Goal: Task Accomplishment & Management: Manage account settings

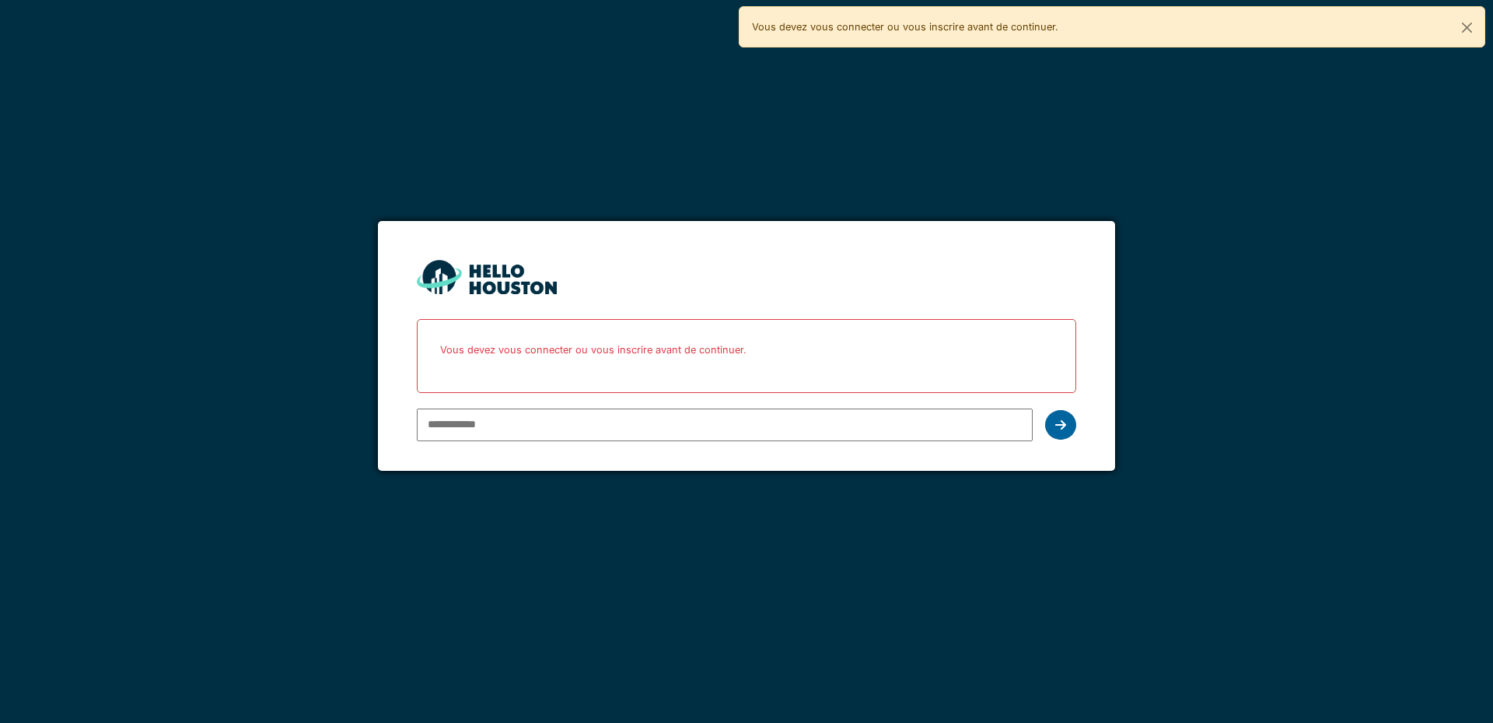
type input "**********"
click at [1059, 432] on div at bounding box center [1060, 425] width 31 height 30
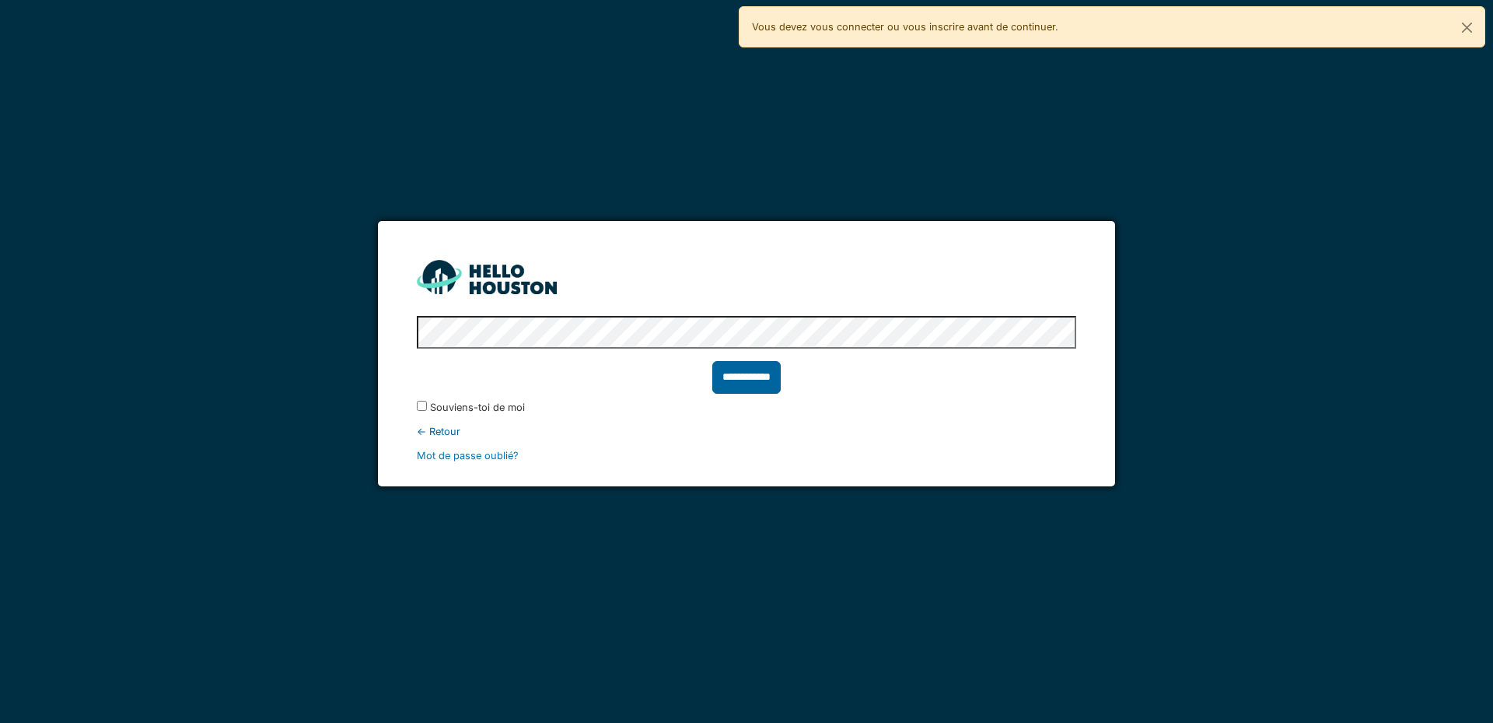
click at [751, 372] on input "**********" at bounding box center [747, 377] width 68 height 33
type input "******"
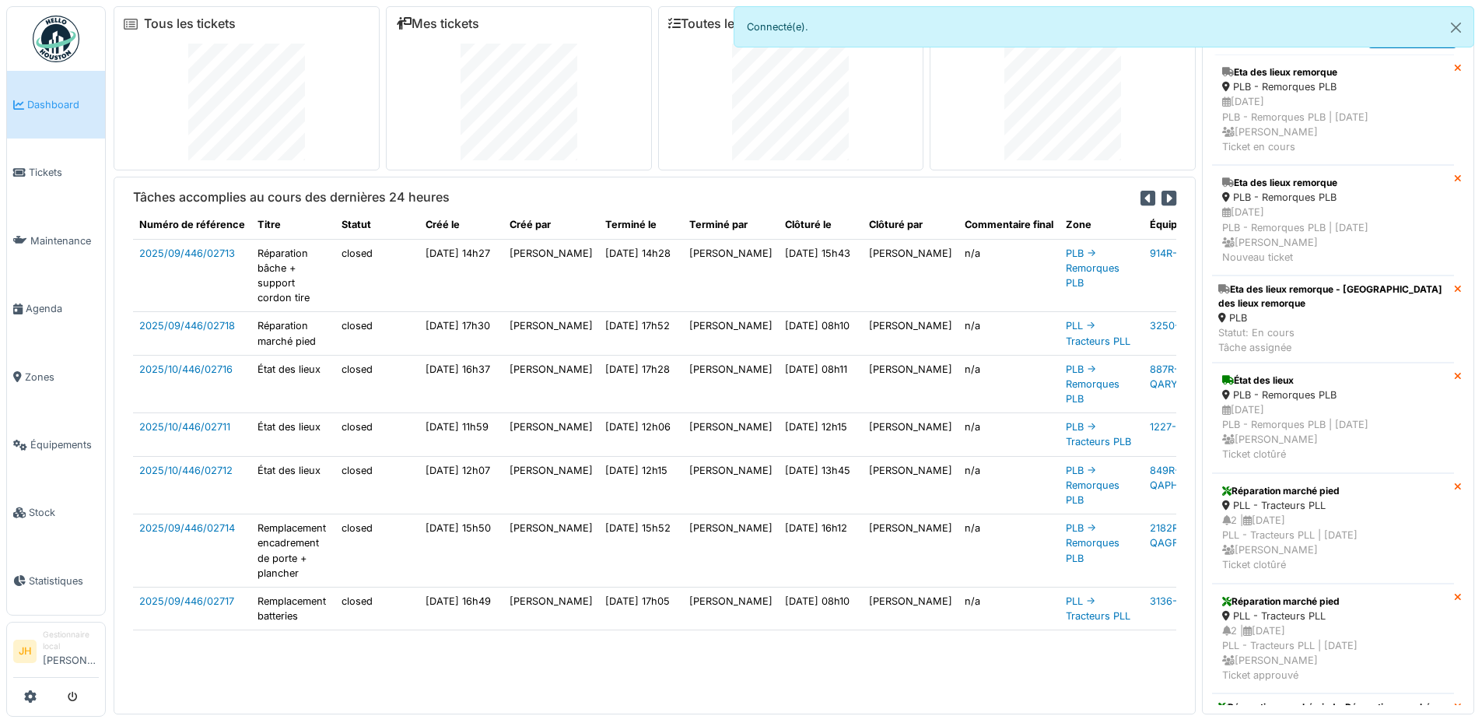
click at [1199, 373] on div "Tous les tickets Mes tickets Toutes les tâches Mes tâches Tâches accomplies au …" at bounding box center [794, 357] width 1376 height 714
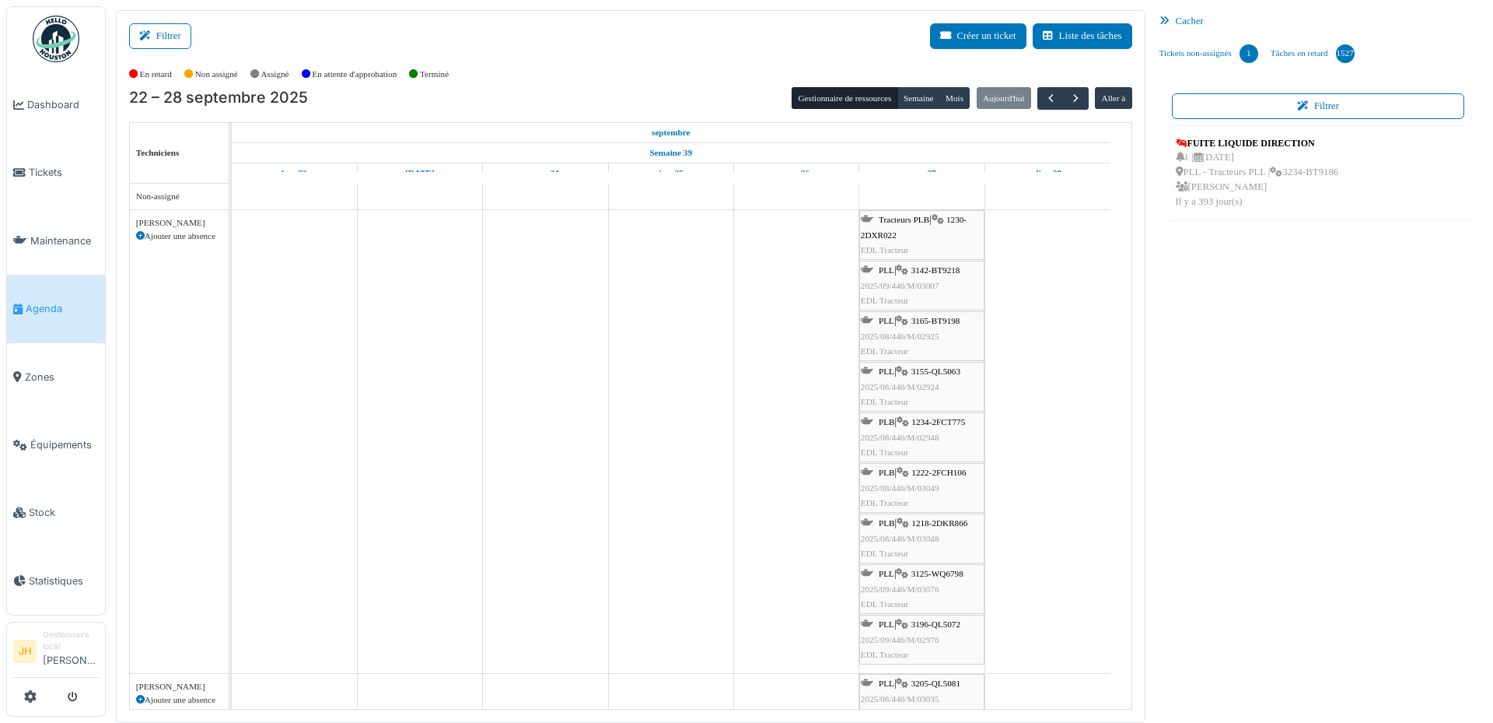
click at [958, 525] on span "1218-2DKR866" at bounding box center [940, 522] width 56 height 9
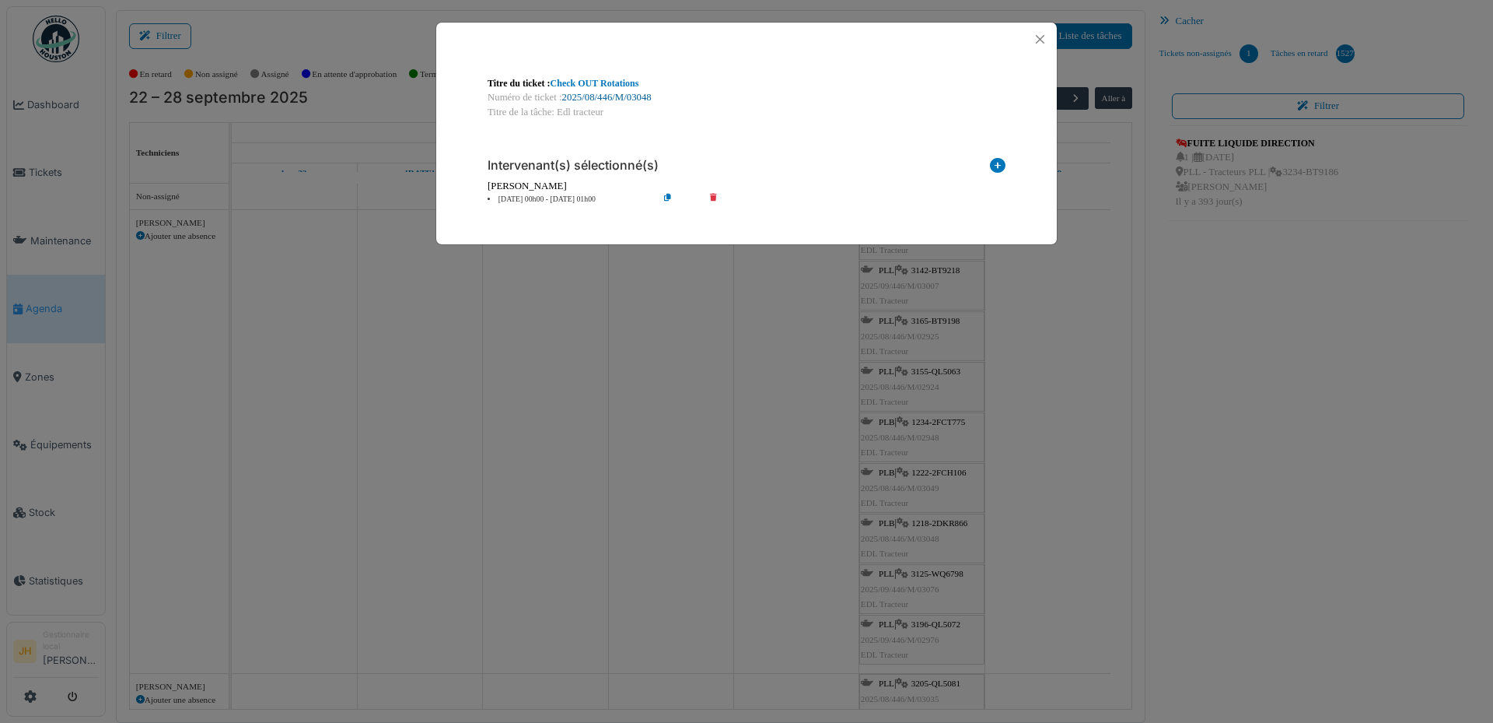
click at [650, 95] on link "2025/08/446/M/03048" at bounding box center [606, 97] width 89 height 11
click at [1038, 39] on button "Close" at bounding box center [1040, 39] width 21 height 21
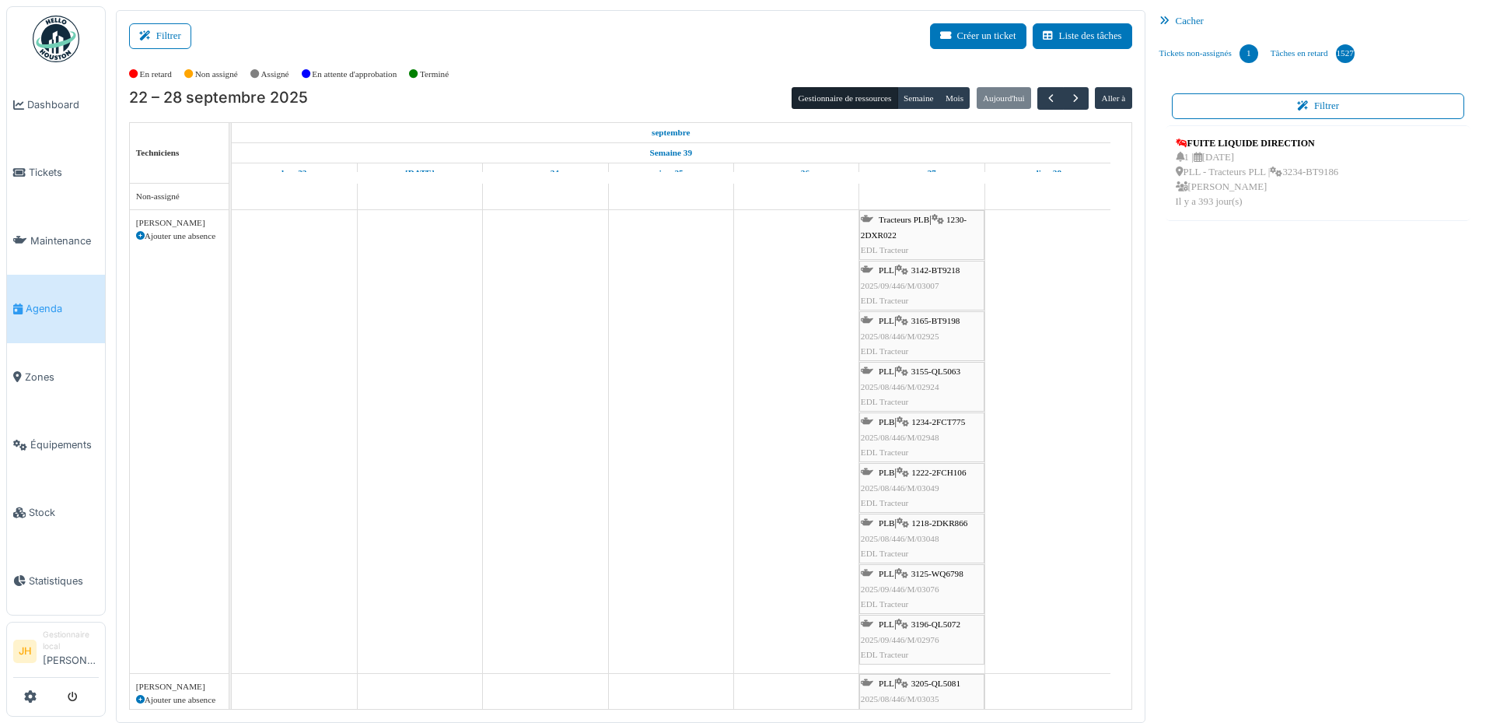
click at [54, 310] on link "Agenda" at bounding box center [56, 309] width 98 height 68
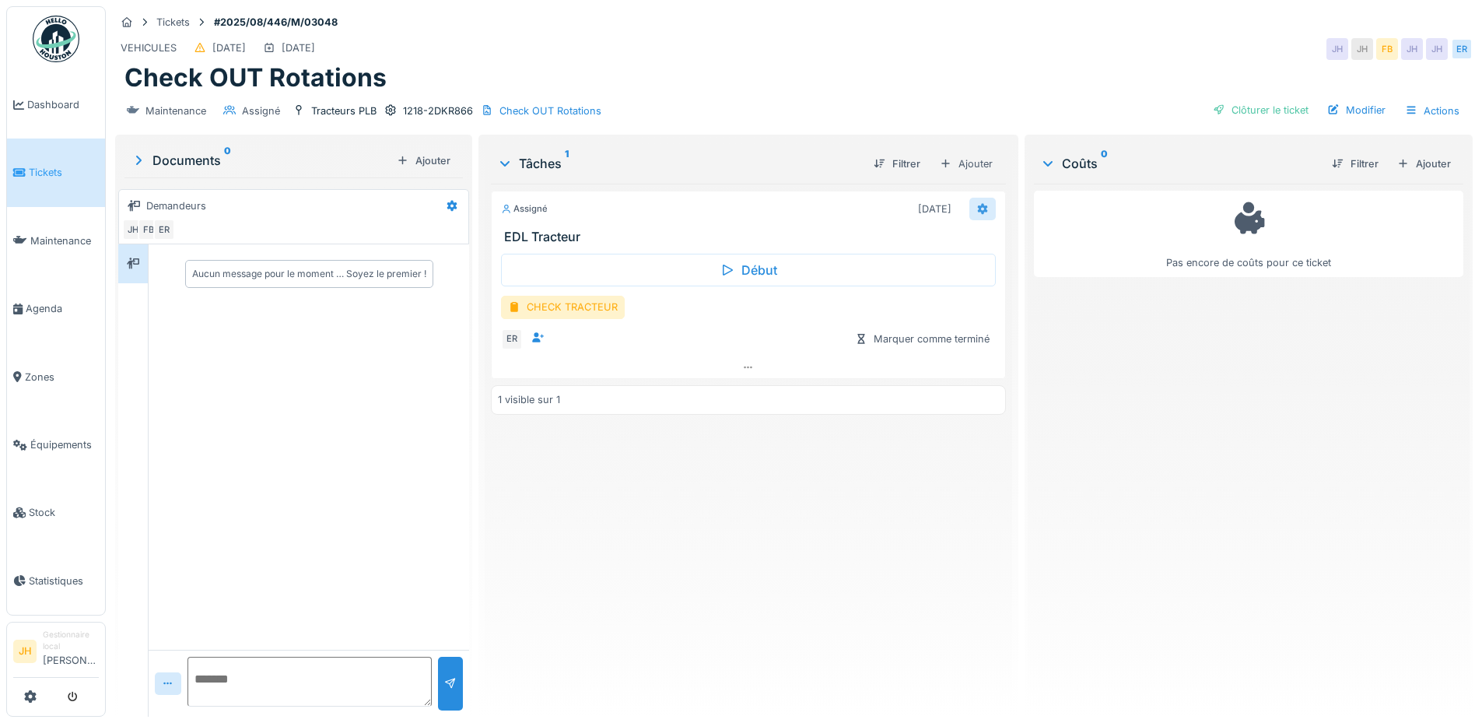
click at [977, 212] on icon at bounding box center [982, 208] width 10 height 11
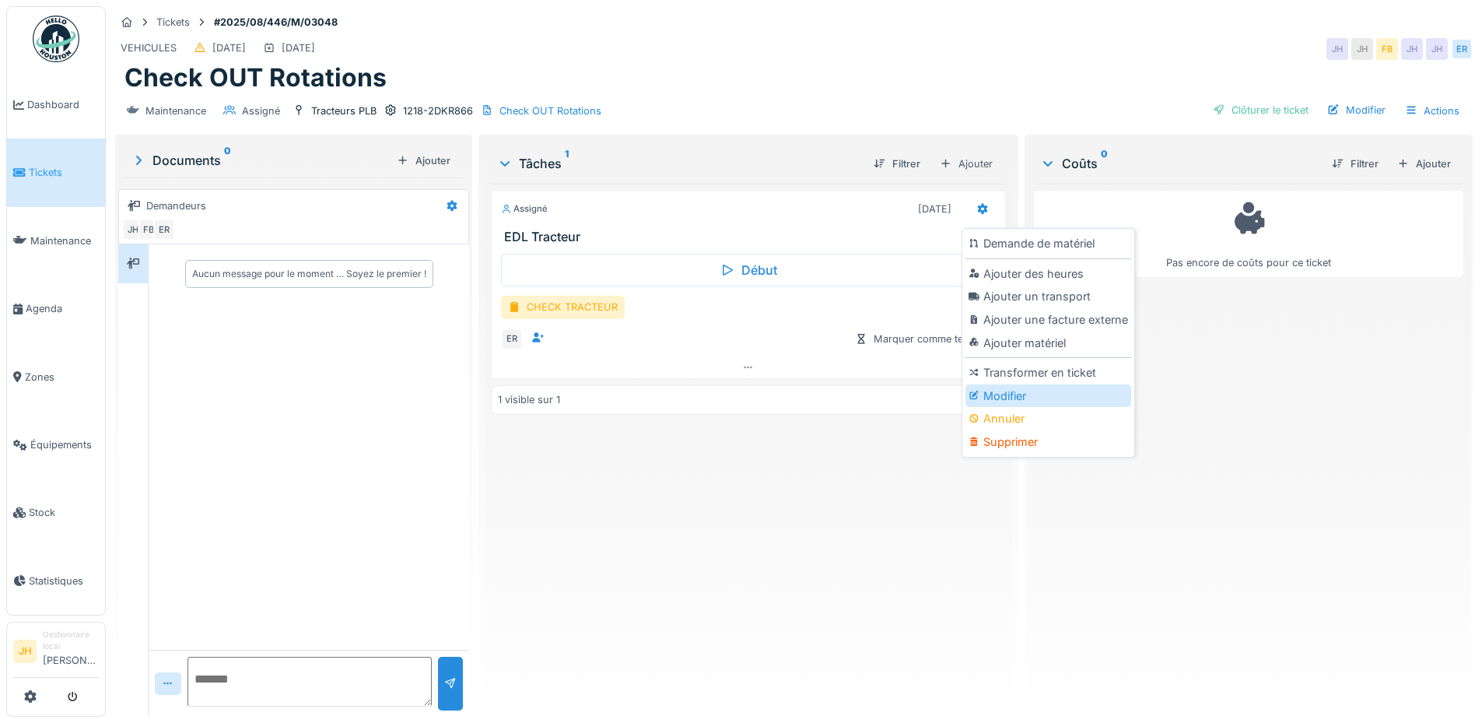
click at [1026, 395] on div "Modifier" at bounding box center [1048, 395] width 166 height 23
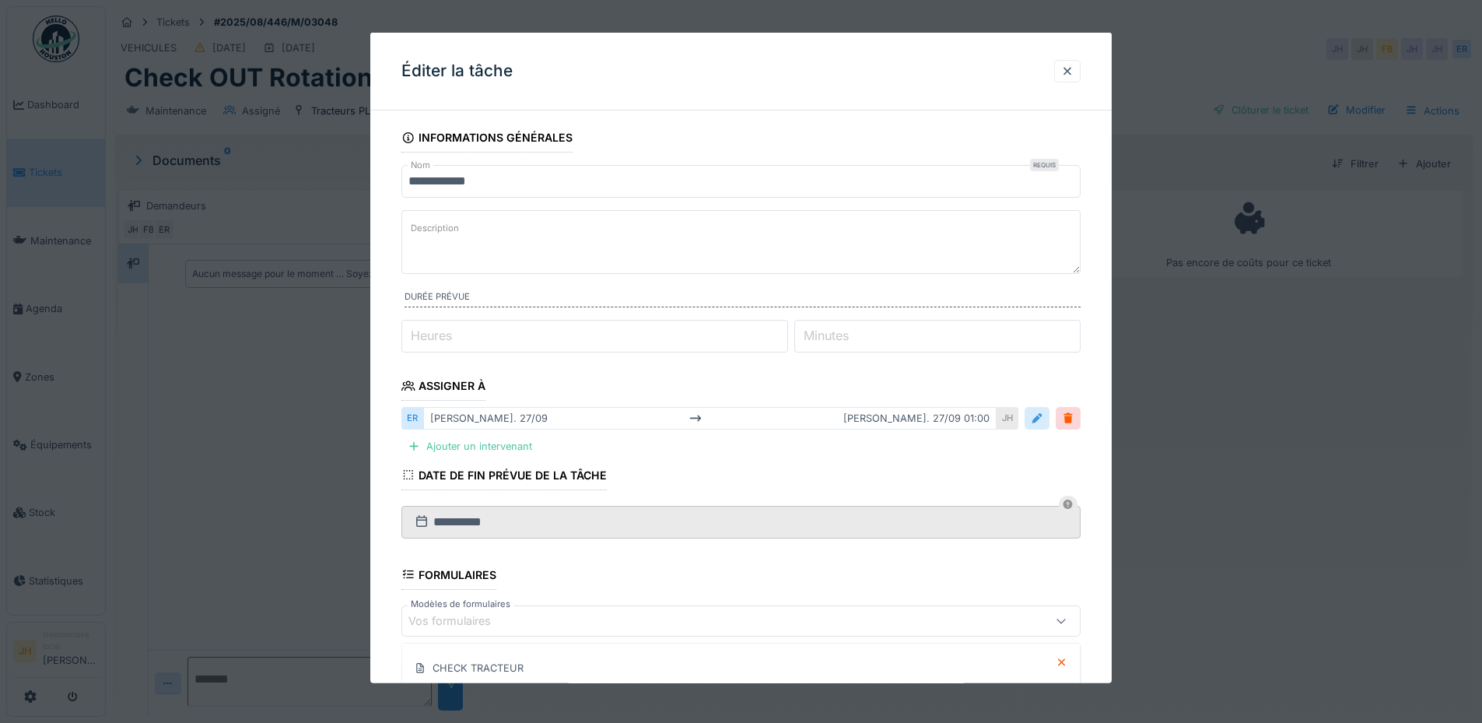
click at [1042, 422] on div at bounding box center [1037, 418] width 12 height 15
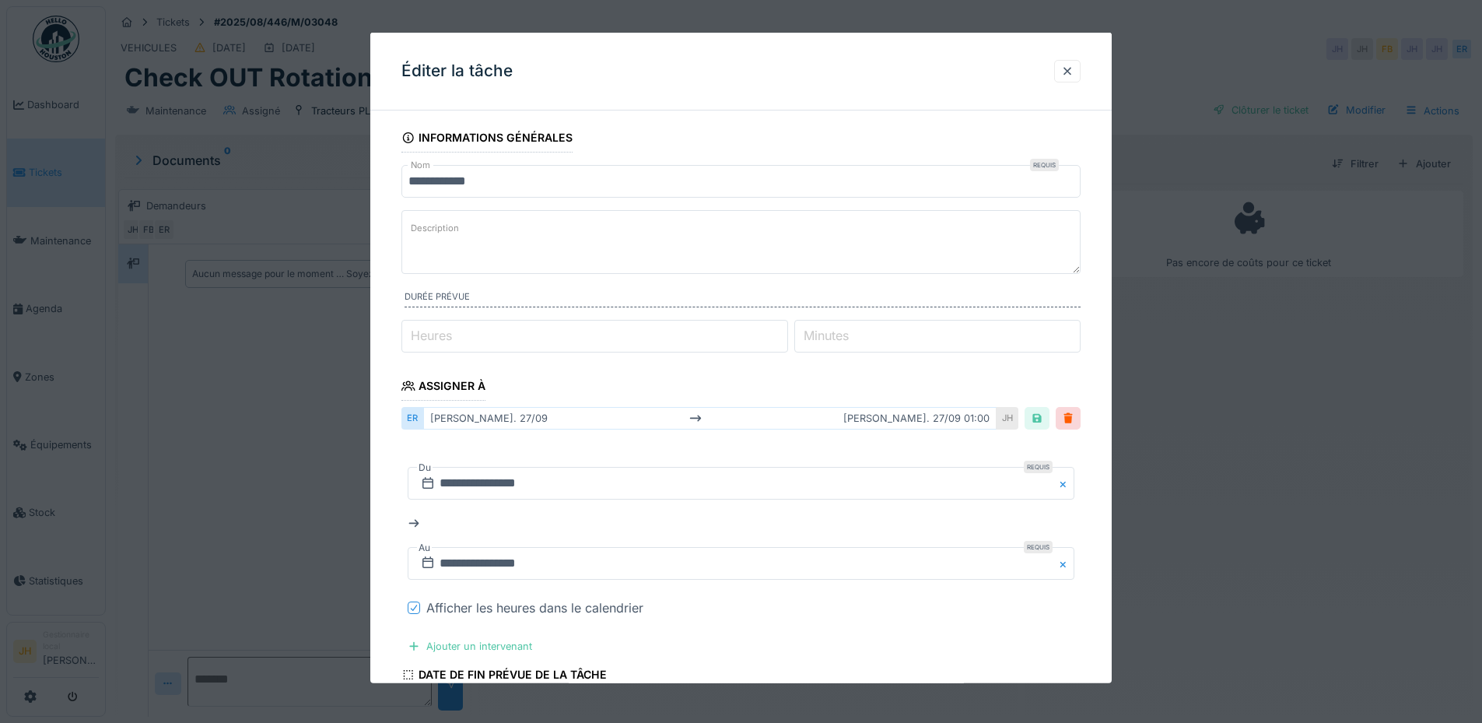
click at [414, 607] on icon at bounding box center [413, 608] width 9 height 8
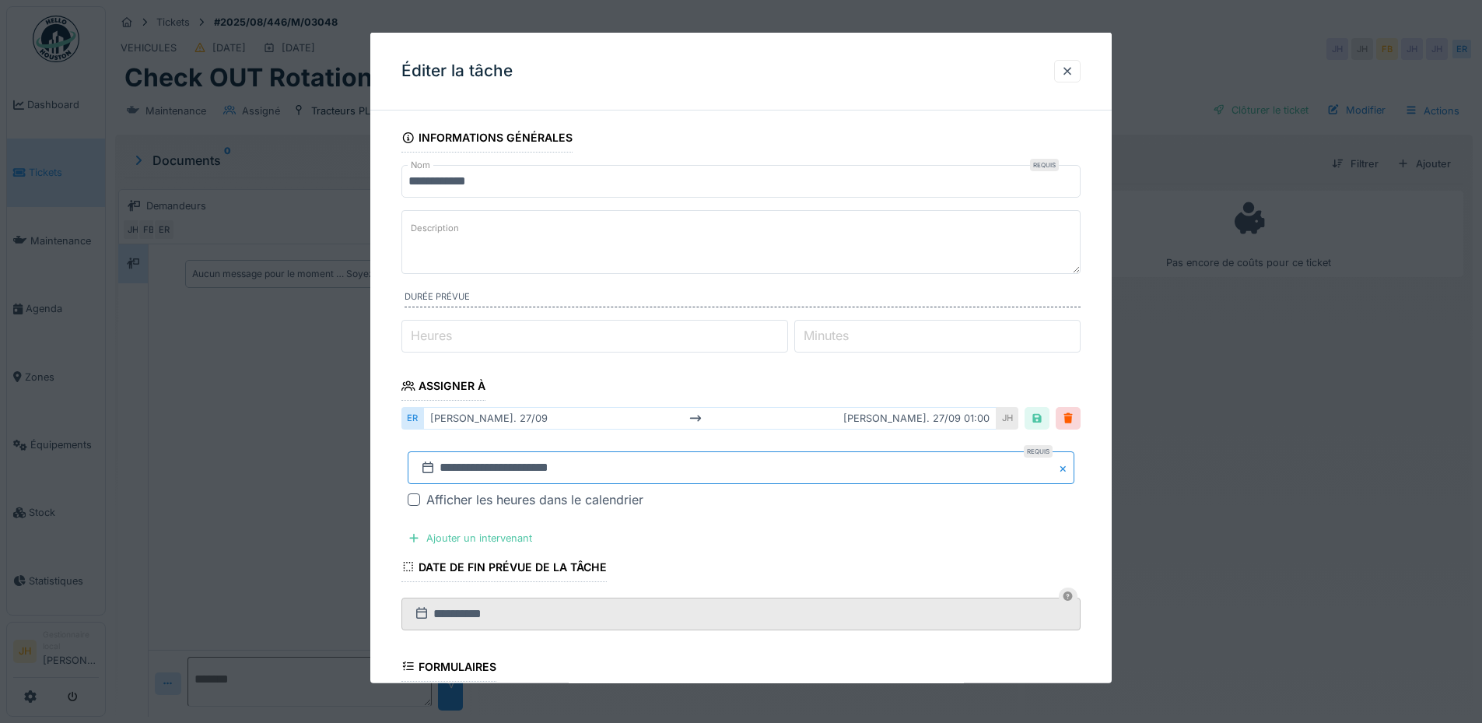
click at [467, 470] on input "**********" at bounding box center [741, 467] width 667 height 33
click at [825, 257] on button "Next Month" at bounding box center [823, 259] width 25 height 25
click at [799, 401] on div "25" at bounding box center [794, 399] width 21 height 21
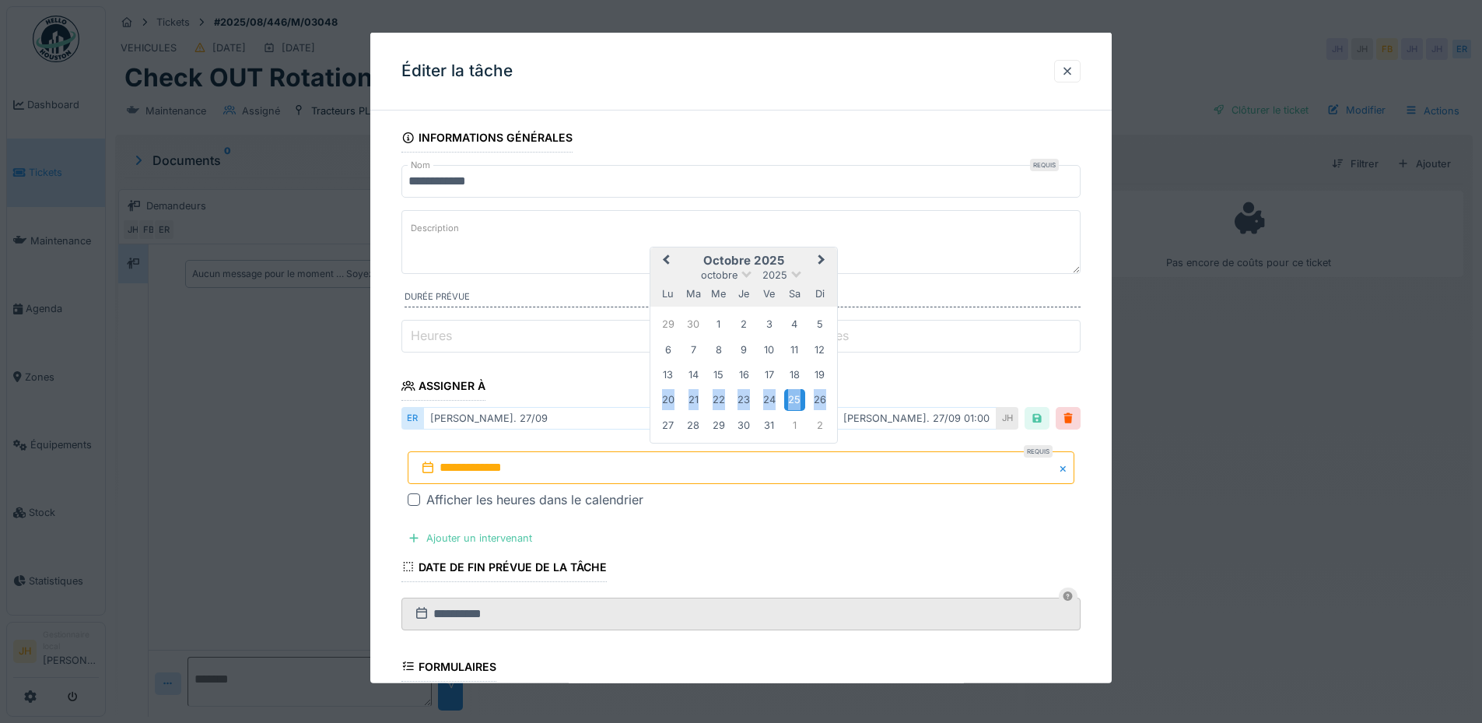
click at [799, 401] on div "25" at bounding box center [794, 399] width 21 height 21
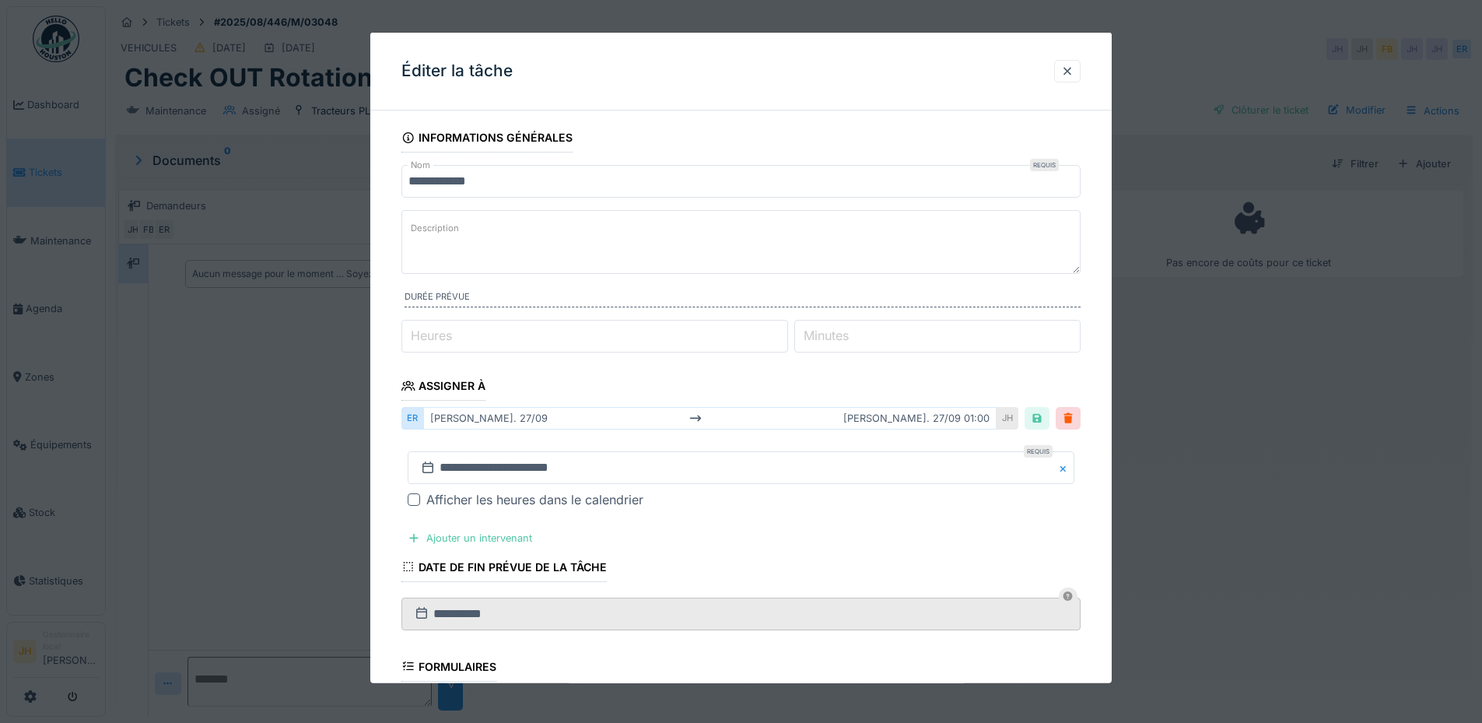
scroll to position [301, 0]
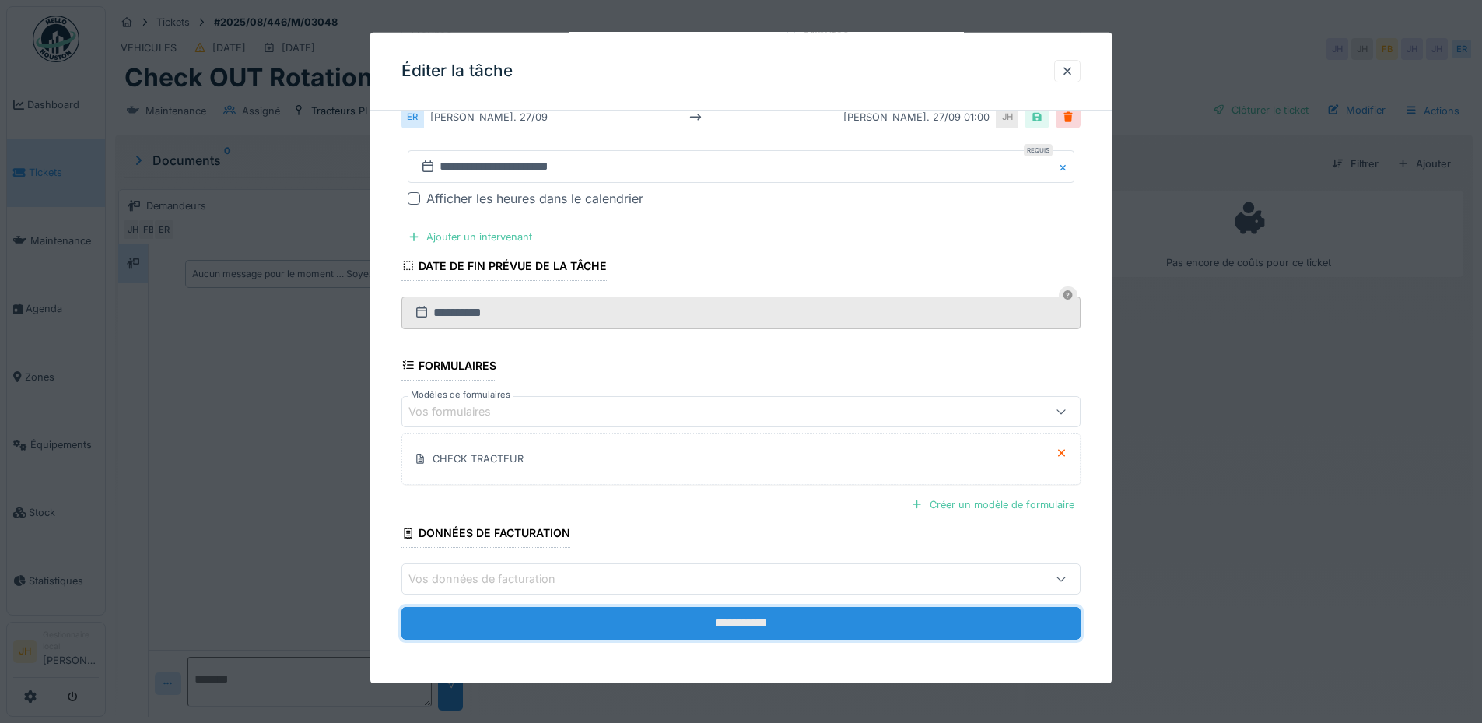
click at [797, 621] on input "**********" at bounding box center [740, 623] width 679 height 33
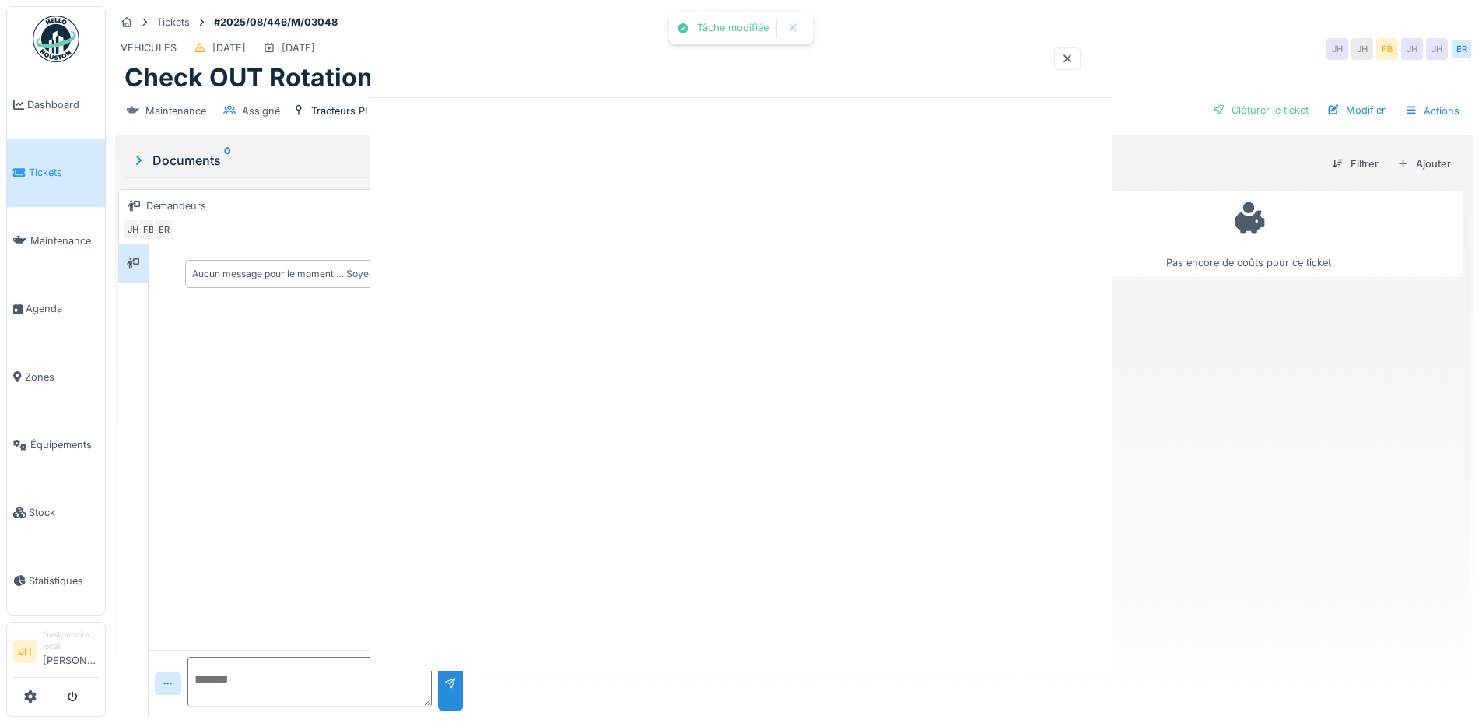
scroll to position [0, 0]
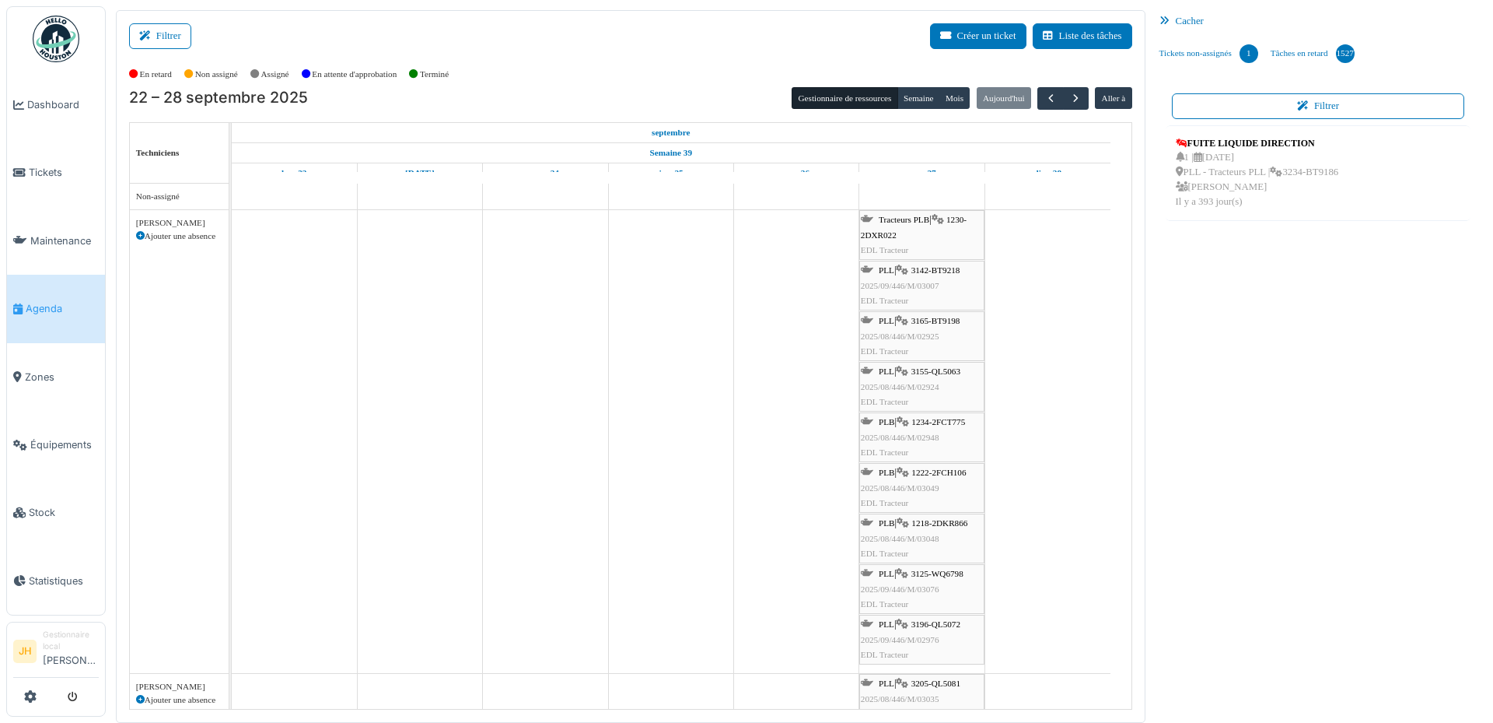
click at [26, 307] on li "Agenda" at bounding box center [56, 308] width 86 height 15
click at [929, 523] on span "1218-2DKR866" at bounding box center [940, 522] width 56 height 9
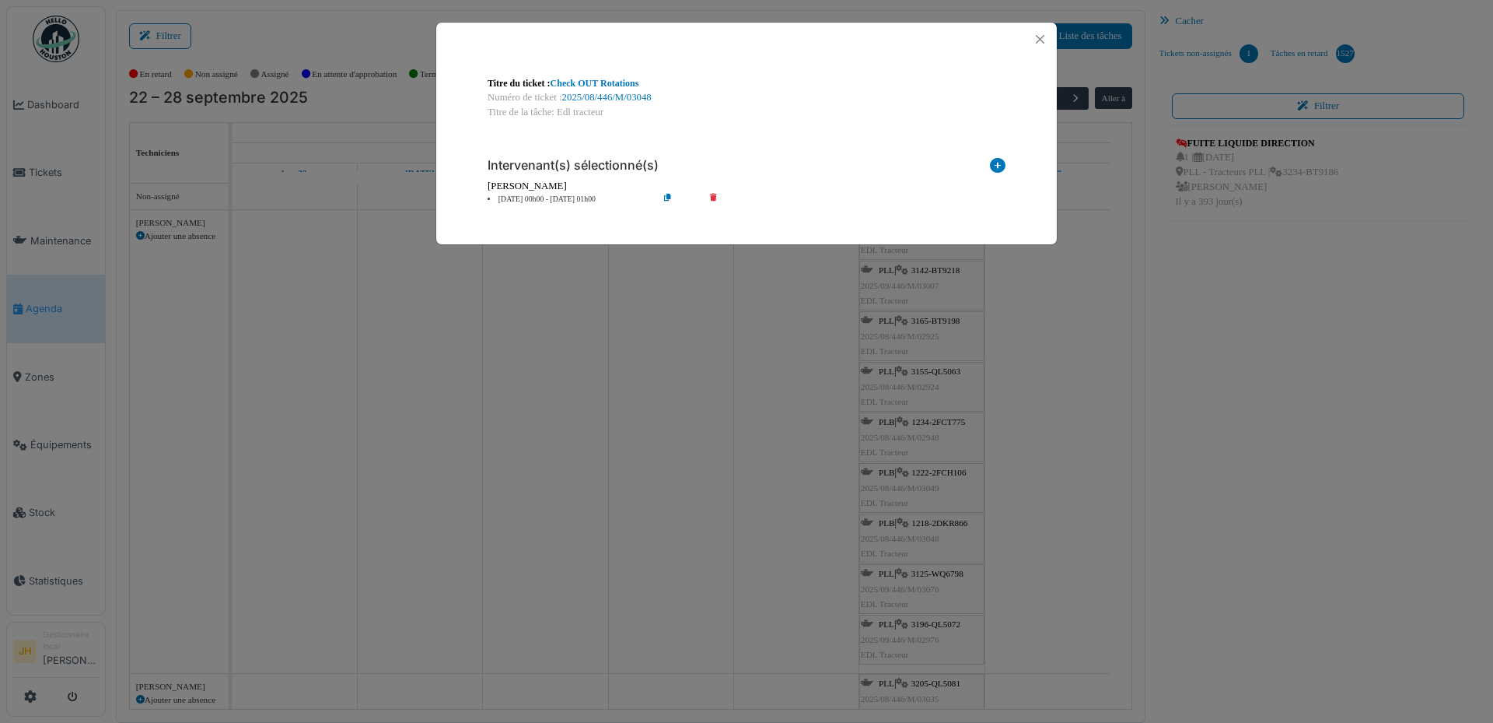
click at [611, 106] on div "Titre de la tâche: Edl tracteur" at bounding box center [747, 112] width 518 height 15
click at [612, 103] on link "2025/08/446/M/03048" at bounding box center [606, 97] width 89 height 11
click at [1042, 39] on button "Close" at bounding box center [1040, 39] width 21 height 21
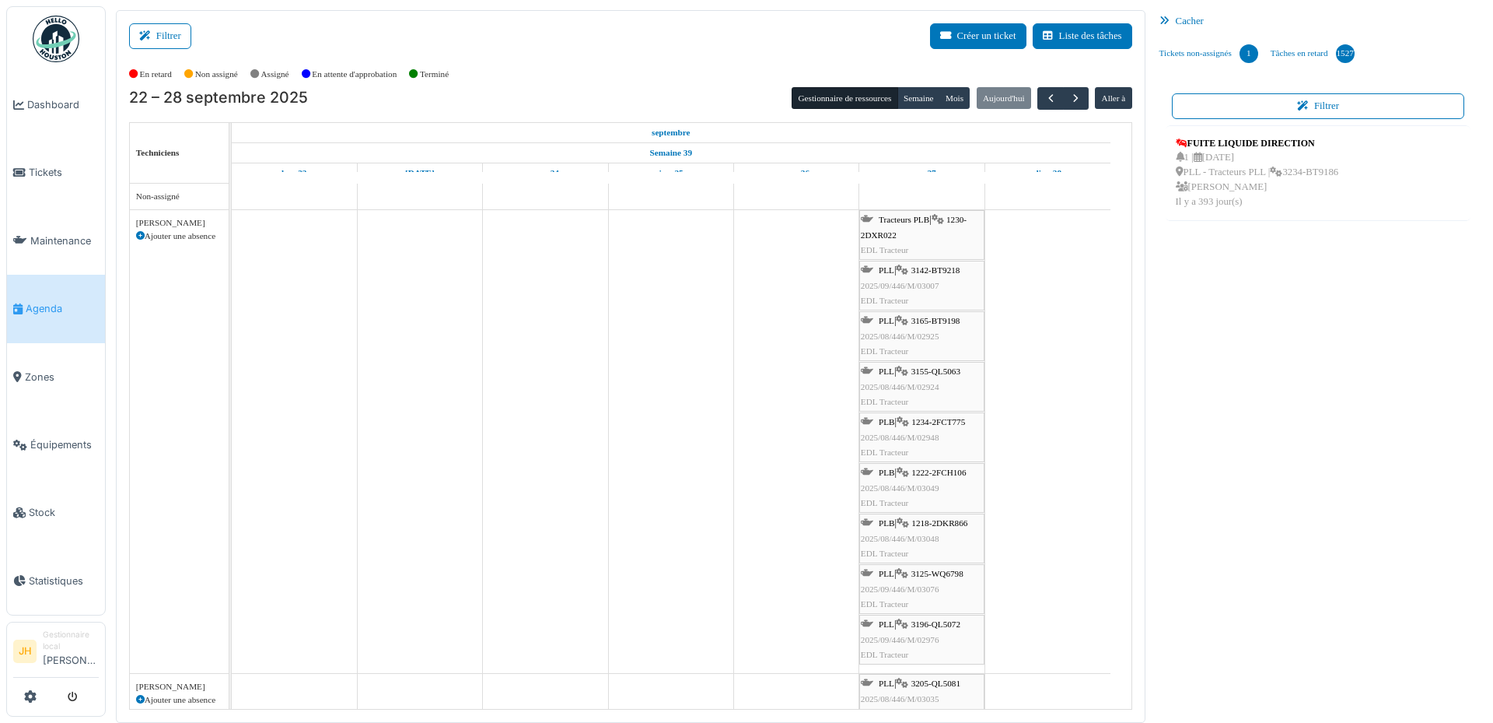
click at [64, 301] on span "Agenda" at bounding box center [62, 308] width 73 height 15
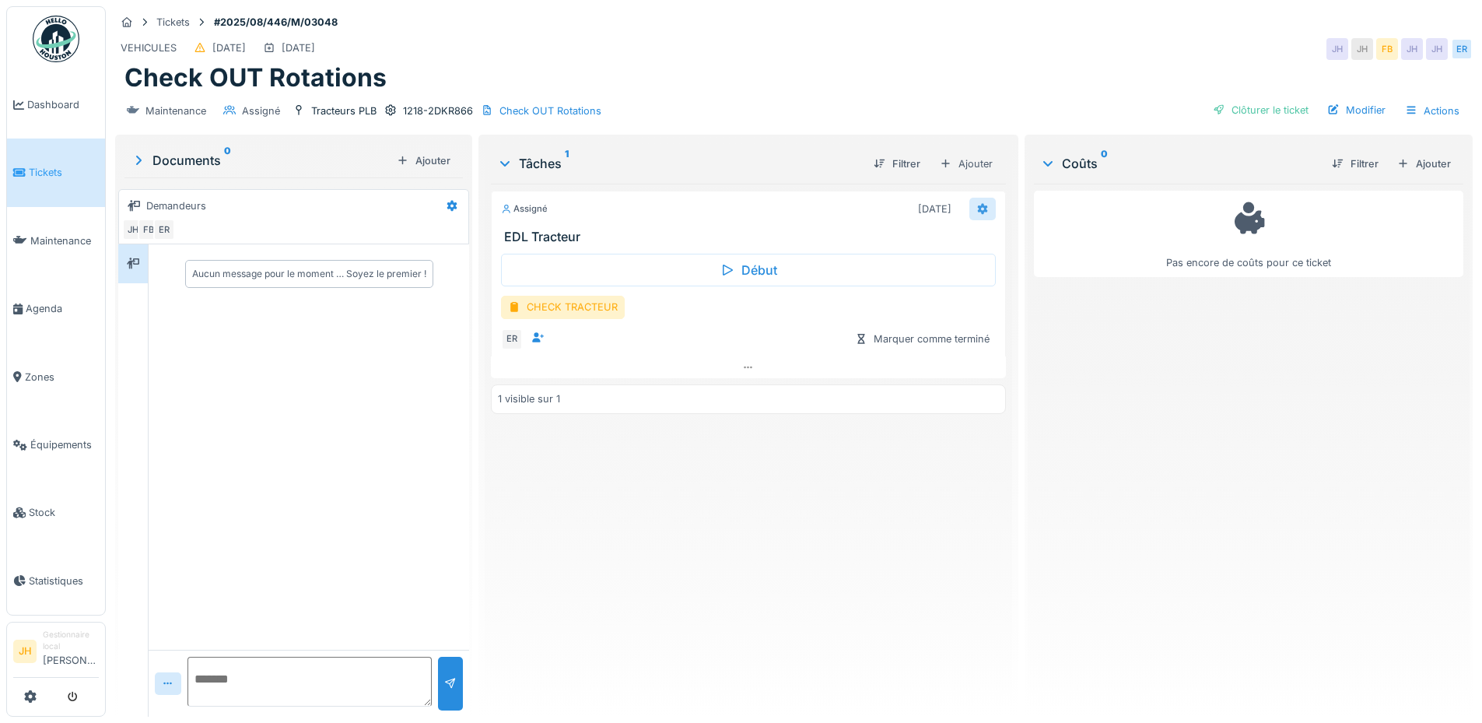
click at [976, 208] on icon at bounding box center [982, 209] width 12 height 10
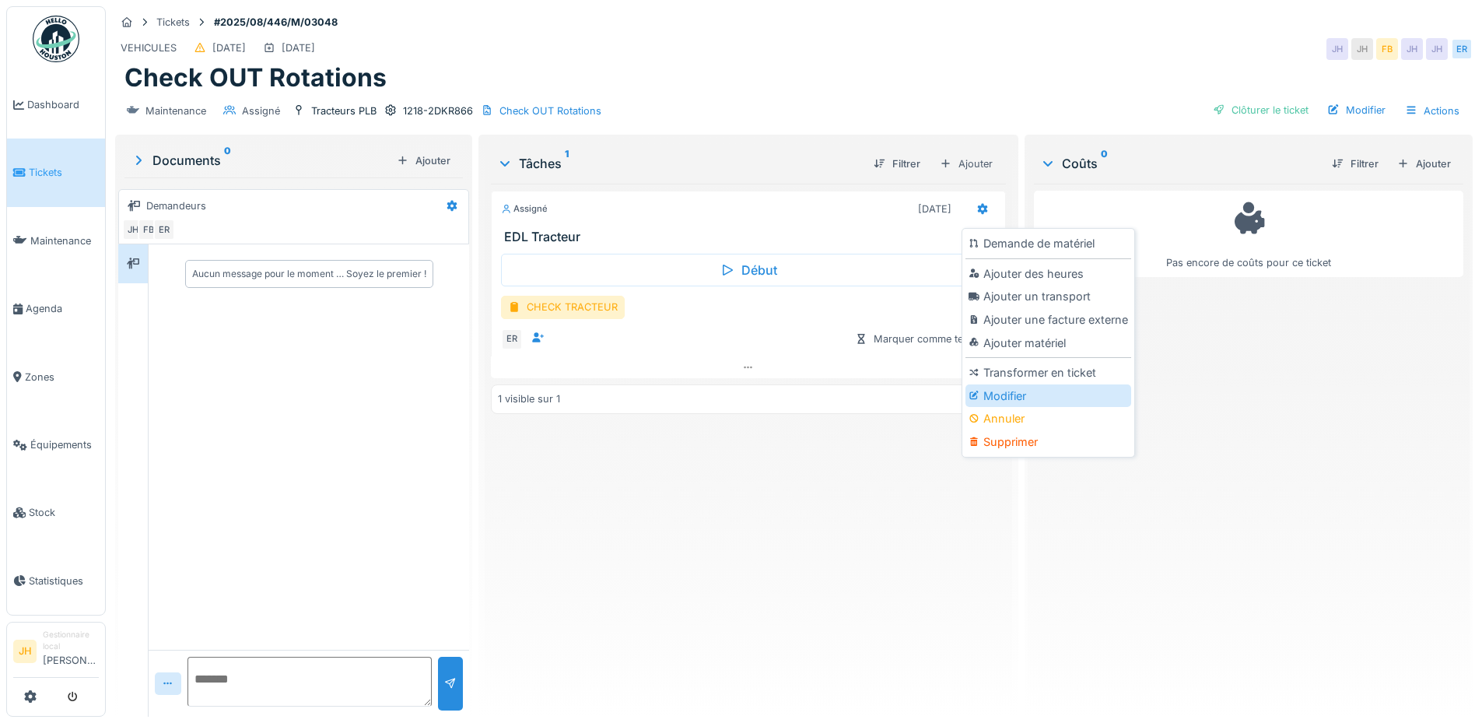
click at [982, 389] on div "Modifier" at bounding box center [1048, 395] width 166 height 23
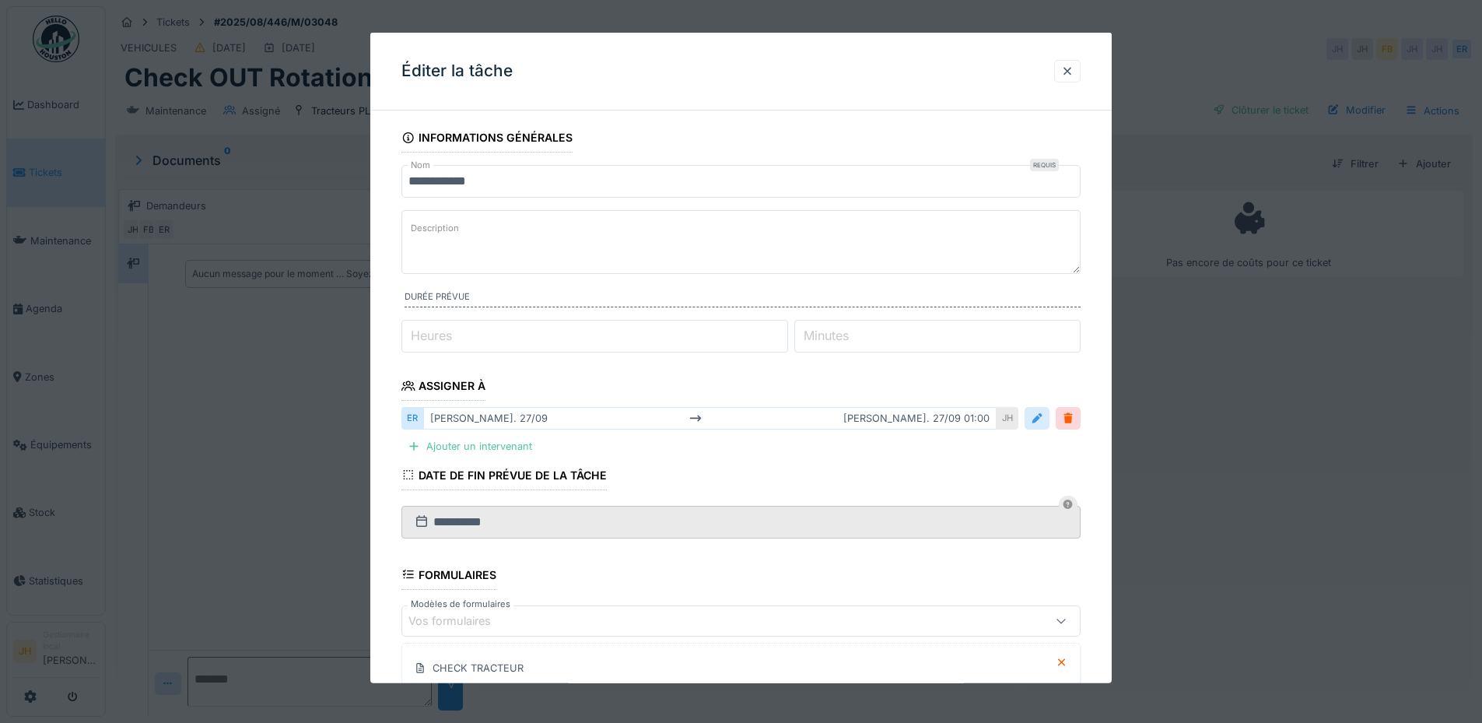
click at [1042, 417] on div at bounding box center [1037, 418] width 12 height 15
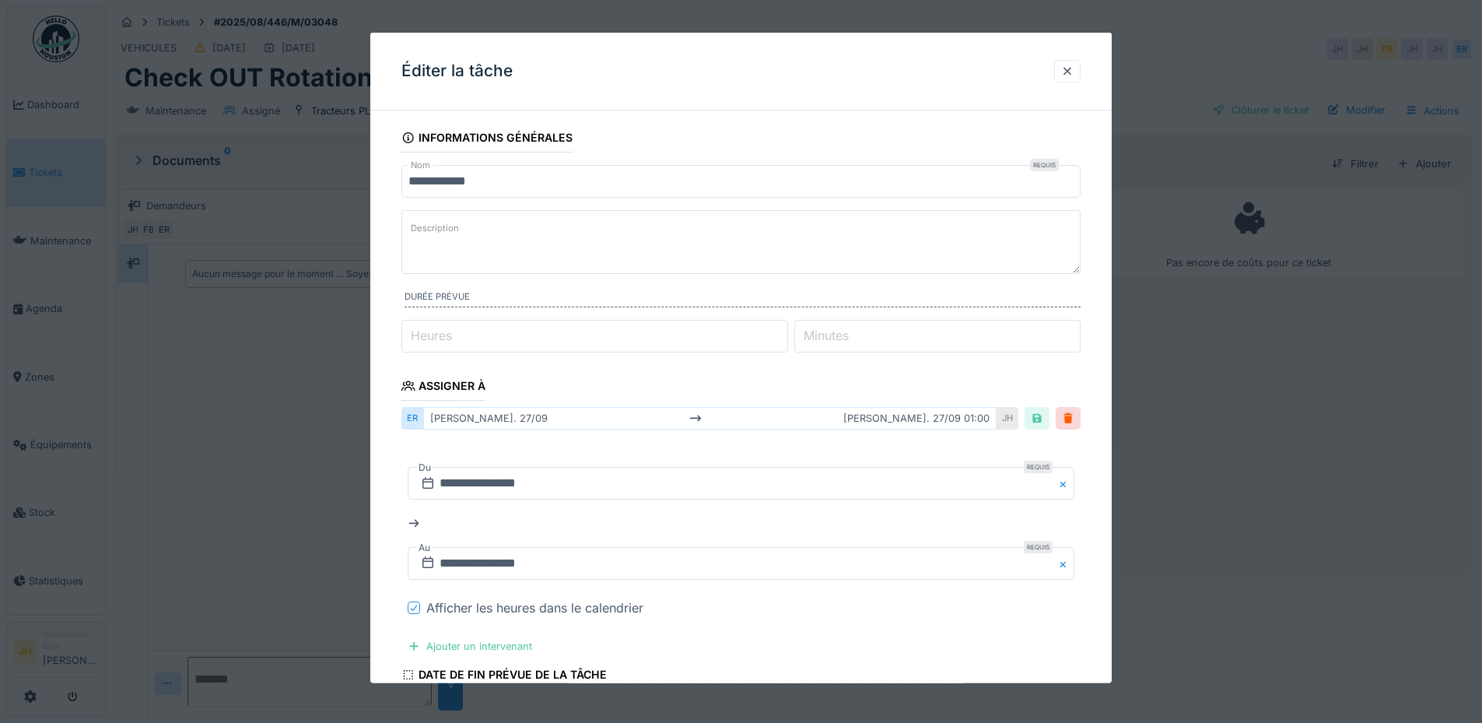
click at [415, 606] on icon at bounding box center [413, 608] width 9 height 8
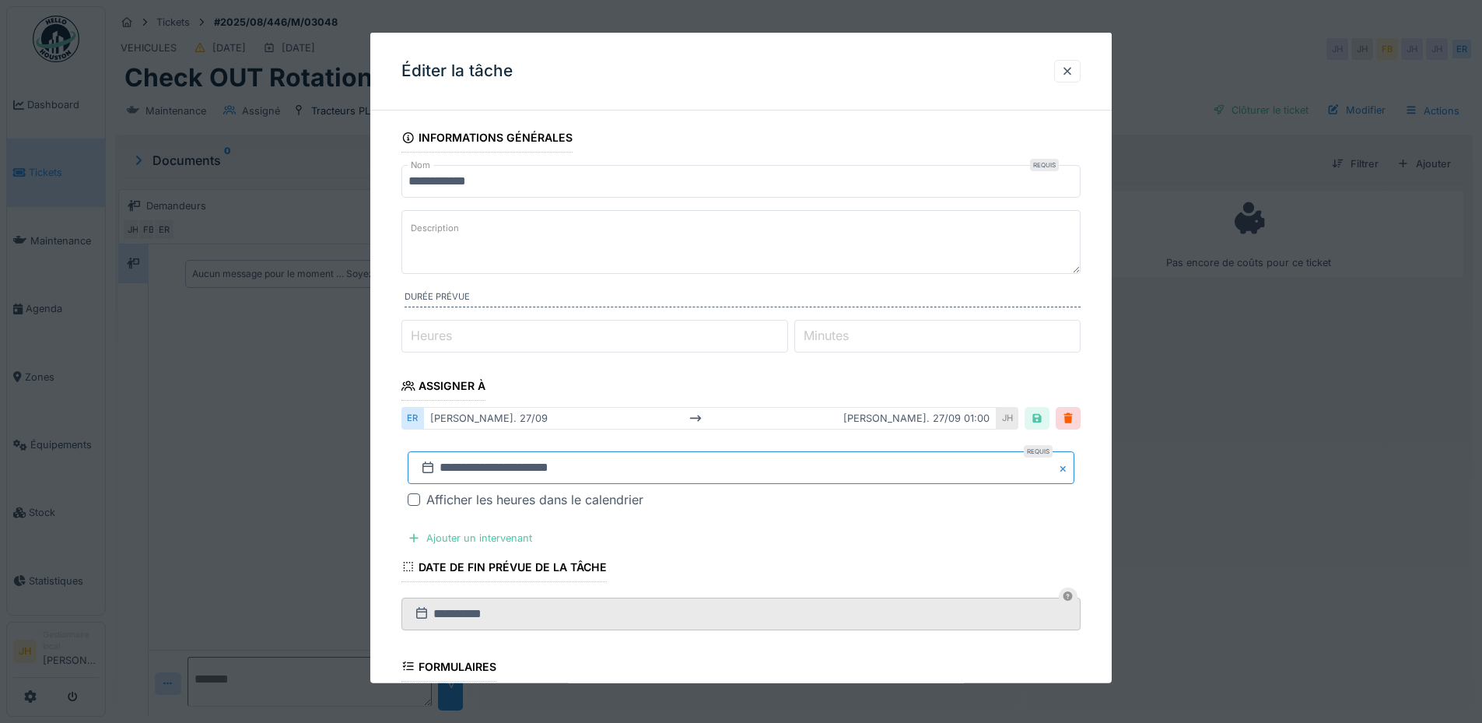
click at [733, 458] on input "**********" at bounding box center [741, 467] width 667 height 33
click at [822, 263] on button "Next Month" at bounding box center [823, 259] width 25 height 25
click at [799, 397] on div "25" at bounding box center [794, 399] width 21 height 21
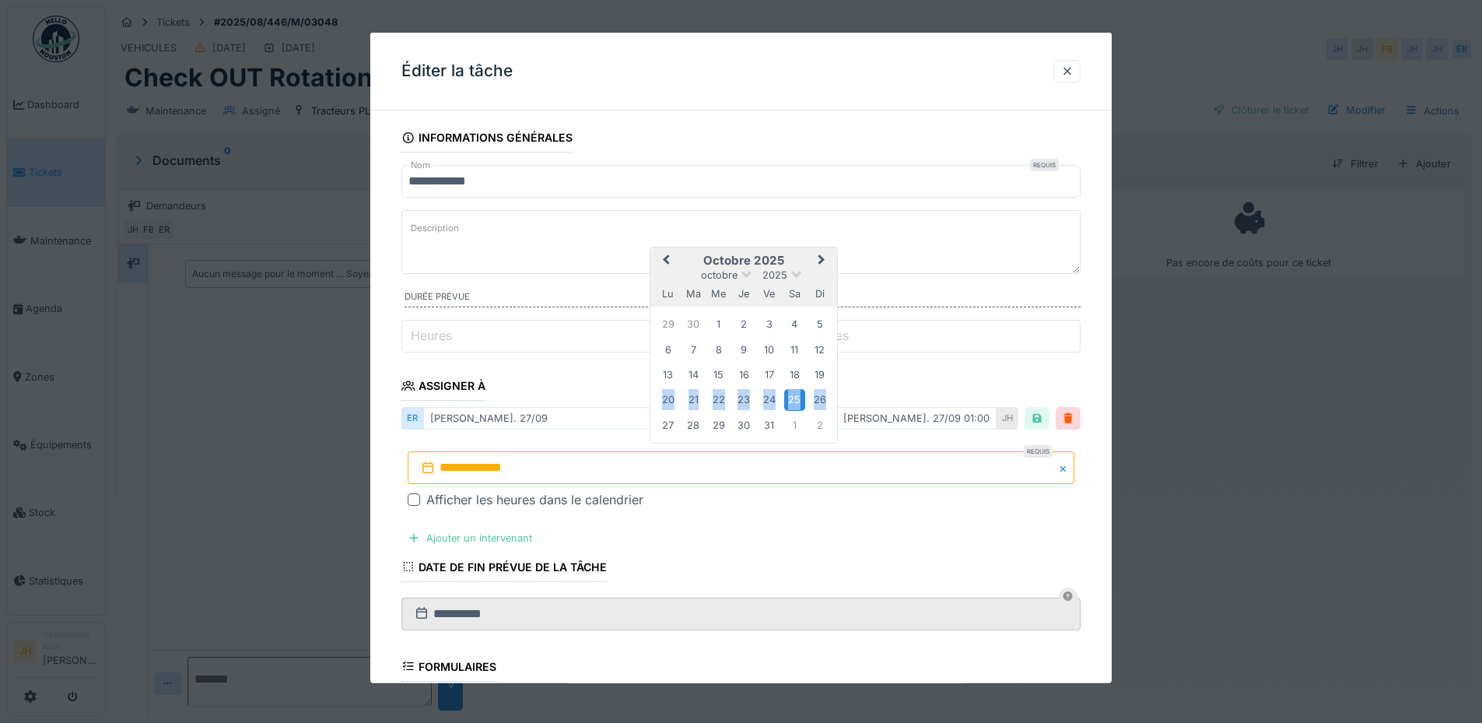
click at [799, 397] on div "25" at bounding box center [794, 399] width 21 height 21
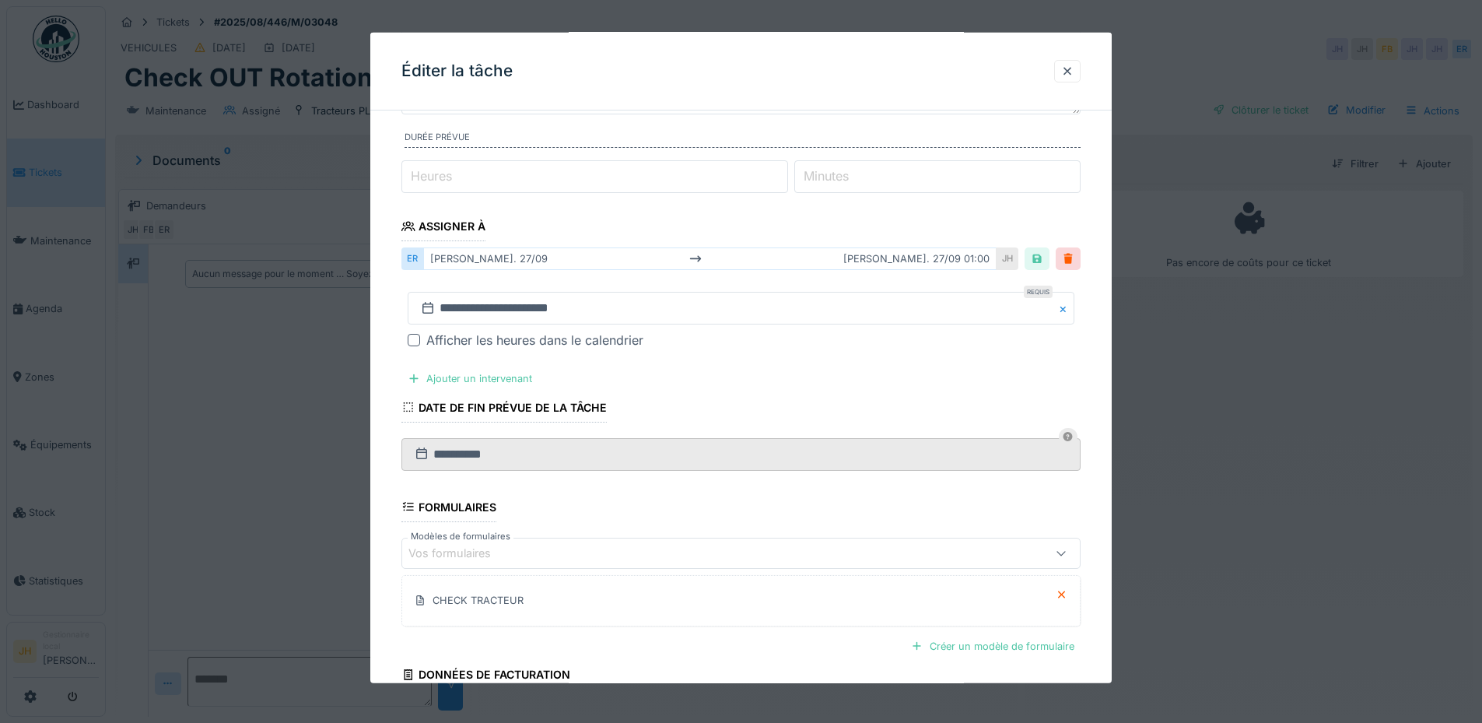
scroll to position [301, 0]
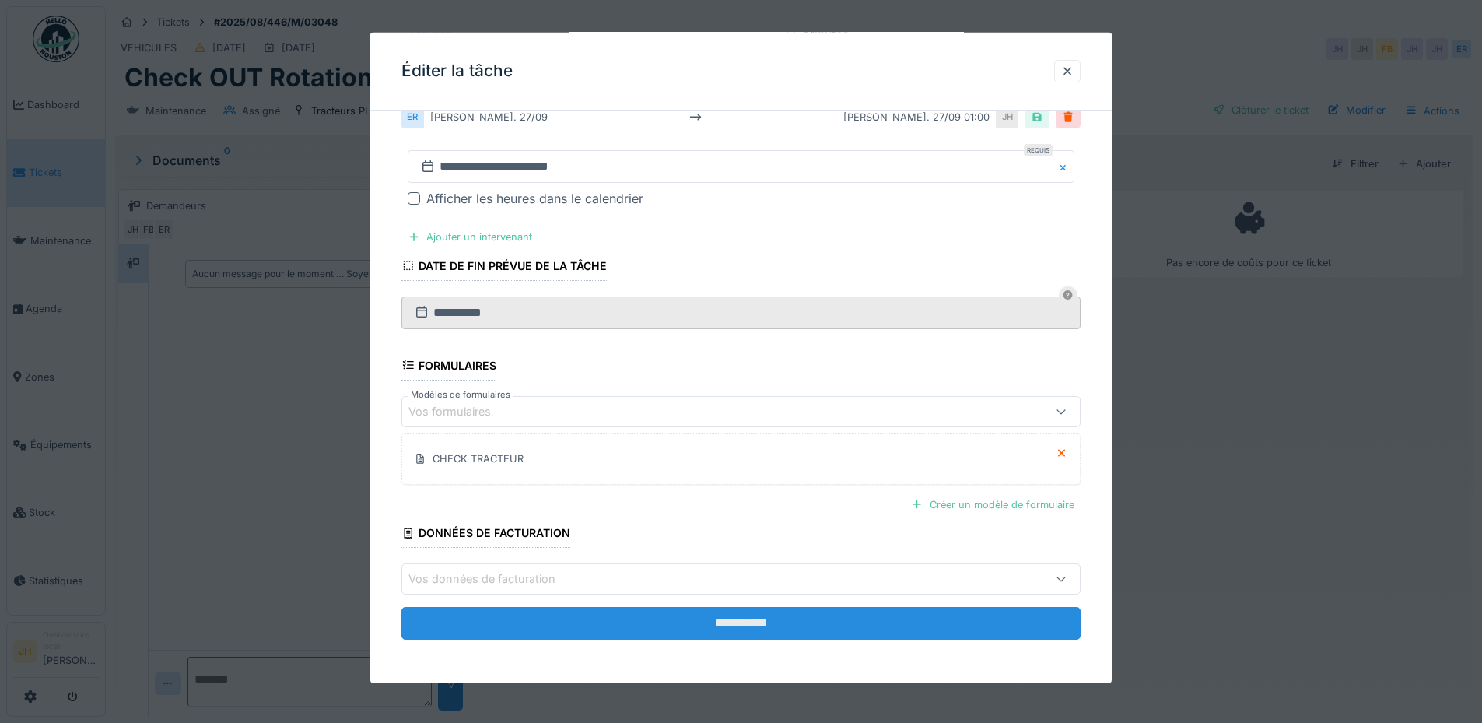
click at [762, 621] on input "**********" at bounding box center [740, 623] width 679 height 33
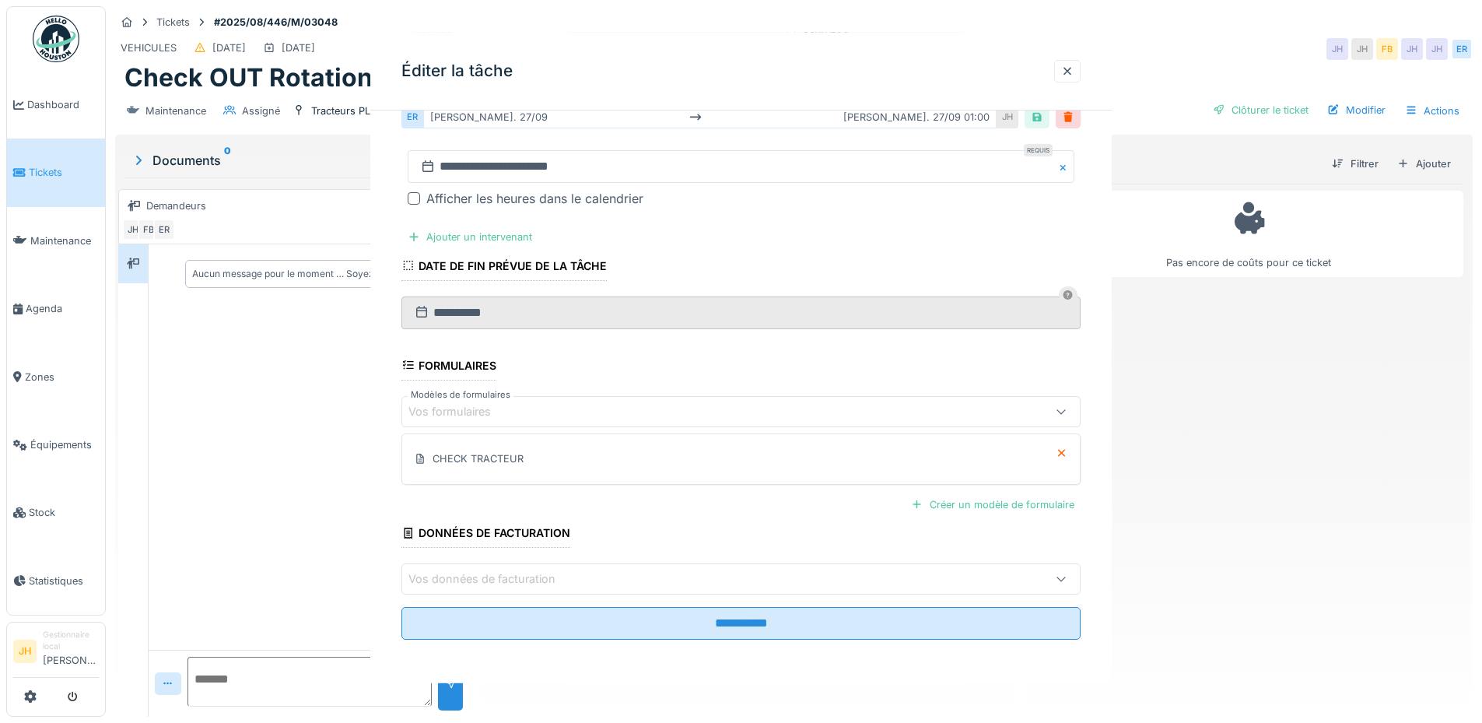
scroll to position [0, 0]
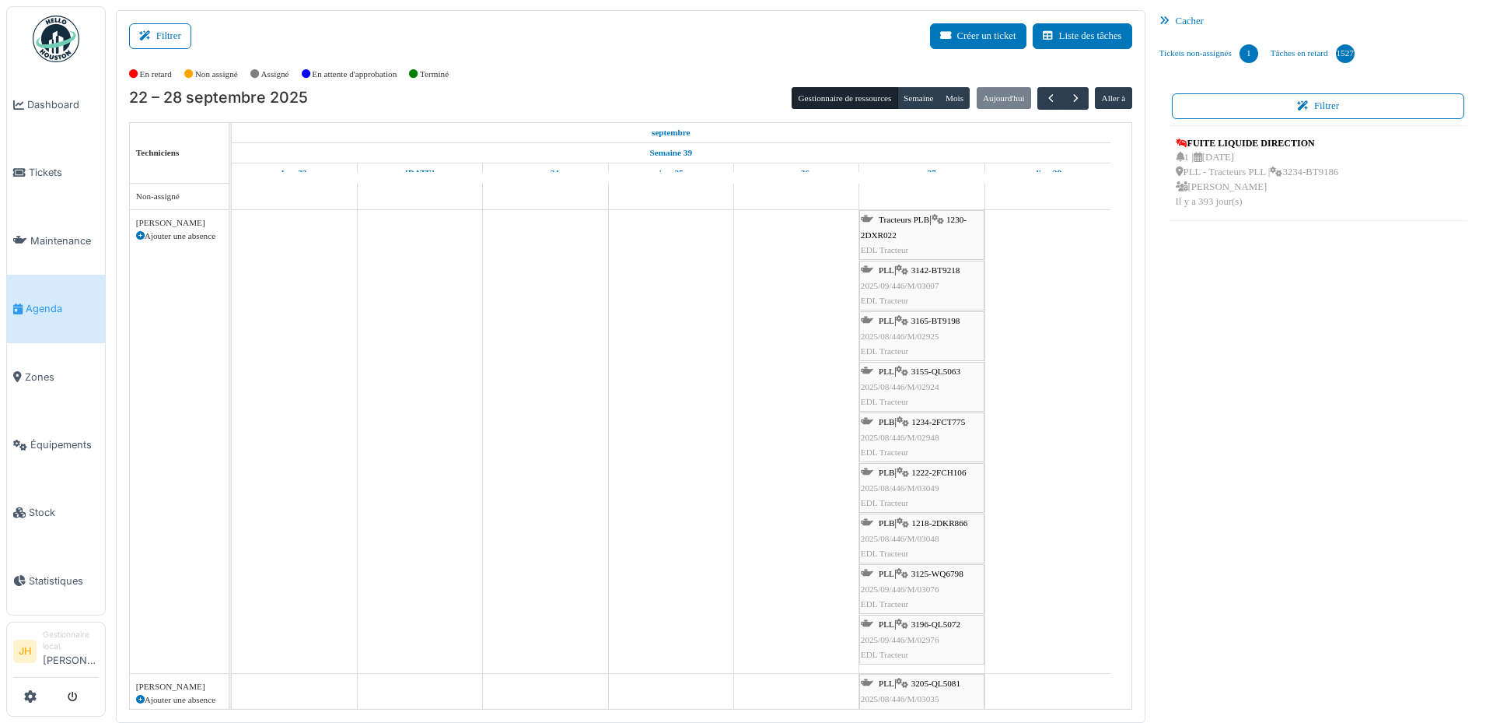
click at [951, 473] on span "1222-2FCH106" at bounding box center [939, 471] width 54 height 9
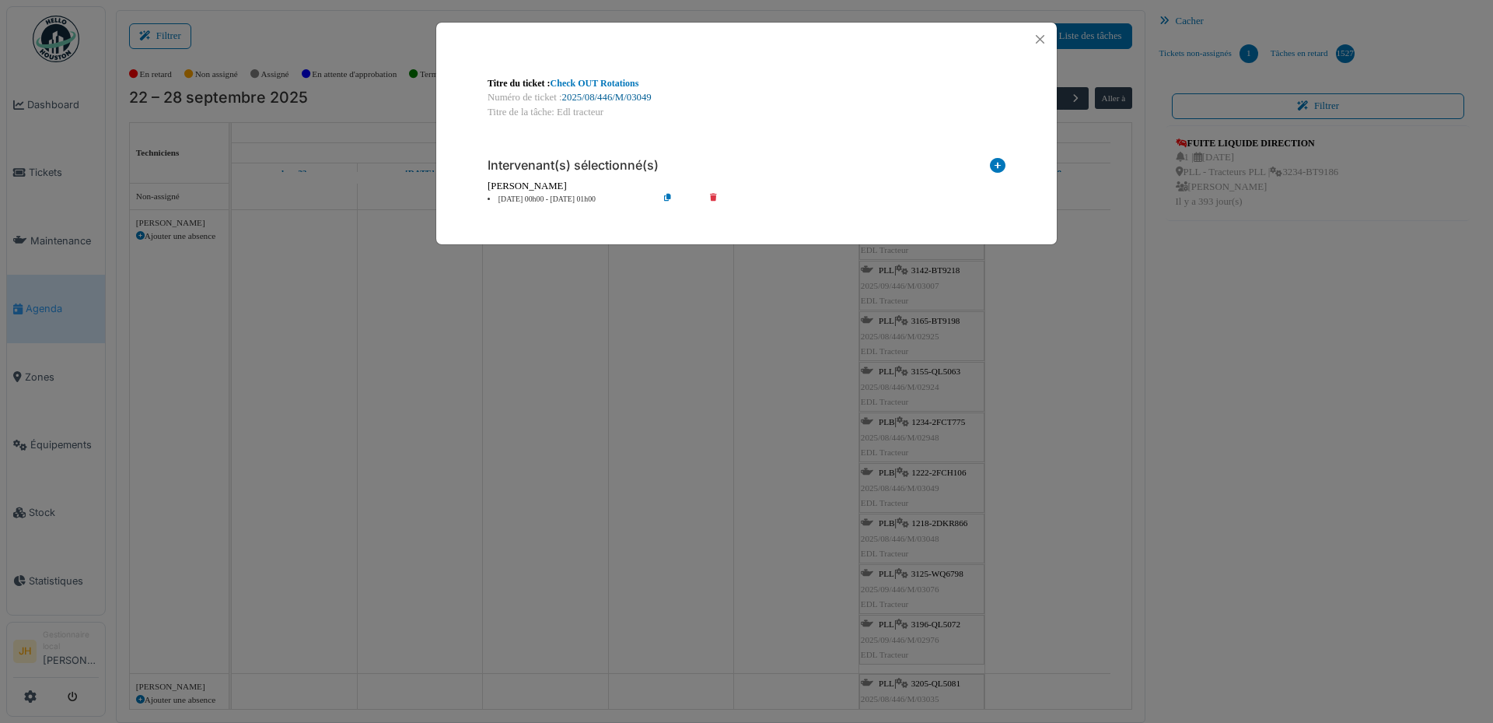
click at [636, 100] on link "2025/08/446/M/03049" at bounding box center [606, 97] width 89 height 11
click at [1038, 35] on button "Close" at bounding box center [1040, 39] width 21 height 21
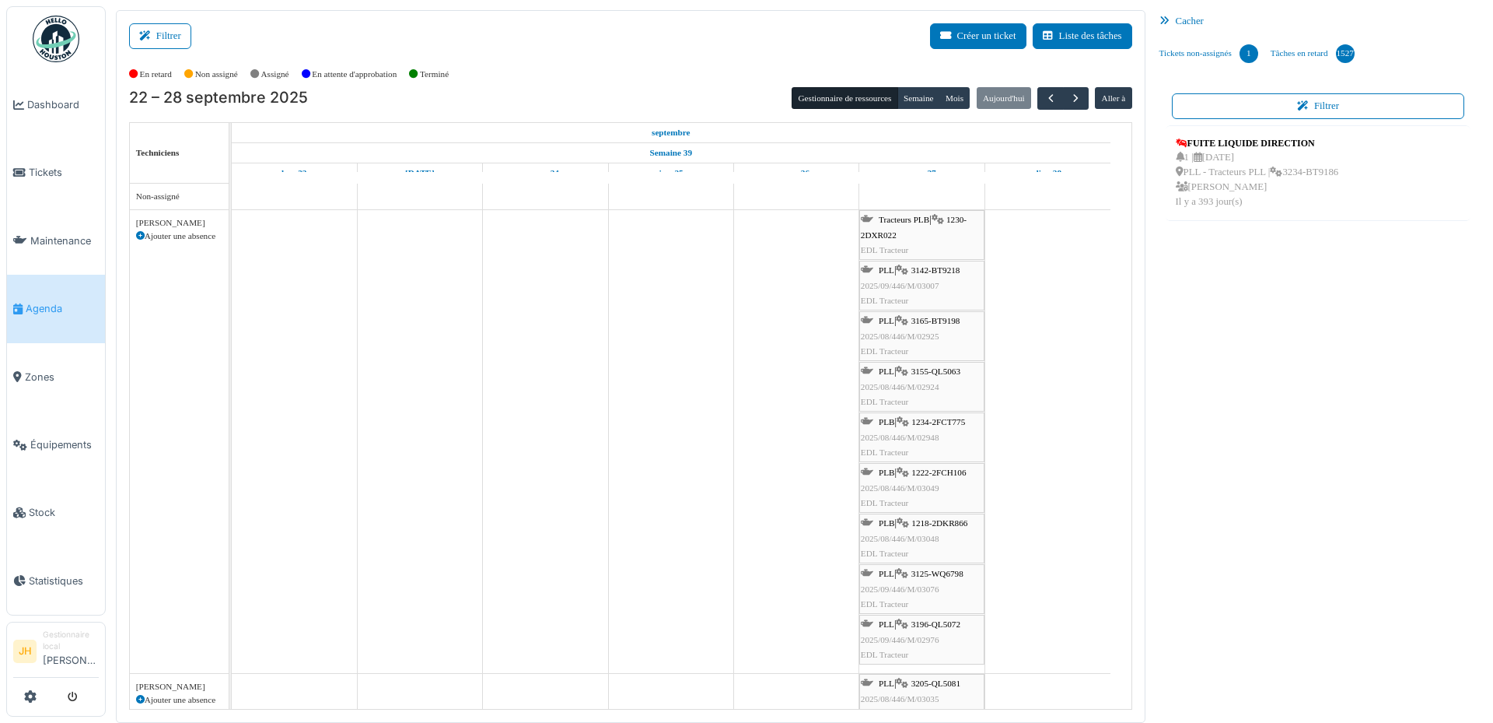
click at [65, 306] on span "Agenda" at bounding box center [62, 308] width 73 height 15
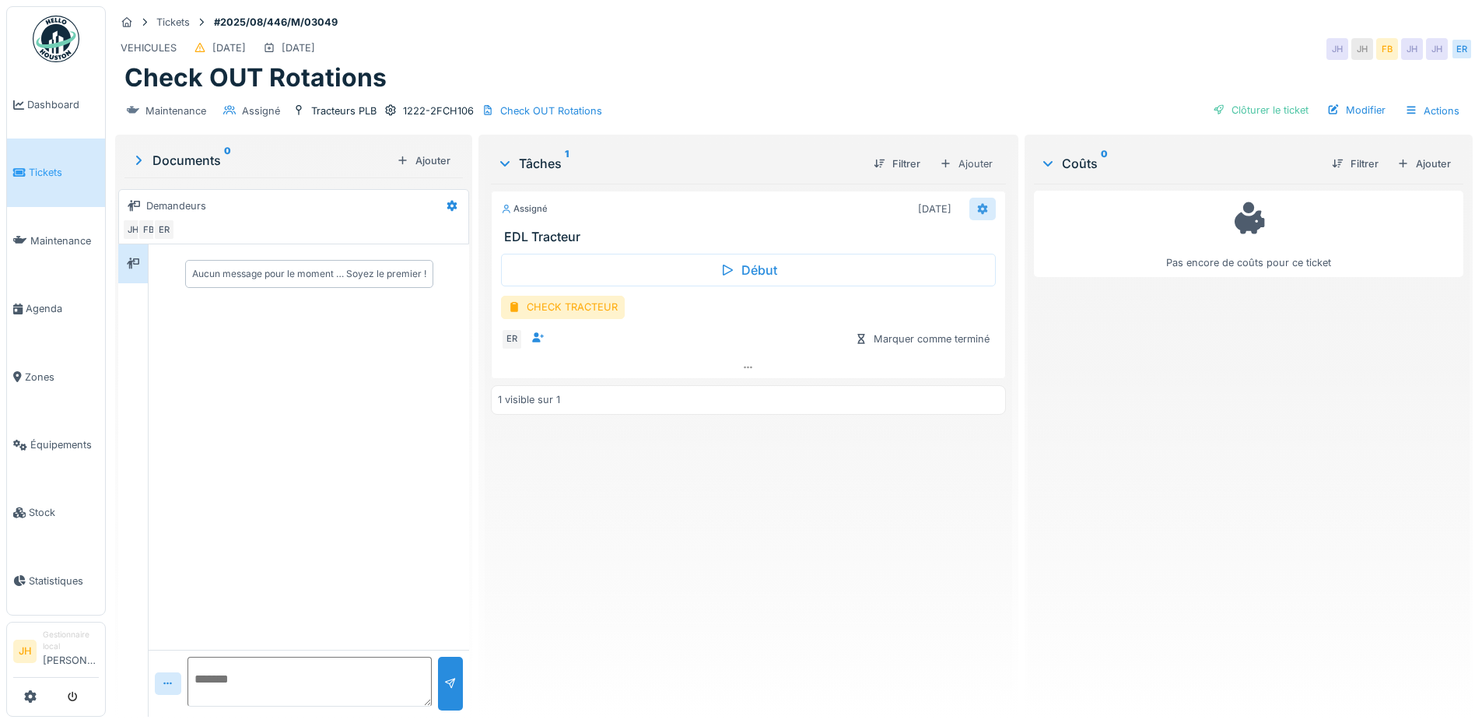
click at [977, 212] on icon at bounding box center [982, 208] width 10 height 11
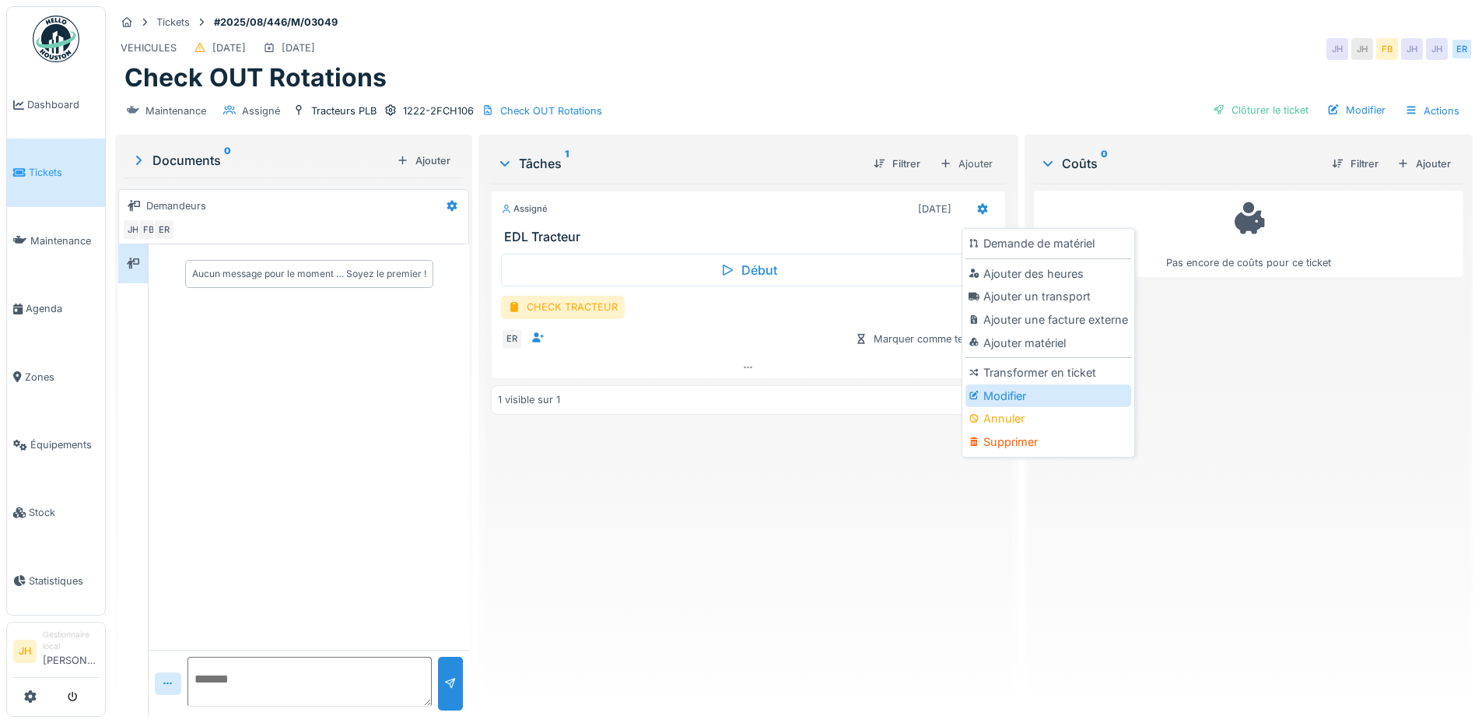
click at [995, 386] on div "Modifier" at bounding box center [1048, 395] width 166 height 23
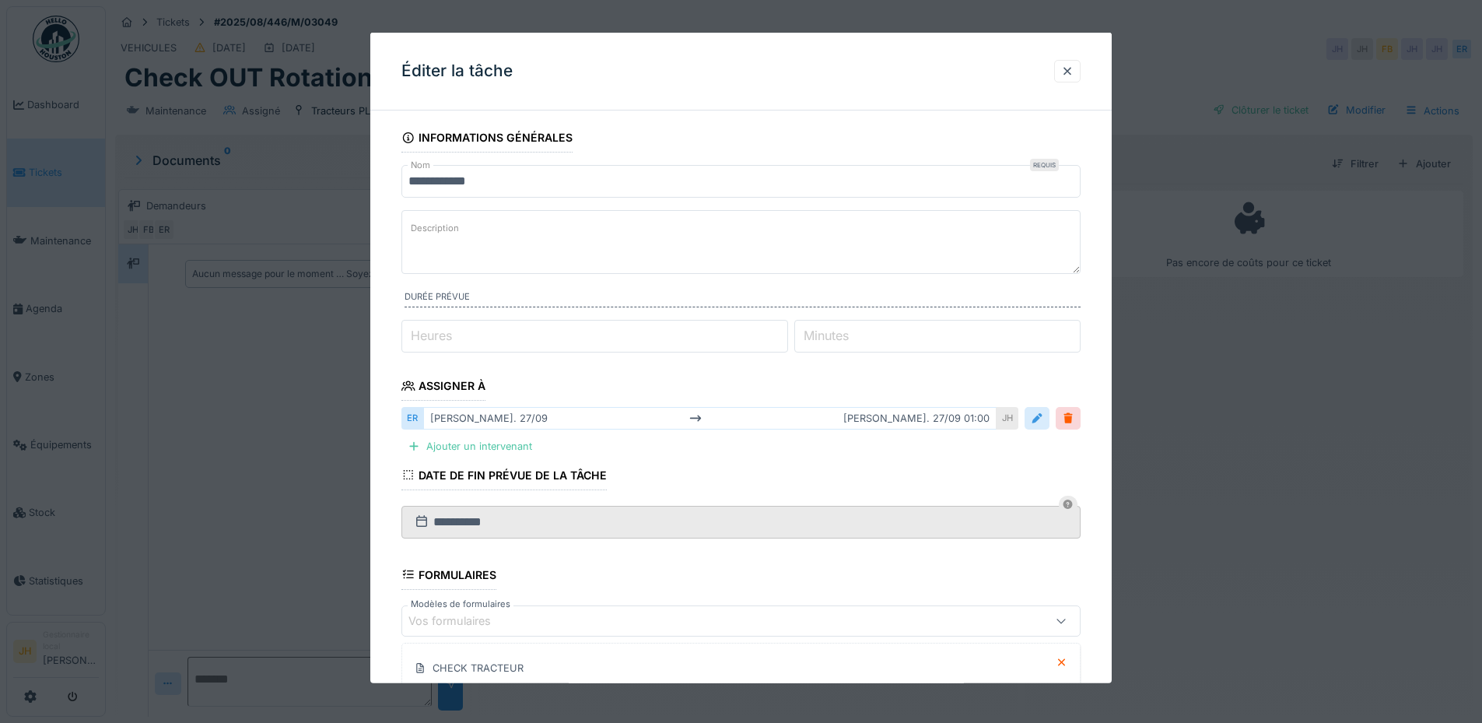
click at [1043, 424] on div at bounding box center [1037, 418] width 12 height 15
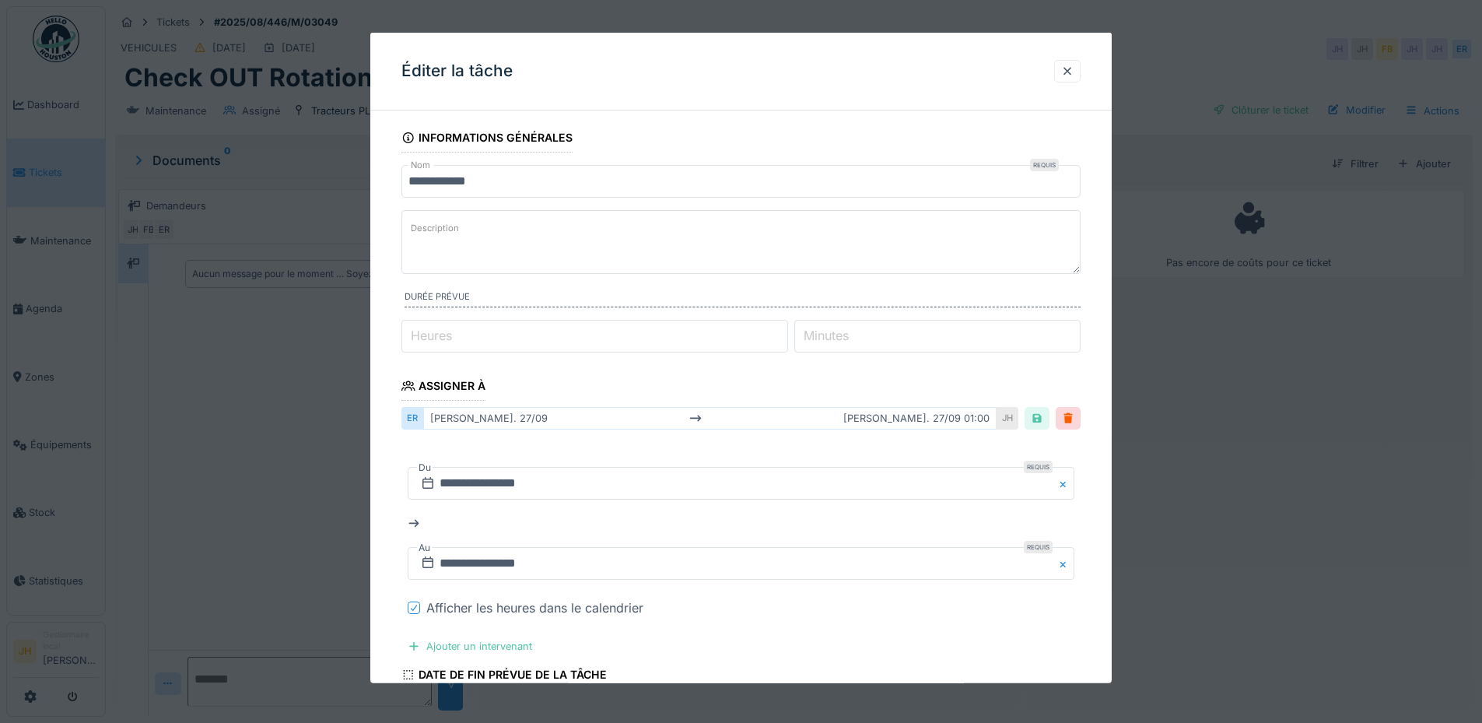
click at [410, 608] on icon at bounding box center [413, 608] width 9 height 8
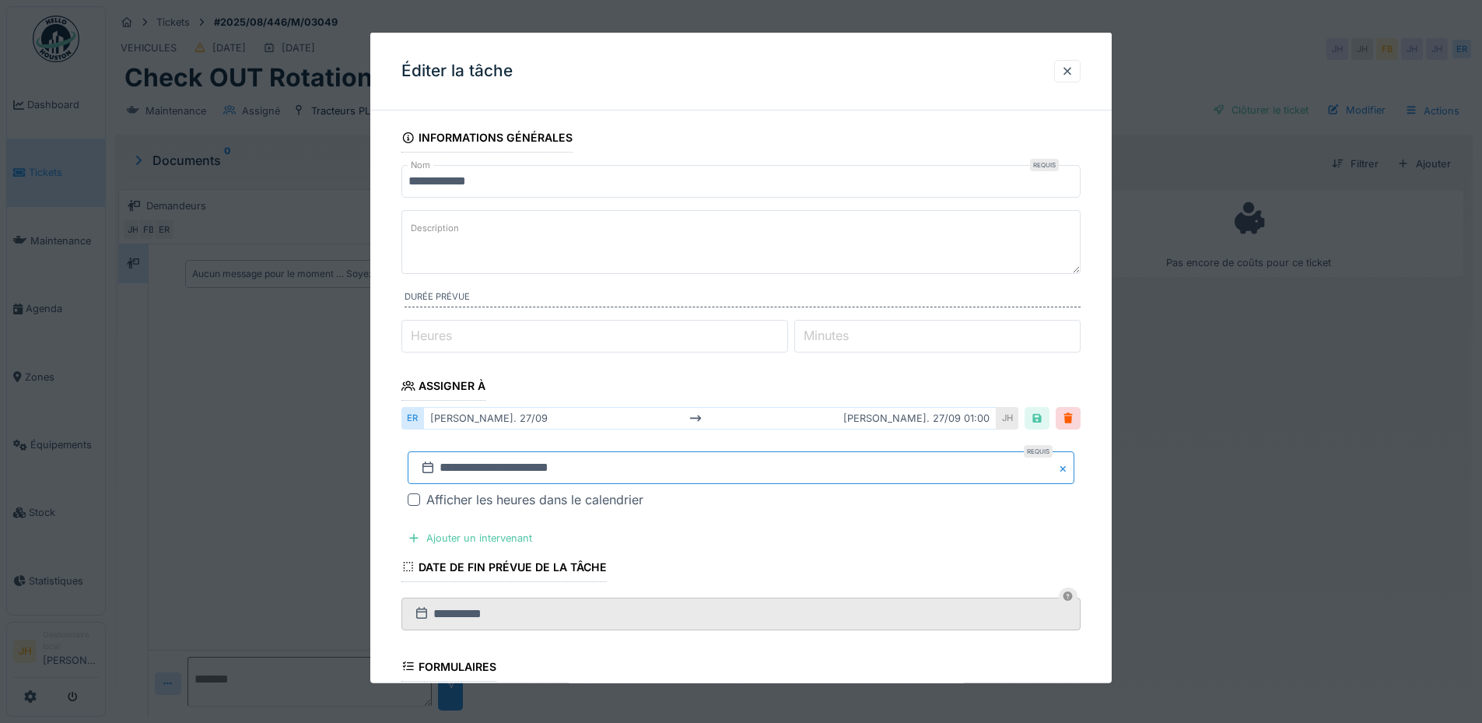
click at [498, 474] on input "**********" at bounding box center [741, 467] width 667 height 33
click at [821, 256] on span "Next Month" at bounding box center [821, 259] width 0 height 19
click at [792, 404] on div "25" at bounding box center [794, 399] width 21 height 21
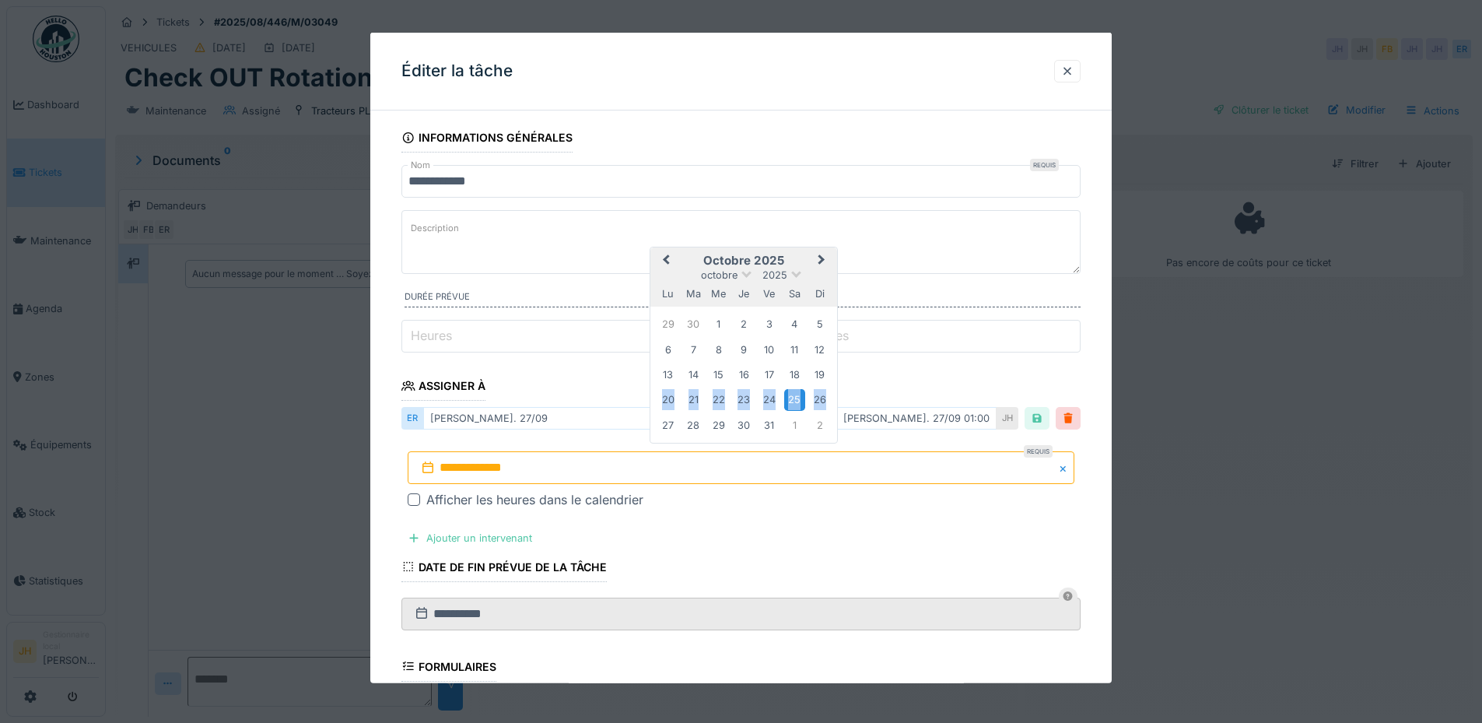
click at [792, 404] on div "25" at bounding box center [794, 399] width 21 height 21
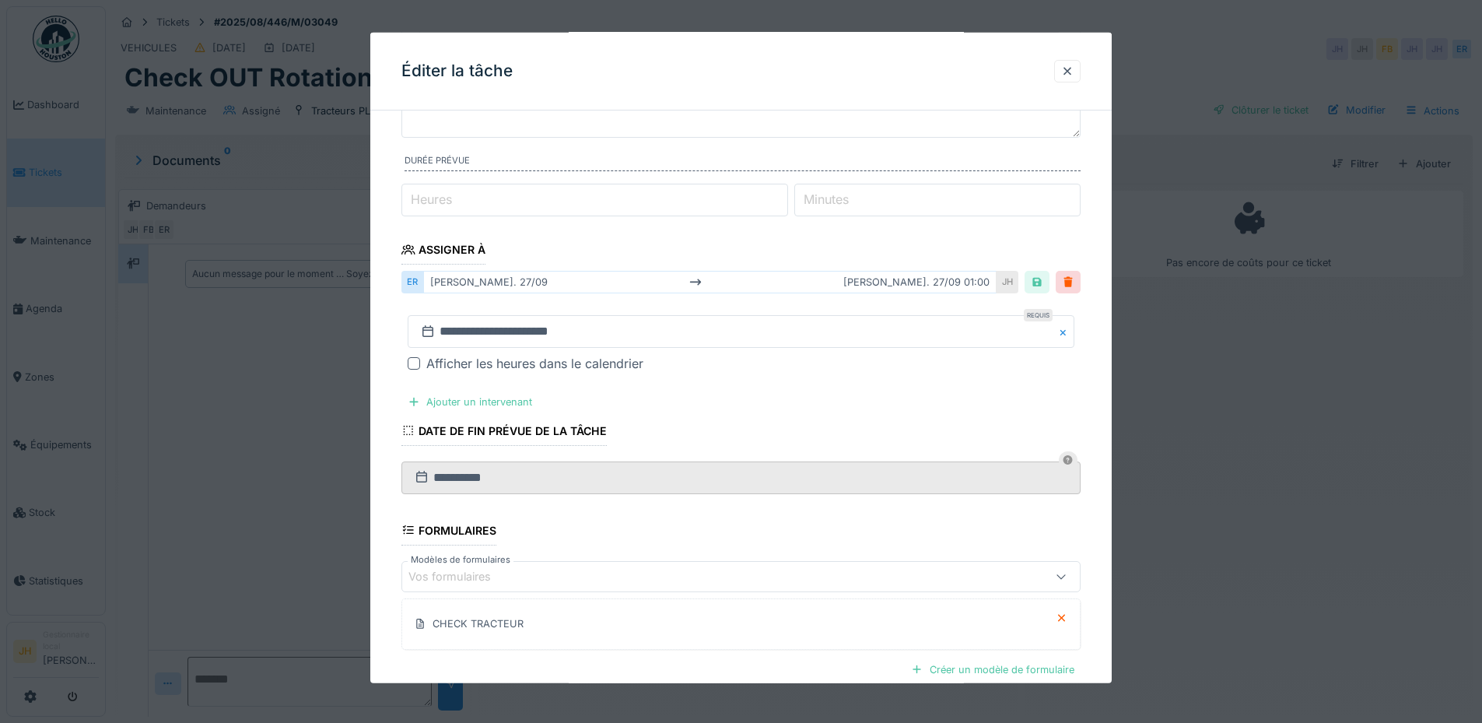
scroll to position [301, 0]
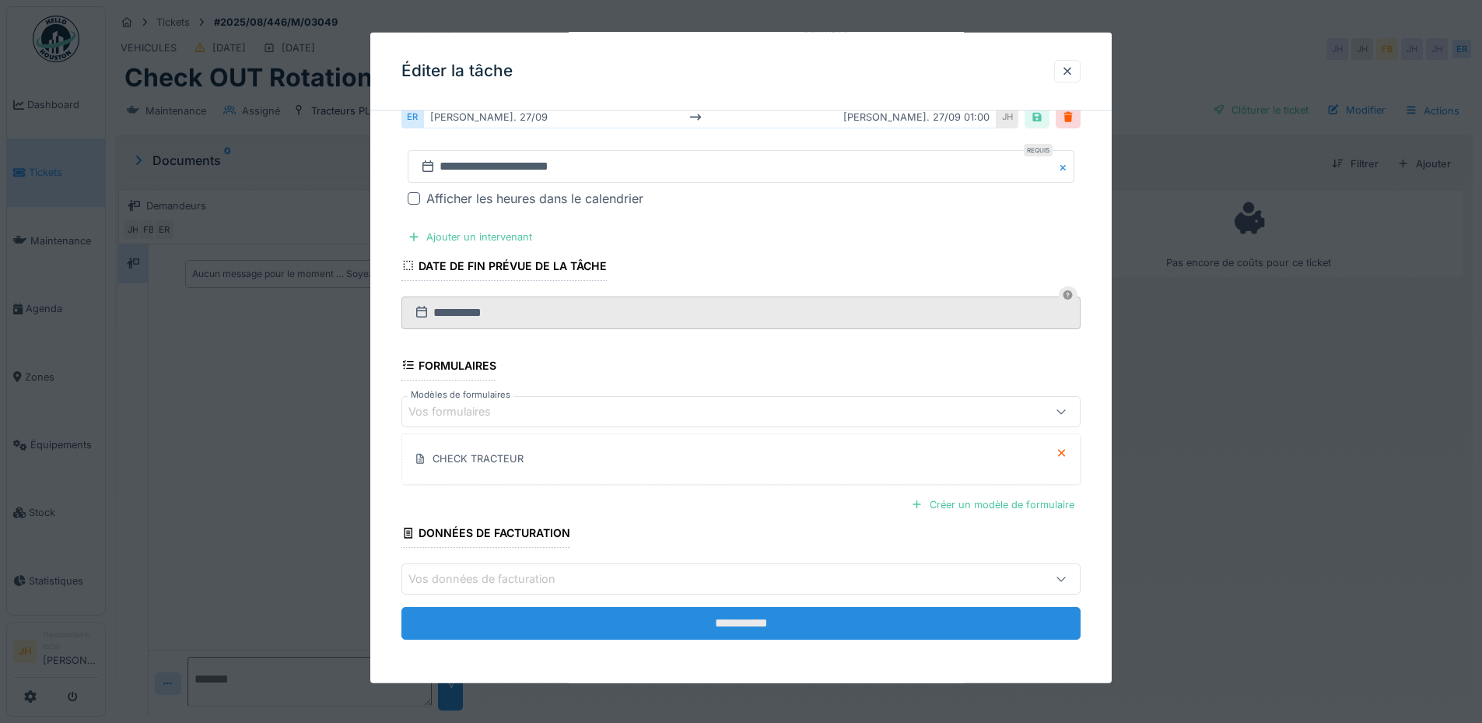
click at [771, 623] on input "**********" at bounding box center [740, 623] width 679 height 33
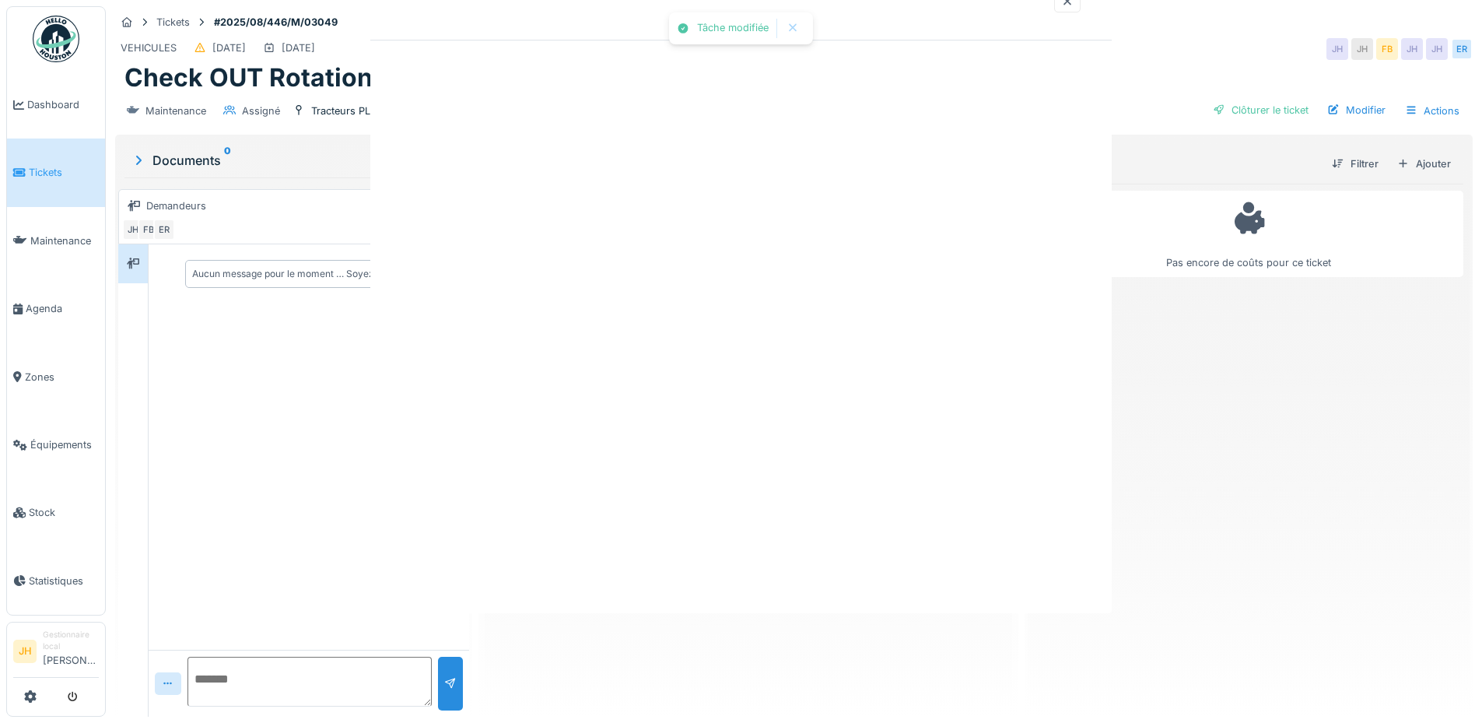
scroll to position [0, 0]
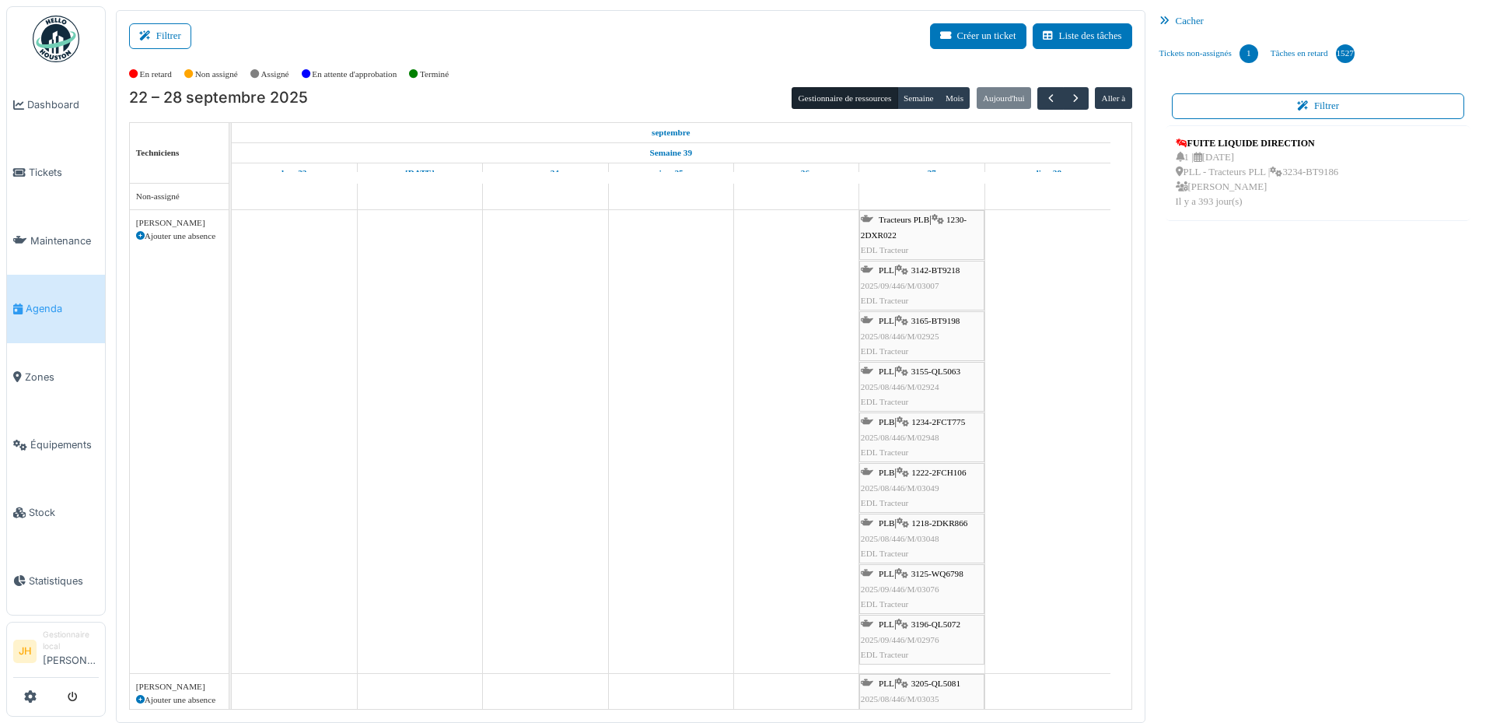
click at [72, 301] on span "Agenda" at bounding box center [62, 308] width 73 height 15
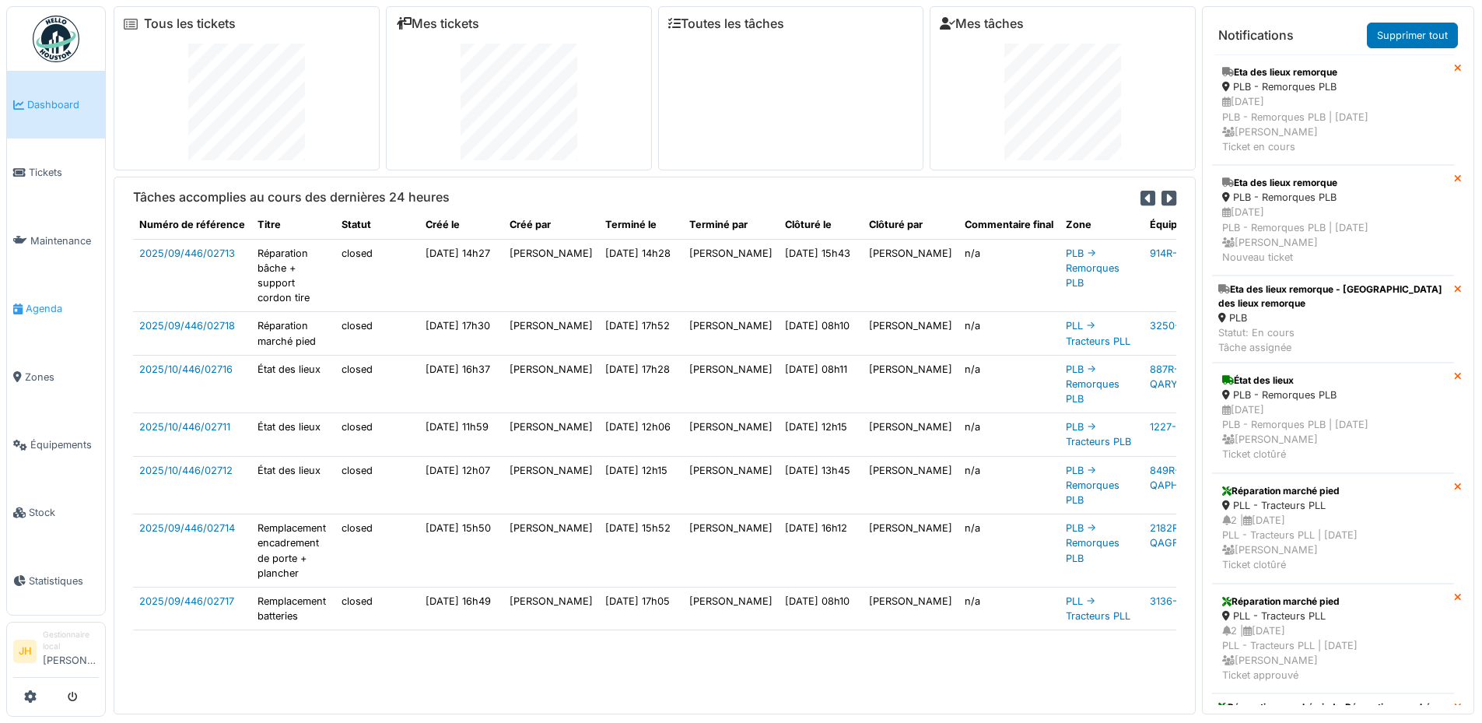
click at [50, 303] on span "Agenda" at bounding box center [62, 308] width 73 height 15
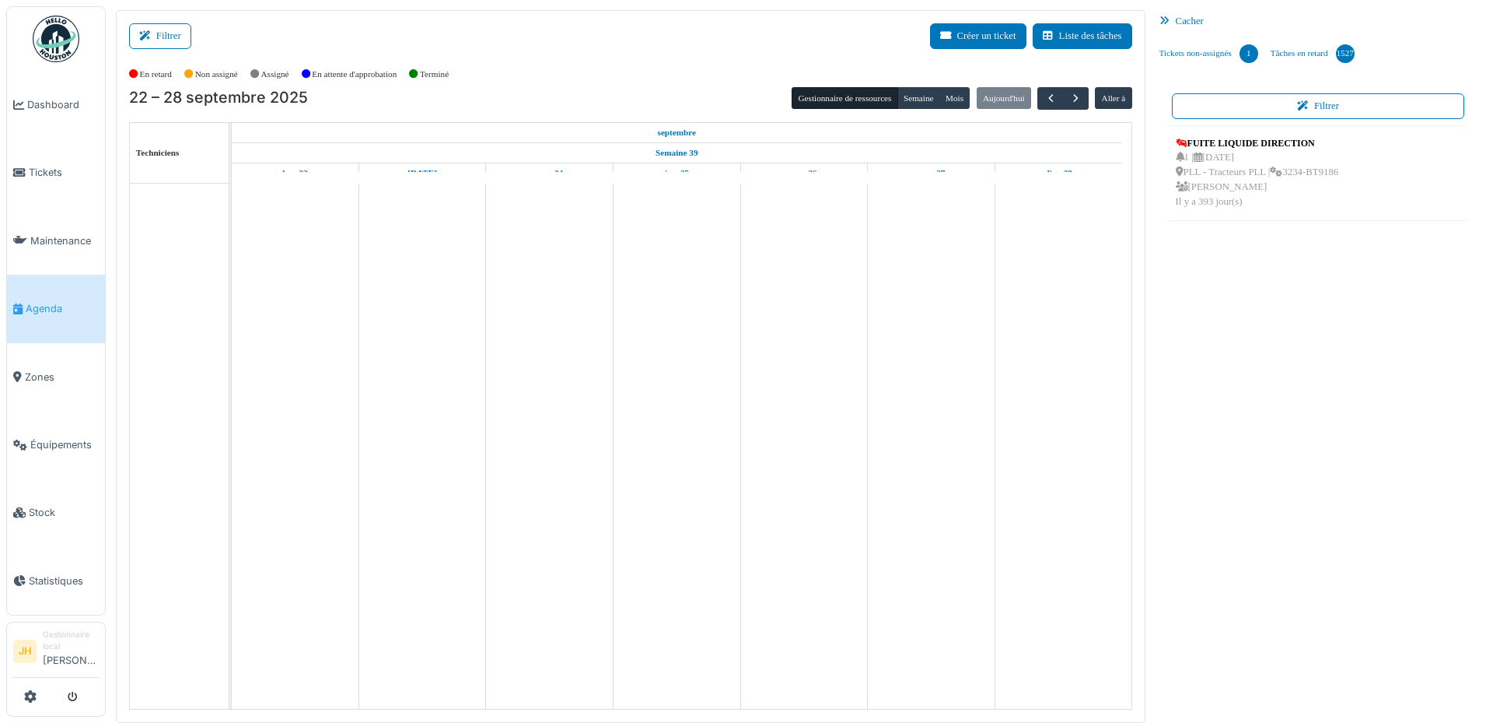
click at [38, 301] on span "Agenda" at bounding box center [62, 308] width 73 height 15
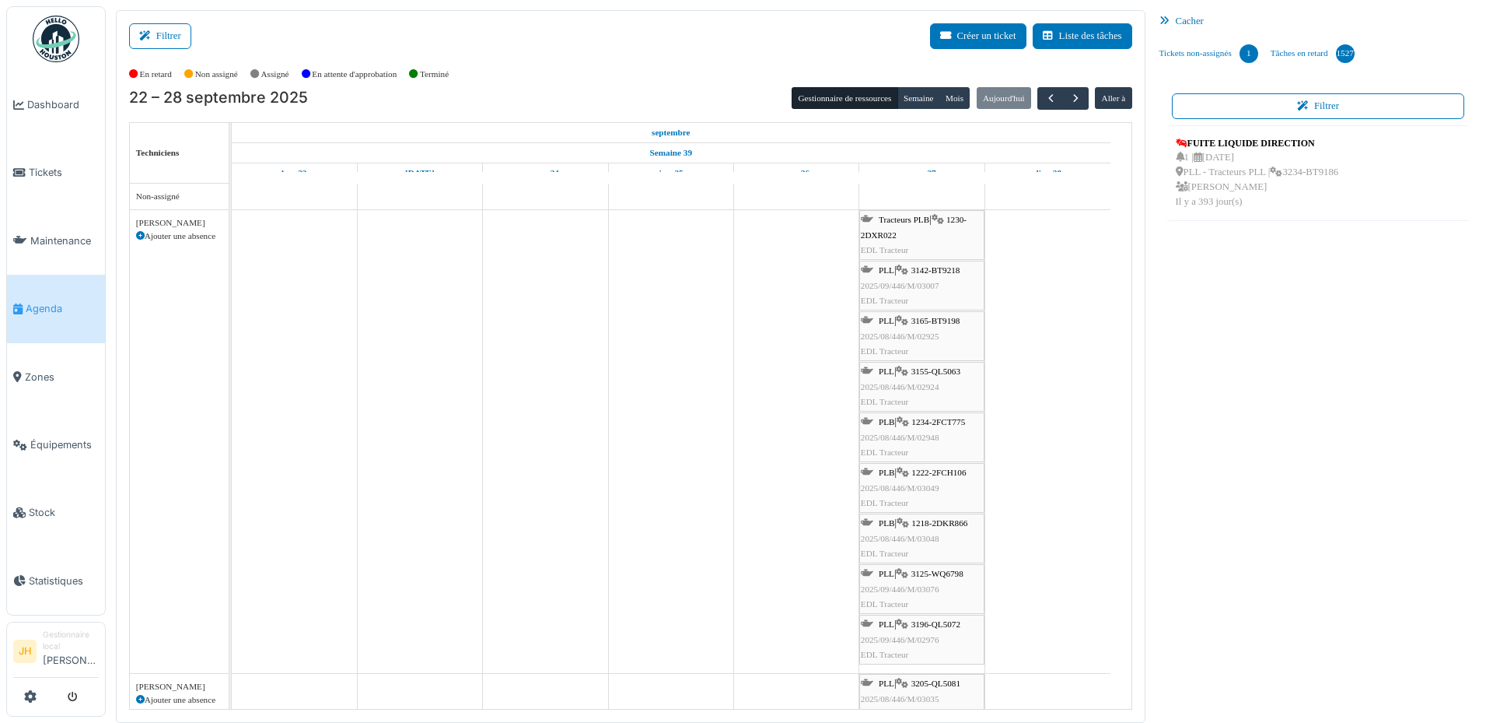
click at [930, 474] on span "1222-2FCH106" at bounding box center [939, 471] width 54 height 9
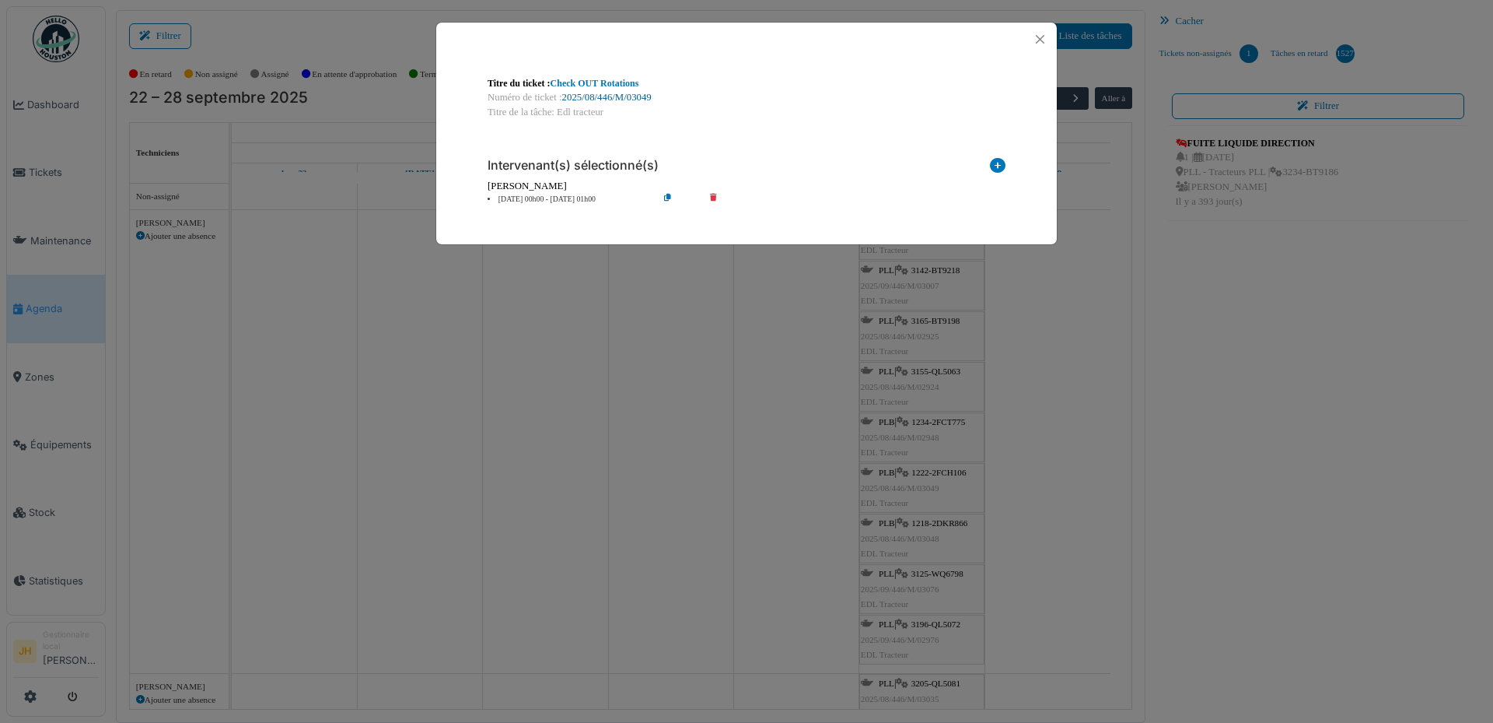
click at [633, 102] on link "2025/08/446/M/03049" at bounding box center [606, 97] width 89 height 11
click at [1045, 39] on button "Close" at bounding box center [1040, 39] width 21 height 21
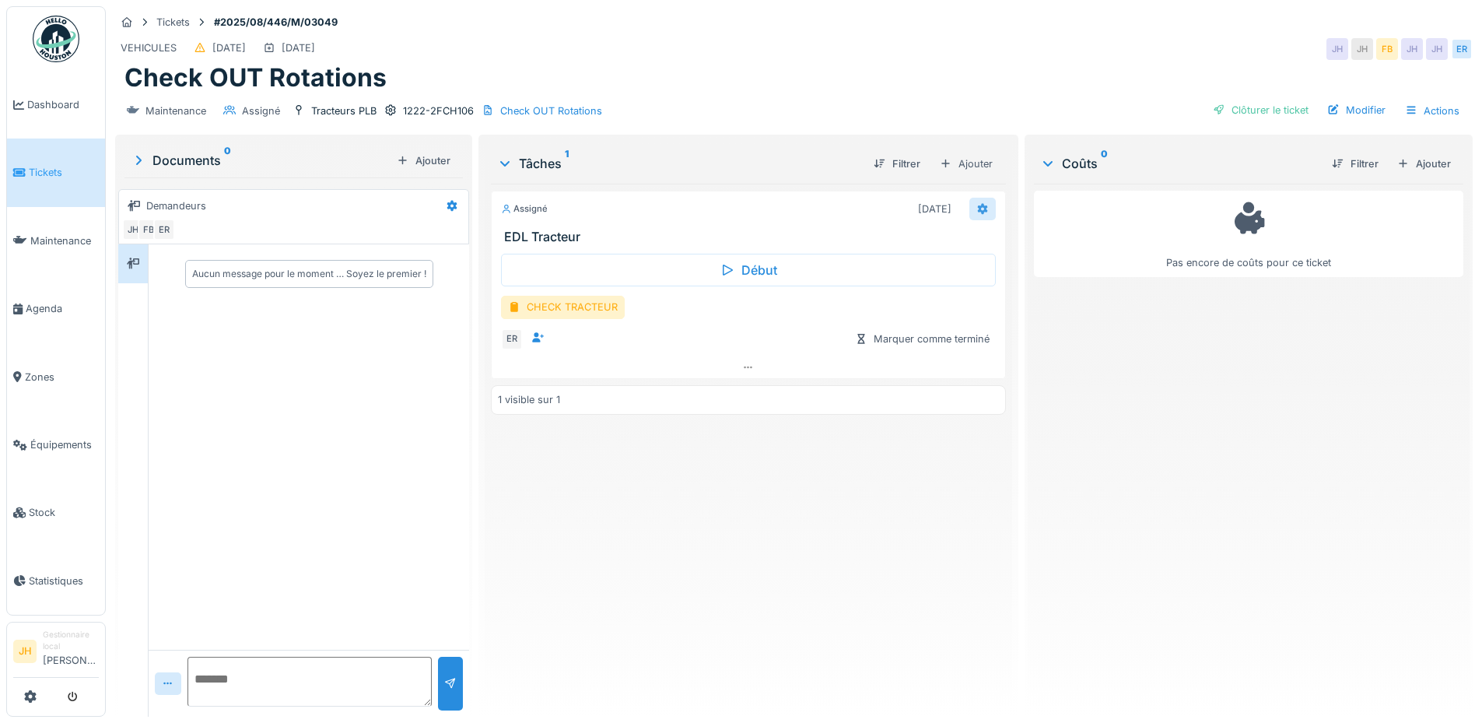
click at [976, 208] on icon at bounding box center [982, 209] width 12 height 10
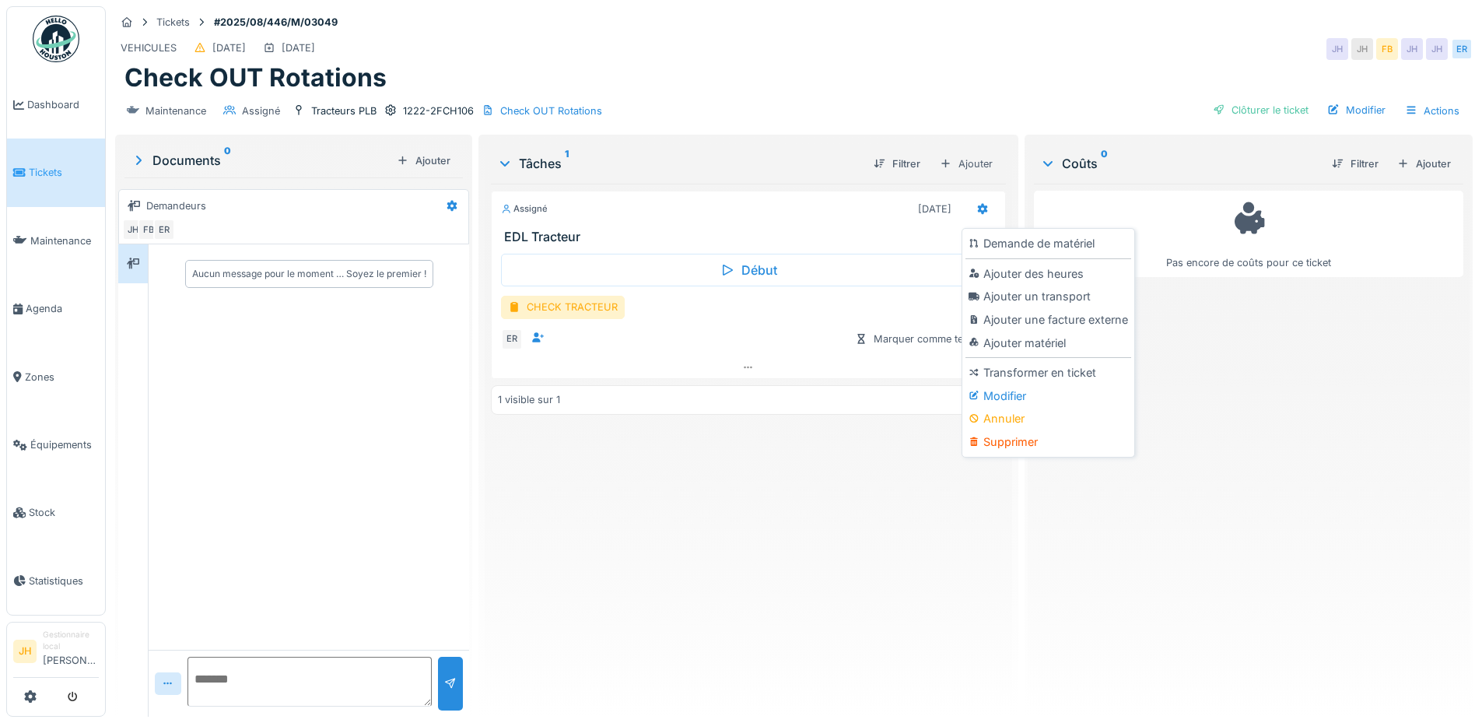
click at [688, 582] on div "Assigné [DATE] EDL Tracteur Début CHECK TRACTEUR ER Marquer comme terminé 1 vis…" at bounding box center [748, 444] width 514 height 520
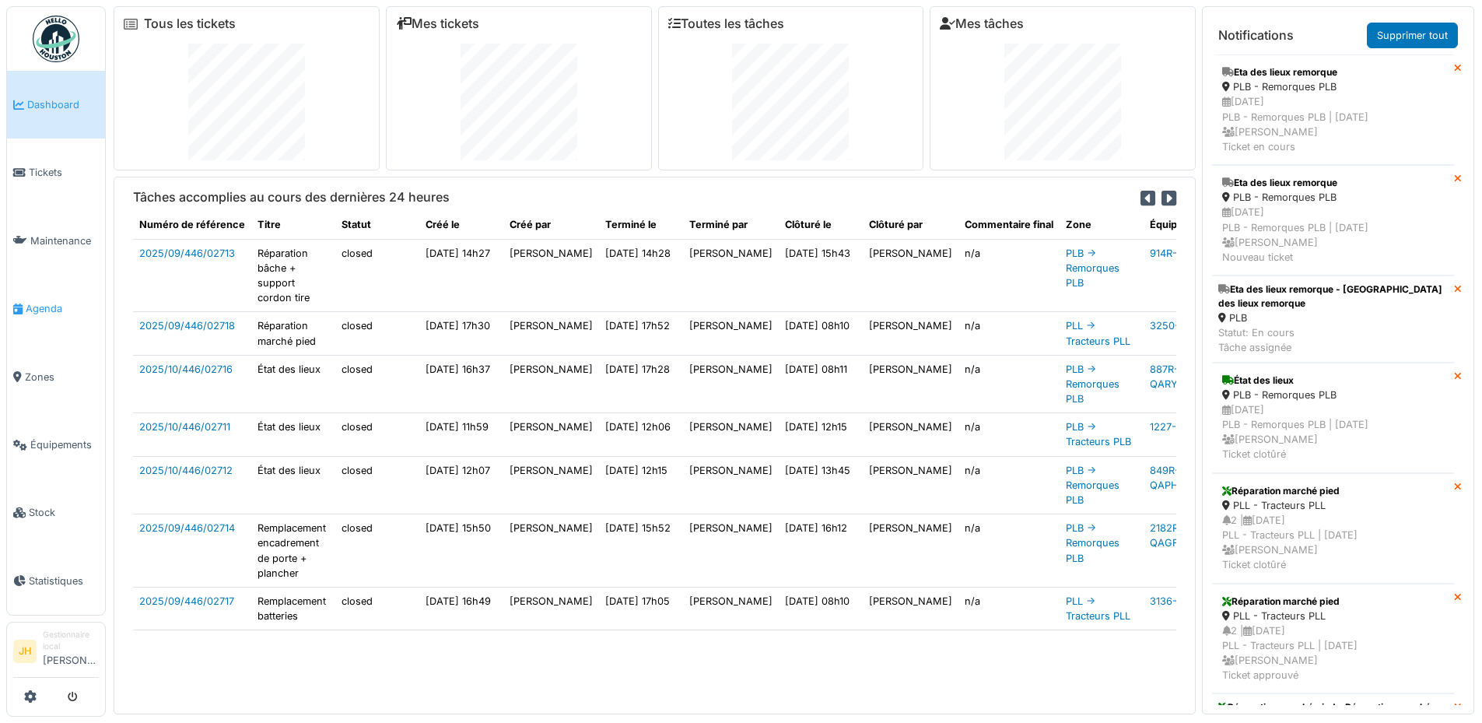
click at [58, 307] on span "Agenda" at bounding box center [62, 308] width 73 height 15
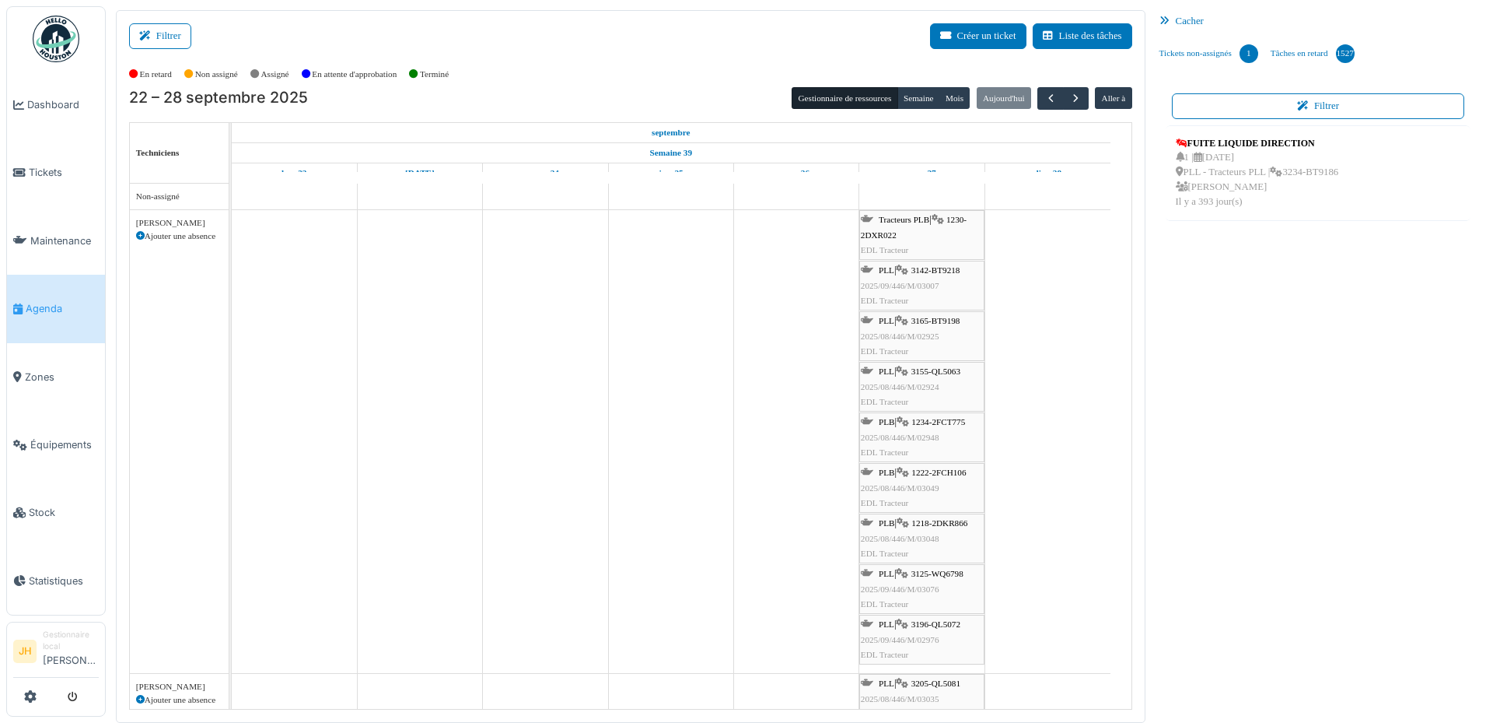
click at [953, 470] on span "1222-2FCH106" at bounding box center [939, 471] width 54 height 9
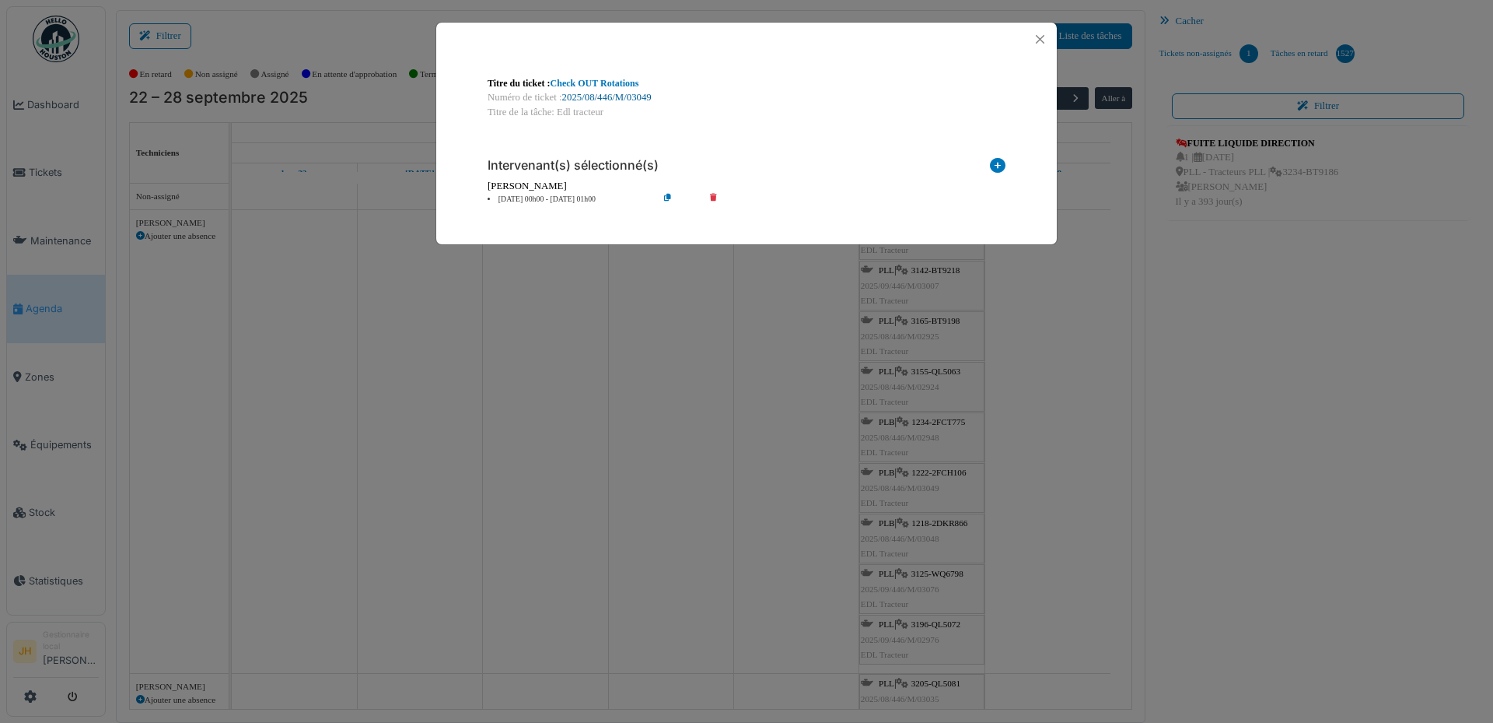
click at [617, 97] on link "2025/08/446/M/03049" at bounding box center [606, 97] width 89 height 11
click at [1038, 40] on button "Close" at bounding box center [1040, 39] width 21 height 21
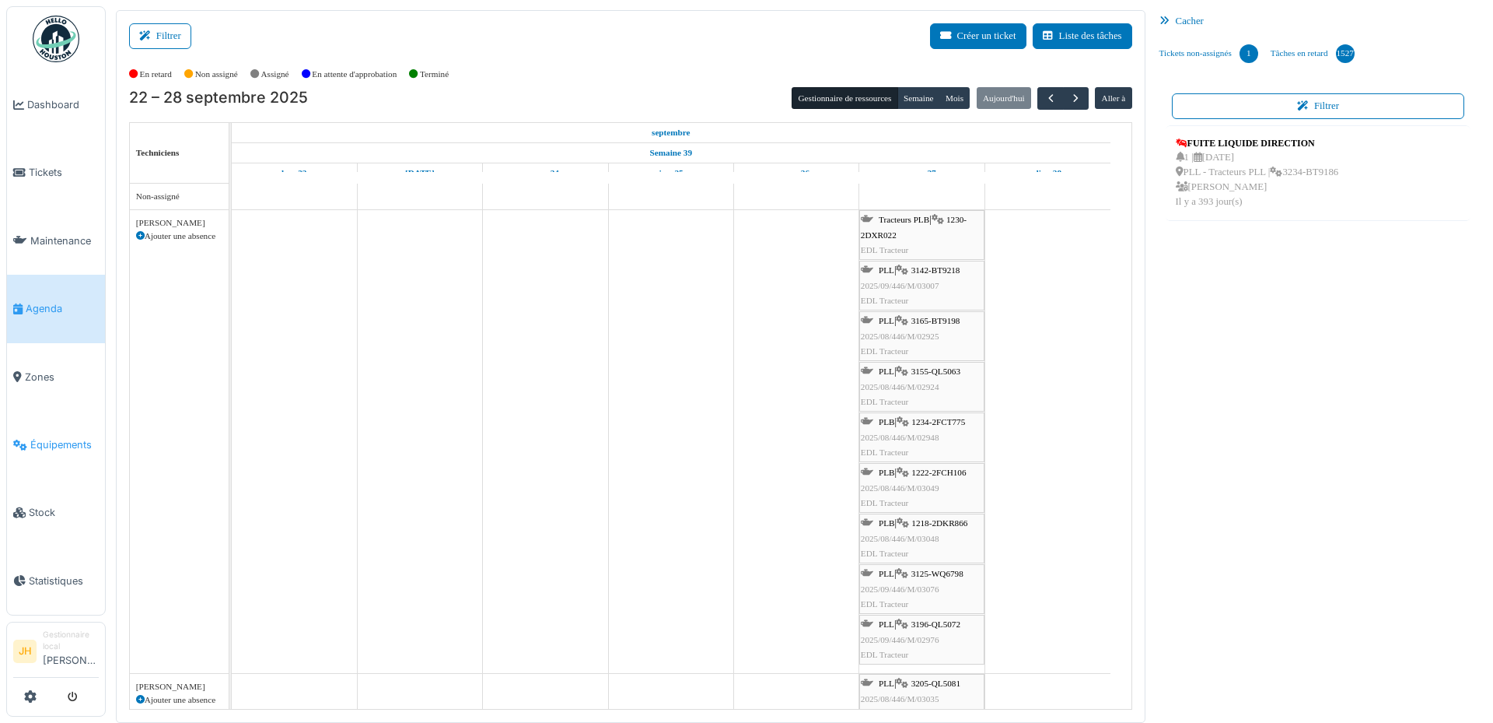
click at [55, 437] on span "Équipements" at bounding box center [64, 444] width 68 height 15
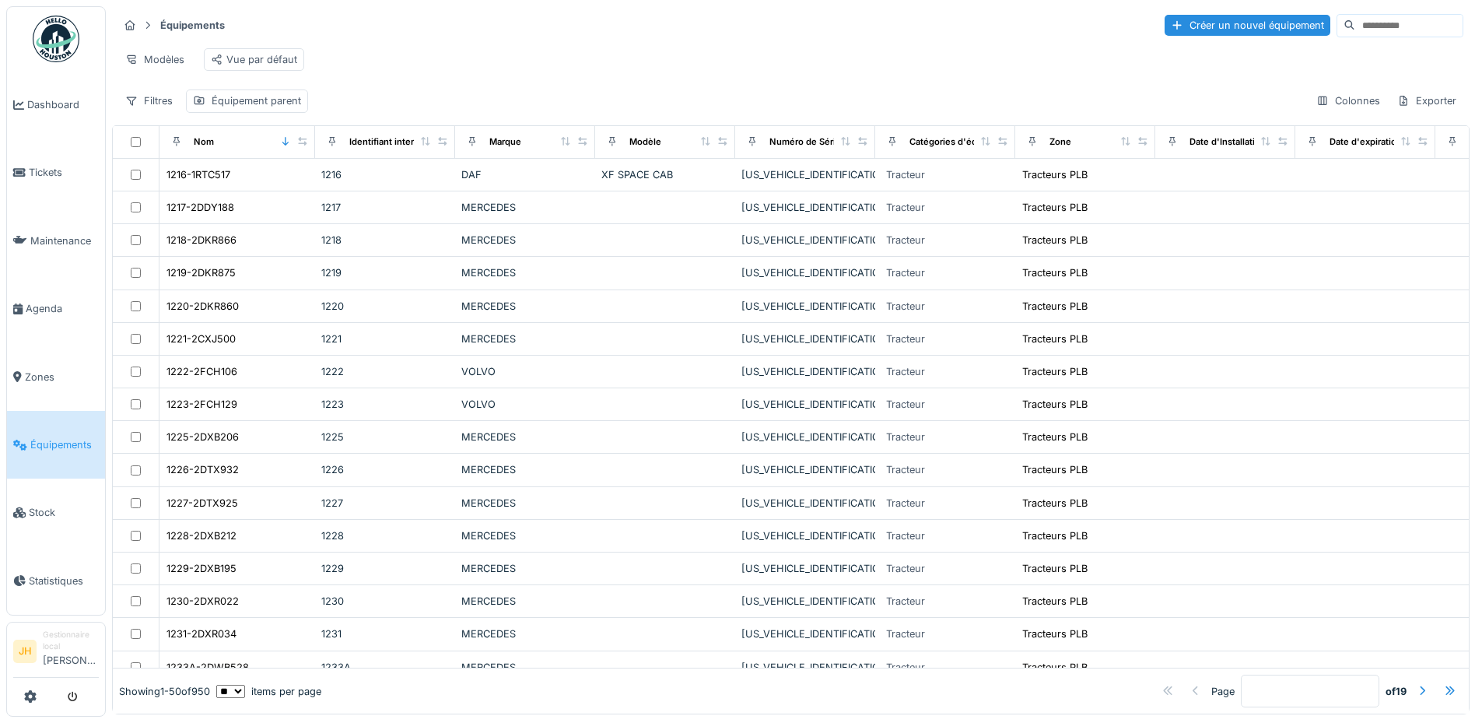
click at [1355, 26] on input at bounding box center [1408, 26] width 107 height 22
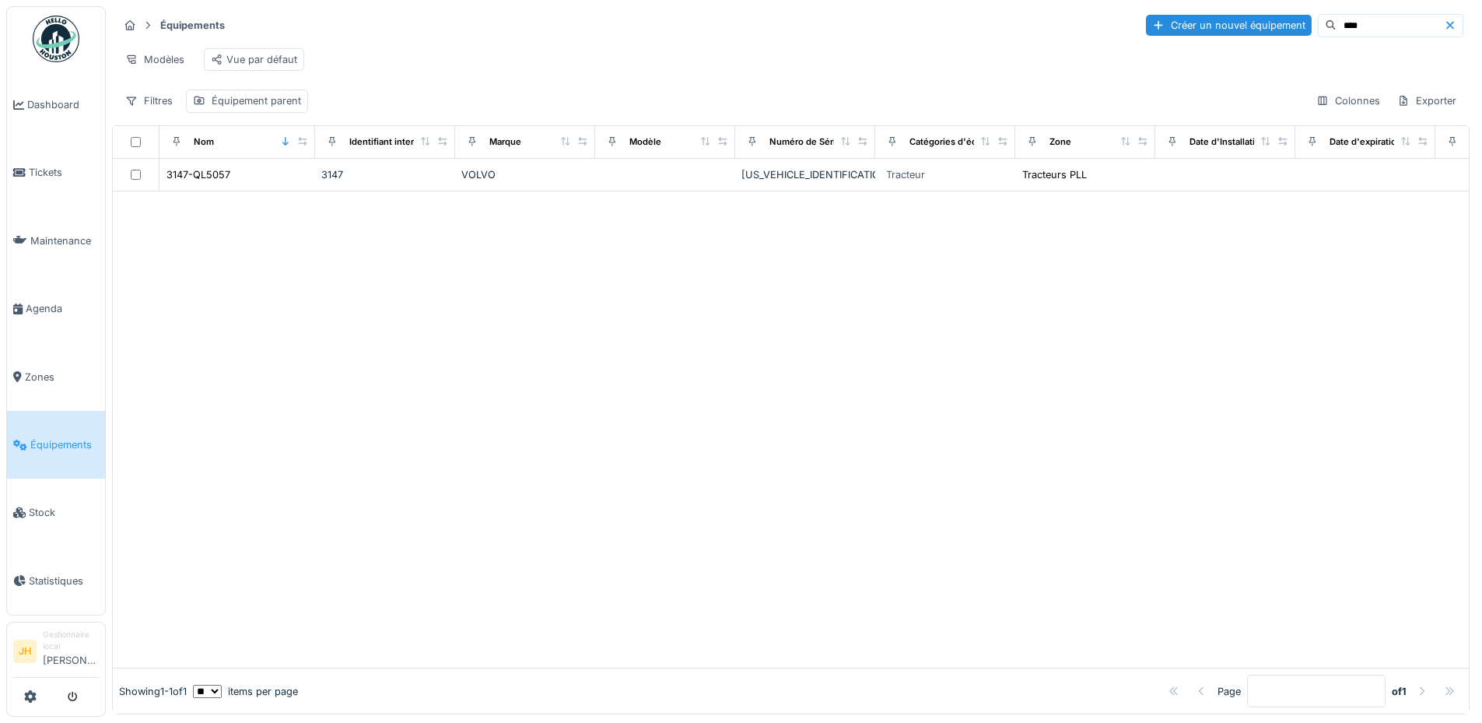
drag, startPoint x: 767, startPoint y: 369, endPoint x: 603, endPoint y: 360, distance: 164.4
click at [603, 360] on div at bounding box center [791, 429] width 1356 height 476
click at [700, 362] on div at bounding box center [791, 429] width 1356 height 476
drag, startPoint x: 700, startPoint y: 362, endPoint x: 633, endPoint y: 348, distance: 68.5
click at [633, 348] on div at bounding box center [791, 429] width 1356 height 476
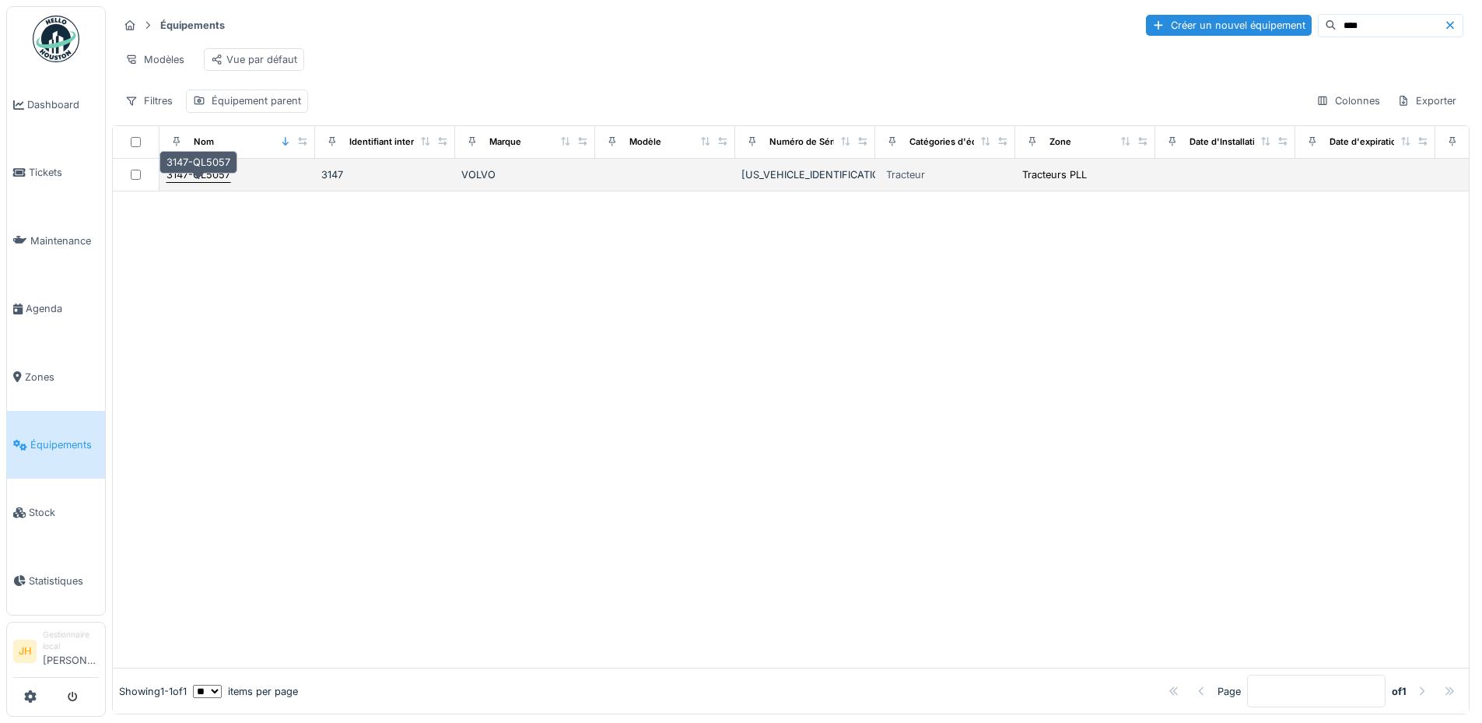
click at [208, 182] on div "3147-QL5057" at bounding box center [198, 174] width 64 height 15
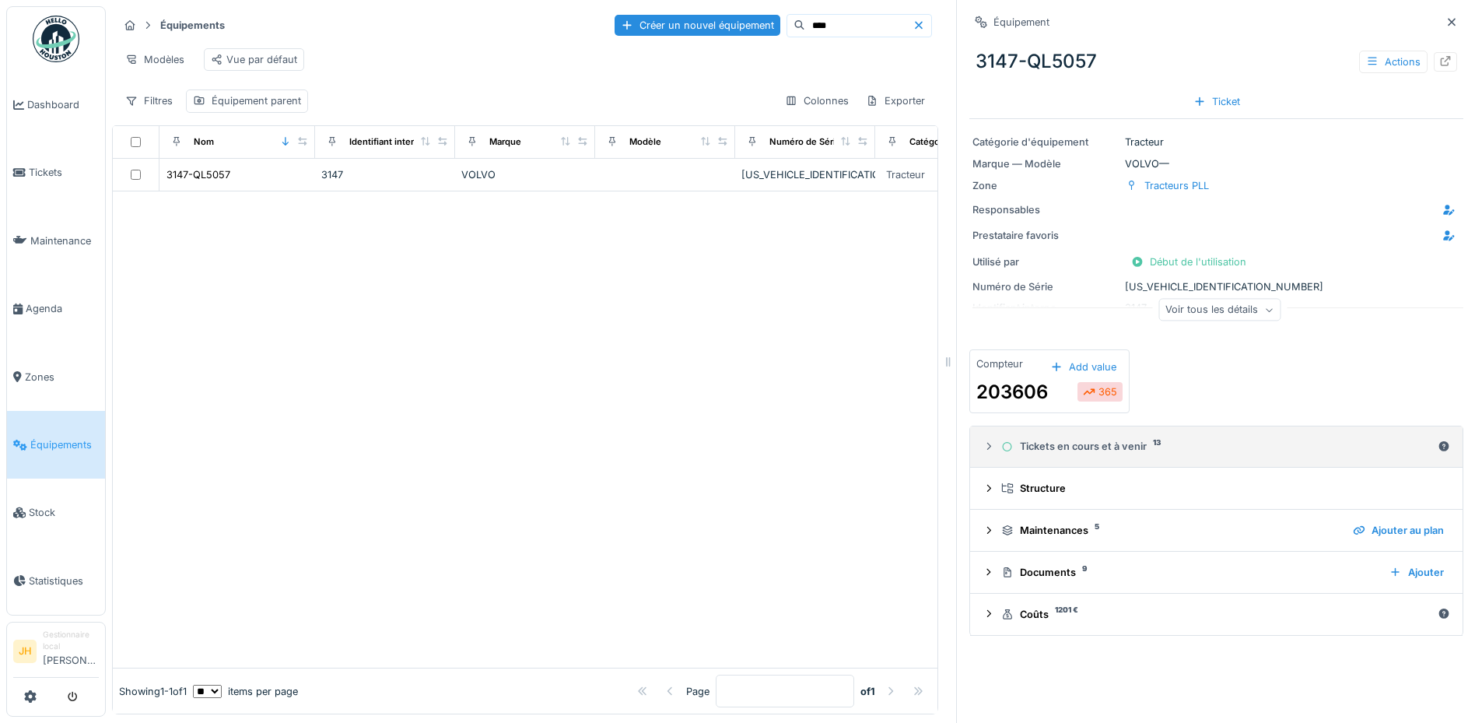
click at [1091, 450] on div "Tickets en cours et à venir 13" at bounding box center [1216, 446] width 430 height 15
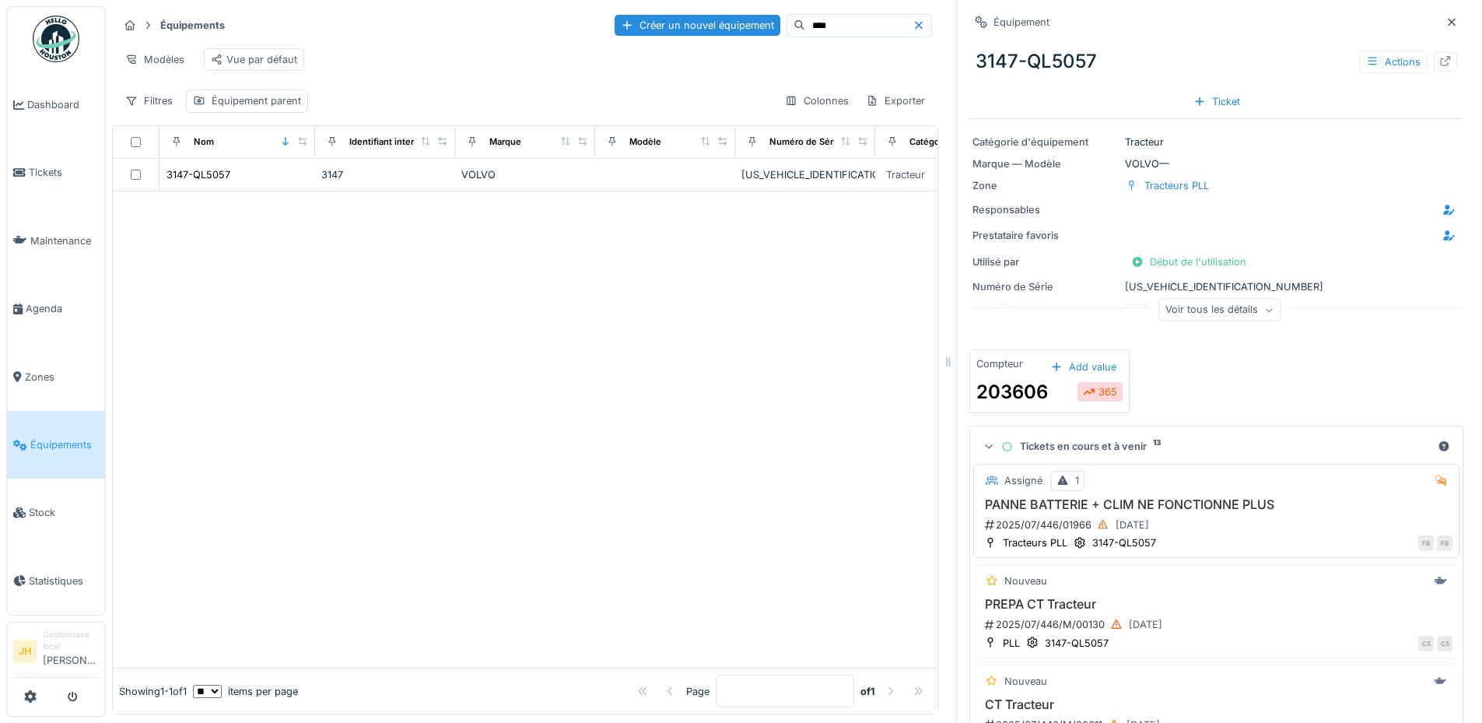
scroll to position [389, 0]
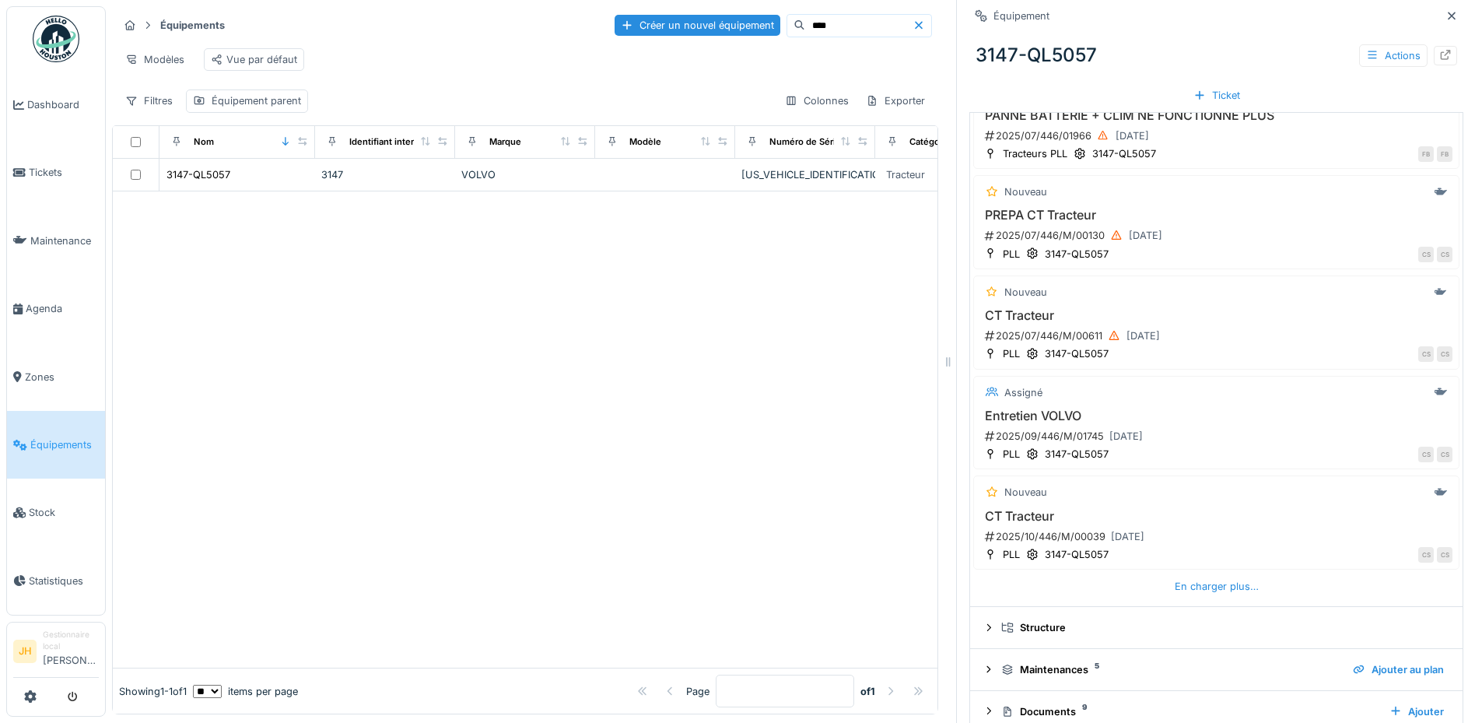
click at [1212, 600] on div "Assigné 1 PANNE BATTERIE + CLIM NE FONCTIONNE PLUS 2025/07/446/01966 03/07/2025…" at bounding box center [1216, 336] width 486 height 528
click at [1211, 587] on div "En charger plus…" at bounding box center [1216, 586] width 96 height 21
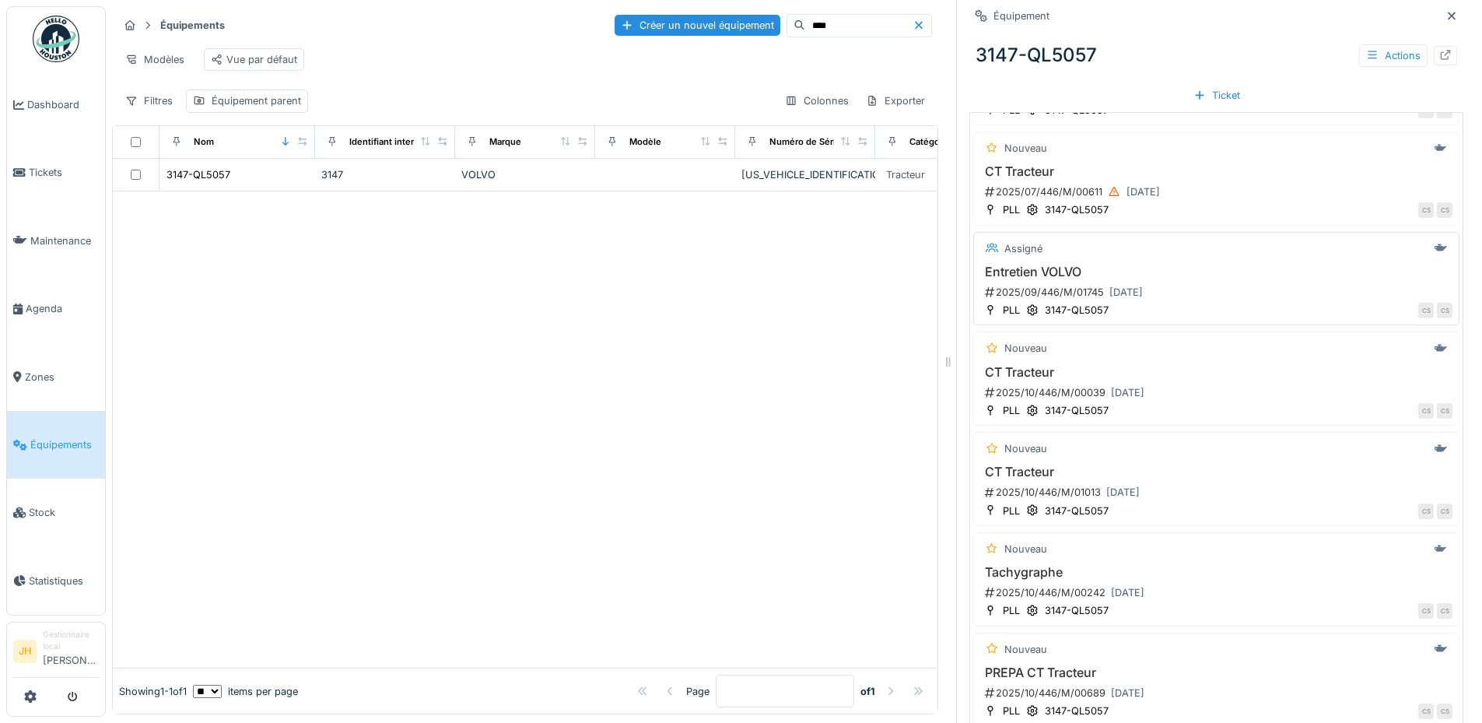
scroll to position [700, 0]
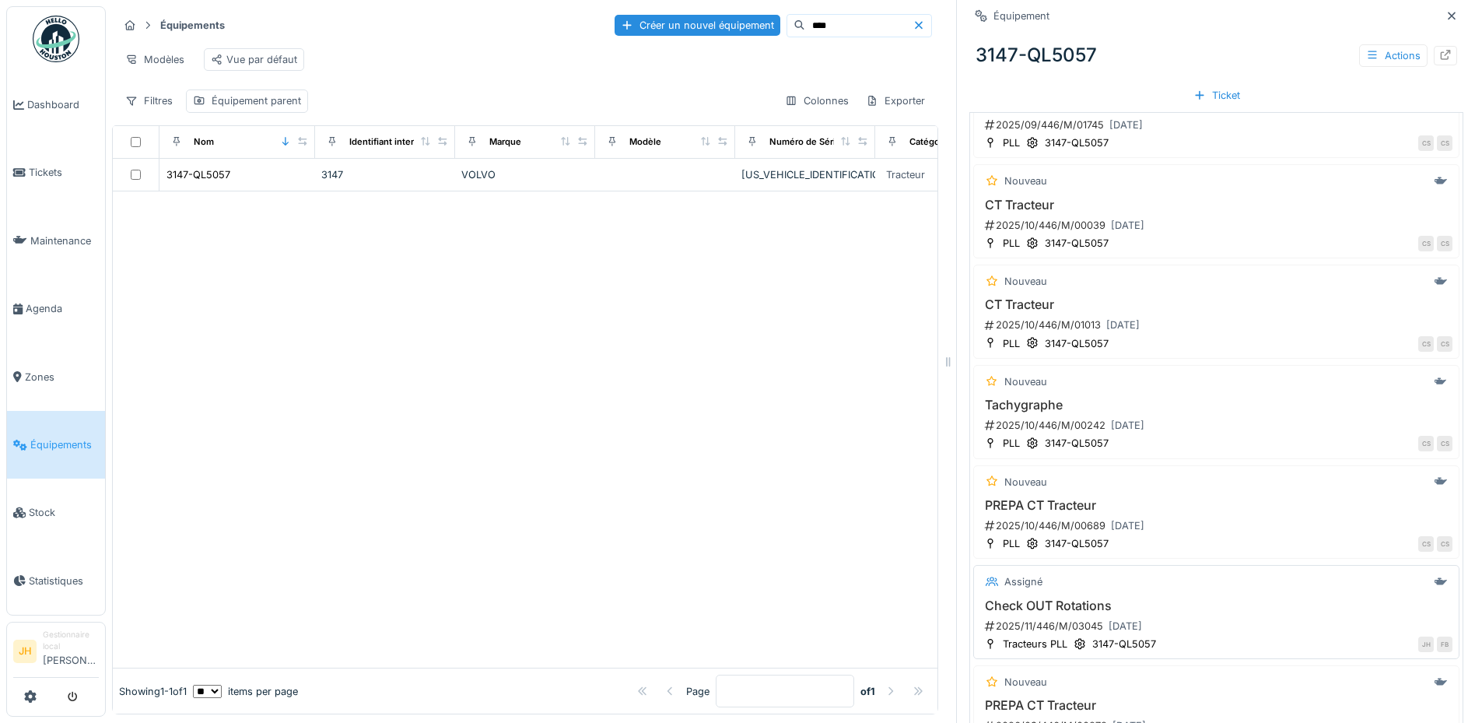
click at [1057, 608] on h3 "Check OUT Rotations" at bounding box center [1216, 605] width 472 height 15
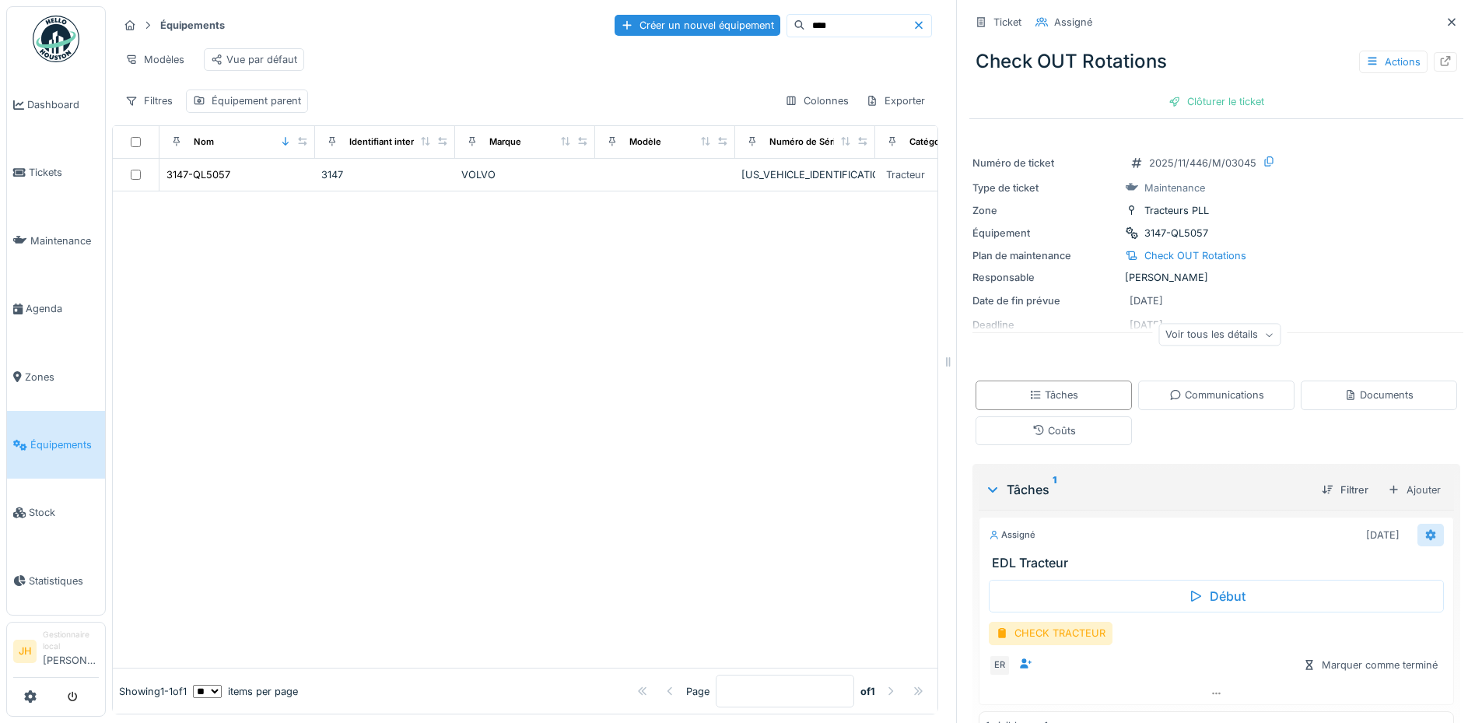
click at [1424, 536] on icon at bounding box center [1430, 535] width 12 height 10
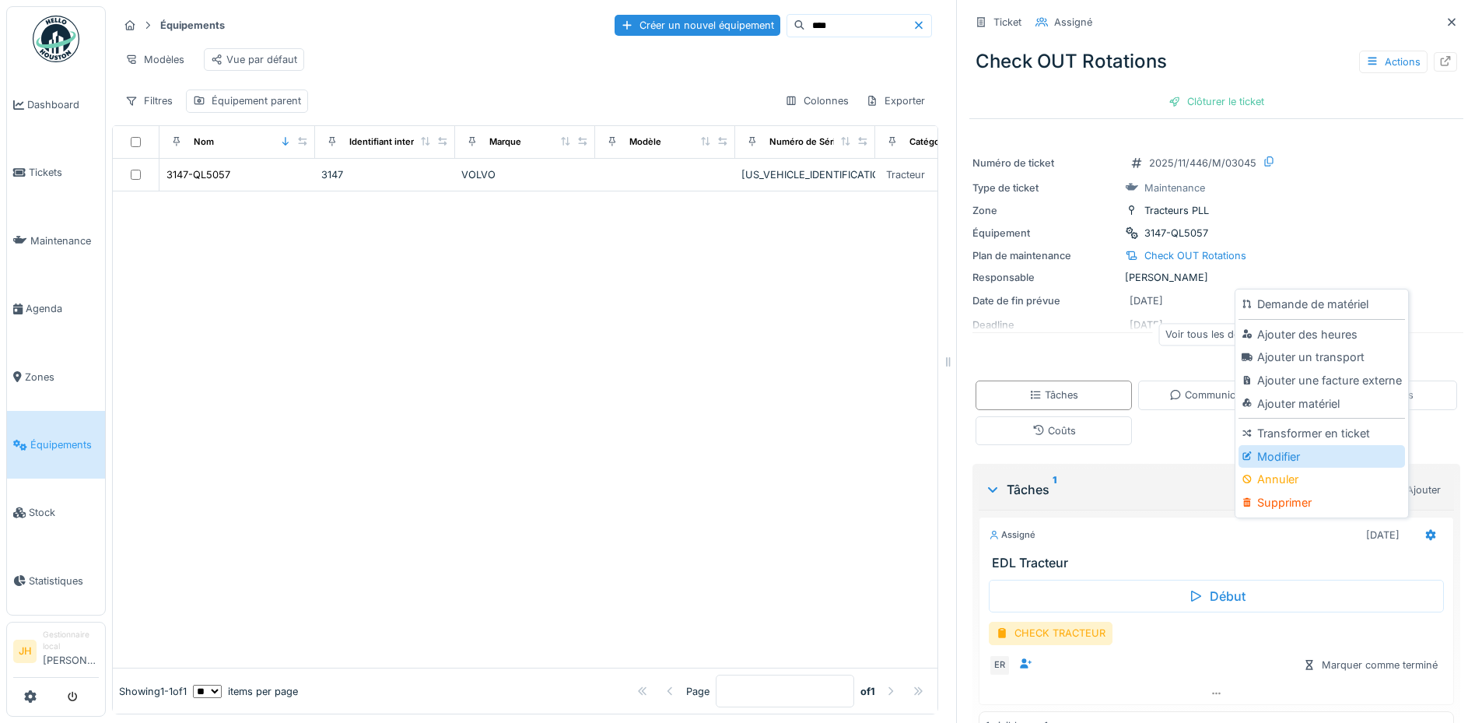
click at [1309, 457] on div "Modifier" at bounding box center [1321, 456] width 166 height 23
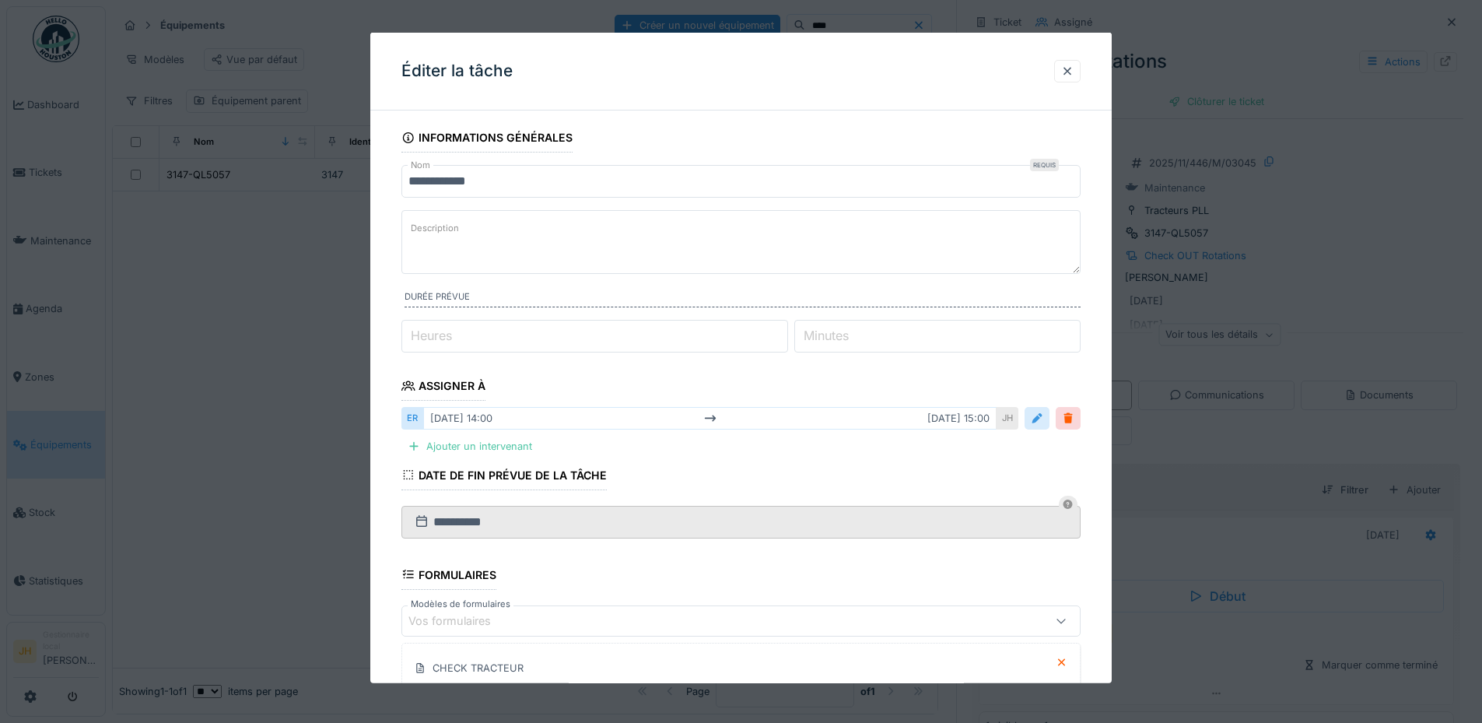
click at [1043, 415] on div at bounding box center [1037, 418] width 12 height 15
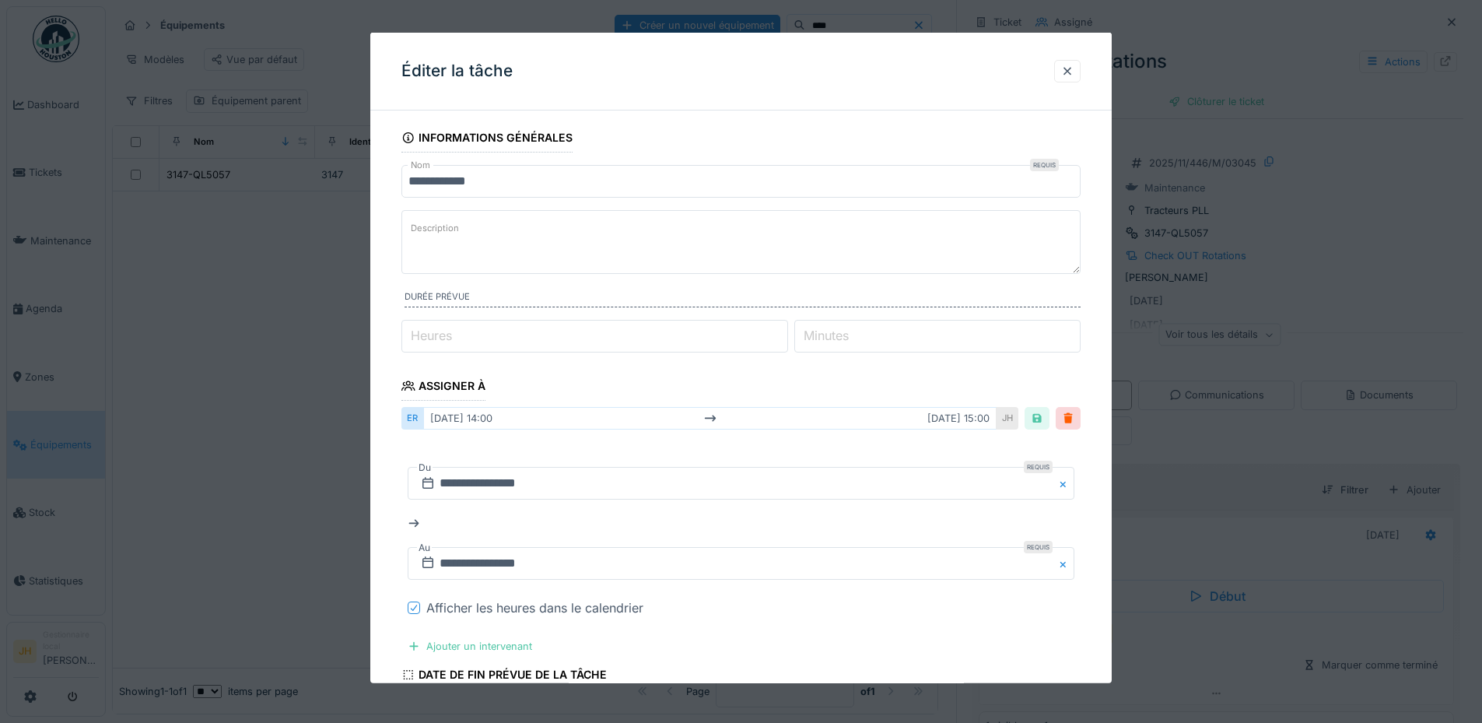
click at [414, 605] on icon at bounding box center [413, 608] width 9 height 8
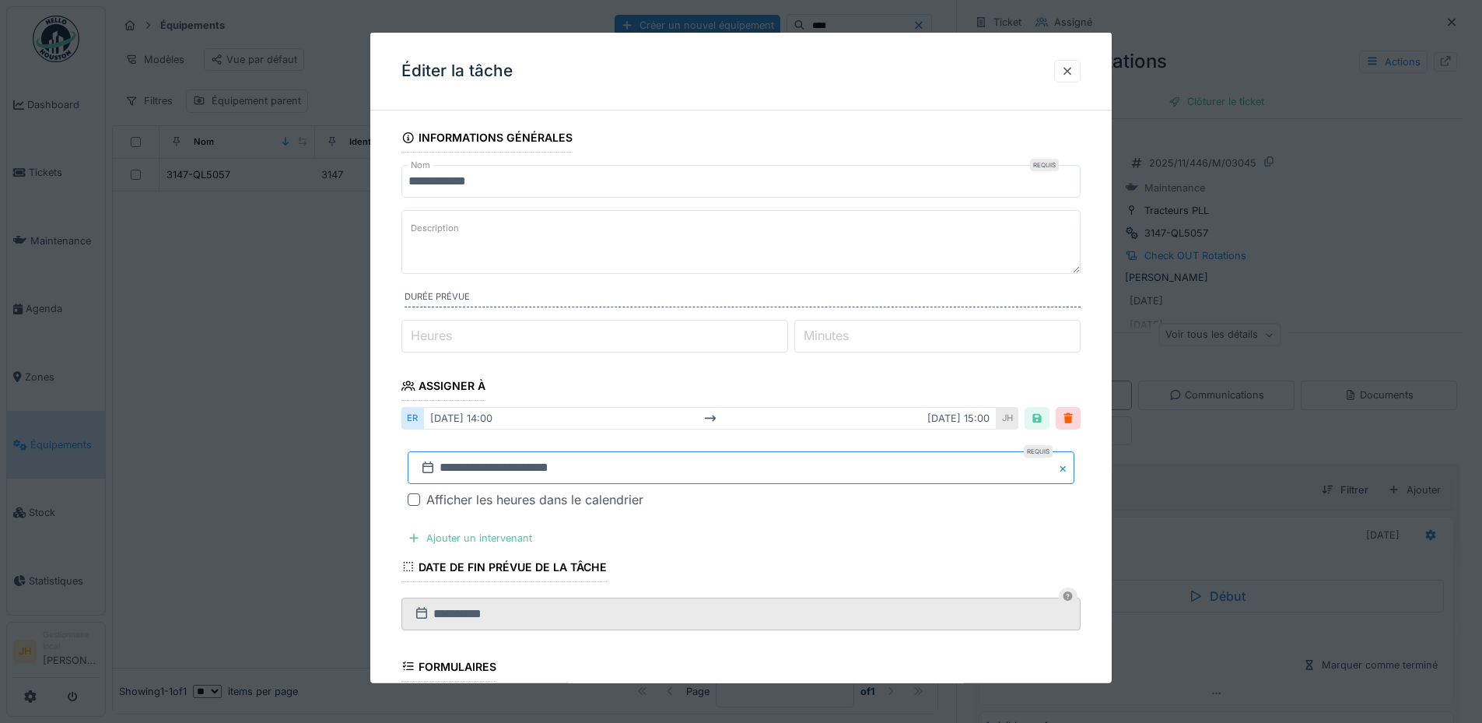
click at [537, 467] on input "**********" at bounding box center [741, 467] width 667 height 33
click at [666, 262] on span "Previous Month" at bounding box center [666, 260] width 0 height 19
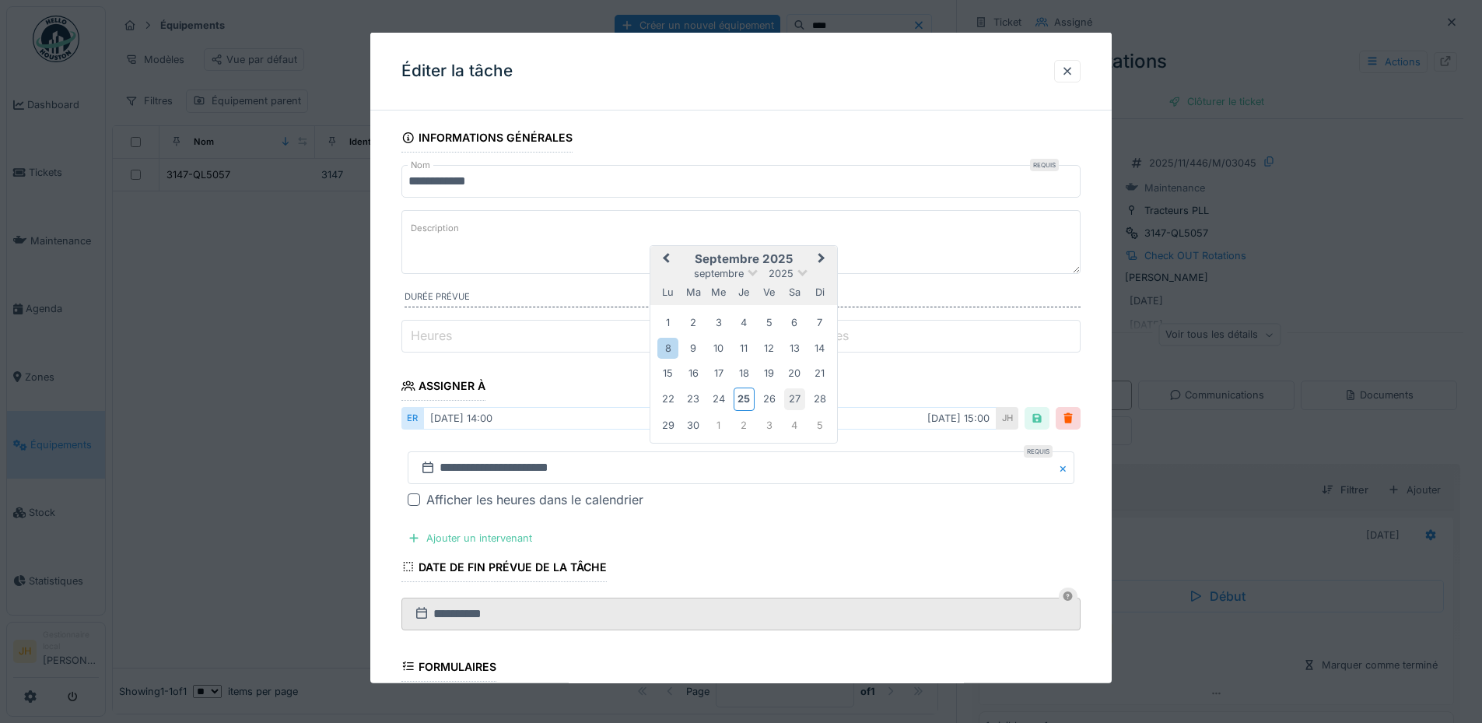
click at [793, 396] on div "27" at bounding box center [794, 398] width 21 height 21
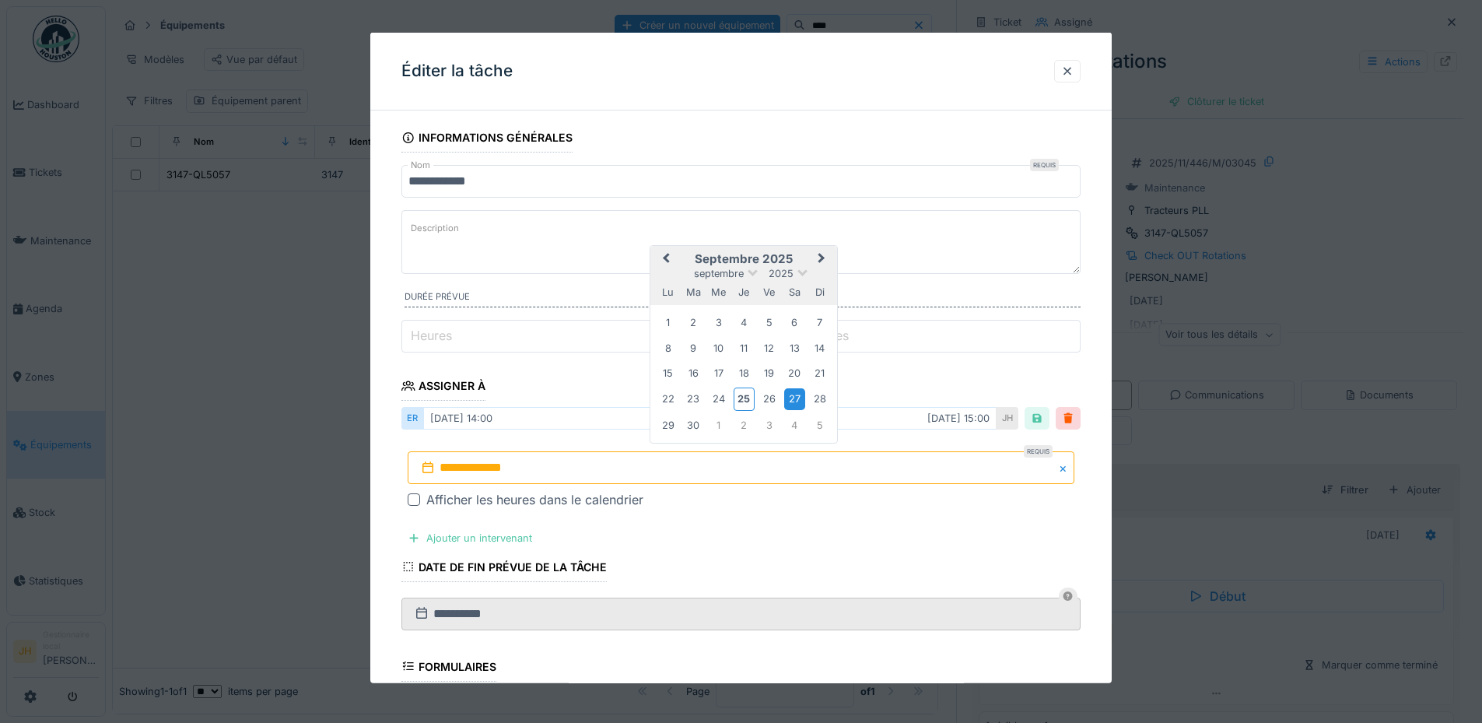
click at [793, 396] on div "27" at bounding box center [794, 398] width 21 height 21
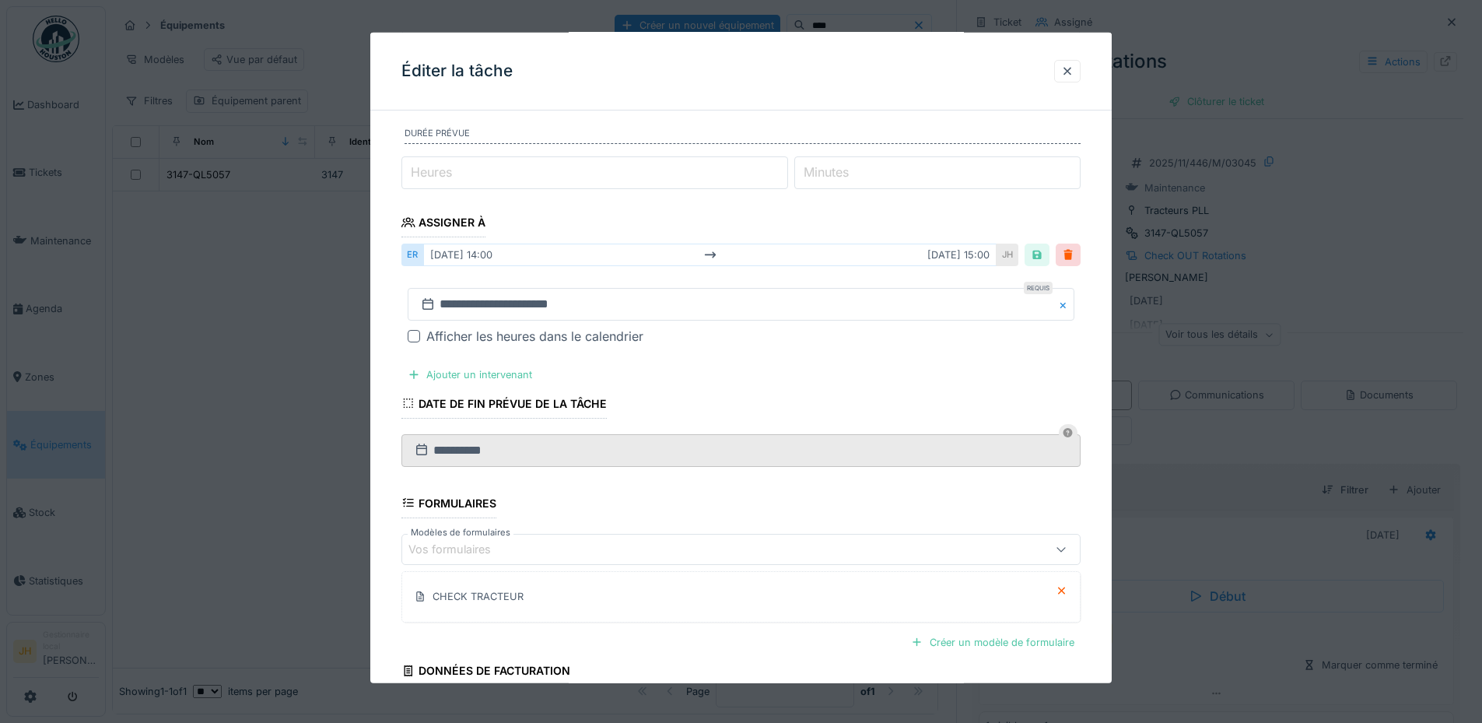
scroll to position [301, 0]
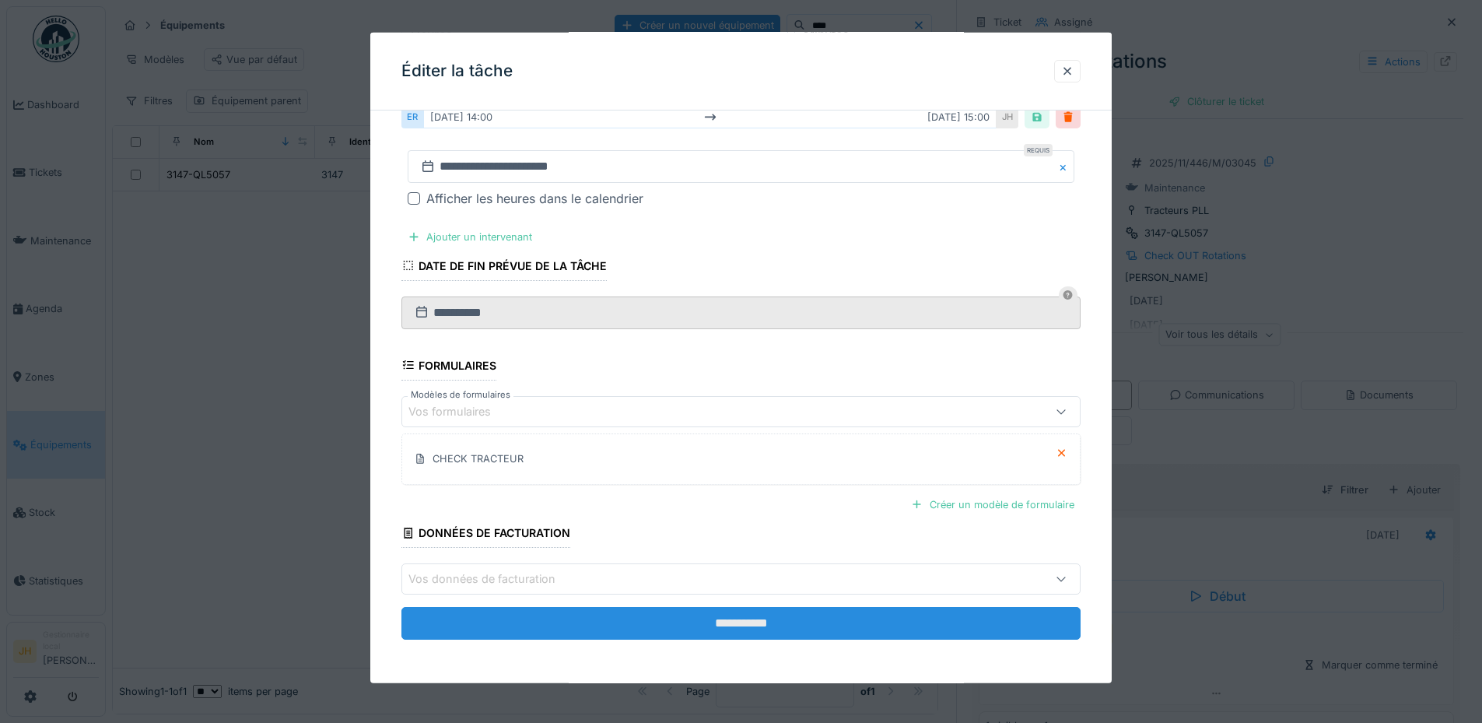
click at [768, 628] on input "**********" at bounding box center [740, 623] width 679 height 33
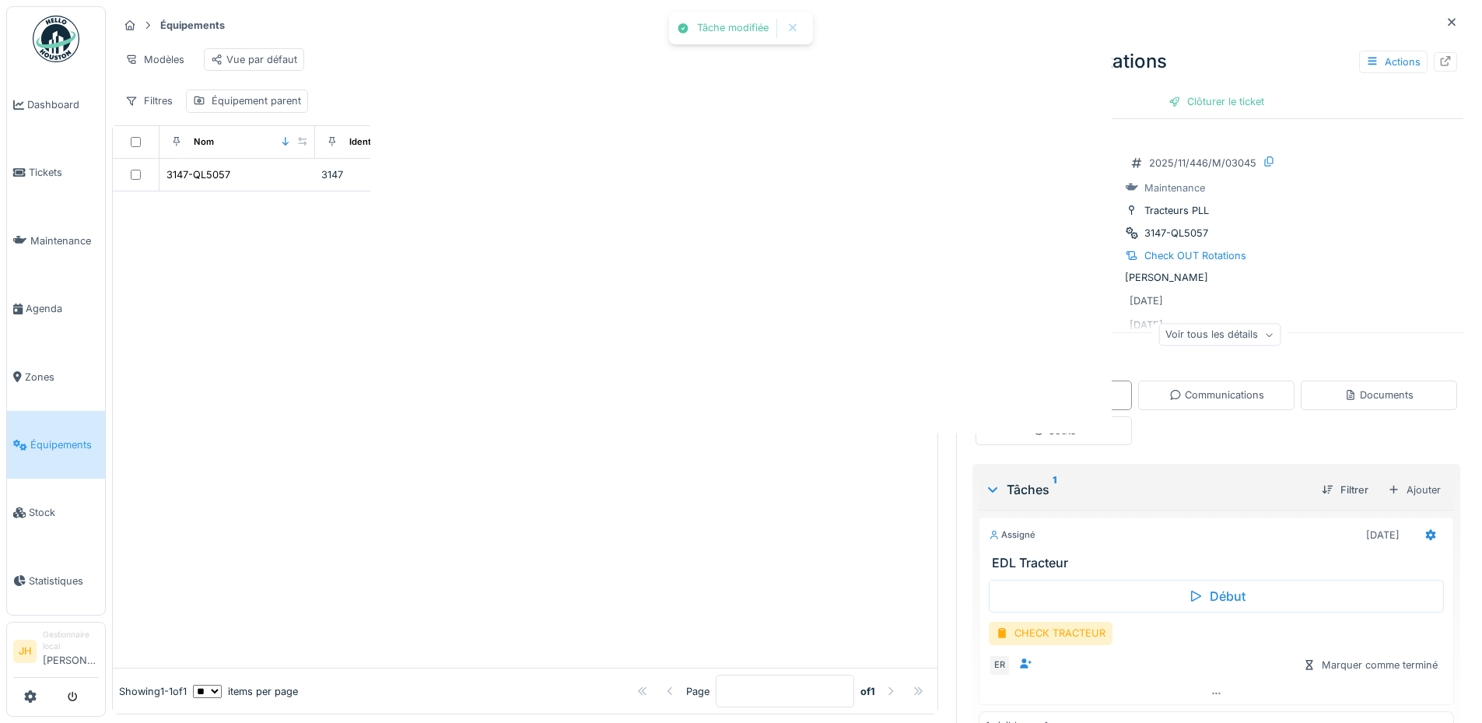
scroll to position [0, 0]
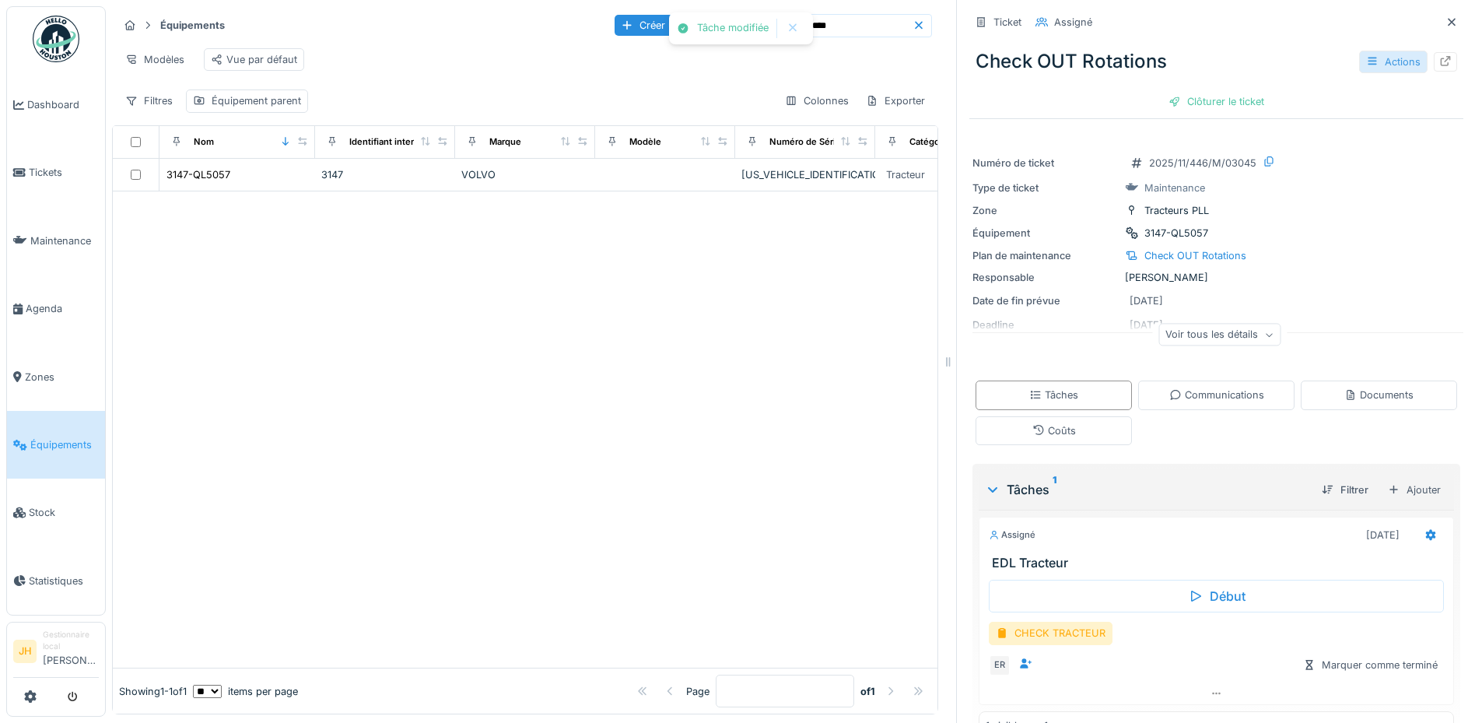
click at [1374, 68] on div "Actions" at bounding box center [1393, 62] width 68 height 23
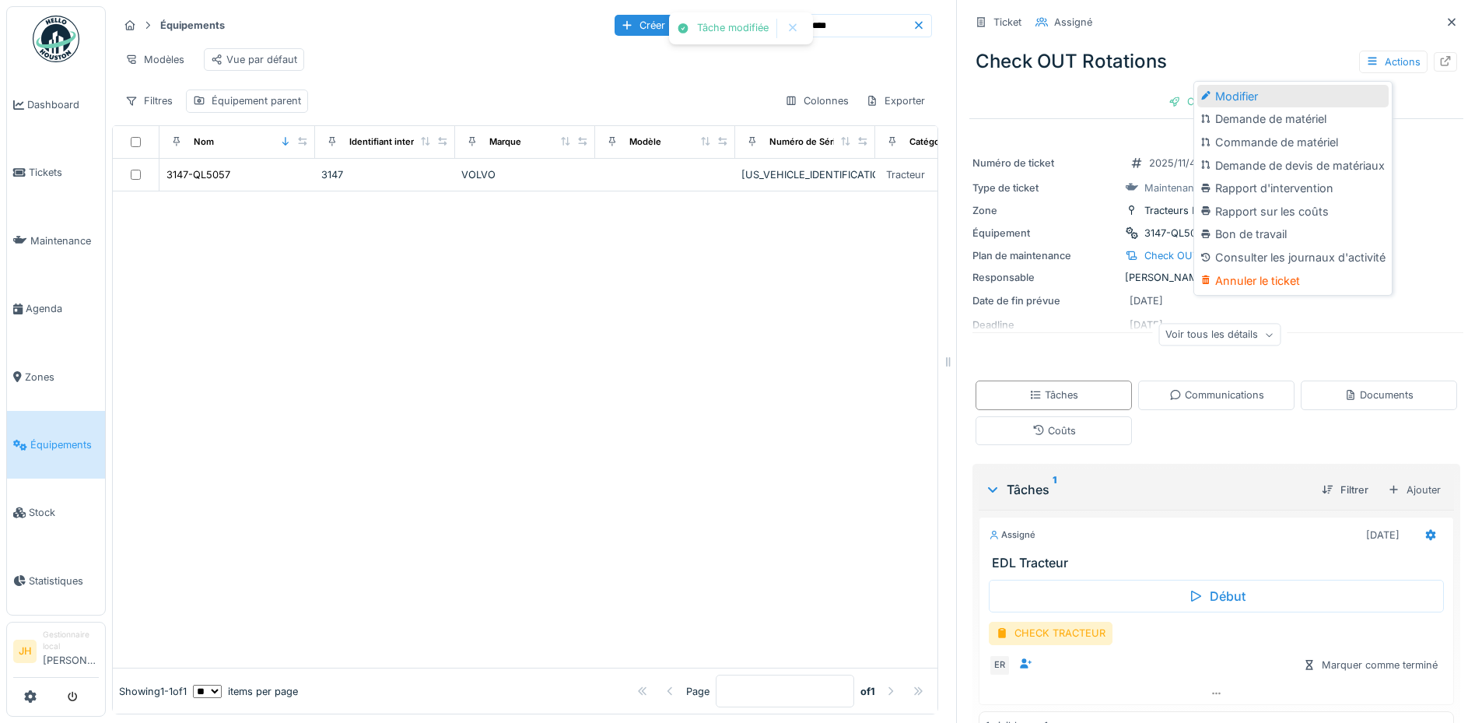
click at [1315, 94] on div "Modifier" at bounding box center [1292, 96] width 191 height 23
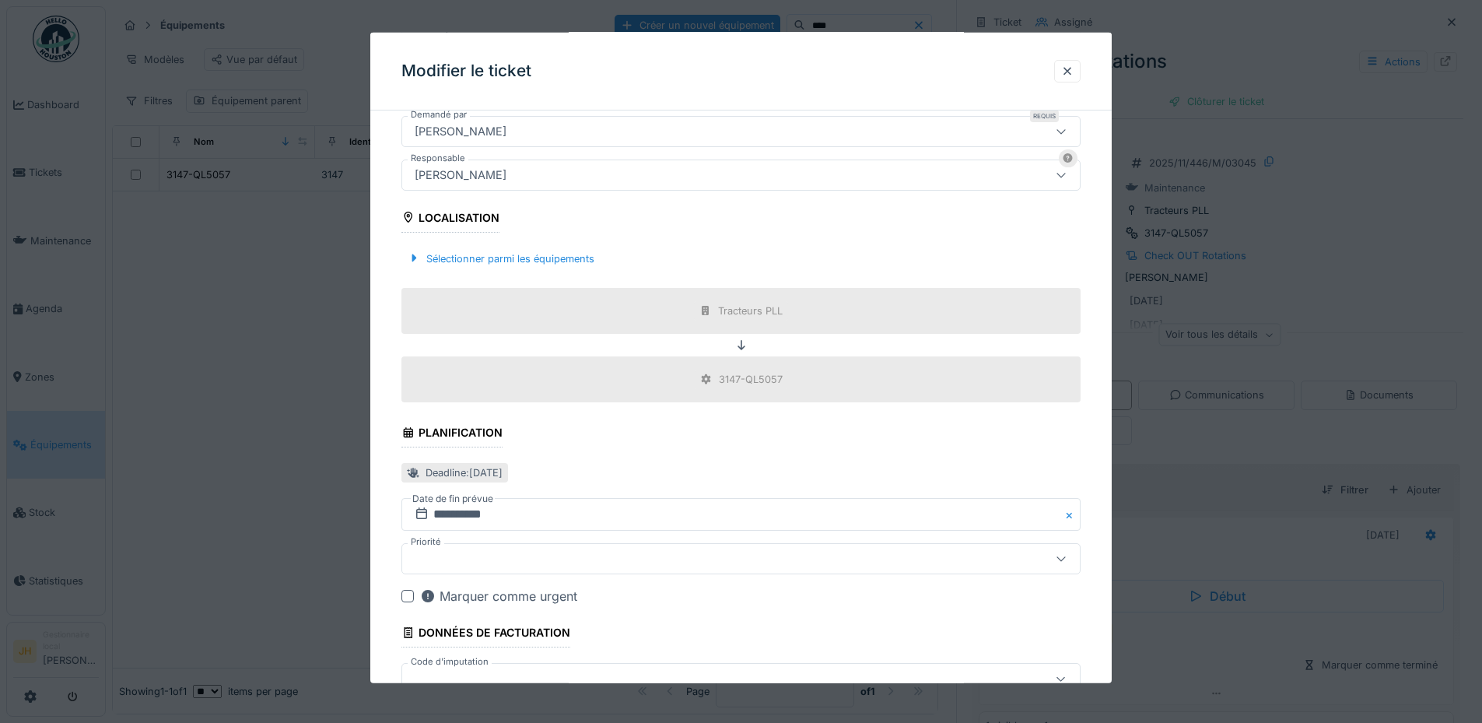
scroll to position [539, 0]
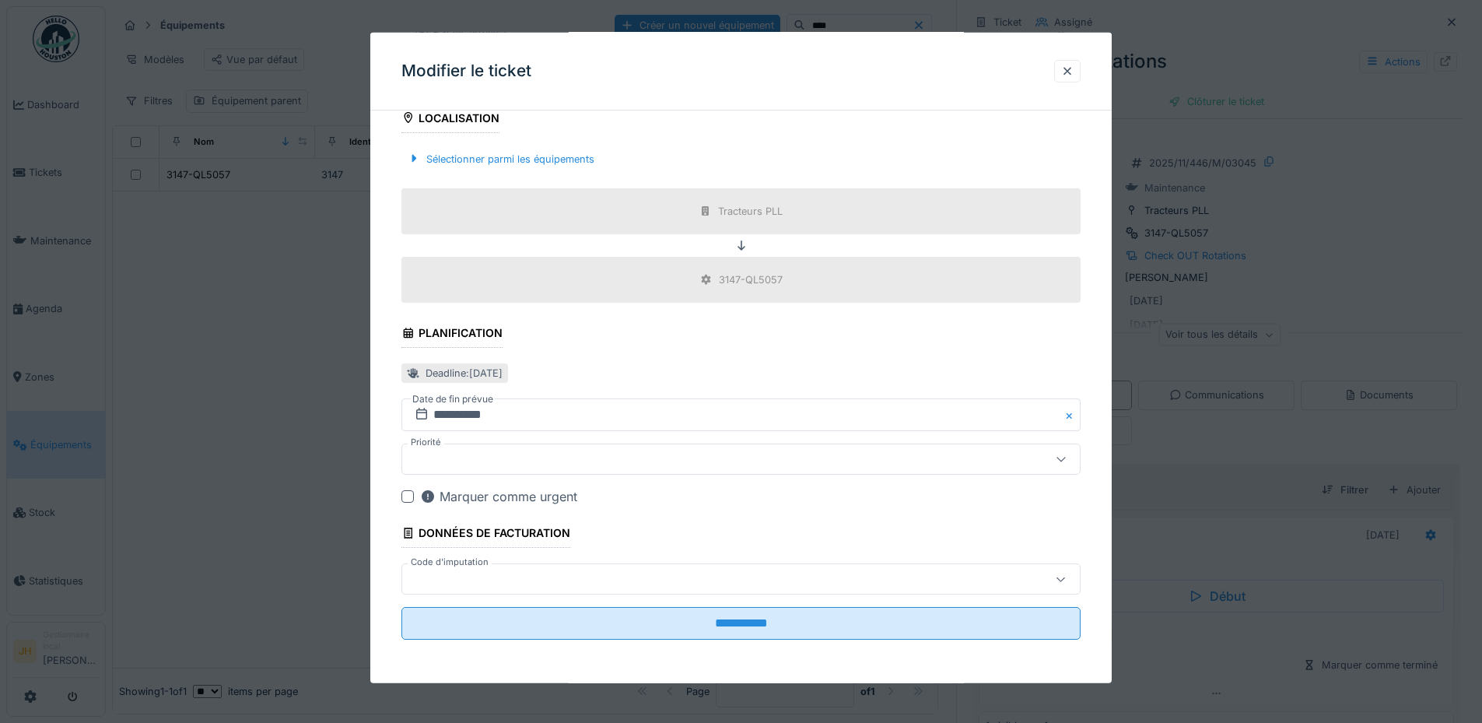
click at [466, 406] on label "Date de fin prévue" at bounding box center [453, 398] width 84 height 17
click at [467, 412] on input "**********" at bounding box center [740, 414] width 679 height 33
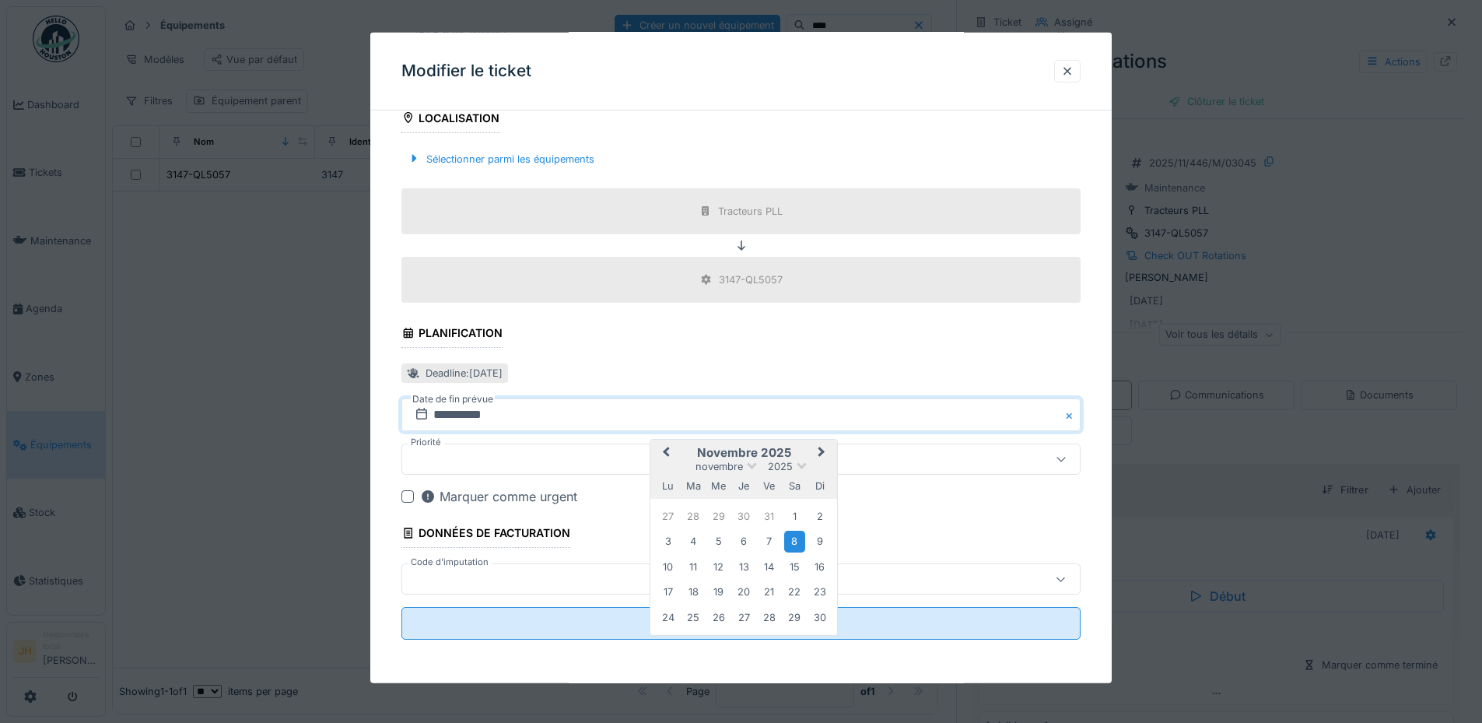
click at [666, 449] on span "Previous Month" at bounding box center [666, 452] width 0 height 19
click at [796, 590] on div "27" at bounding box center [794, 592] width 21 height 21
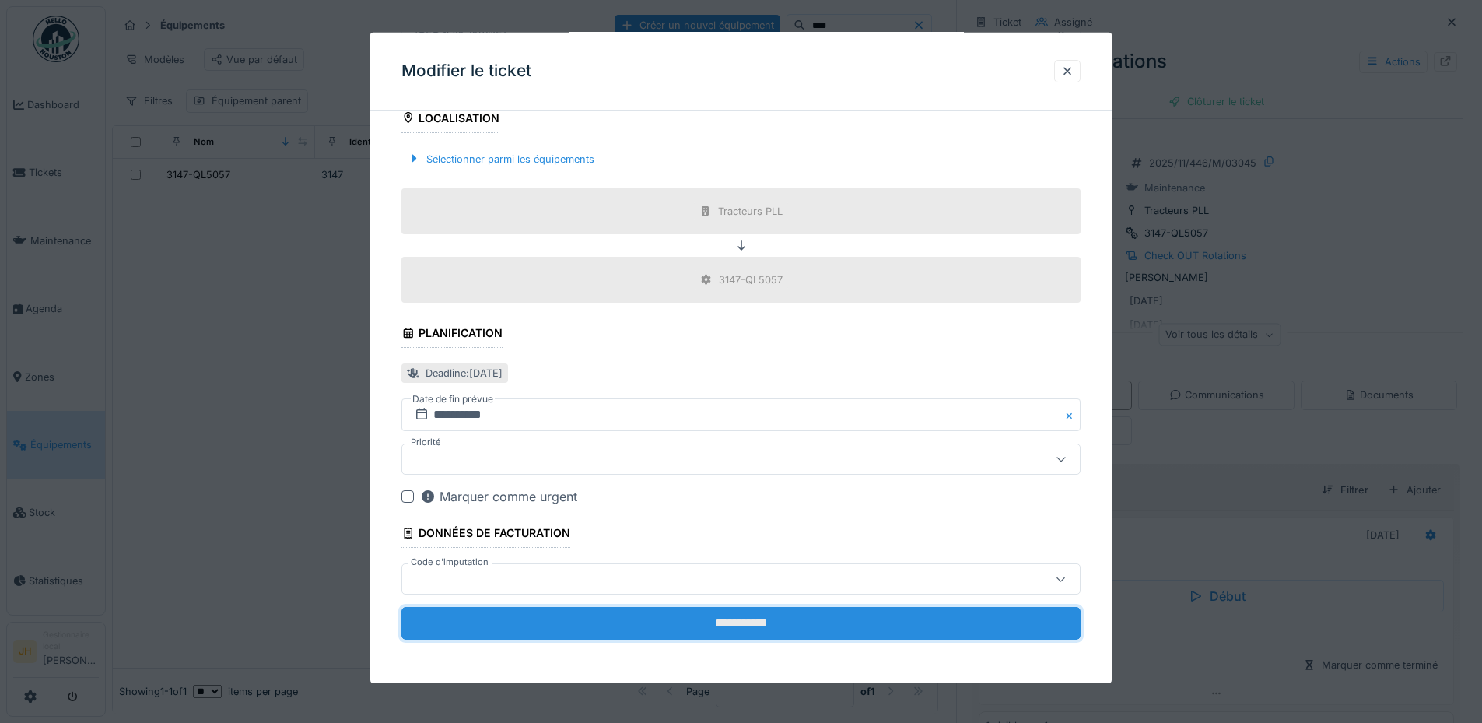
click at [792, 622] on input "**********" at bounding box center [740, 623] width 679 height 33
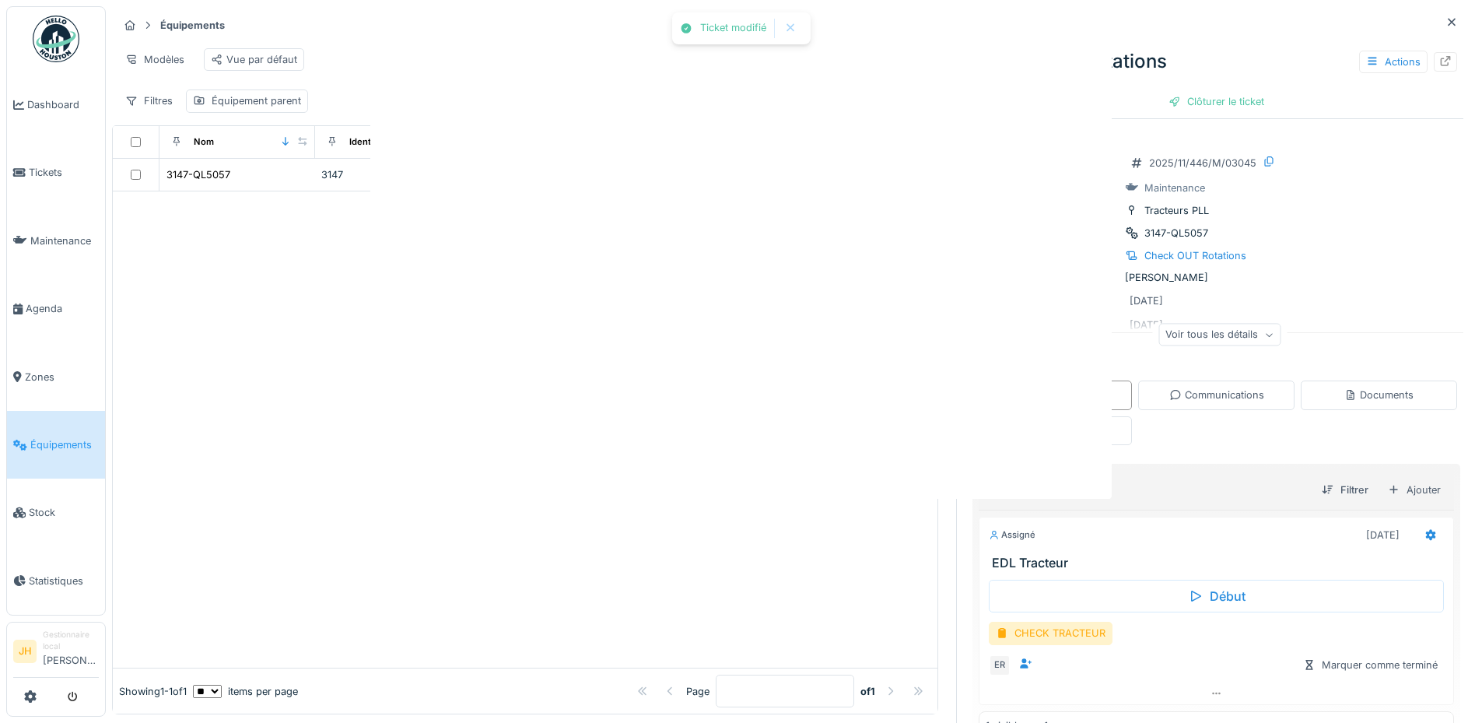
scroll to position [0, 0]
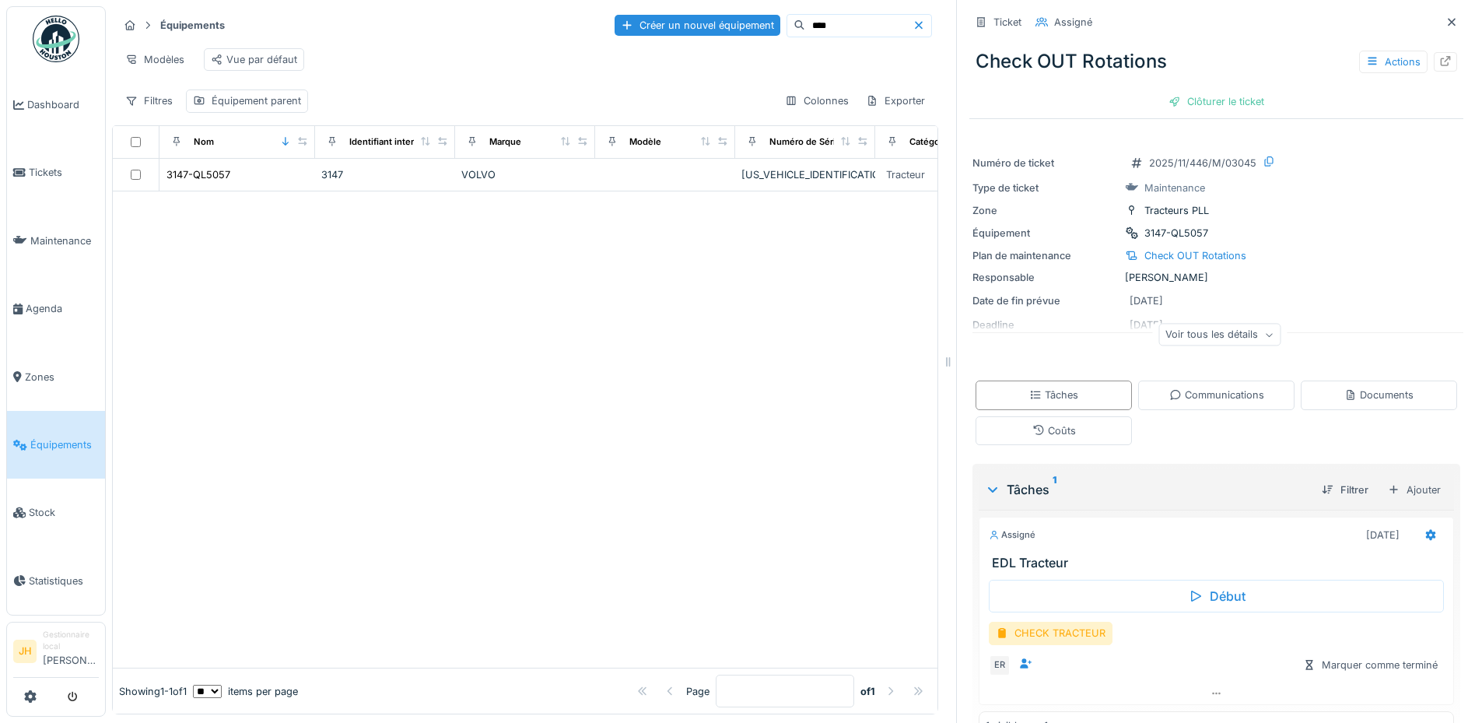
click at [807, 20] on input "****" at bounding box center [858, 26] width 107 height 22
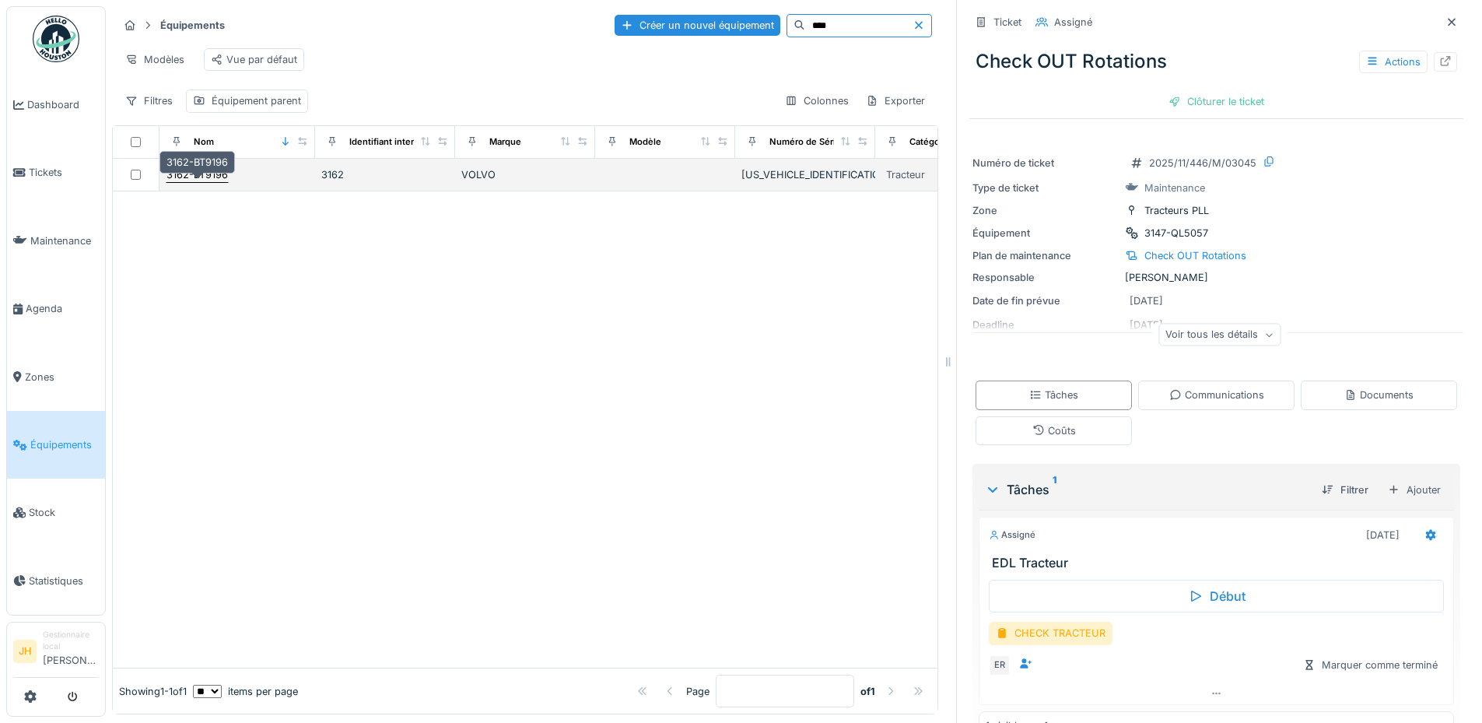
click at [206, 179] on div "3162-BT9196" at bounding box center [196, 174] width 61 height 15
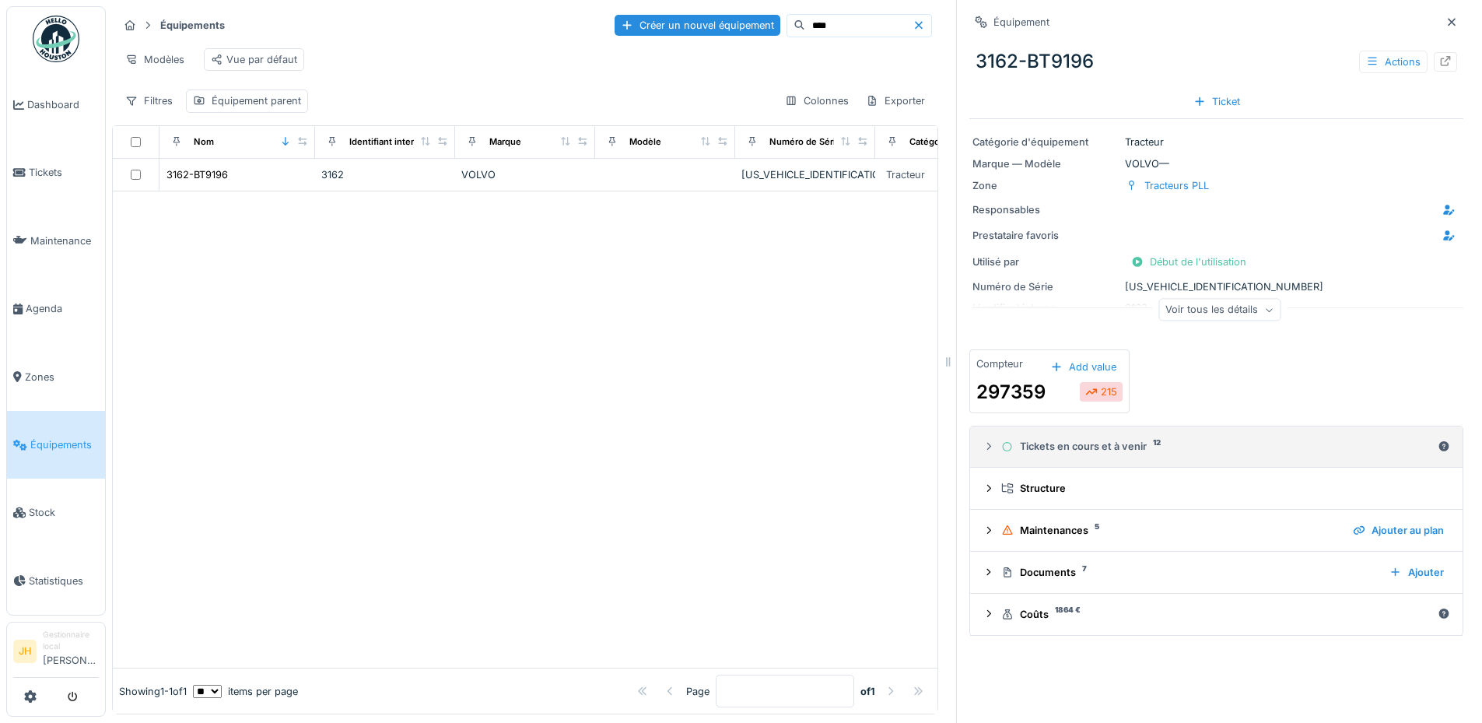
click at [1053, 453] on div "Tickets en cours et à venir 12" at bounding box center [1216, 446] width 430 height 15
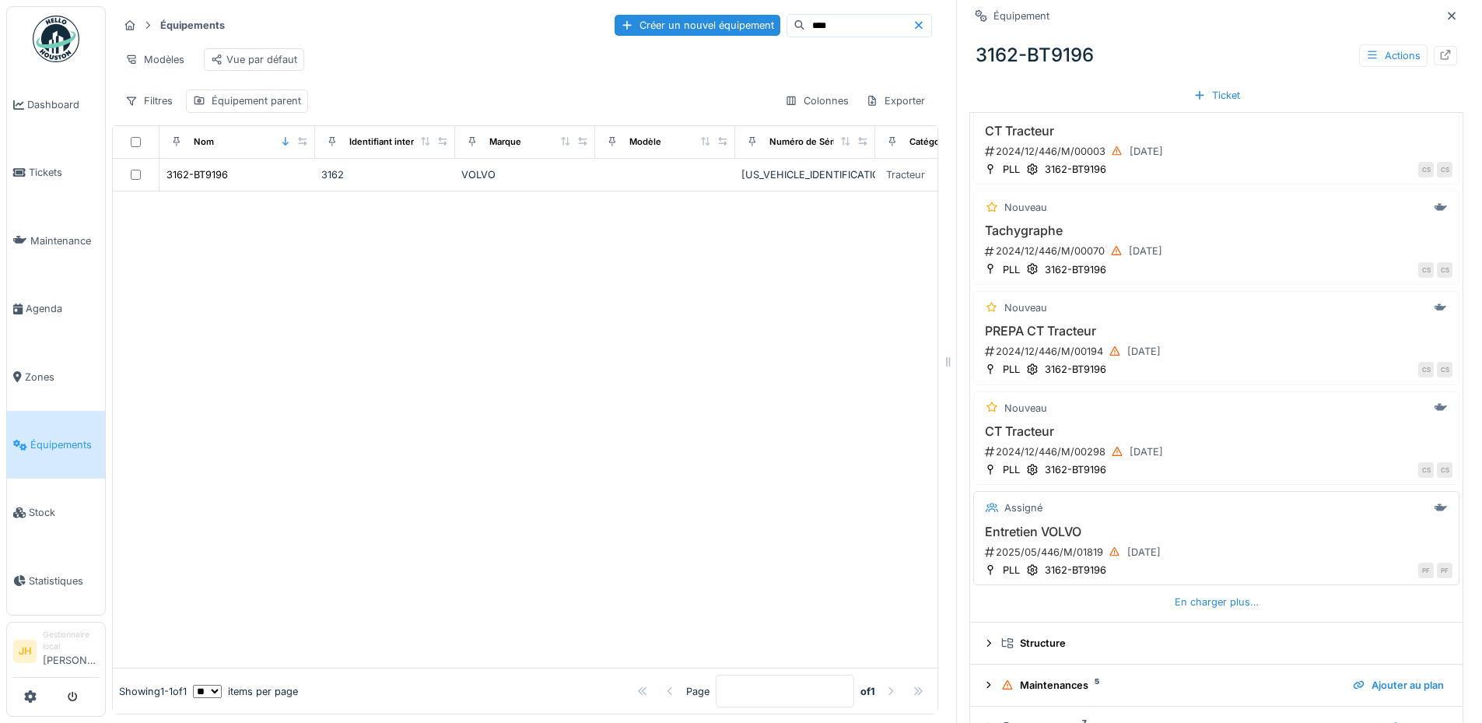
scroll to position [455, 0]
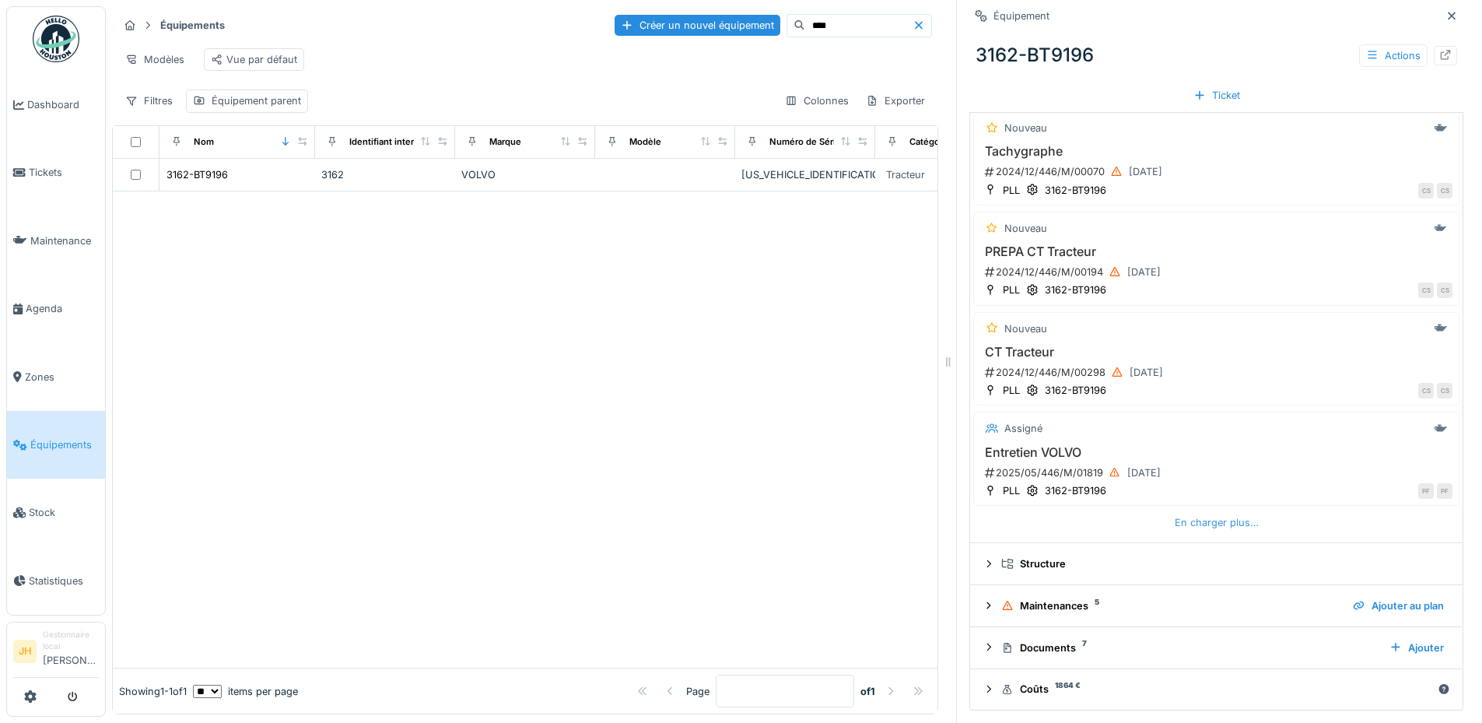
click at [1232, 522] on div "En charger plus…" at bounding box center [1216, 522] width 96 height 21
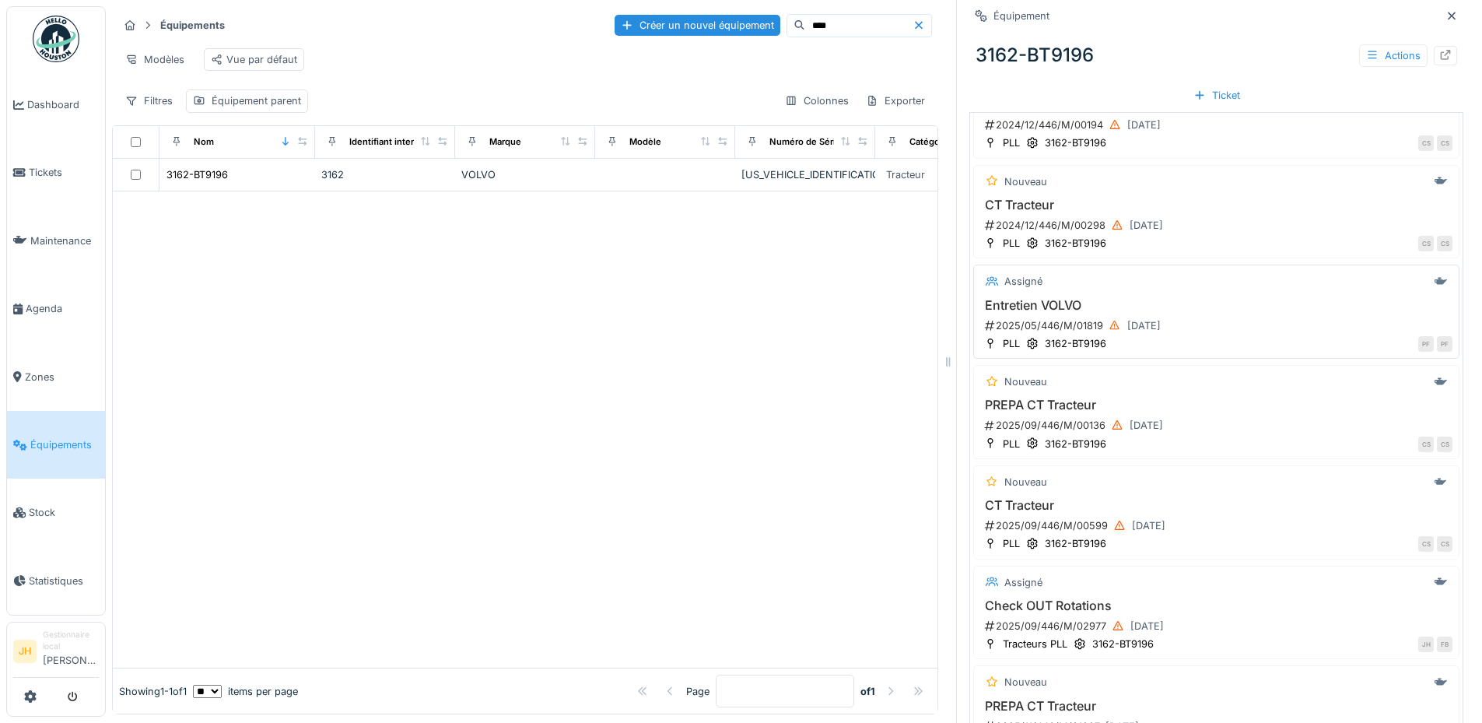
scroll to position [688, 0]
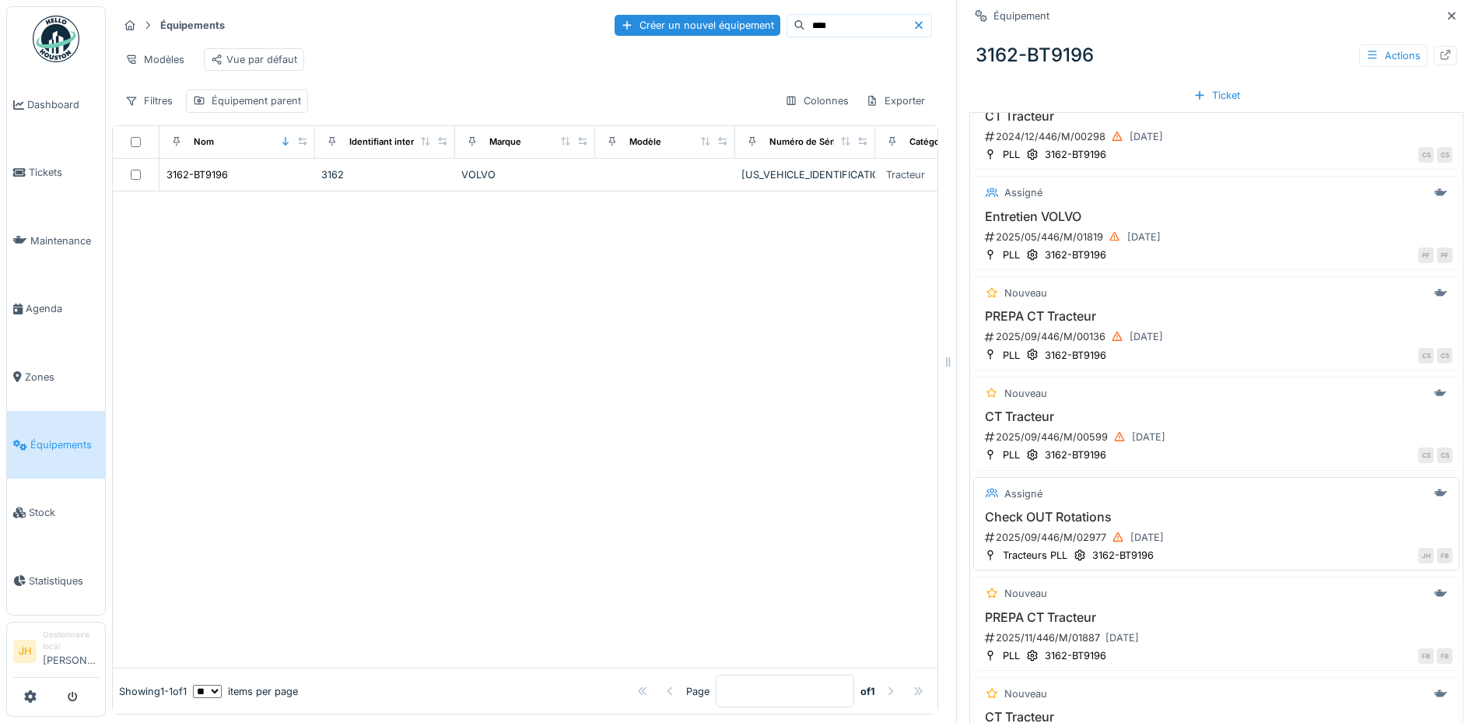
click at [1057, 518] on h3 "Check OUT Rotations" at bounding box center [1216, 517] width 472 height 15
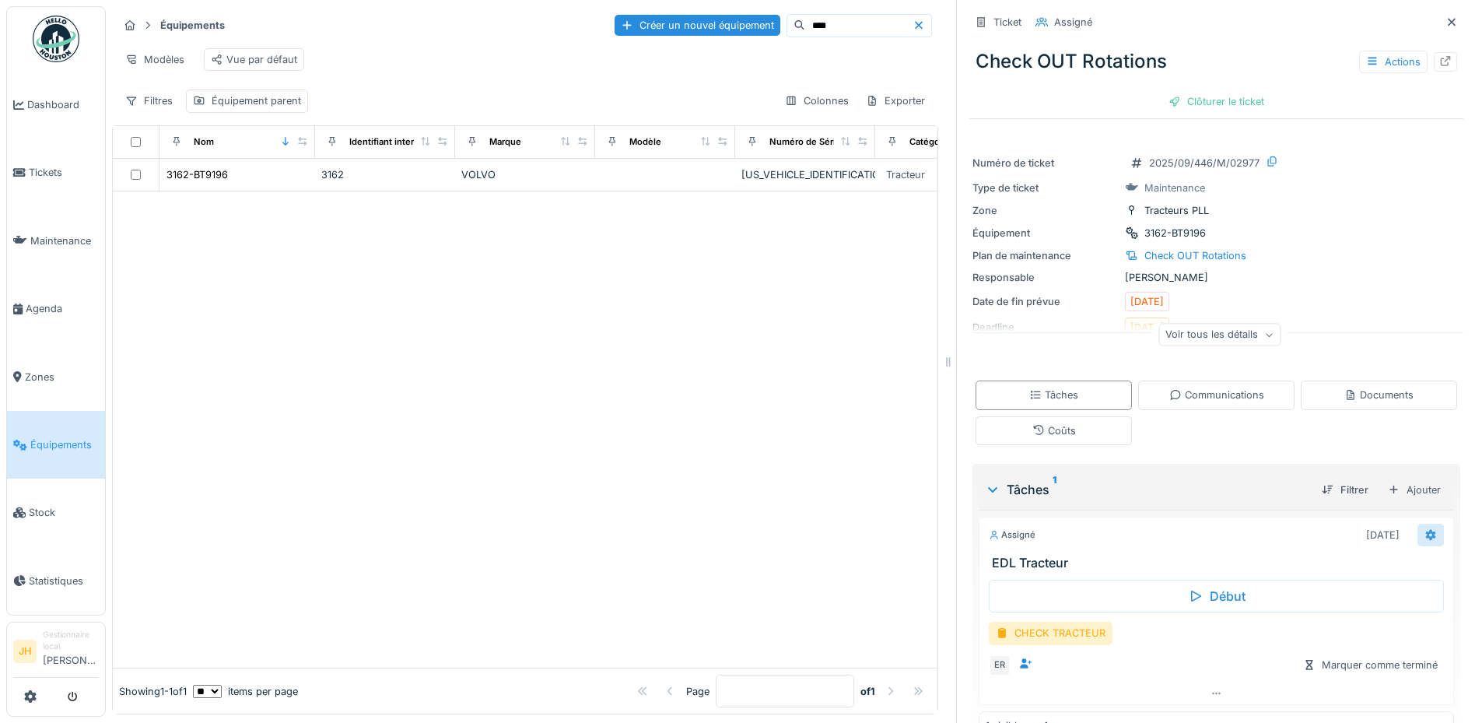
click at [1426, 536] on icon at bounding box center [1431, 534] width 10 height 11
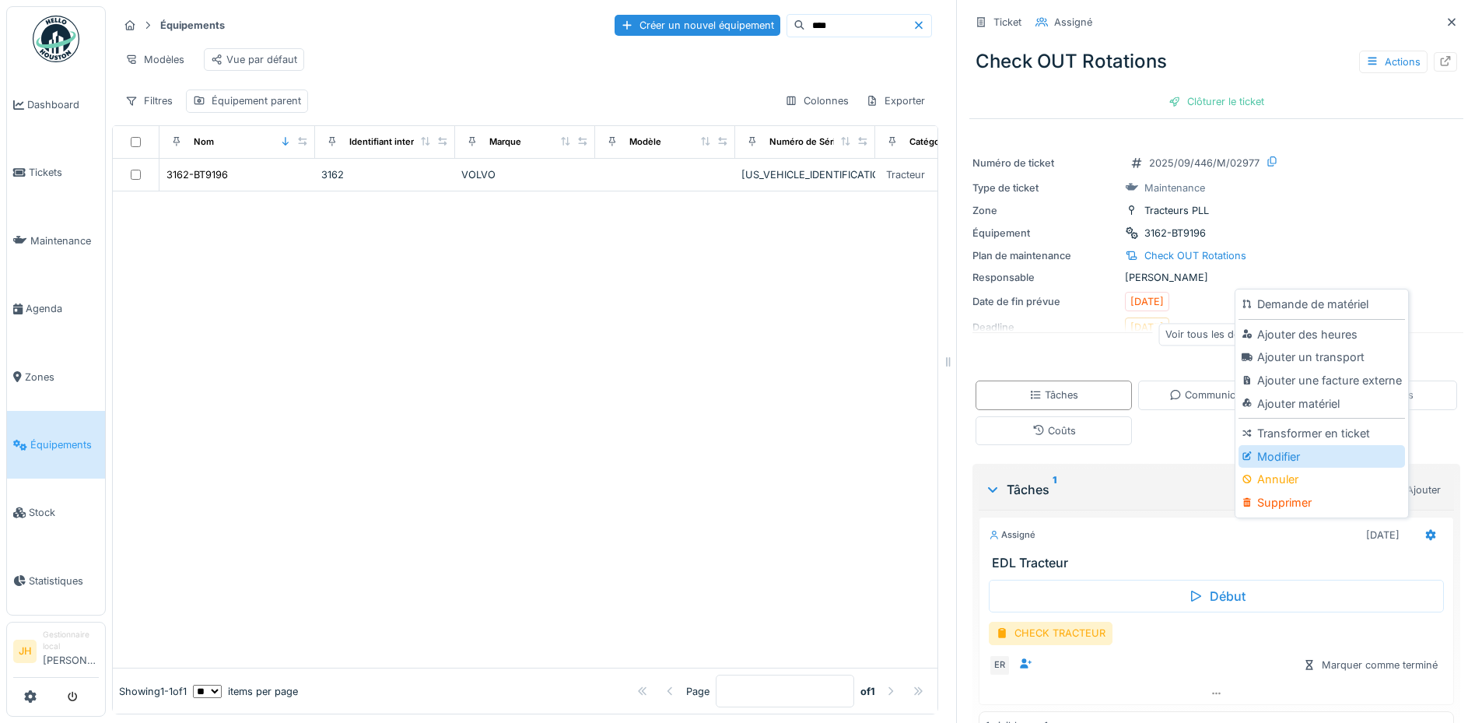
click at [1327, 460] on div "Modifier" at bounding box center [1321, 456] width 166 height 23
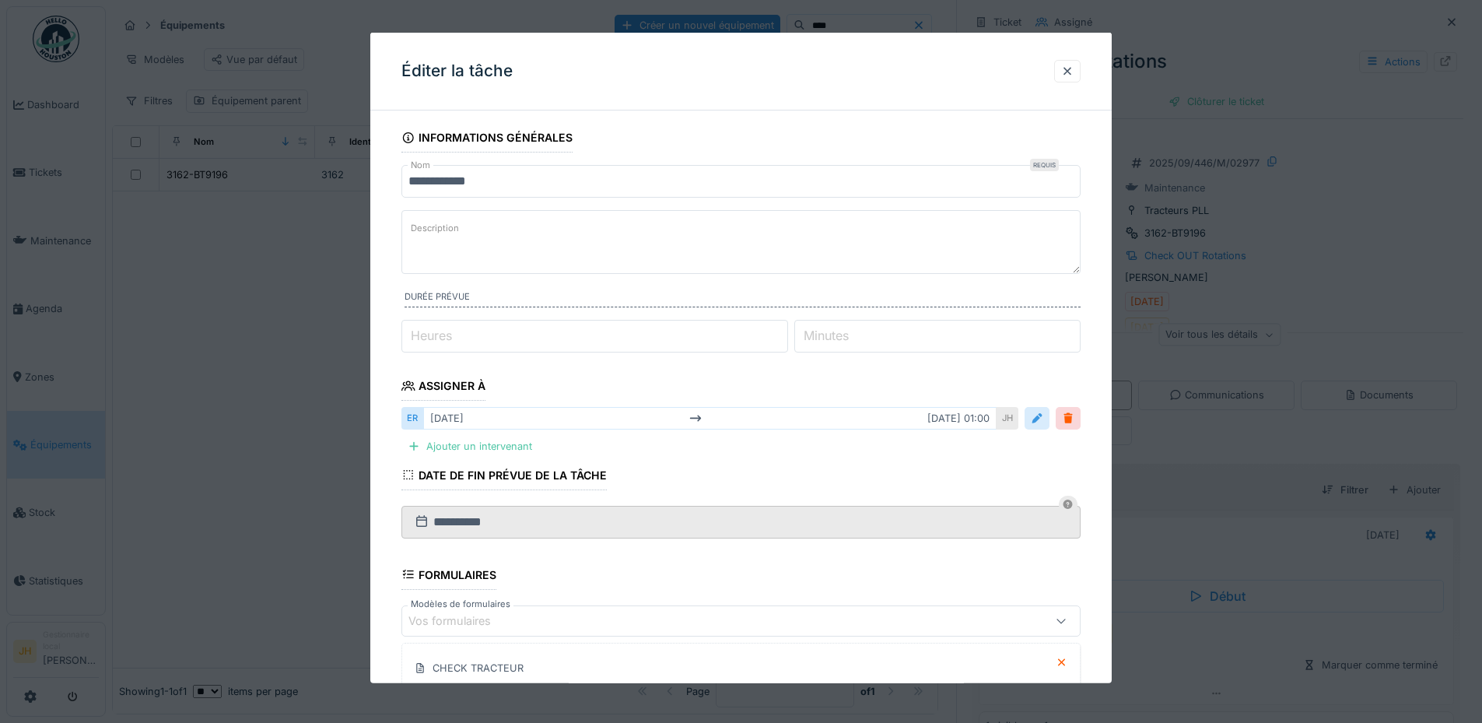
click at [1038, 419] on div at bounding box center [1037, 418] width 12 height 15
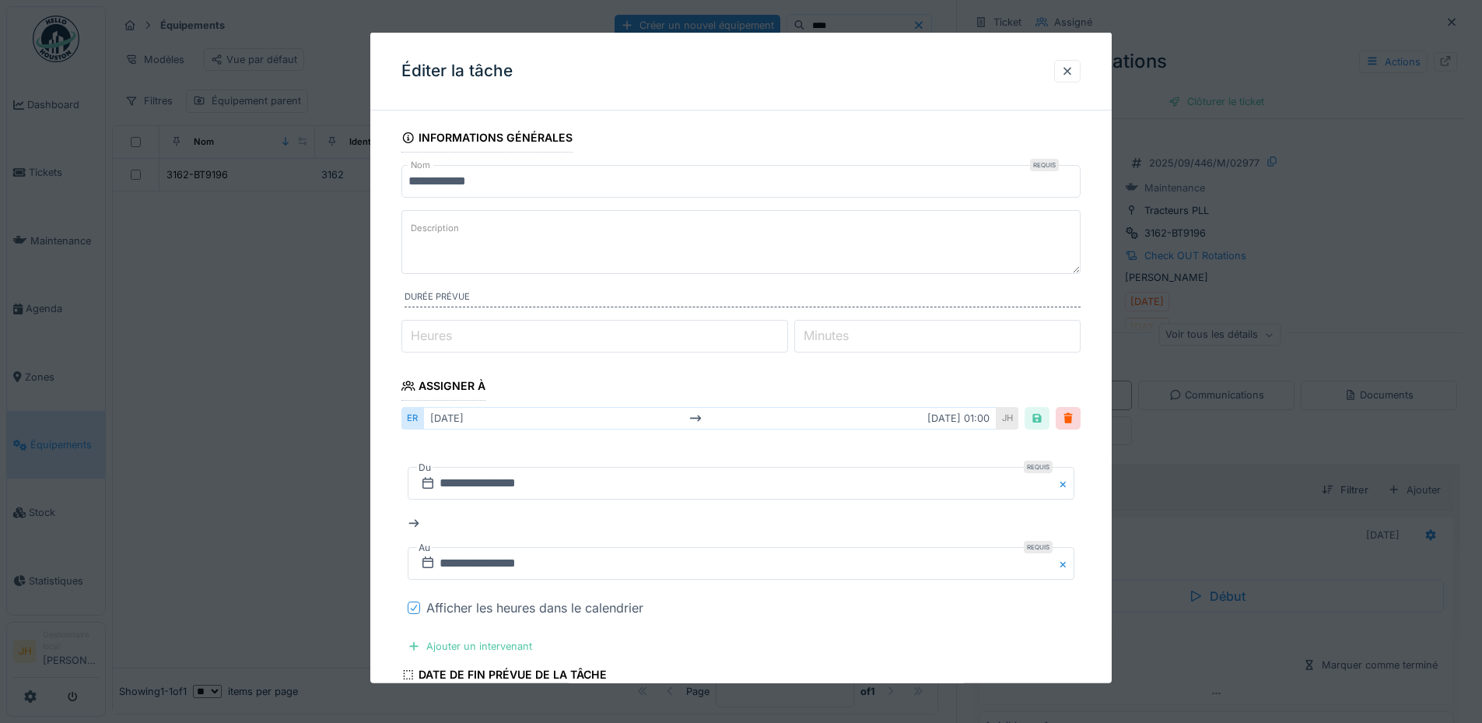
click at [413, 609] on icon at bounding box center [413, 608] width 9 height 8
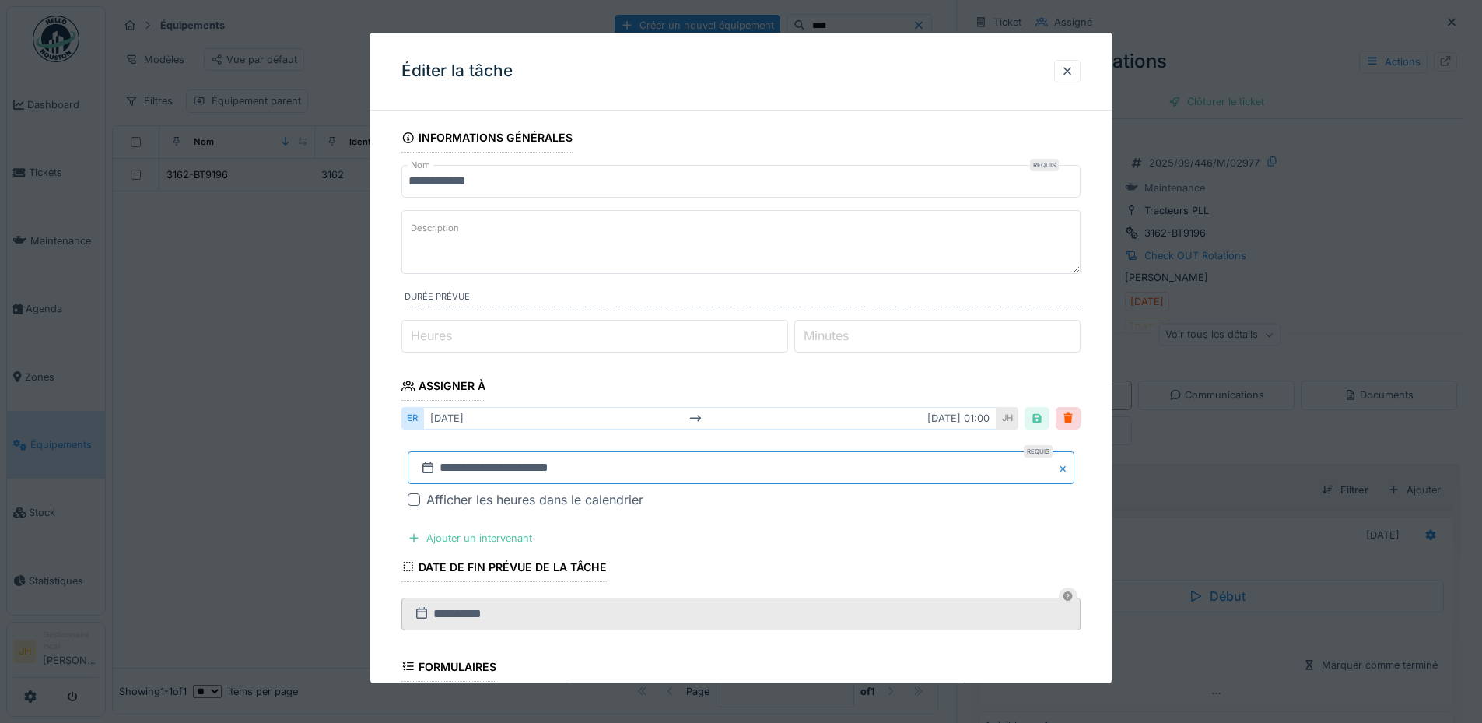
click at [508, 475] on input "**********" at bounding box center [741, 467] width 667 height 33
click at [666, 260] on span "Previous Month" at bounding box center [666, 260] width 0 height 19
click at [666, 260] on span "Previous Month" at bounding box center [666, 259] width 0 height 19
click at [666, 260] on span "Previous Month" at bounding box center [666, 260] width 0 height 19
click at [823, 253] on button "Next Month" at bounding box center [823, 261] width 25 height 25
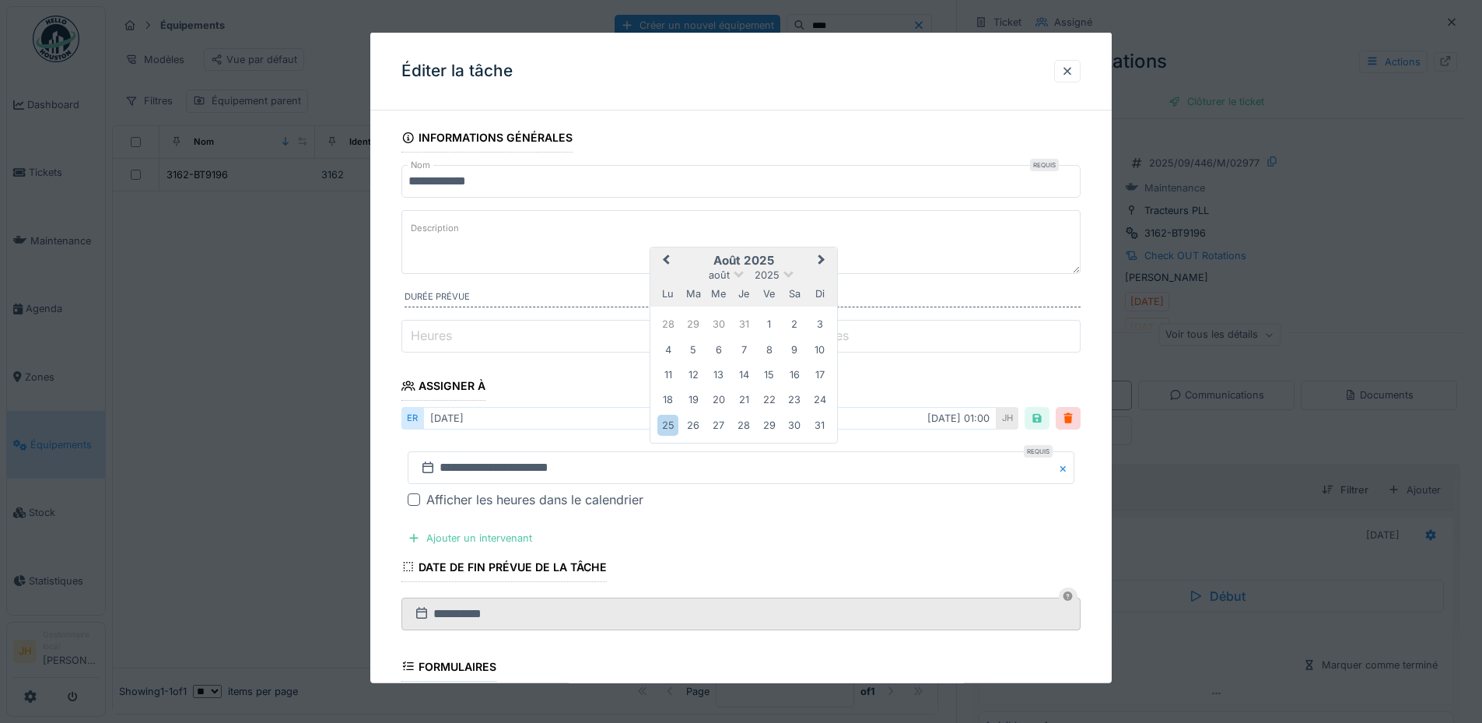
click at [823, 253] on button "Next Month" at bounding box center [823, 261] width 25 height 25
click at [792, 397] on div "27" at bounding box center [794, 398] width 21 height 21
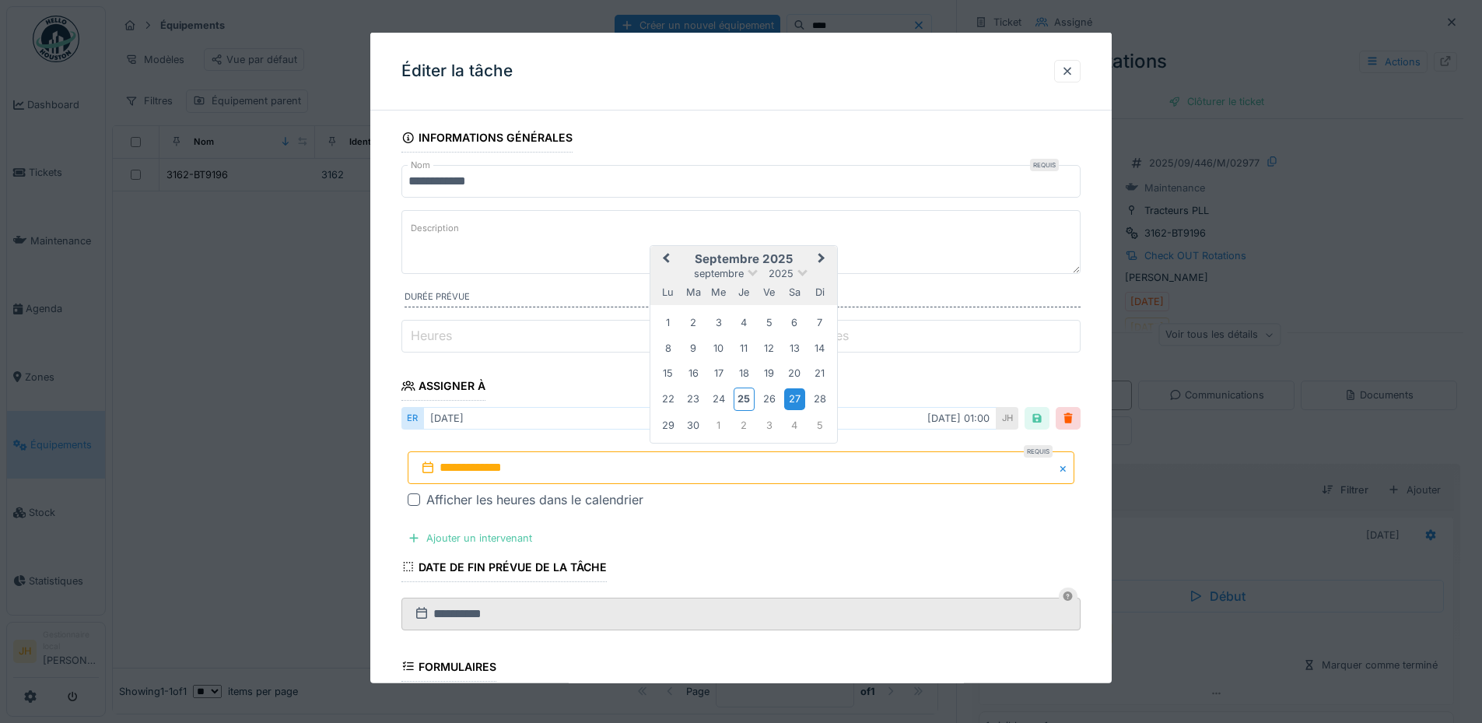
click at [793, 397] on div "27" at bounding box center [794, 398] width 21 height 21
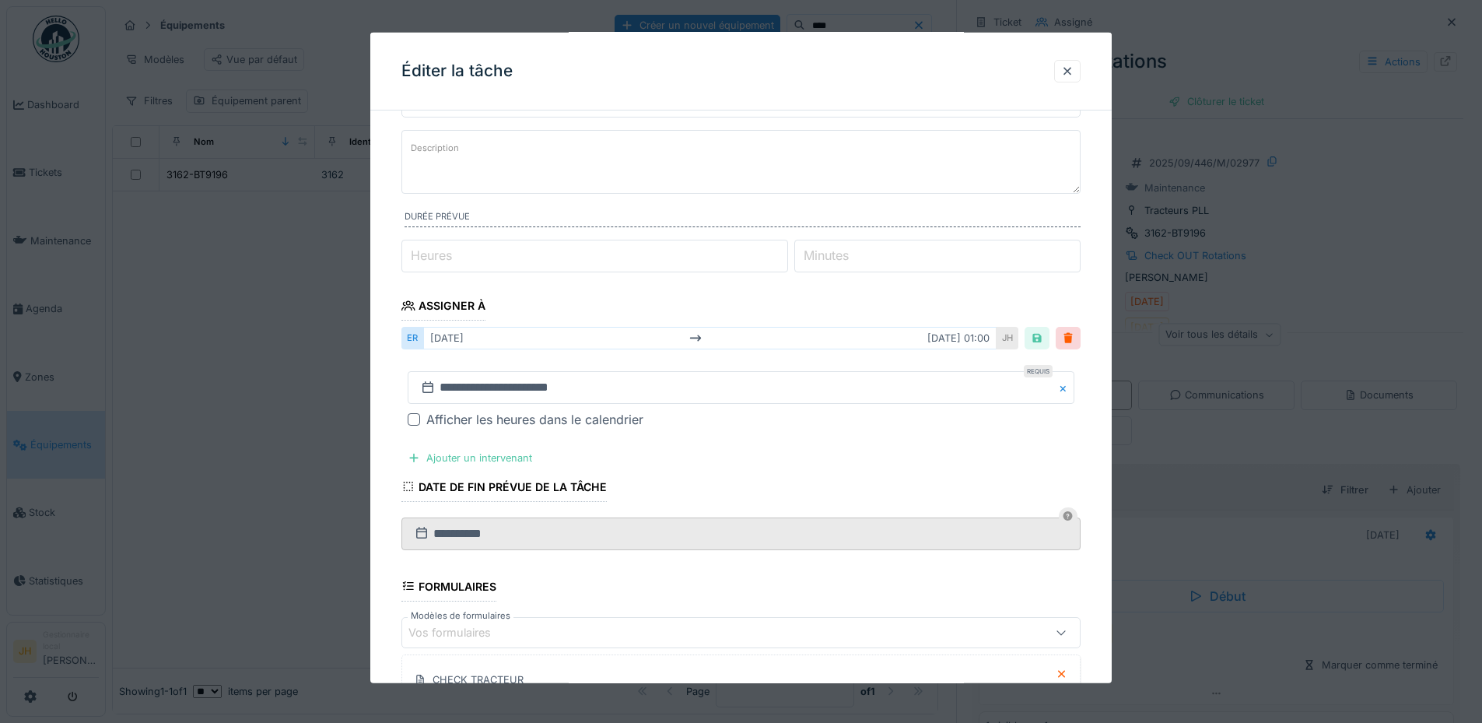
scroll to position [301, 0]
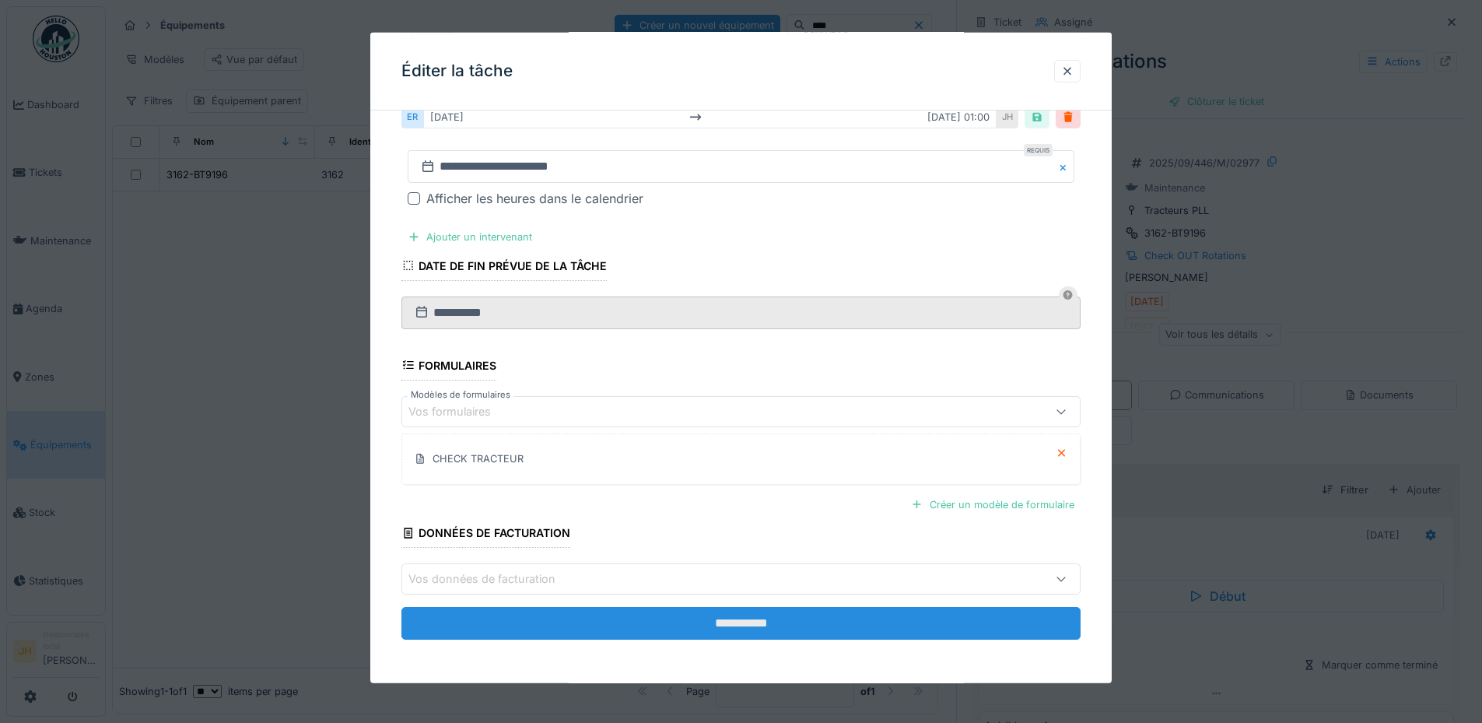
click at [776, 618] on input "**********" at bounding box center [740, 623] width 679 height 33
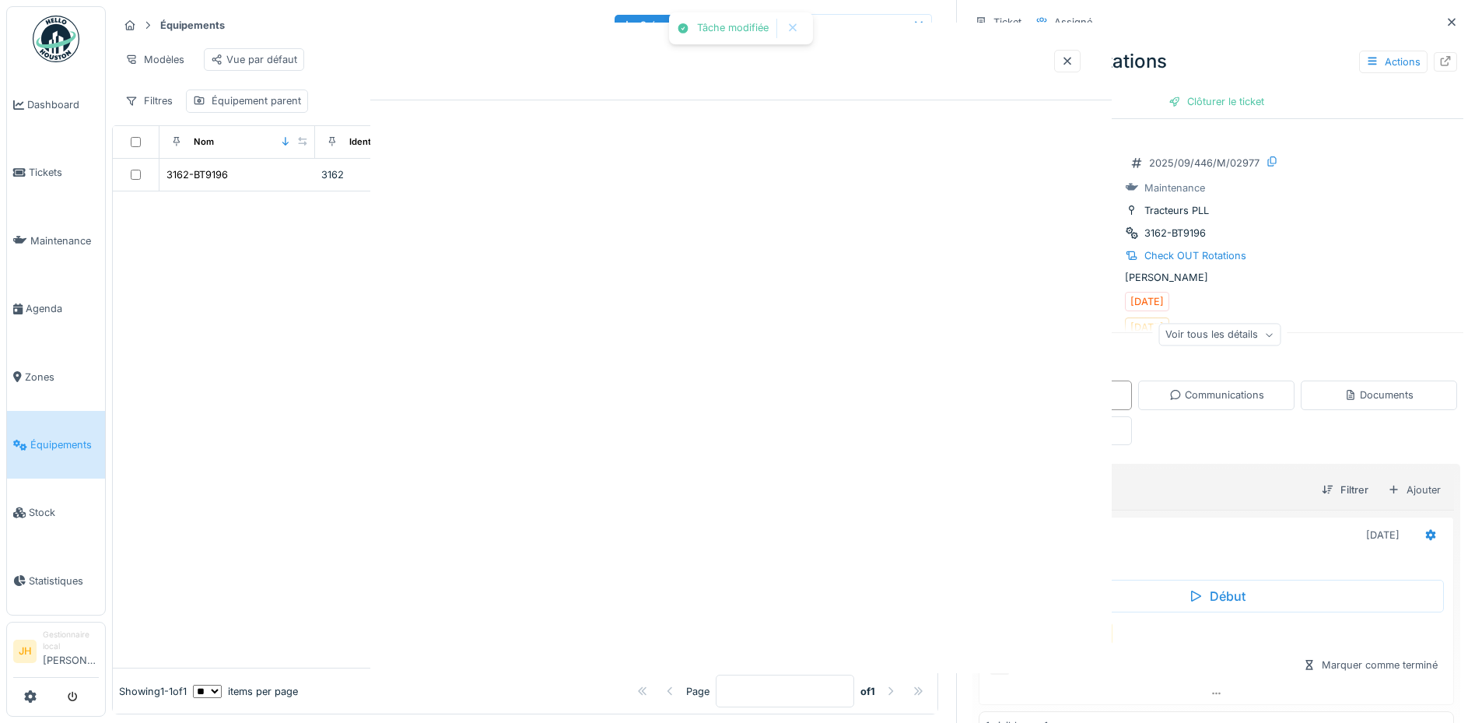
scroll to position [0, 0]
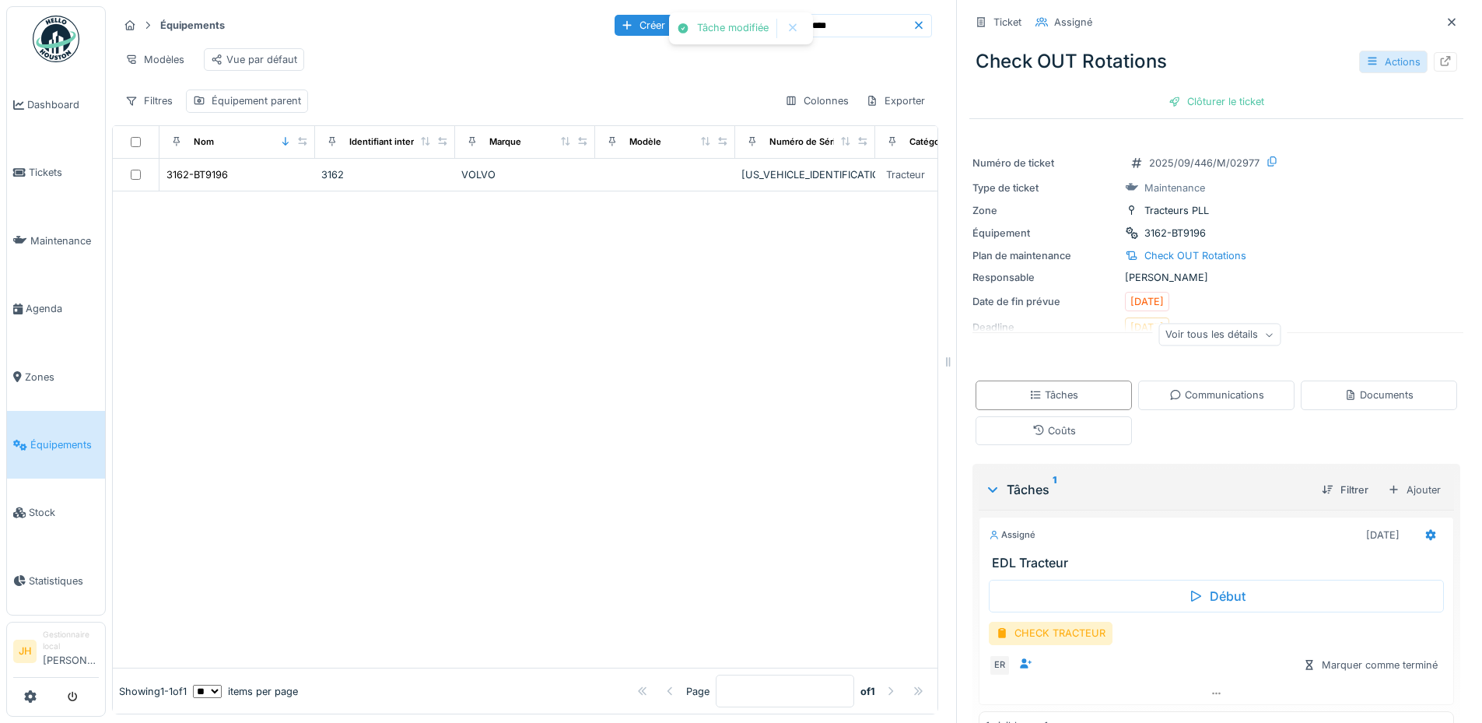
click at [1381, 65] on div "Actions" at bounding box center [1393, 62] width 68 height 23
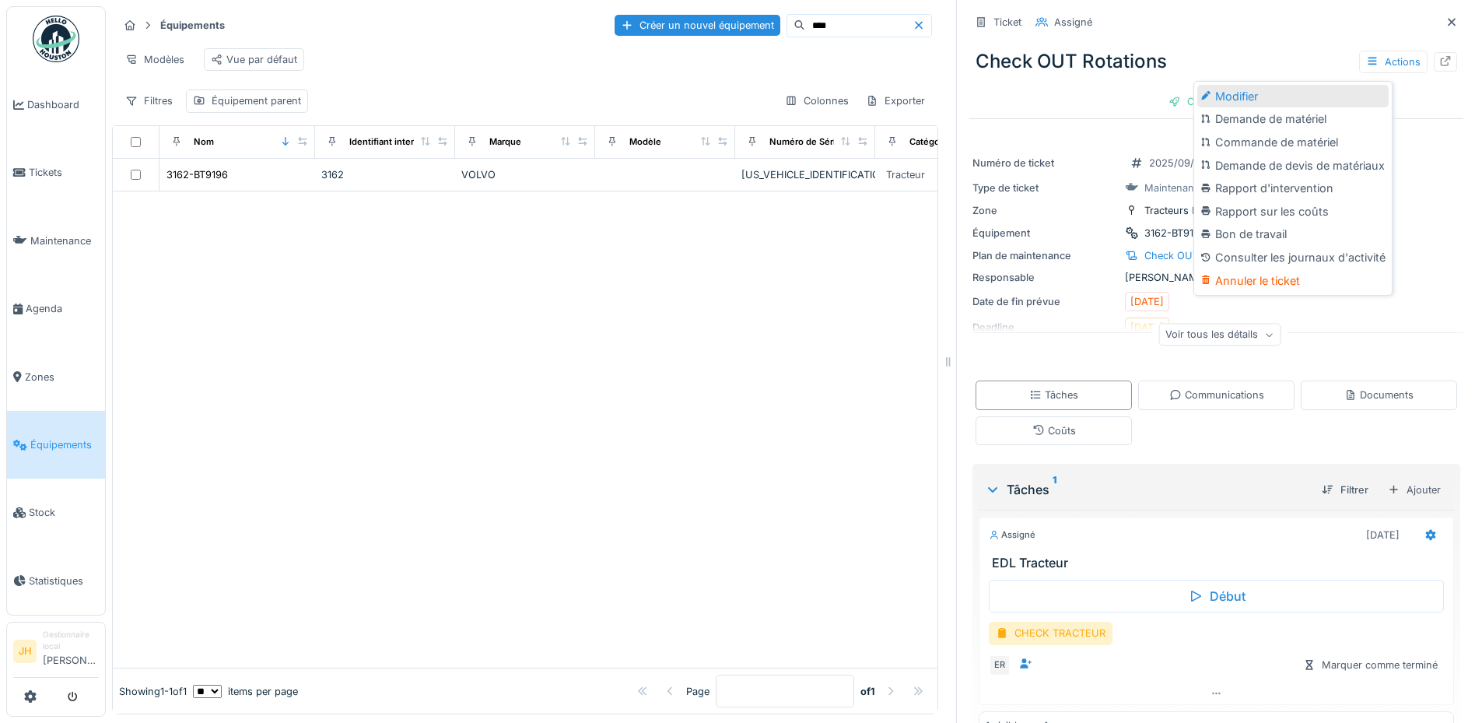
click at [1252, 102] on div "Modifier" at bounding box center [1292, 96] width 191 height 23
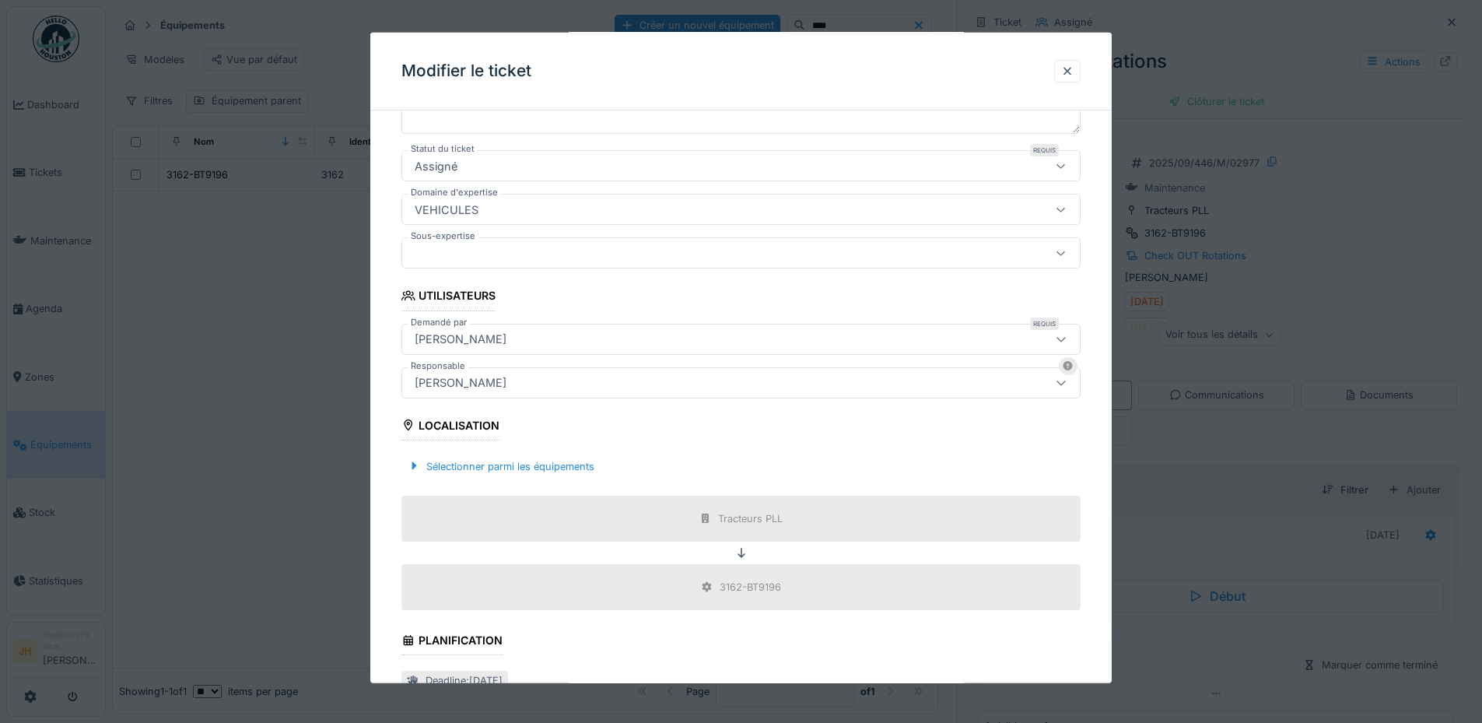
scroll to position [389, 0]
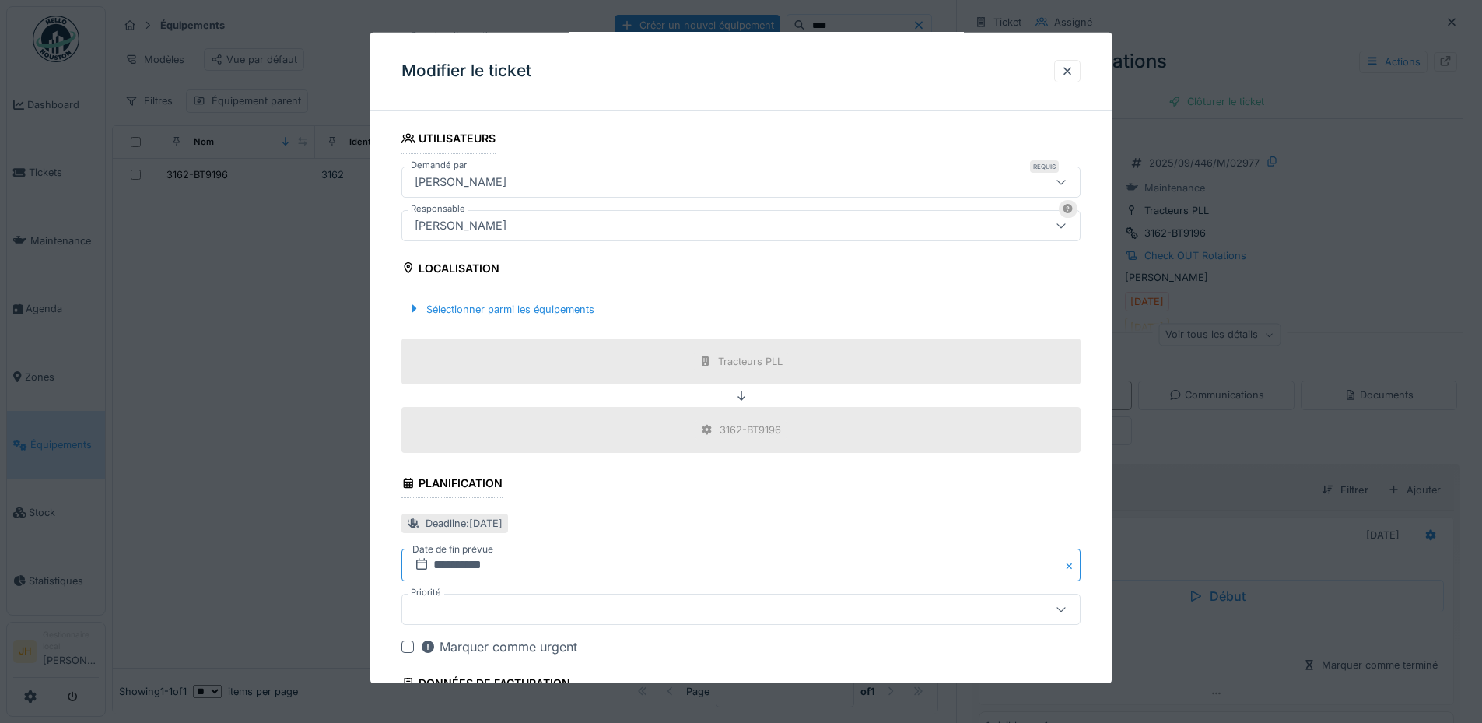
click at [502, 567] on input "**********" at bounding box center [740, 564] width 679 height 33
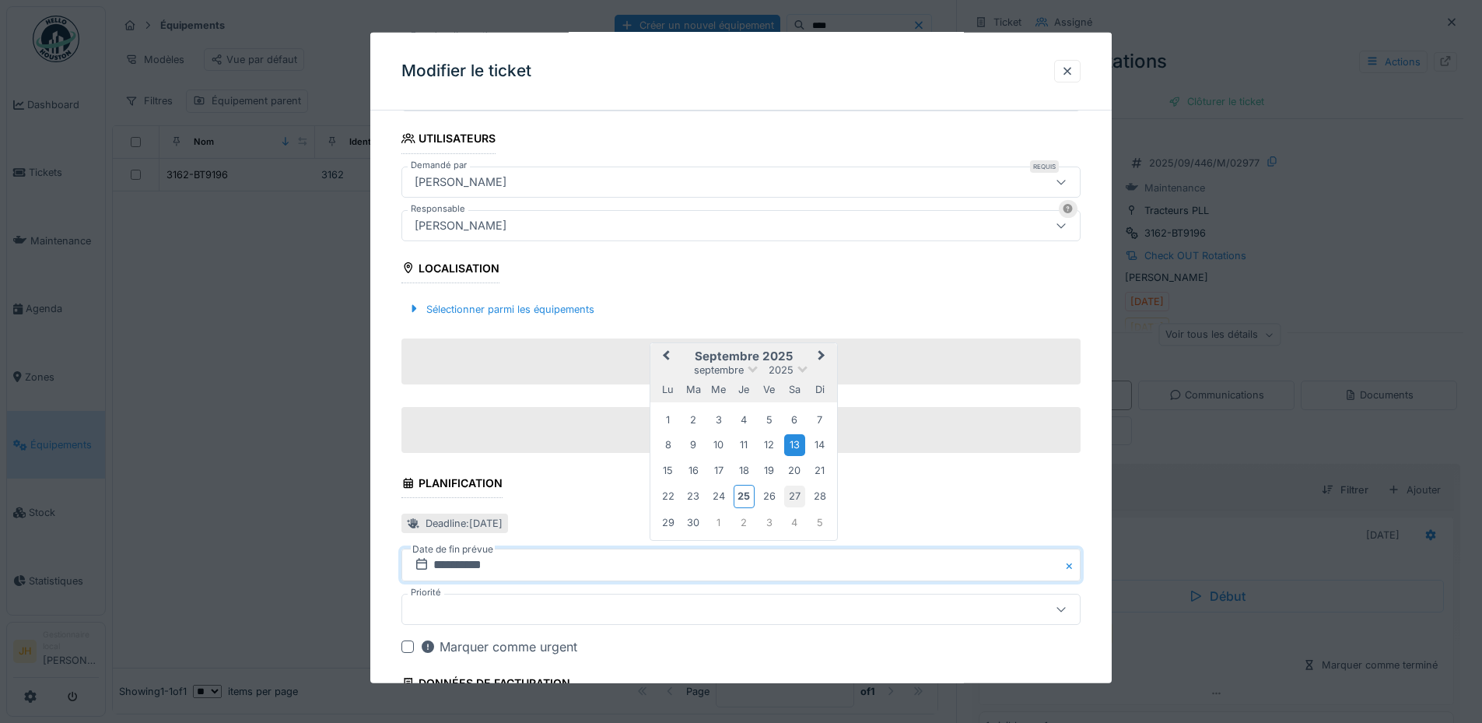
click at [791, 495] on div "27" at bounding box center [794, 495] width 21 height 21
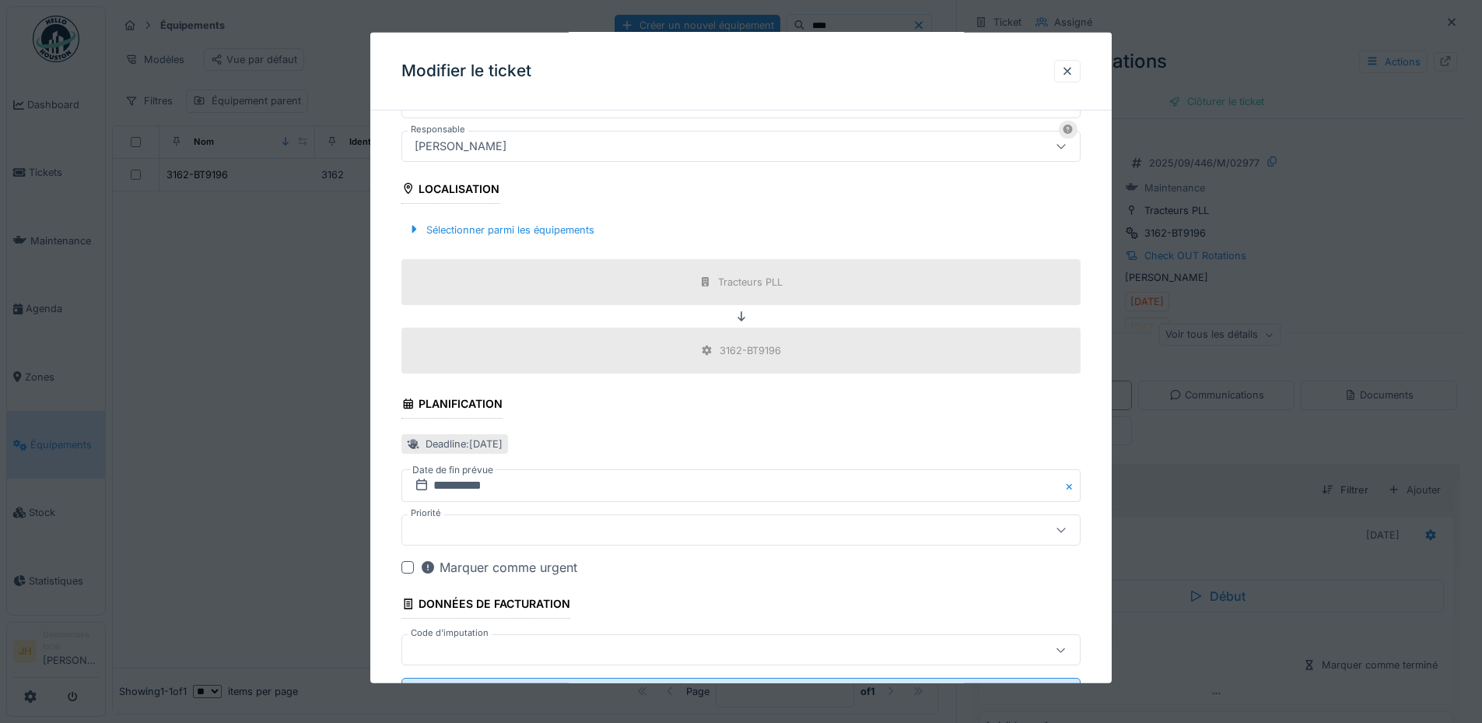
scroll to position [539, 0]
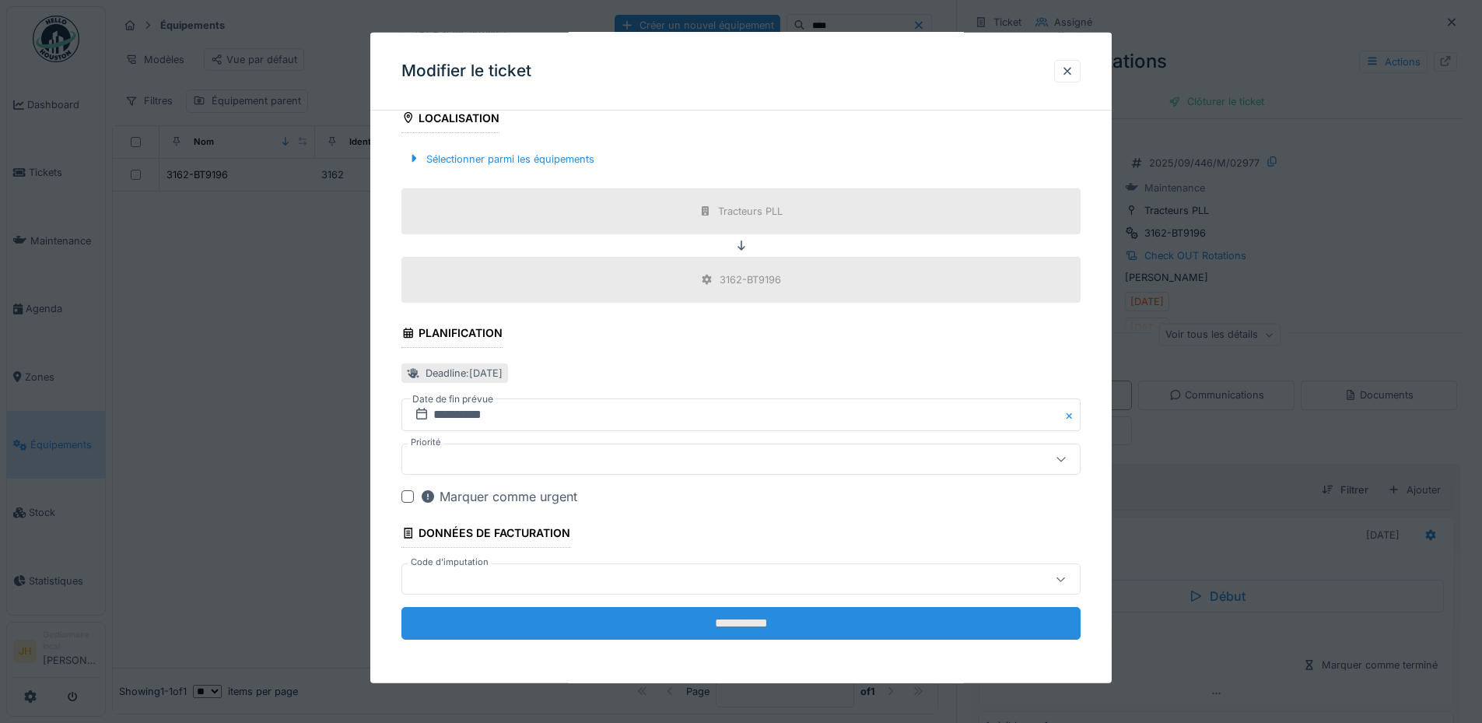
click at [781, 622] on input "**********" at bounding box center [740, 623] width 679 height 33
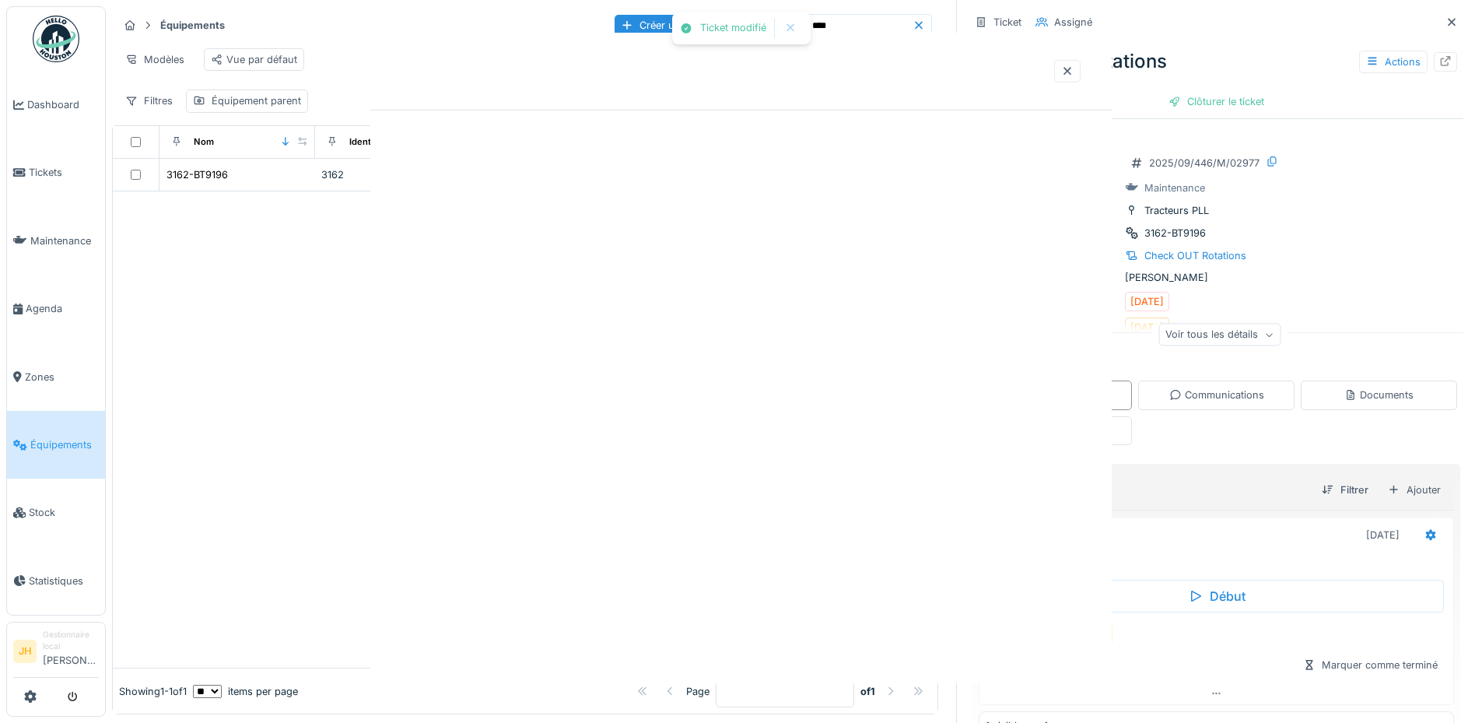
scroll to position [0, 0]
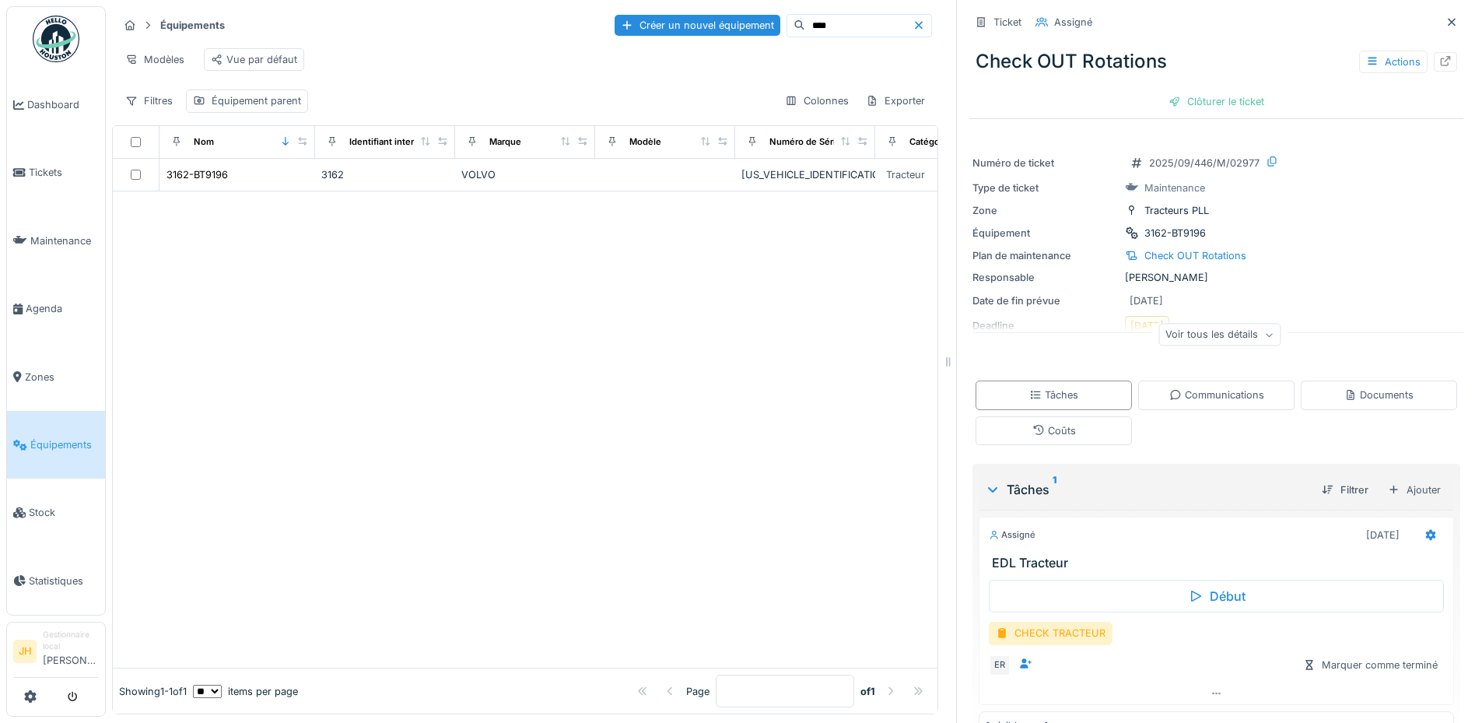
click at [812, 31] on input "****" at bounding box center [858, 26] width 107 height 22
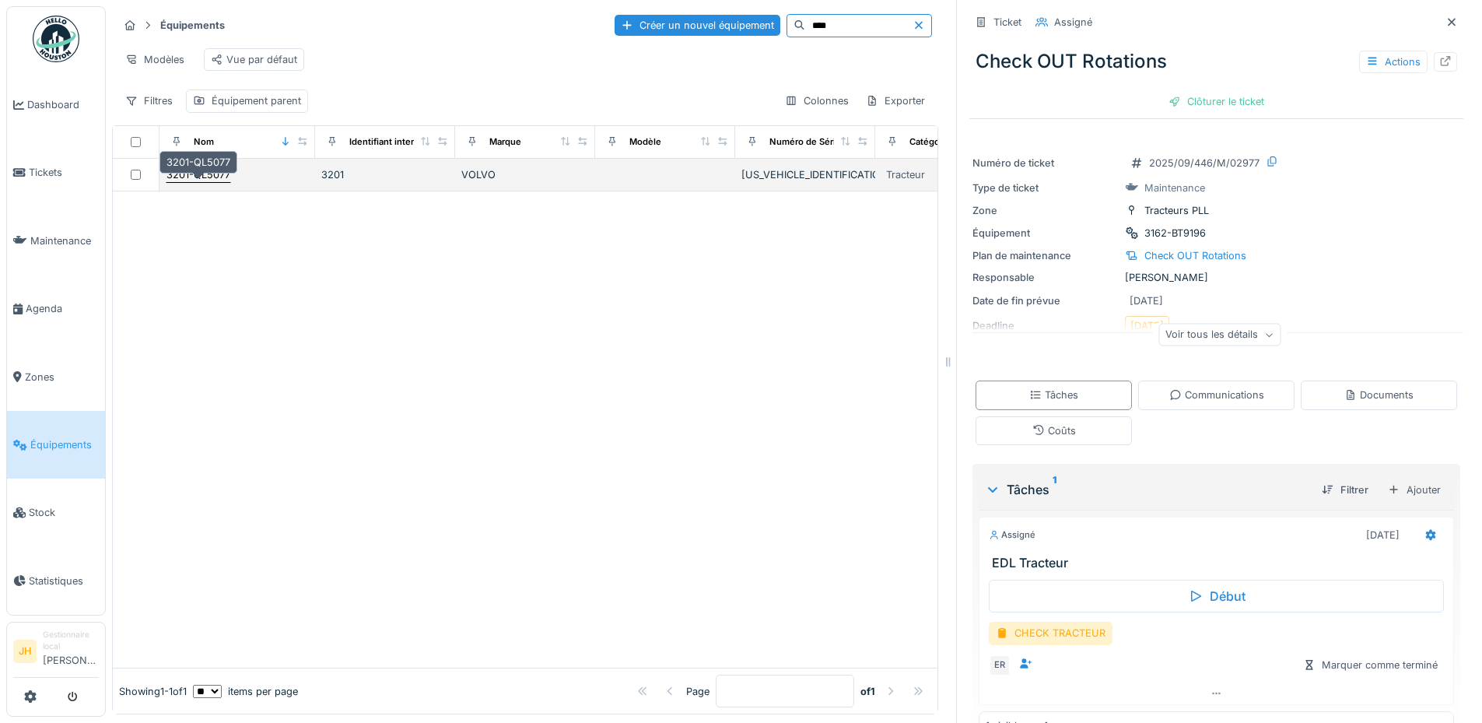
click at [190, 182] on div "3201-QL5077" at bounding box center [198, 174] width 64 height 15
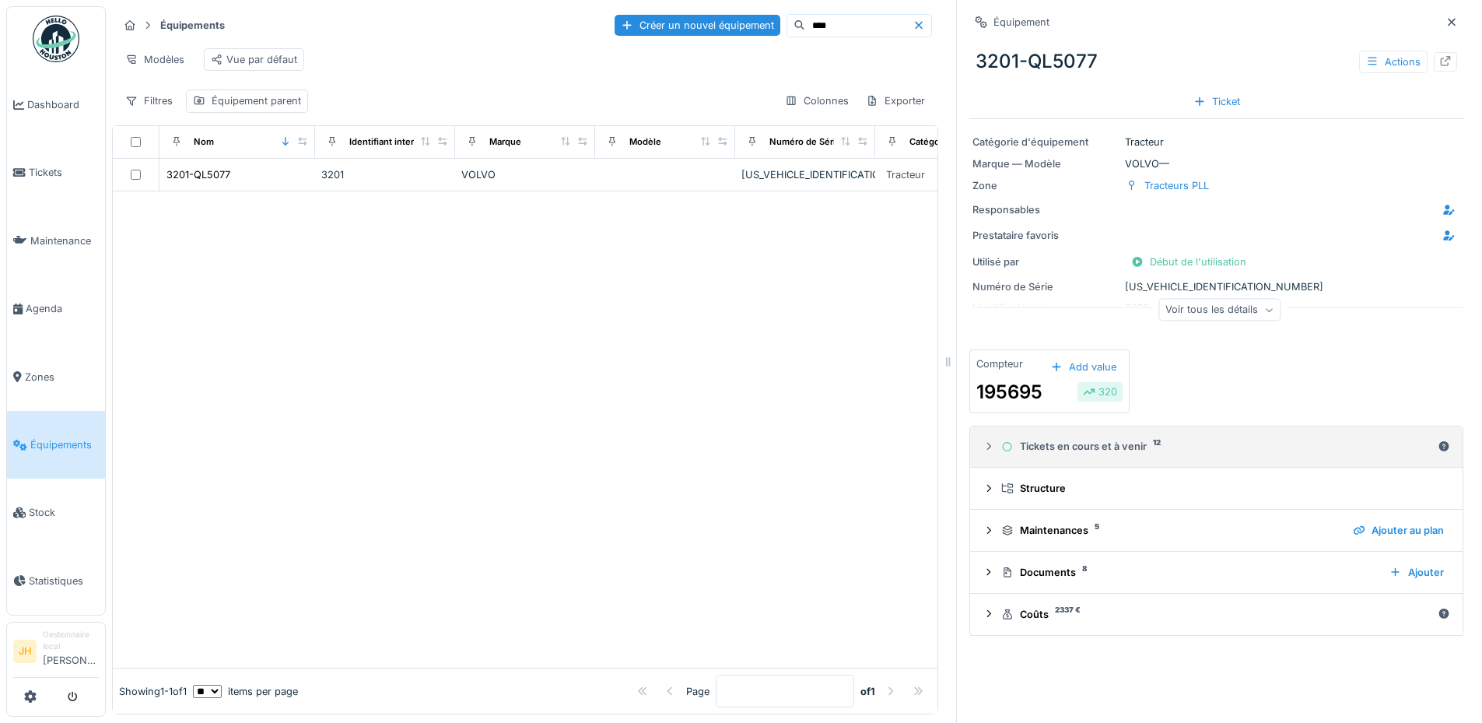
click at [1082, 448] on div "Tickets en cours et à venir 12" at bounding box center [1216, 446] width 430 height 15
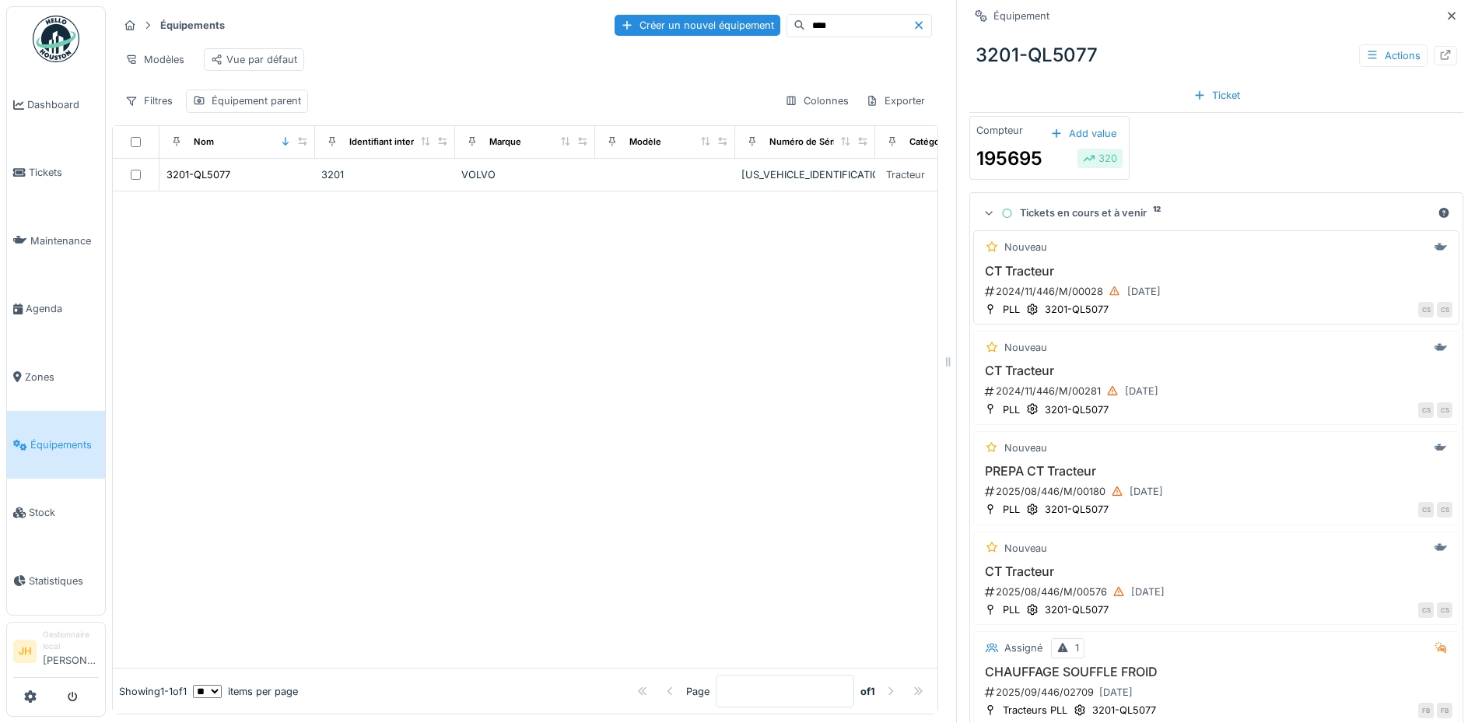
scroll to position [455, 0]
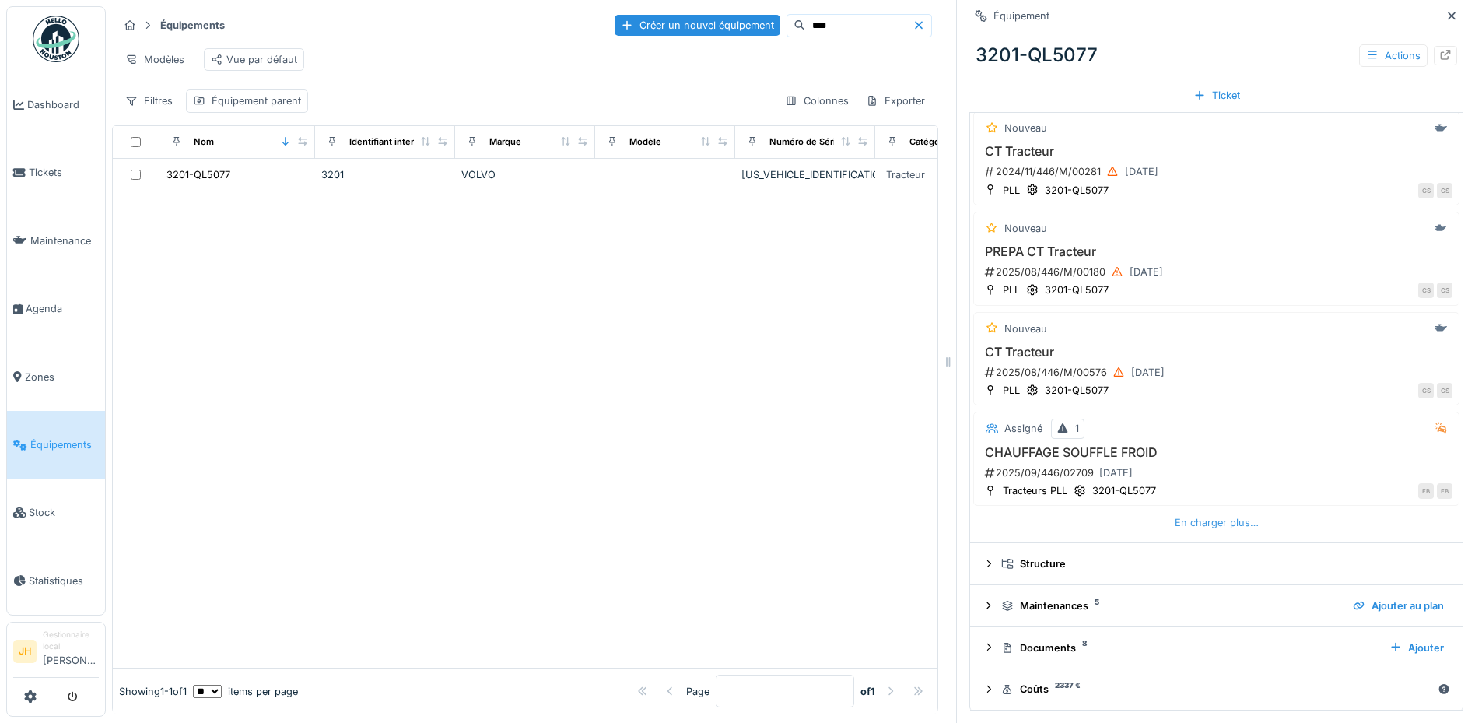
click at [1186, 523] on div "En charger plus…" at bounding box center [1216, 522] width 96 height 21
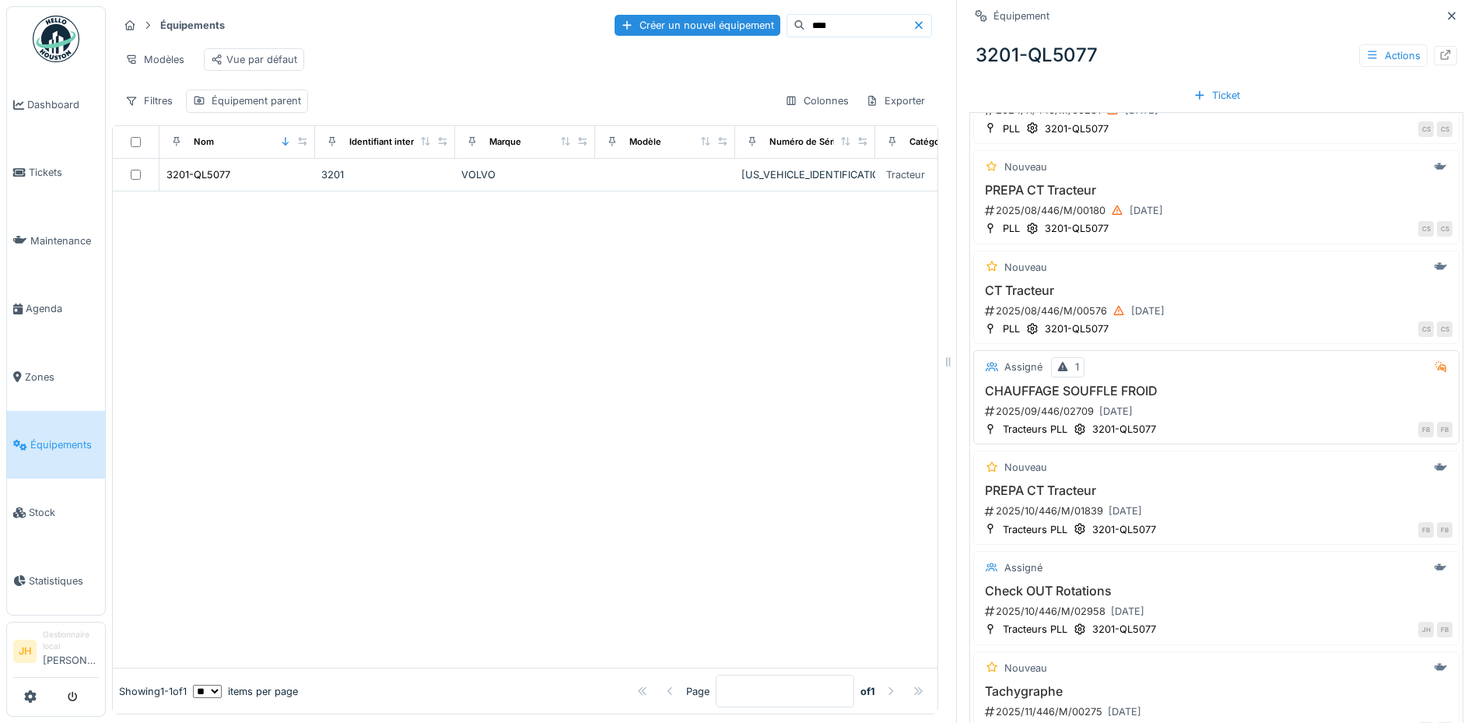
scroll to position [688, 0]
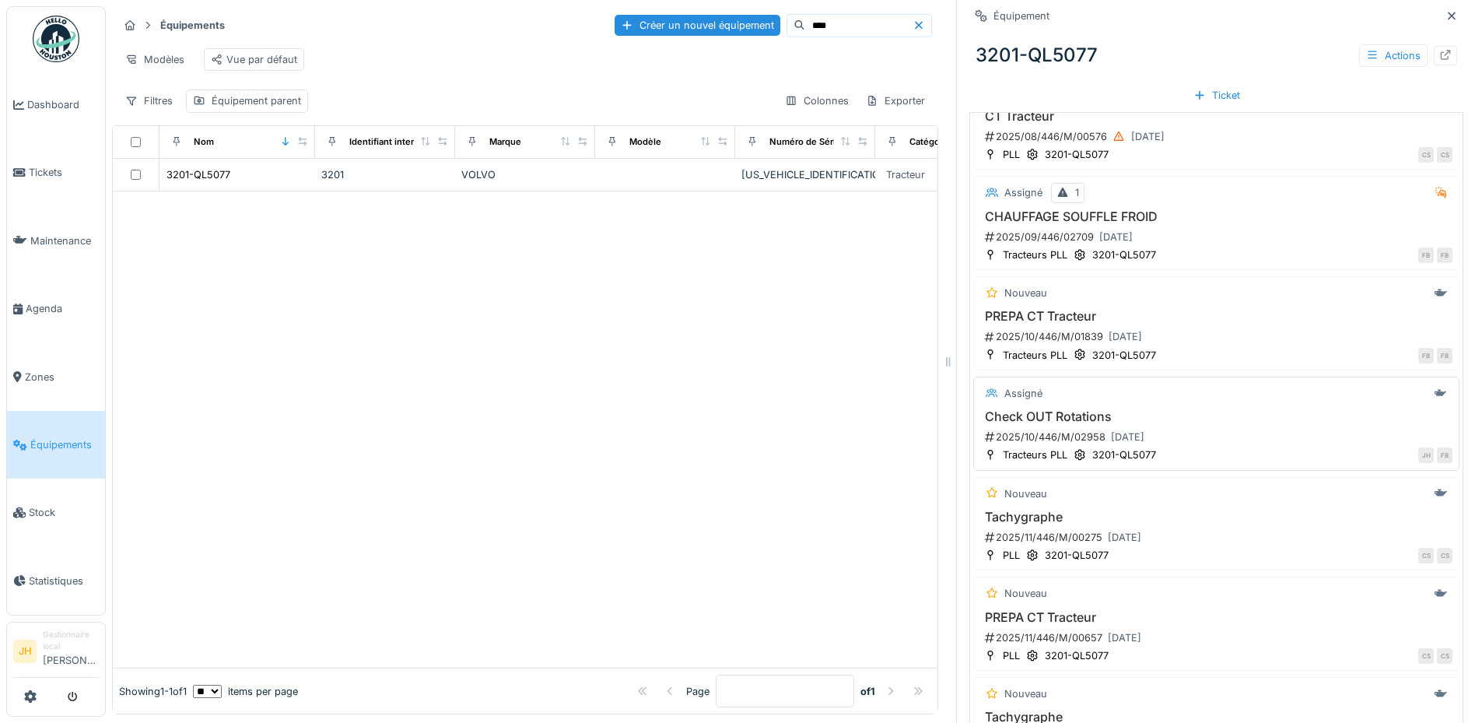
click at [1056, 422] on h3 "Check OUT Rotations" at bounding box center [1216, 416] width 472 height 15
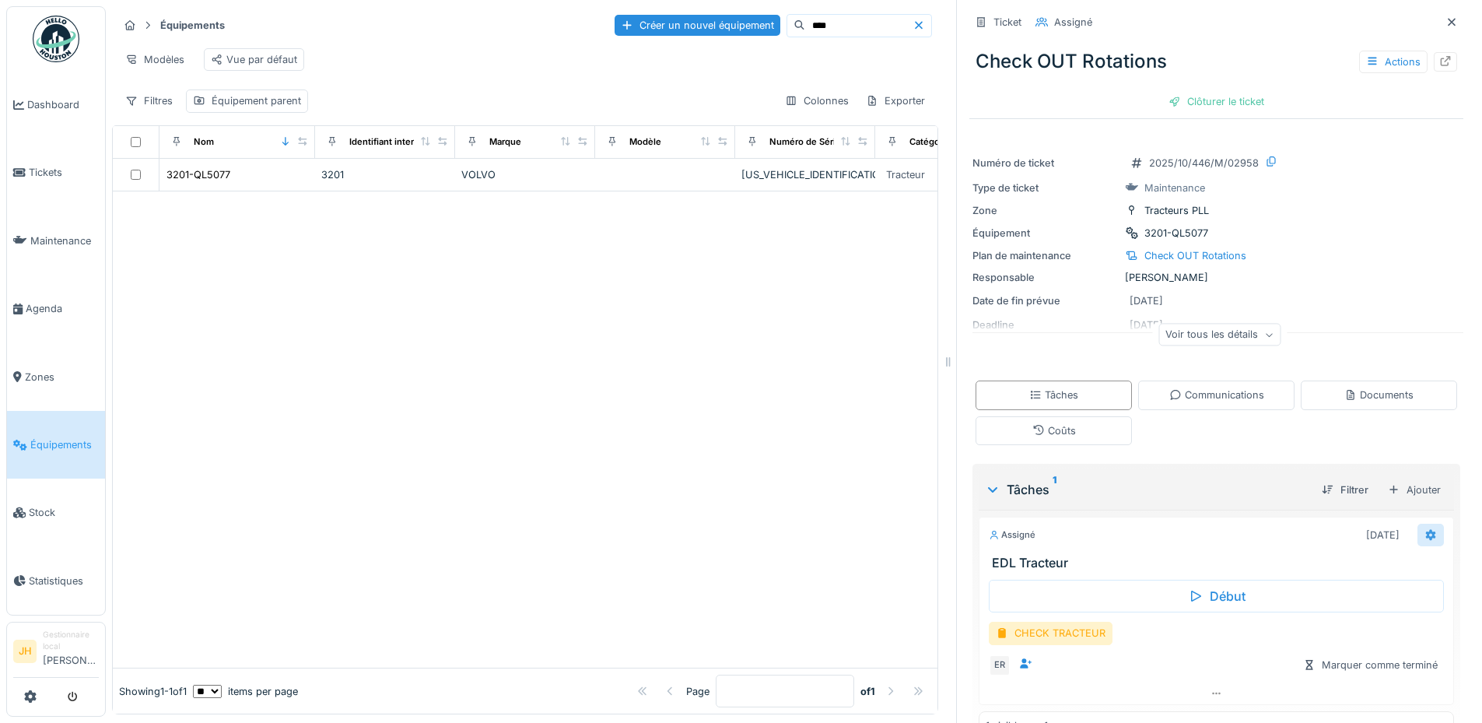
click at [1426, 534] on icon at bounding box center [1431, 534] width 10 height 11
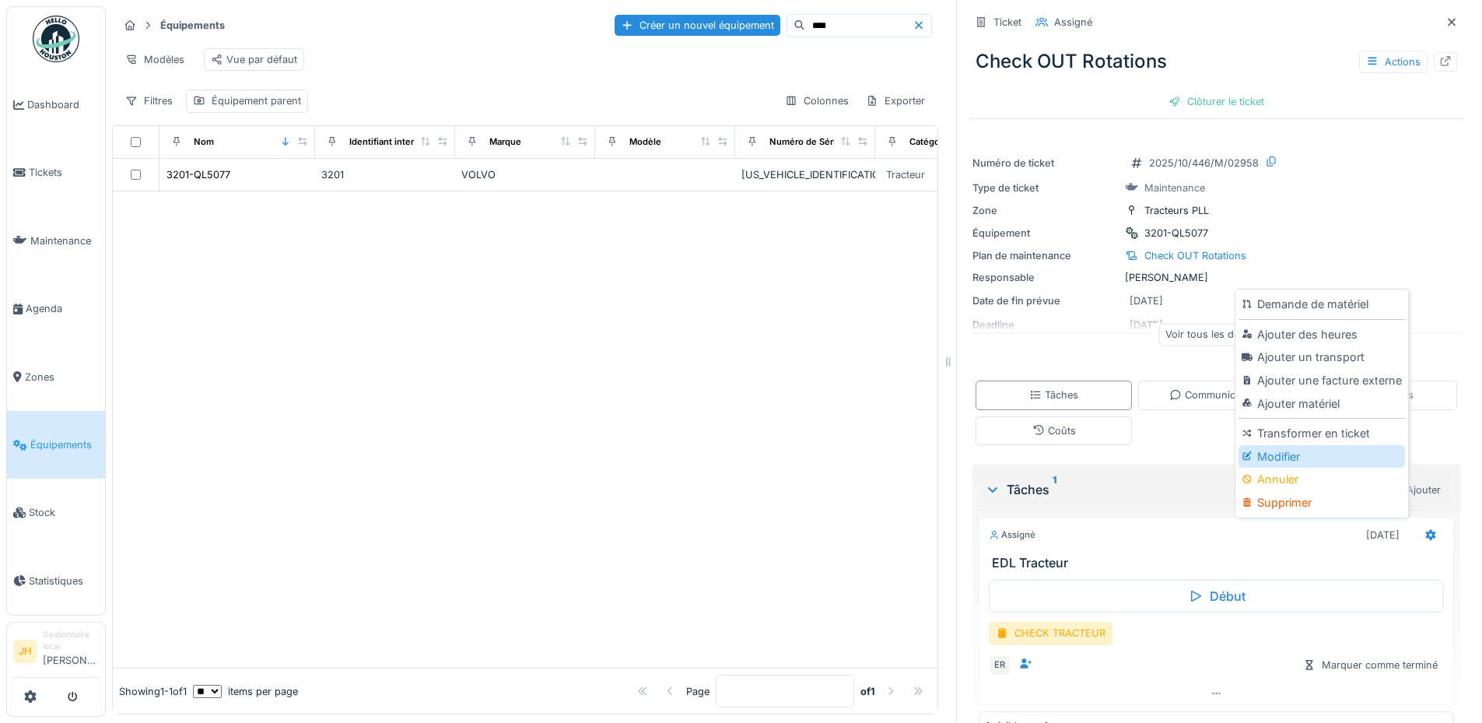
click at [1318, 453] on div "Modifier" at bounding box center [1321, 456] width 166 height 23
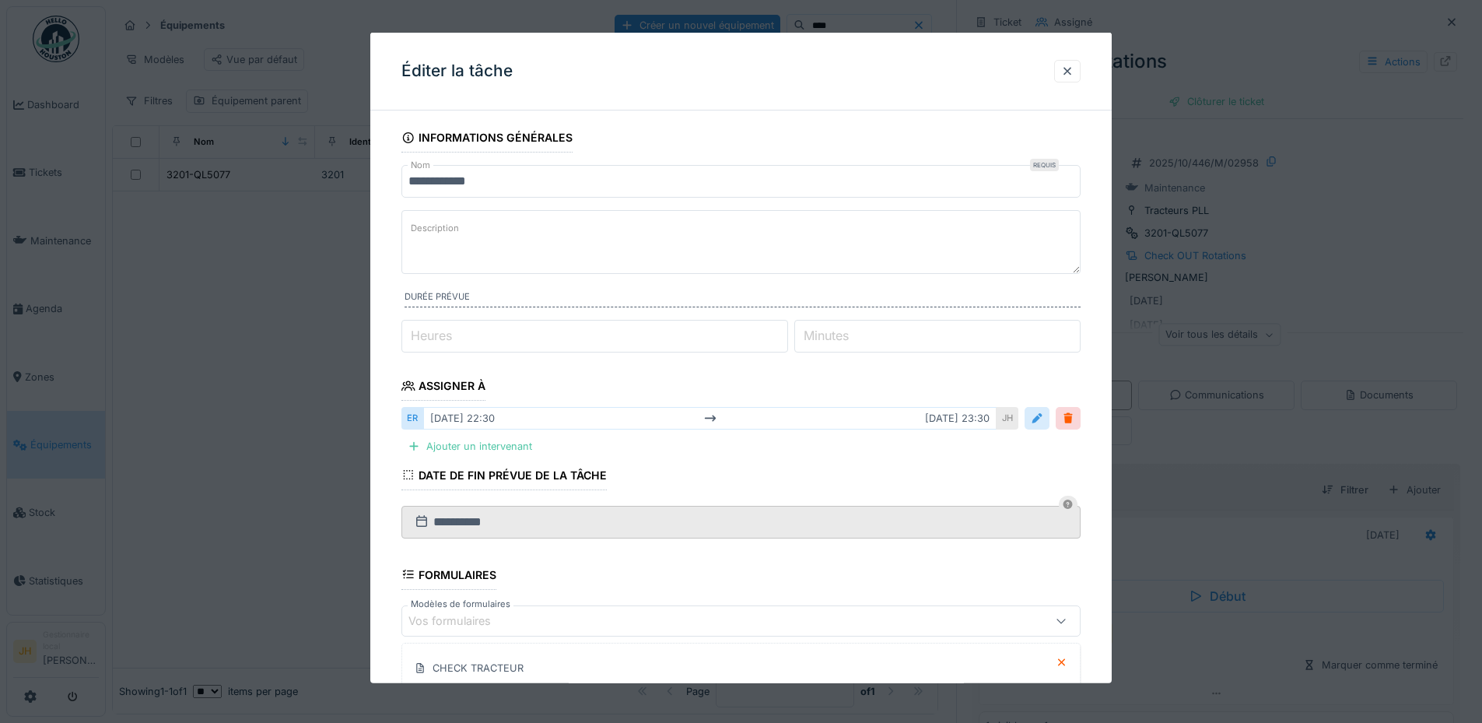
click at [1040, 417] on div at bounding box center [1037, 418] width 12 height 15
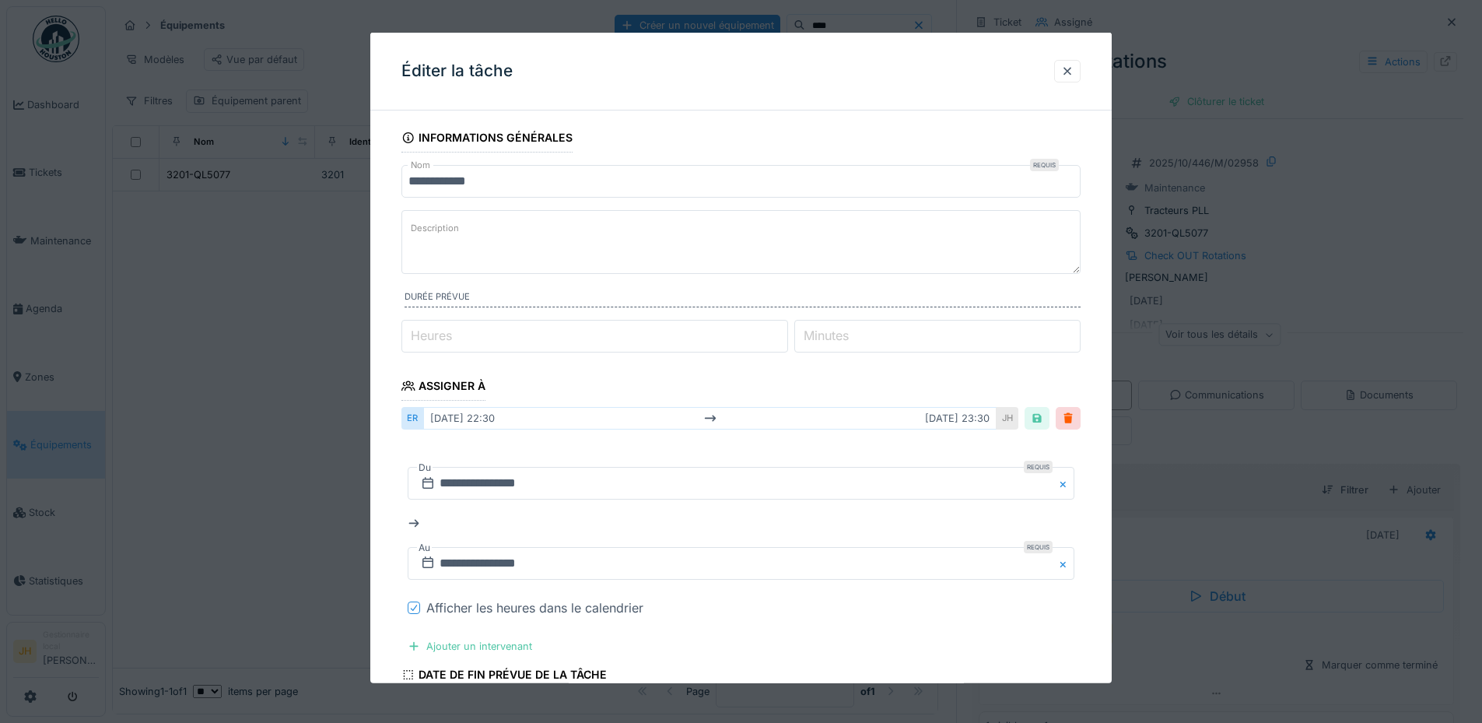
click at [409, 604] on icon at bounding box center [413, 608] width 9 height 8
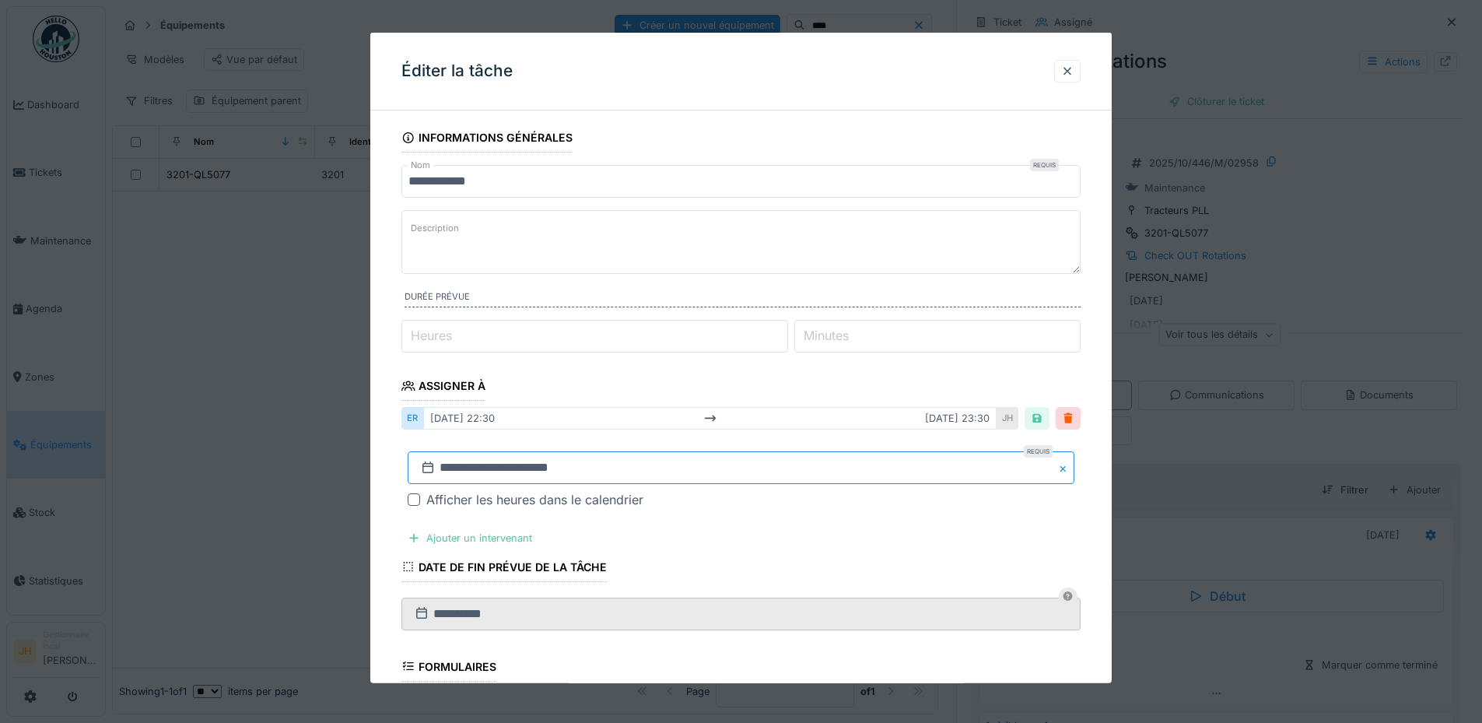
click at [452, 470] on input "**********" at bounding box center [741, 467] width 667 height 33
click at [821, 255] on span "Next Month" at bounding box center [821, 260] width 0 height 19
click at [666, 258] on span "Previous Month" at bounding box center [666, 260] width 0 height 19
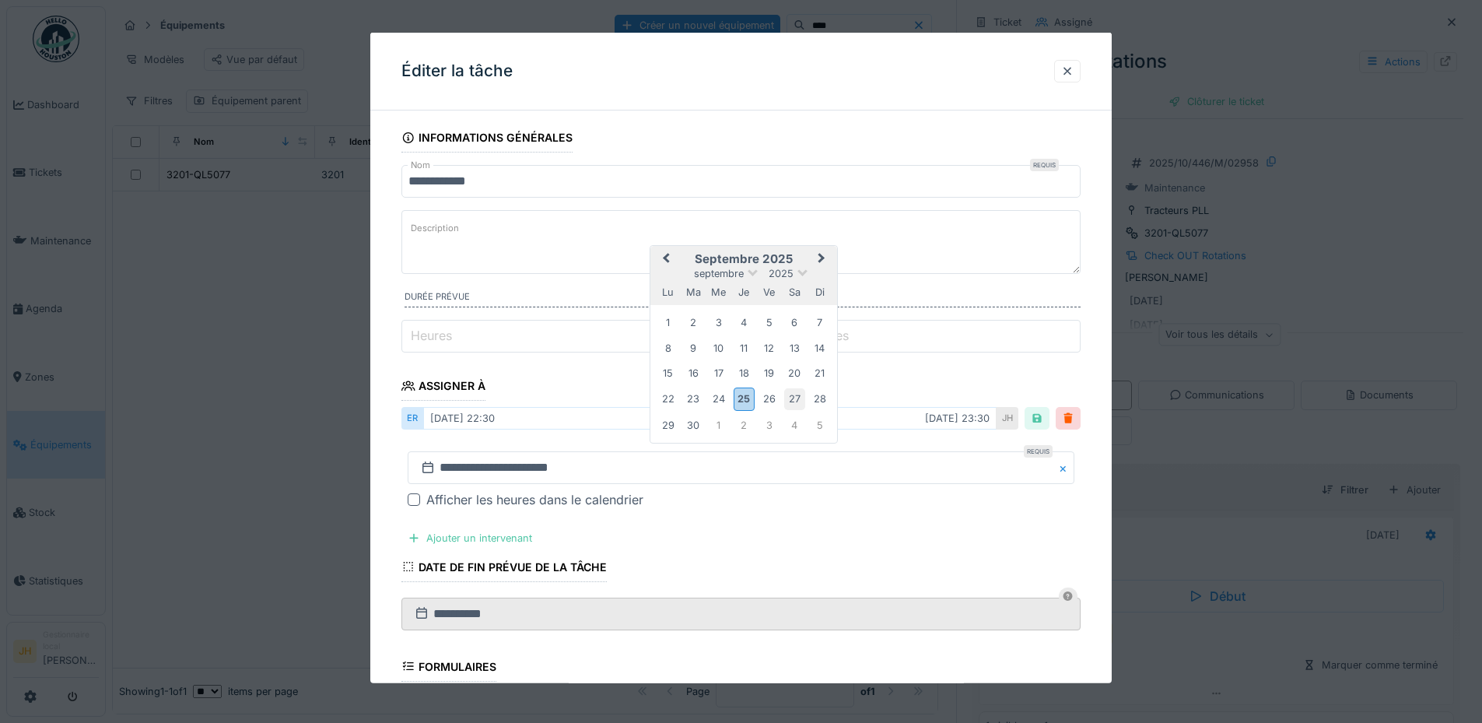
click at [800, 399] on div "27" at bounding box center [794, 398] width 21 height 21
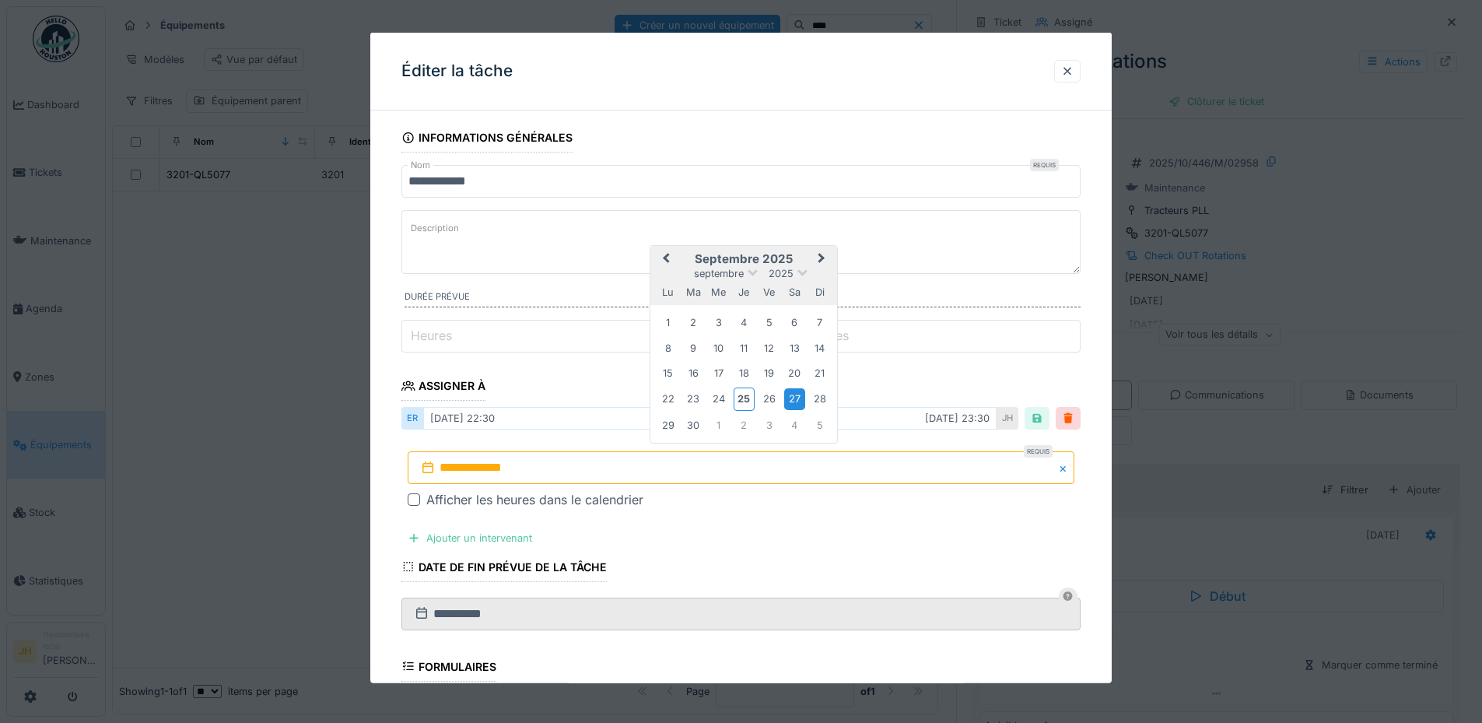
click at [800, 399] on div "27" at bounding box center [794, 398] width 21 height 21
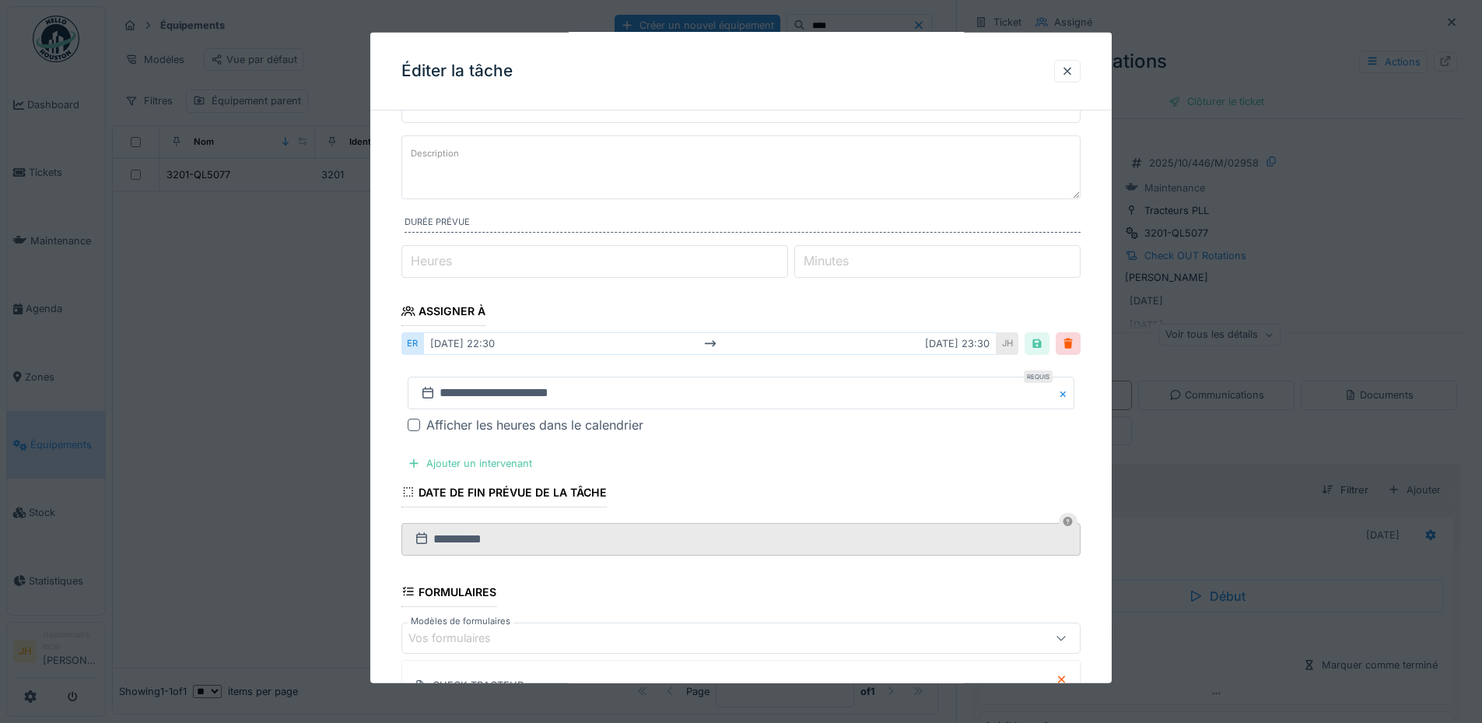
scroll to position [301, 0]
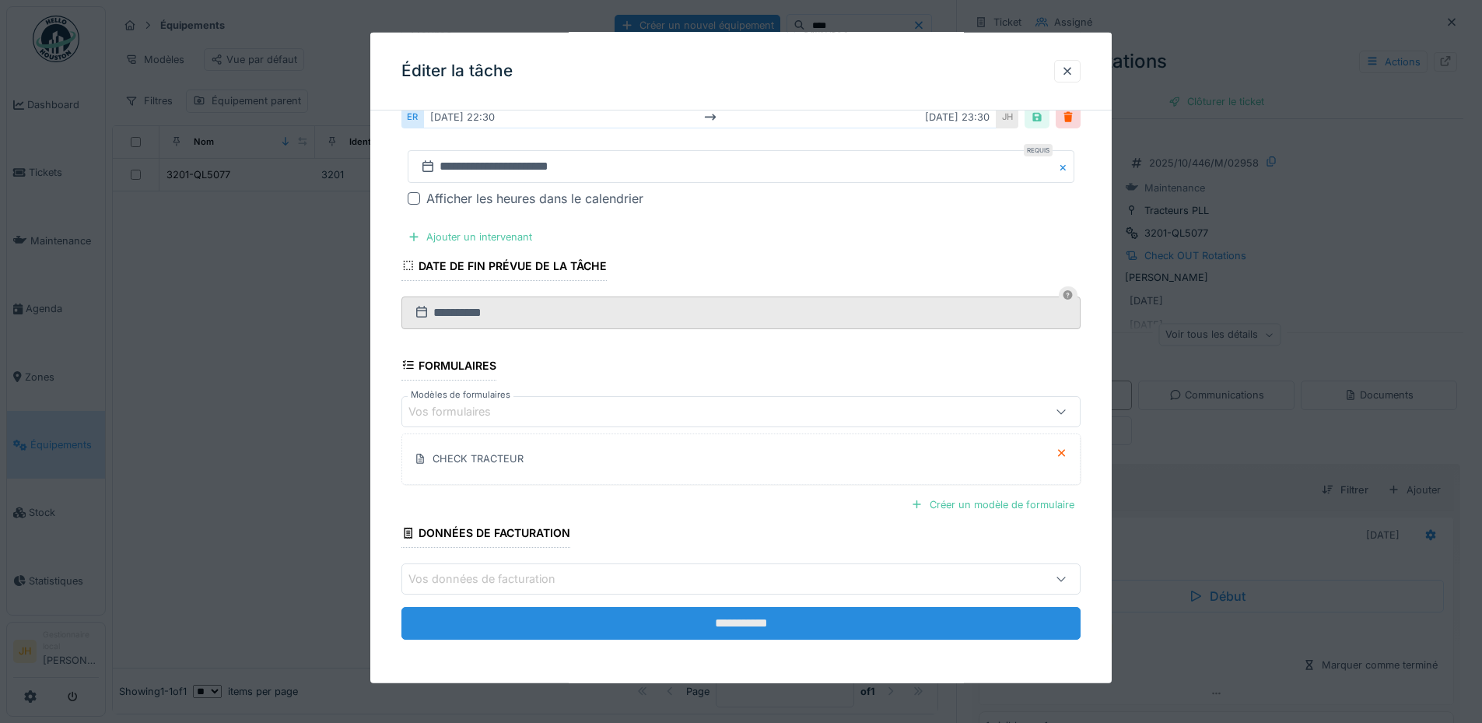
click at [813, 617] on input "**********" at bounding box center [740, 623] width 679 height 33
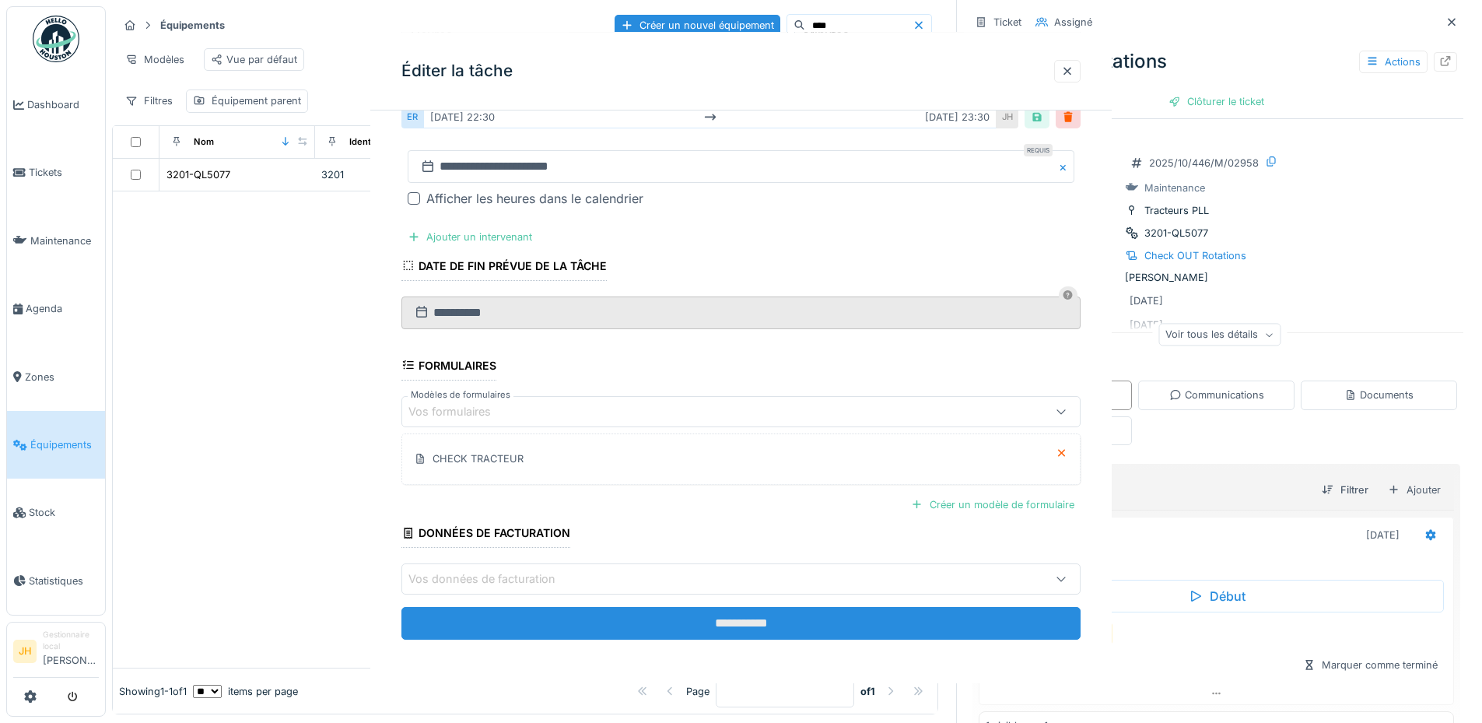
scroll to position [0, 0]
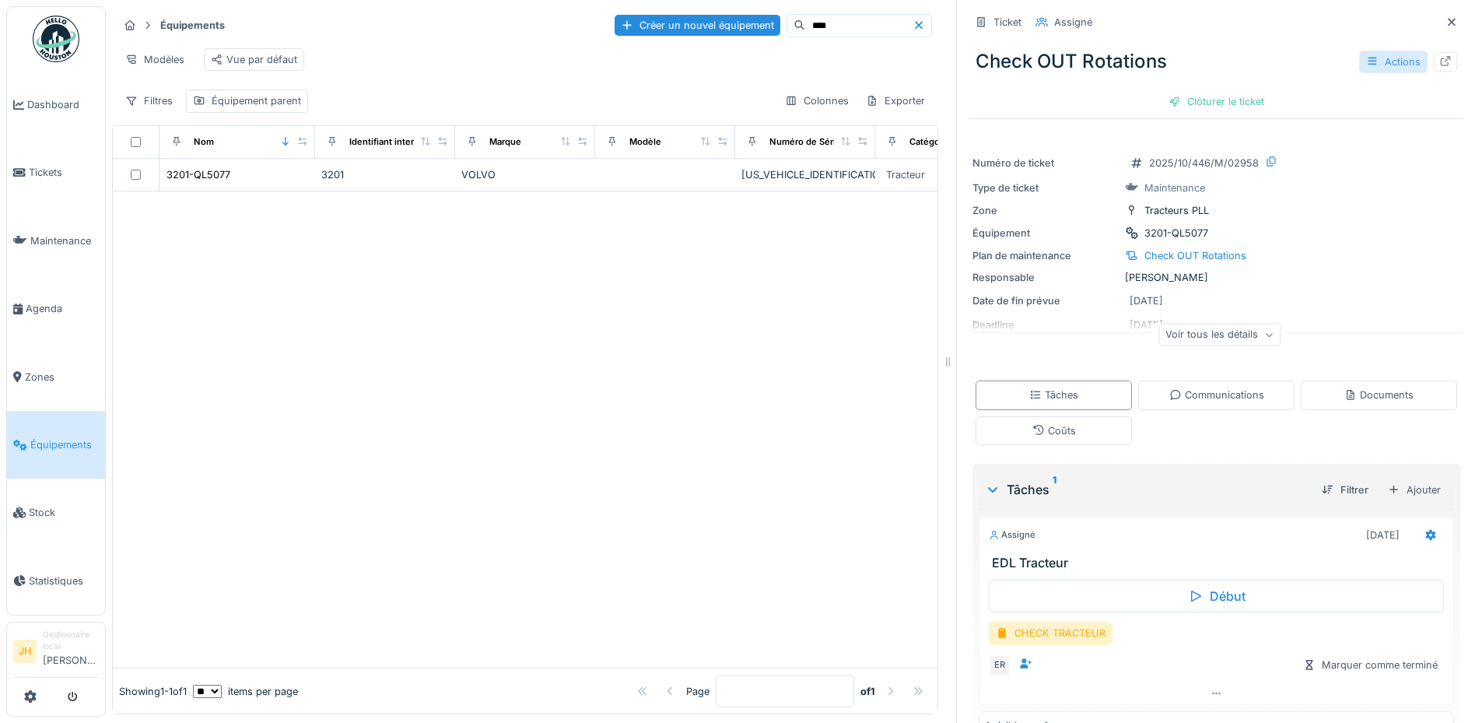
click at [1361, 62] on div "Actions" at bounding box center [1393, 62] width 68 height 23
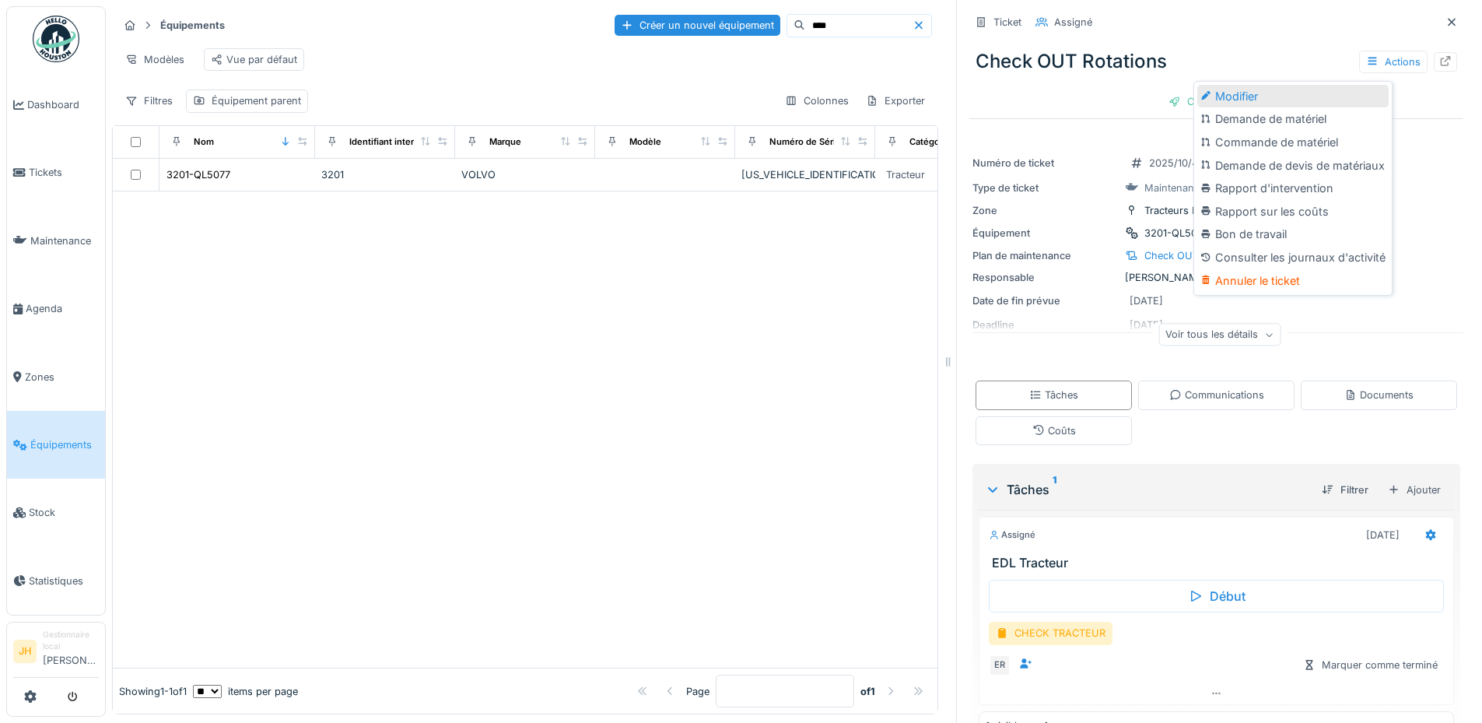
click at [1303, 93] on div "Modifier" at bounding box center [1292, 96] width 191 height 23
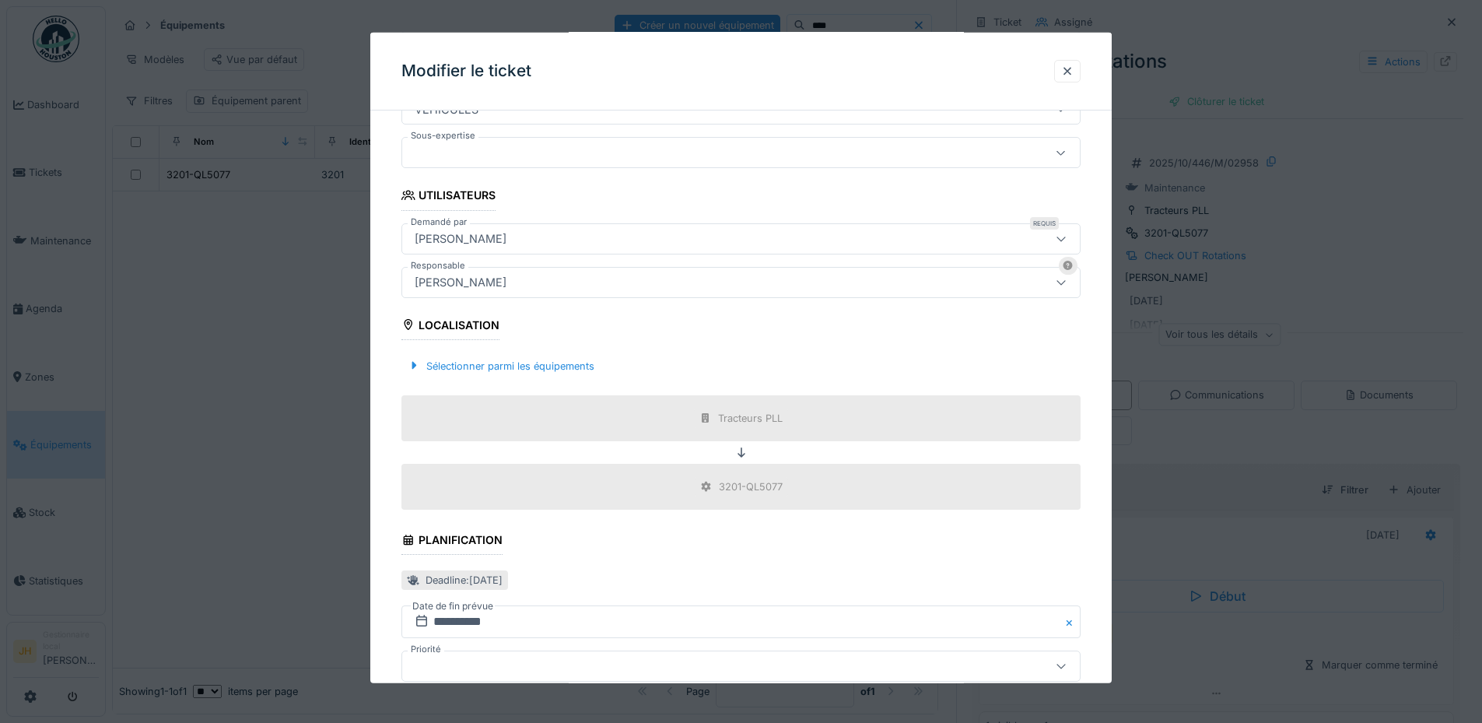
scroll to position [467, 0]
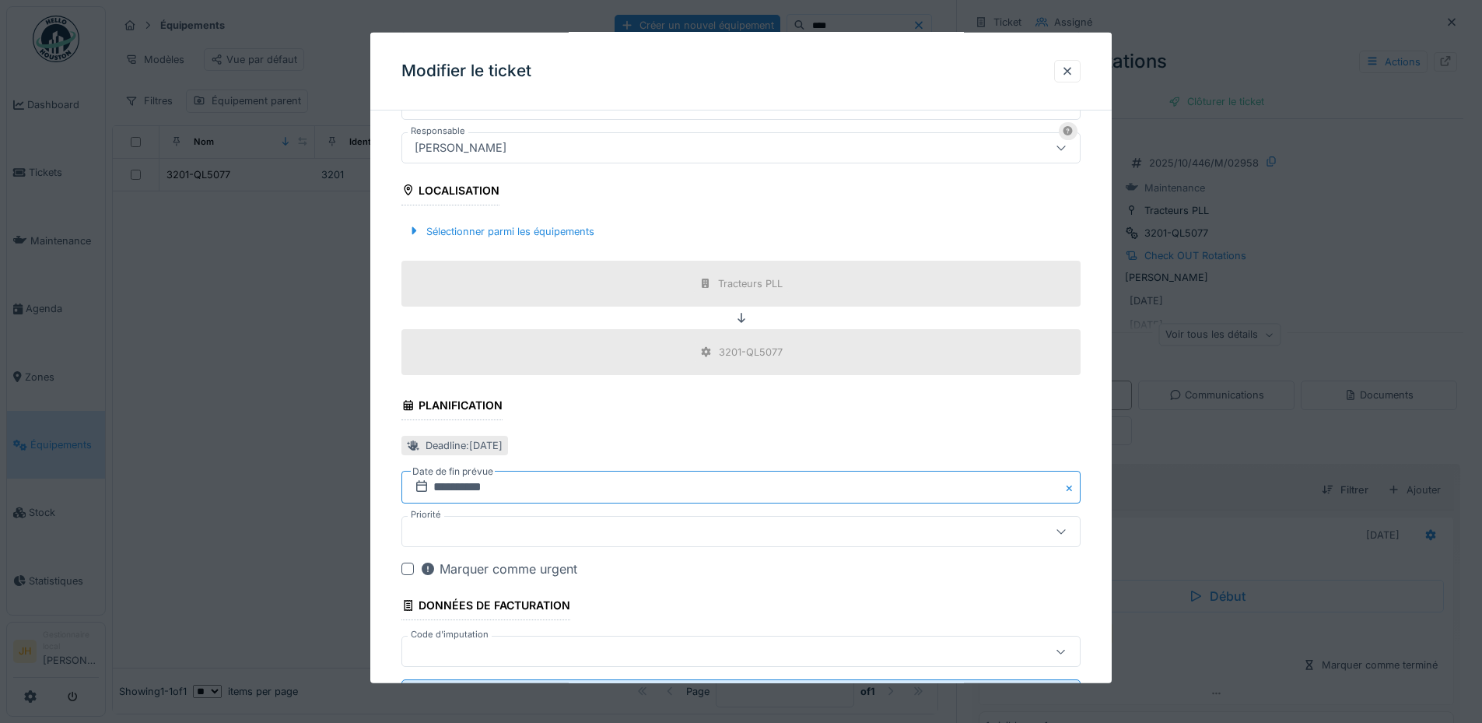
click at [502, 480] on input "**********" at bounding box center [740, 487] width 679 height 33
click at [666, 275] on span "Previous Month" at bounding box center [666, 280] width 0 height 19
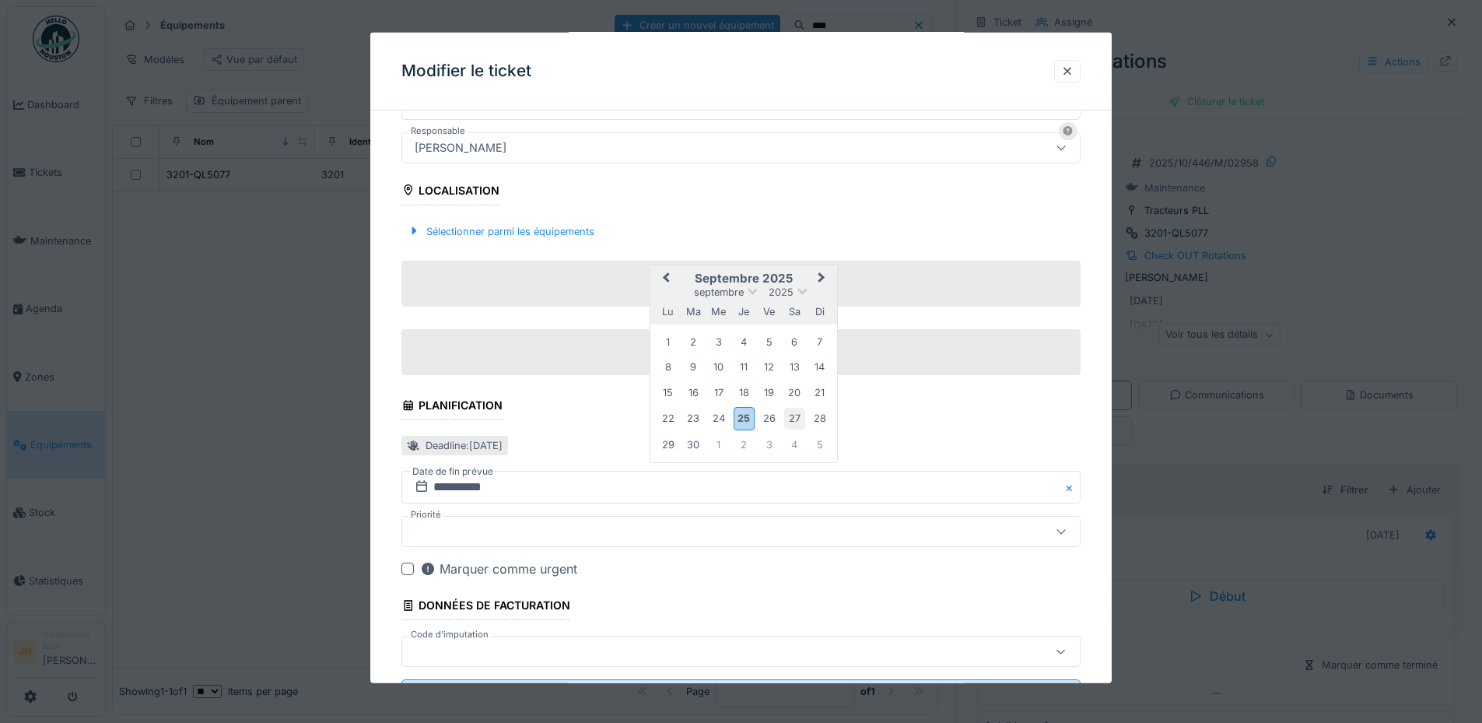
click at [796, 409] on div "27" at bounding box center [794, 418] width 21 height 21
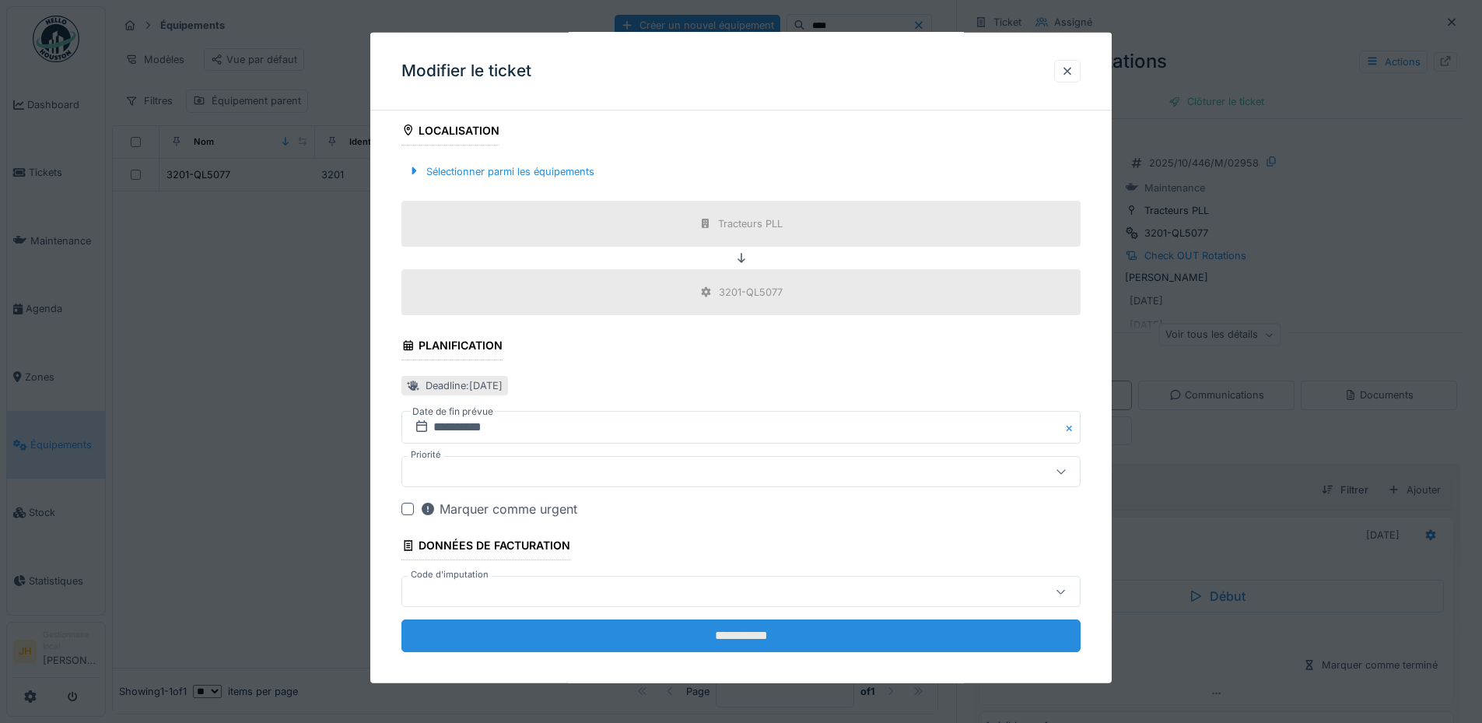
scroll to position [539, 0]
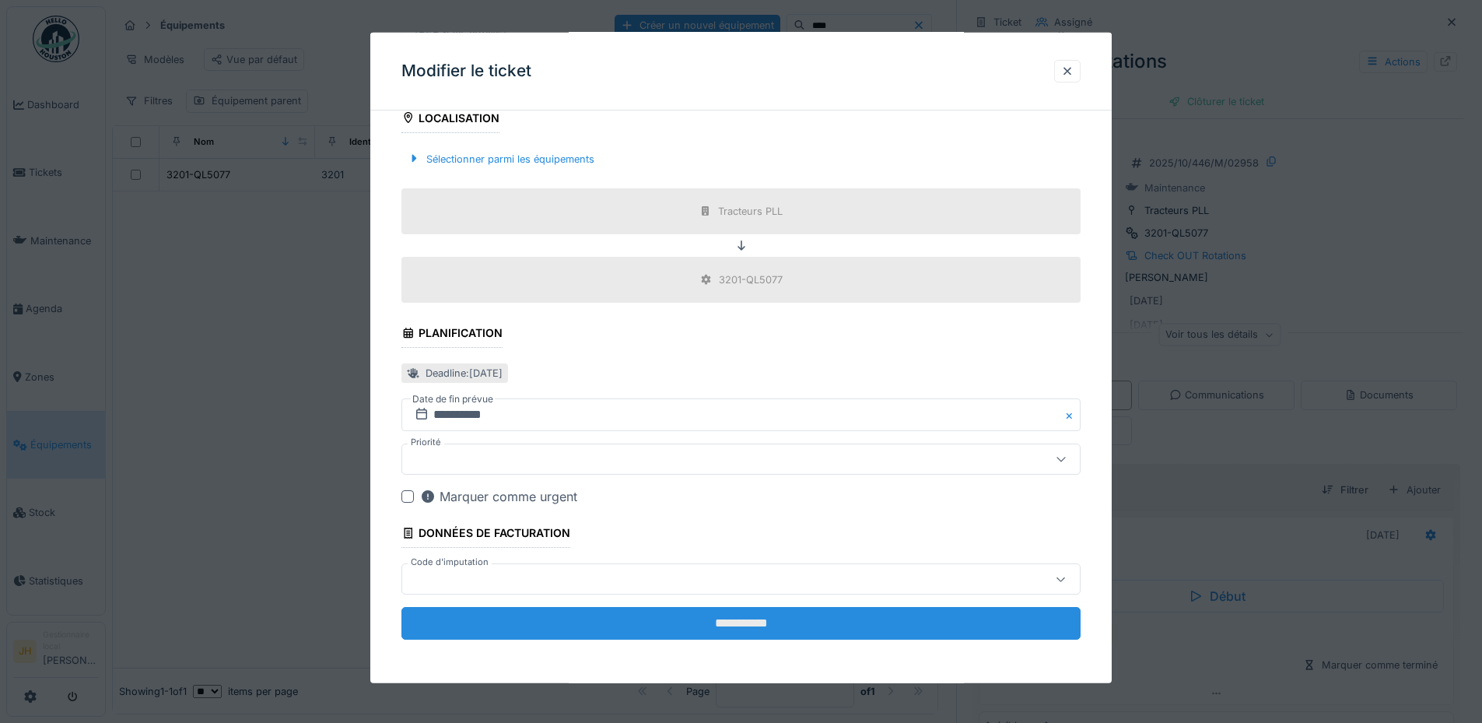
click at [789, 621] on input "**********" at bounding box center [740, 623] width 679 height 33
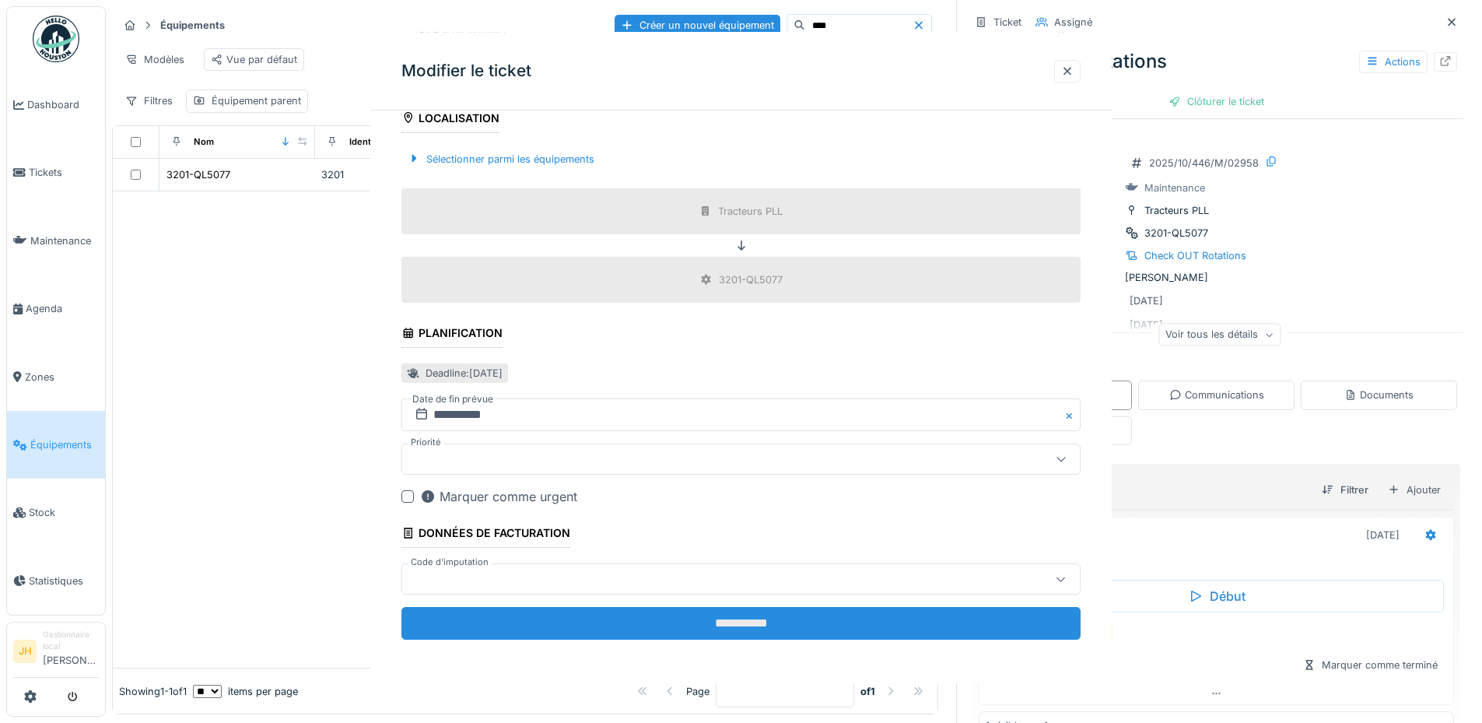
scroll to position [0, 0]
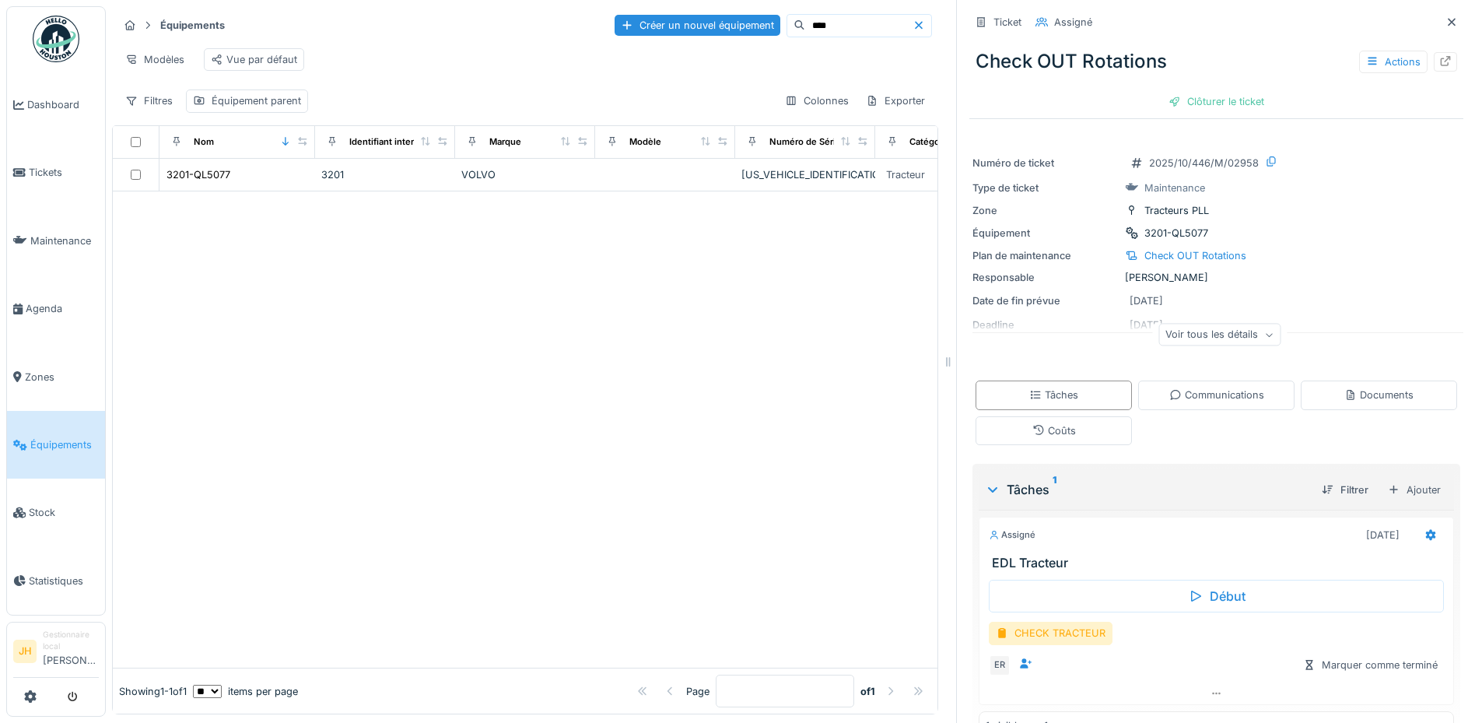
click at [809, 29] on input "****" at bounding box center [858, 26] width 107 height 22
click at [197, 182] on div "3184-BT9202" at bounding box center [198, 174] width 64 height 15
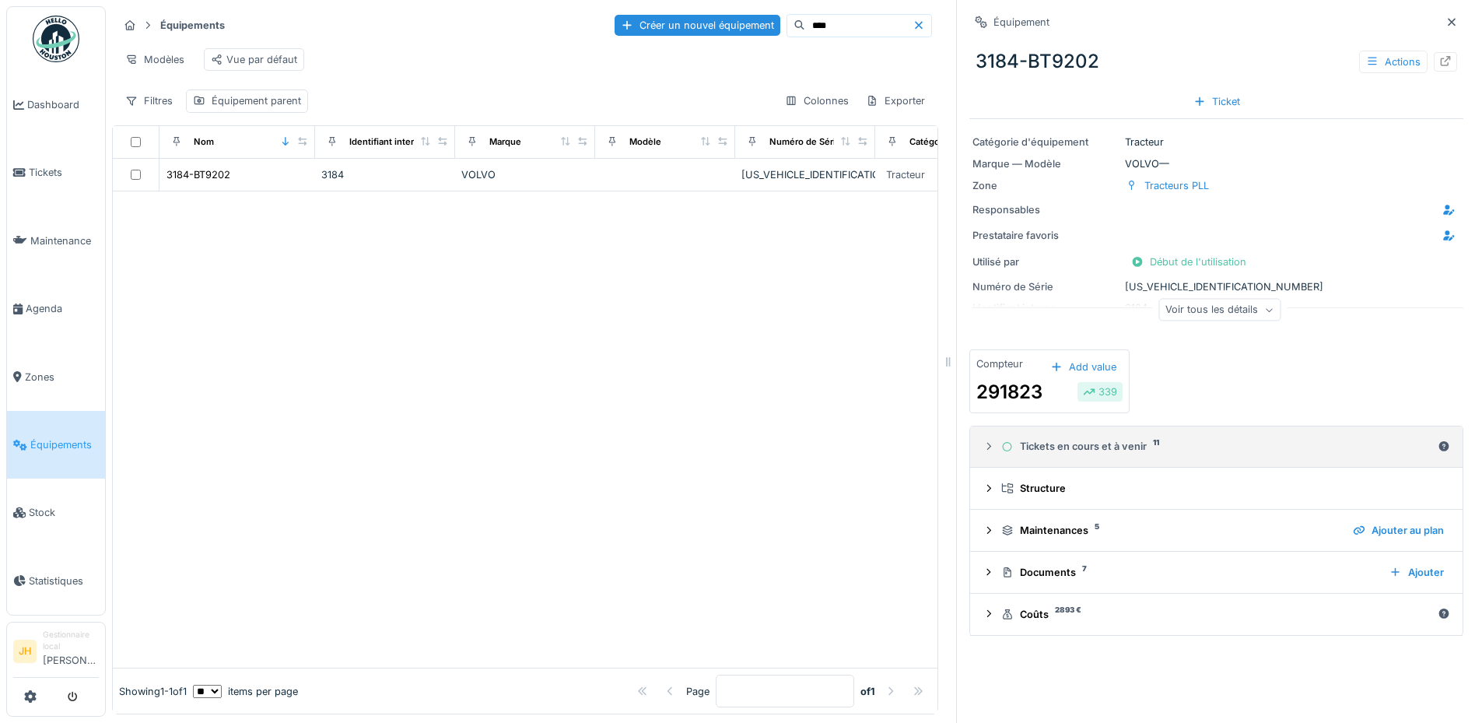
click at [1029, 444] on div "Tickets en cours et à venir 11" at bounding box center [1216, 446] width 430 height 15
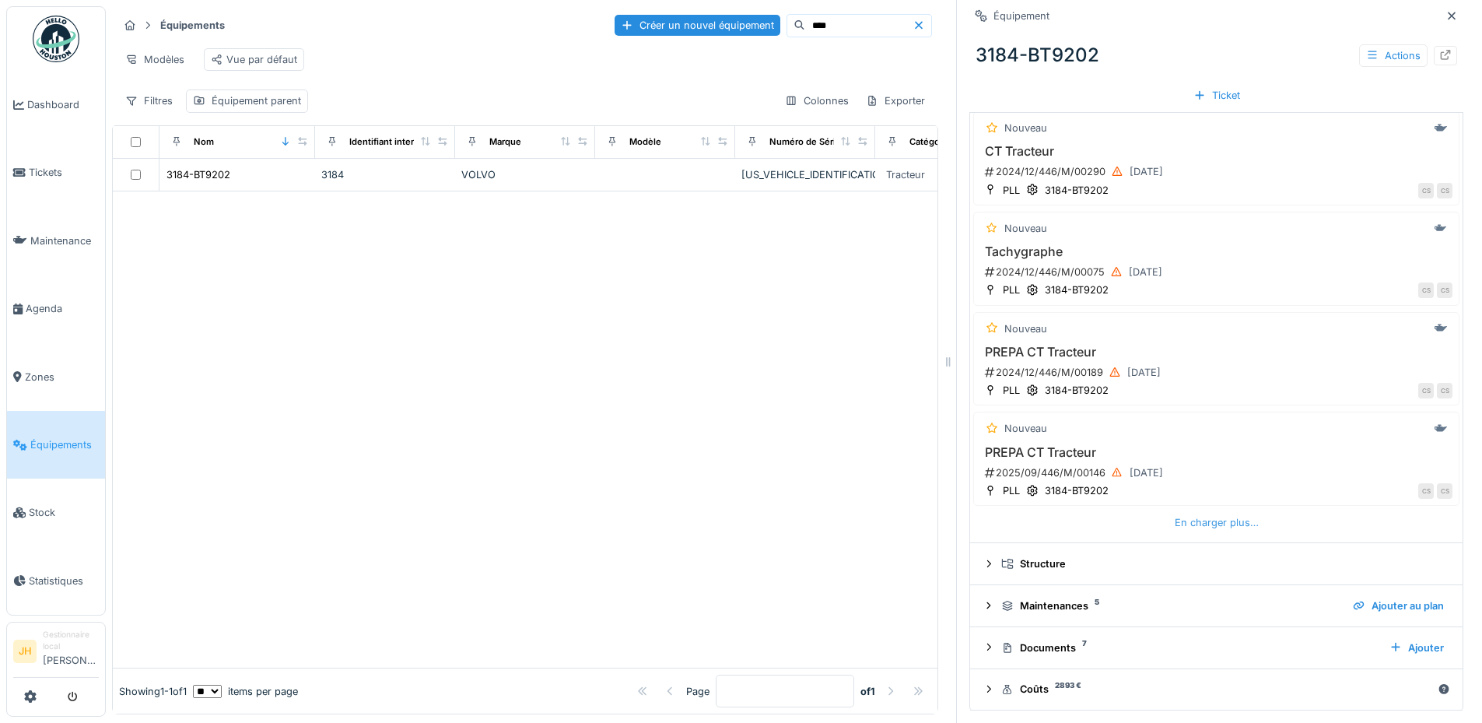
click at [1203, 525] on div "En charger plus…" at bounding box center [1216, 522] width 96 height 21
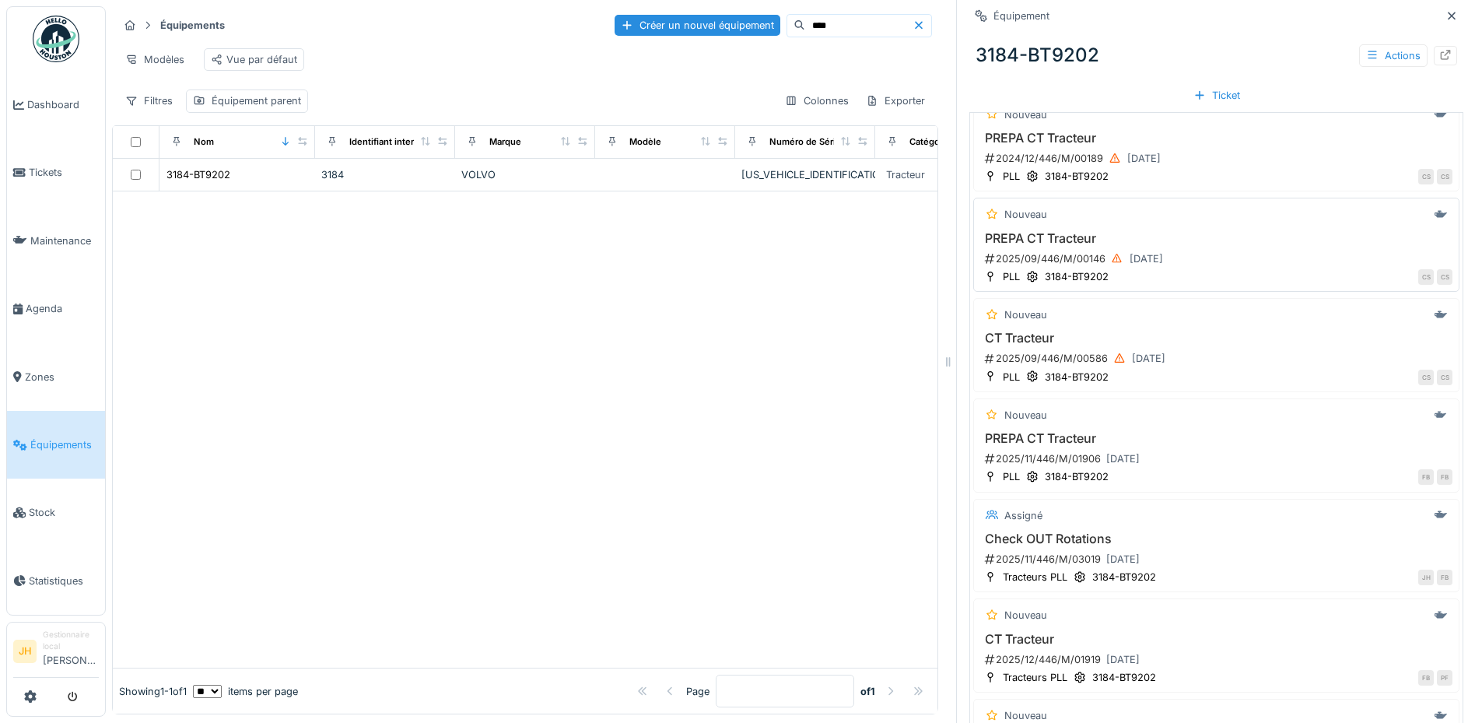
scroll to position [688, 0]
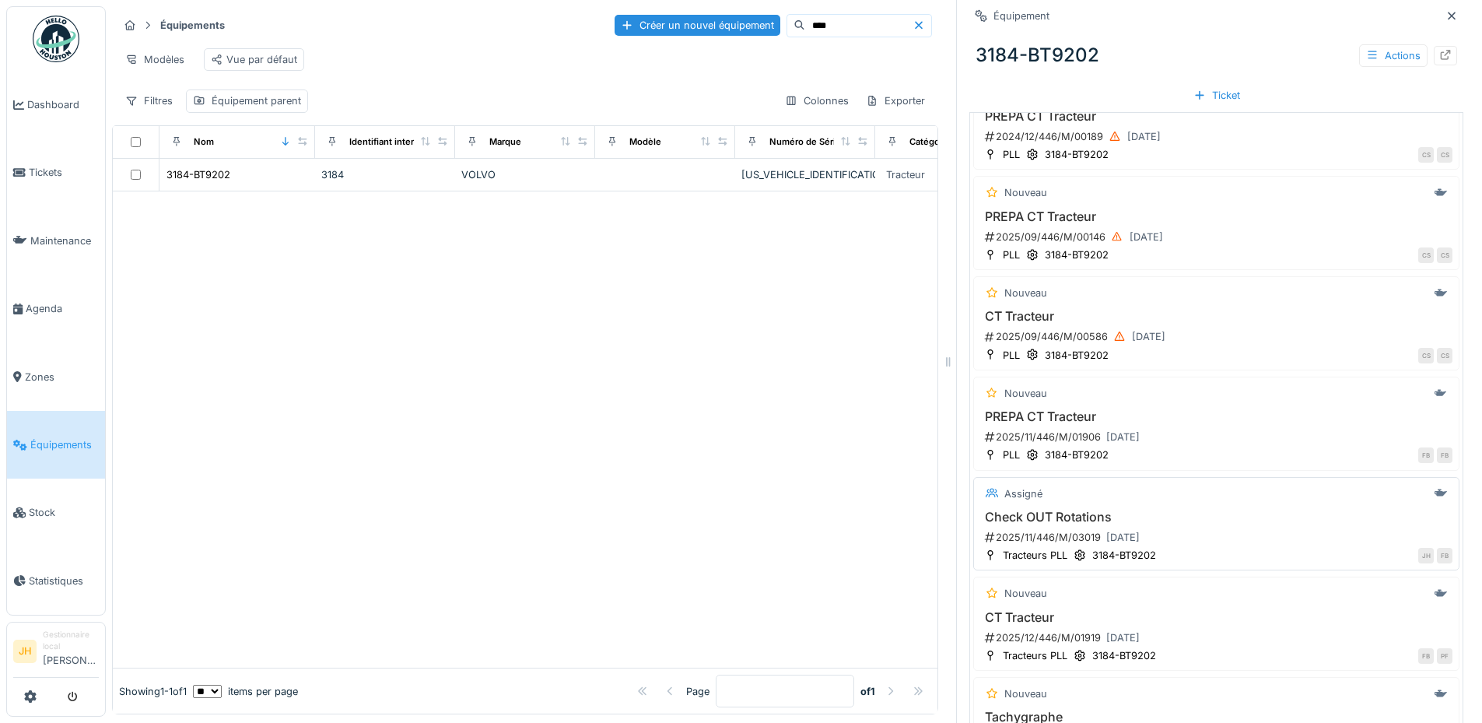
click at [1038, 510] on h3 "Check OUT Rotations" at bounding box center [1216, 517] width 472 height 15
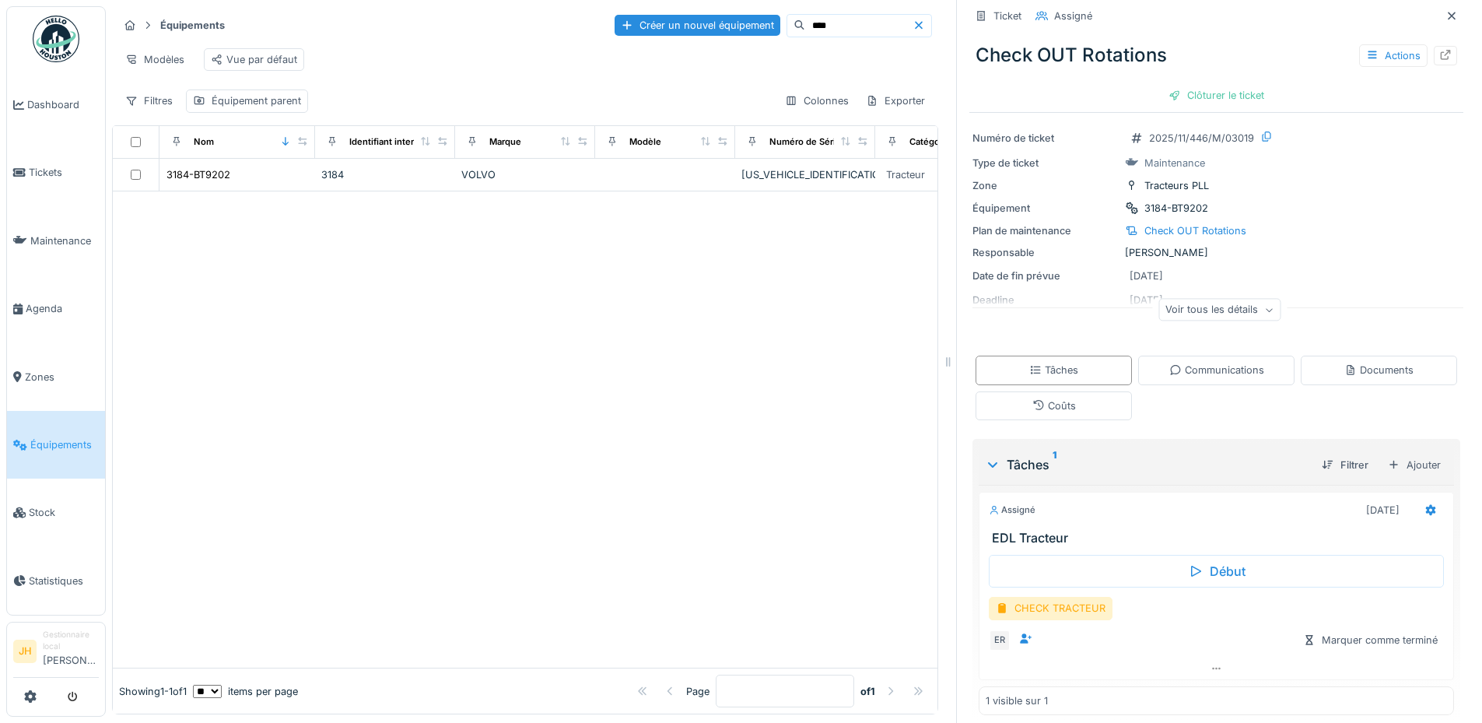
scroll to position [38, 0]
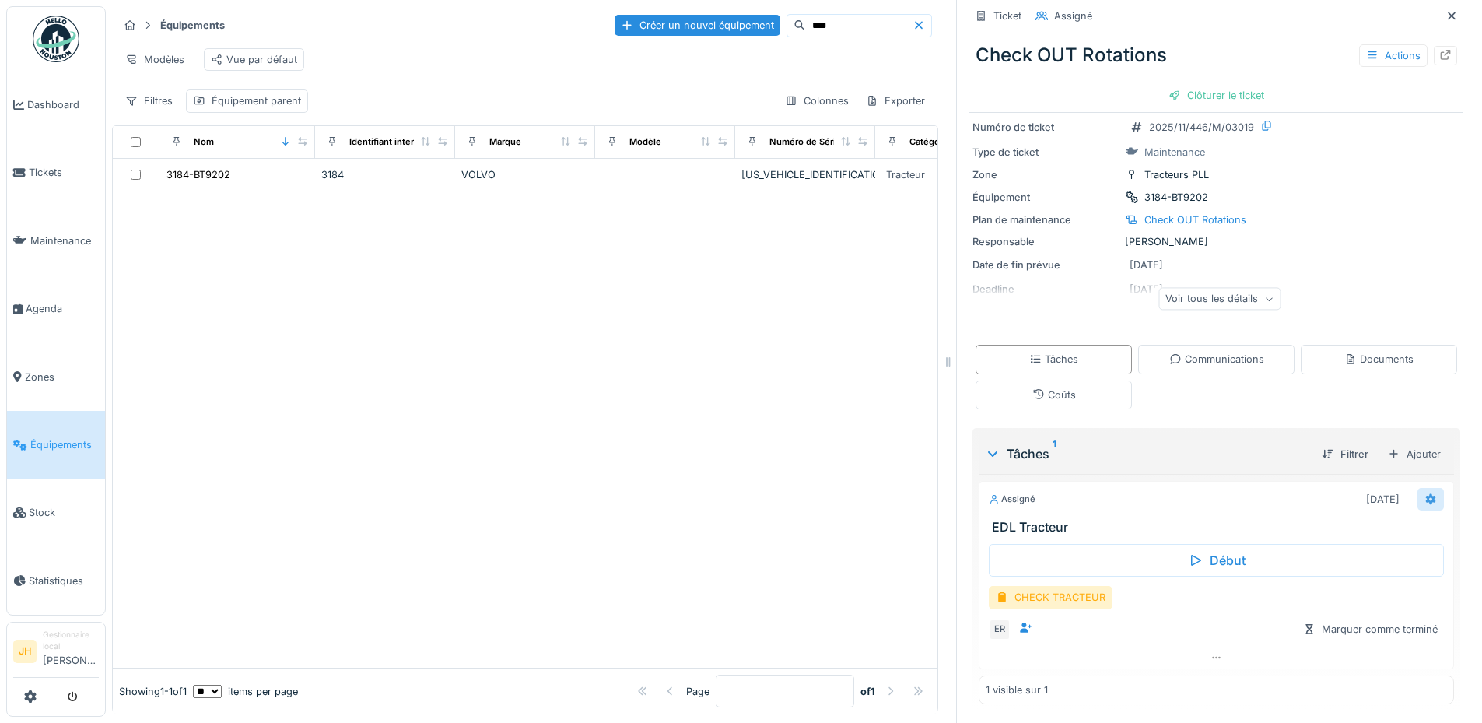
click at [1426, 493] on icon at bounding box center [1431, 498] width 10 height 11
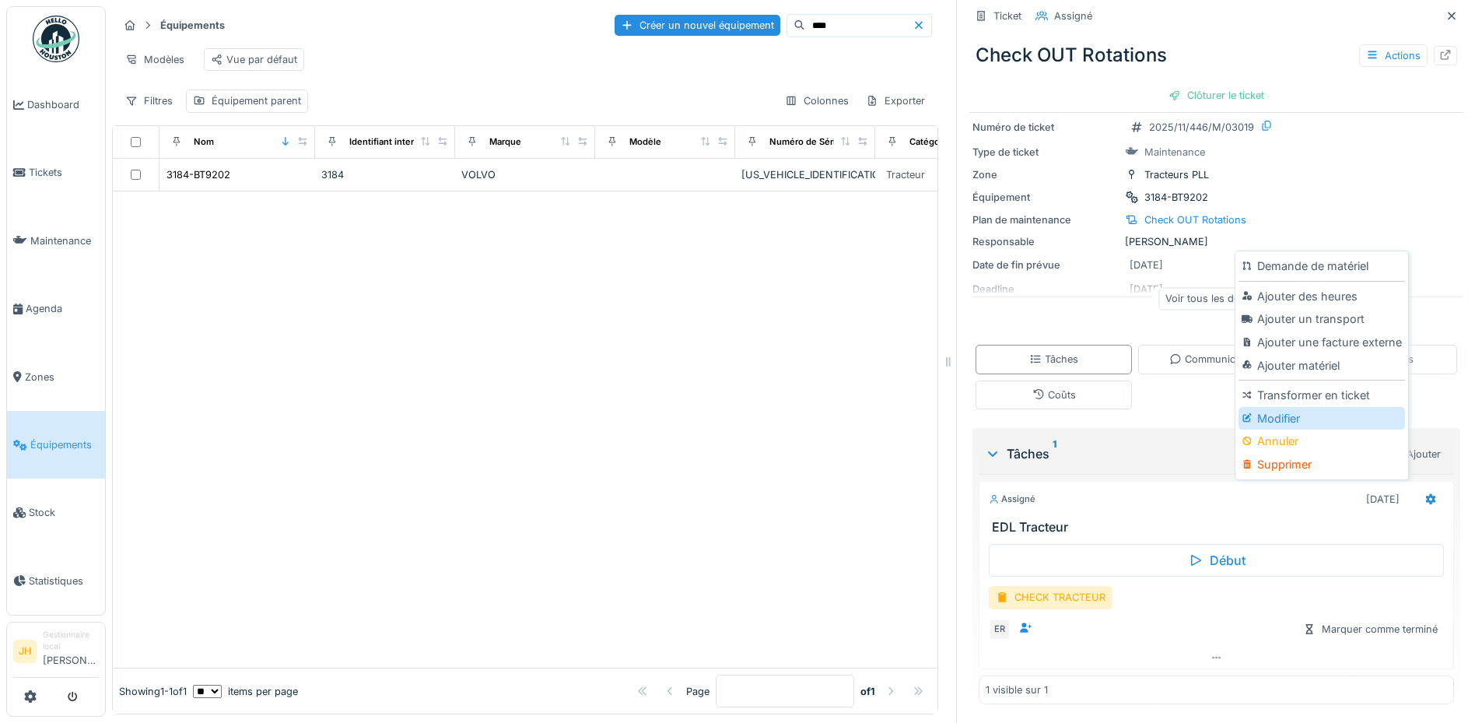
click at [1329, 407] on div "Modifier" at bounding box center [1321, 418] width 166 height 23
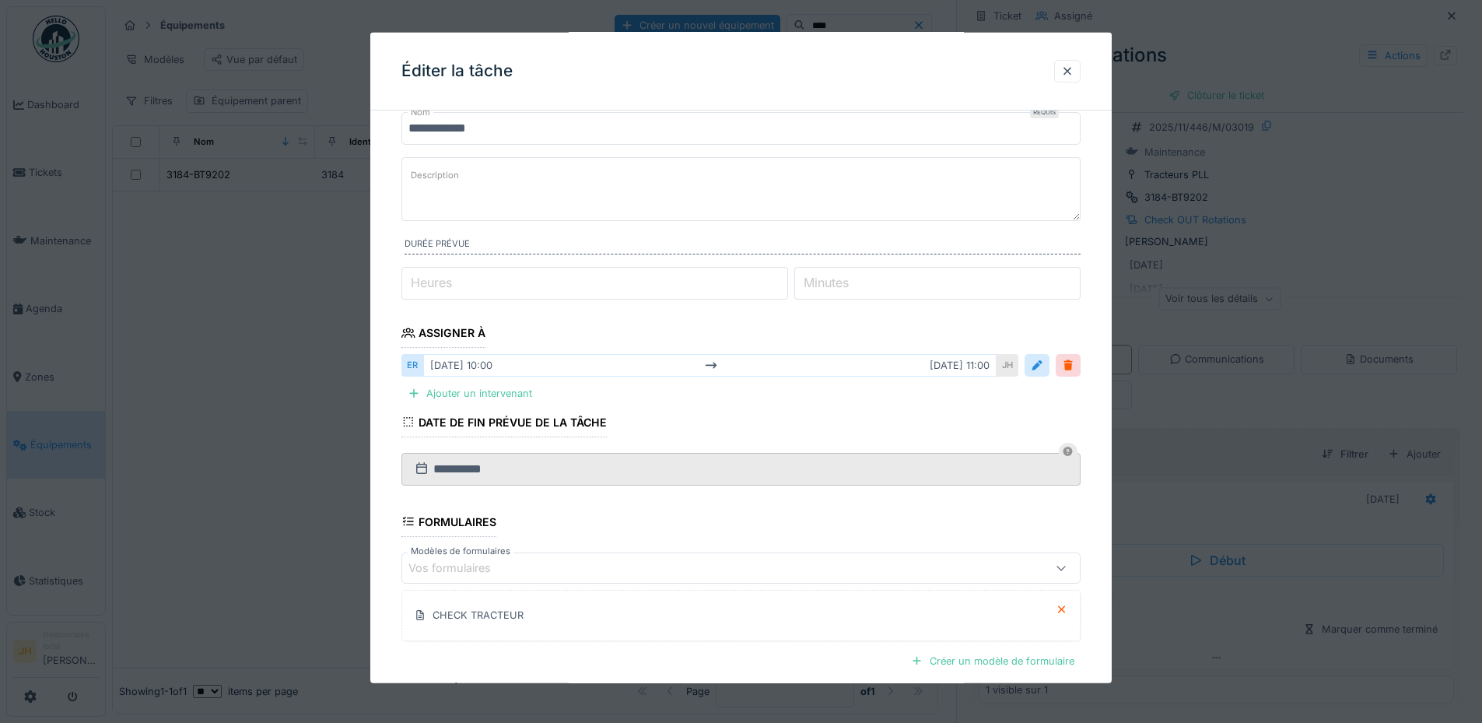
scroll to position [78, 0]
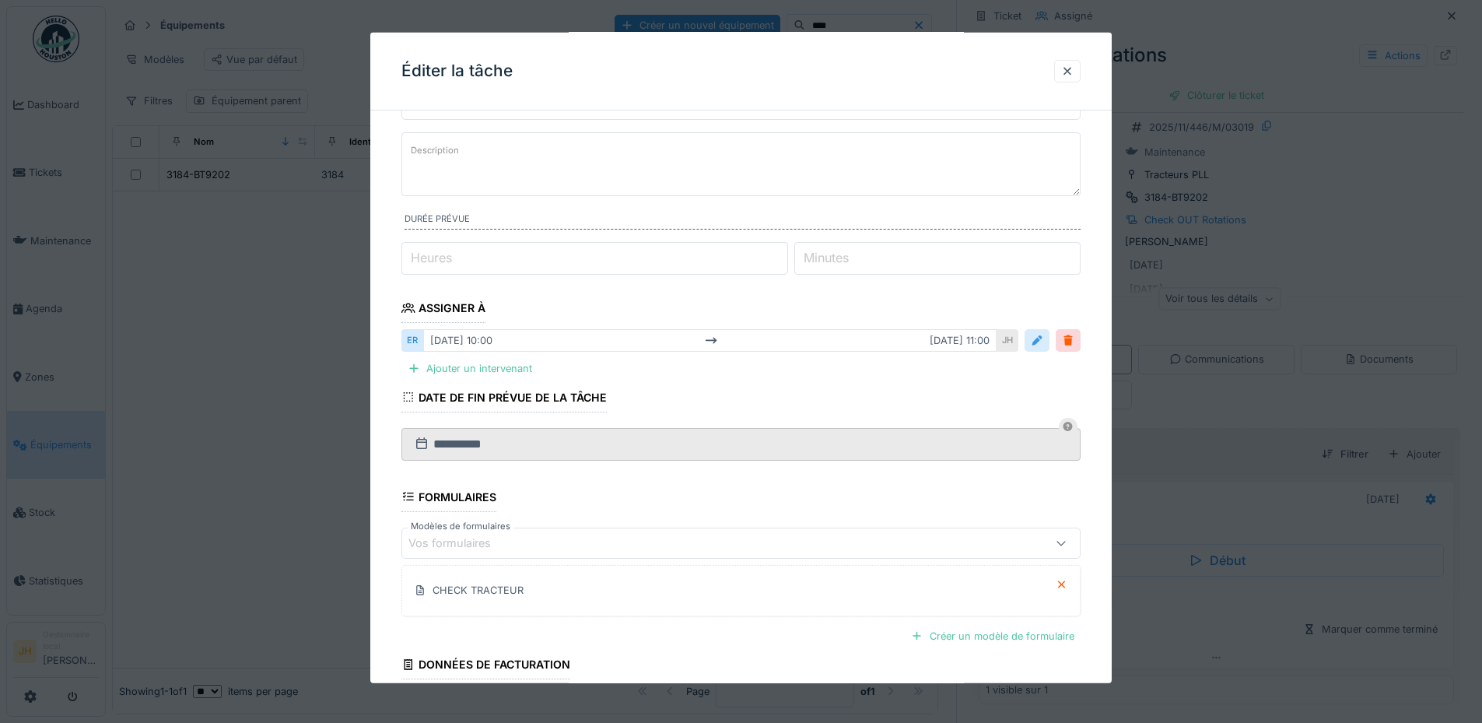
click at [1043, 338] on div at bounding box center [1037, 340] width 12 height 15
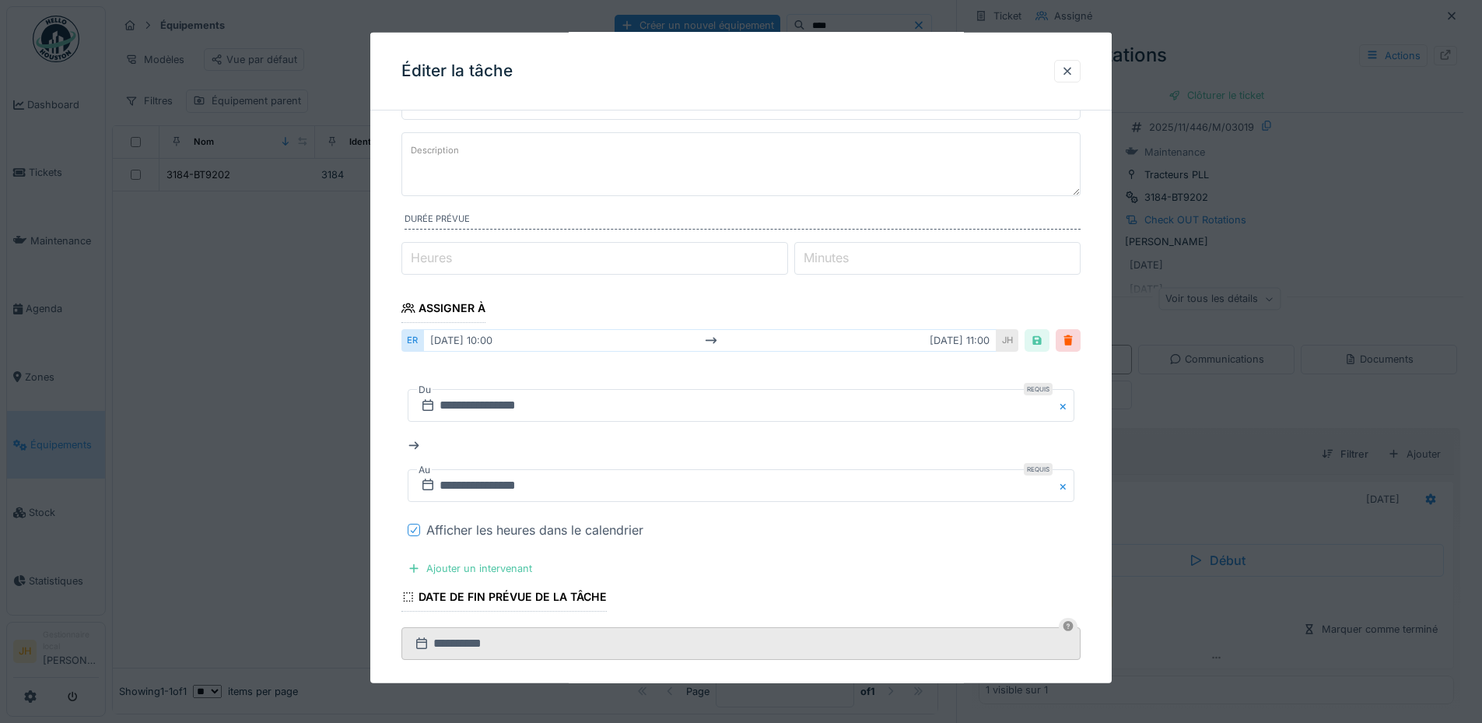
click at [411, 528] on icon at bounding box center [413, 530] width 9 height 8
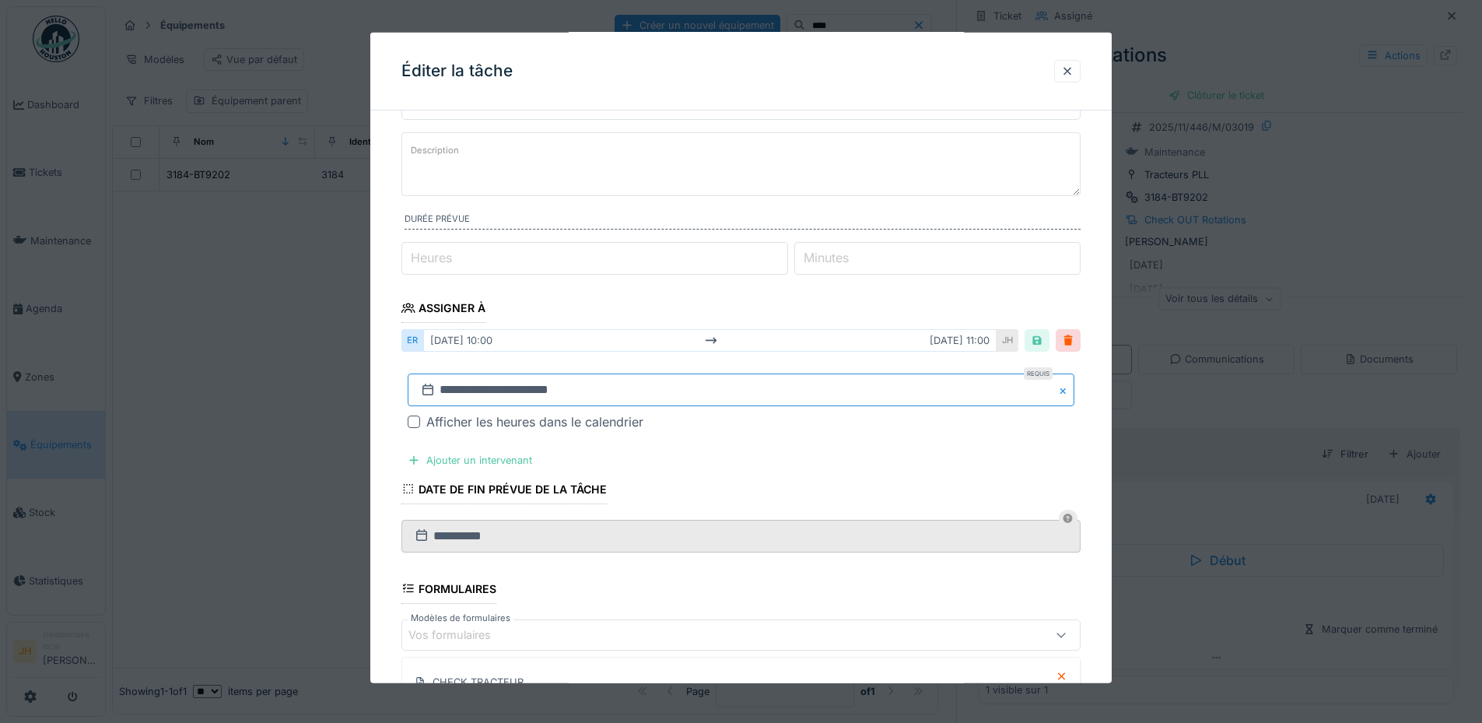
click at [517, 401] on input "**********" at bounding box center [741, 389] width 667 height 33
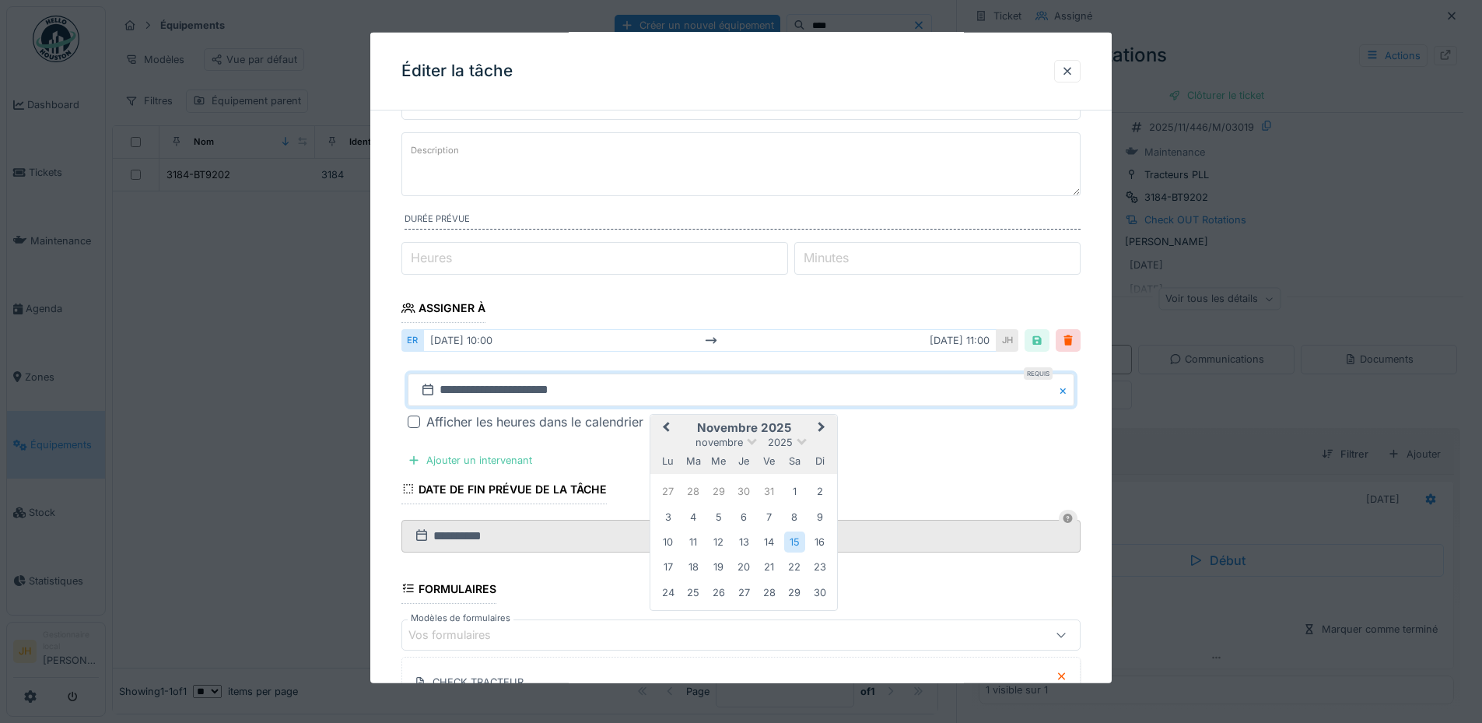
click at [666, 428] on span "Previous Month" at bounding box center [666, 427] width 0 height 19
click at [794, 566] on div "27" at bounding box center [794, 567] width 21 height 21
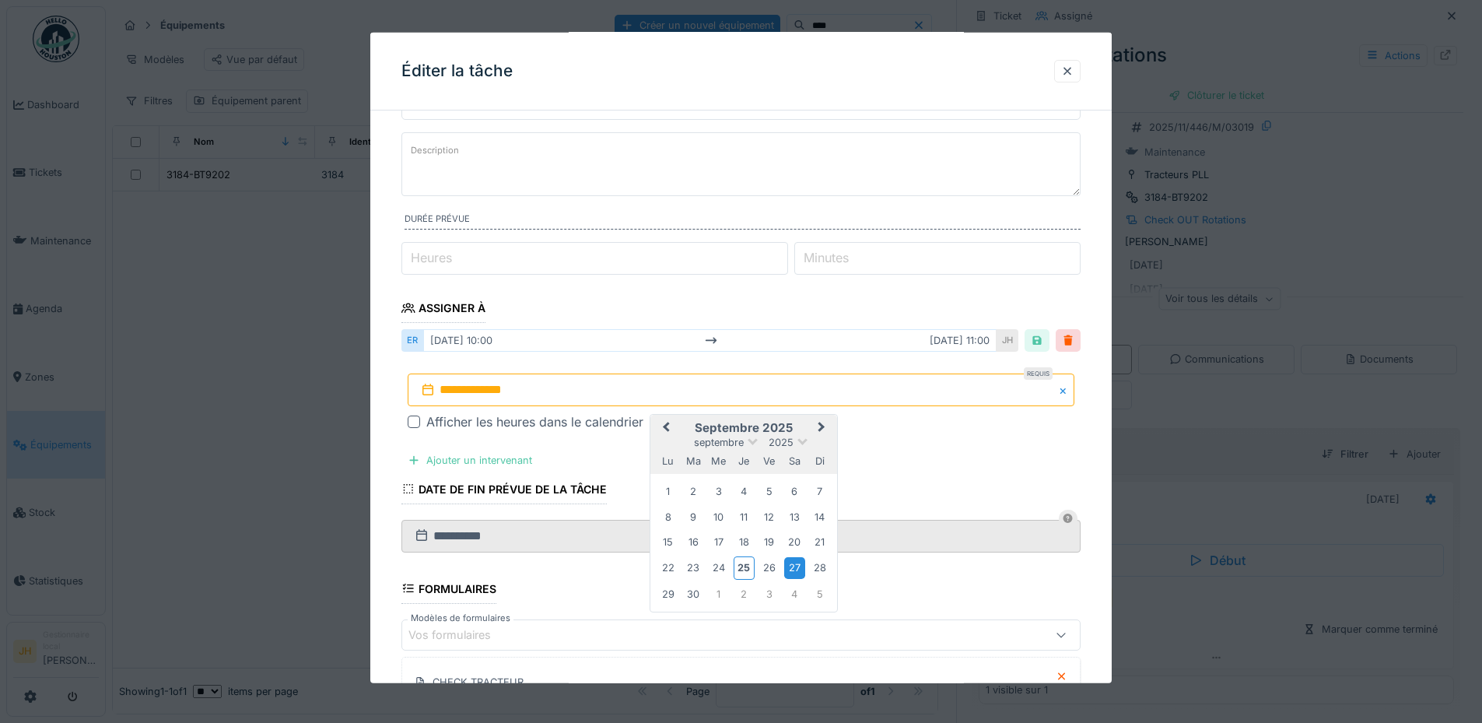
click at [794, 566] on div "27" at bounding box center [794, 567] width 21 height 21
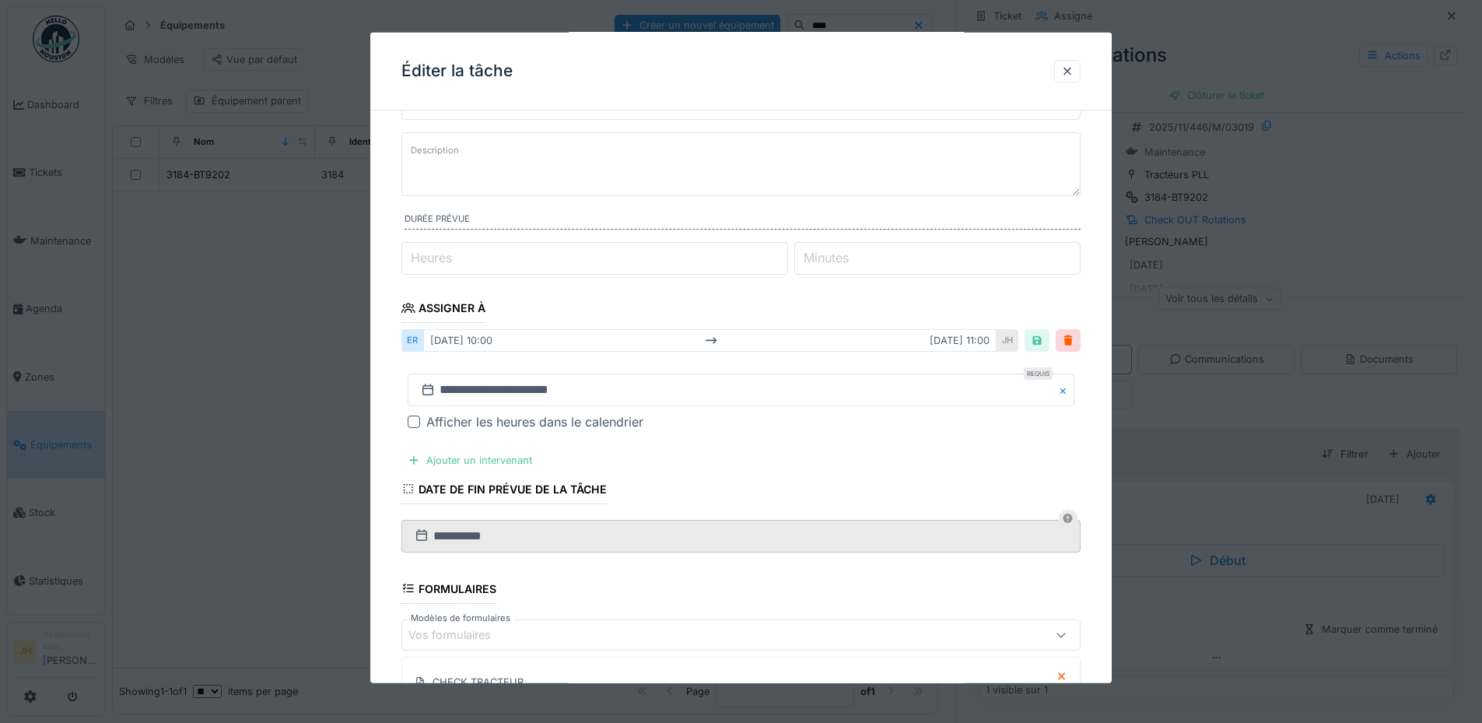
scroll to position [301, 0]
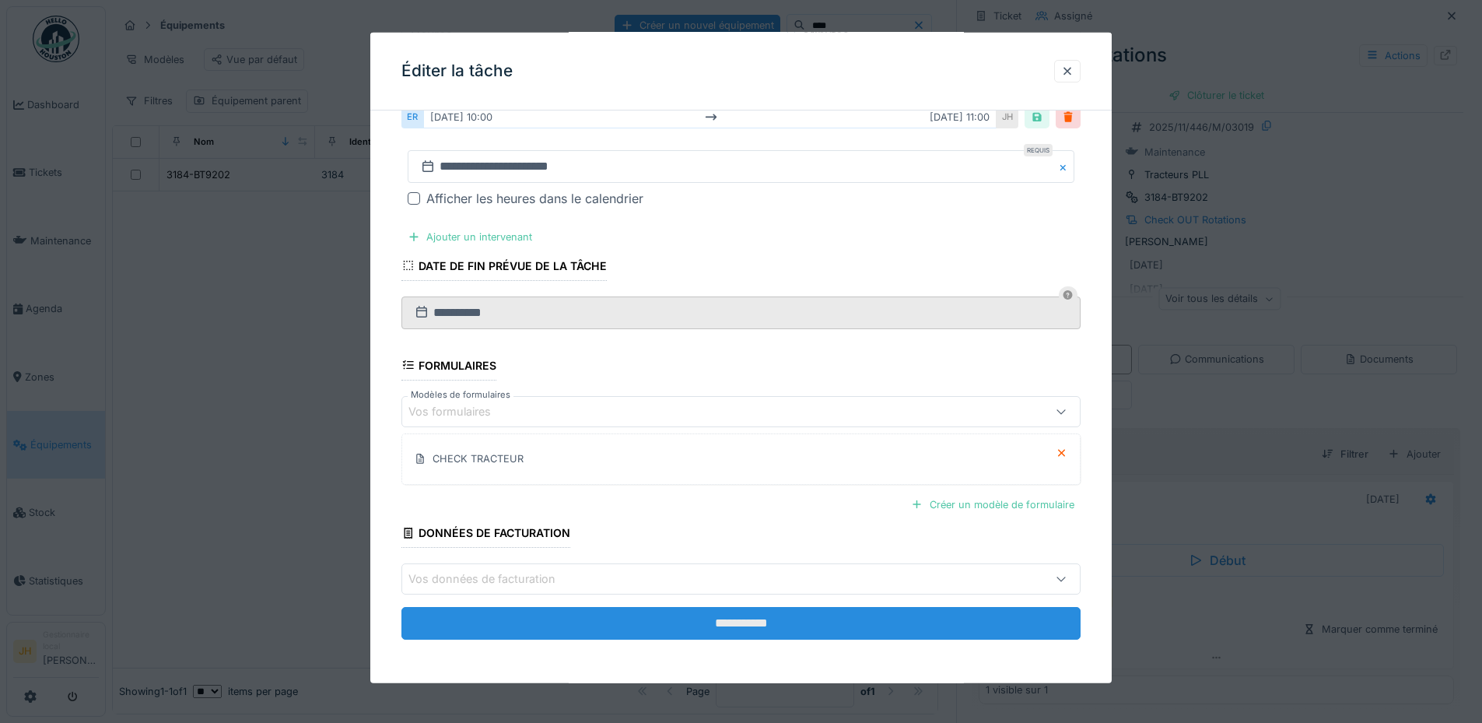
click at [783, 608] on input "**********" at bounding box center [740, 623] width 679 height 33
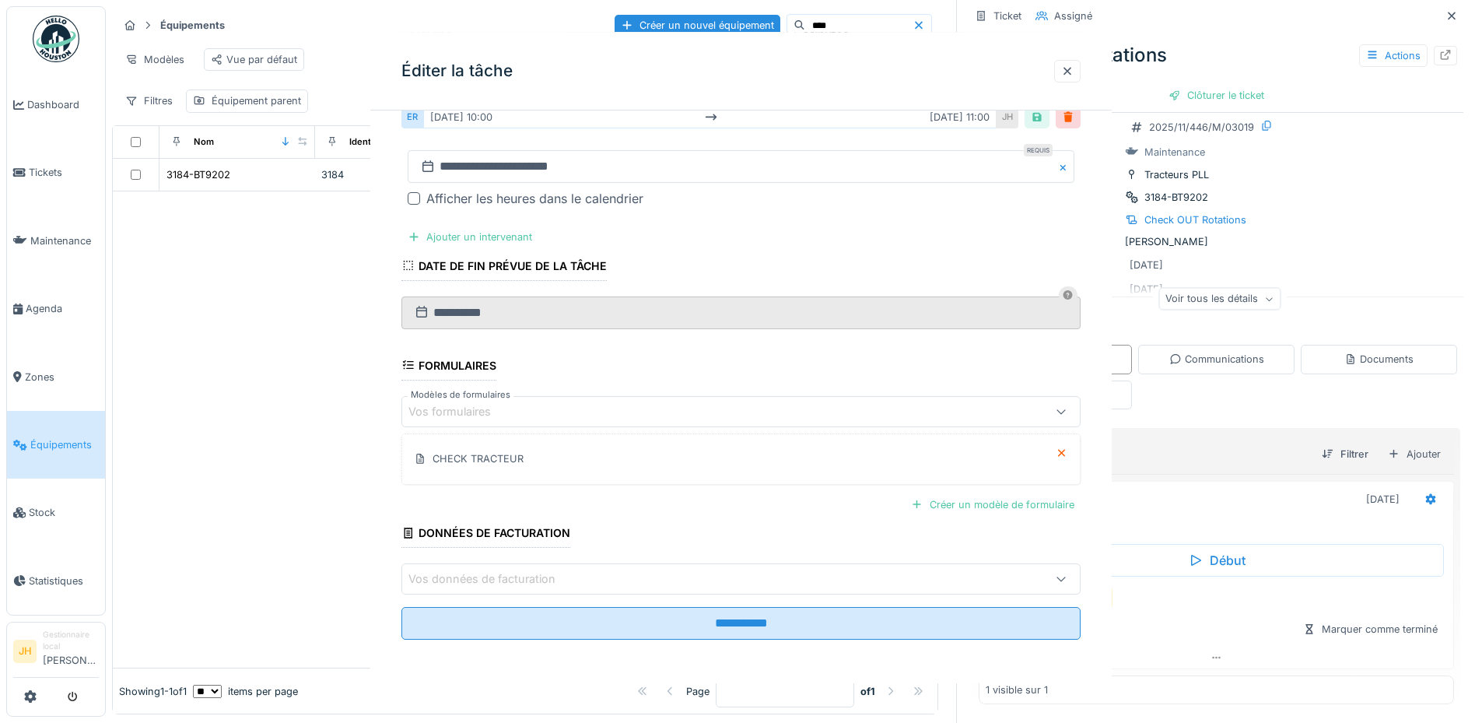
scroll to position [0, 0]
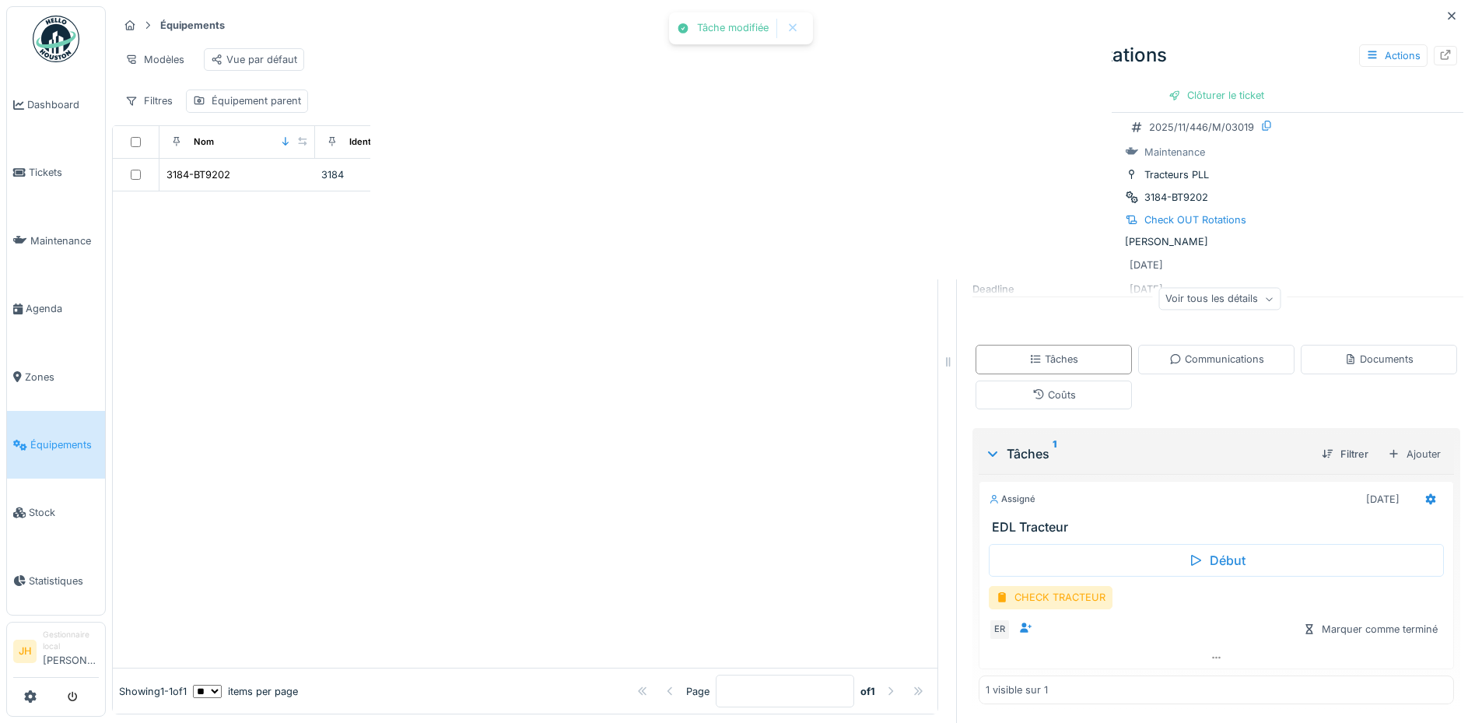
click at [780, 622] on div at bounding box center [741, 361] width 1482 height 723
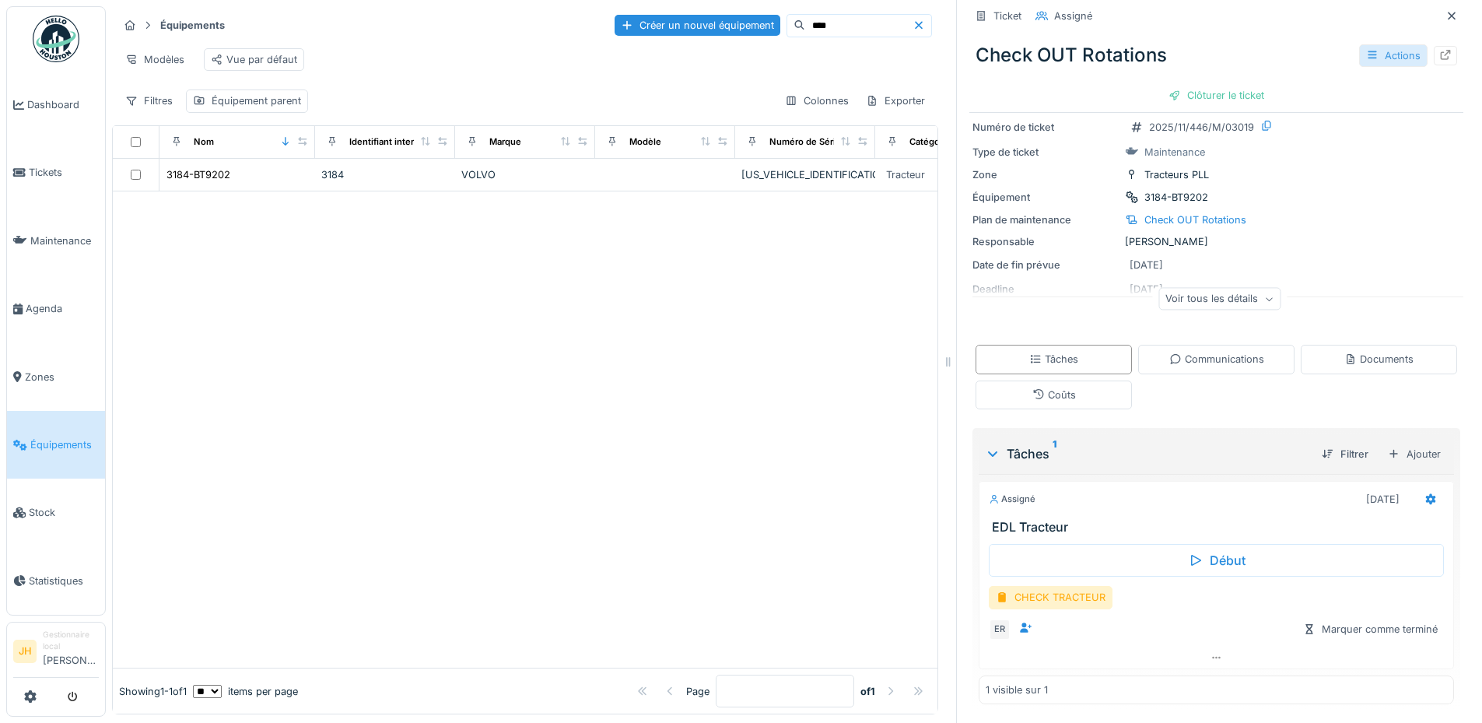
click at [1367, 44] on div "Actions" at bounding box center [1393, 55] width 68 height 23
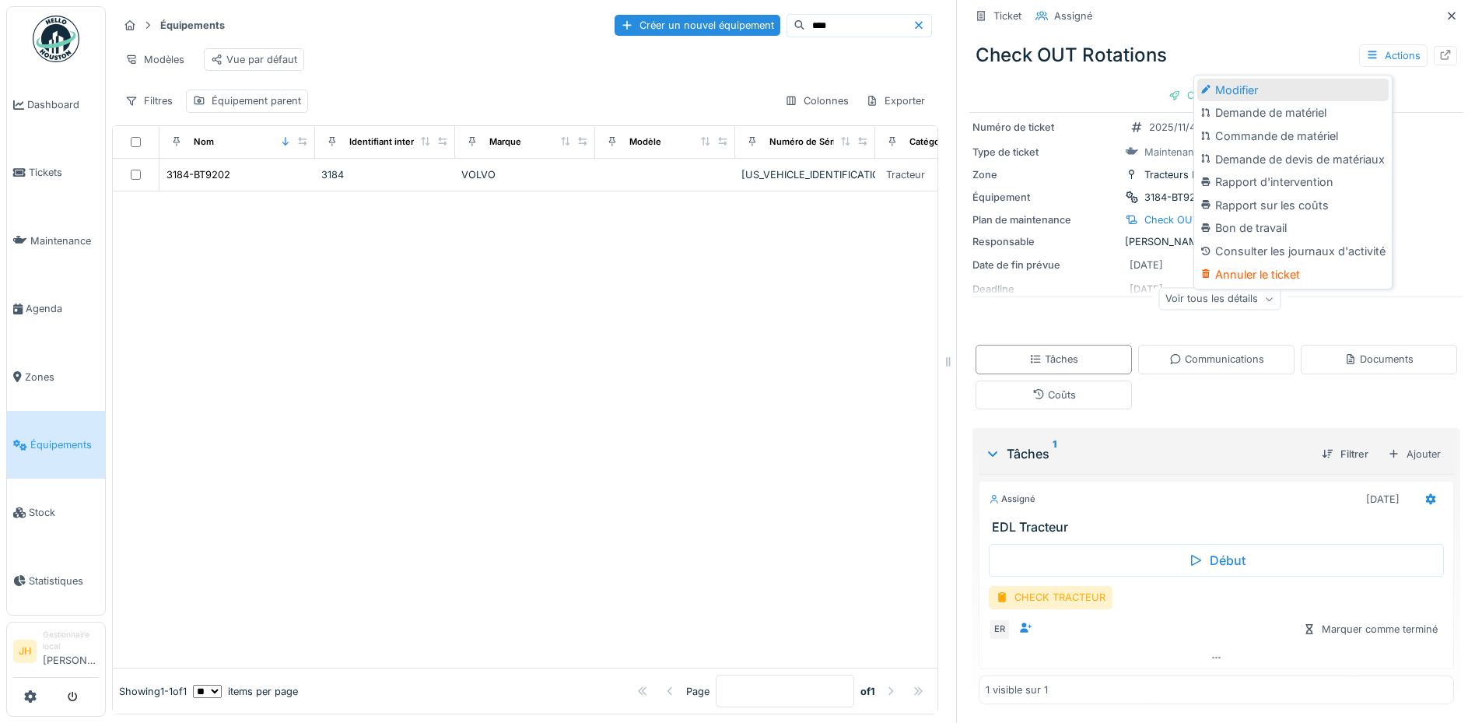
click at [1241, 79] on div "Modifier" at bounding box center [1292, 90] width 191 height 23
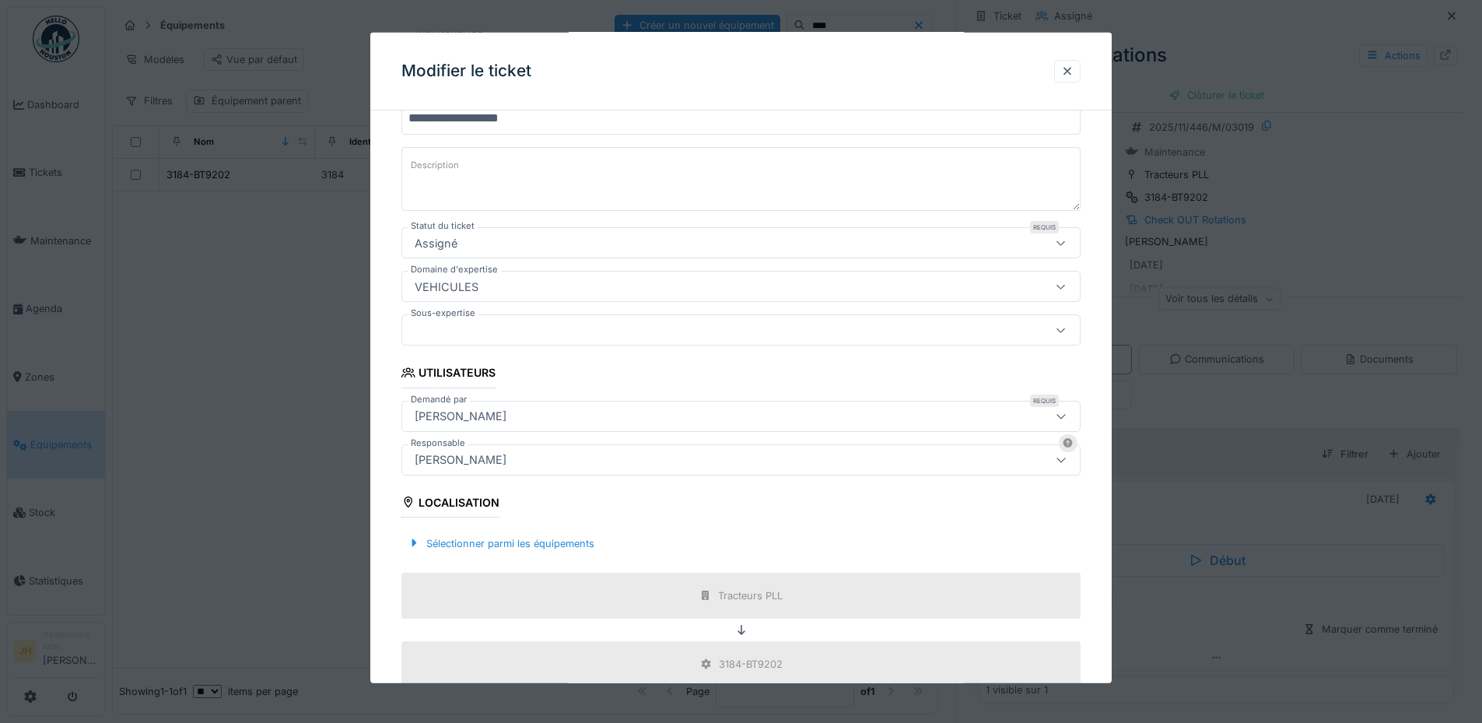
scroll to position [311, 0]
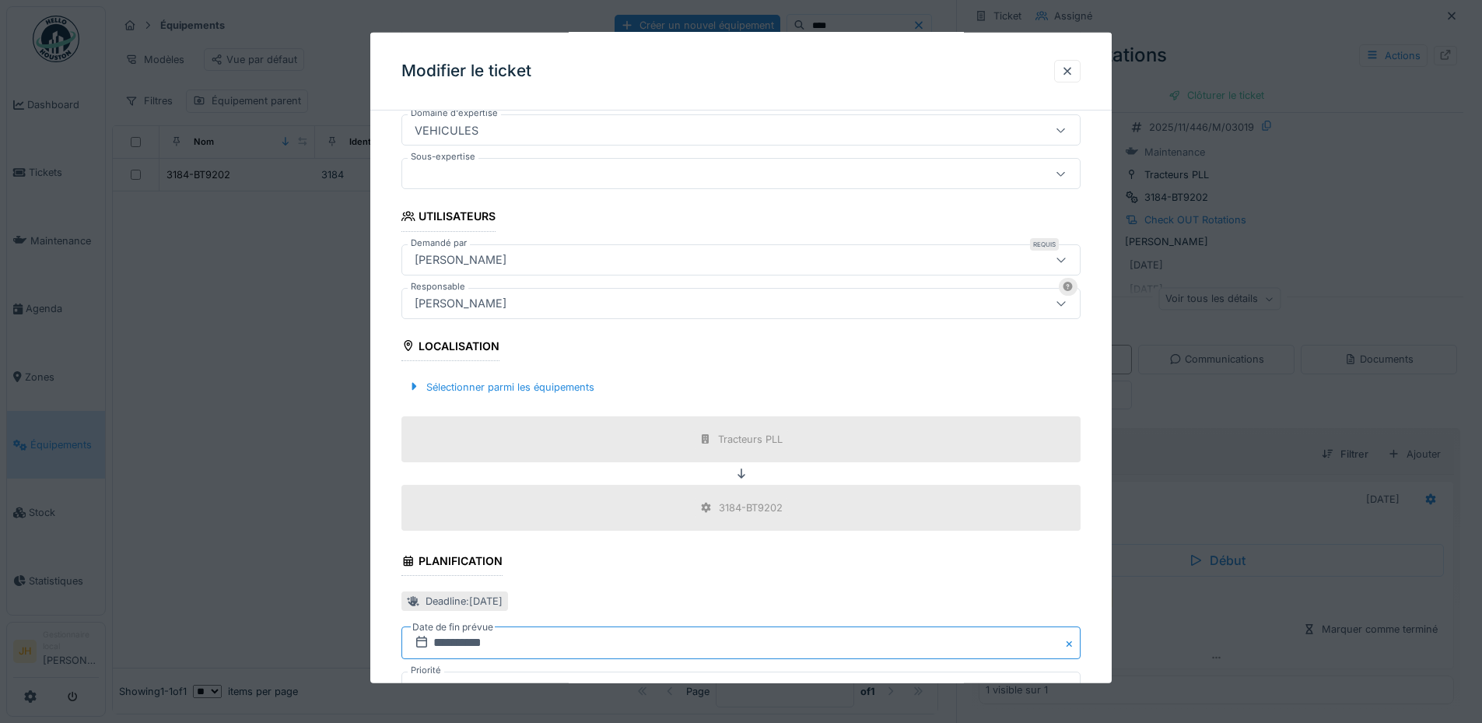
click at [517, 645] on input "**********" at bounding box center [740, 642] width 679 height 33
click at [672, 431] on button "Previous Month" at bounding box center [664, 436] width 25 height 25
click at [671, 430] on button "Previous Month" at bounding box center [664, 436] width 25 height 25
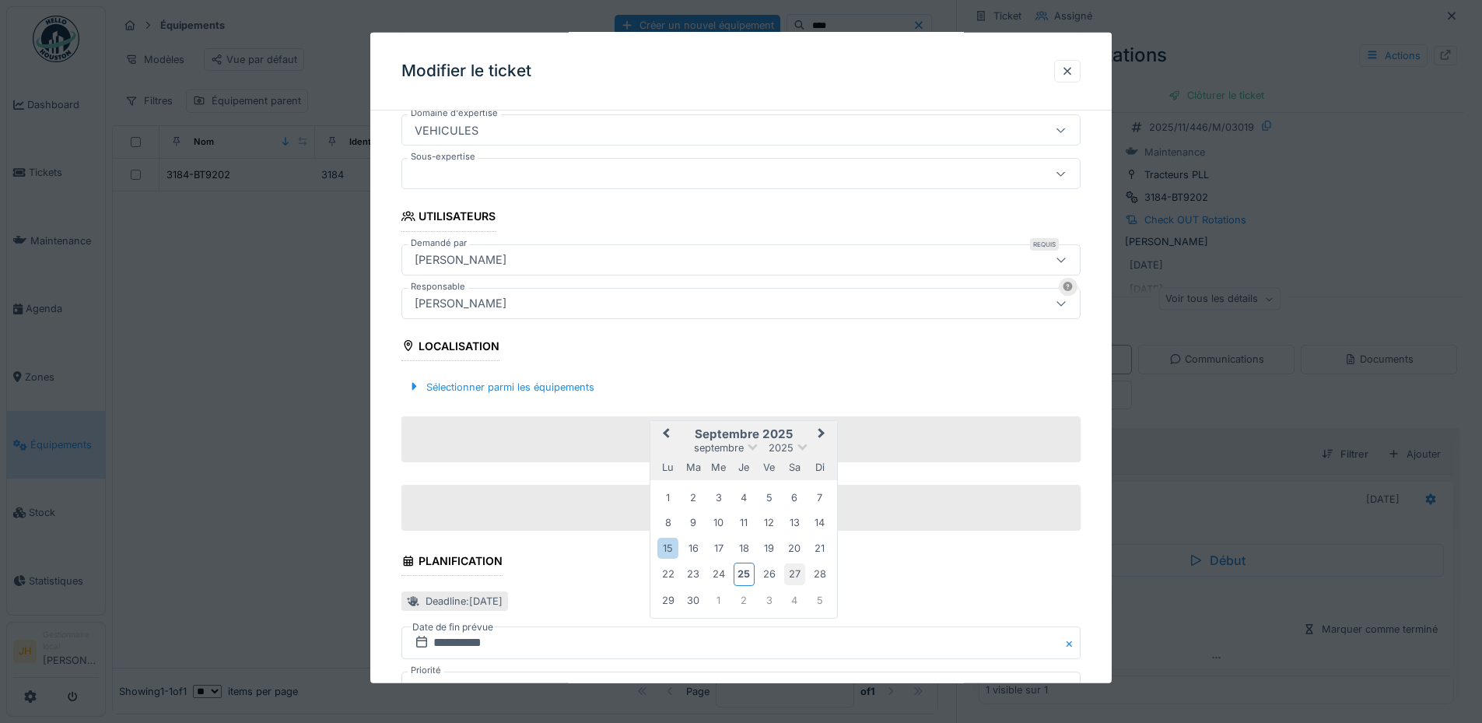
click at [797, 580] on div "27" at bounding box center [794, 573] width 21 height 21
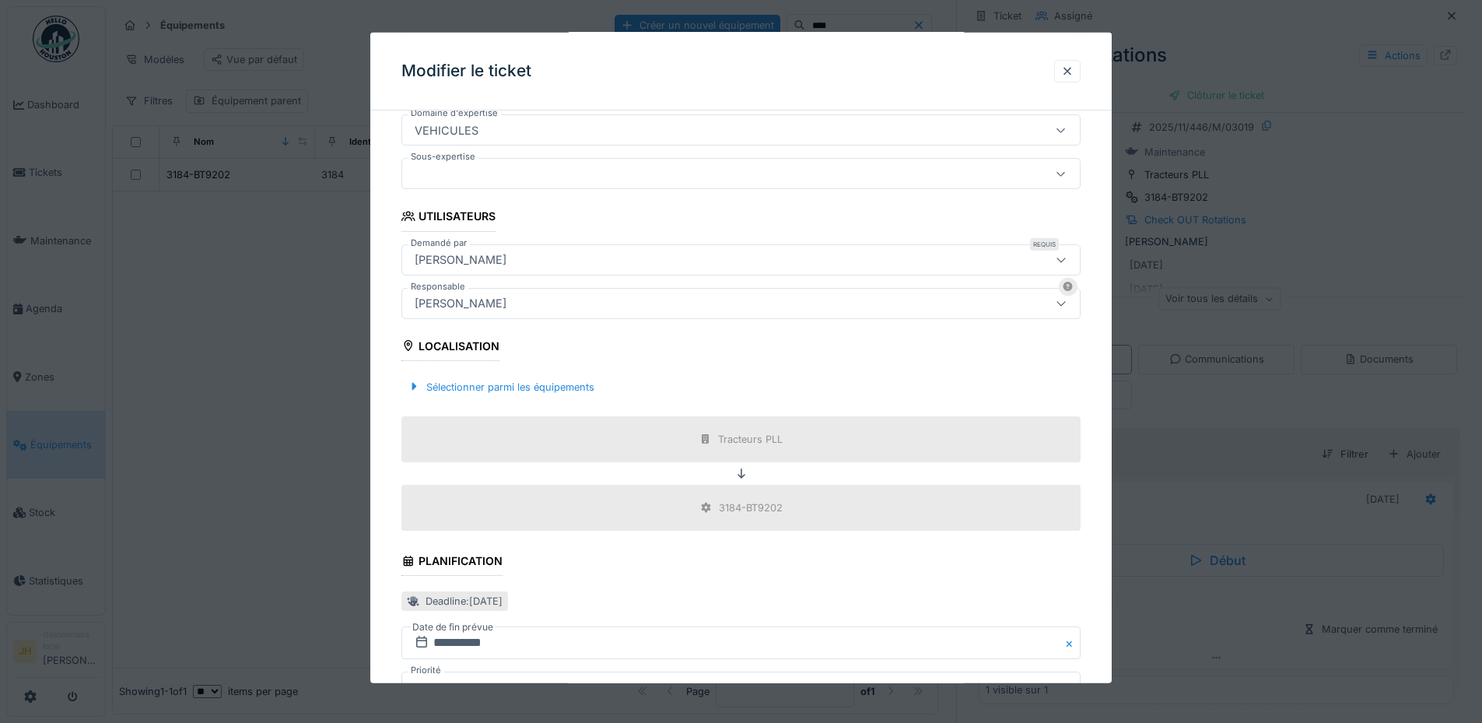
scroll to position [539, 0]
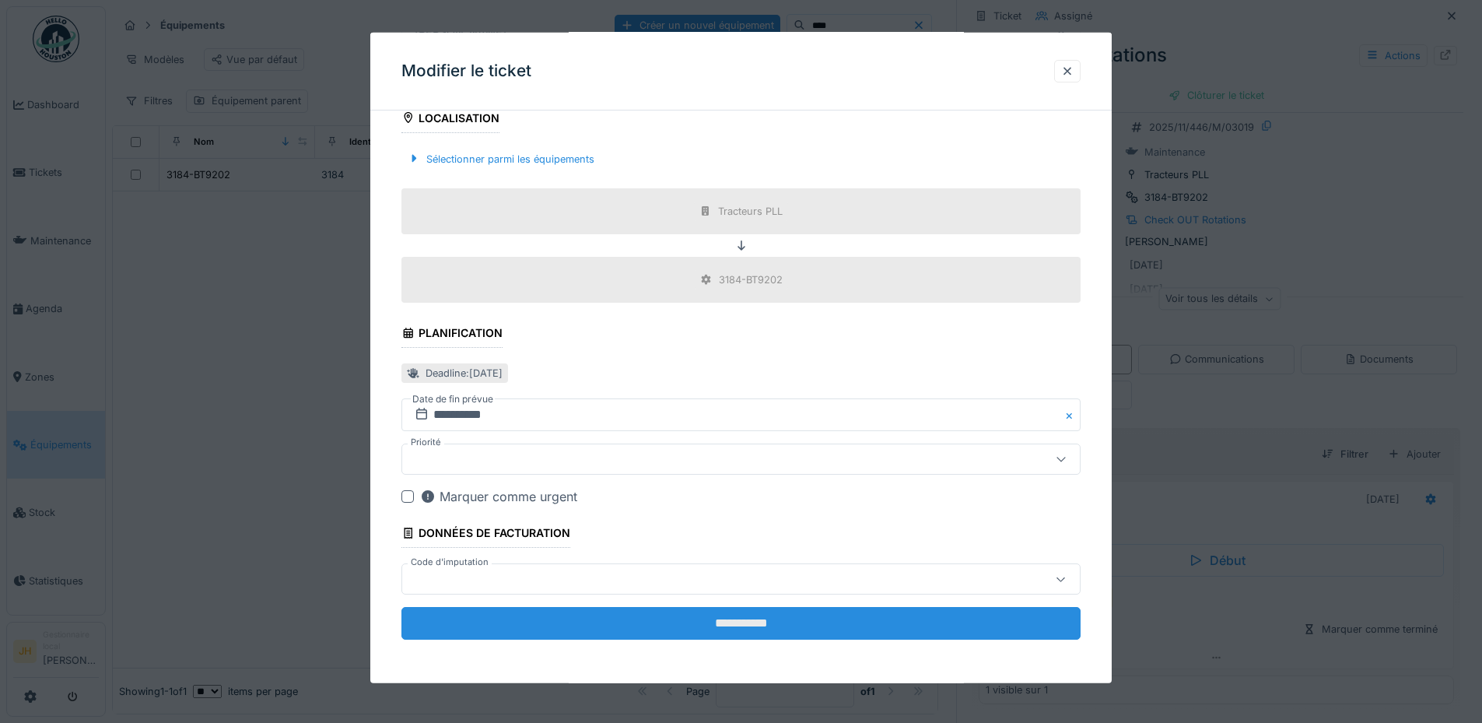
click at [781, 617] on input "**********" at bounding box center [740, 623] width 679 height 33
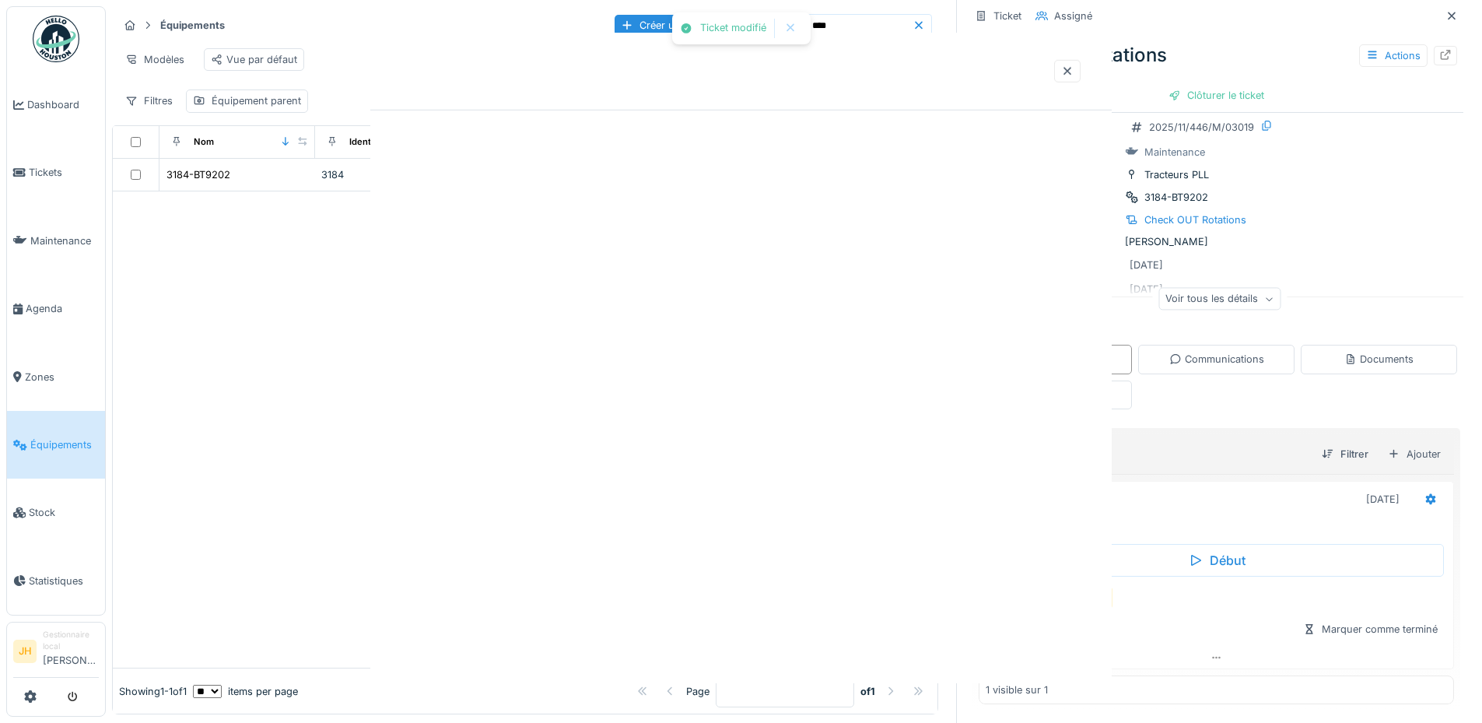
scroll to position [0, 0]
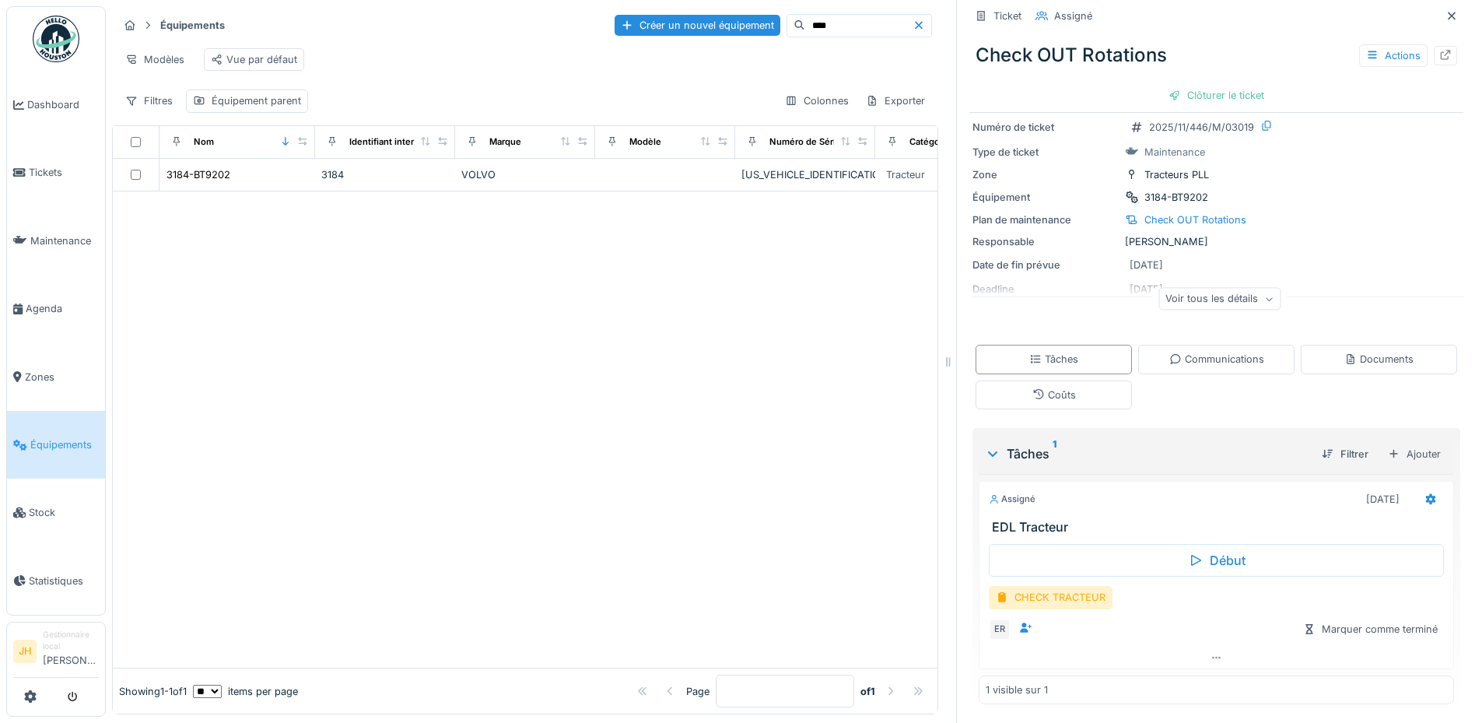
click at [821, 15] on input "****" at bounding box center [858, 26] width 107 height 22
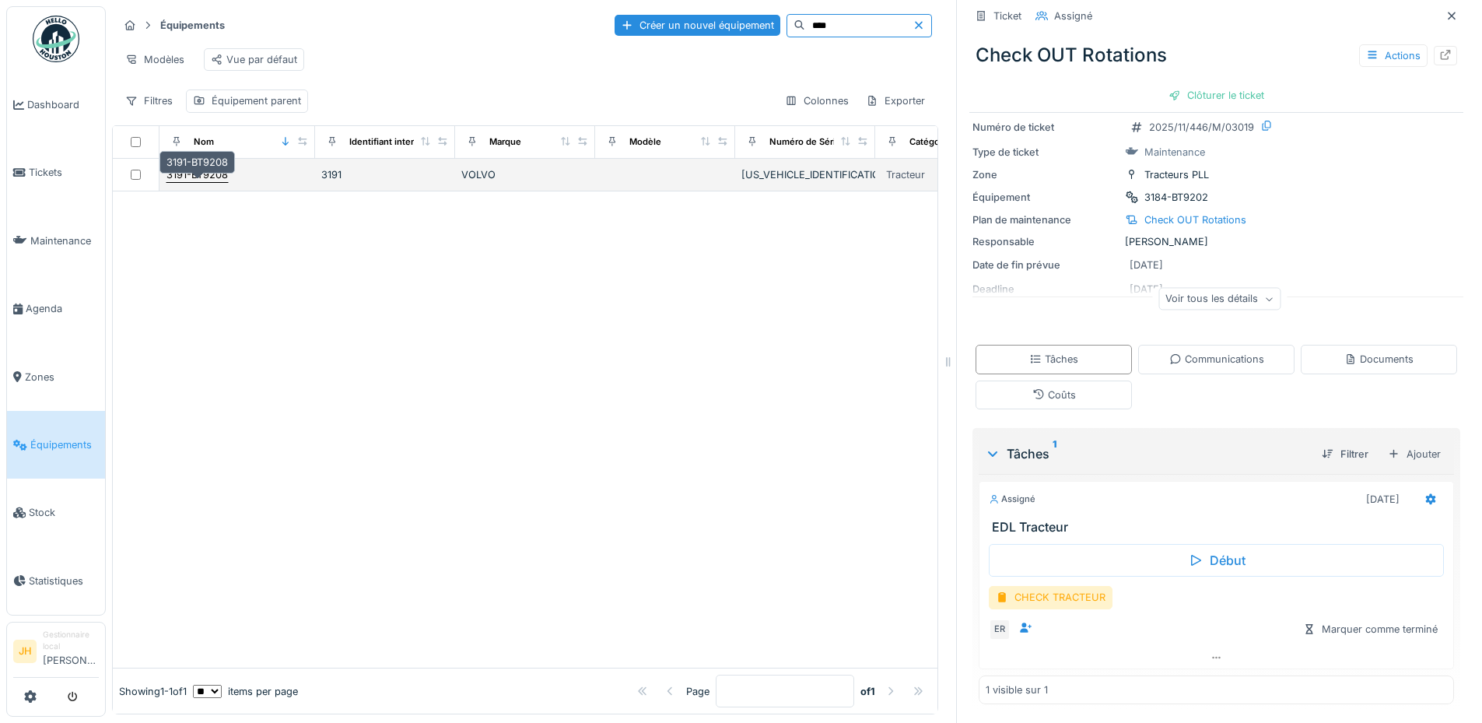
click at [197, 173] on div "3191-BT9208" at bounding box center [196, 174] width 61 height 15
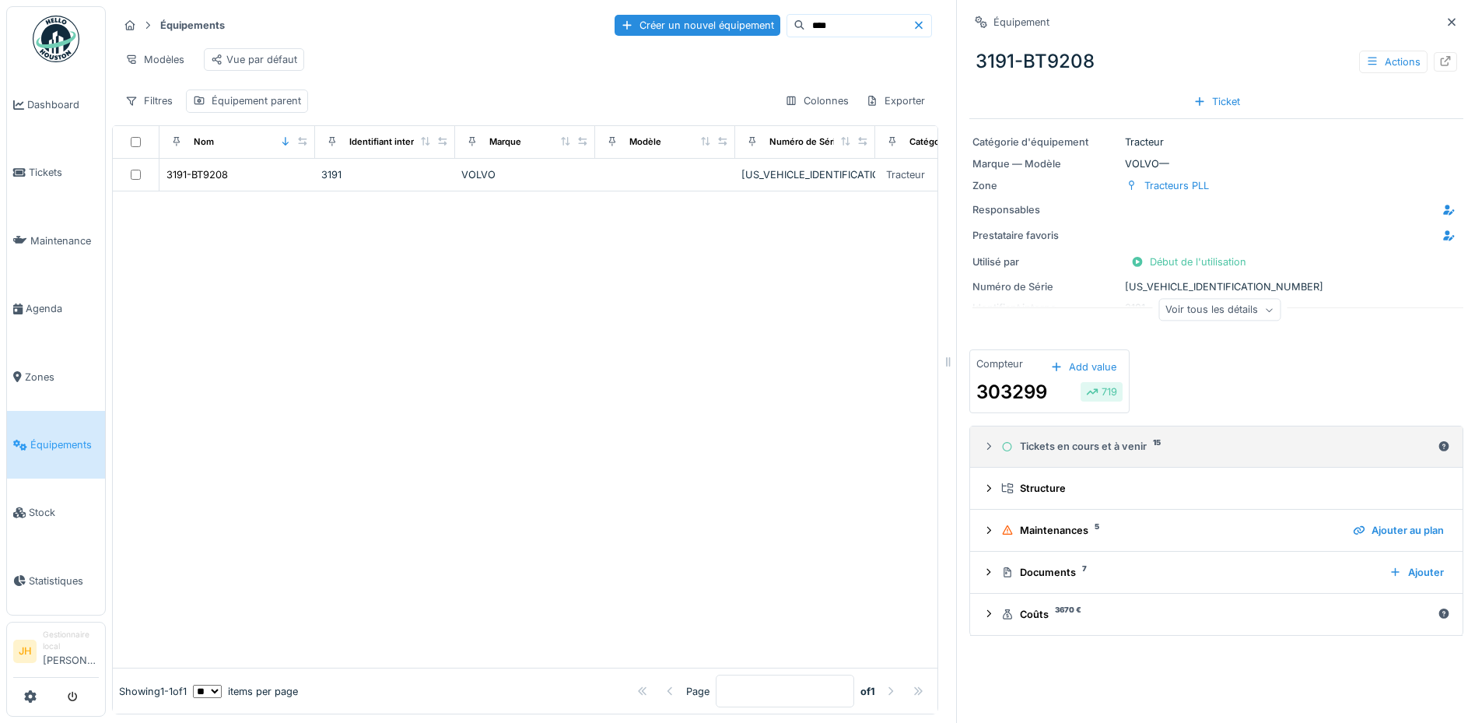
click at [1065, 439] on div "Tickets en cours et à venir 15" at bounding box center [1216, 446] width 430 height 15
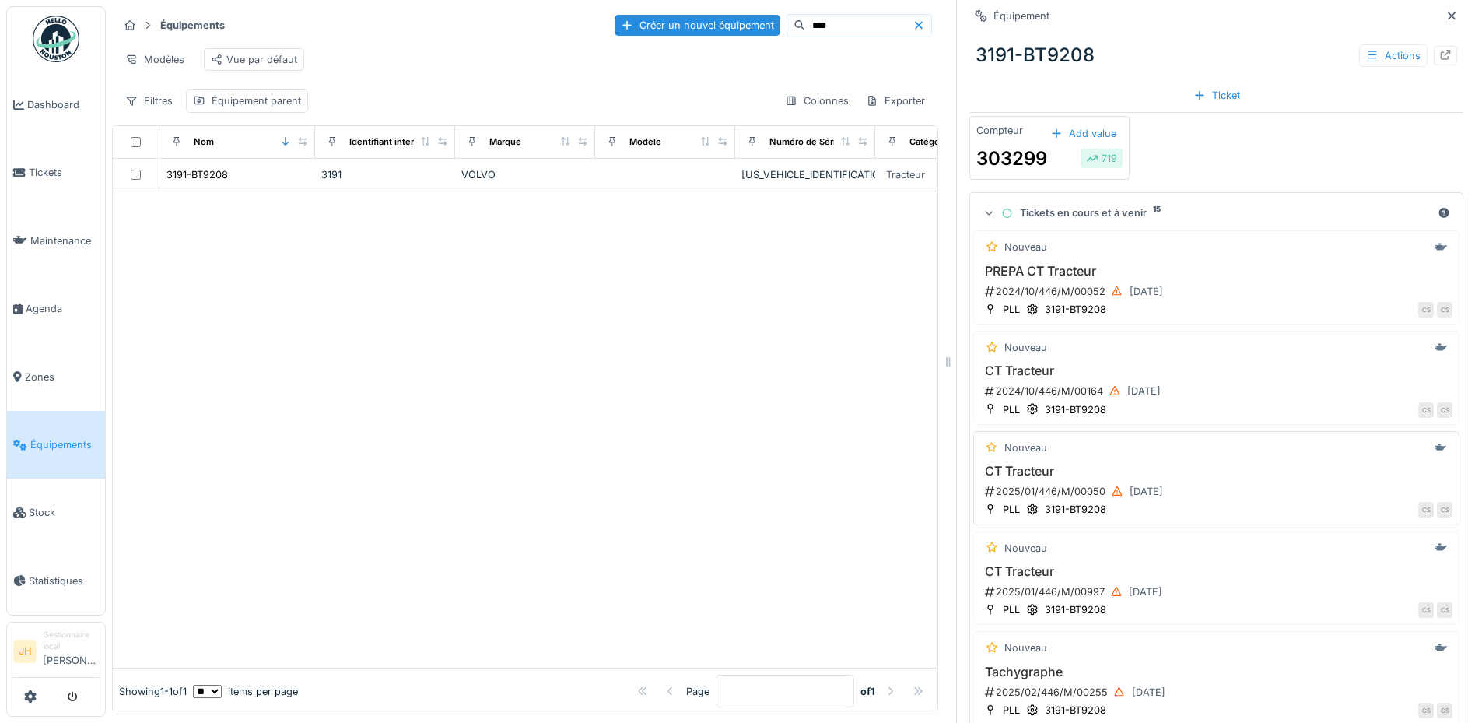
scroll to position [455, 0]
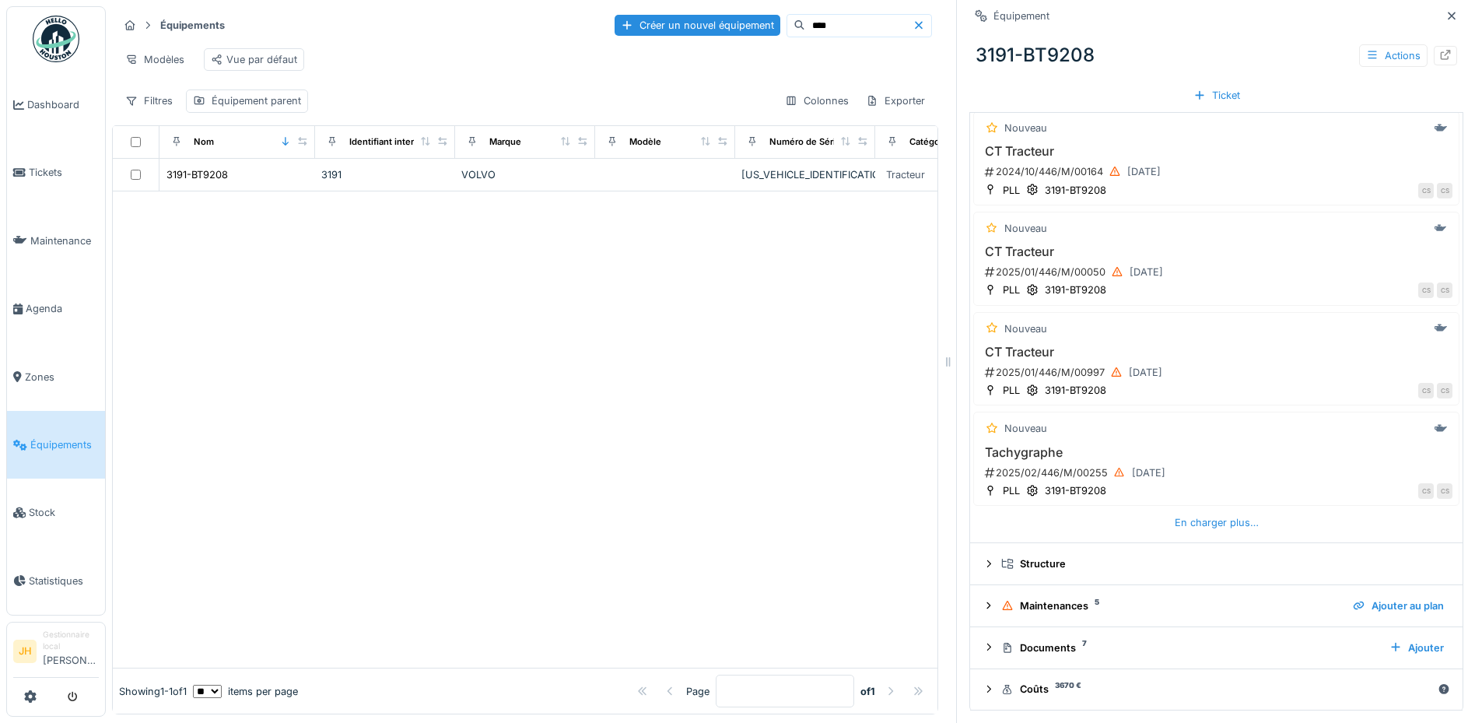
click at [1195, 495] on div "Nouveau PREPA CT Tracteur 2024/10/446/M/00052 16/10/2024 PLL 3191-BT9208 CS CS …" at bounding box center [1216, 272] width 486 height 528
click at [1192, 512] on div "En charger plus…" at bounding box center [1216, 522] width 96 height 21
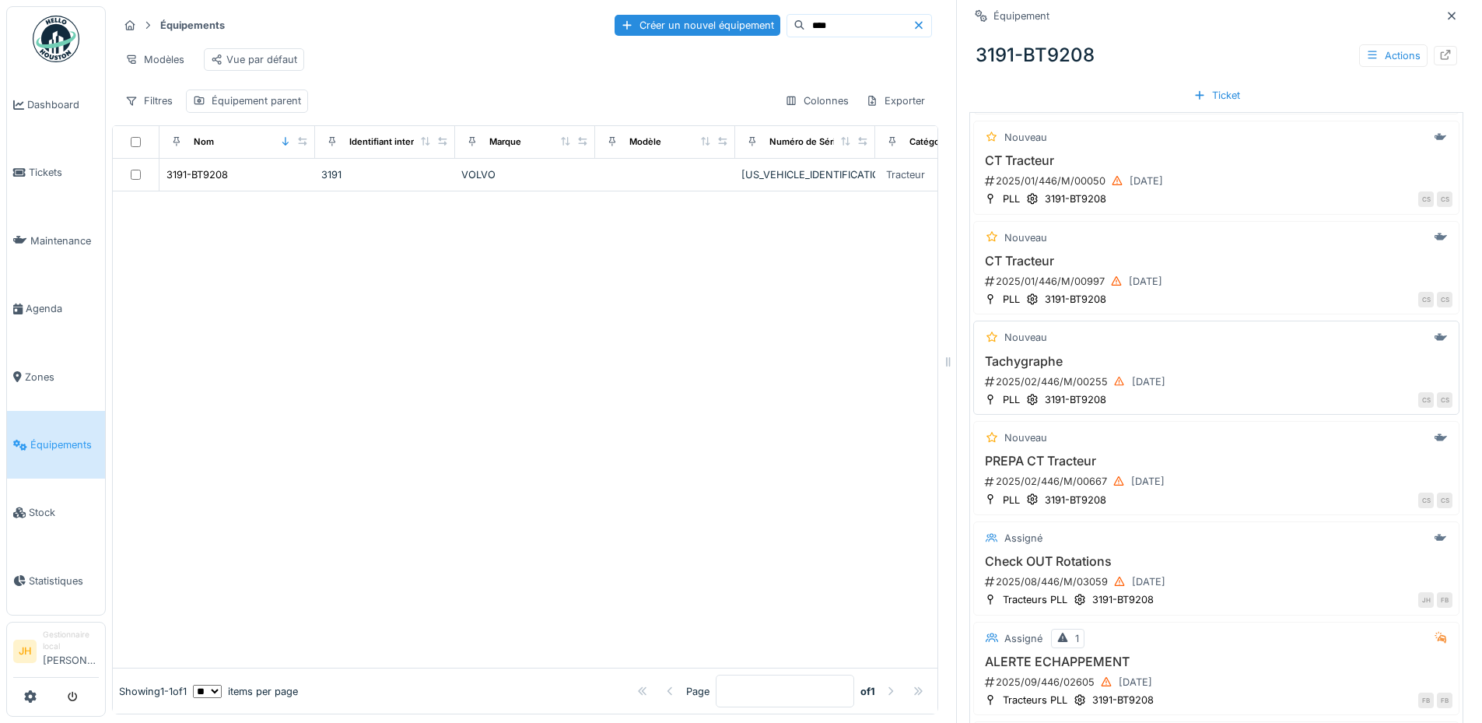
scroll to position [766, 0]
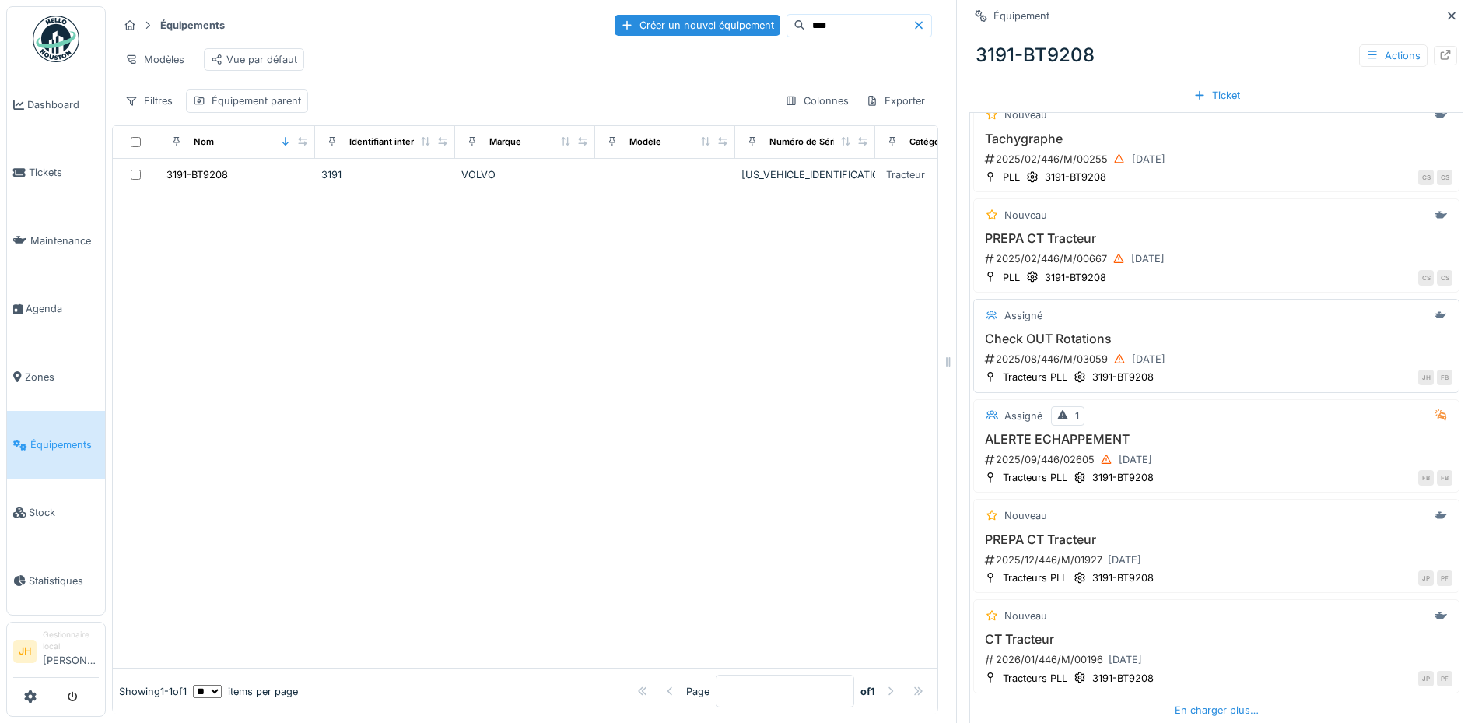
click at [1041, 331] on h3 "Check OUT Rotations" at bounding box center [1216, 338] width 472 height 15
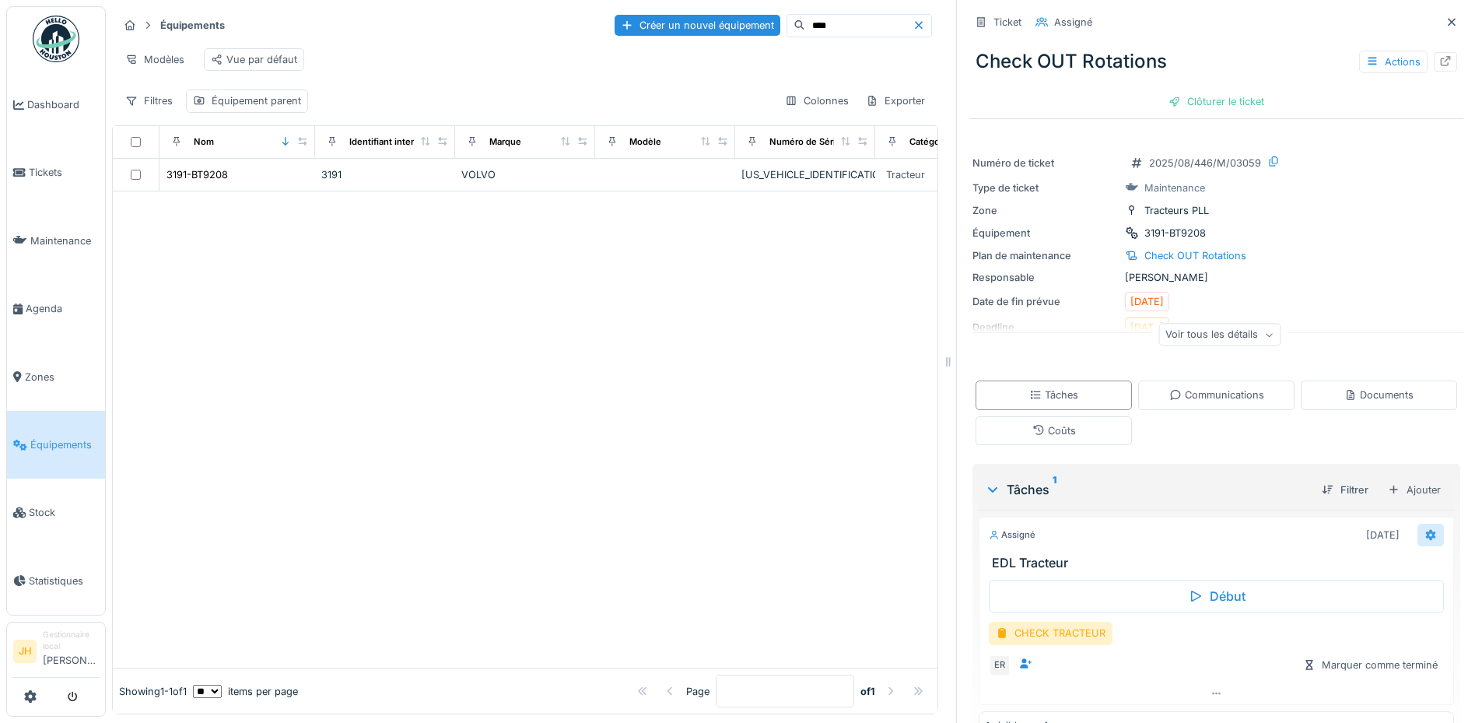
drag, startPoint x: 1416, startPoint y: 524, endPoint x: 1408, endPoint y: 524, distance: 7.8
click at [1417, 524] on div at bounding box center [1430, 535] width 26 height 23
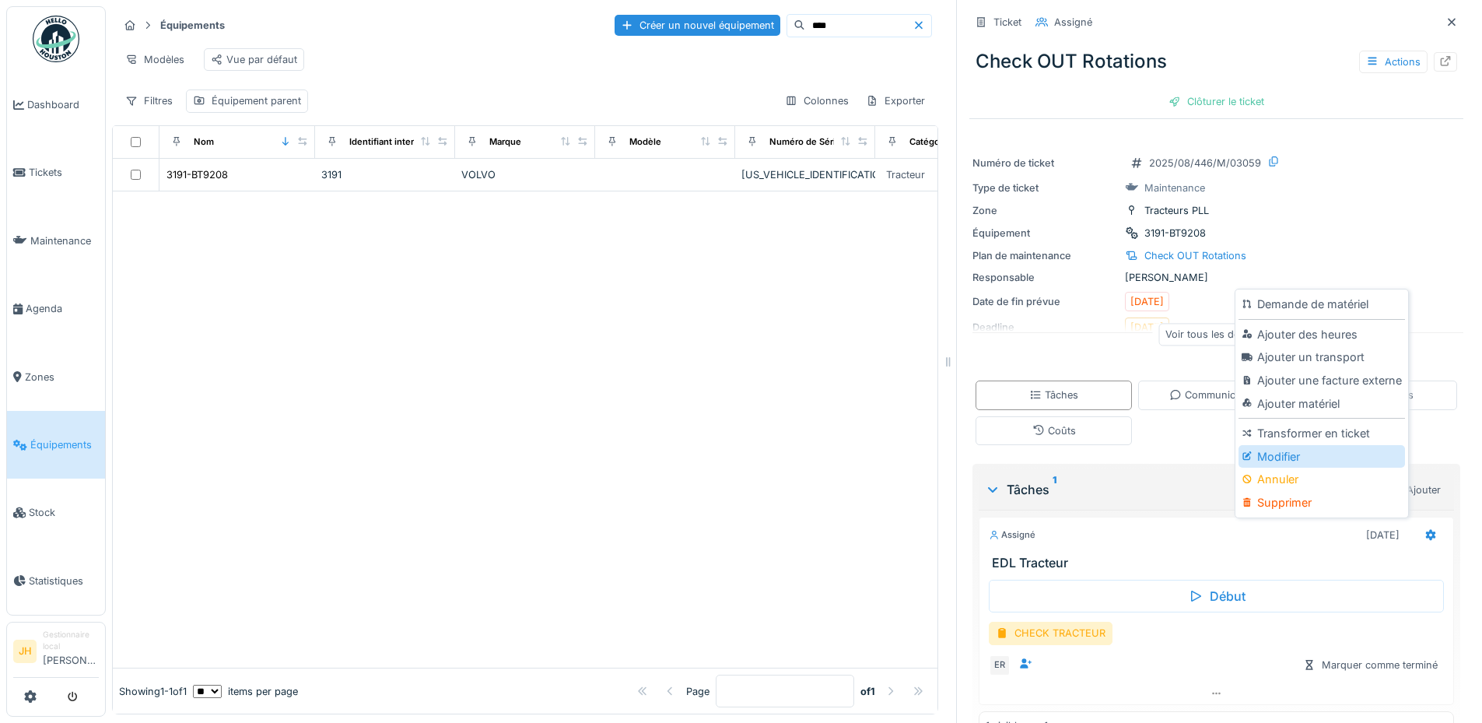
click at [1283, 445] on div "Modifier" at bounding box center [1321, 456] width 166 height 23
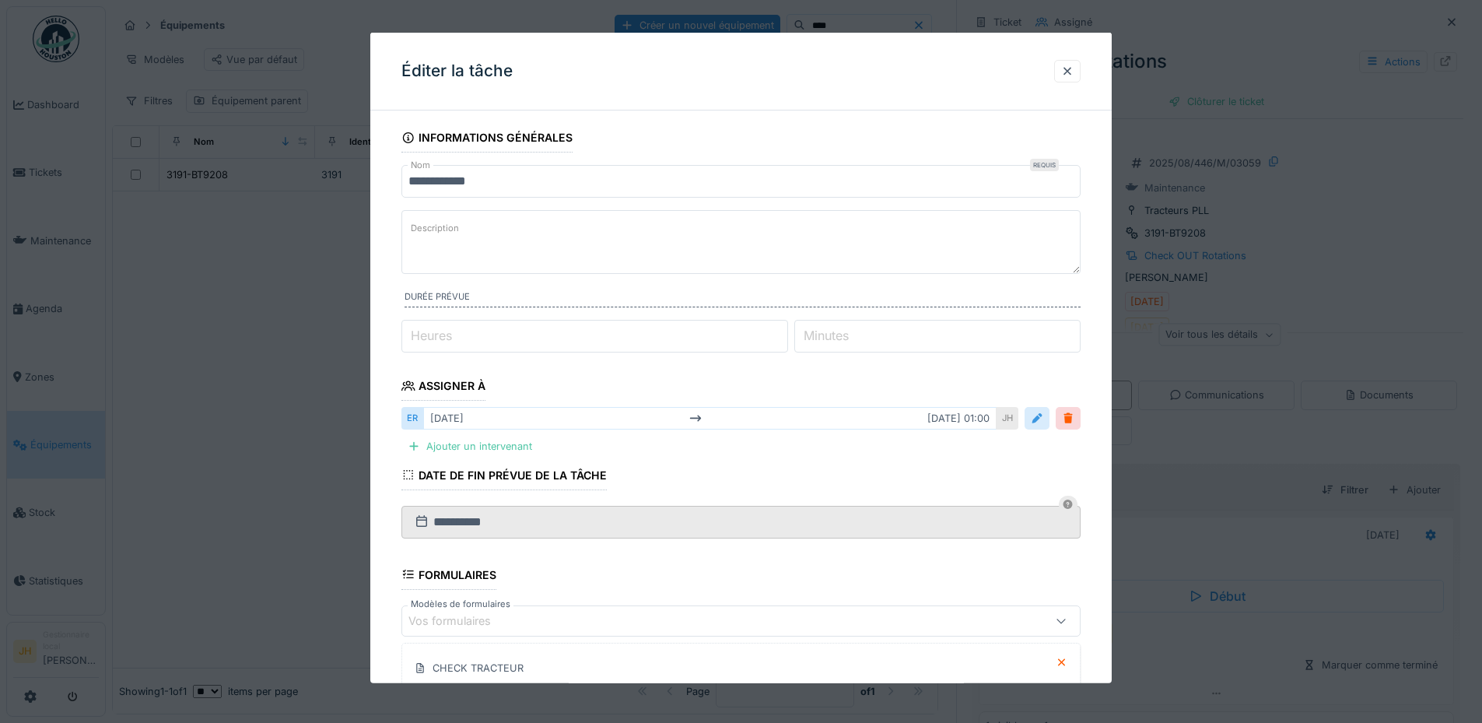
click at [1049, 420] on div at bounding box center [1036, 418] width 25 height 23
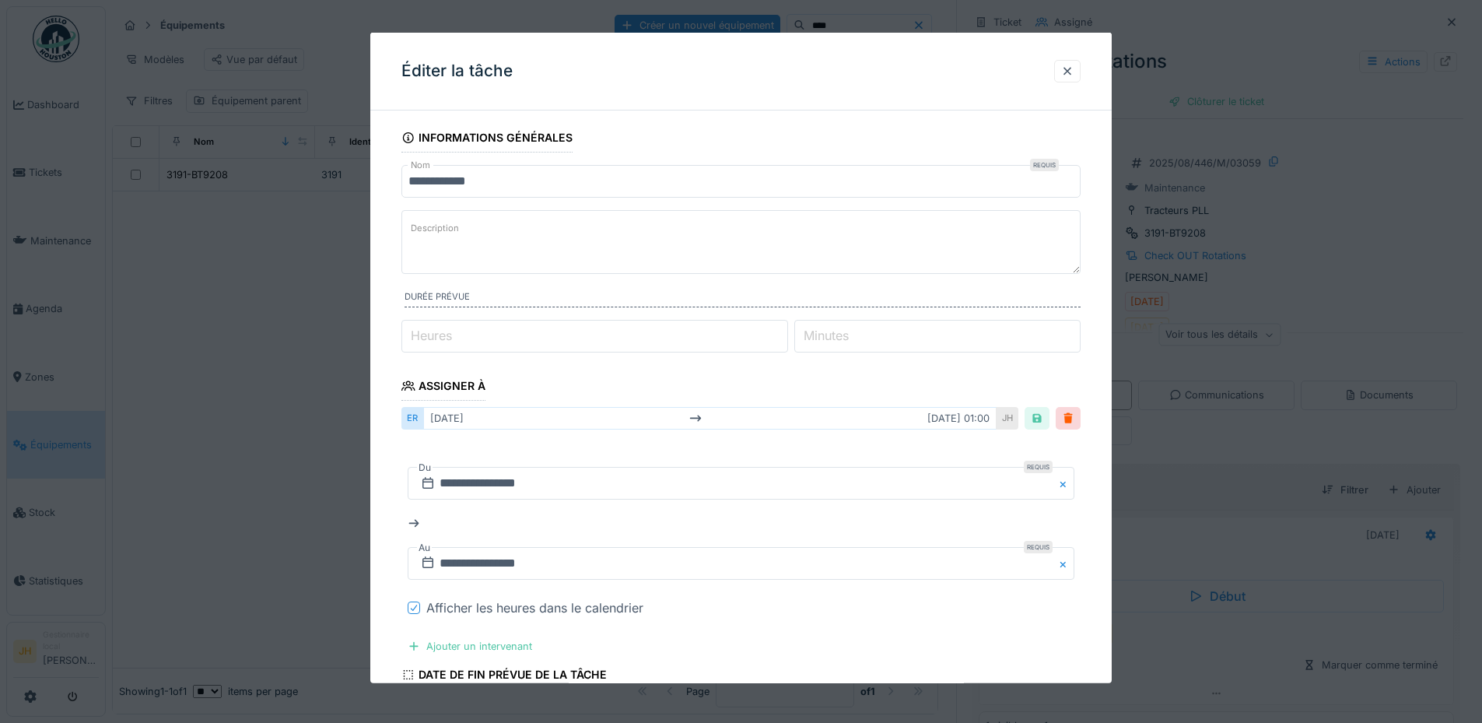
click at [410, 608] on icon at bounding box center [413, 608] width 9 height 8
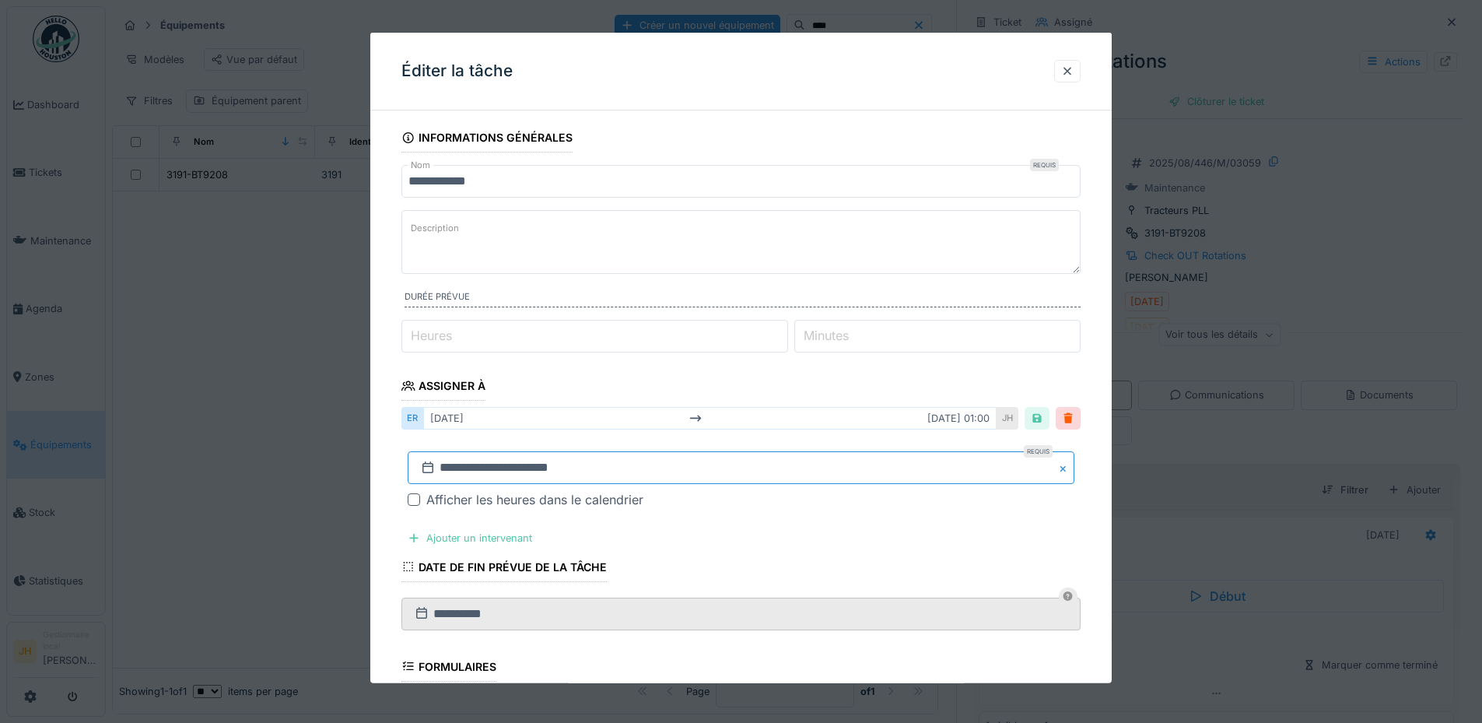
click at [459, 478] on input "**********" at bounding box center [741, 467] width 667 height 33
click at [666, 260] on span "Previous Month" at bounding box center [666, 260] width 0 height 19
click at [800, 400] on div "27" at bounding box center [794, 398] width 21 height 21
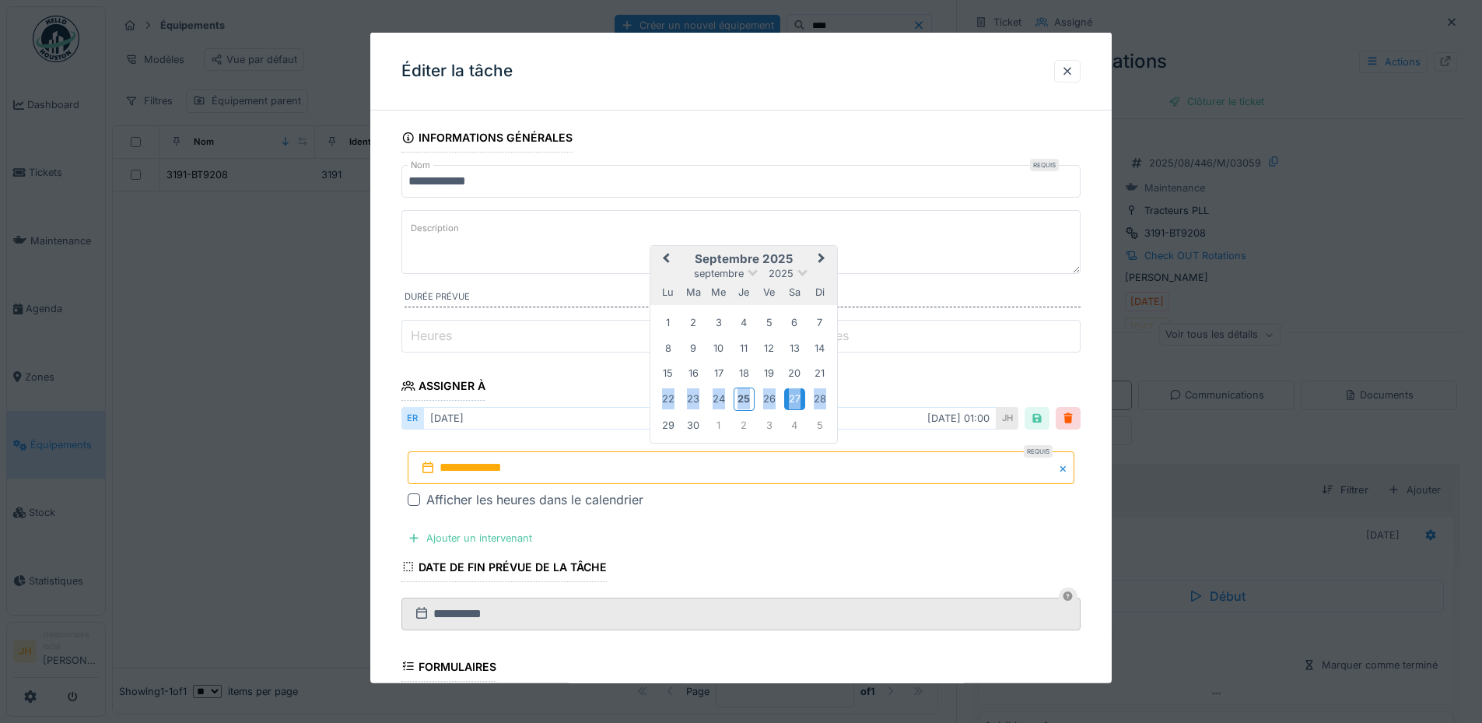
click at [800, 400] on div "27" at bounding box center [794, 398] width 21 height 21
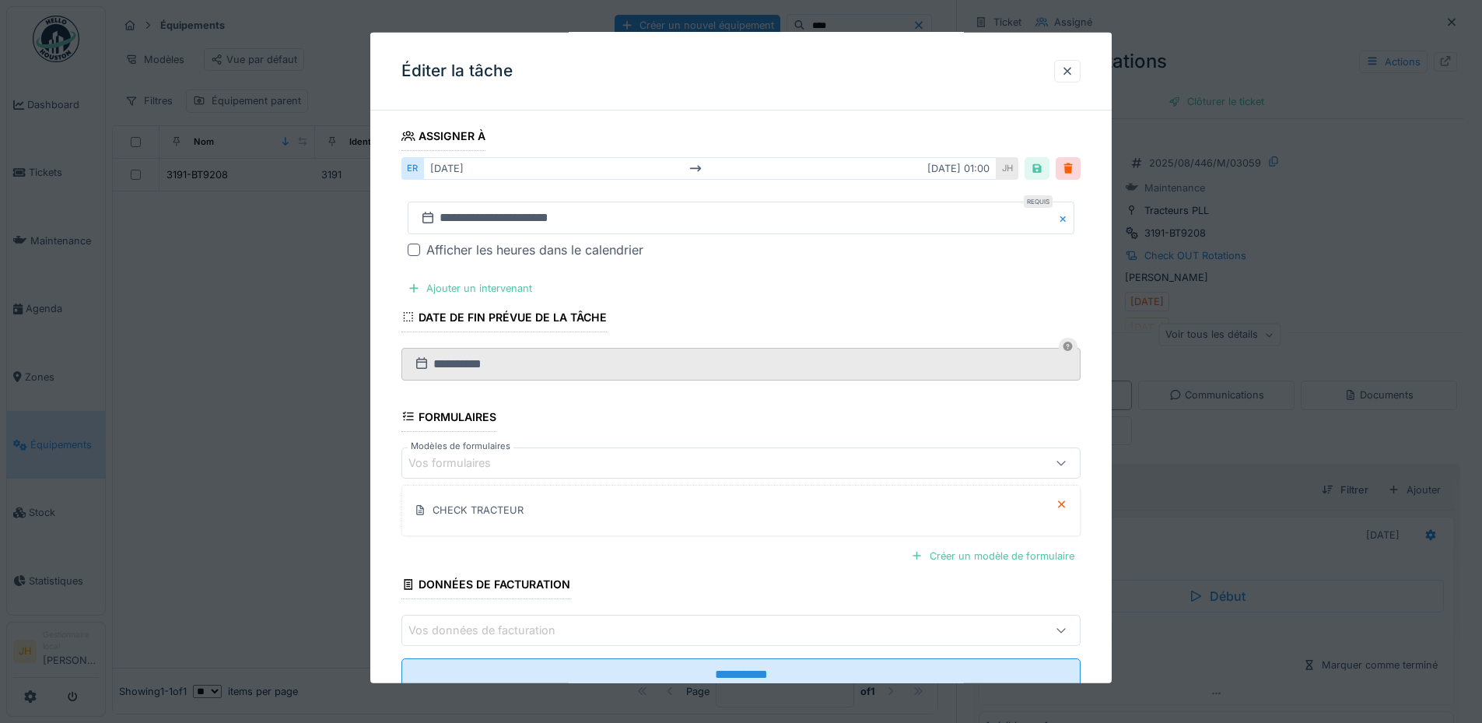
scroll to position [301, 0]
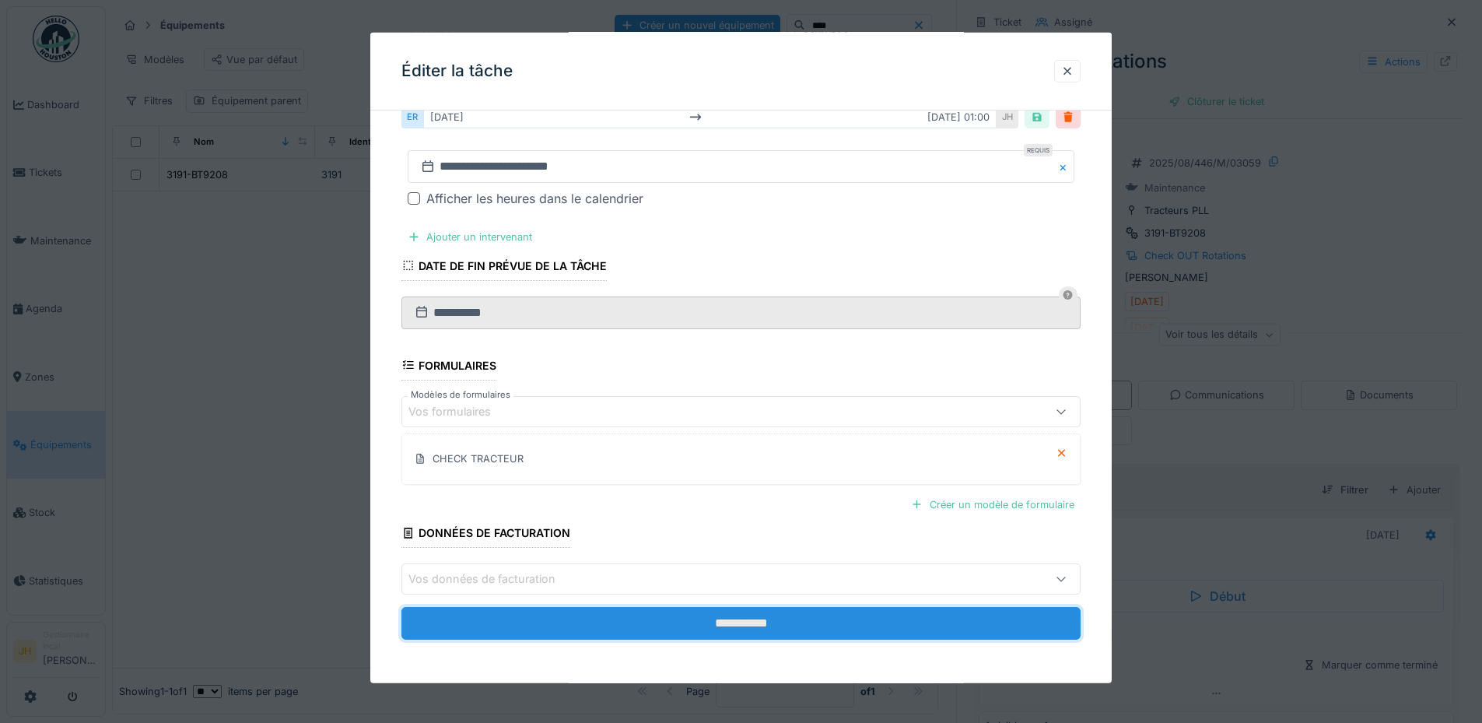
click at [724, 614] on input "**********" at bounding box center [740, 623] width 679 height 33
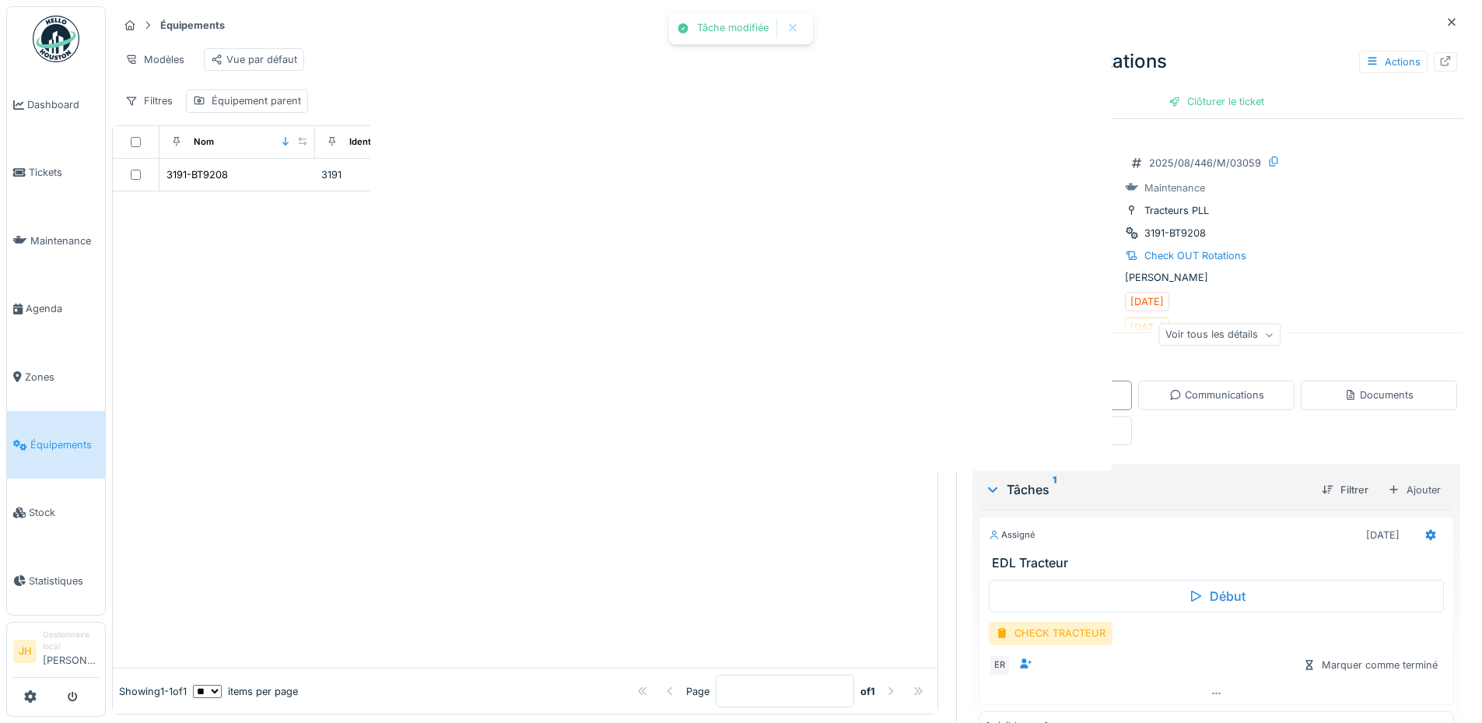
scroll to position [0, 0]
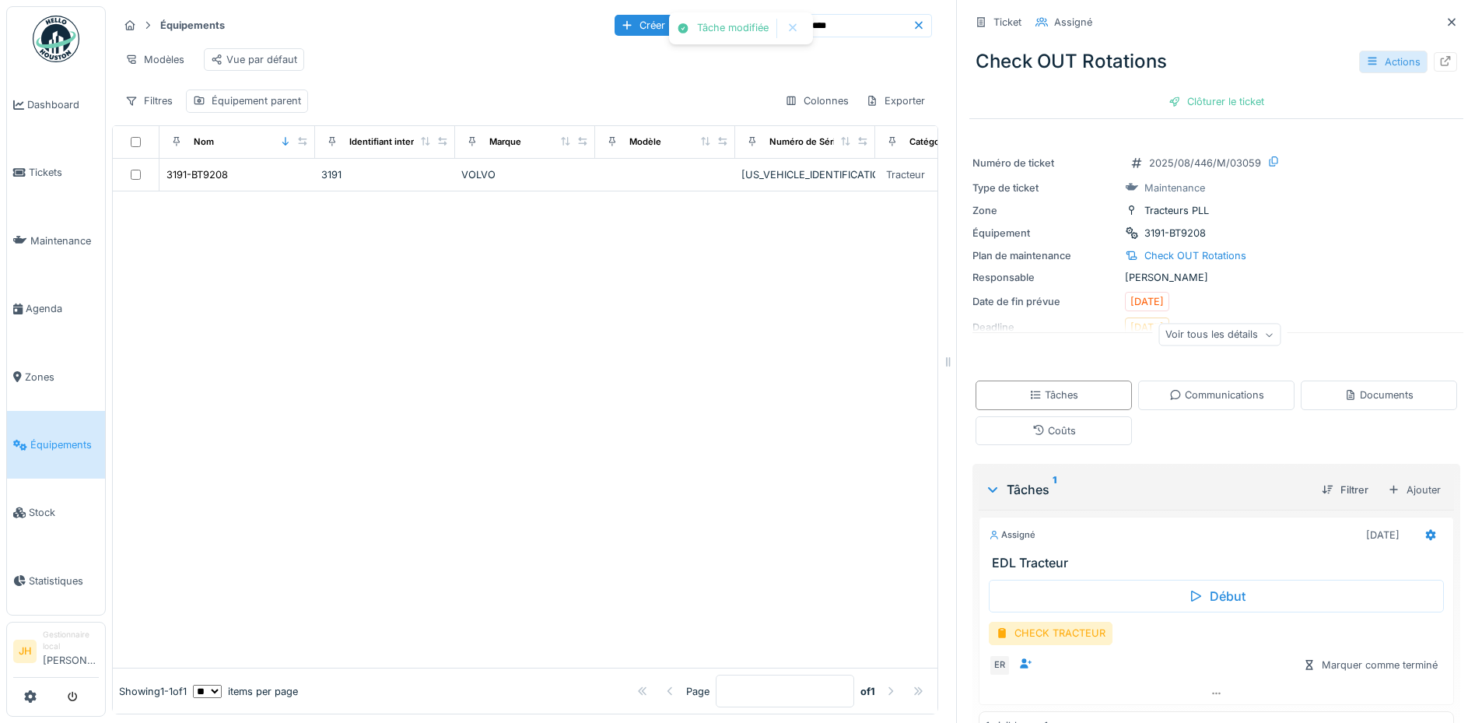
click at [1366, 56] on icon at bounding box center [1372, 61] width 12 height 10
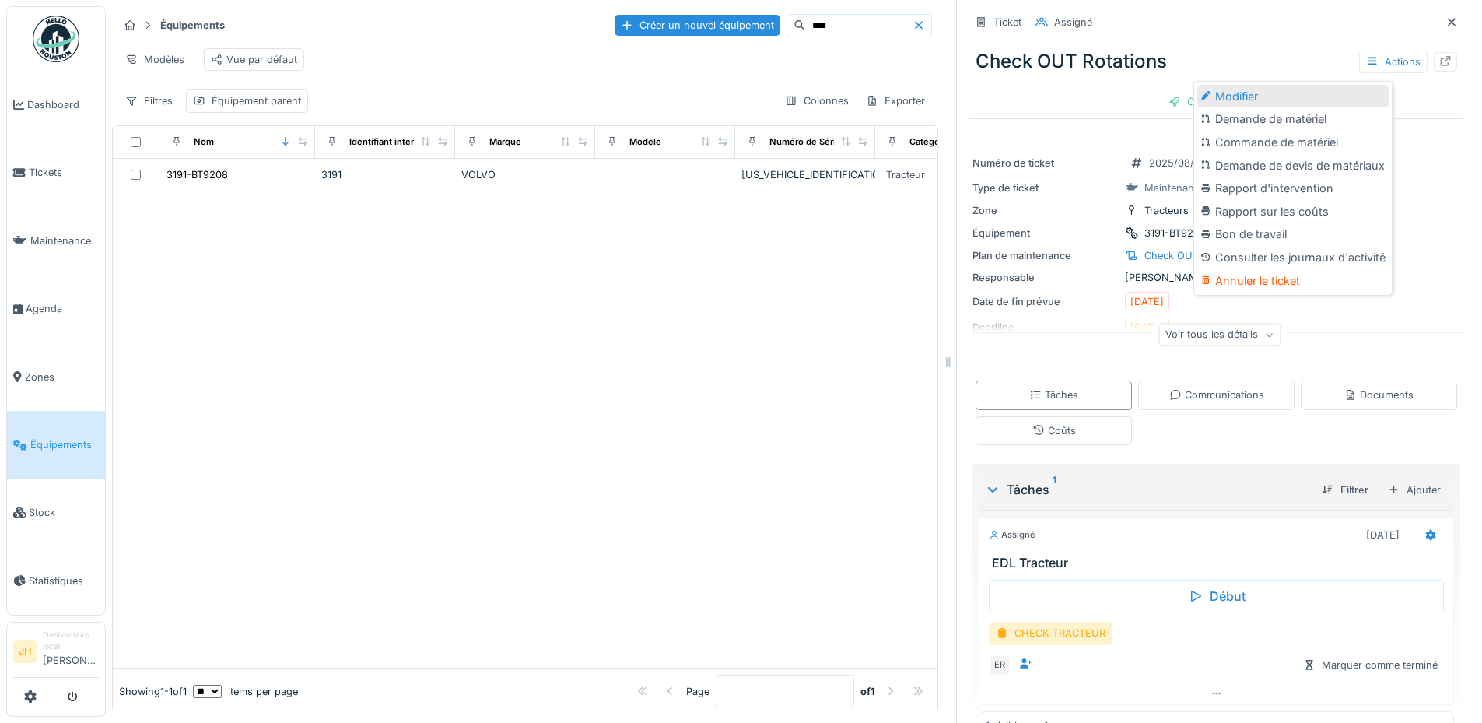
click at [1323, 85] on div "Modifier" at bounding box center [1292, 96] width 191 height 23
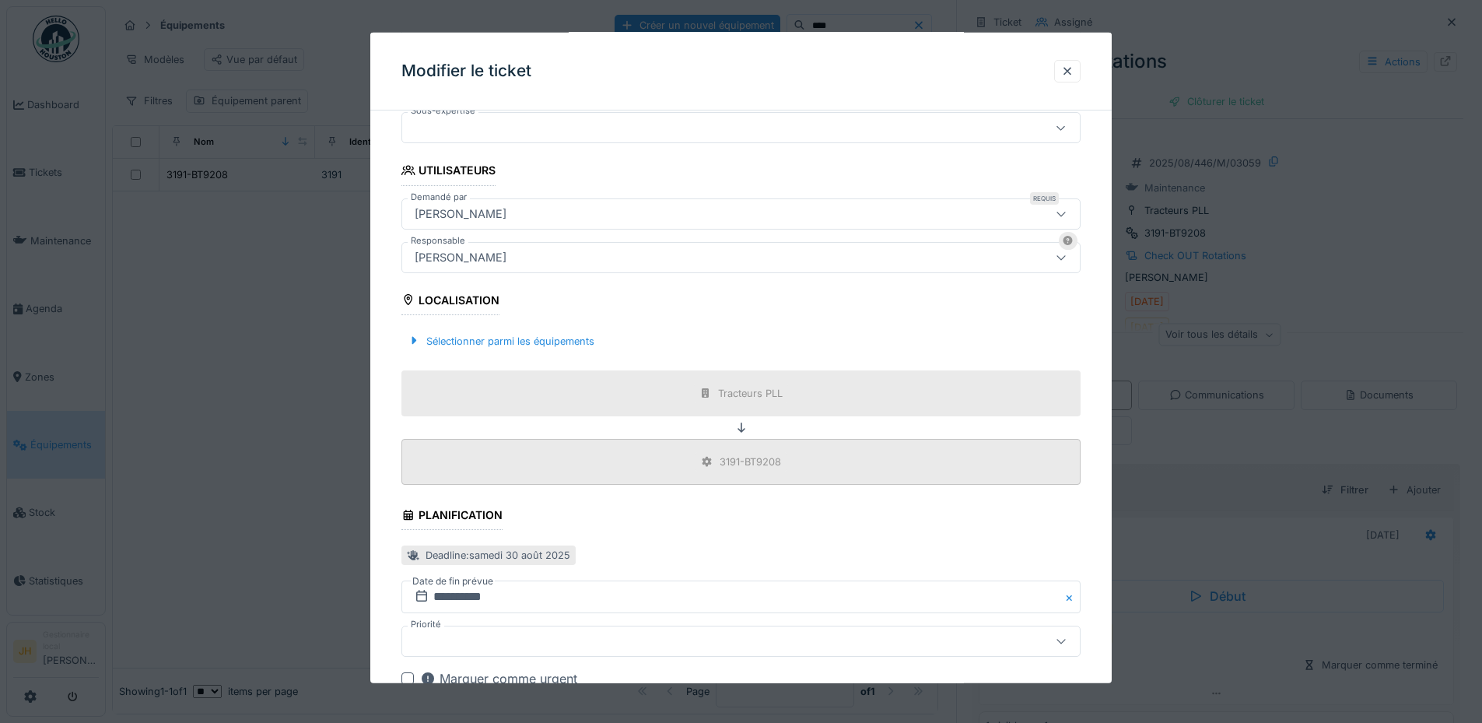
scroll to position [539, 0]
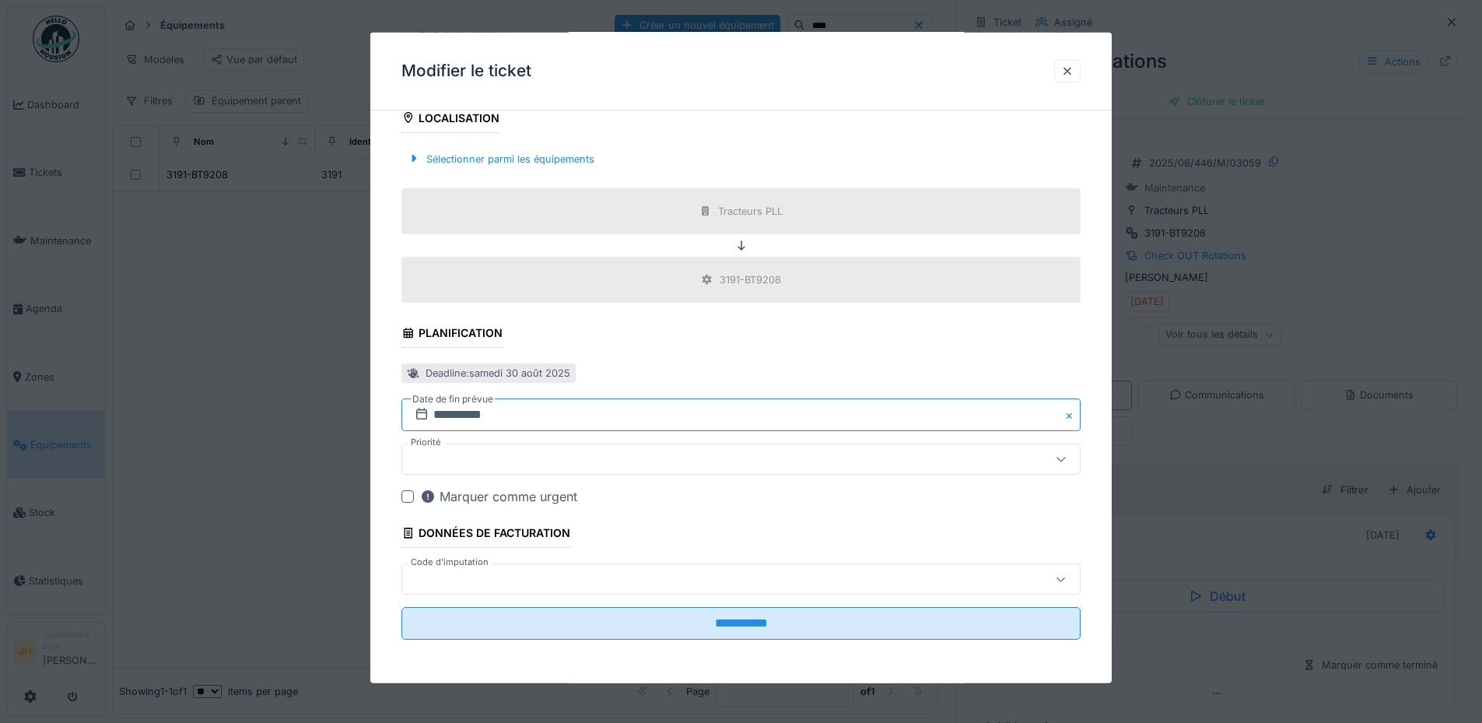
click at [482, 418] on input "**********" at bounding box center [740, 414] width 679 height 33
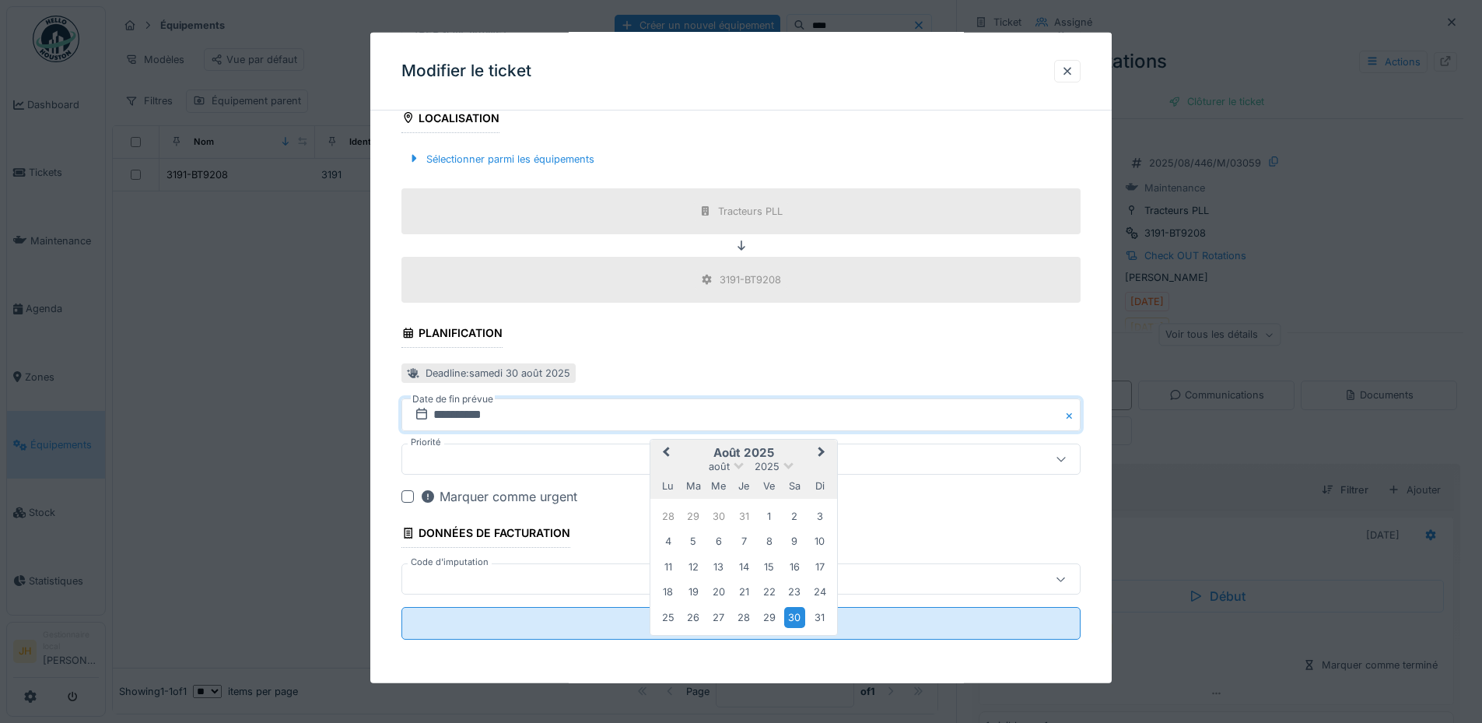
click at [821, 449] on span "Next Month" at bounding box center [821, 452] width 0 height 19
click at [793, 592] on div "27" at bounding box center [794, 592] width 21 height 21
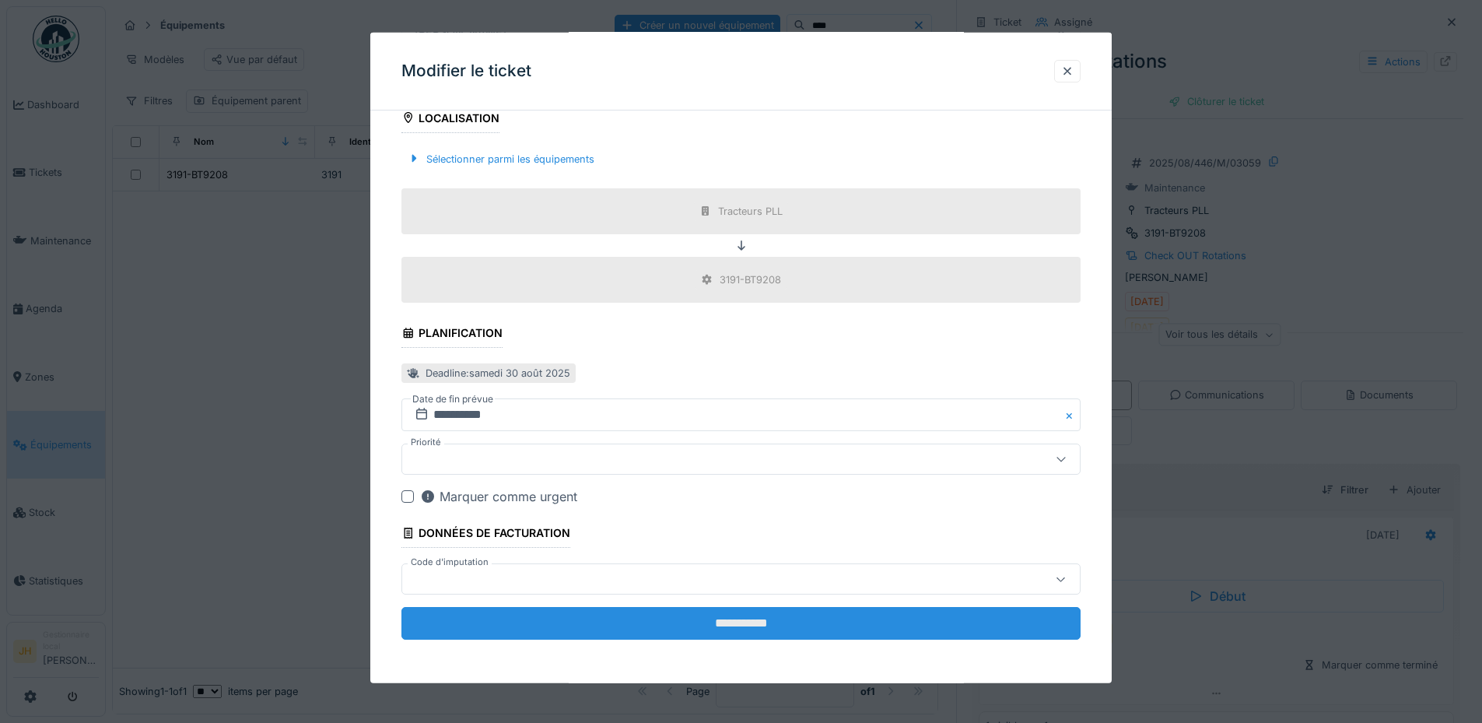
click at [789, 630] on input "**********" at bounding box center [740, 623] width 679 height 33
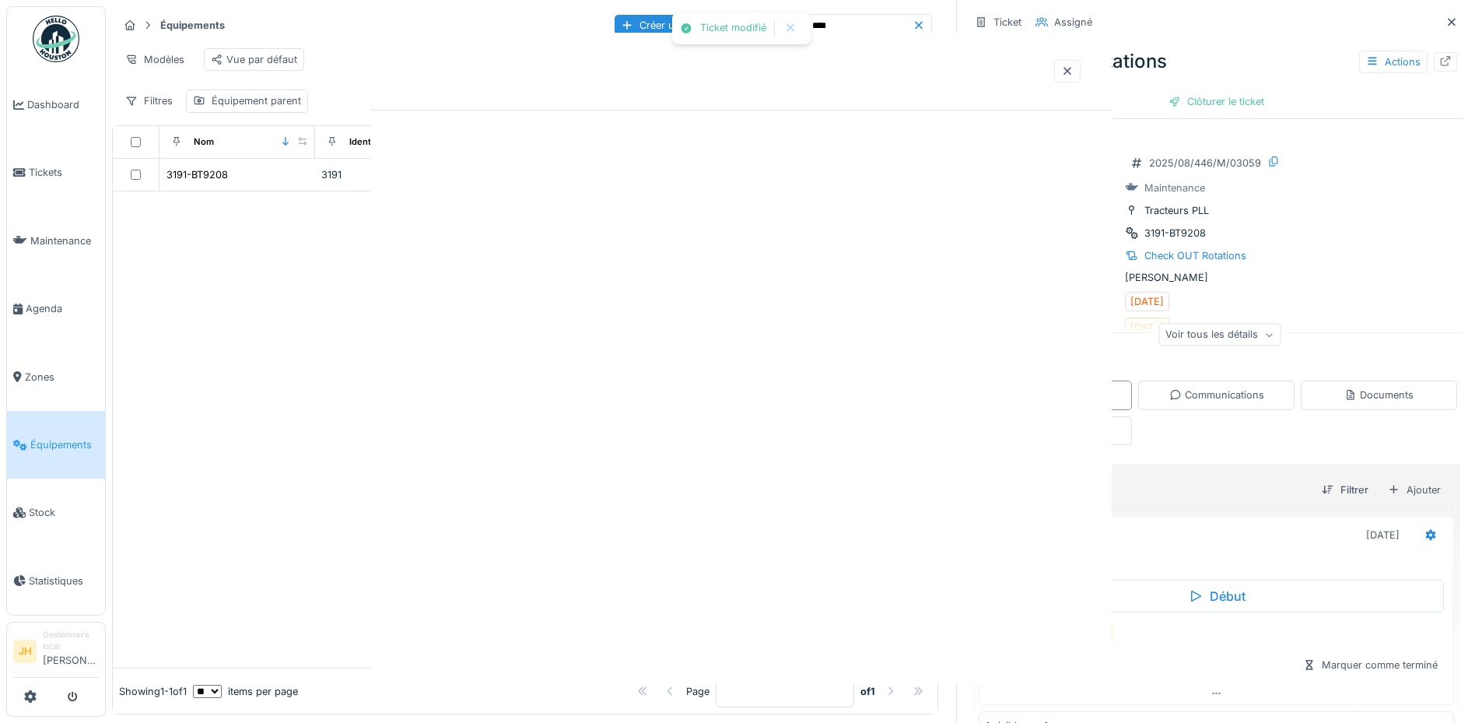
scroll to position [0, 0]
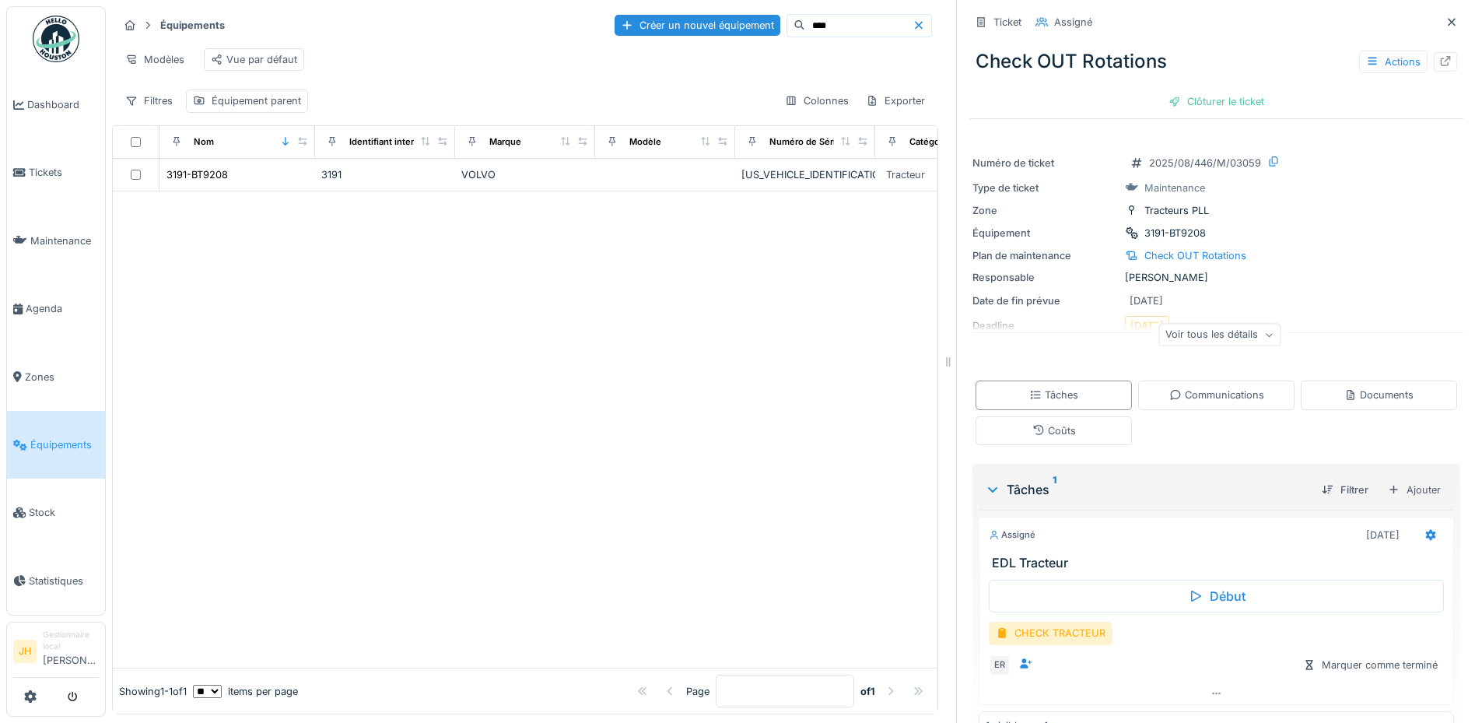
click at [805, 15] on input "****" at bounding box center [858, 26] width 107 height 22
click at [187, 173] on div "3235-BT9187" at bounding box center [197, 174] width 63 height 15
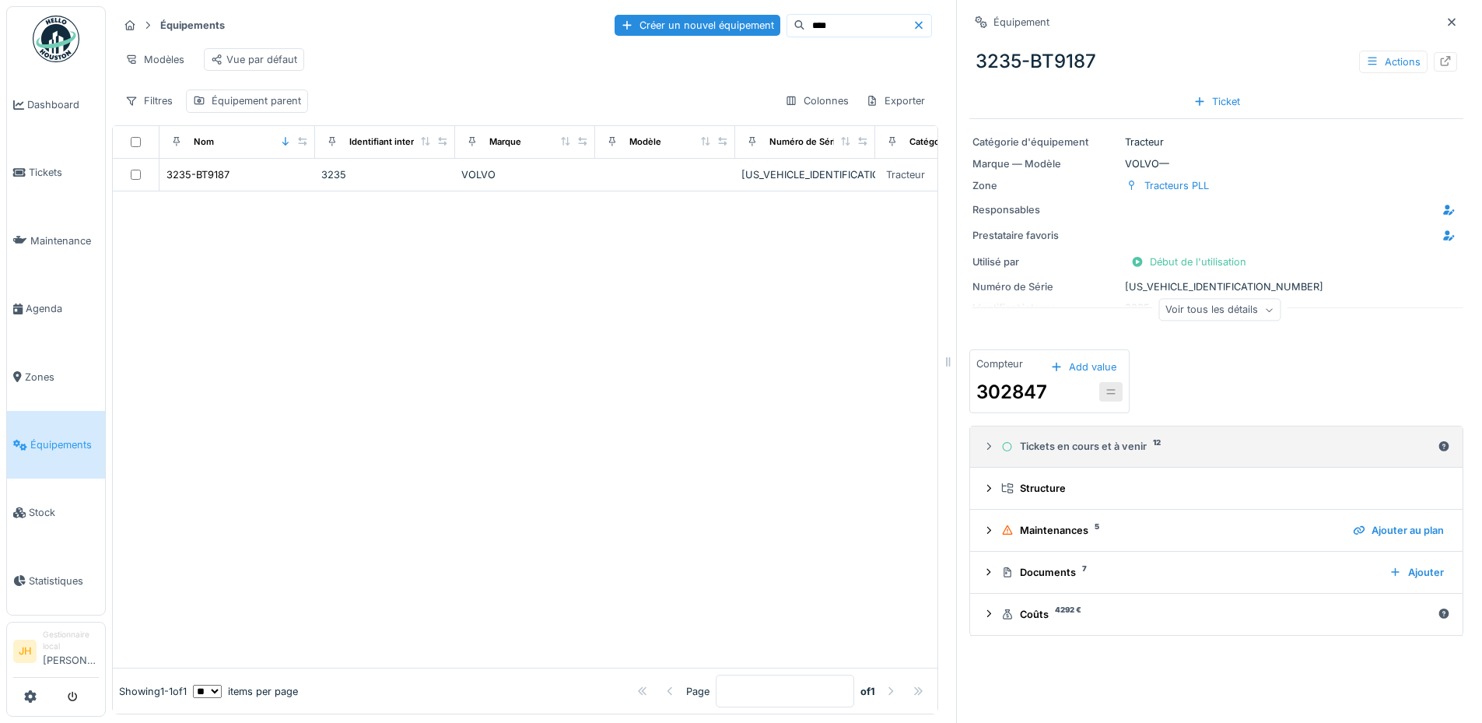
click at [1101, 439] on div "Tickets en cours et à venir 12" at bounding box center [1216, 446] width 430 height 15
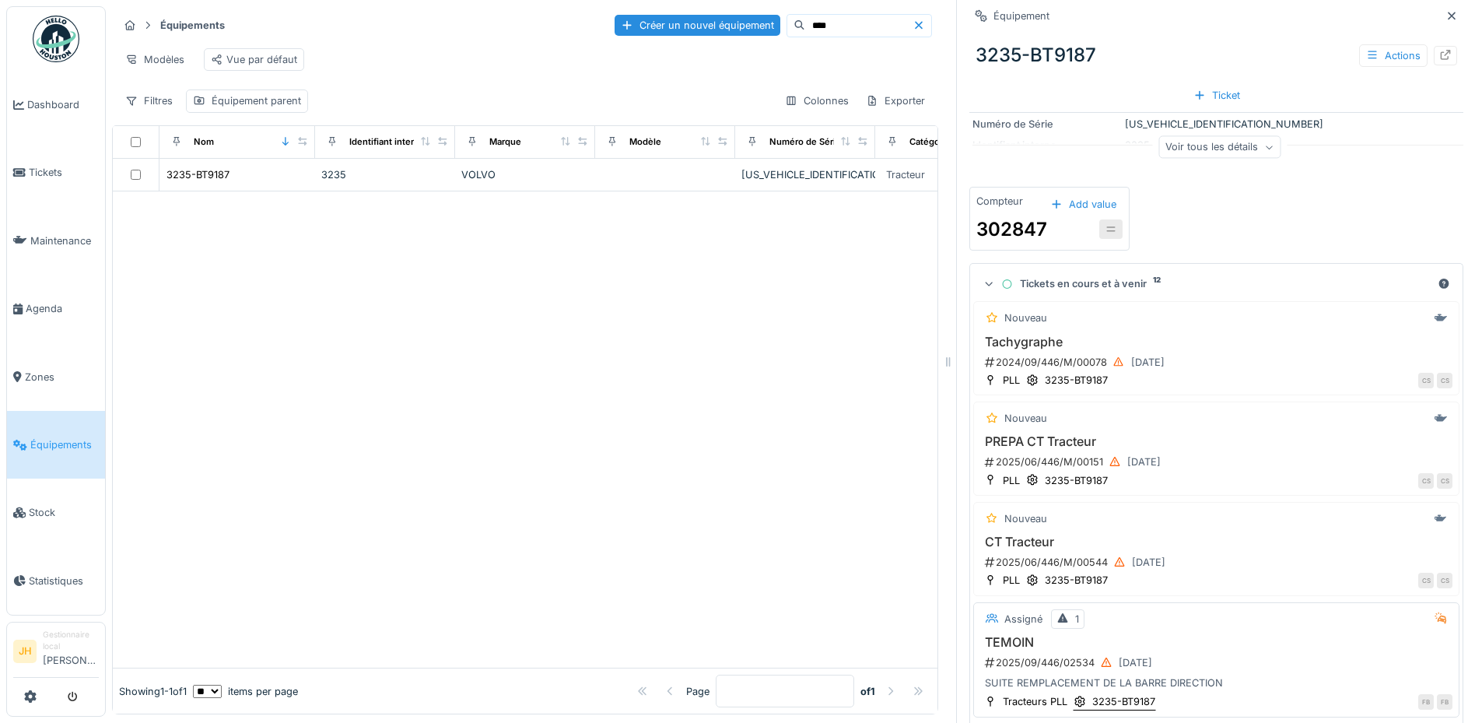
scroll to position [311, 0]
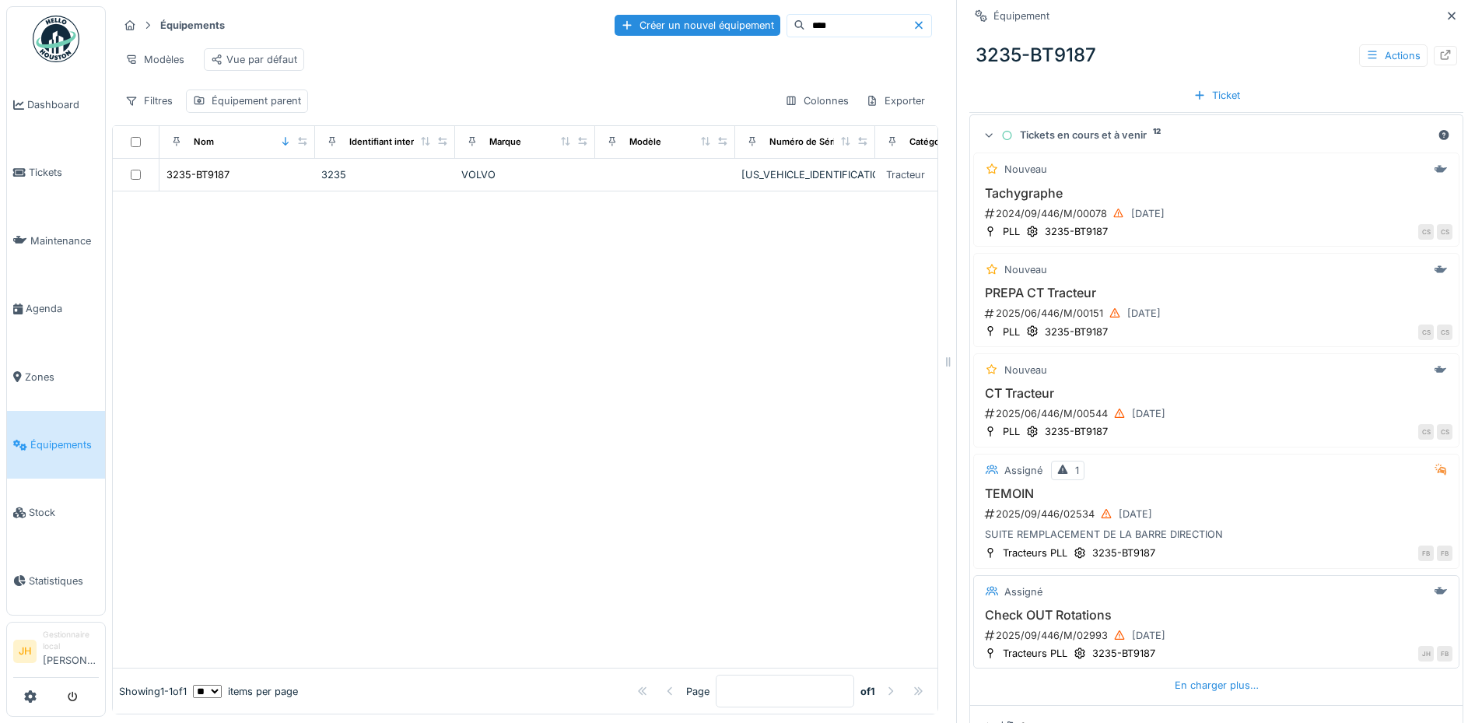
click at [1066, 608] on h3 "Check OUT Rotations" at bounding box center [1216, 615] width 472 height 15
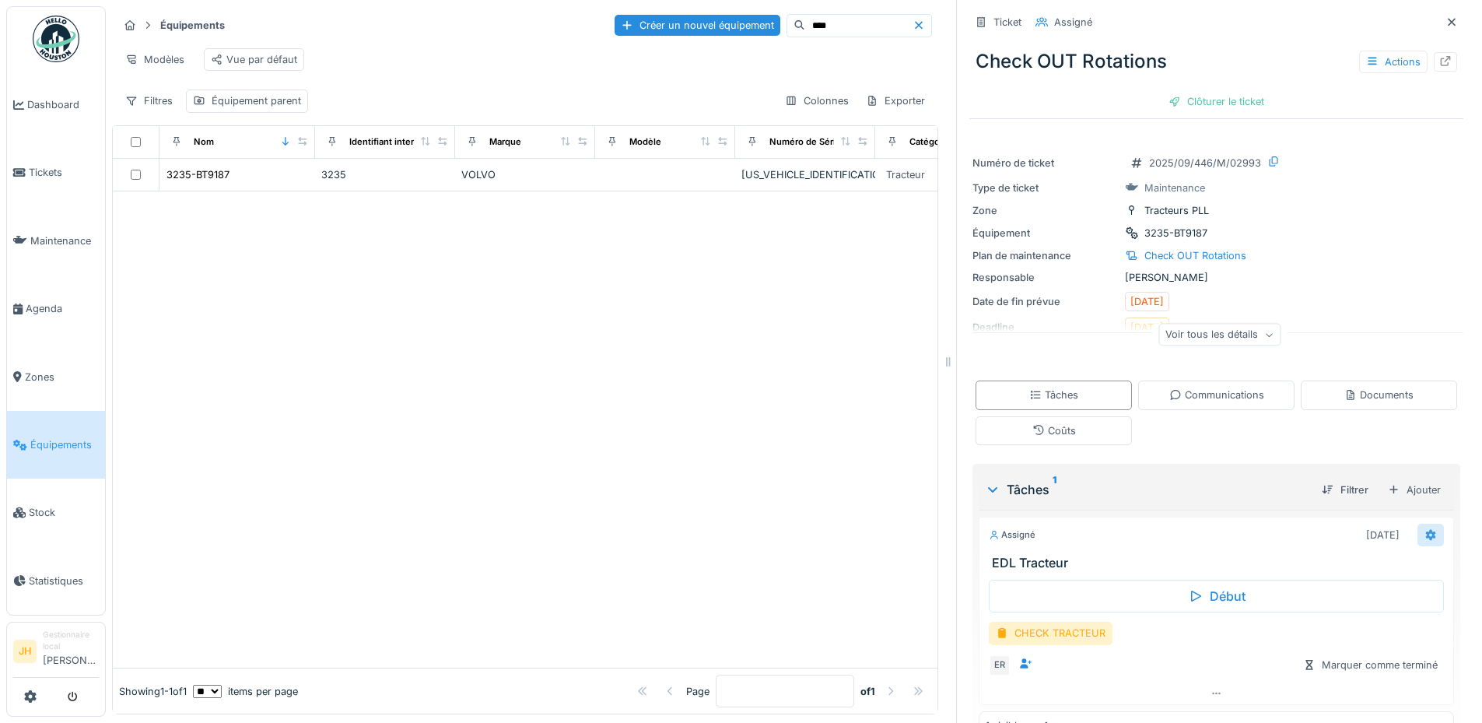
click at [1426, 530] on icon at bounding box center [1431, 534] width 10 height 11
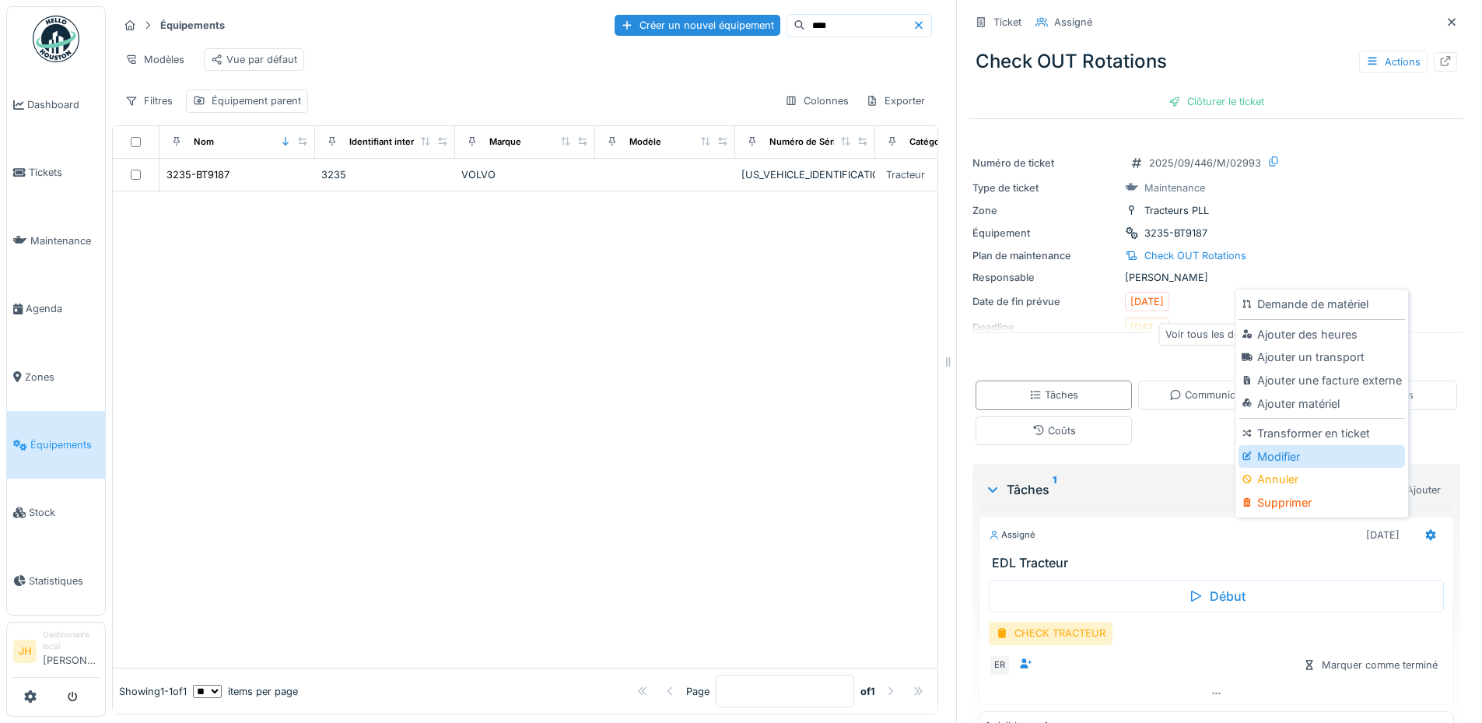
click at [1305, 446] on div "Modifier" at bounding box center [1321, 456] width 166 height 23
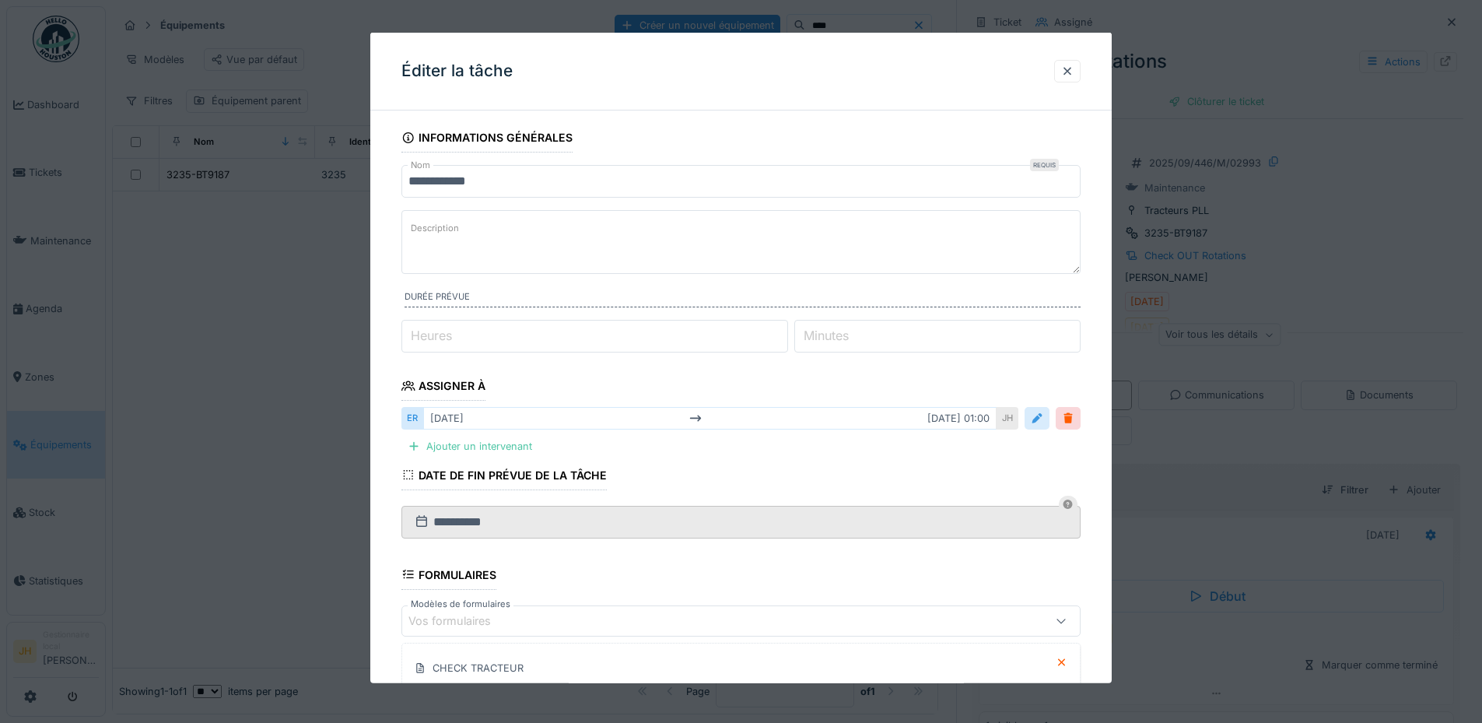
click at [1043, 418] on div at bounding box center [1037, 418] width 12 height 15
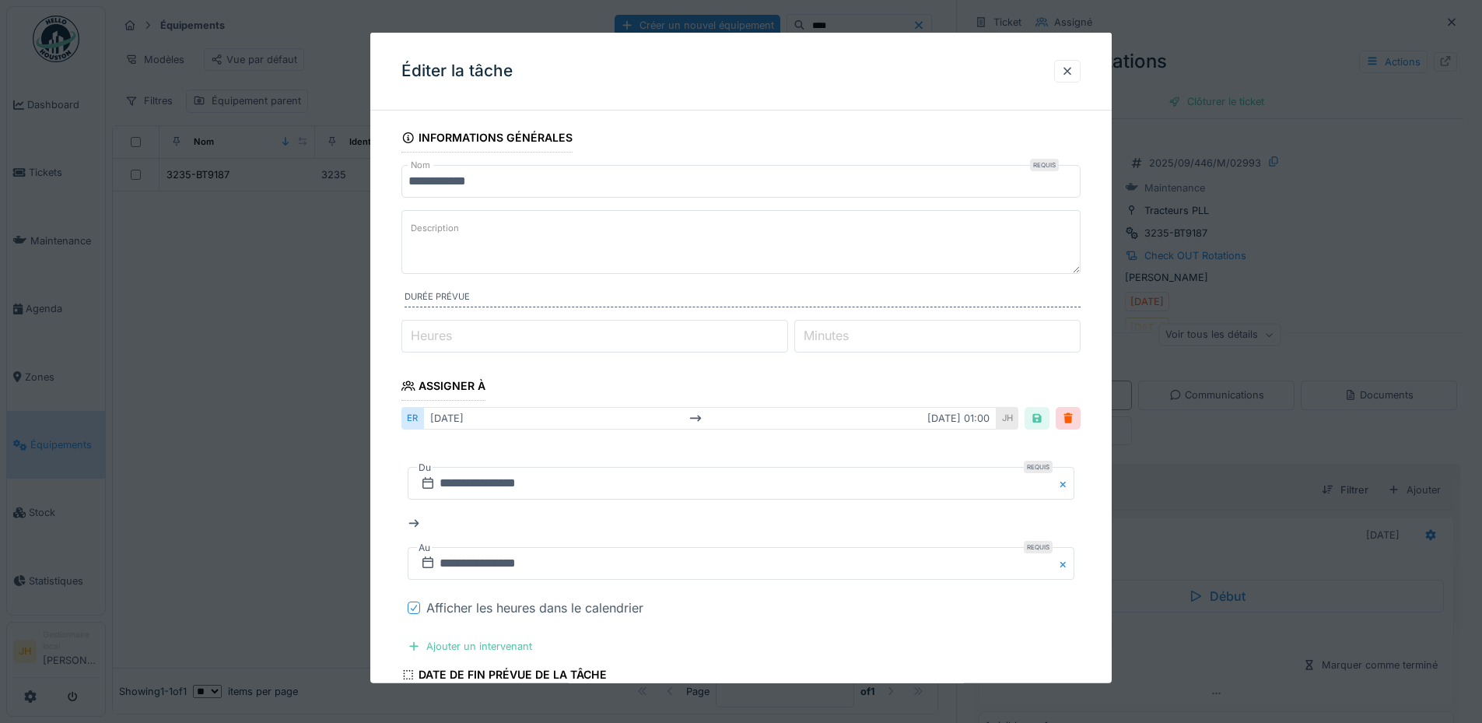
click at [411, 608] on icon at bounding box center [413, 608] width 9 height 8
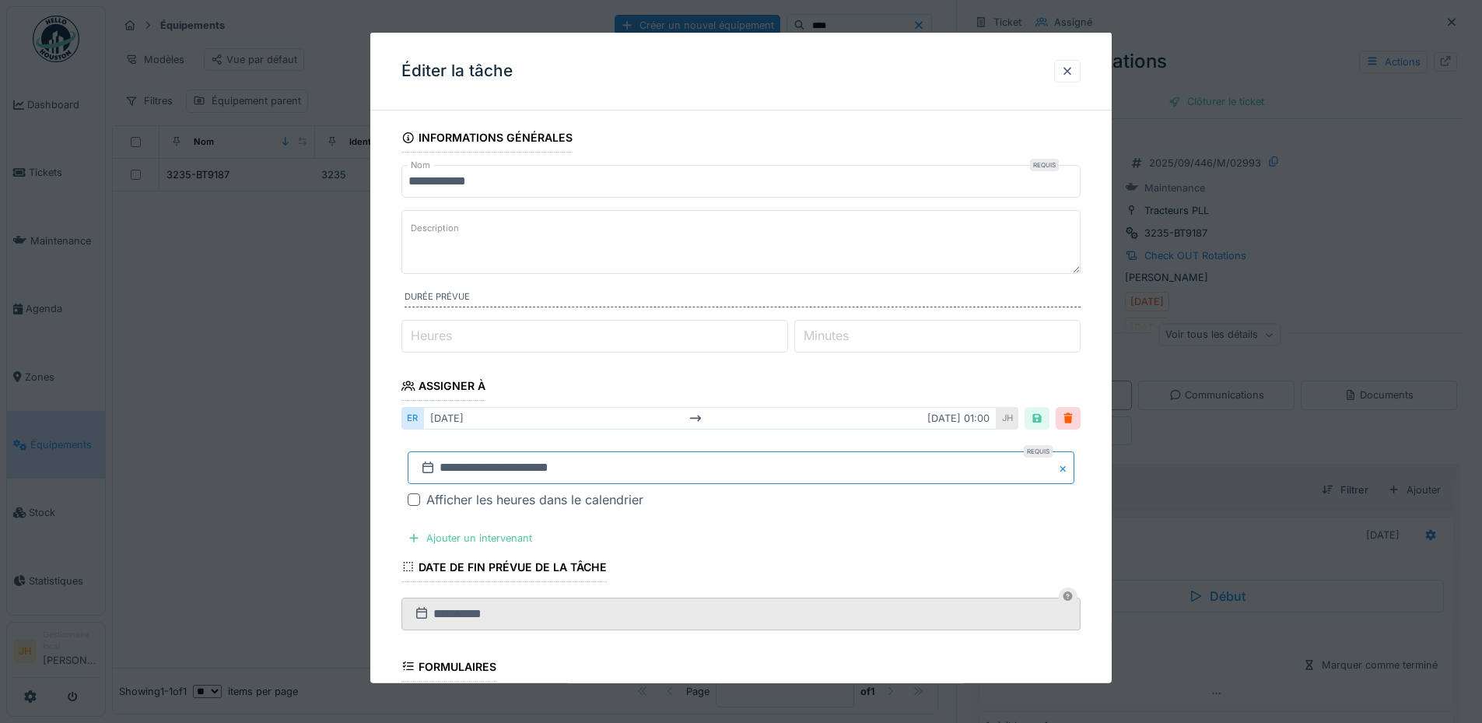
click at [520, 470] on input "**********" at bounding box center [741, 467] width 667 height 33
click at [666, 261] on span "Previous Month" at bounding box center [666, 260] width 0 height 19
click at [666, 257] on span "Previous Month" at bounding box center [666, 260] width 0 height 19
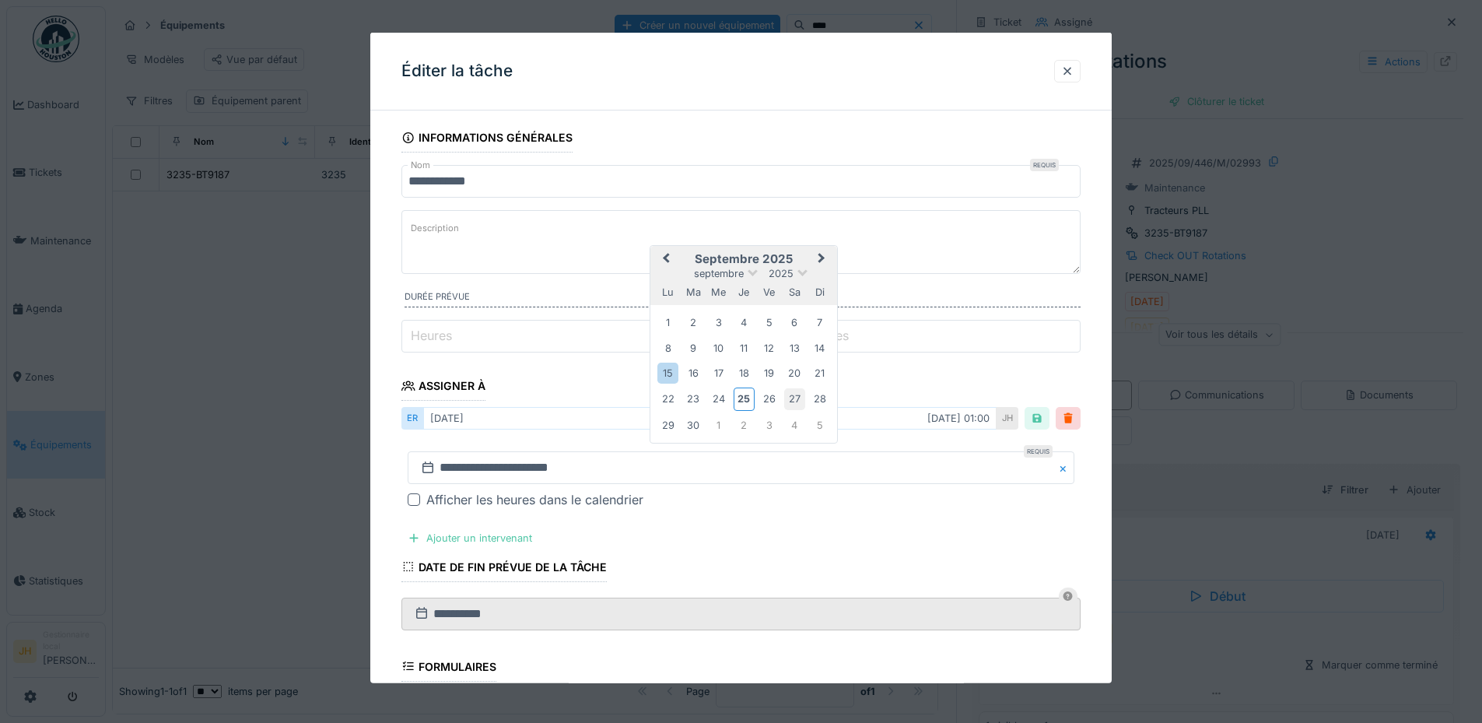
click at [804, 397] on div "27" at bounding box center [794, 398] width 21 height 21
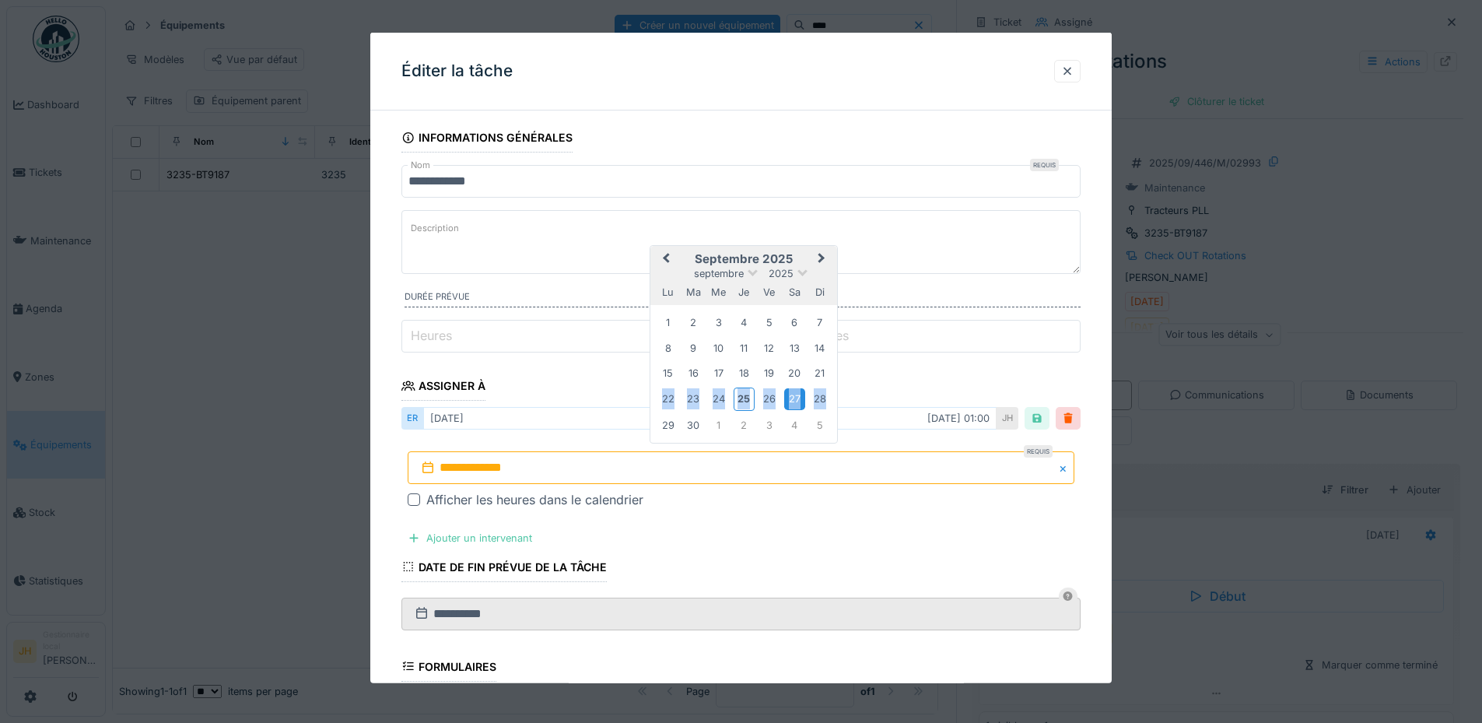
click at [804, 397] on div "27" at bounding box center [794, 398] width 21 height 21
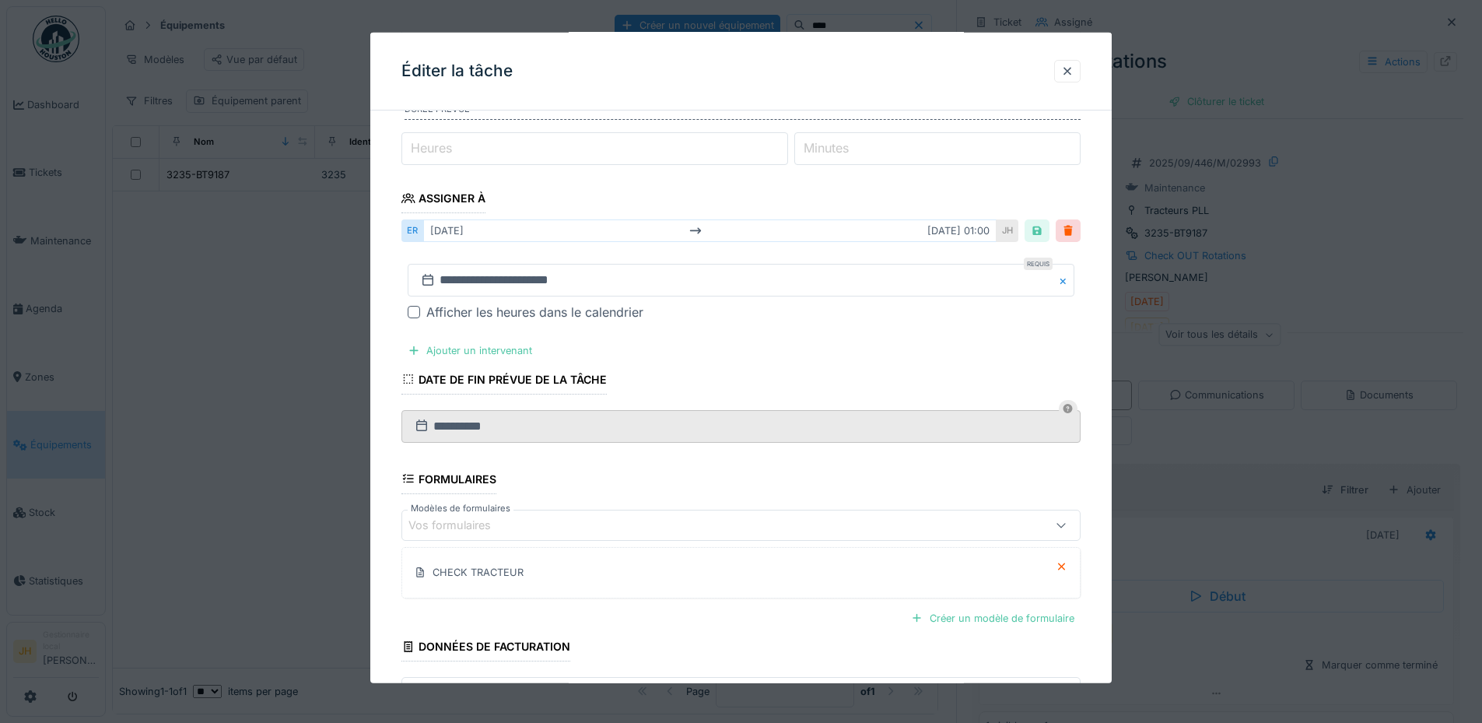
scroll to position [301, 0]
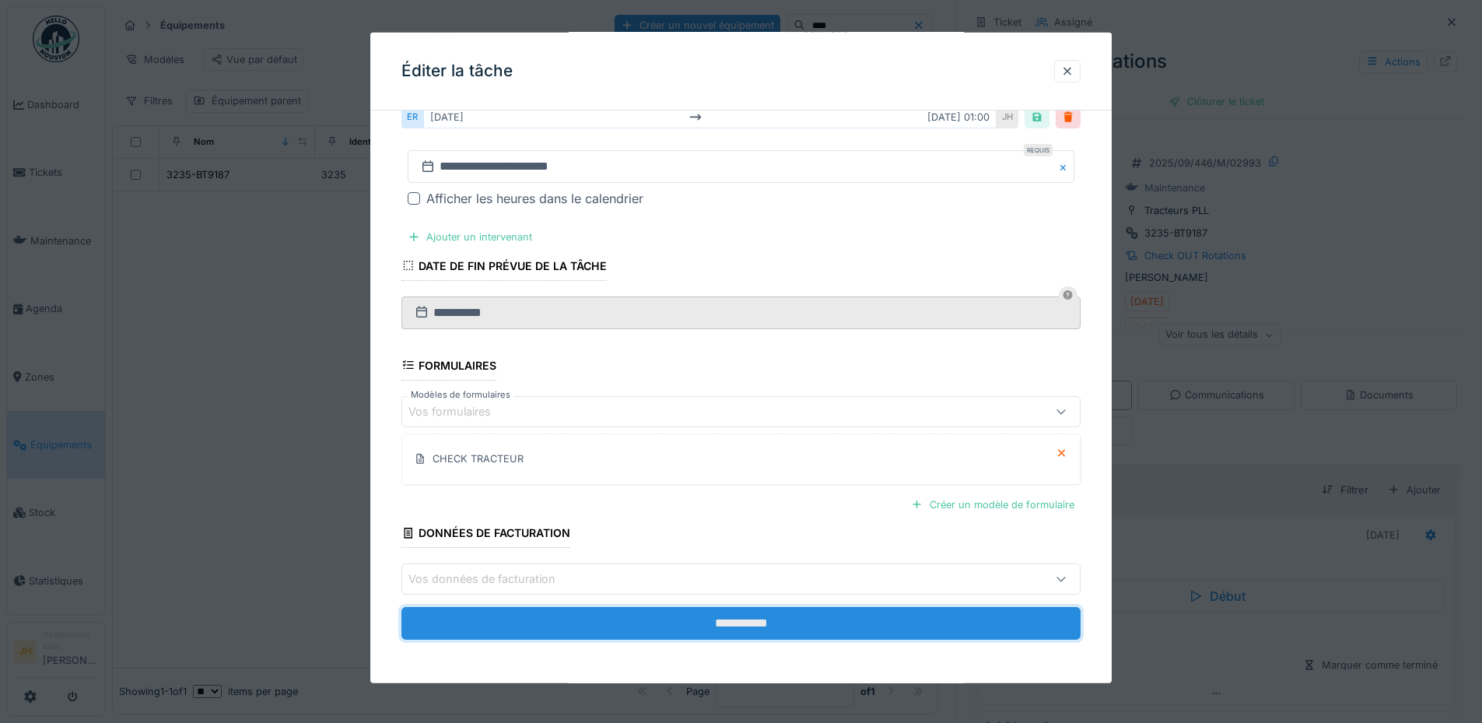
click at [727, 621] on input "**********" at bounding box center [740, 623] width 679 height 33
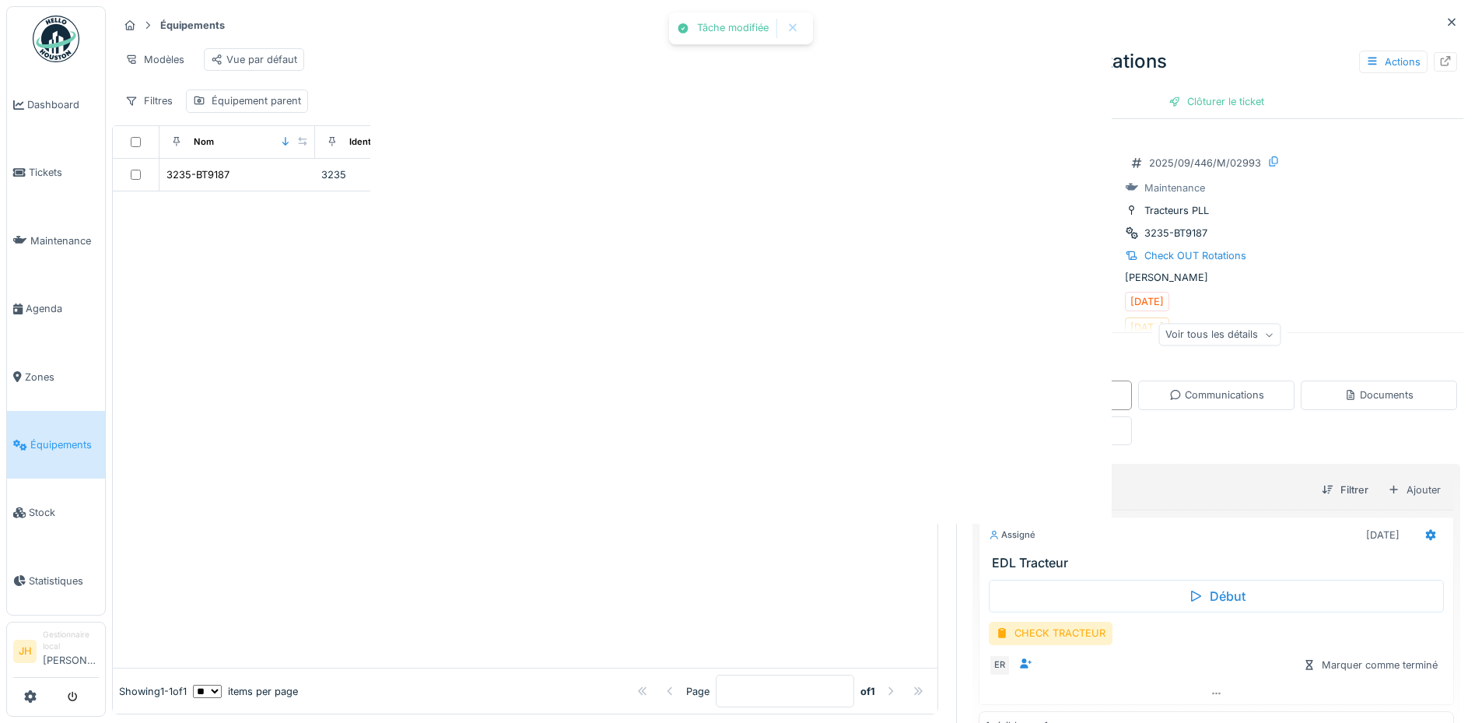
scroll to position [0, 0]
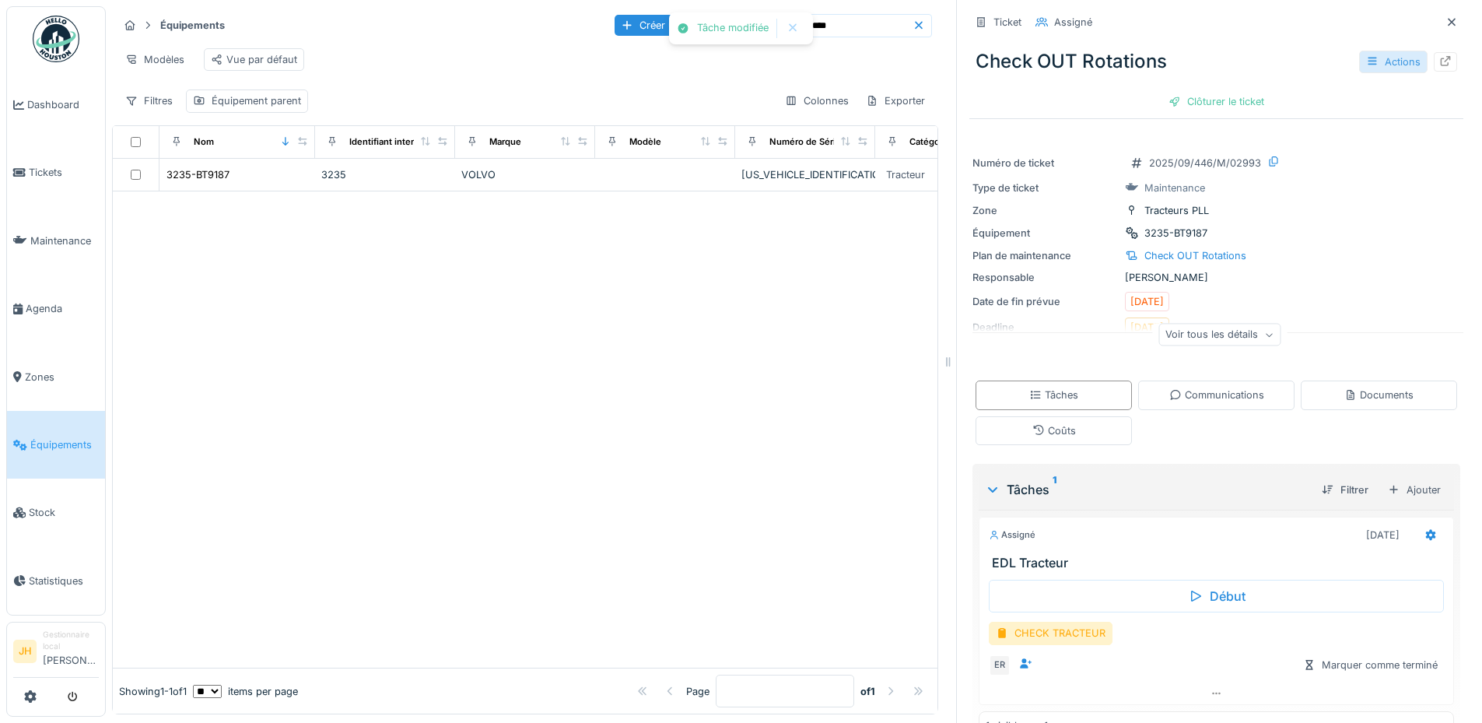
click at [1373, 53] on div "Actions" at bounding box center [1393, 62] width 68 height 23
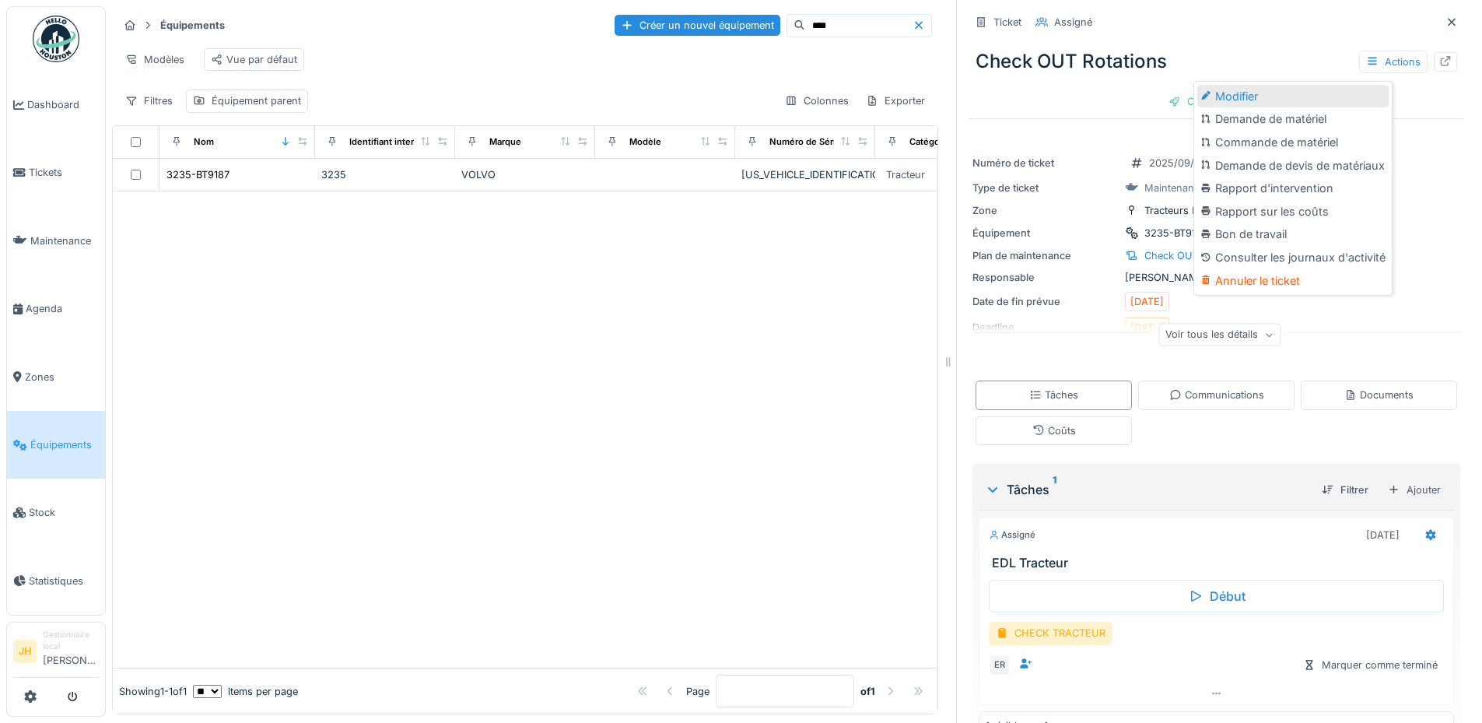
click at [1255, 85] on div "Modifier" at bounding box center [1292, 96] width 191 height 23
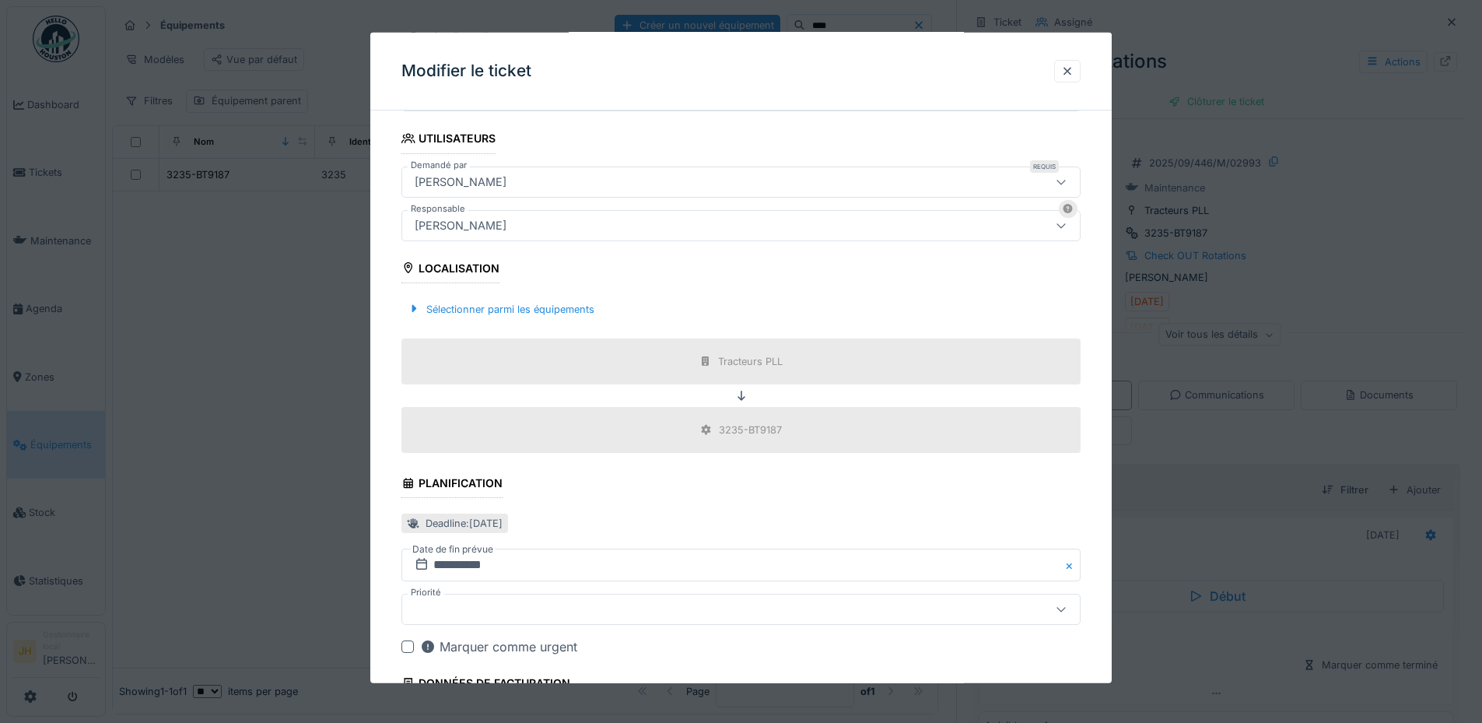
scroll to position [539, 0]
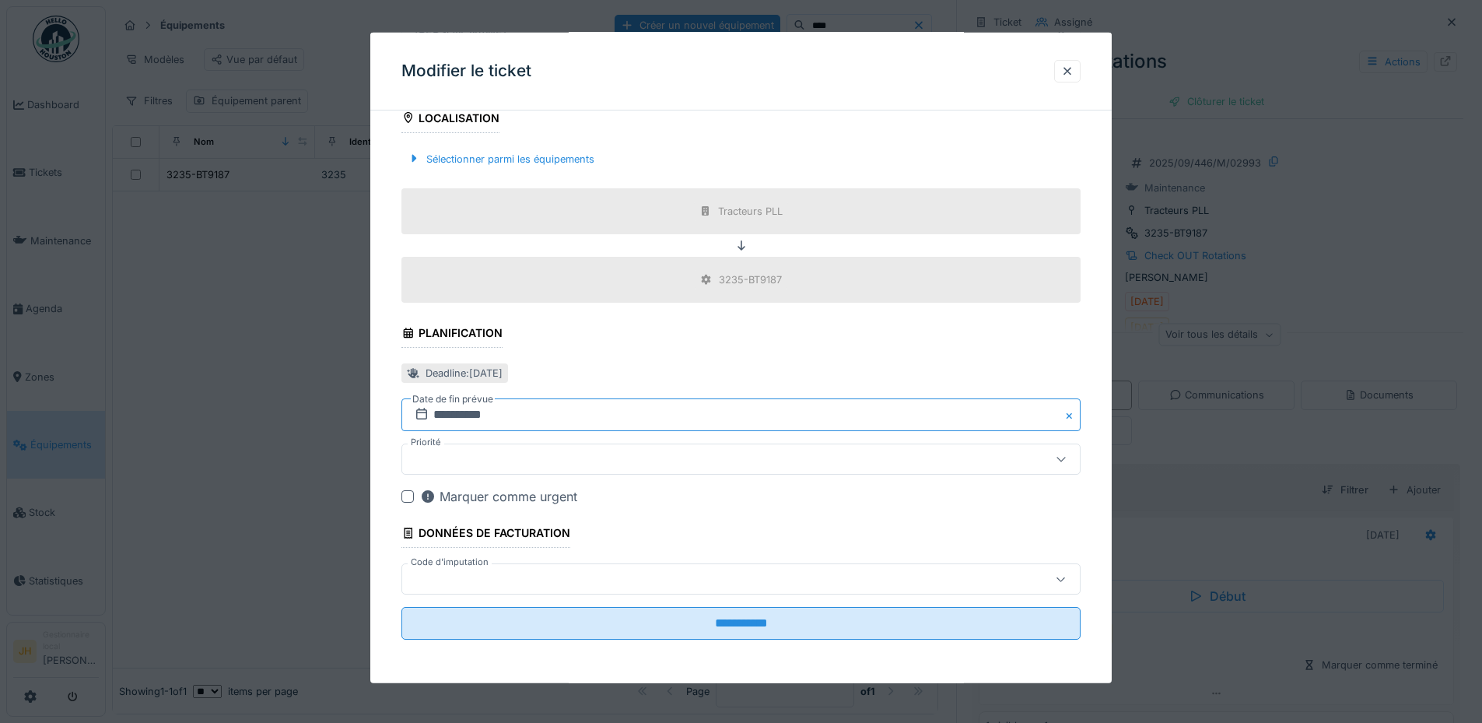
click at [543, 414] on input "**********" at bounding box center [740, 414] width 679 height 33
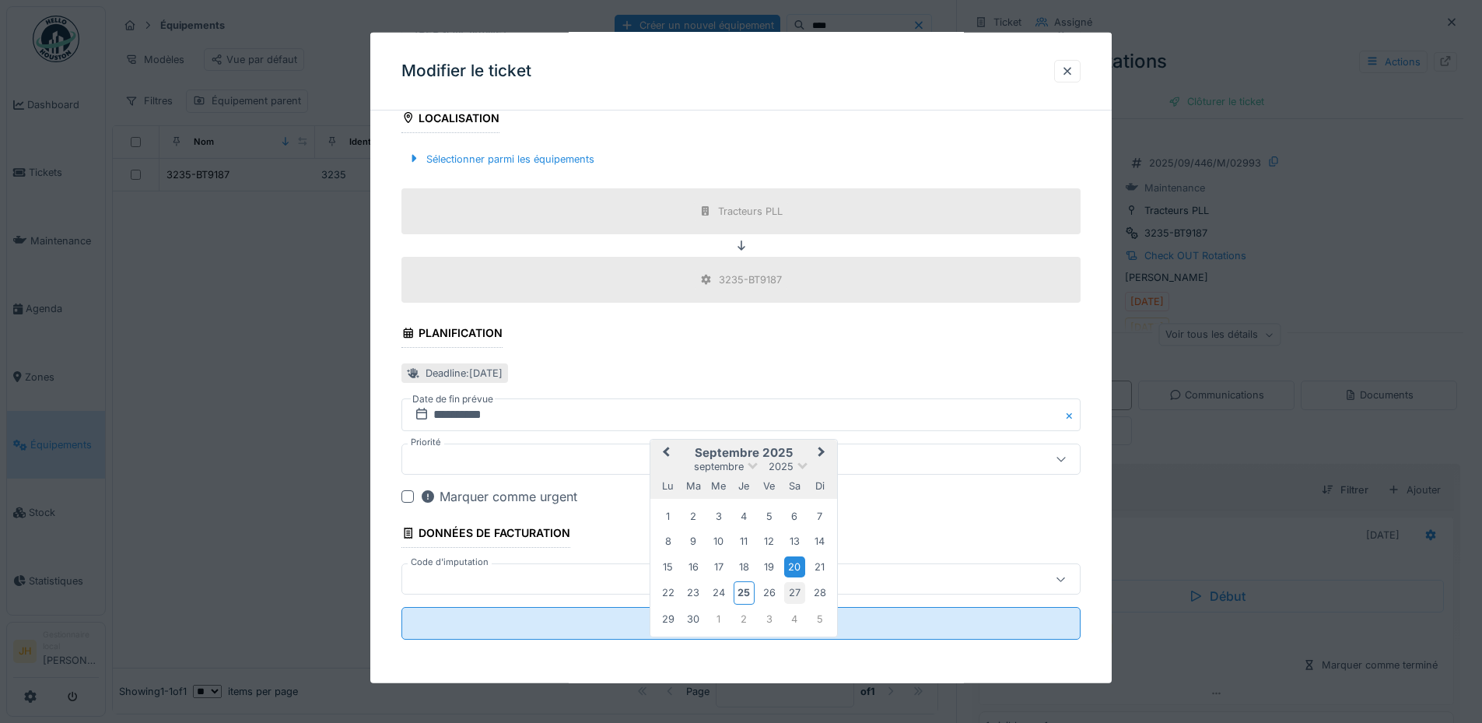
click at [800, 592] on div "27" at bounding box center [794, 592] width 21 height 21
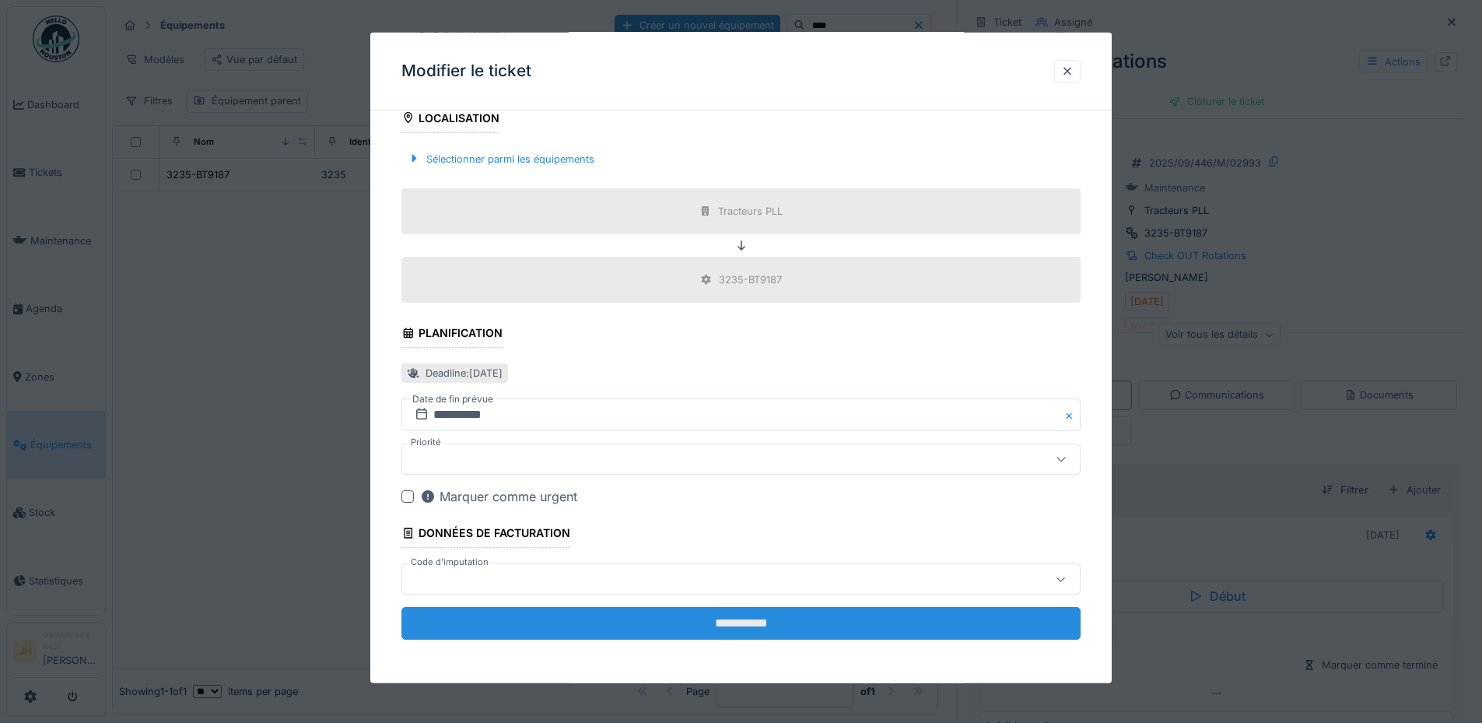
click at [779, 622] on input "**********" at bounding box center [740, 623] width 679 height 33
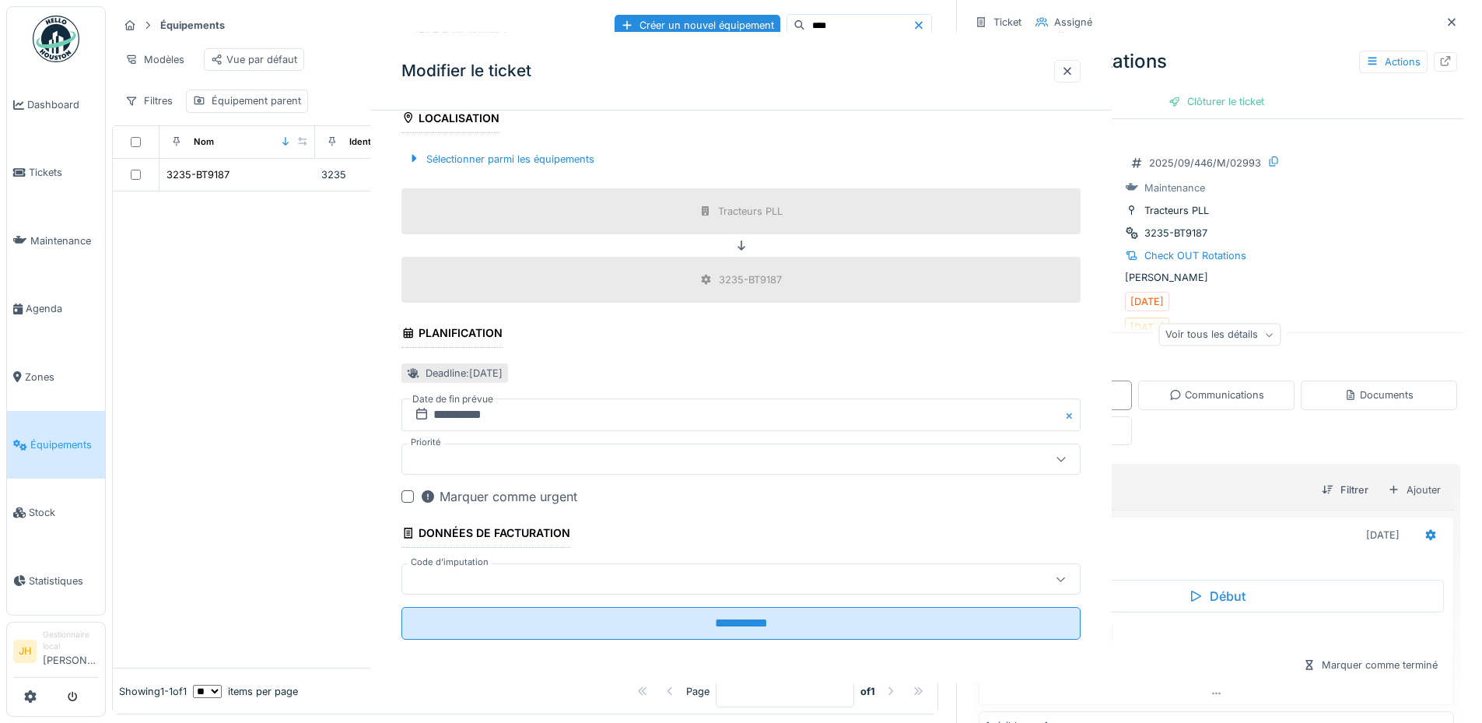
scroll to position [0, 0]
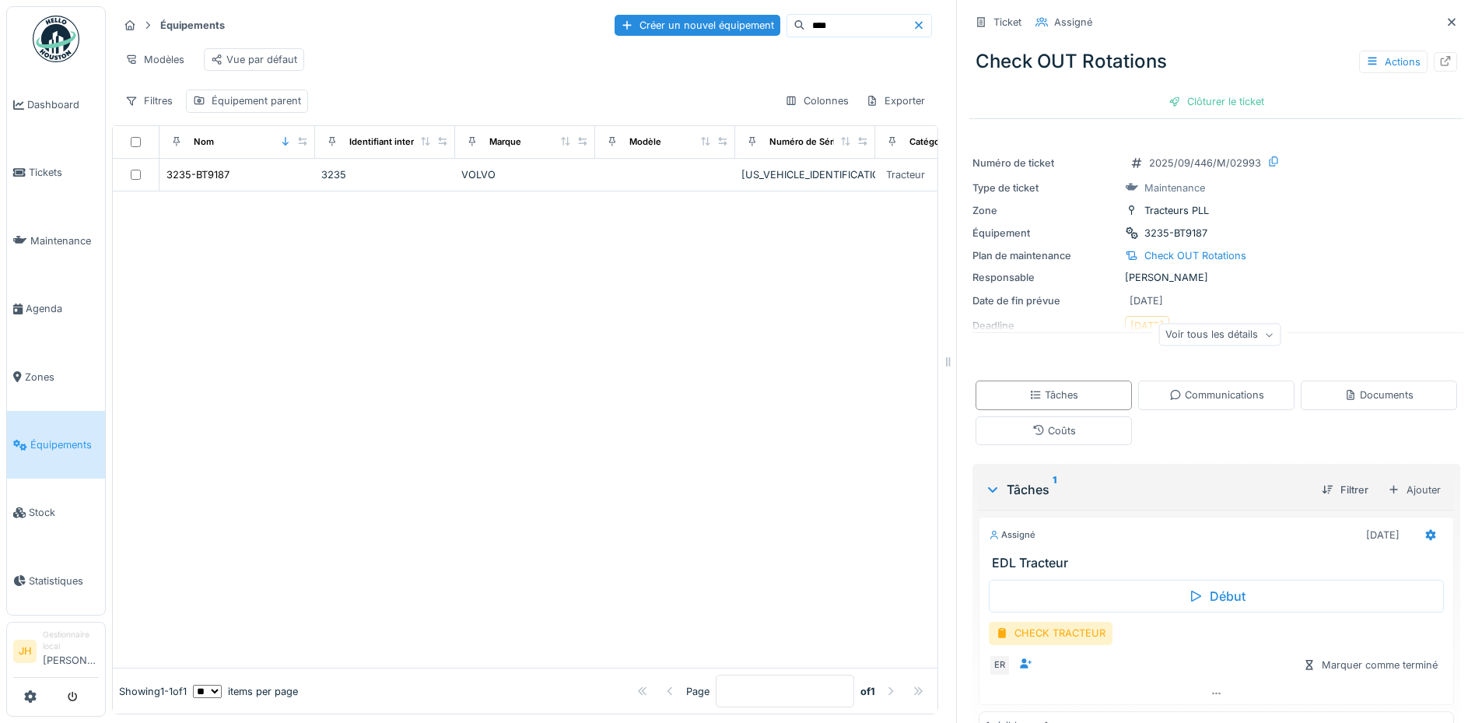
click at [822, 26] on div "Équipements Créer un nouvel équipement ****" at bounding box center [525, 25] width 814 height 26
click at [816, 15] on input "****" at bounding box center [858, 26] width 107 height 22
click at [198, 173] on div "3137-WQ6806" at bounding box center [200, 174] width 68 height 15
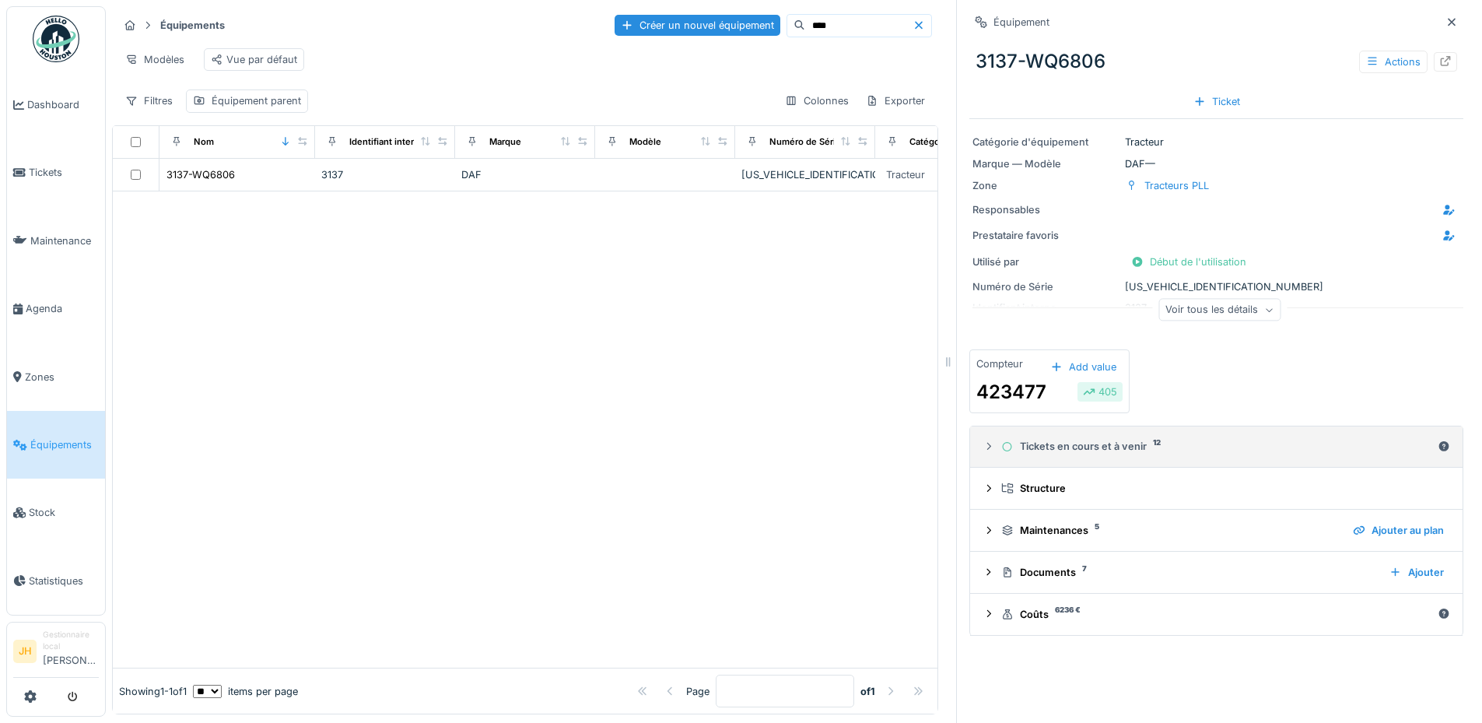
click at [1082, 439] on div "Tickets en cours et à venir 12" at bounding box center [1216, 446] width 430 height 15
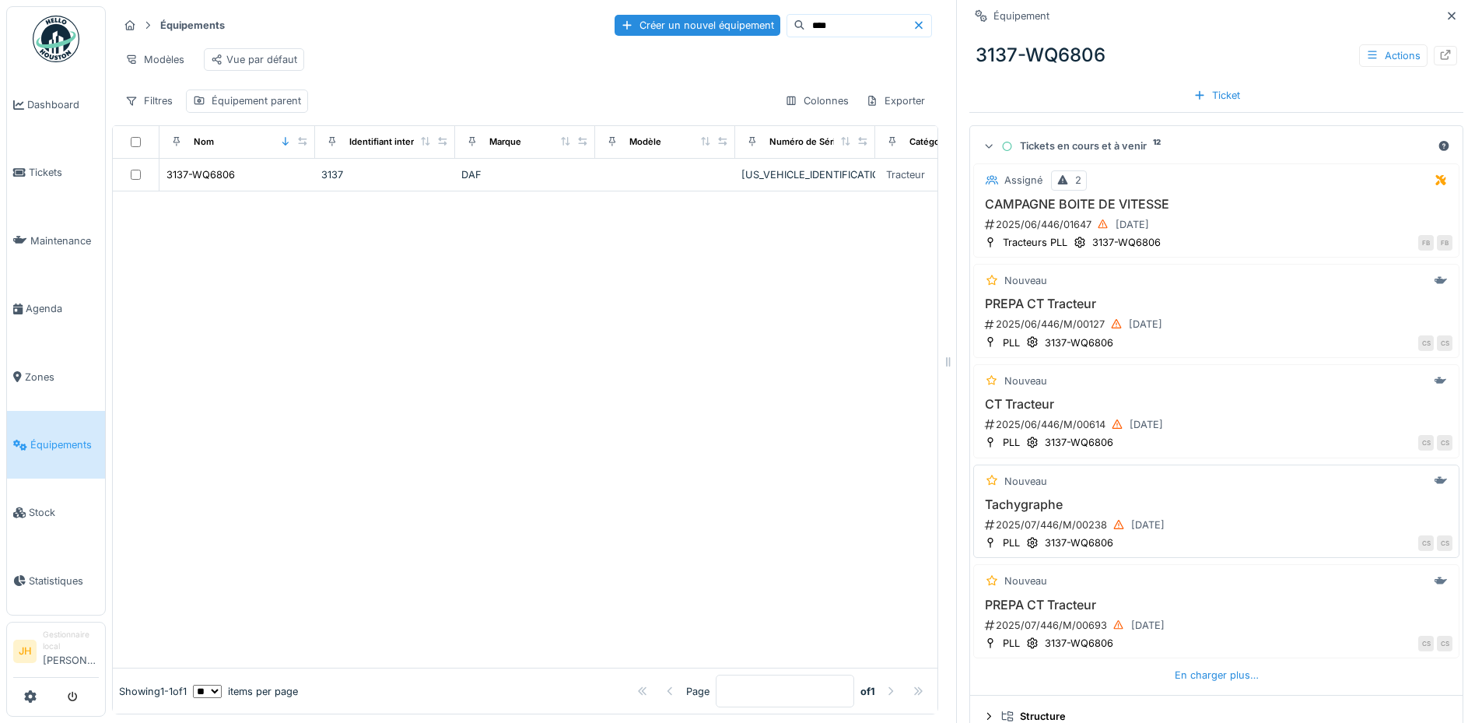
scroll to position [389, 0]
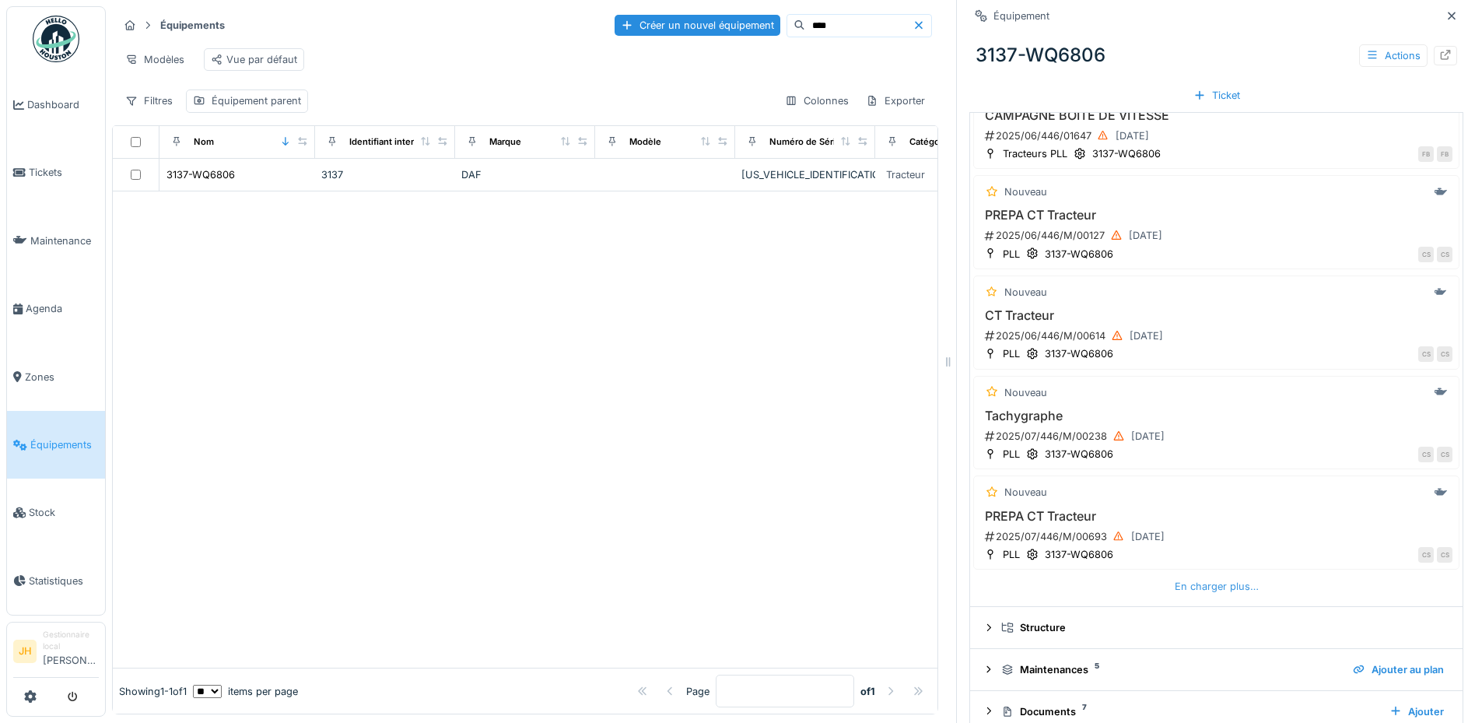
click at [1213, 577] on div "En charger plus…" at bounding box center [1216, 586] width 96 height 21
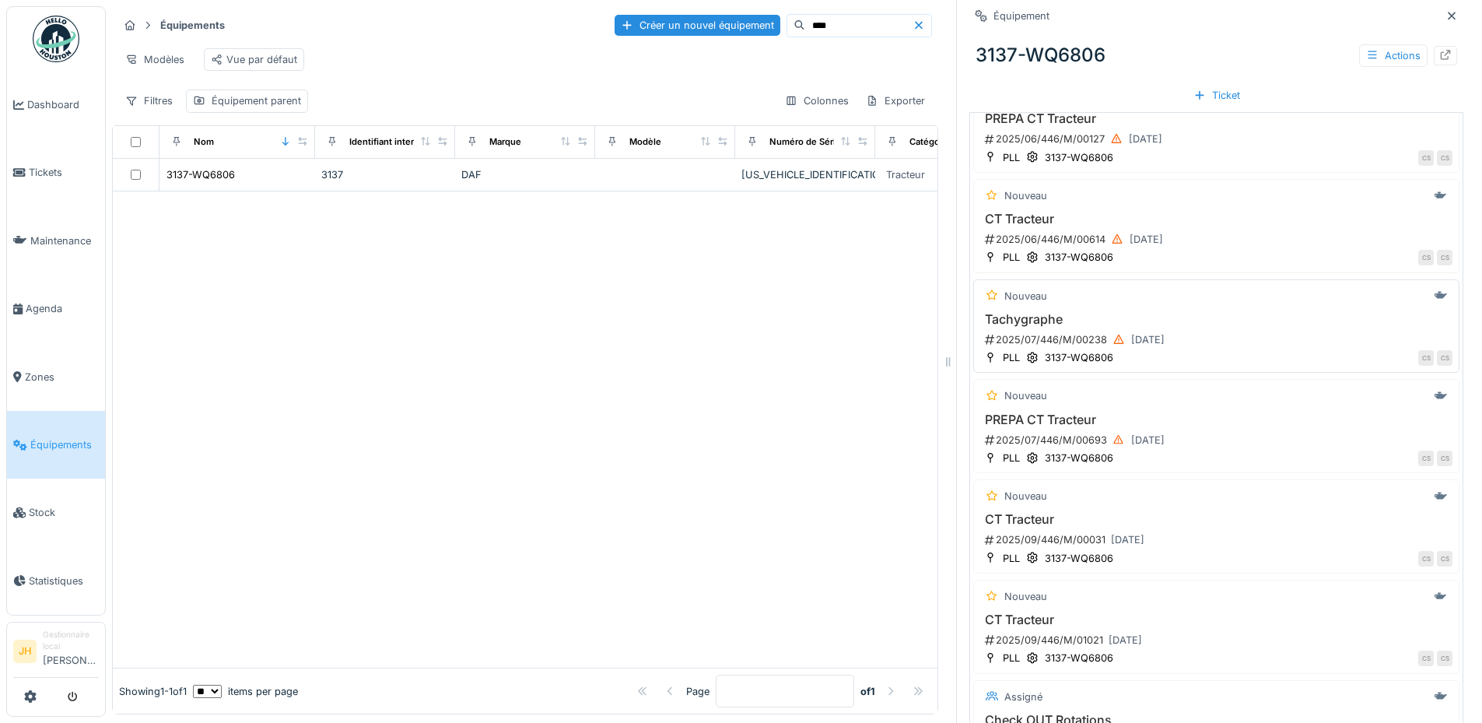
scroll to position [622, 0]
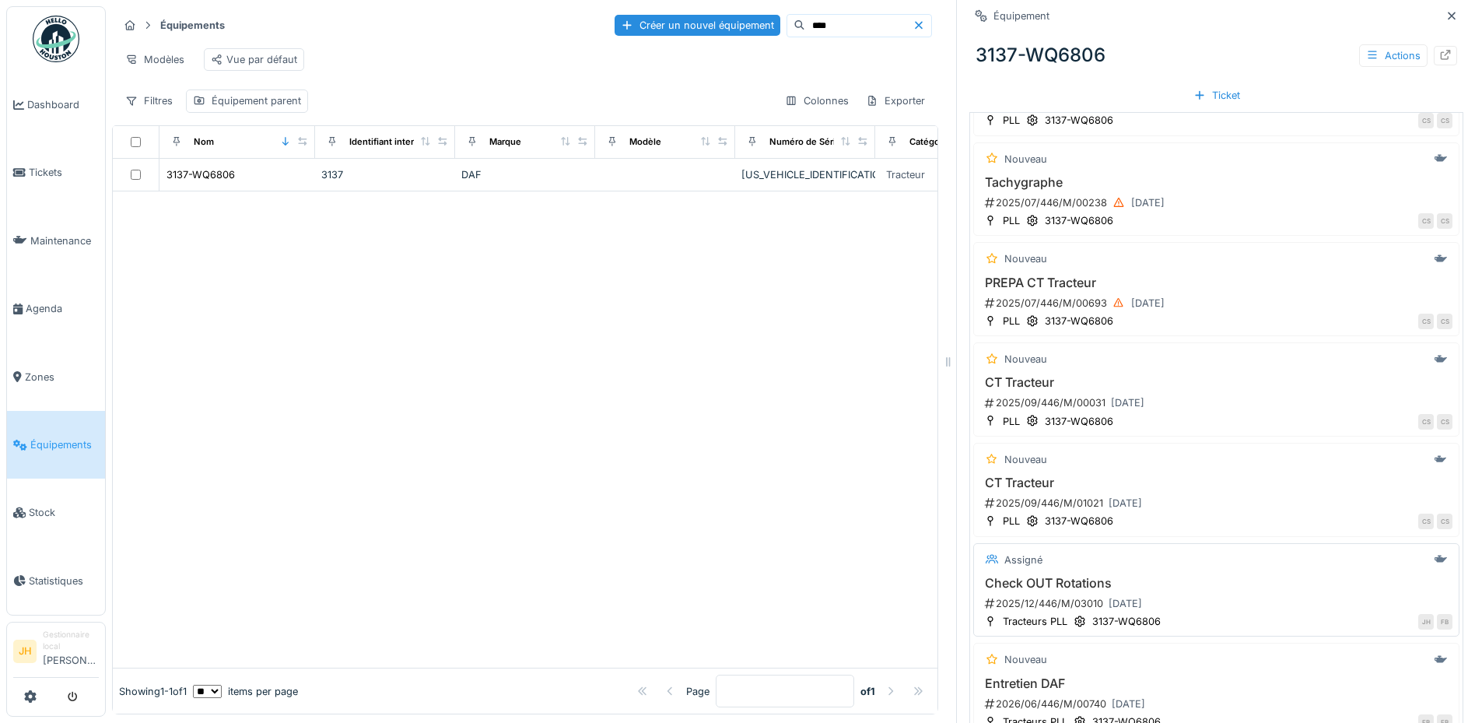
click at [1058, 576] on h3 "Check OUT Rotations" at bounding box center [1216, 583] width 472 height 15
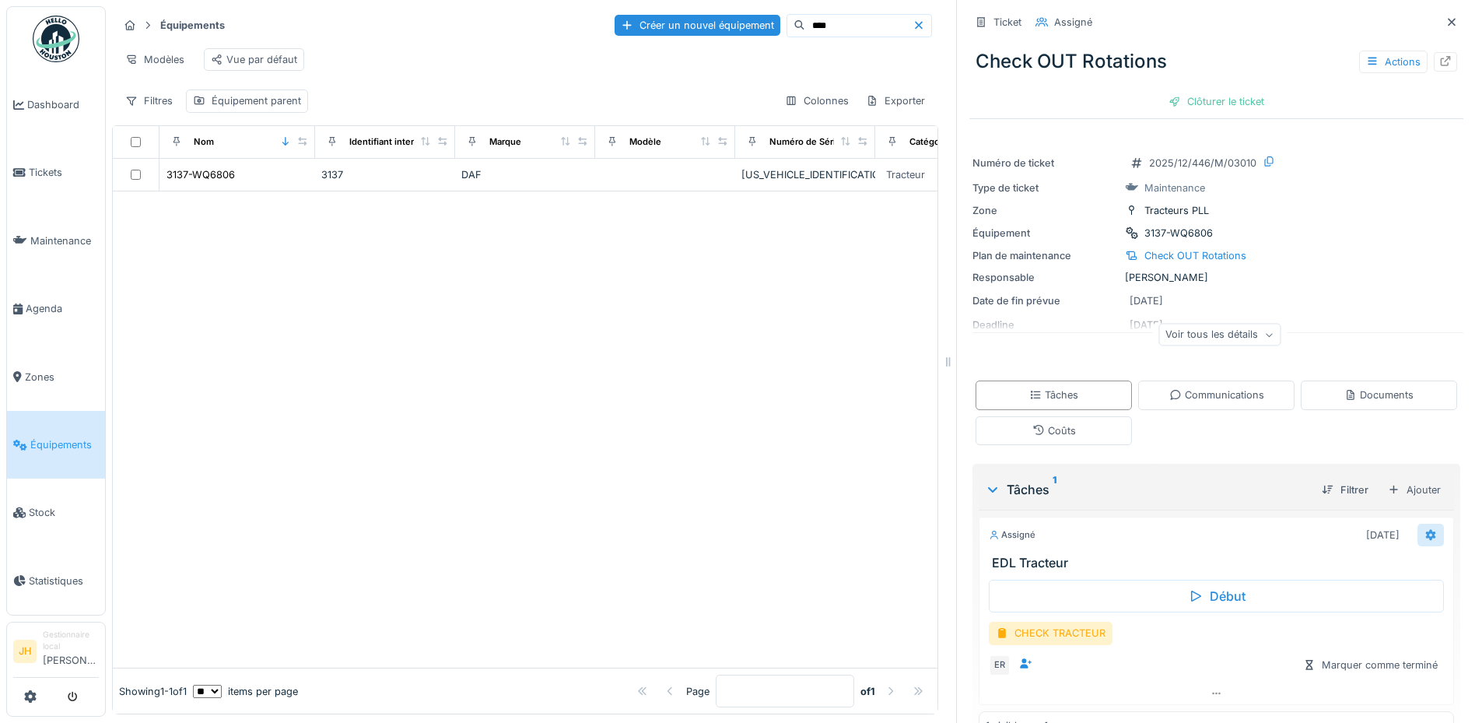
click at [1424, 530] on icon at bounding box center [1430, 535] width 12 height 10
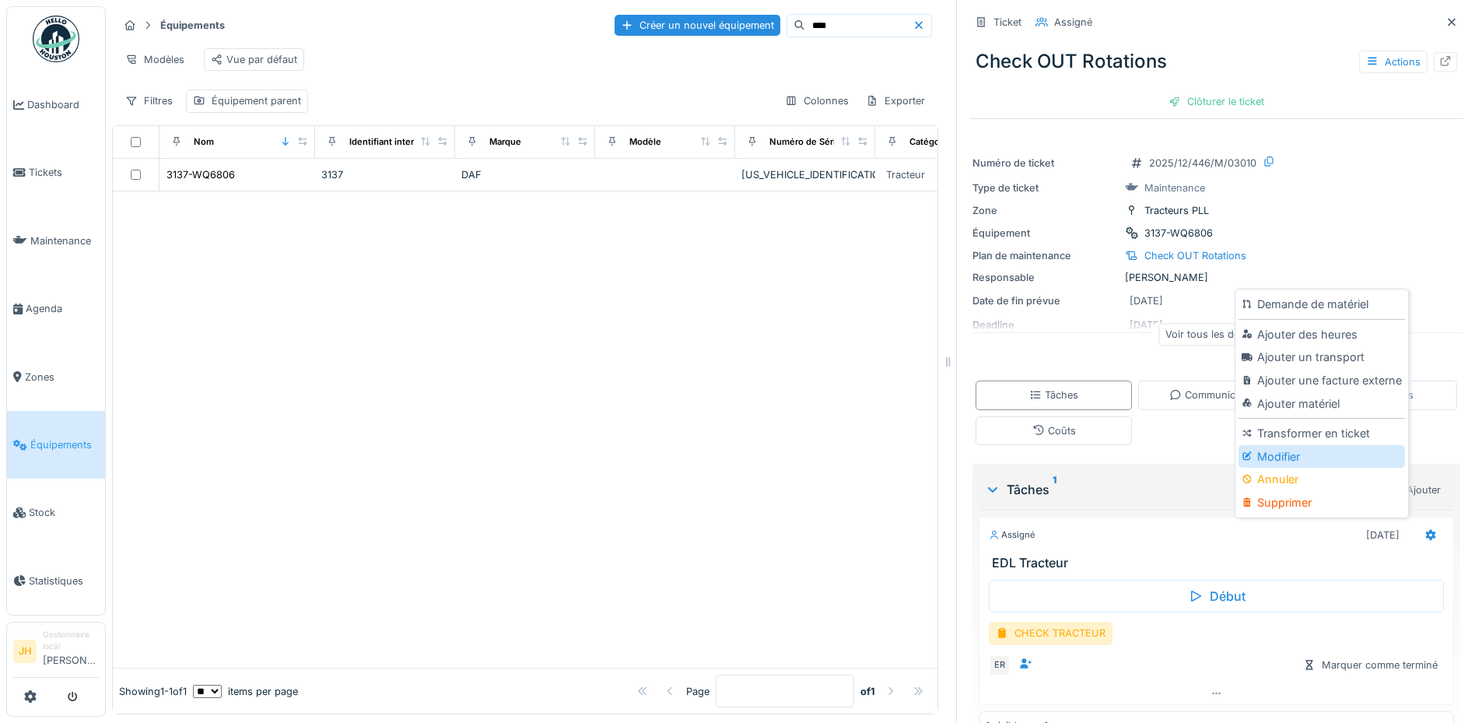
click at [1315, 447] on div "Modifier" at bounding box center [1321, 456] width 166 height 23
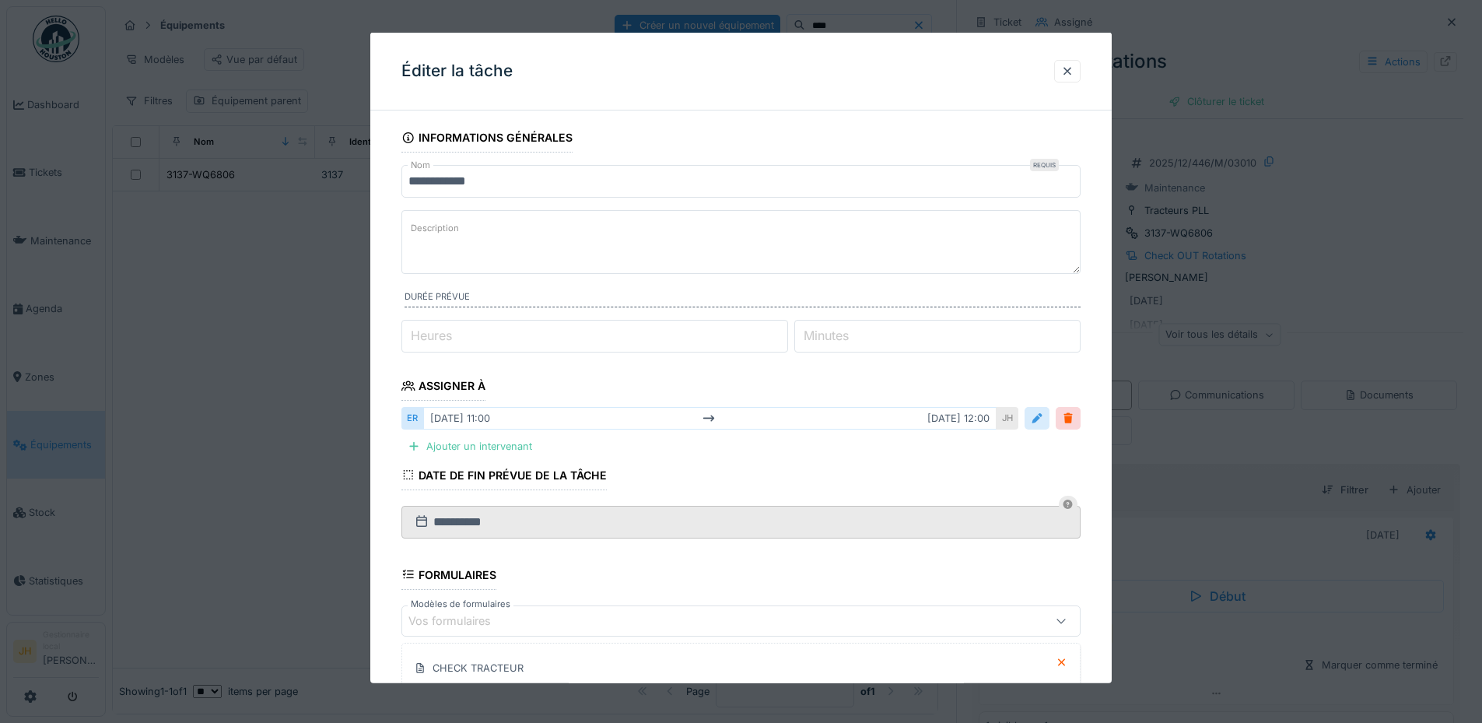
click at [1043, 419] on div at bounding box center [1037, 418] width 12 height 15
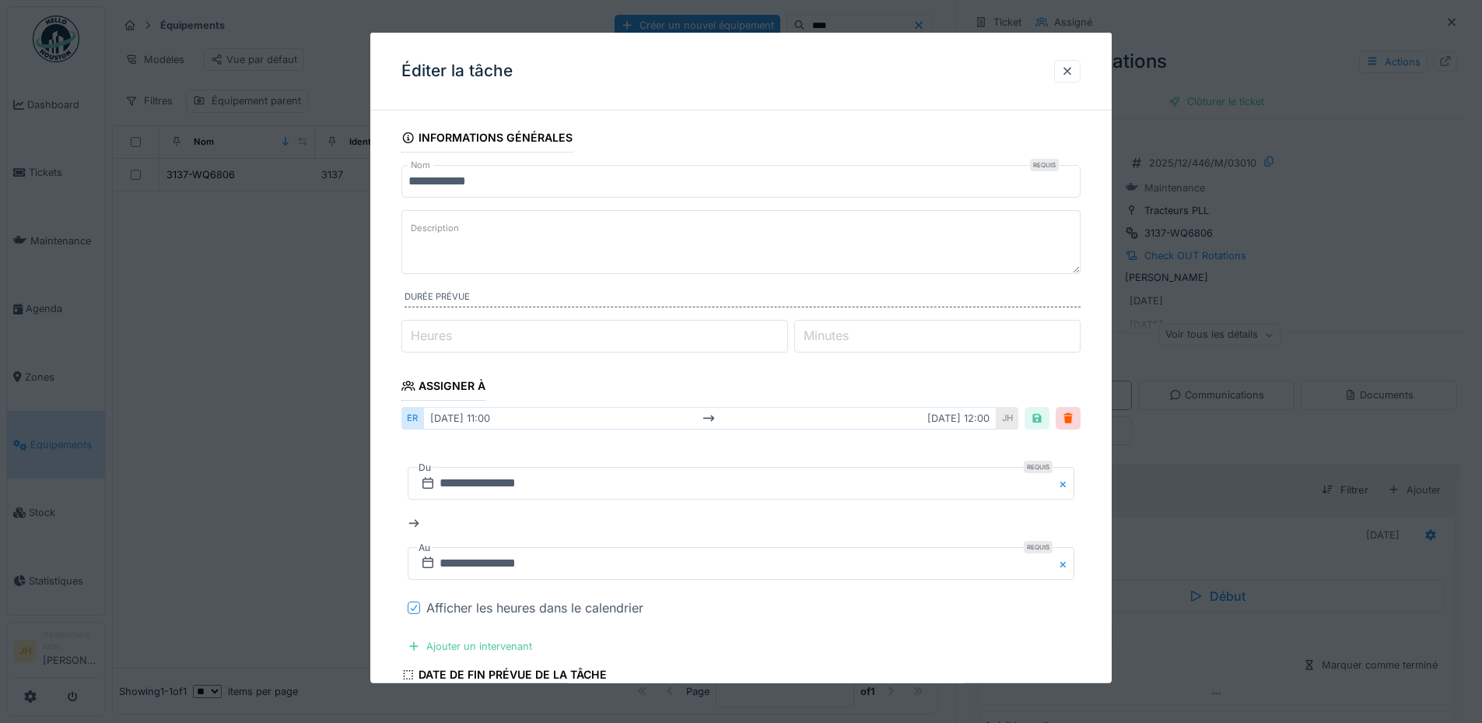
click at [416, 608] on icon at bounding box center [413, 608] width 9 height 8
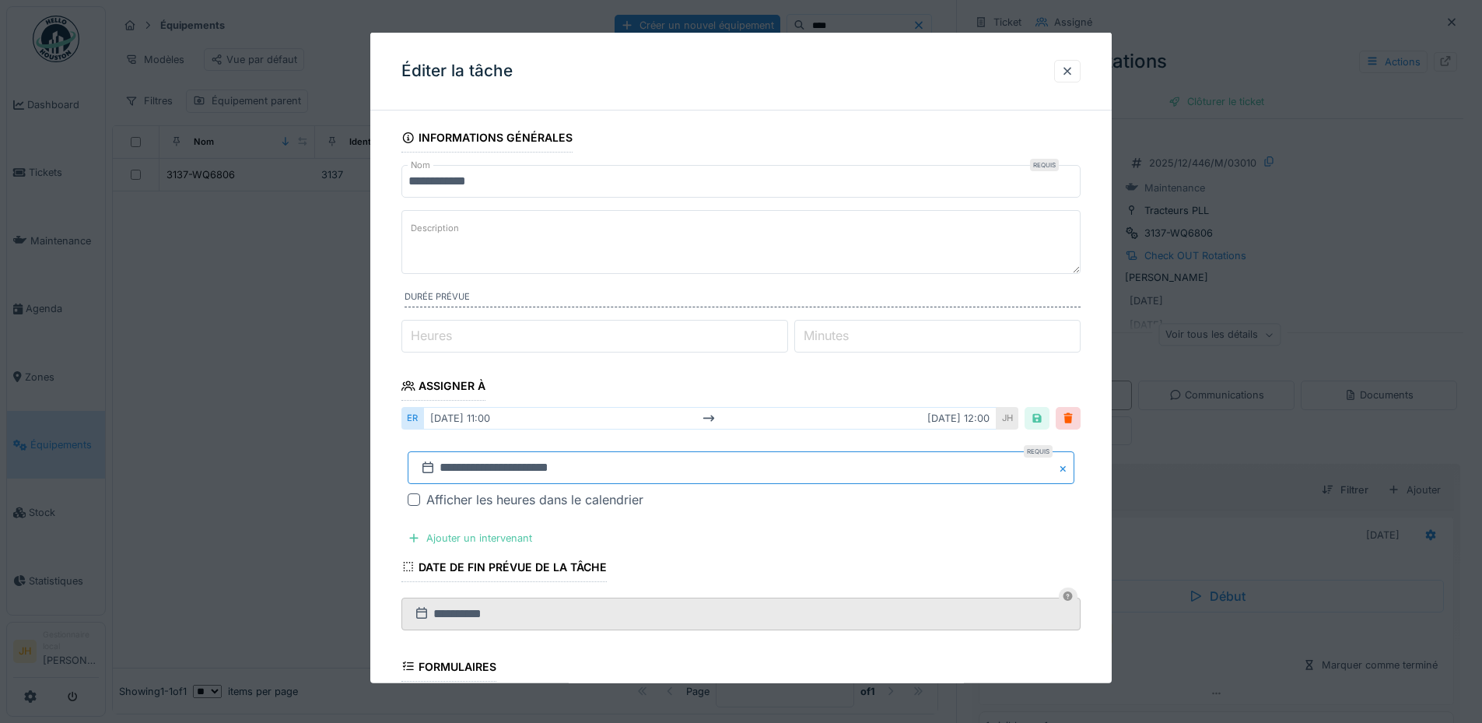
click at [501, 466] on input "**********" at bounding box center [741, 467] width 667 height 33
click at [666, 255] on span "Previous Month" at bounding box center [666, 260] width 0 height 19
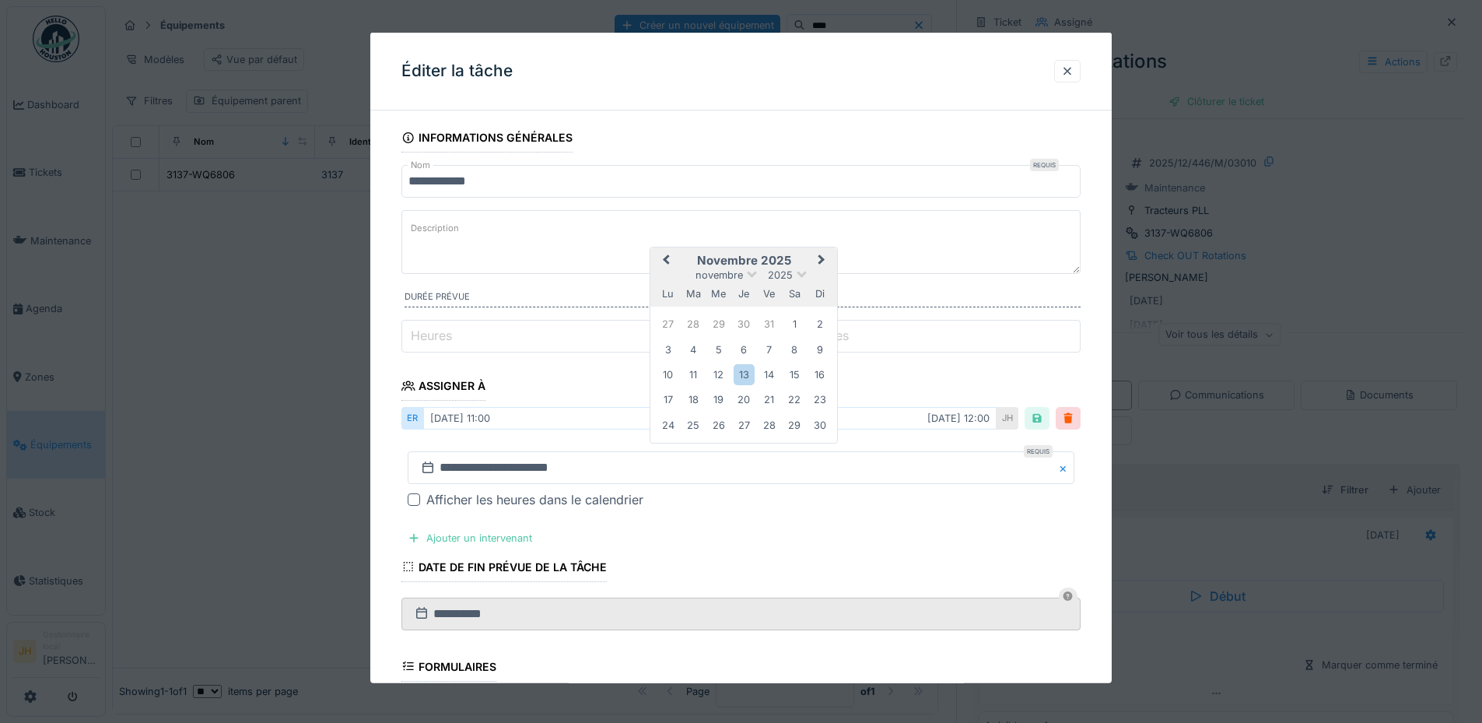
click at [666, 255] on span "Previous Month" at bounding box center [666, 260] width 0 height 19
click at [796, 401] on div "27" at bounding box center [794, 398] width 21 height 21
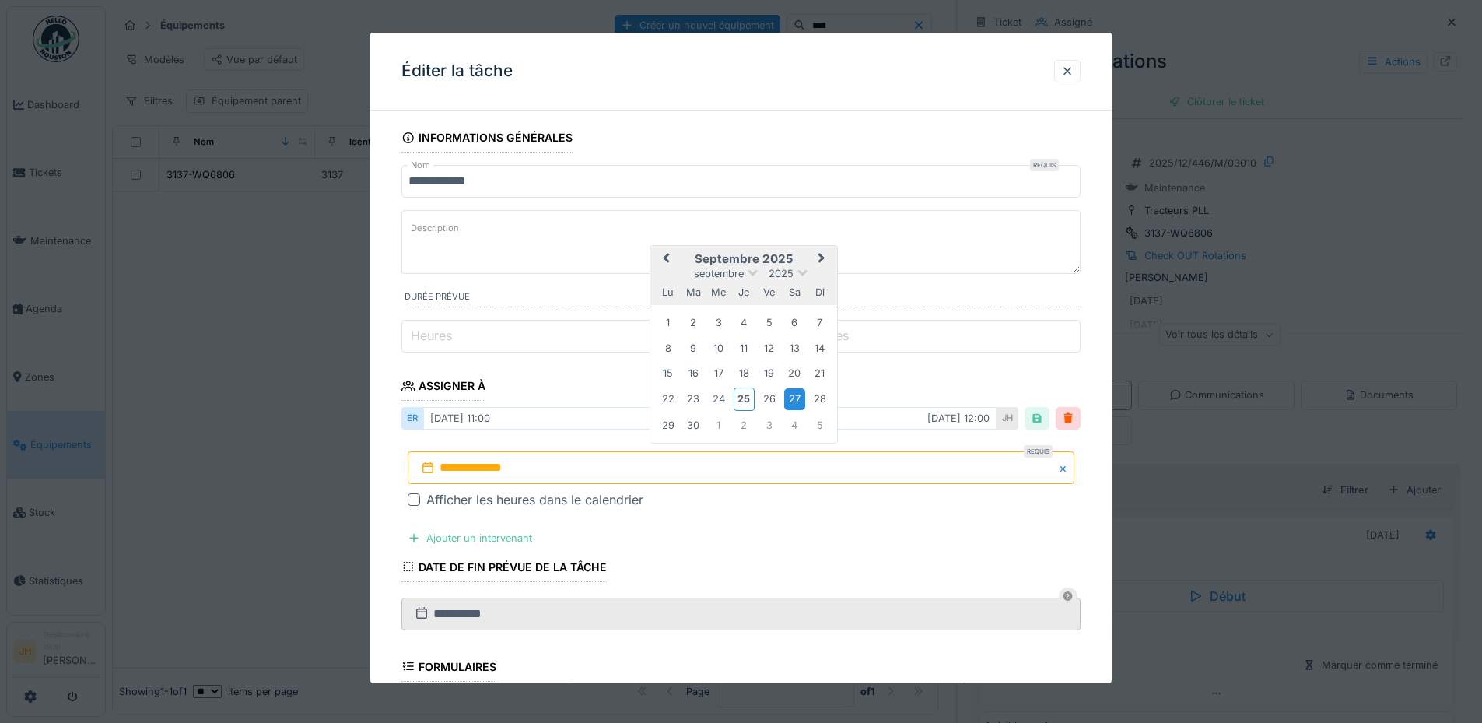
click at [796, 401] on div "27" at bounding box center [794, 398] width 21 height 21
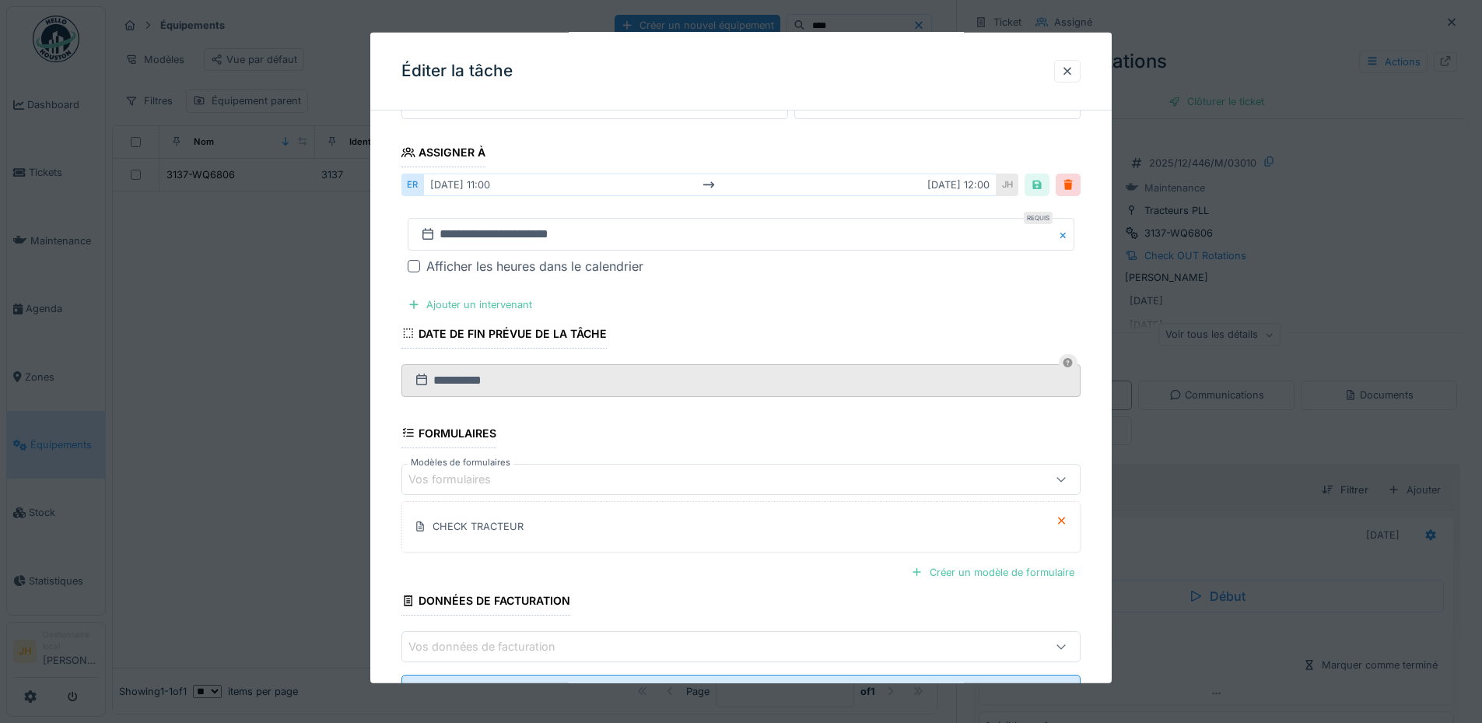
scroll to position [301, 0]
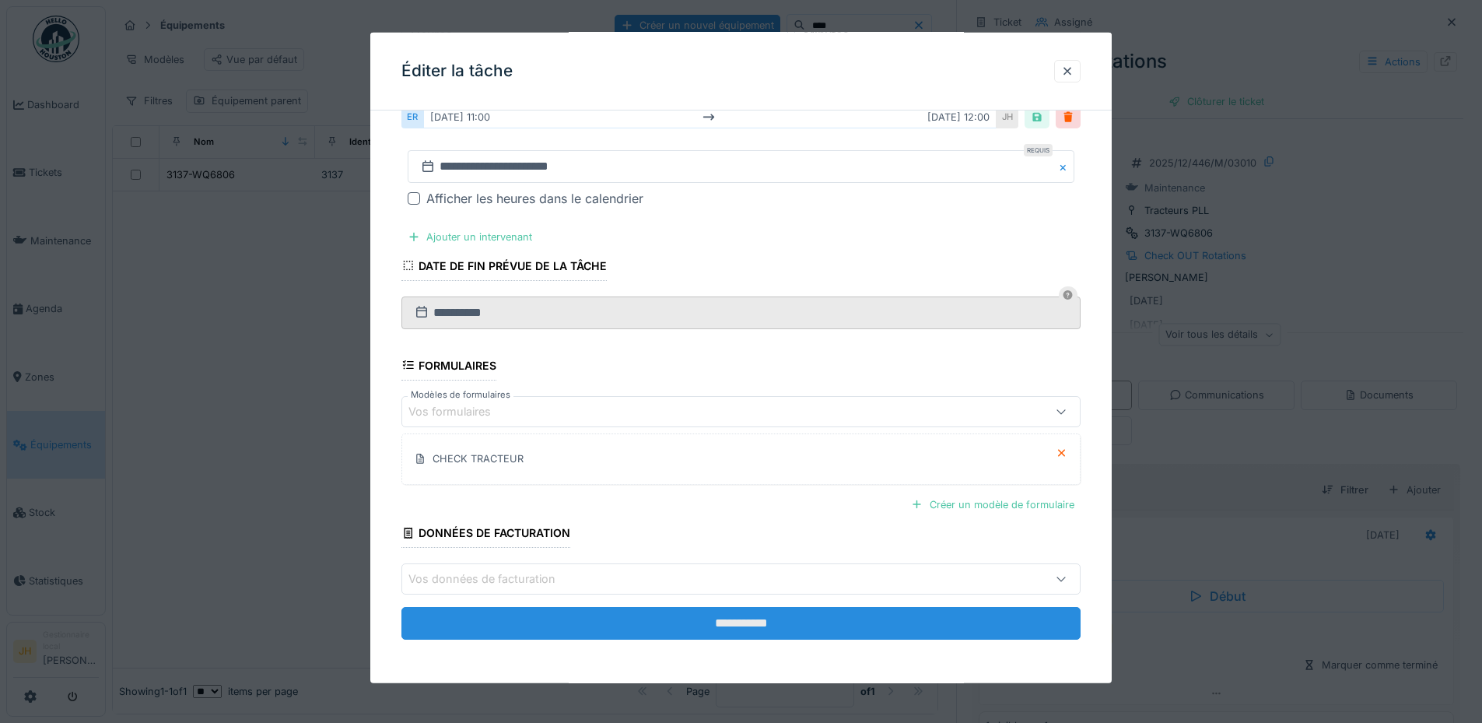
click at [753, 630] on input "**********" at bounding box center [740, 623] width 679 height 33
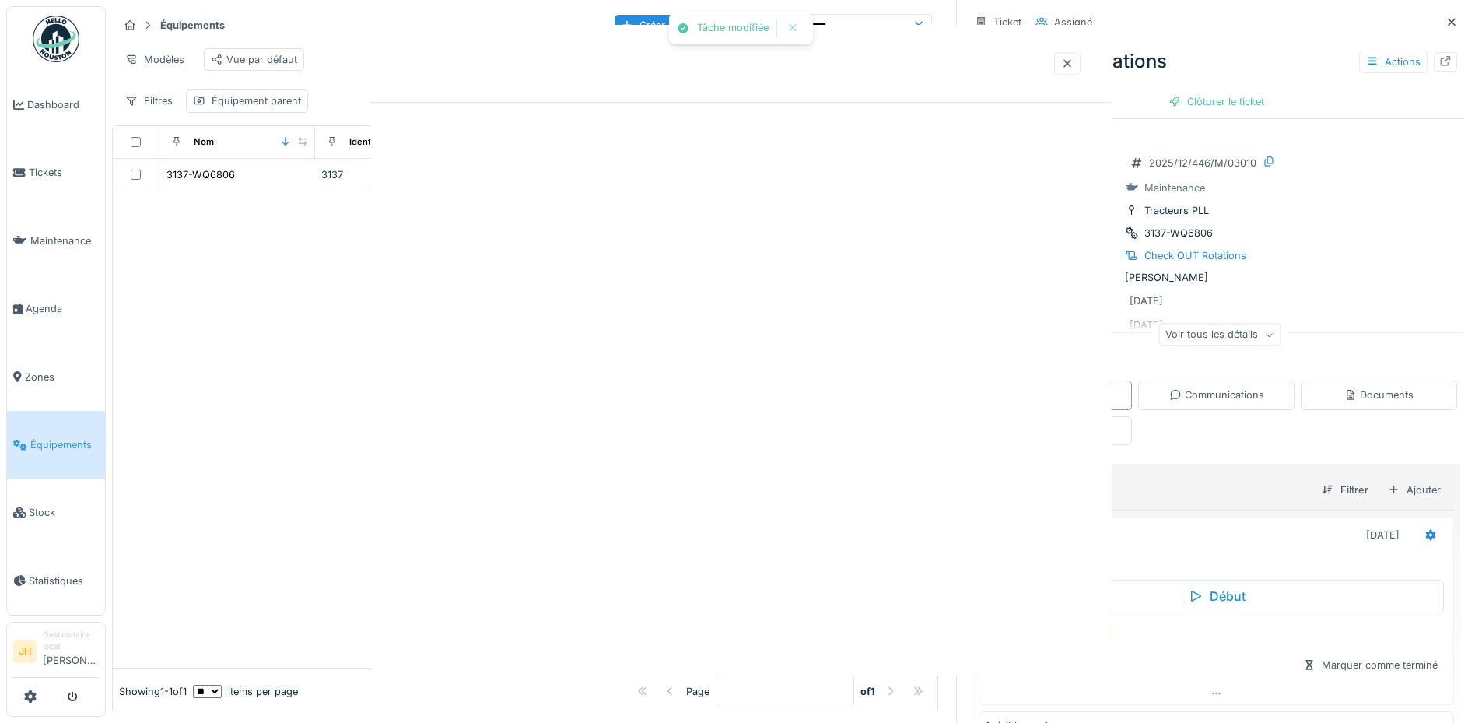
scroll to position [0, 0]
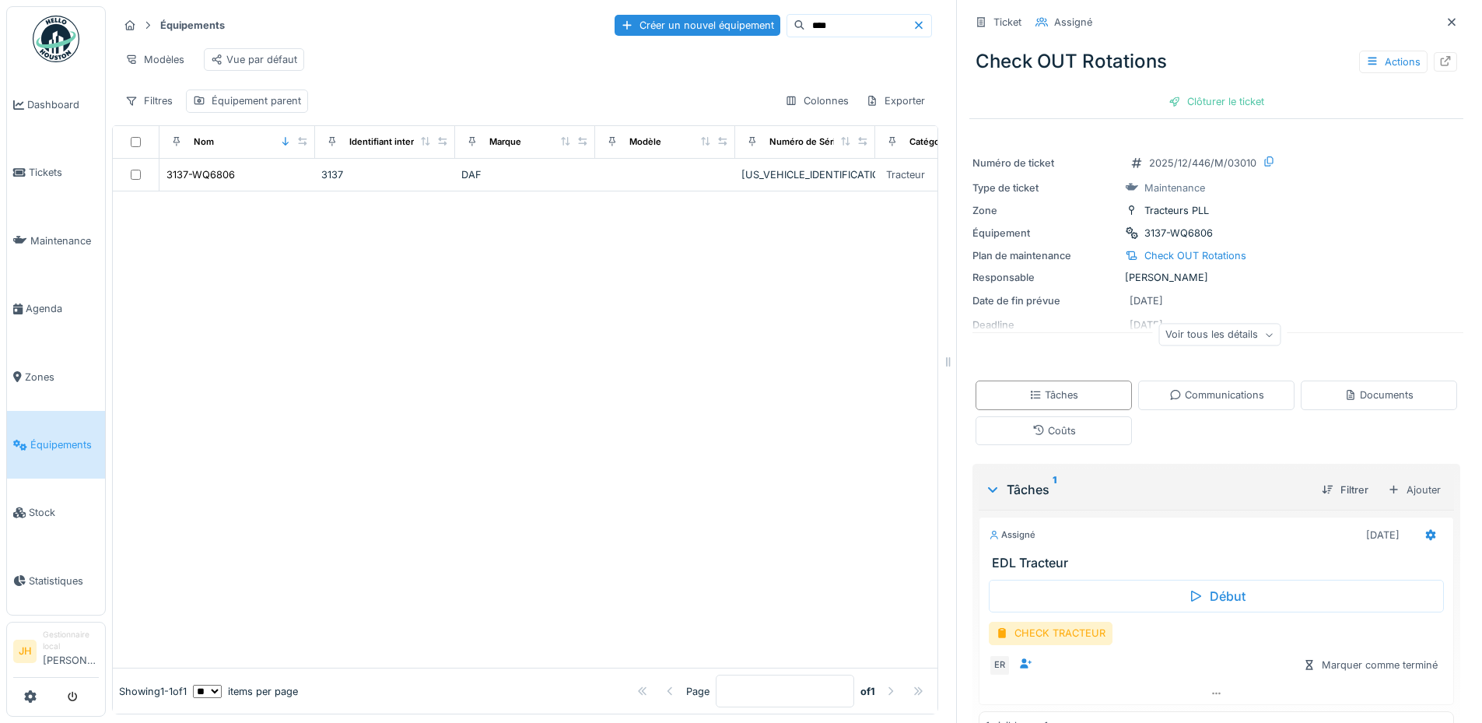
click at [805, 15] on input "****" at bounding box center [858, 26] width 107 height 22
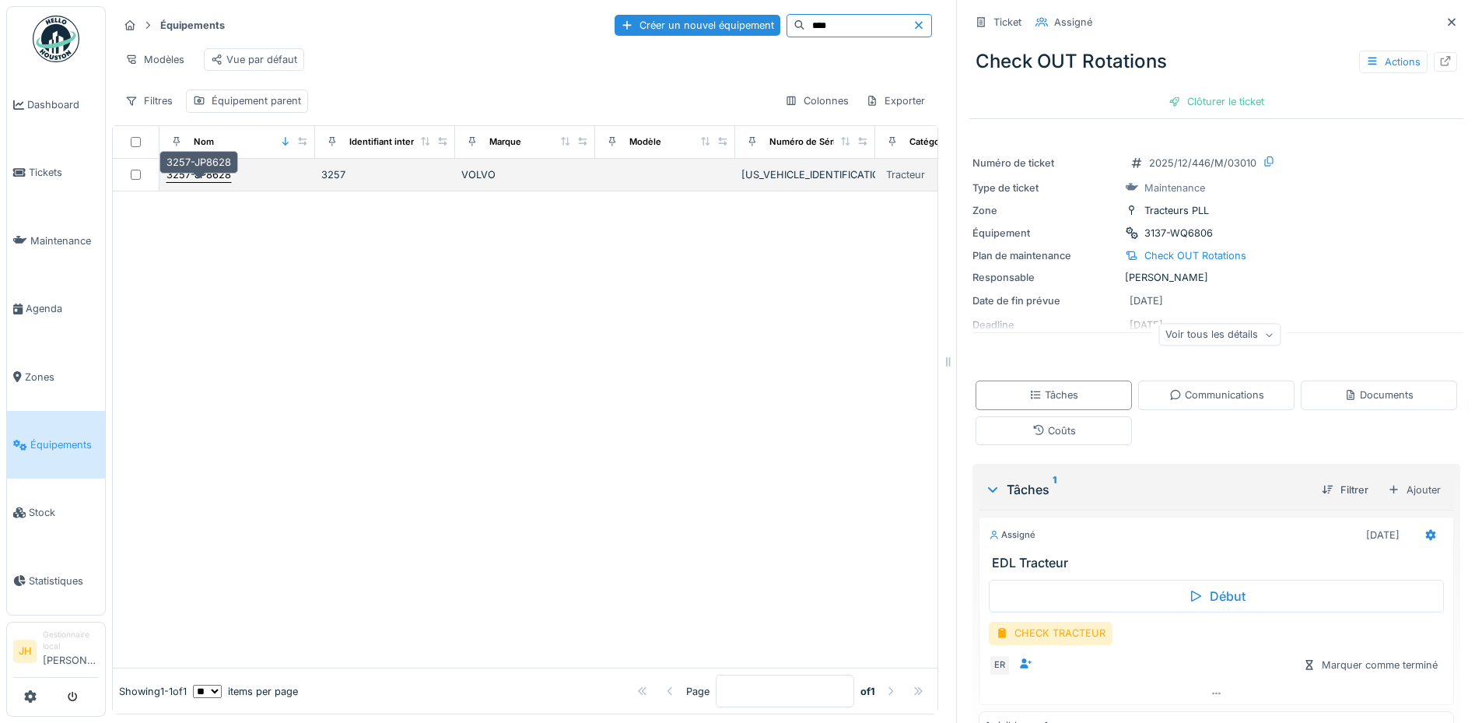
click at [201, 178] on div "3257-JP8628" at bounding box center [198, 174] width 65 height 15
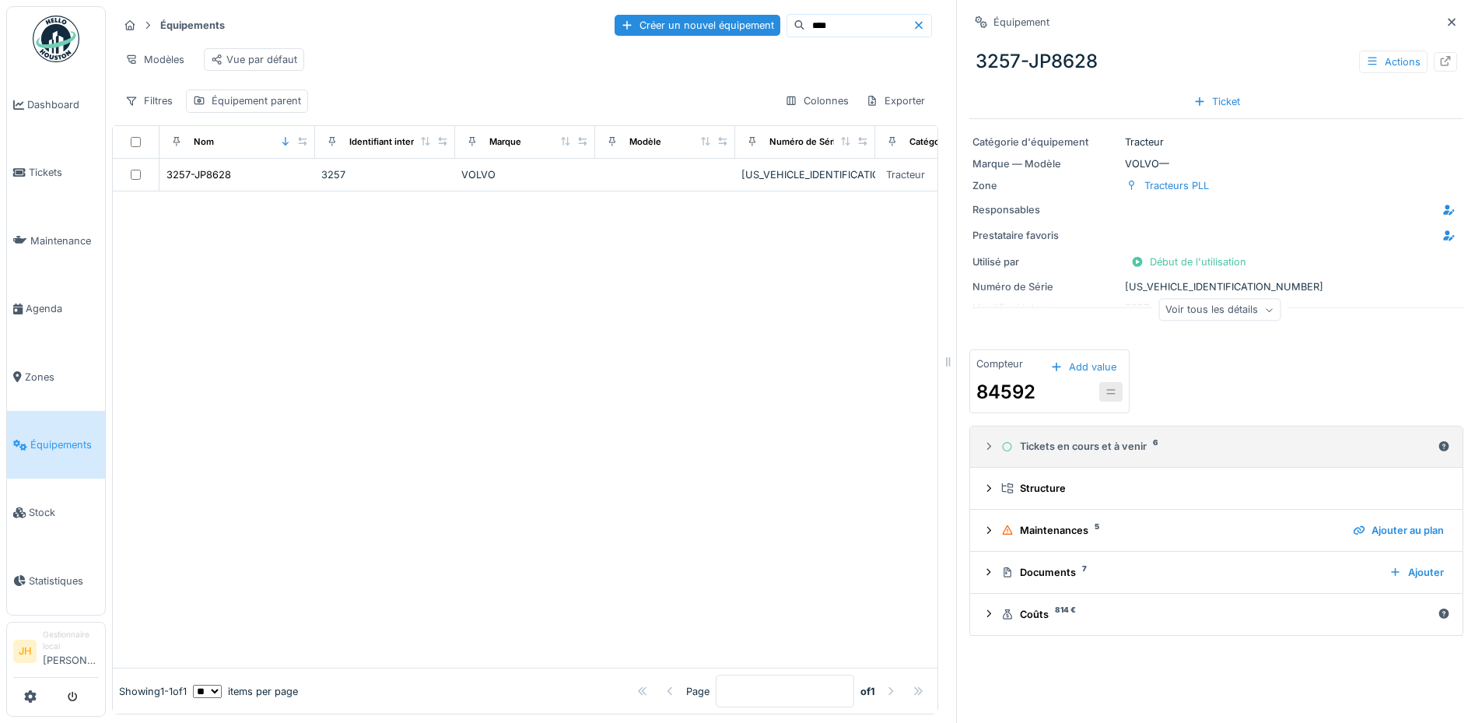
click at [1096, 444] on div "Tickets en cours et à venir 6" at bounding box center [1216, 446] width 430 height 15
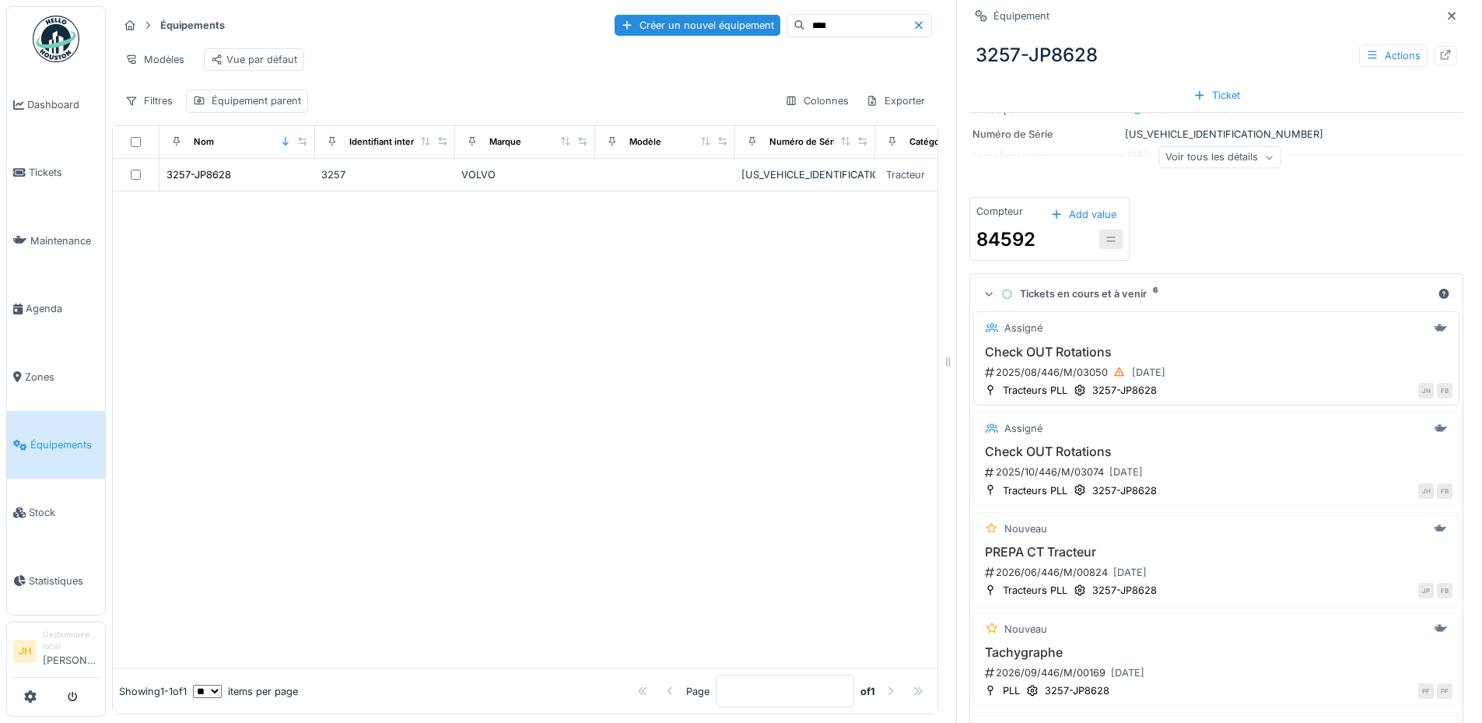
scroll to position [389, 0]
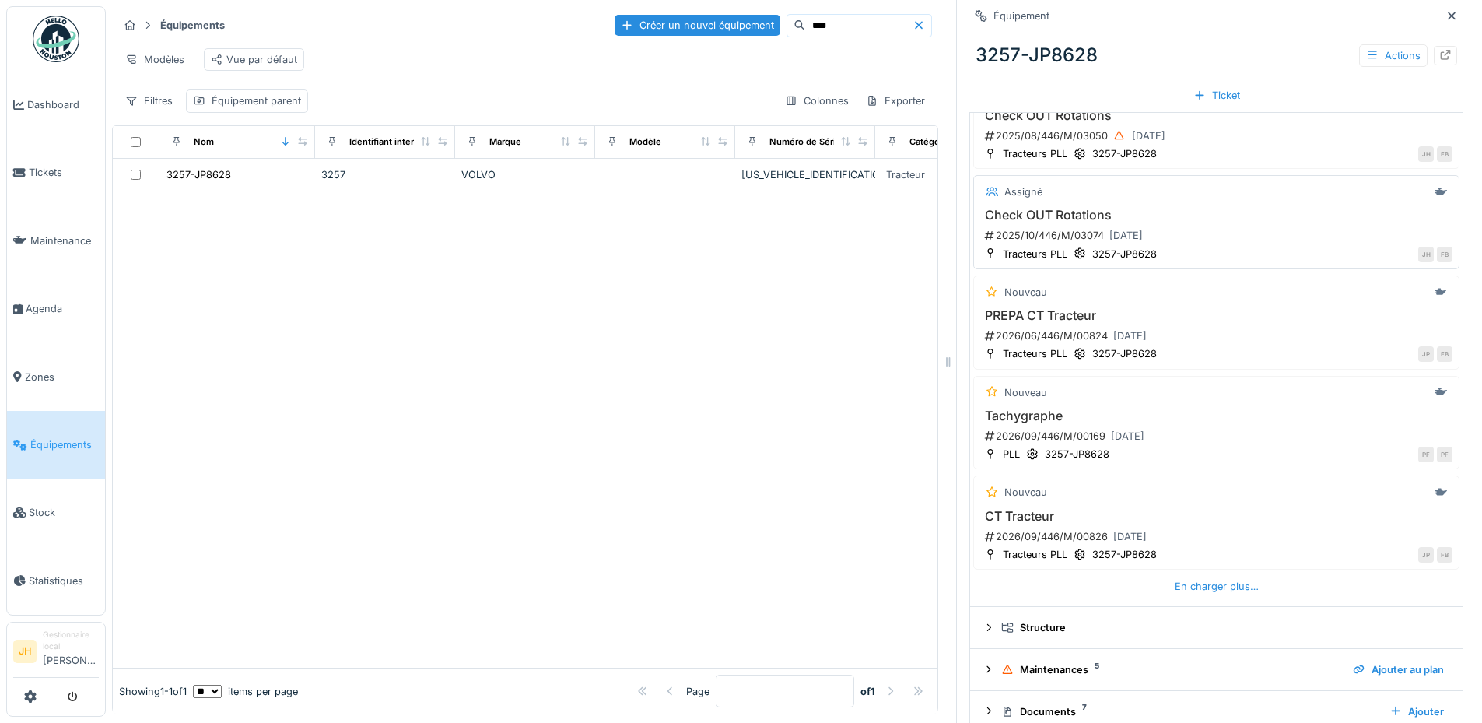
click at [1055, 208] on h3 "Check OUT Rotations" at bounding box center [1216, 215] width 472 height 15
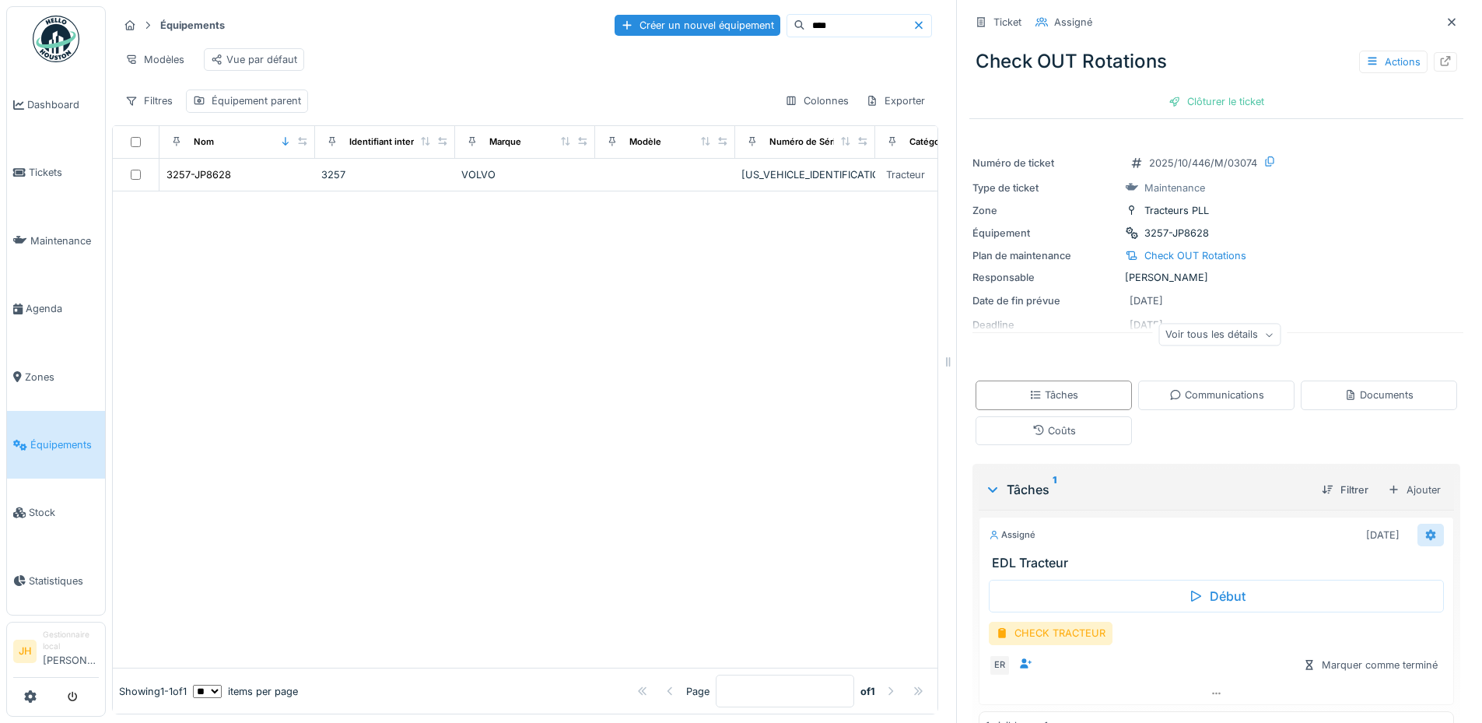
click at [1424, 530] on icon at bounding box center [1430, 535] width 12 height 10
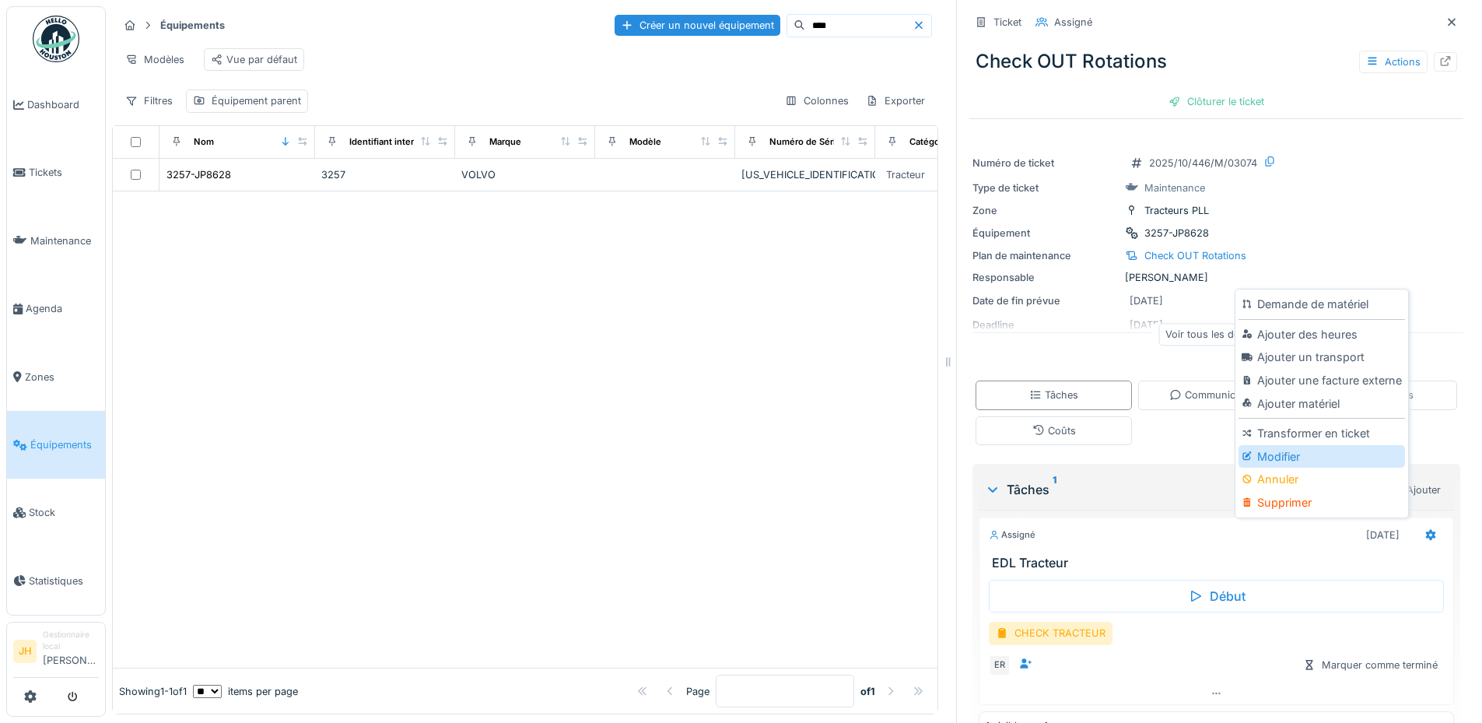
click at [1270, 445] on div "Modifier" at bounding box center [1321, 456] width 166 height 23
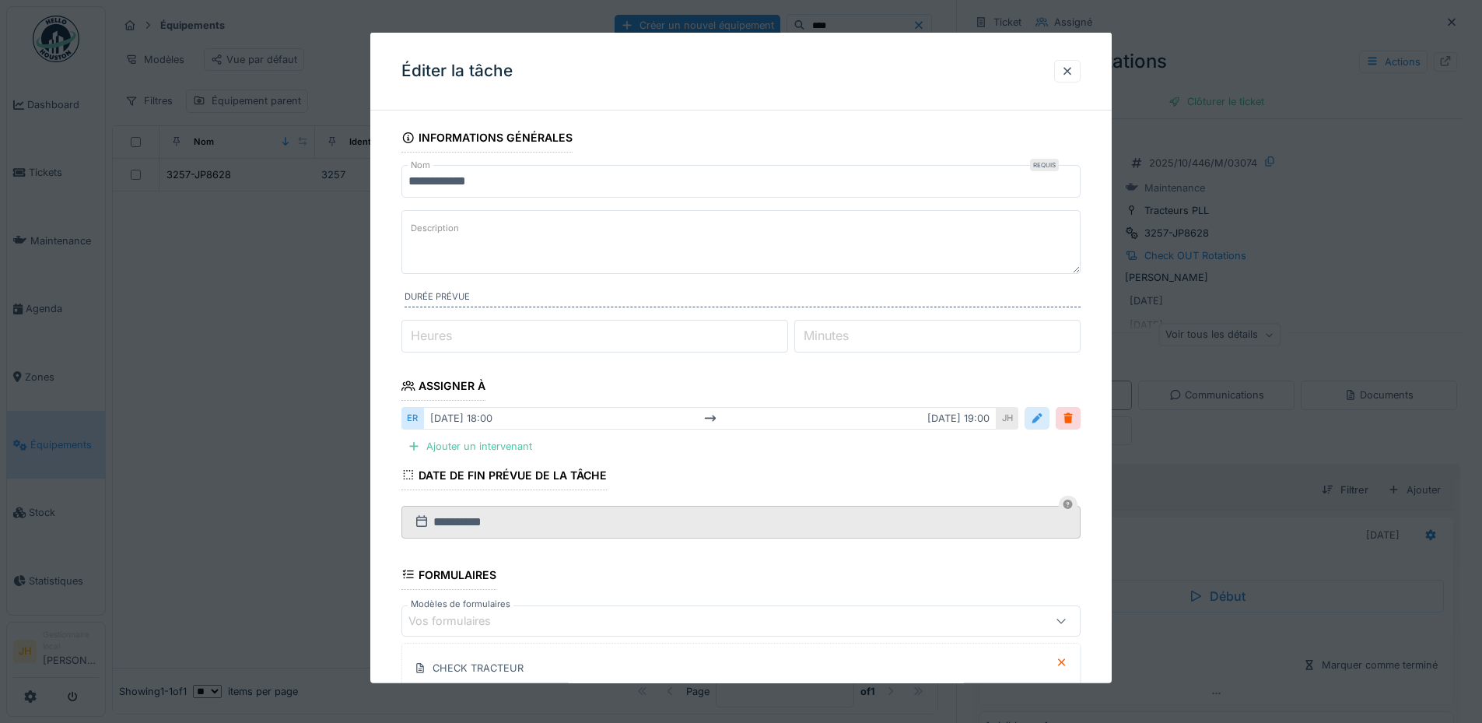
click at [1038, 414] on div at bounding box center [1037, 418] width 12 height 15
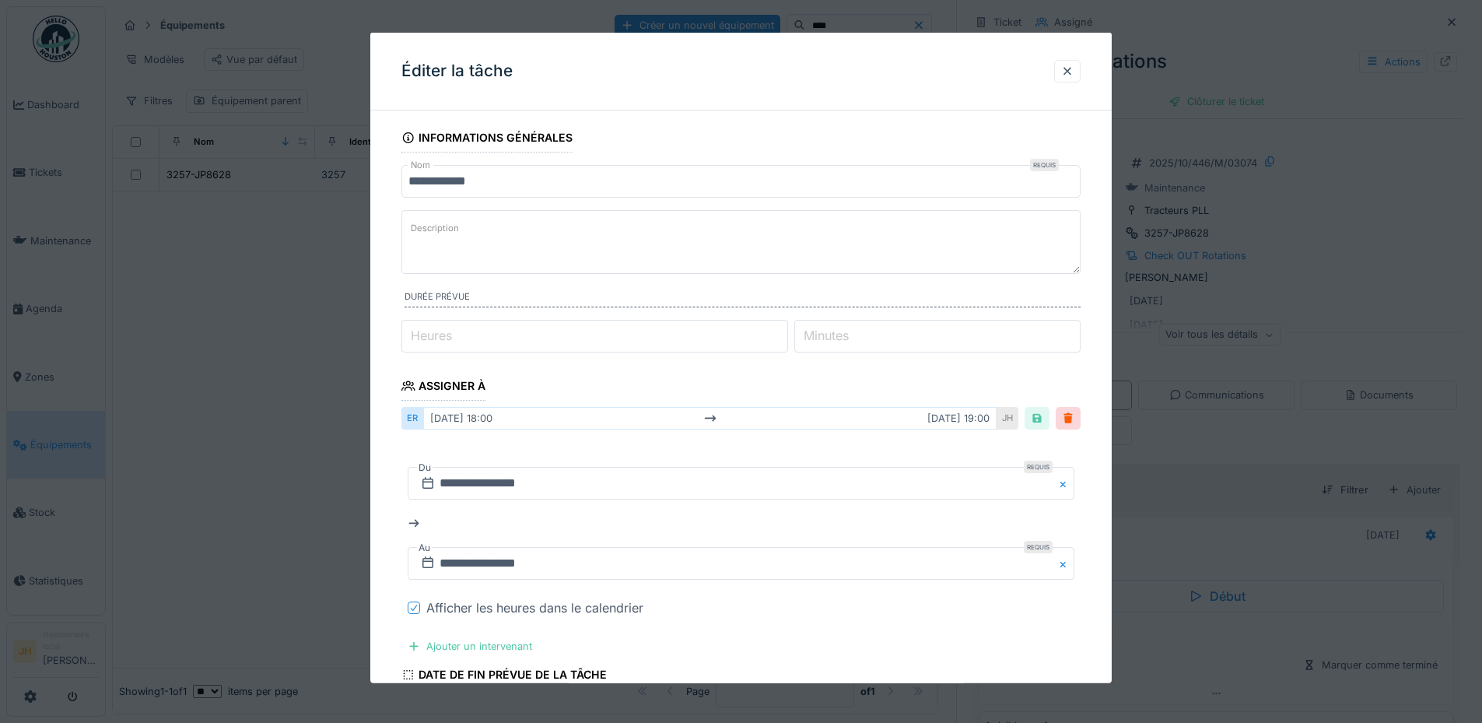
click at [411, 608] on icon at bounding box center [413, 608] width 9 height 8
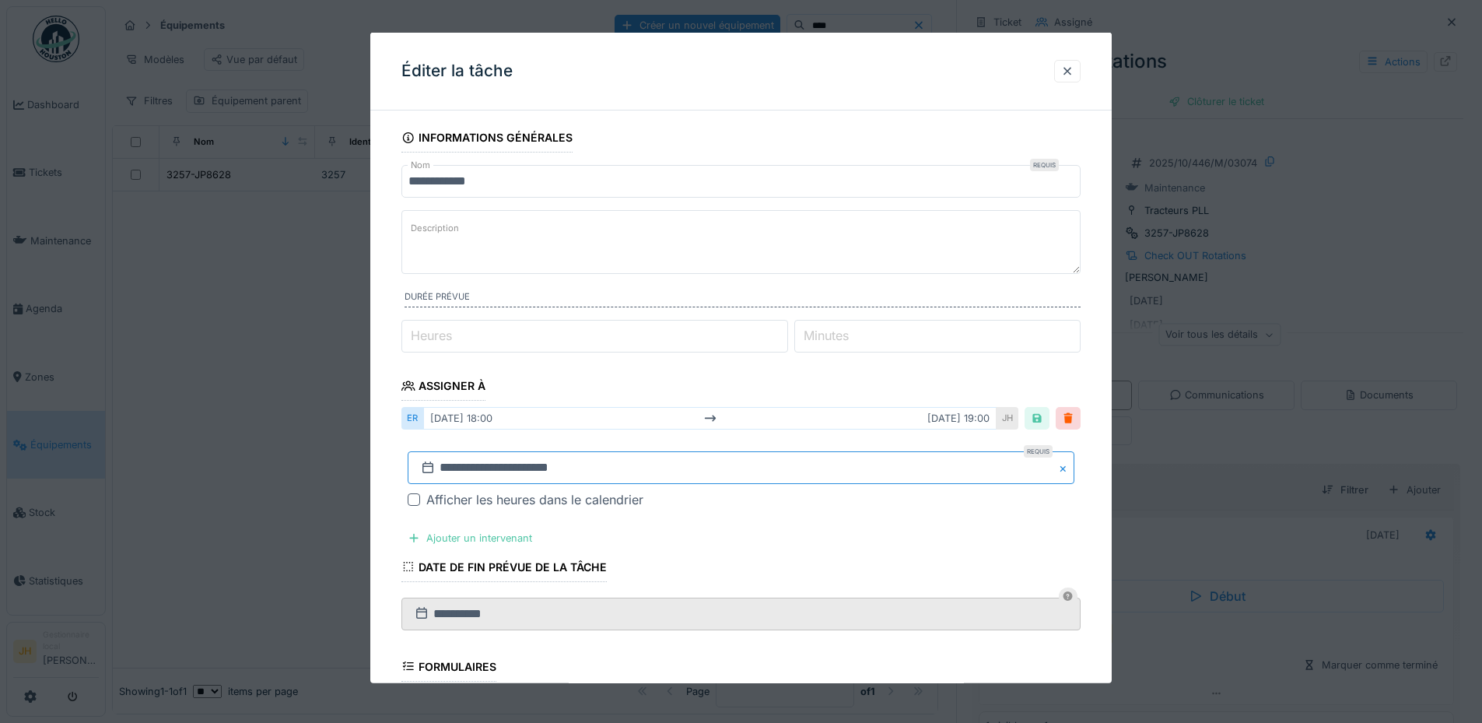
click at [452, 467] on input "**********" at bounding box center [741, 467] width 667 height 33
click at [666, 261] on span "Previous Month" at bounding box center [666, 260] width 0 height 19
click at [666, 261] on span "Previous Month" at bounding box center [666, 259] width 0 height 19
click at [821, 257] on span "Next Month" at bounding box center [821, 260] width 0 height 19
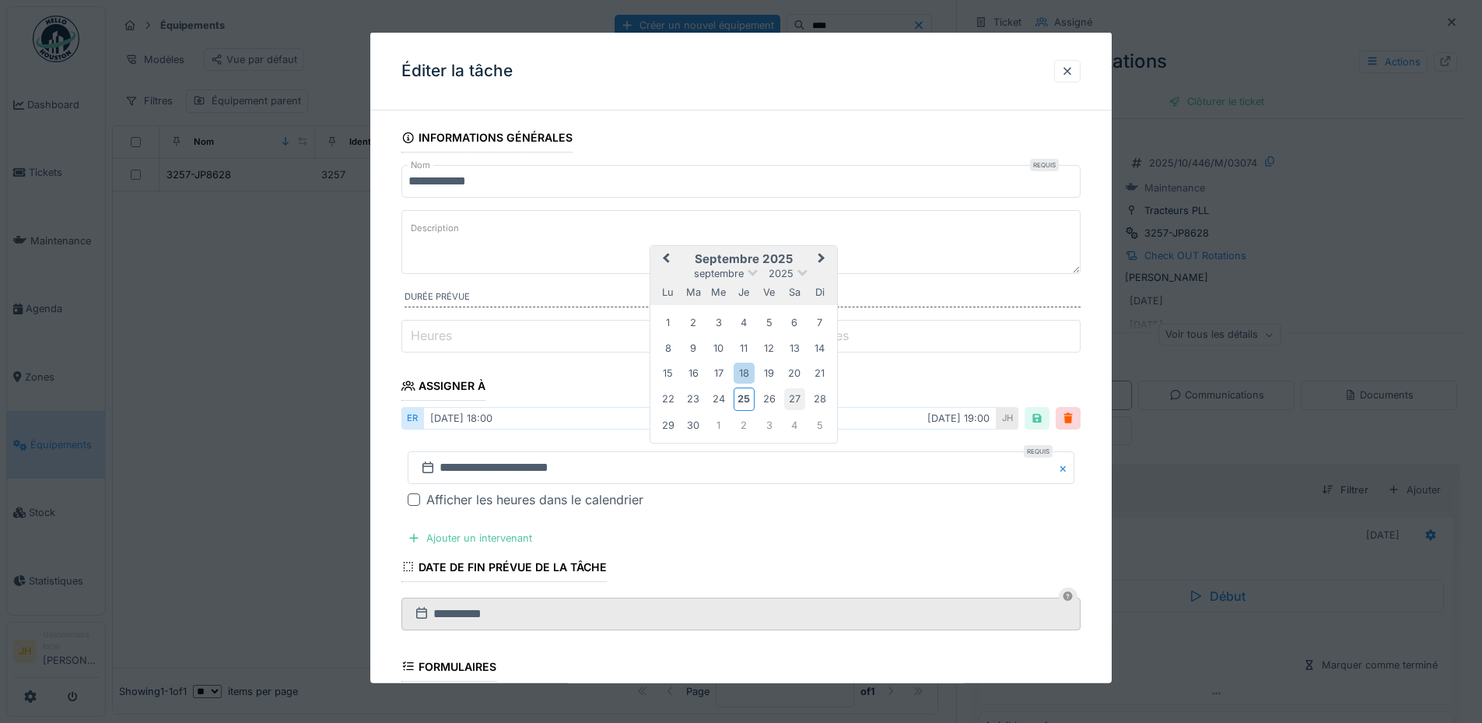
click at [790, 399] on div "27" at bounding box center [794, 398] width 21 height 21
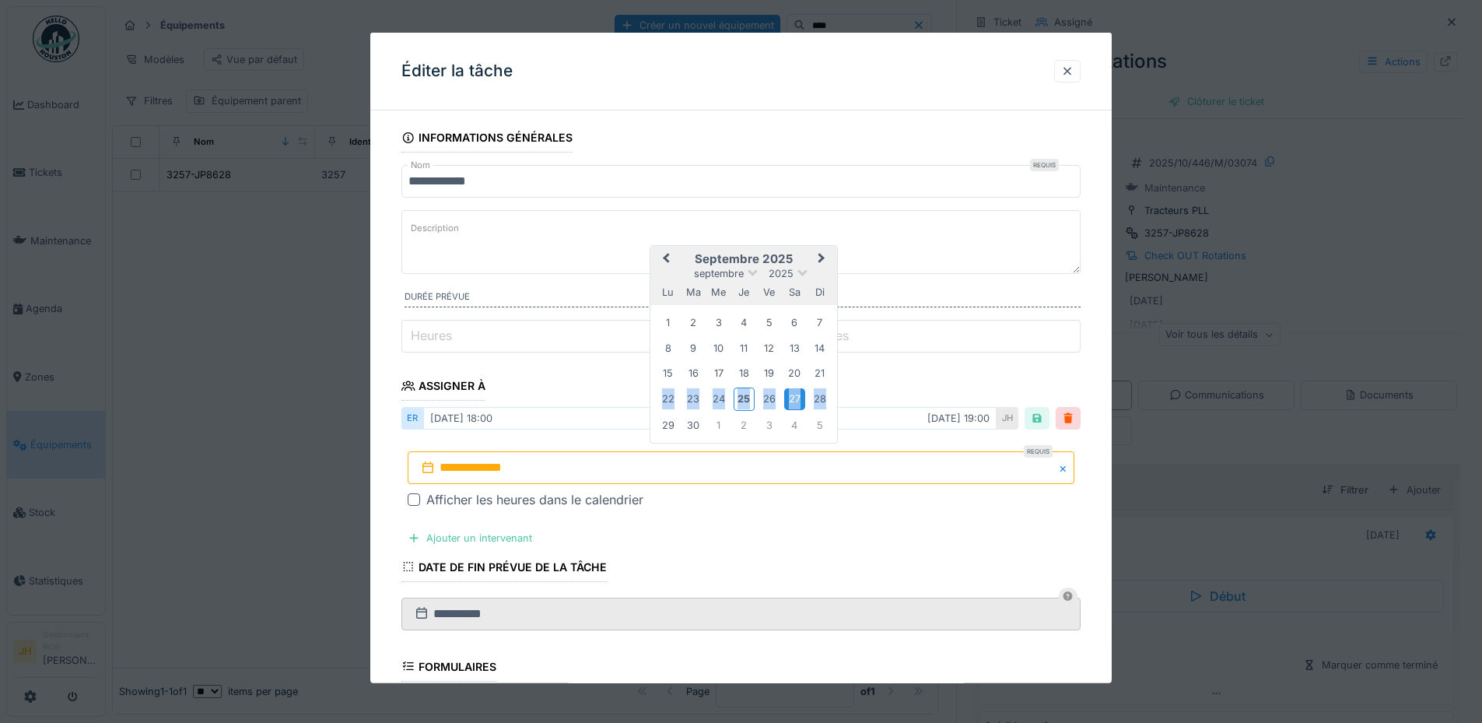
click at [790, 399] on div "27" at bounding box center [794, 398] width 21 height 21
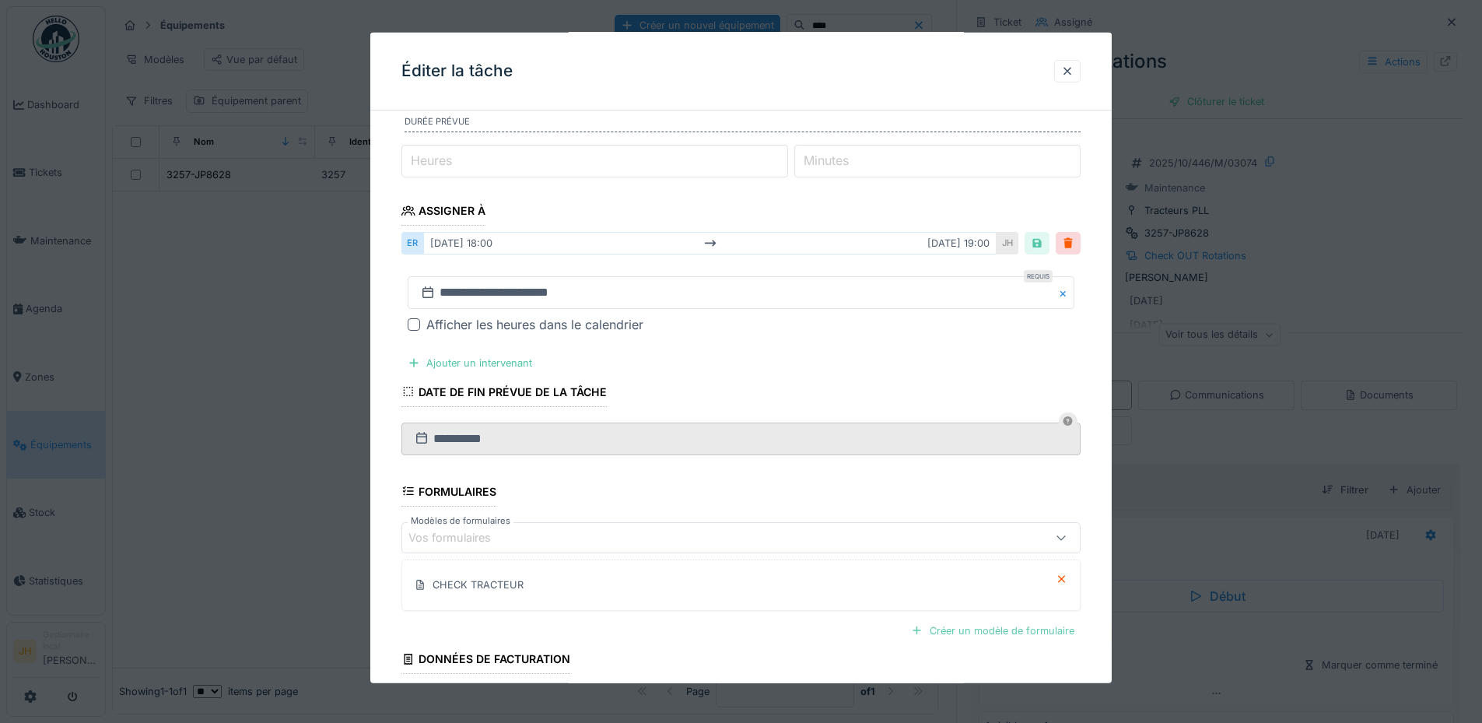
scroll to position [301, 0]
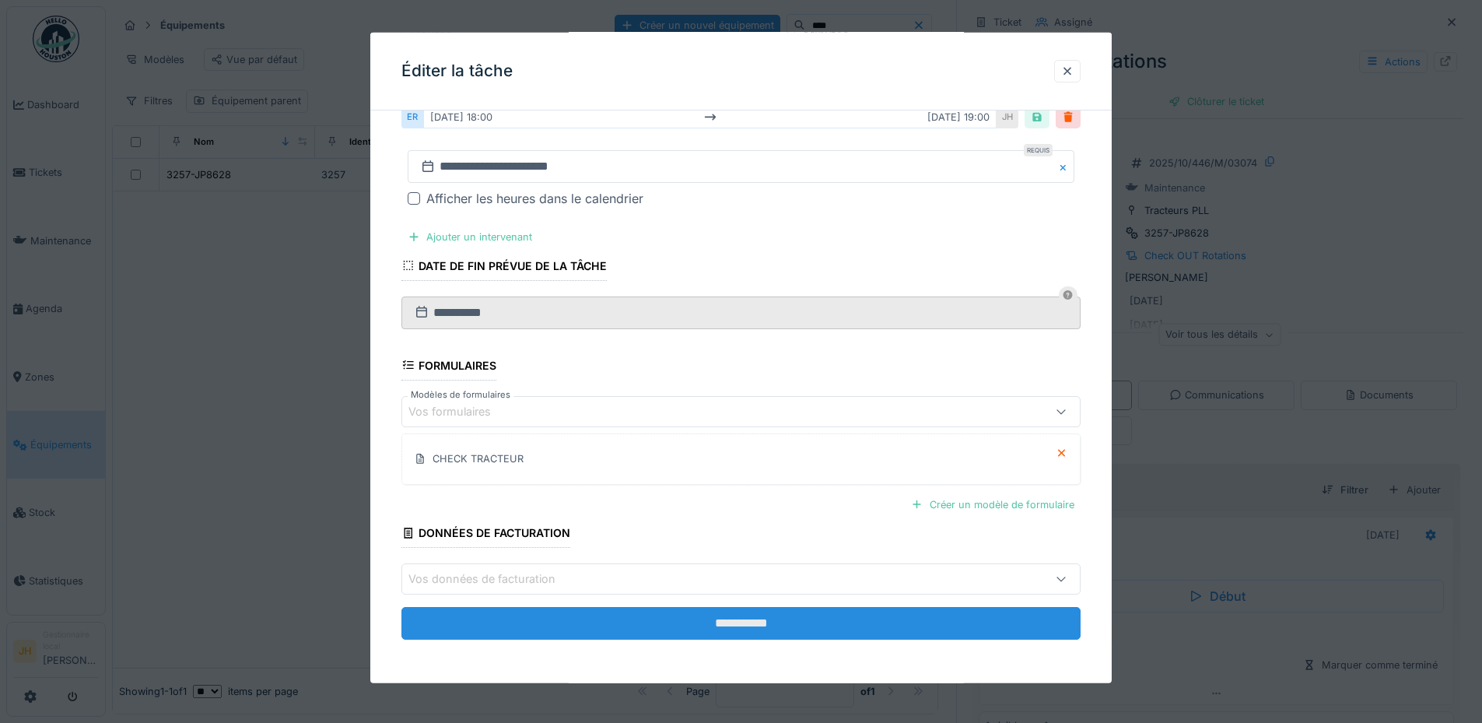
click at [911, 619] on input "**********" at bounding box center [740, 623] width 679 height 33
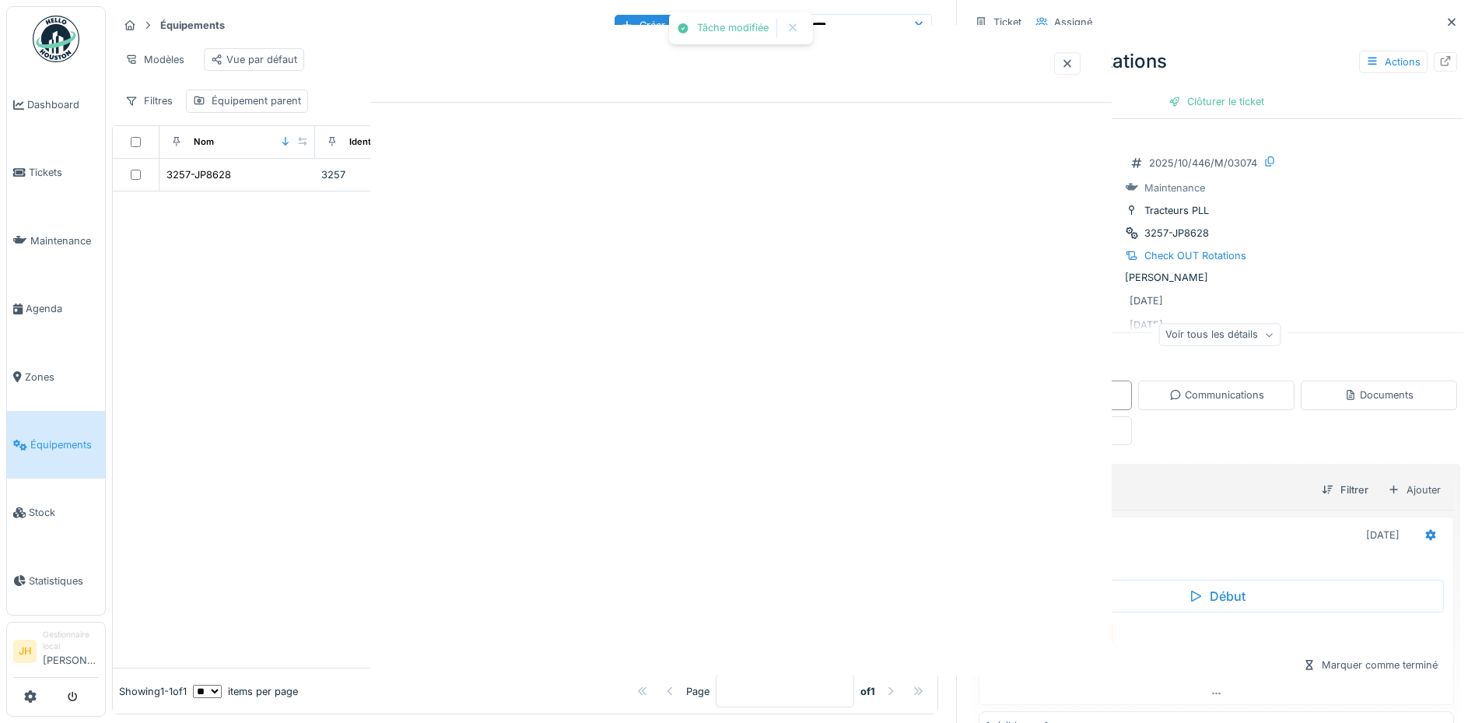
scroll to position [0, 0]
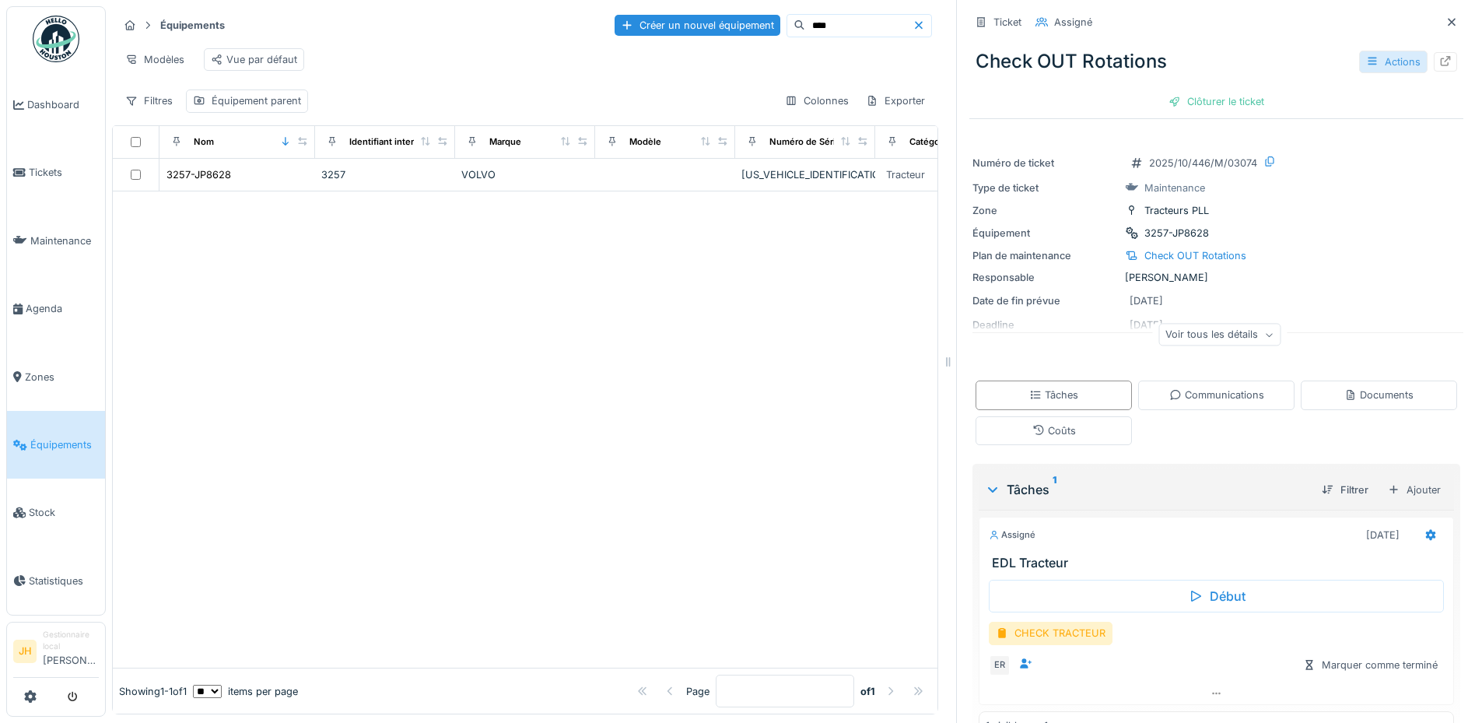
click at [1374, 59] on div "Actions" at bounding box center [1393, 62] width 68 height 23
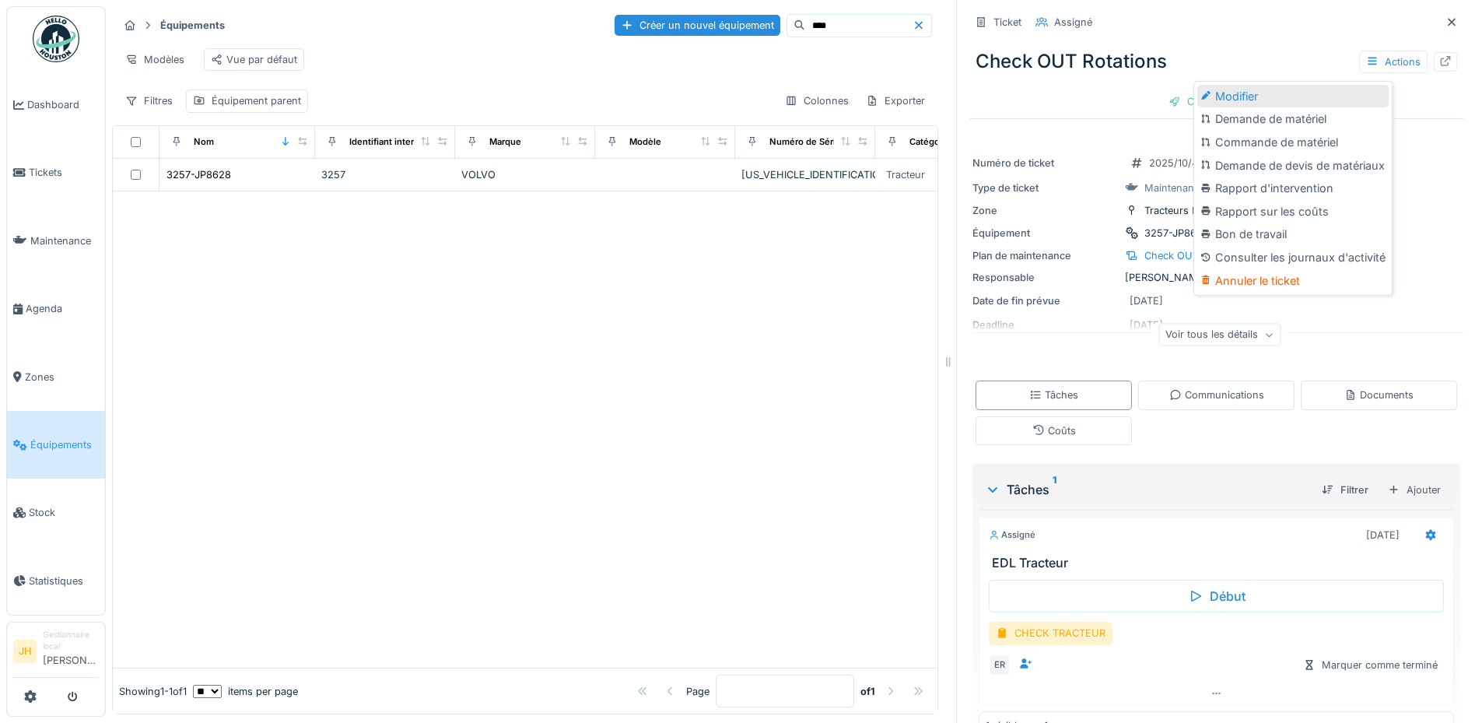
click at [1356, 85] on div "Modifier" at bounding box center [1292, 96] width 191 height 23
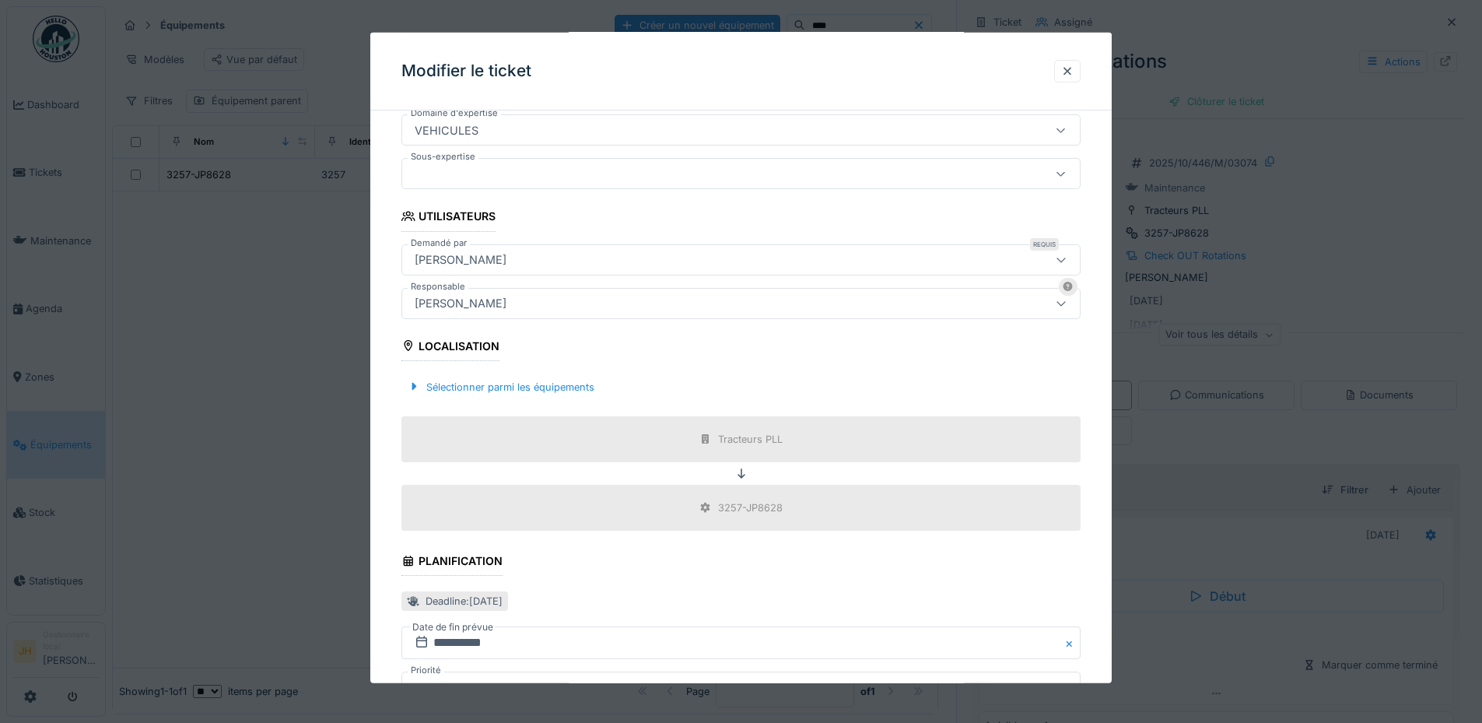
scroll to position [539, 0]
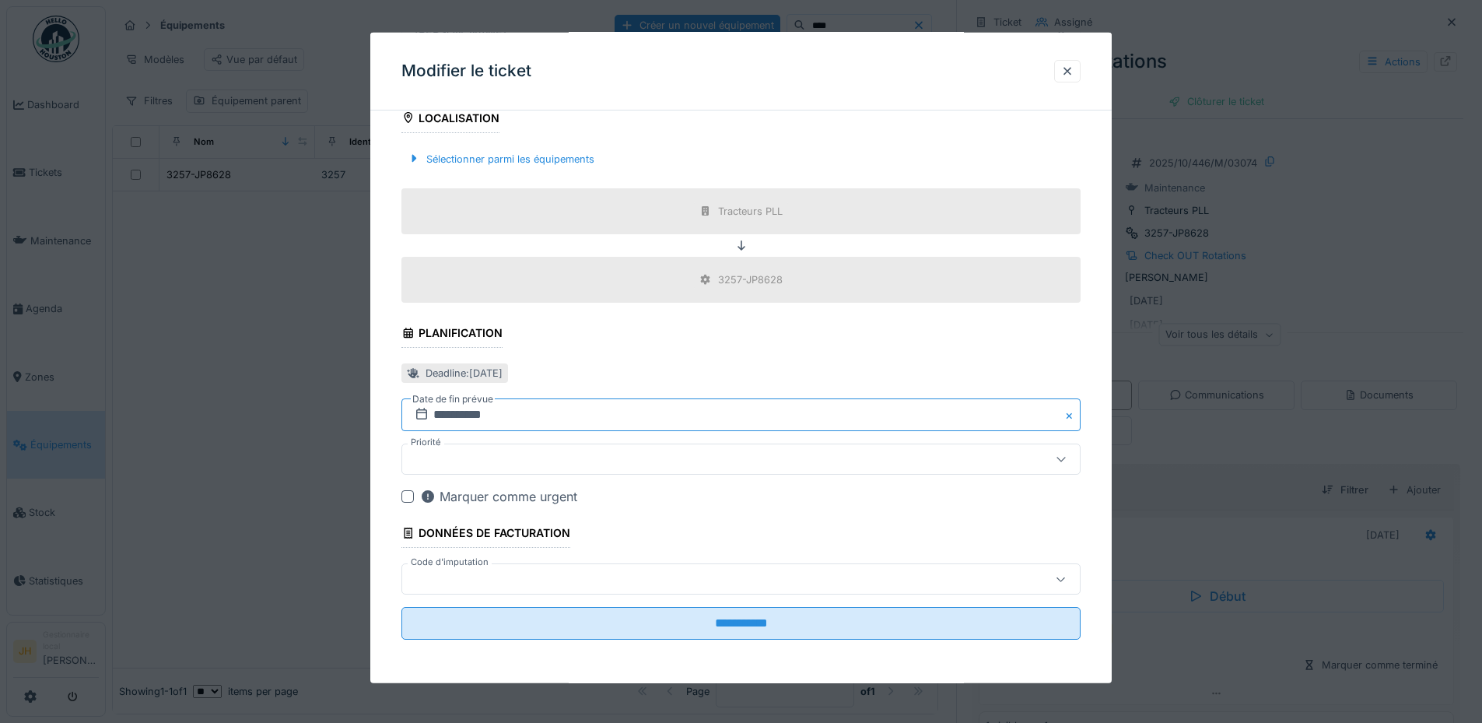
click at [503, 418] on input "**********" at bounding box center [740, 414] width 679 height 33
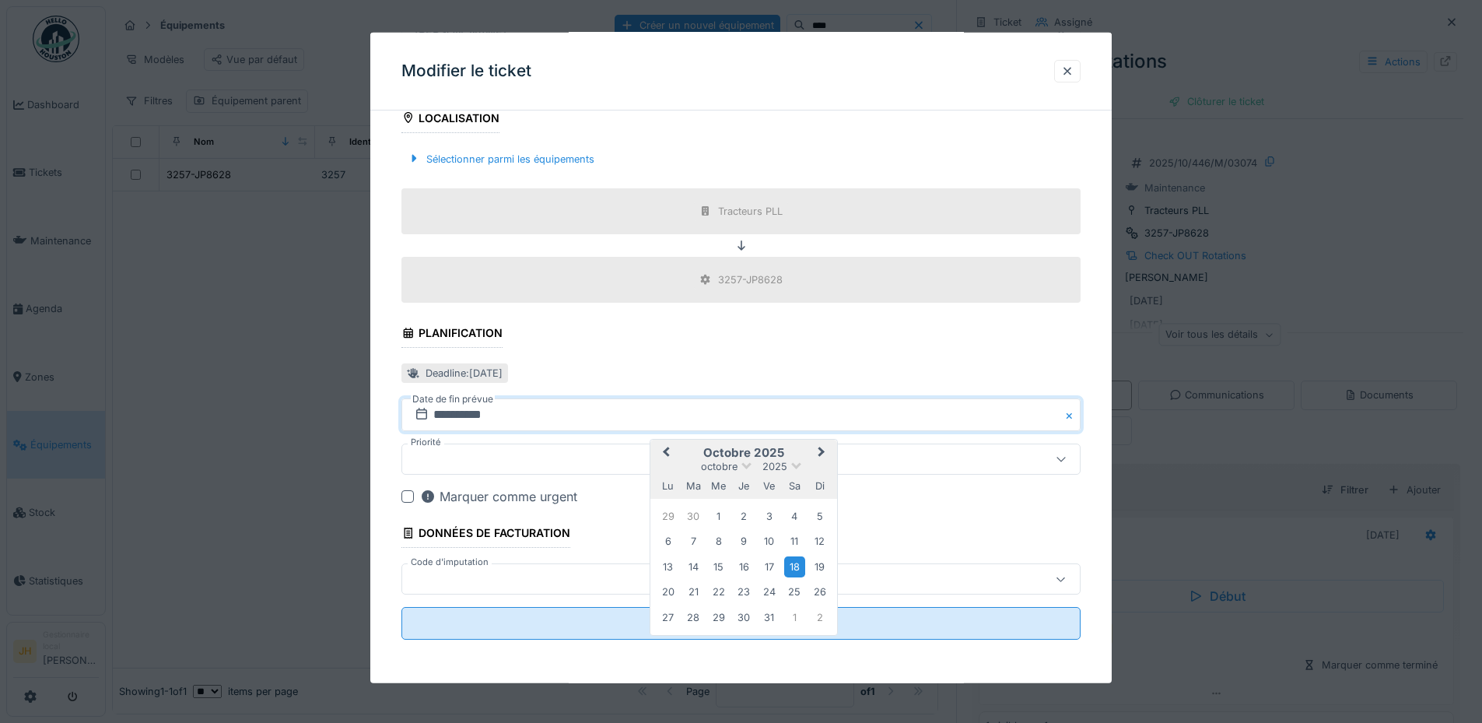
click at [666, 449] on span "Previous Month" at bounding box center [666, 452] width 0 height 19
click at [793, 587] on div "27" at bounding box center [794, 592] width 21 height 21
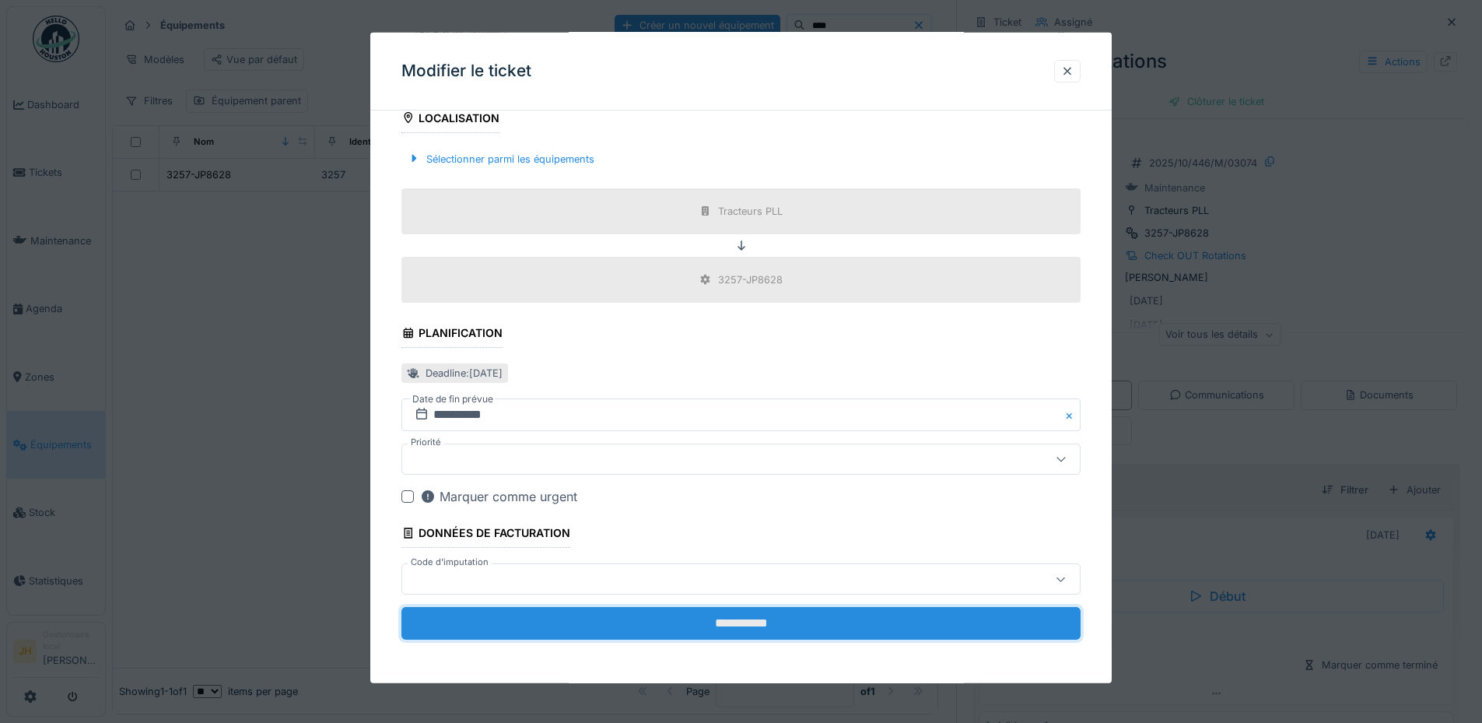
click at [782, 619] on input "**********" at bounding box center [740, 623] width 679 height 33
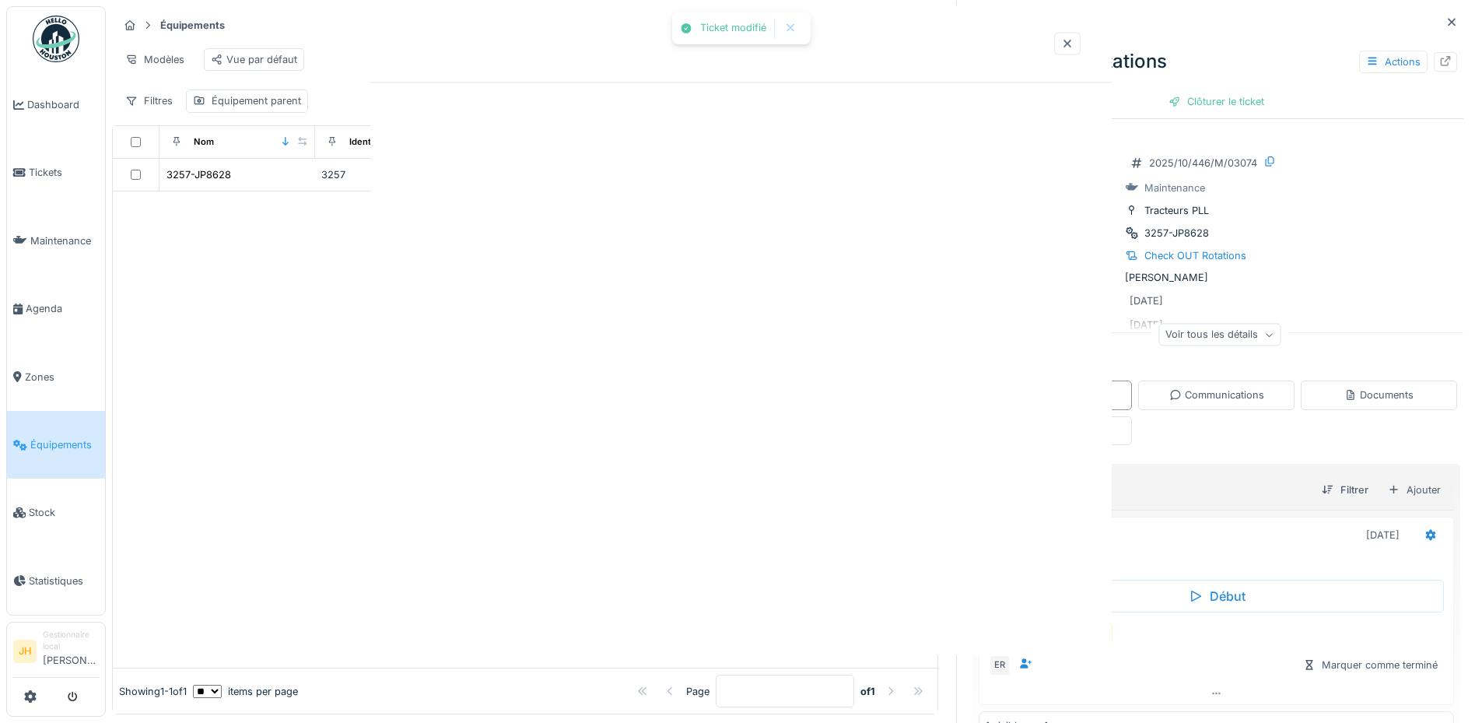
scroll to position [0, 0]
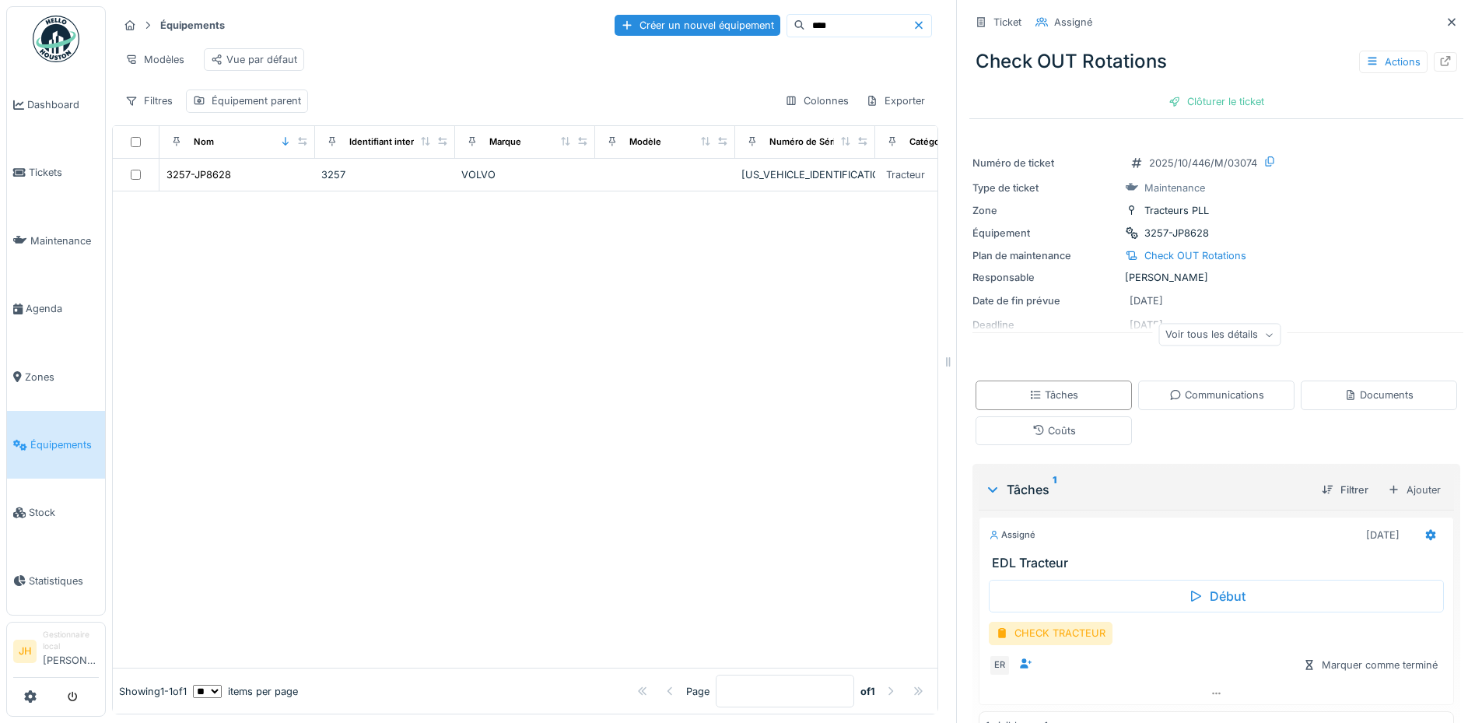
click at [793, 432] on div at bounding box center [525, 429] width 825 height 476
drag, startPoint x: 793, startPoint y: 432, endPoint x: 739, endPoint y: 416, distance: 56.6
click at [739, 416] on div at bounding box center [525, 429] width 825 height 476
drag, startPoint x: 739, startPoint y: 416, endPoint x: 601, endPoint y: 415, distance: 138.5
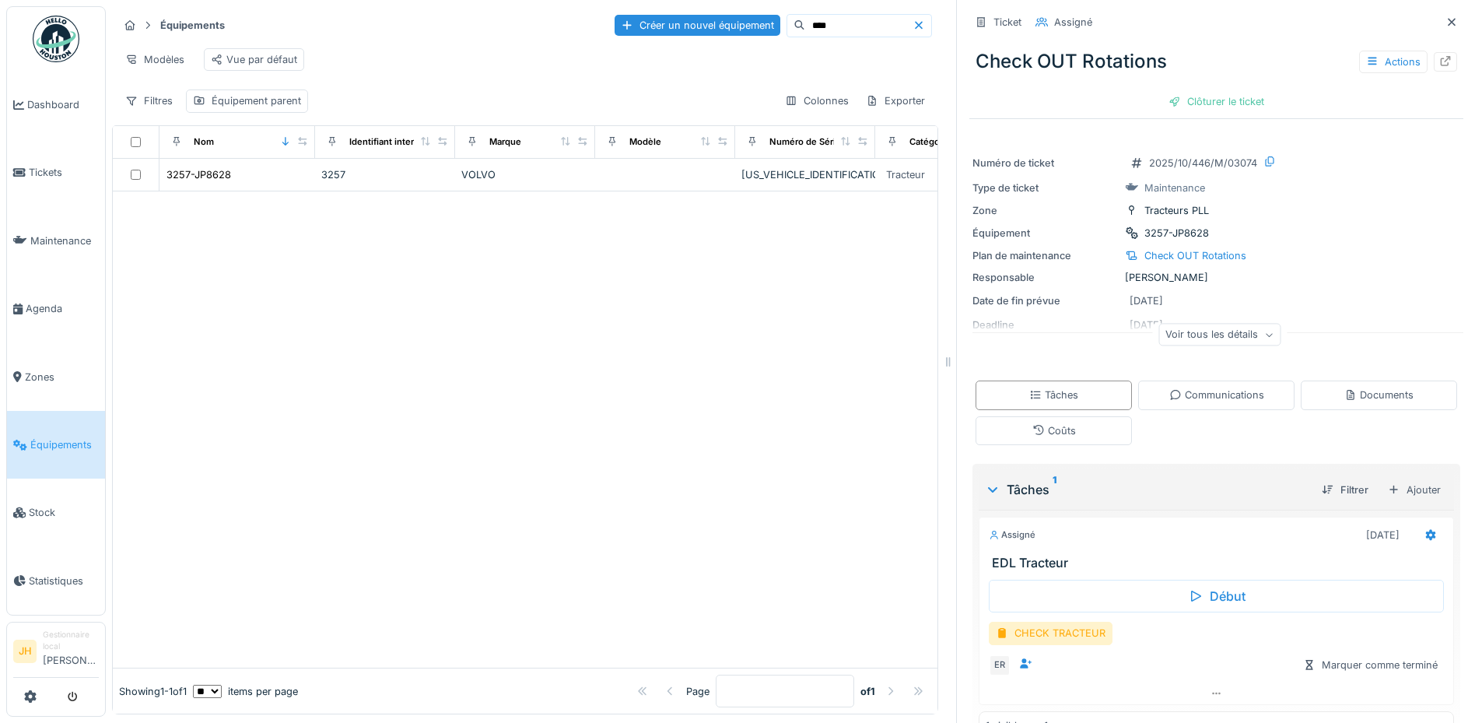
click at [601, 415] on div at bounding box center [525, 429] width 825 height 476
drag, startPoint x: 668, startPoint y: 359, endPoint x: 520, endPoint y: 351, distance: 148.0
click at [520, 351] on div at bounding box center [525, 429] width 825 height 476
drag, startPoint x: 599, startPoint y: 347, endPoint x: 558, endPoint y: 344, distance: 41.3
click at [558, 344] on div at bounding box center [525, 429] width 825 height 476
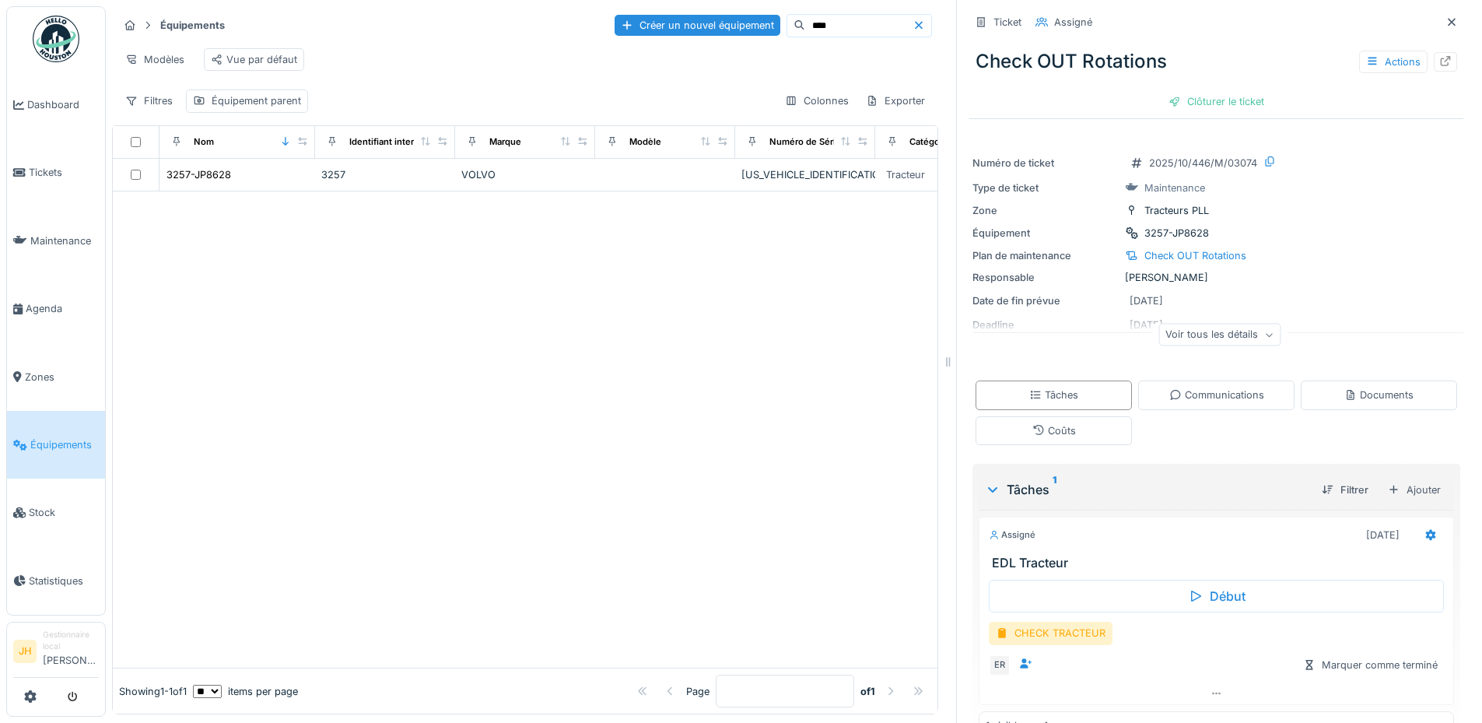
drag, startPoint x: 739, startPoint y: 359, endPoint x: 674, endPoint y: 390, distance: 71.3
click at [674, 390] on div at bounding box center [525, 429] width 825 height 476
click at [821, 16] on input "****" at bounding box center [858, 26] width 107 height 22
click at [805, 15] on input "****" at bounding box center [858, 26] width 107 height 22
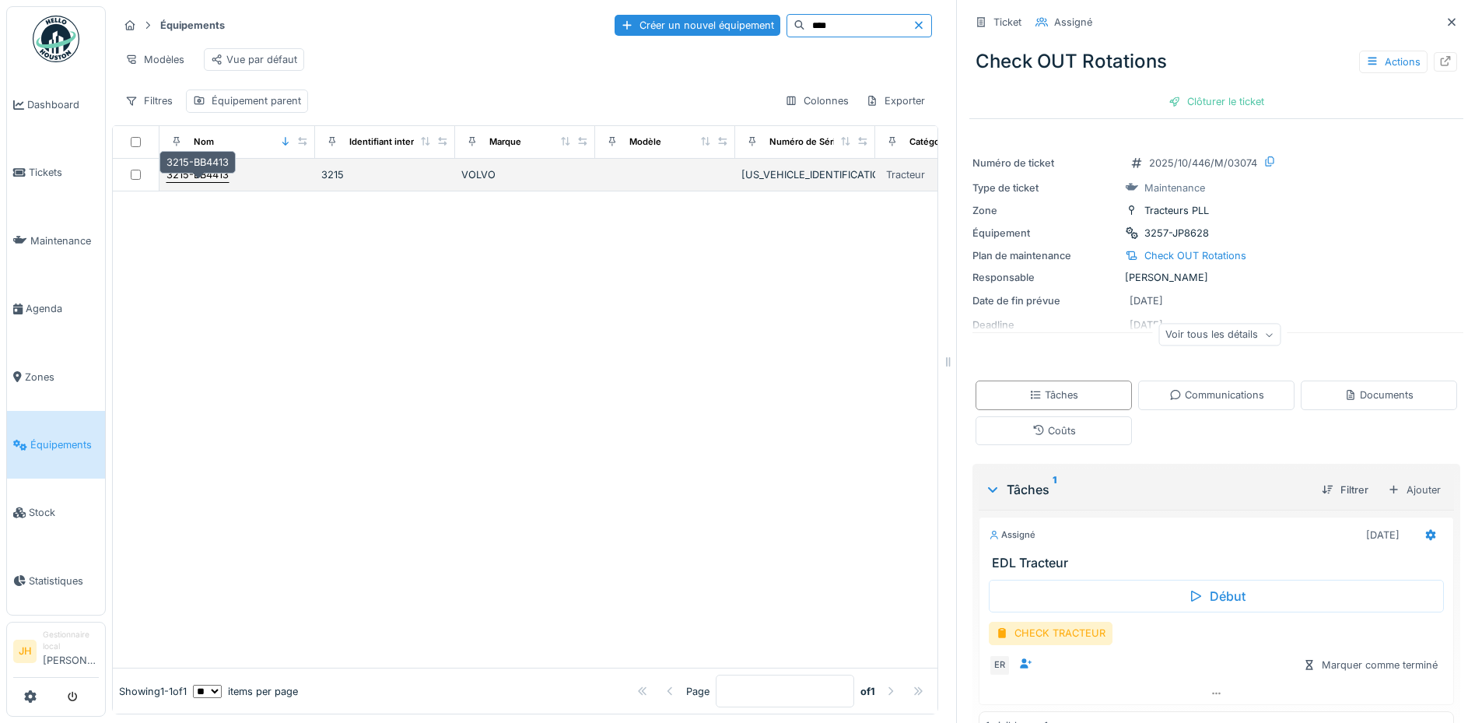
type input "****"
click at [205, 173] on div "3215-BB4413" at bounding box center [197, 174] width 62 height 15
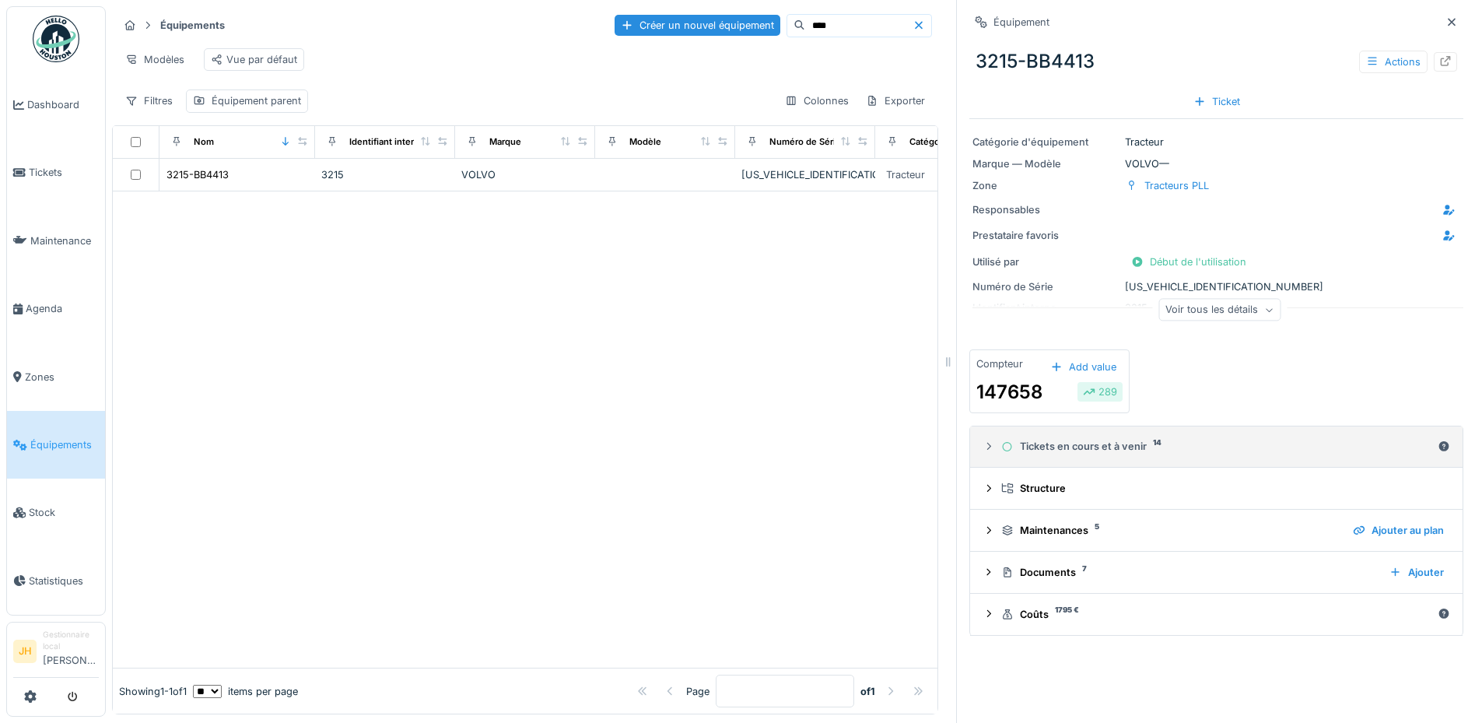
click at [1109, 439] on div "Tickets en cours et à venir 14" at bounding box center [1216, 446] width 430 height 15
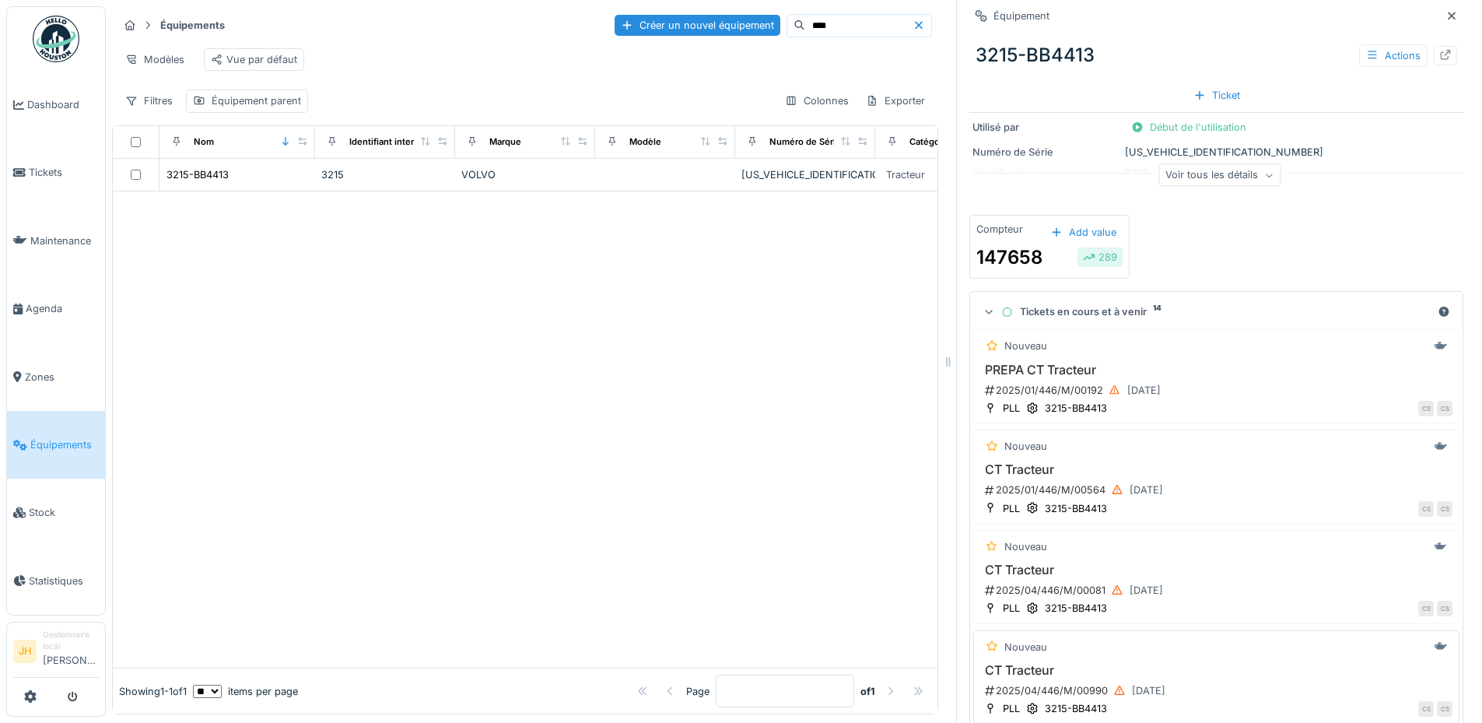
scroll to position [311, 0]
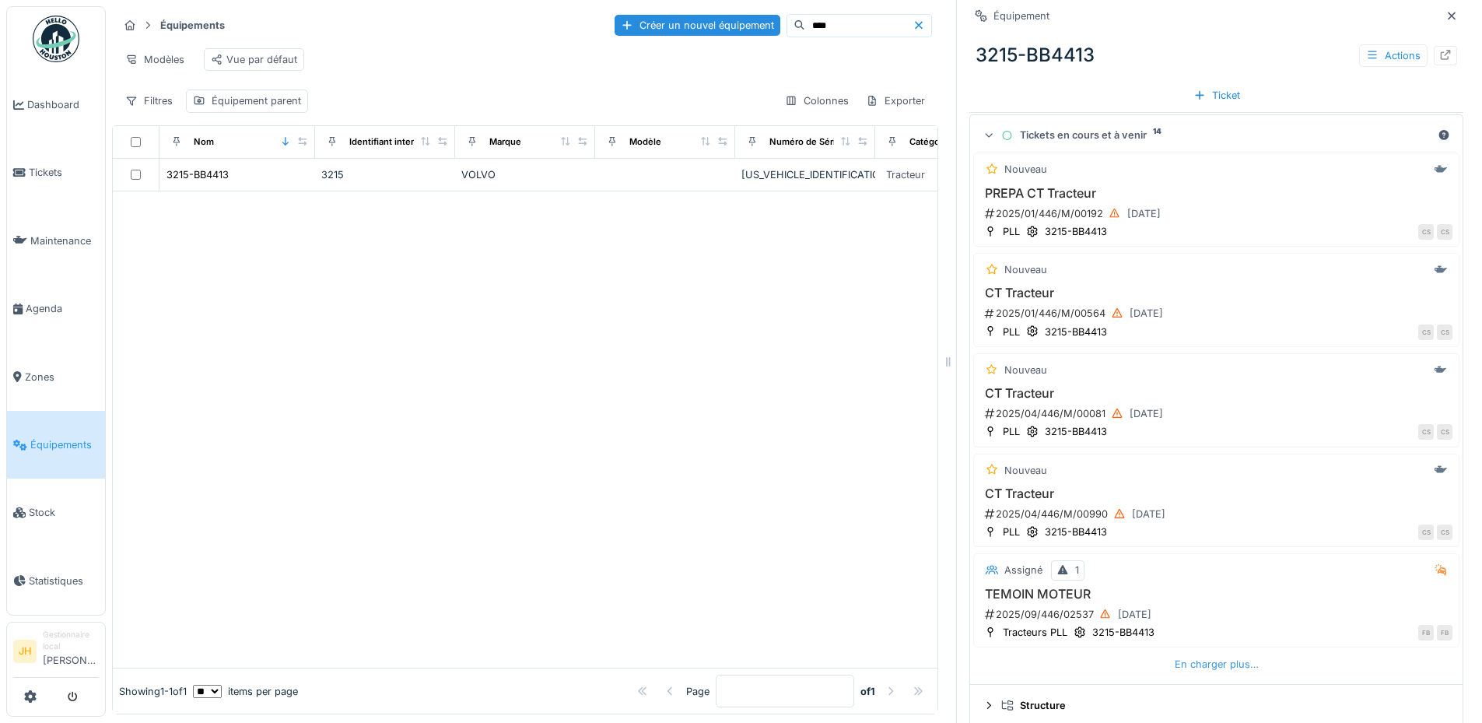
click at [1171, 653] on div "En charger plus…" at bounding box center [1216, 663] width 96 height 21
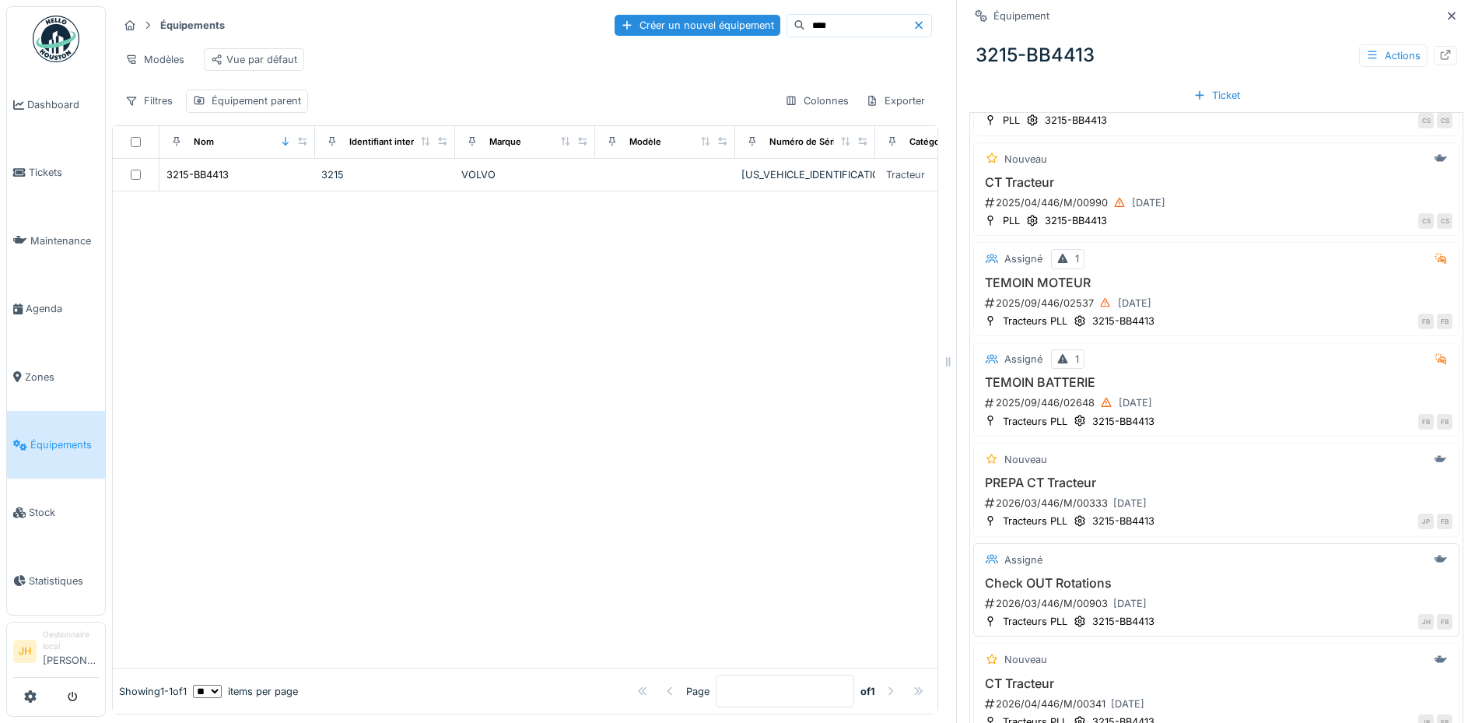
click at [1081, 576] on h3 "Check OUT Rotations" at bounding box center [1216, 583] width 472 height 15
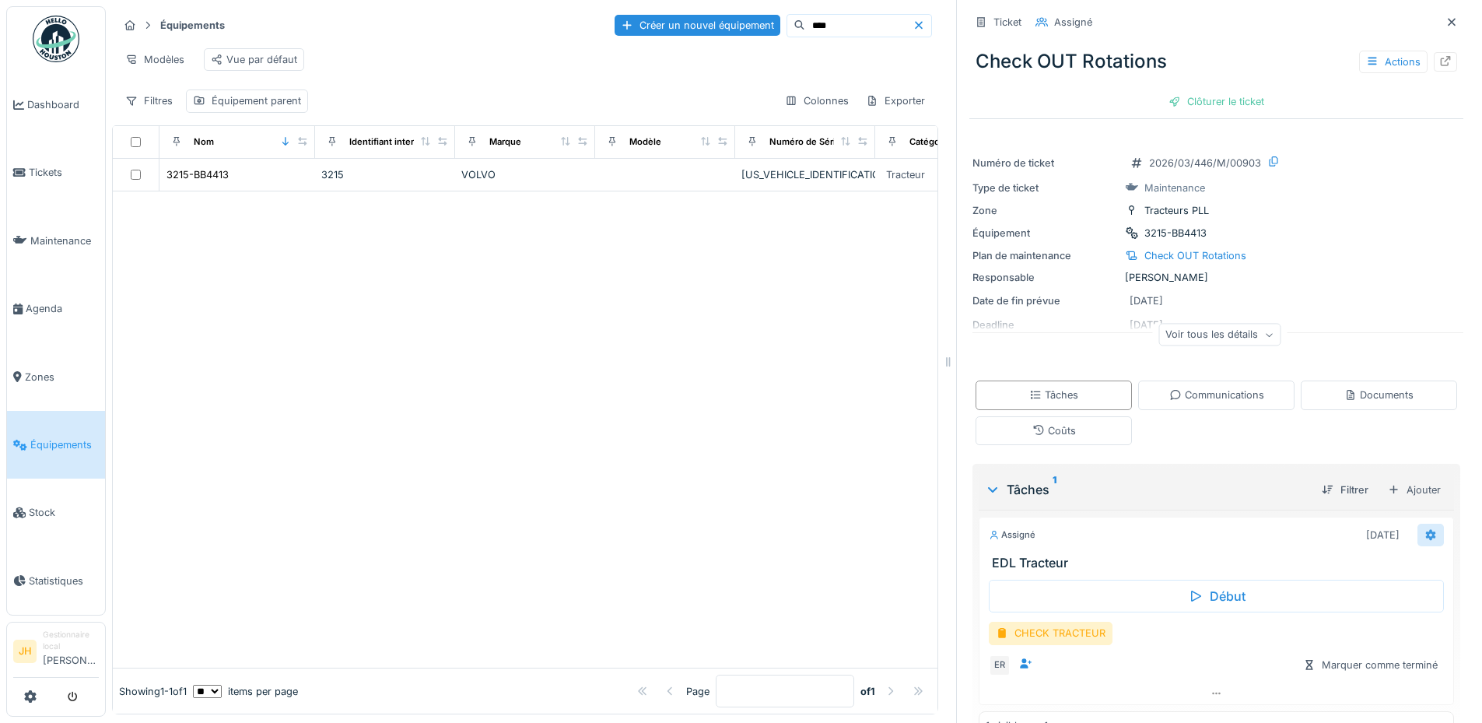
click at [1417, 527] on div at bounding box center [1430, 535] width 26 height 23
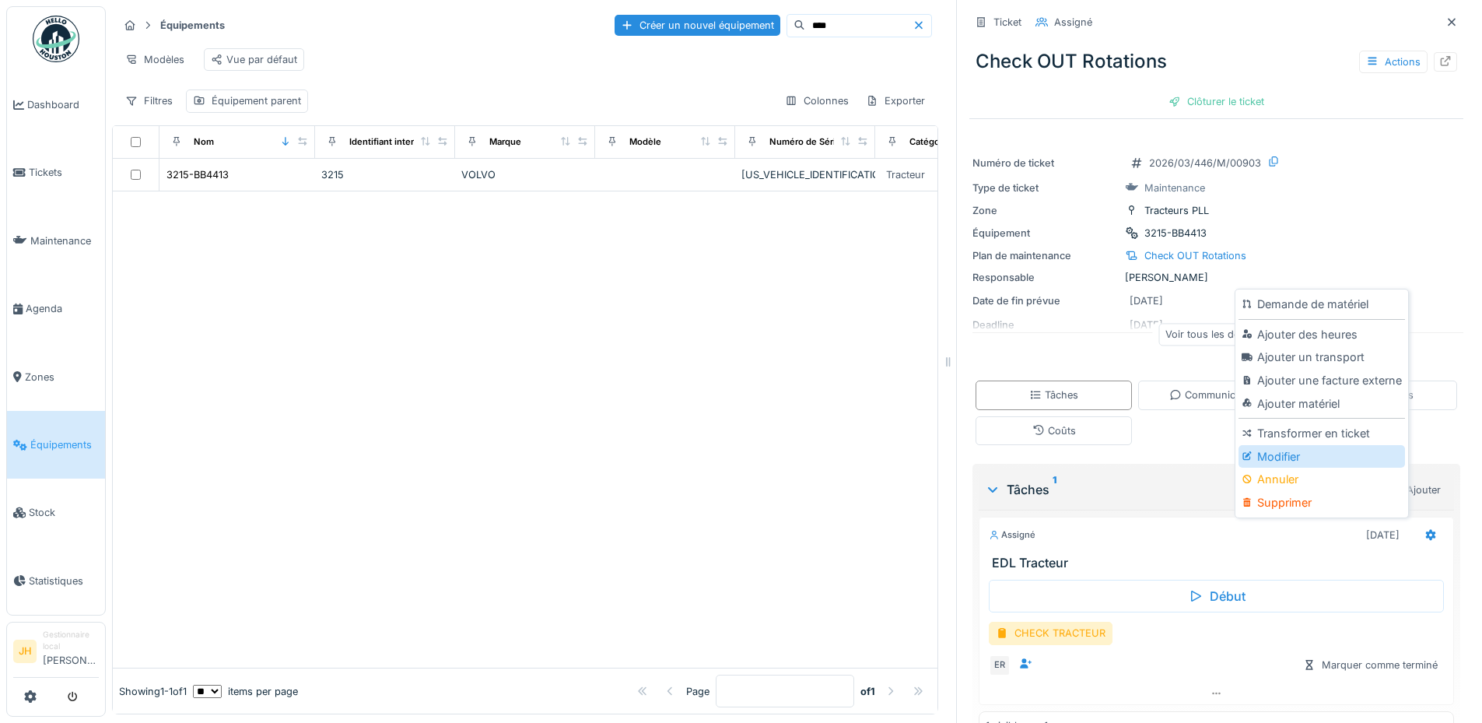
click at [1328, 445] on div "Modifier" at bounding box center [1321, 456] width 166 height 23
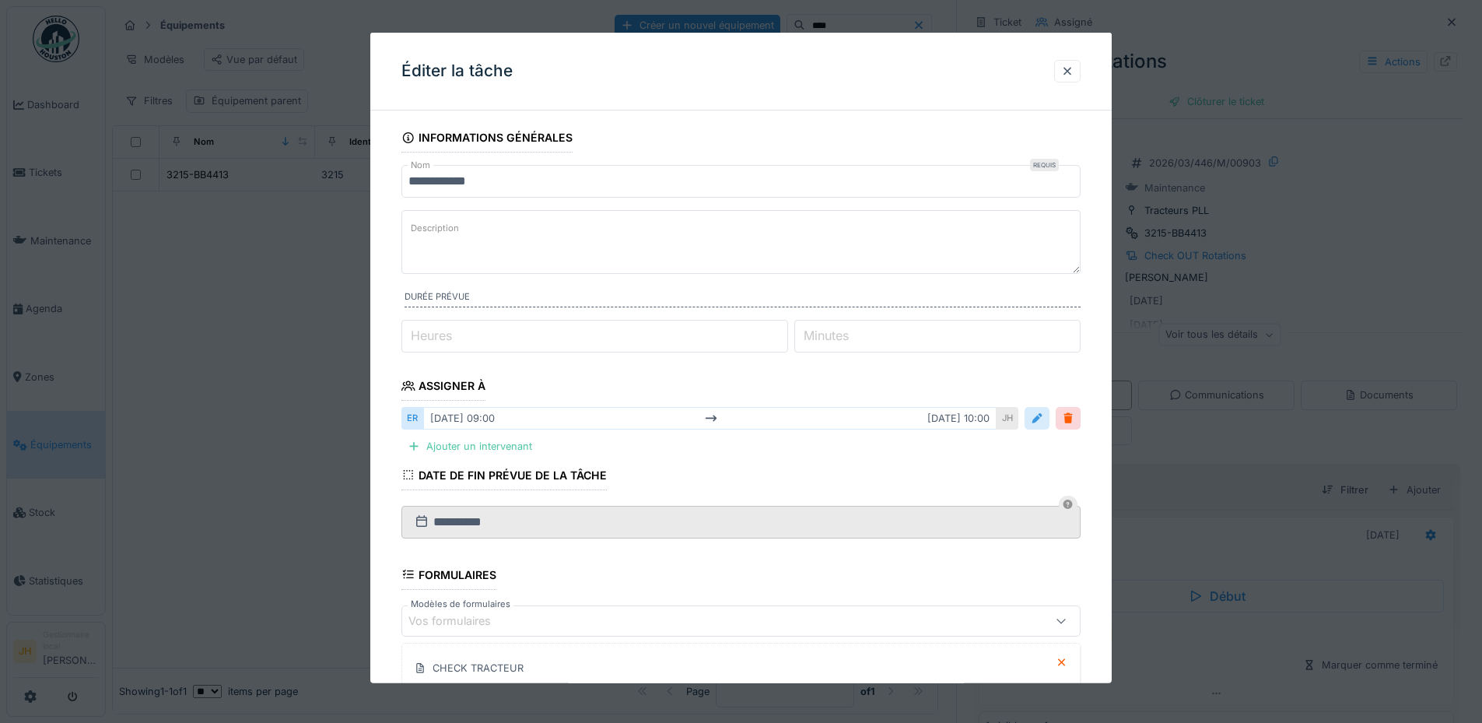
click at [1042, 418] on div at bounding box center [1037, 418] width 12 height 15
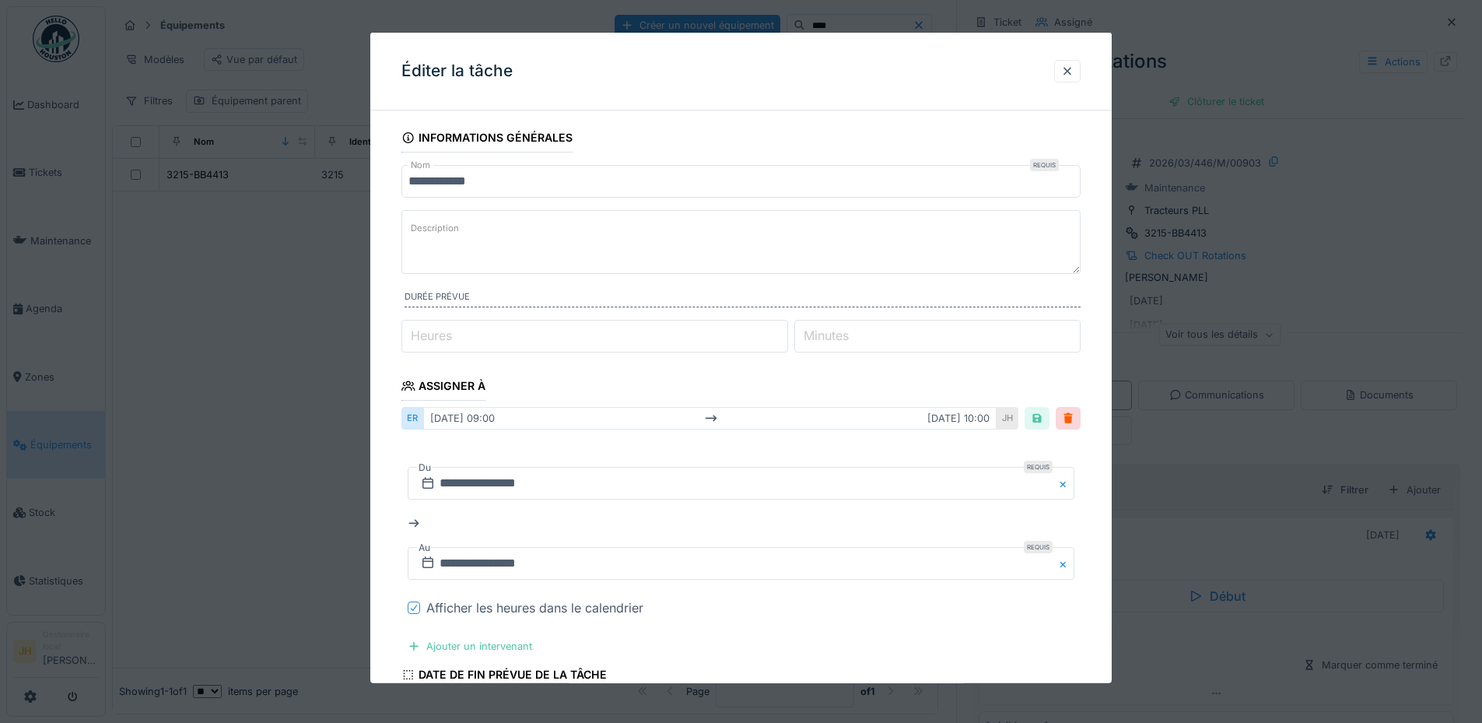
click at [414, 605] on icon at bounding box center [413, 608] width 9 height 8
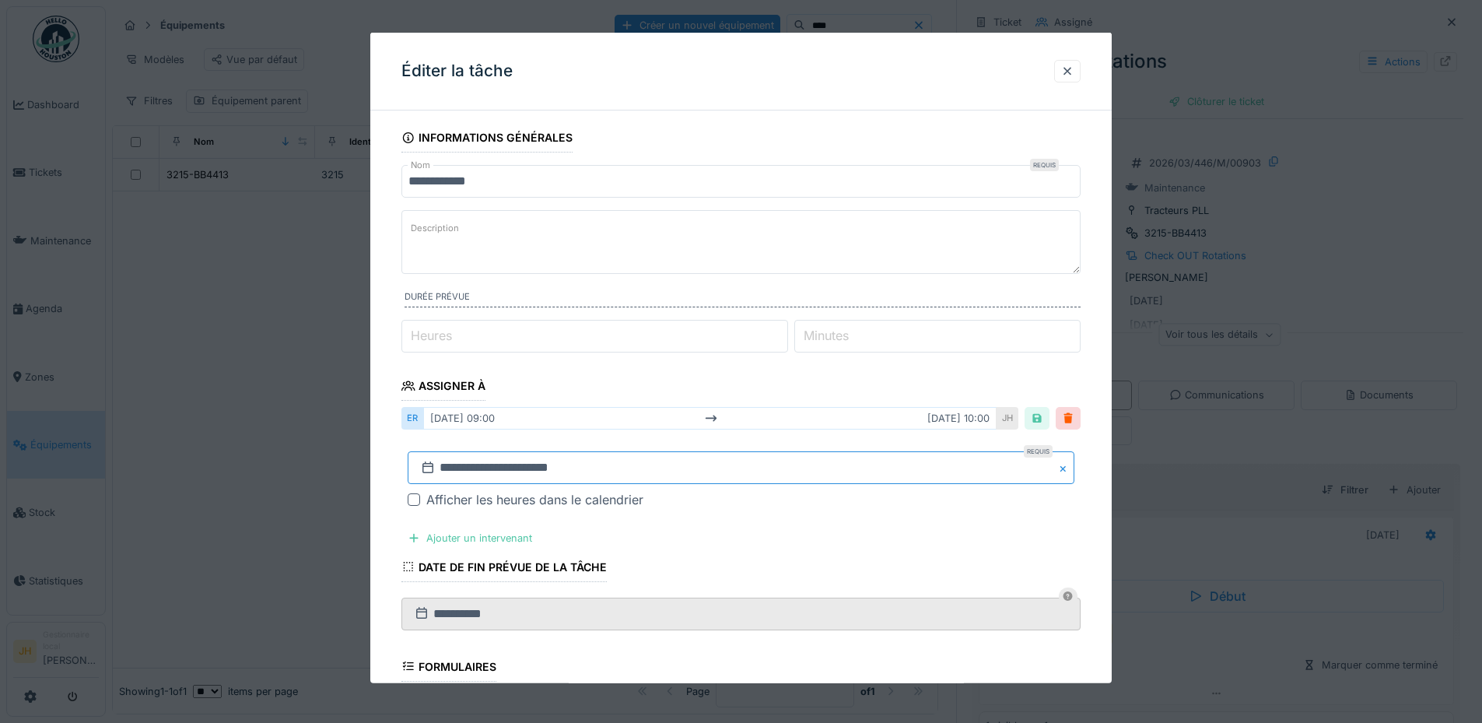
click at [499, 460] on input "**********" at bounding box center [741, 467] width 667 height 33
click at [668, 228] on button "Previous Month" at bounding box center [664, 236] width 25 height 25
click at [666, 262] on span "Previous Month" at bounding box center [666, 260] width 0 height 19
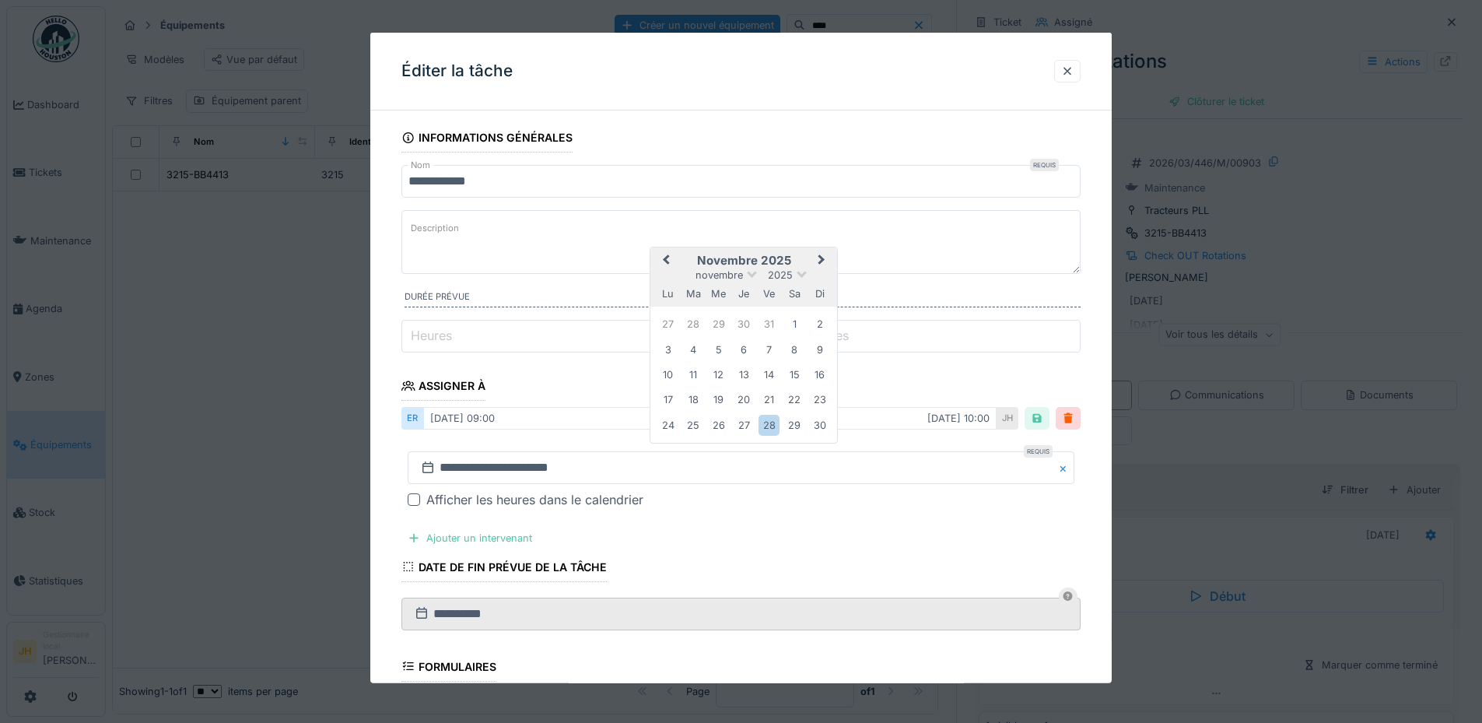
click at [666, 262] on span "Previous Month" at bounding box center [666, 260] width 0 height 19
click at [796, 400] on div "27" at bounding box center [794, 398] width 21 height 21
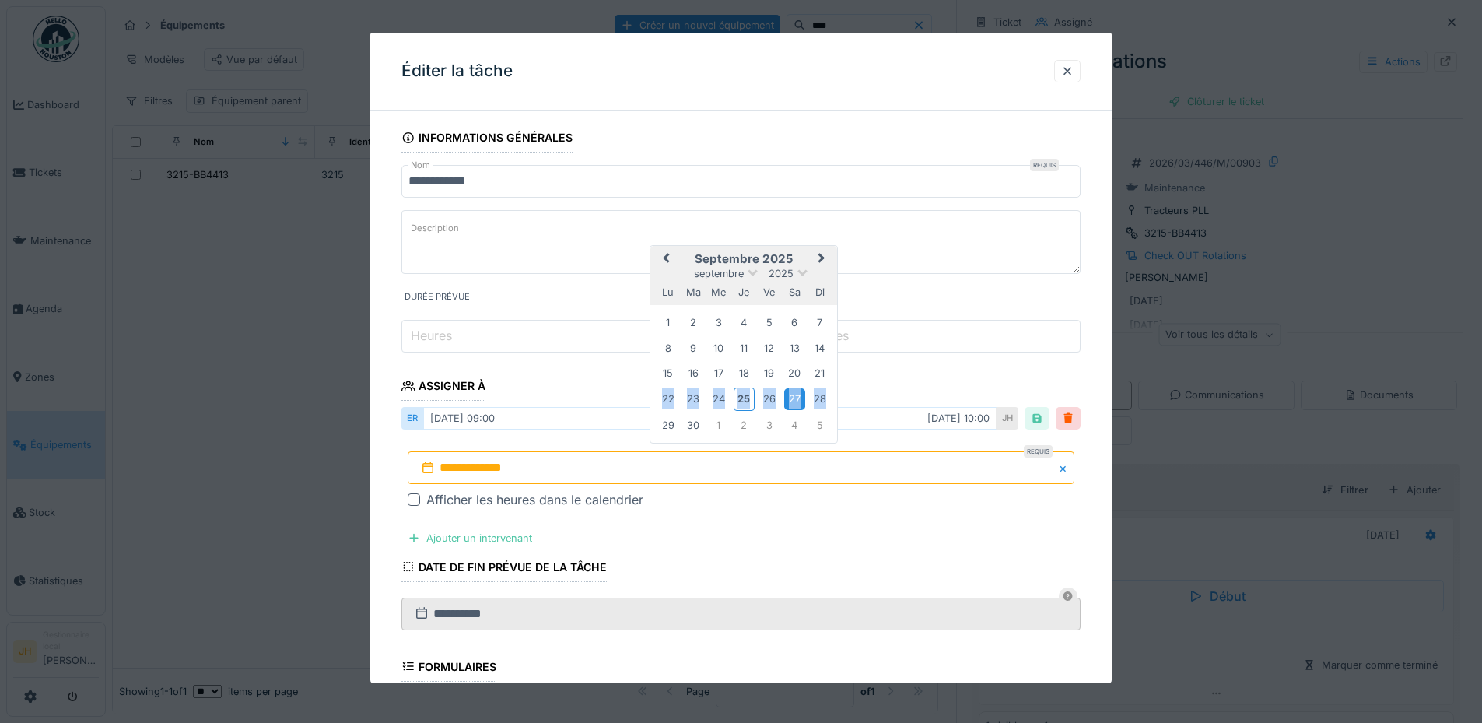
click at [796, 400] on div "27" at bounding box center [794, 398] width 21 height 21
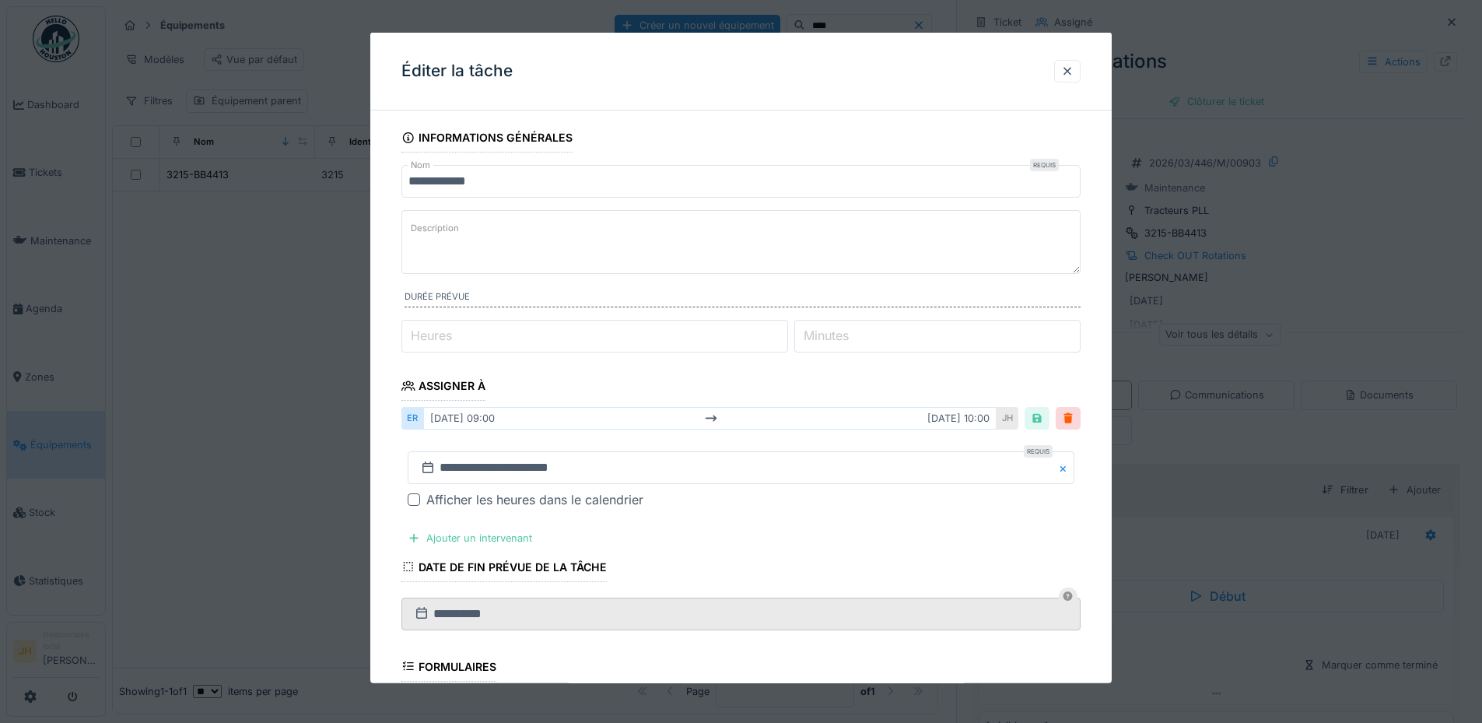
scroll to position [301, 0]
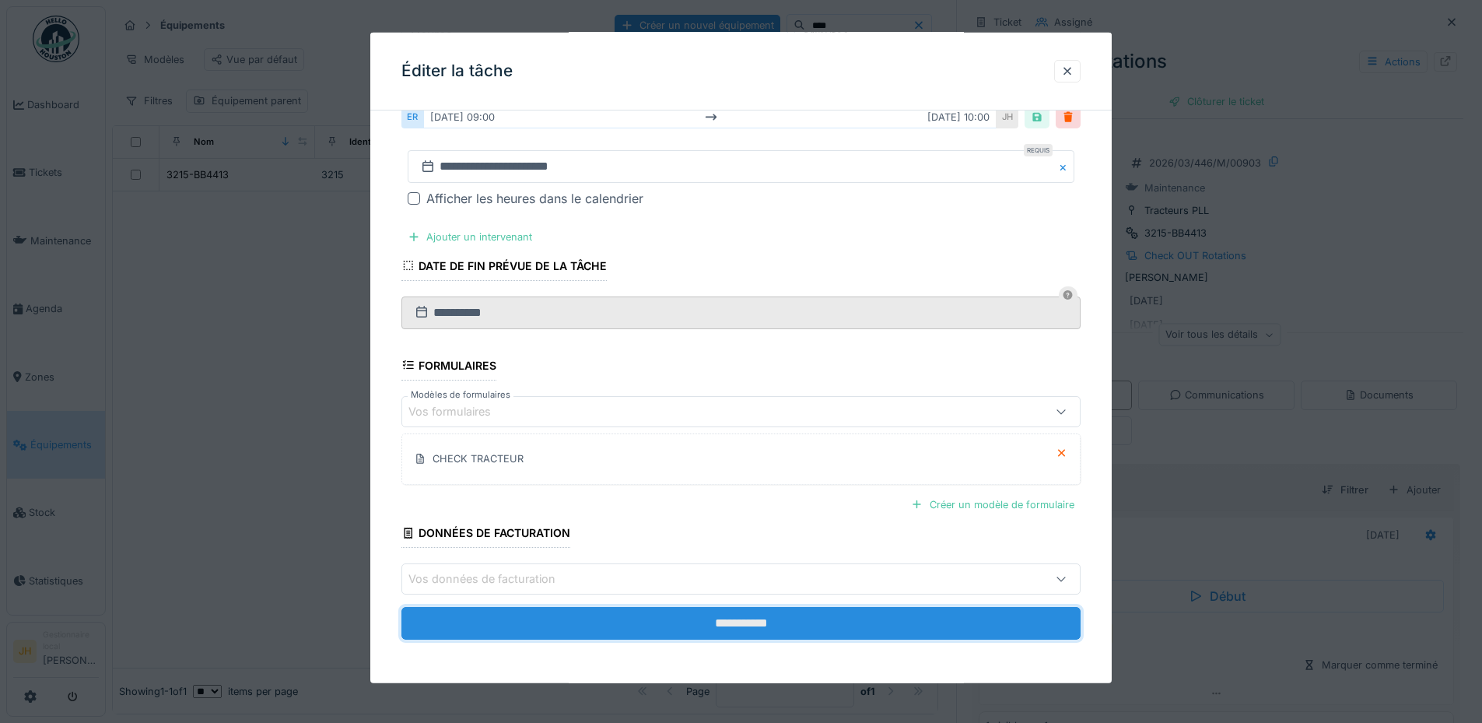
click at [817, 623] on input "**********" at bounding box center [740, 623] width 679 height 33
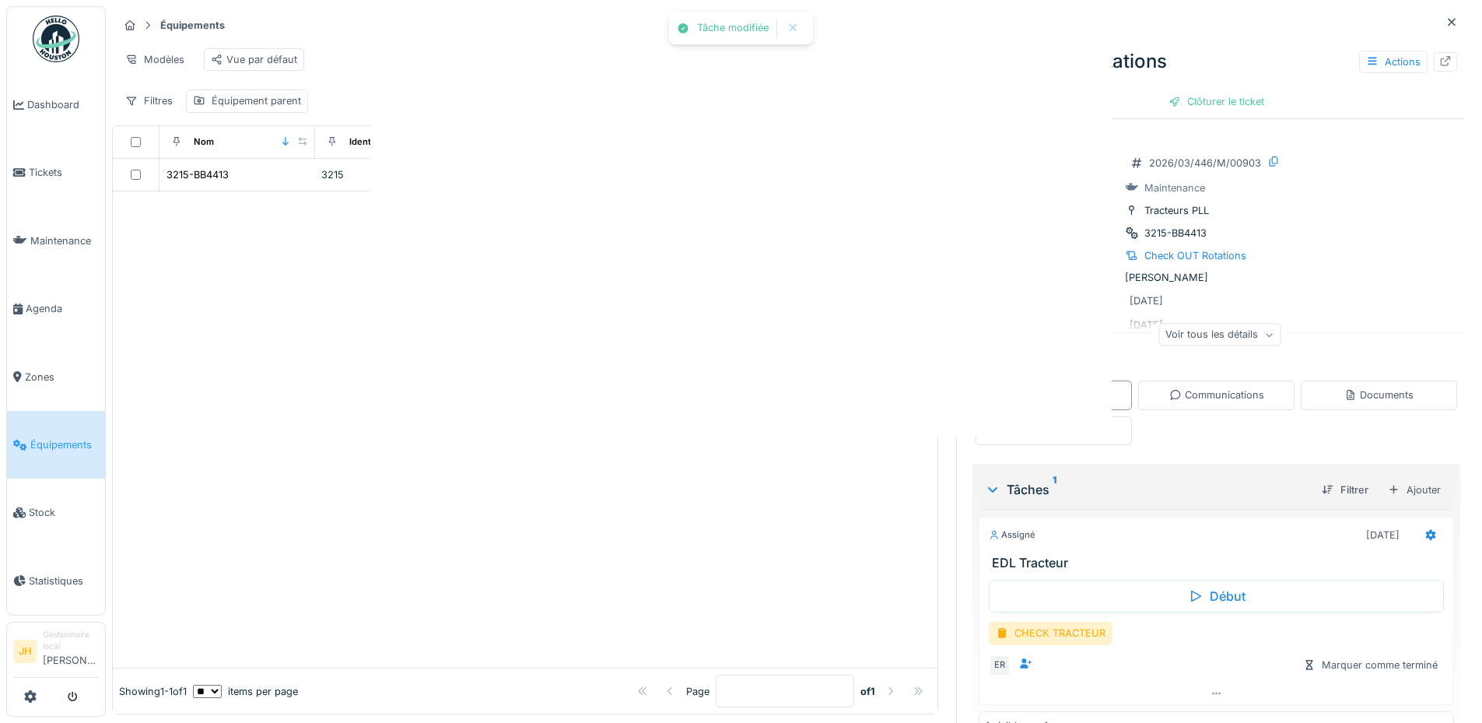
scroll to position [0, 0]
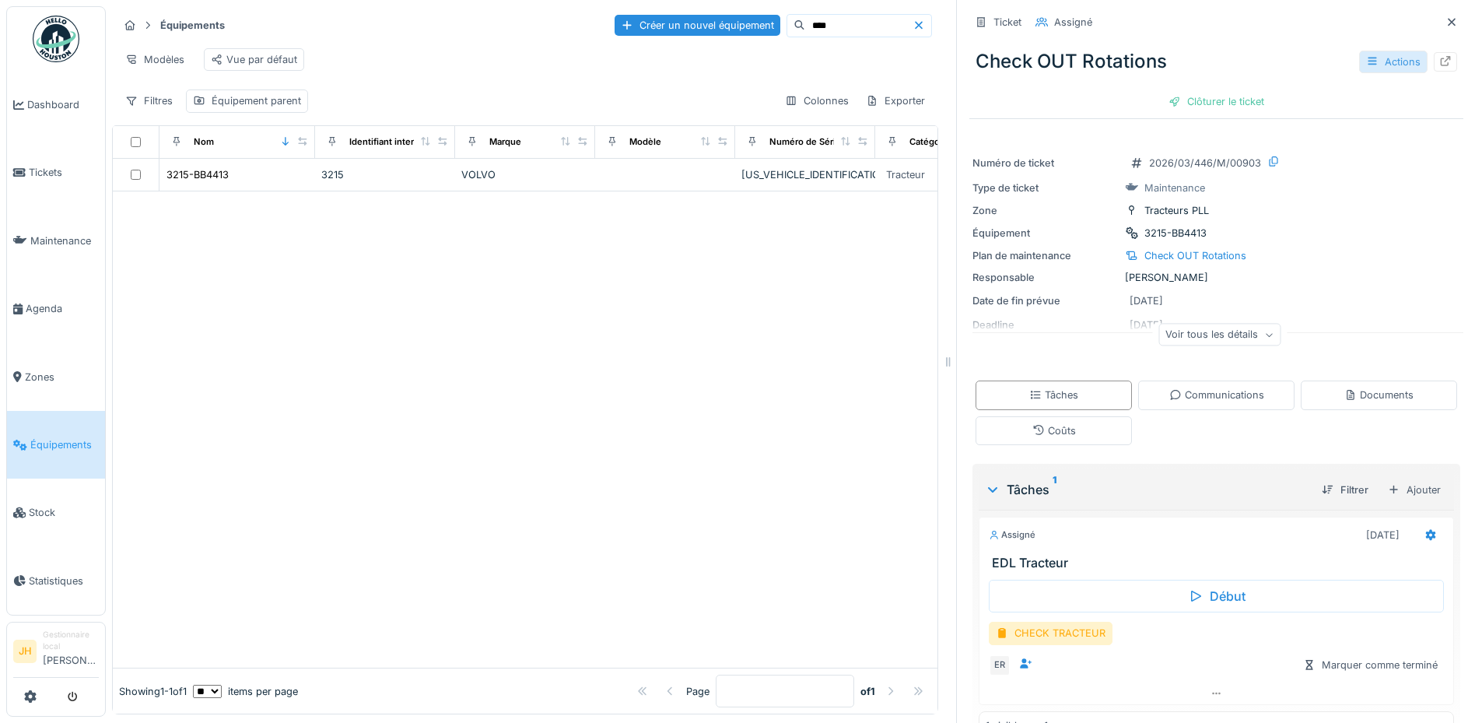
click at [1377, 58] on div "Actions" at bounding box center [1393, 62] width 68 height 23
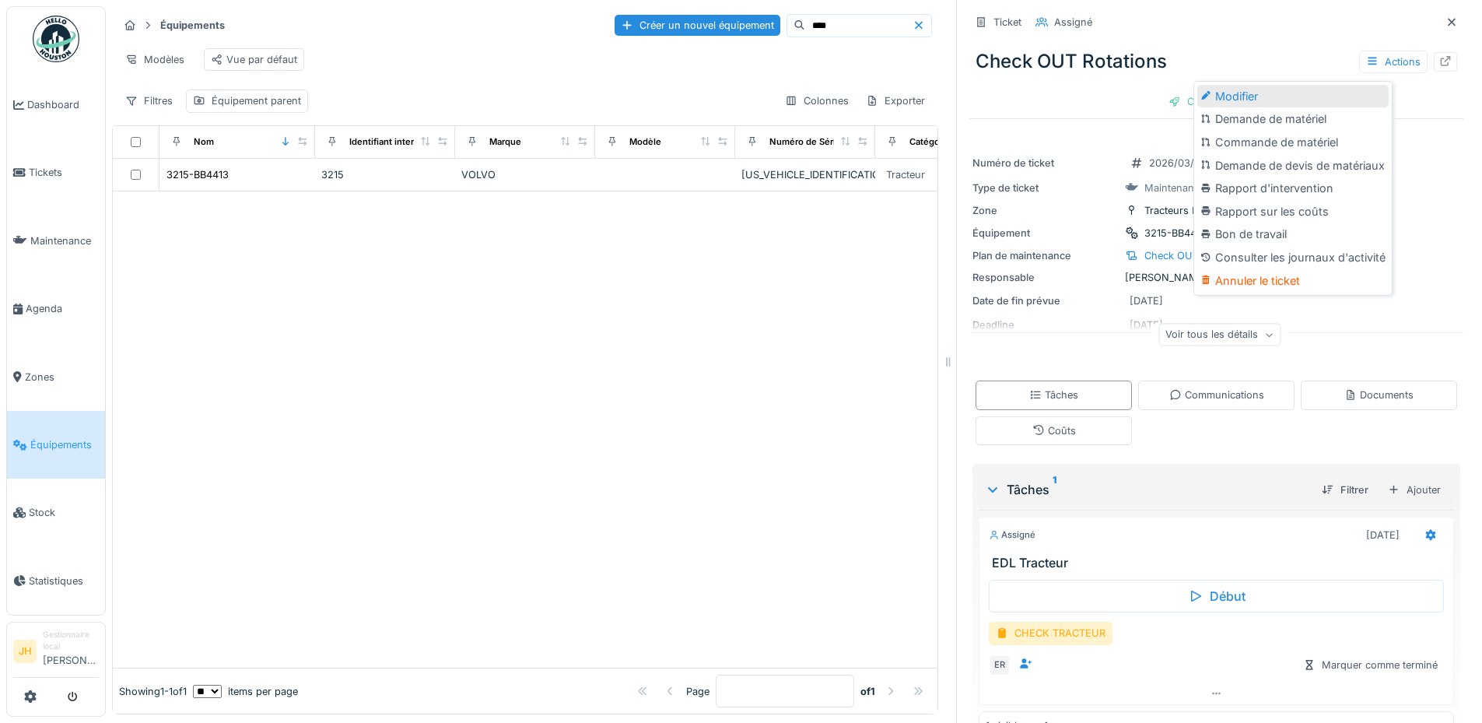
click at [1325, 87] on div "Modifier" at bounding box center [1292, 96] width 191 height 23
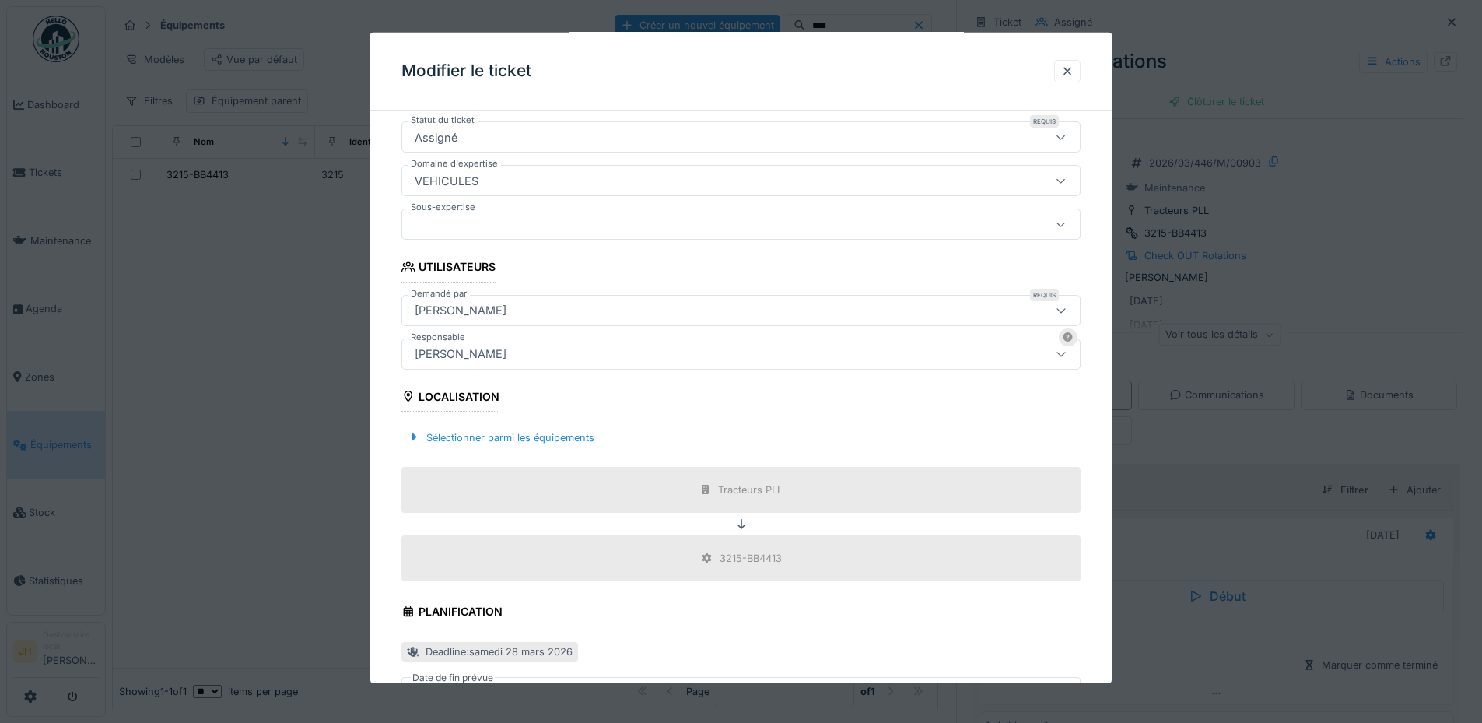
scroll to position [389, 0]
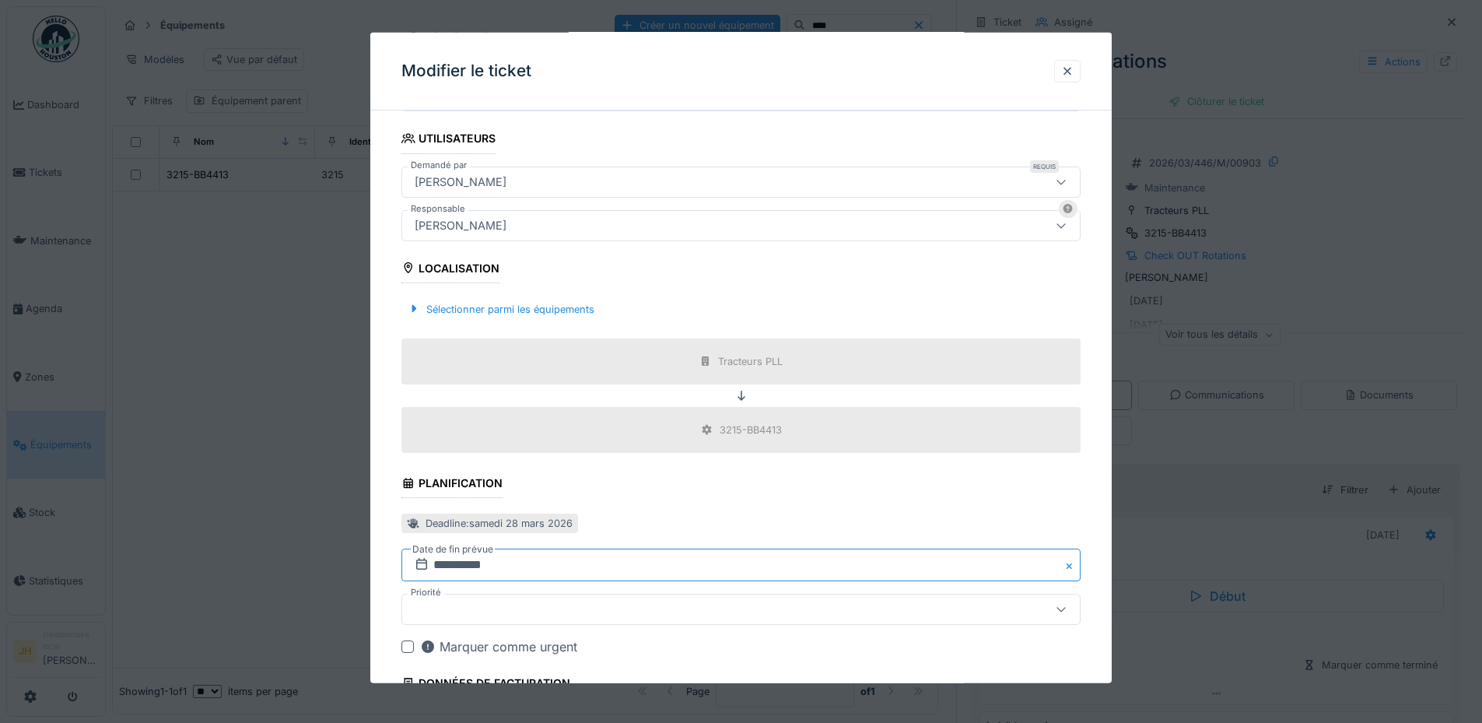
click at [483, 573] on input "**********" at bounding box center [740, 564] width 679 height 33
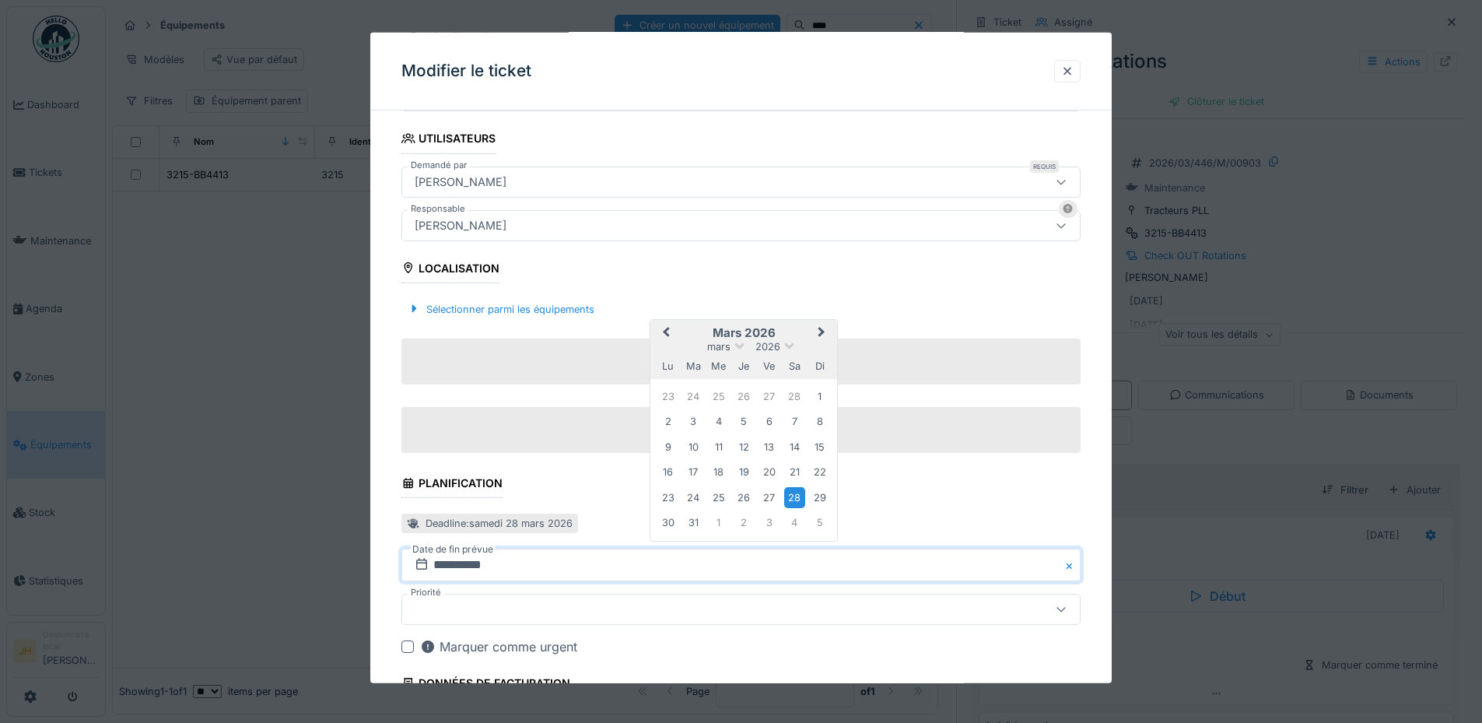
click at [672, 333] on button "Previous Month" at bounding box center [664, 333] width 25 height 25
click at [666, 358] on span "Previous Month" at bounding box center [666, 357] width 0 height 19
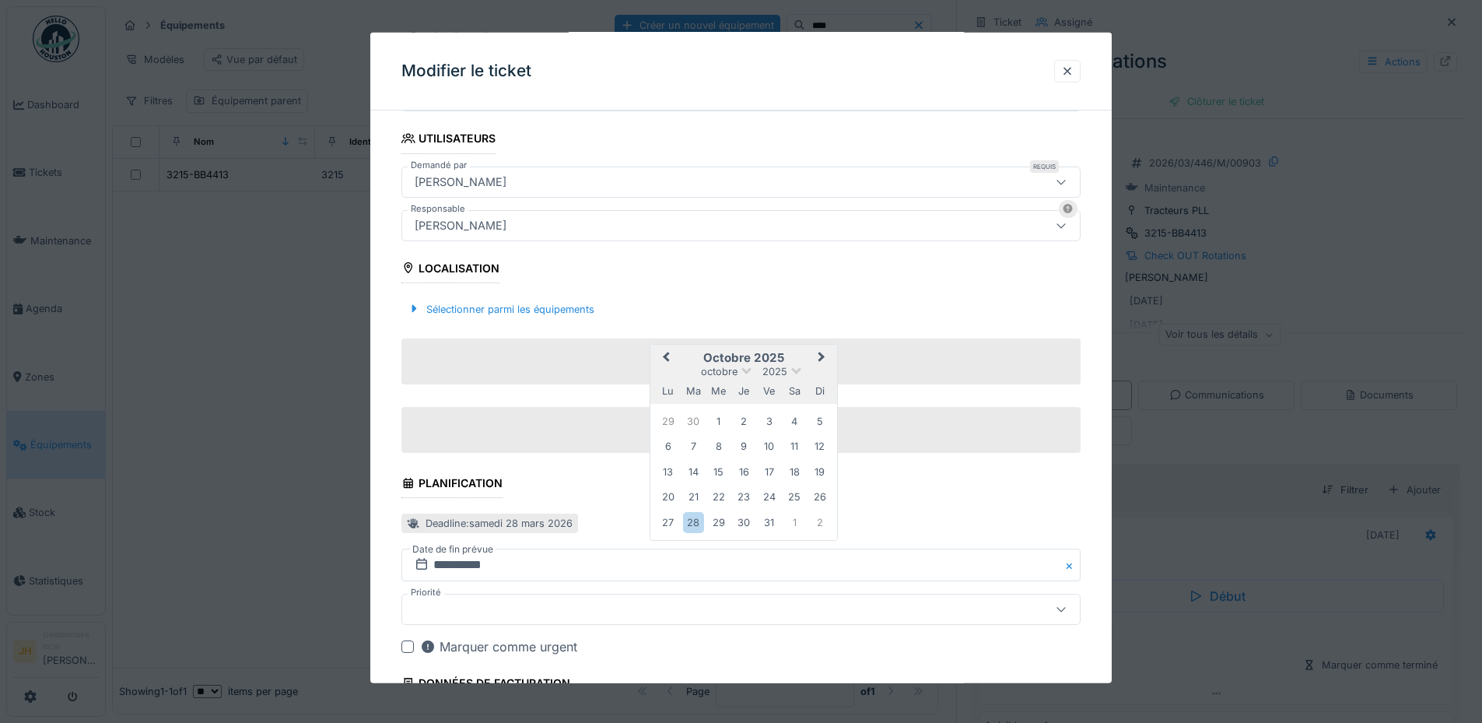
click at [666, 358] on span "Previous Month" at bounding box center [666, 357] width 0 height 19
click at [802, 503] on div "27" at bounding box center [794, 495] width 21 height 21
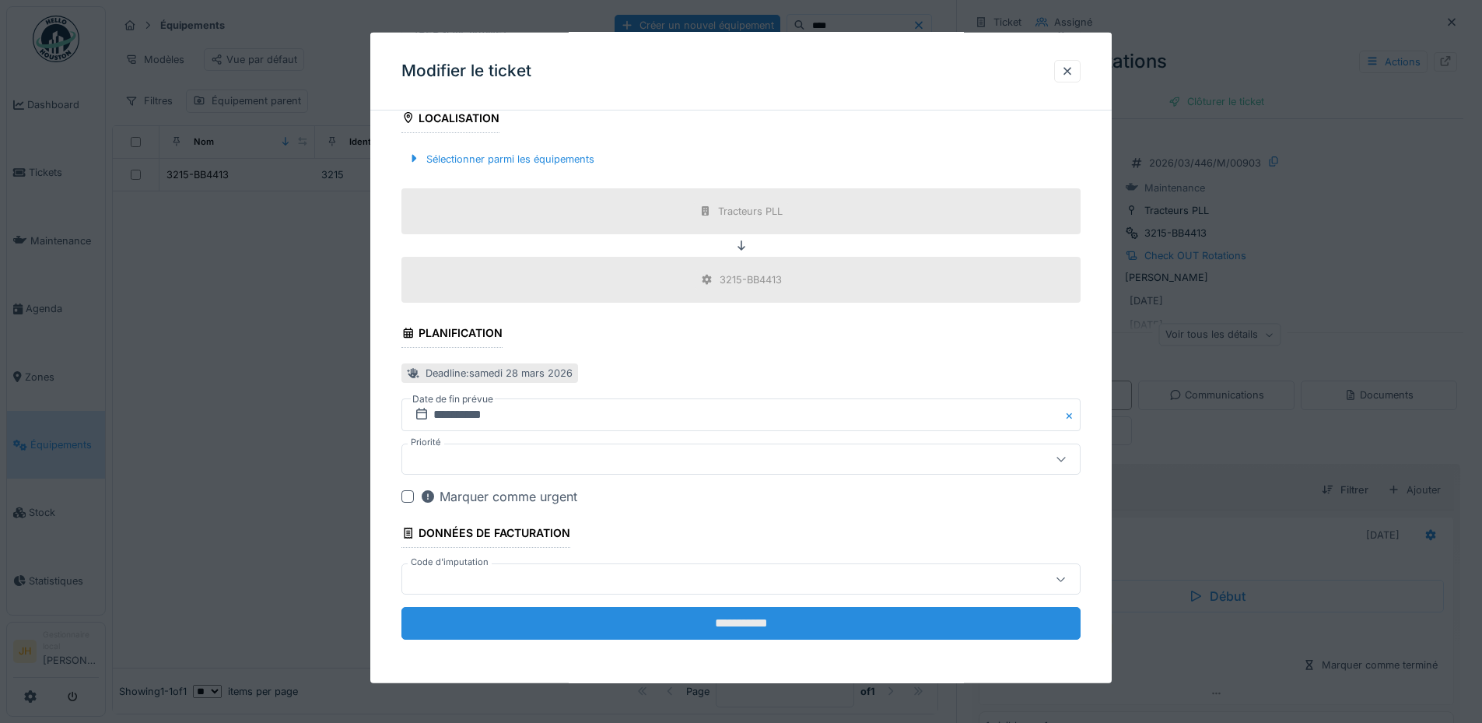
click at [819, 616] on input "**********" at bounding box center [740, 623] width 679 height 33
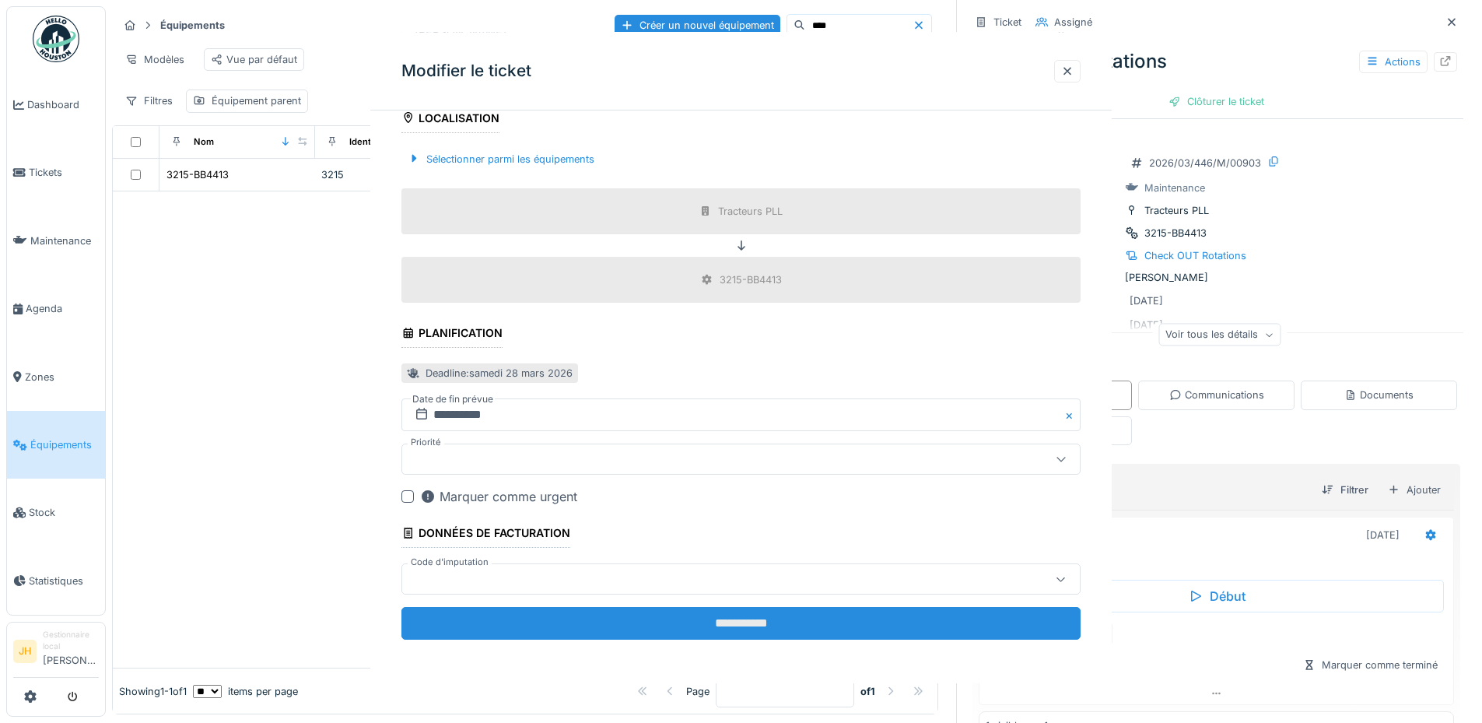
scroll to position [0, 0]
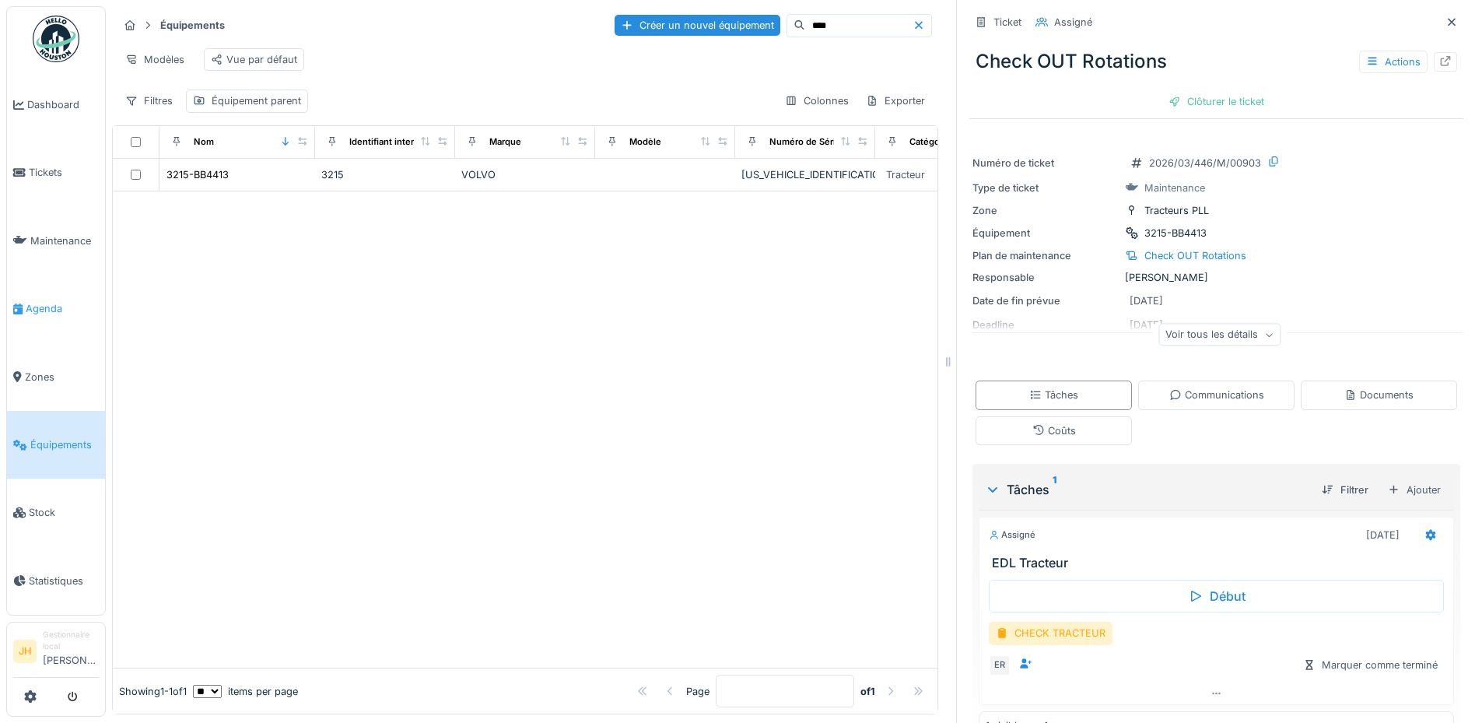
click at [35, 301] on span "Agenda" at bounding box center [62, 308] width 73 height 15
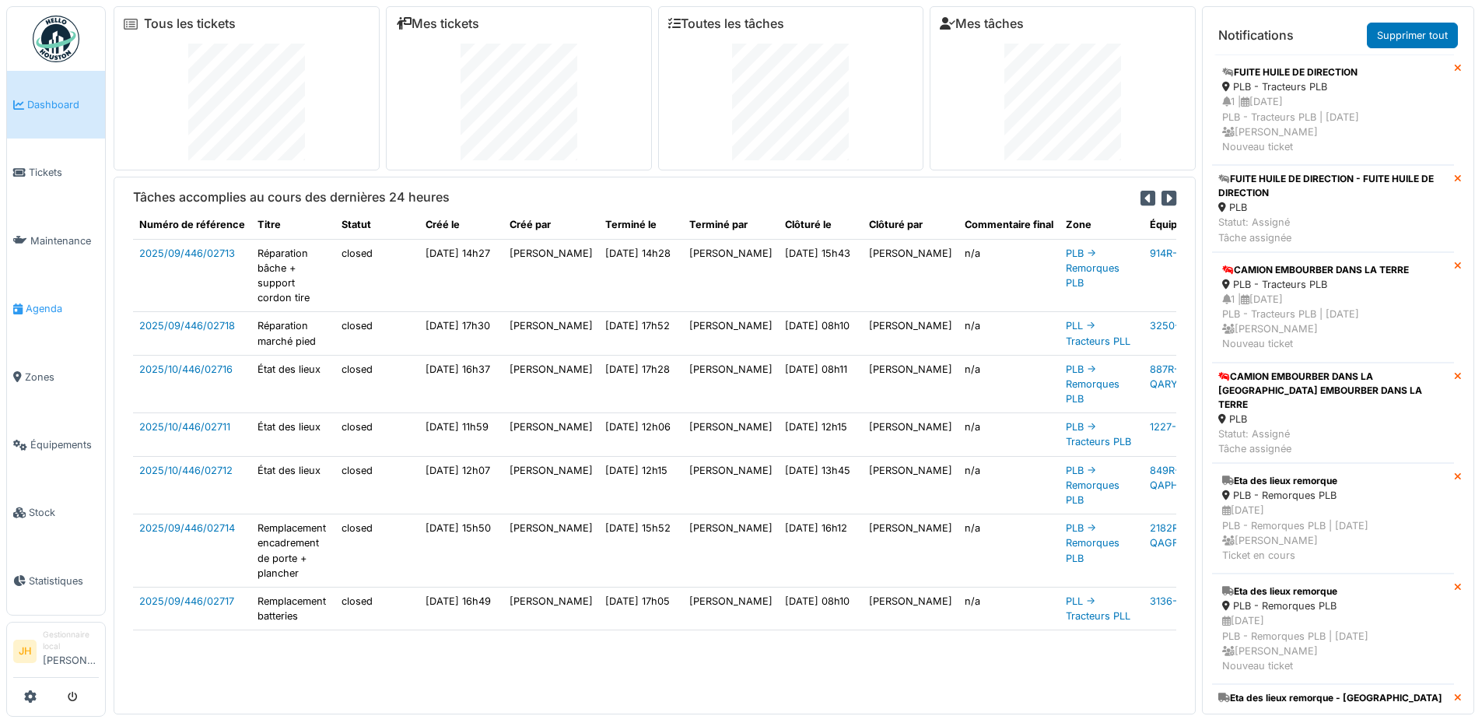
click at [64, 291] on link "Agenda" at bounding box center [56, 309] width 98 height 68
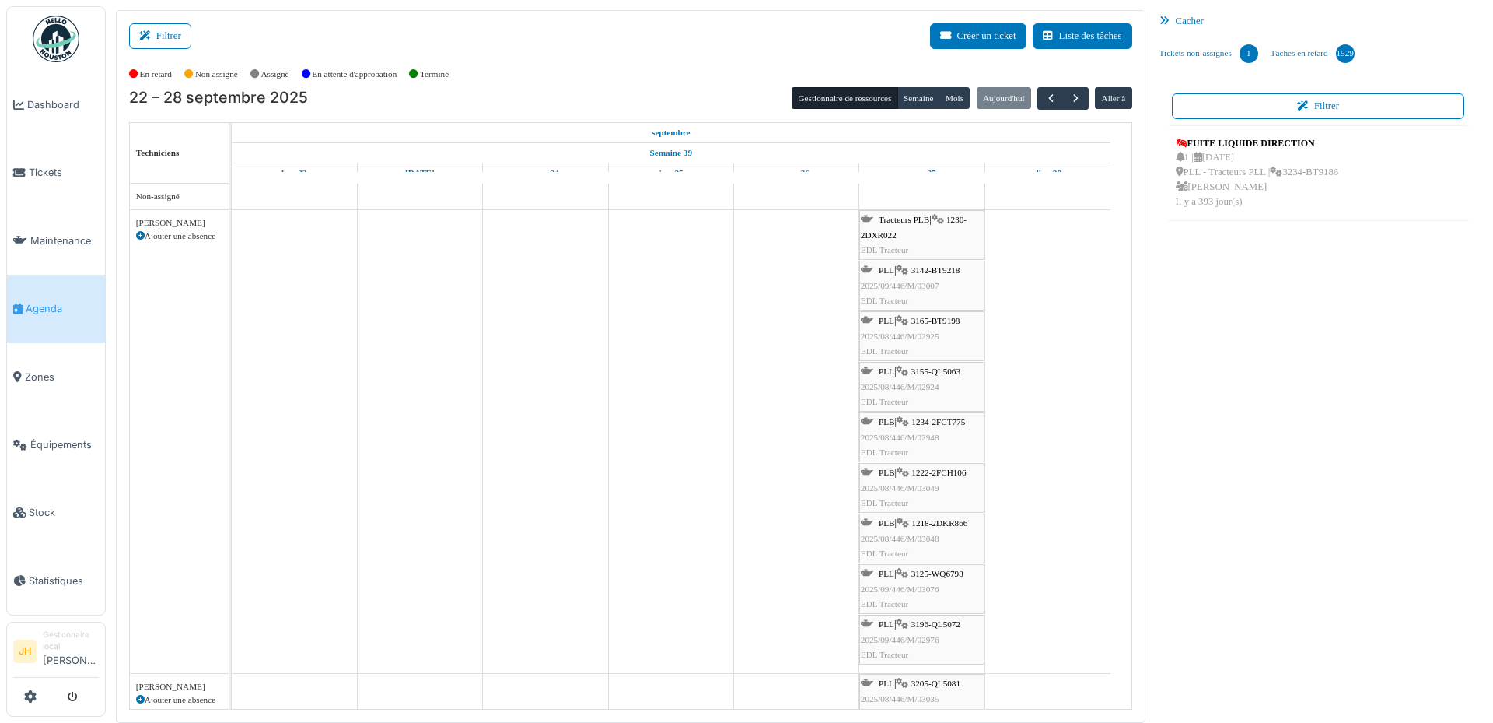
click at [50, 289] on link "Agenda" at bounding box center [56, 309] width 98 height 68
click at [951, 271] on span "3142-BT9218" at bounding box center [936, 269] width 49 height 9
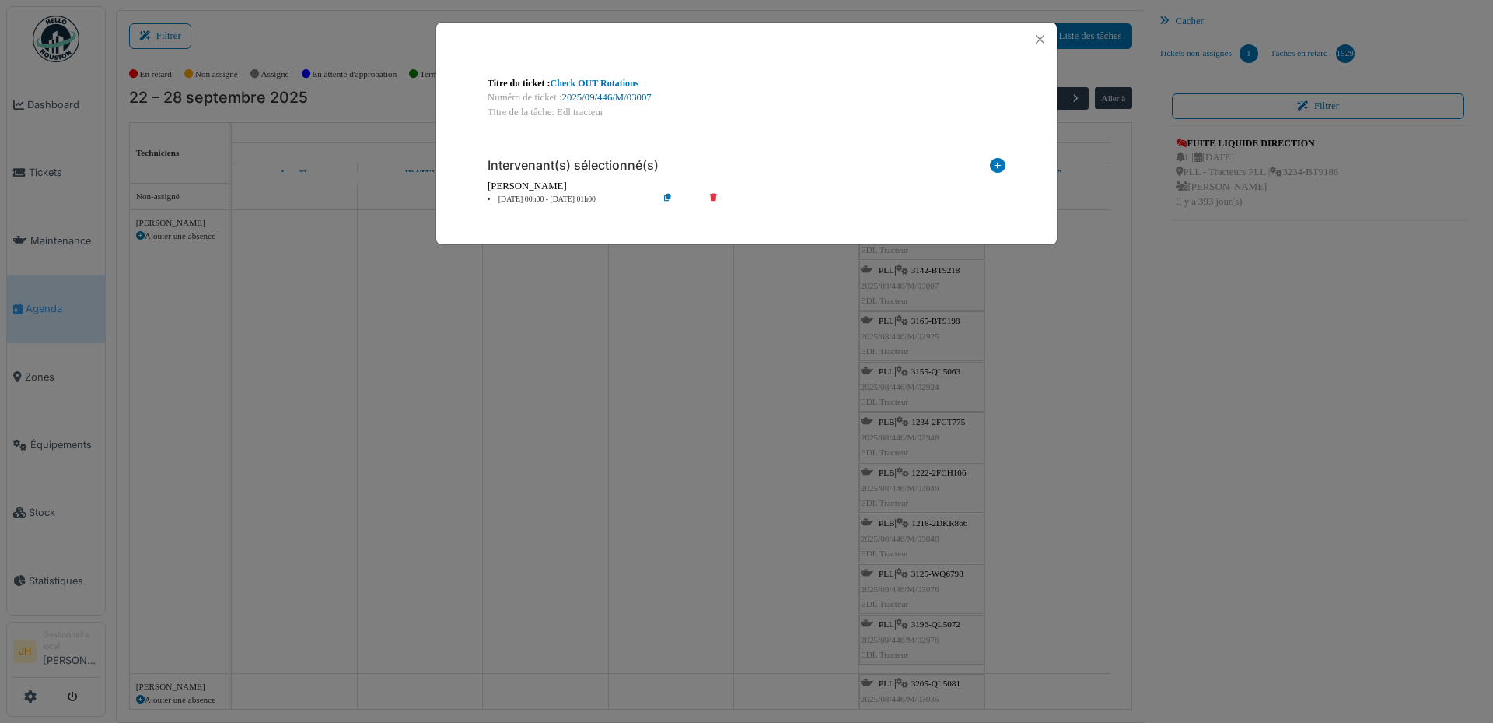
click at [643, 100] on link "2025/09/446/M/03007" at bounding box center [606, 97] width 89 height 11
click at [1042, 38] on button "Close" at bounding box center [1040, 39] width 21 height 21
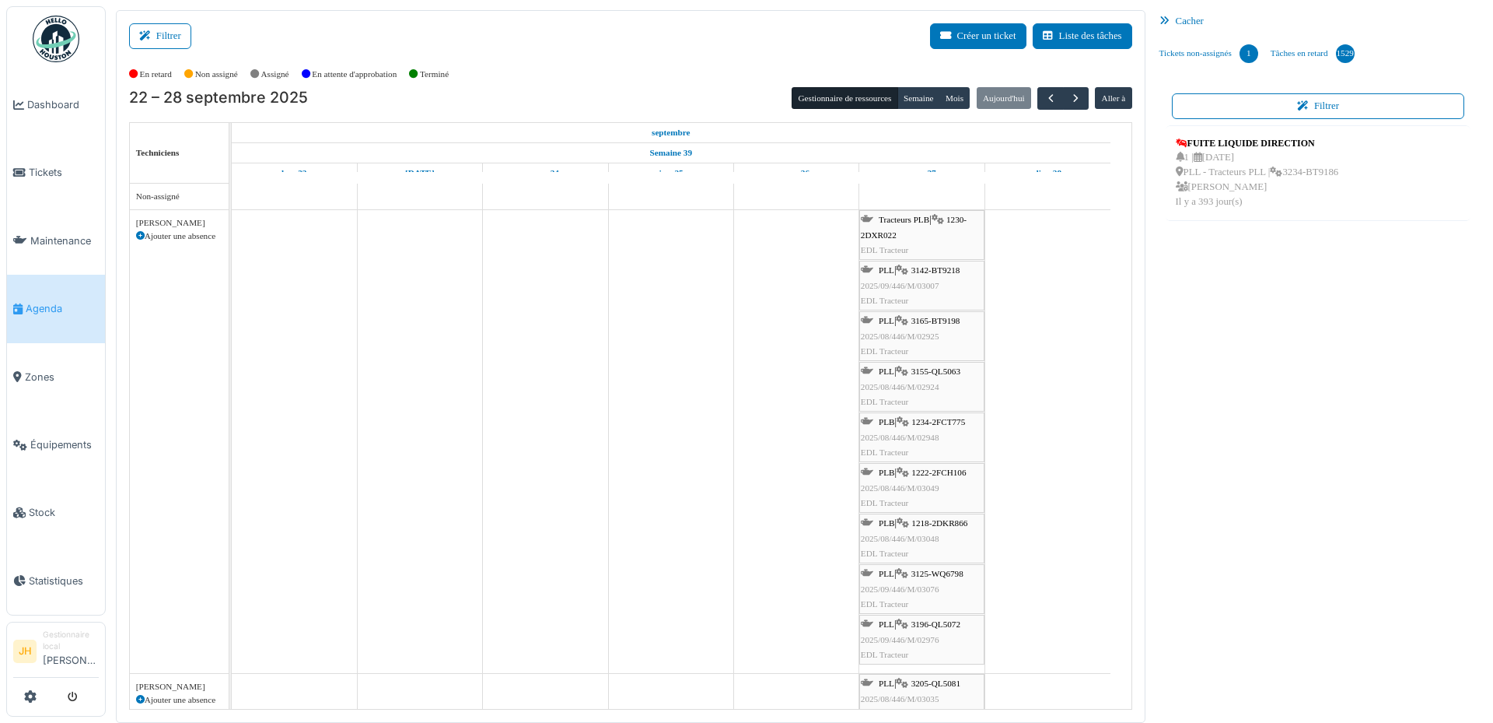
click at [51, 301] on span "Agenda" at bounding box center [62, 308] width 73 height 15
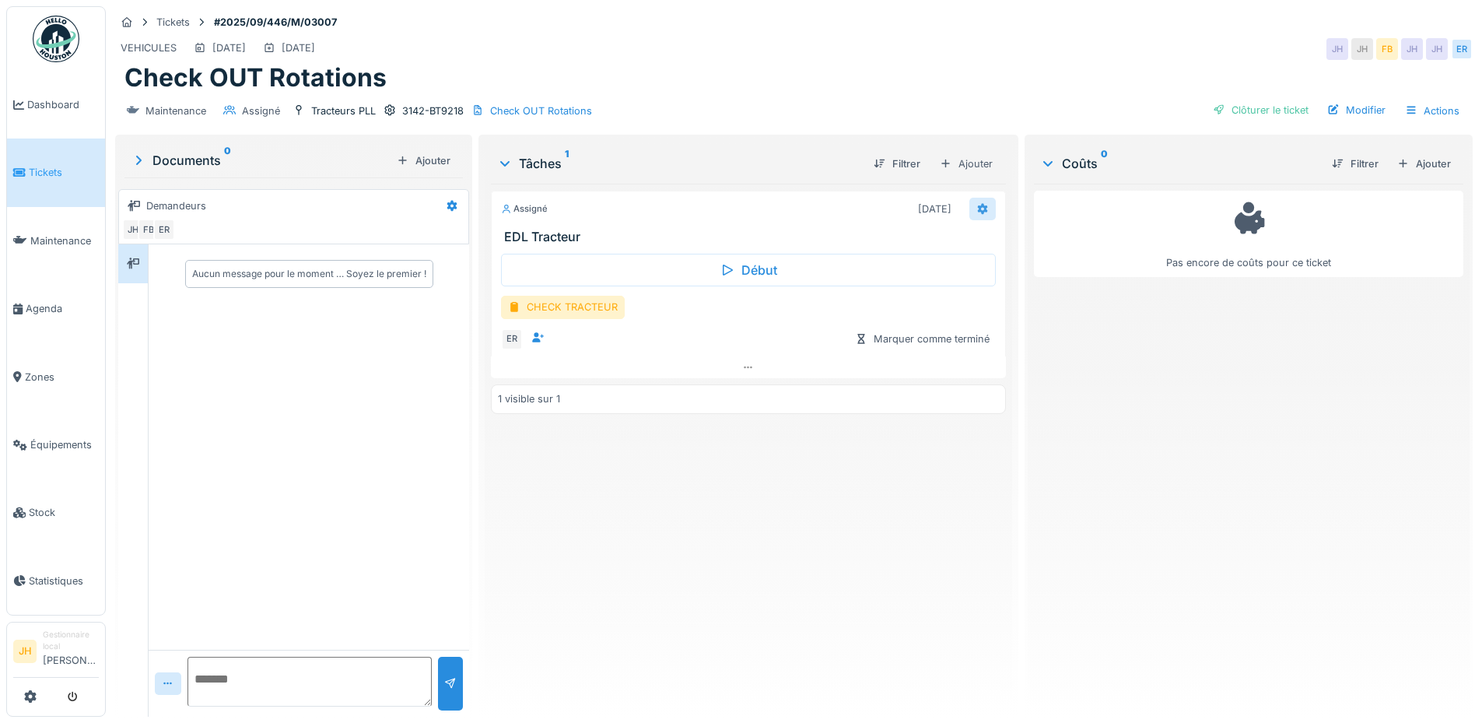
click at [977, 211] on icon at bounding box center [982, 208] width 10 height 11
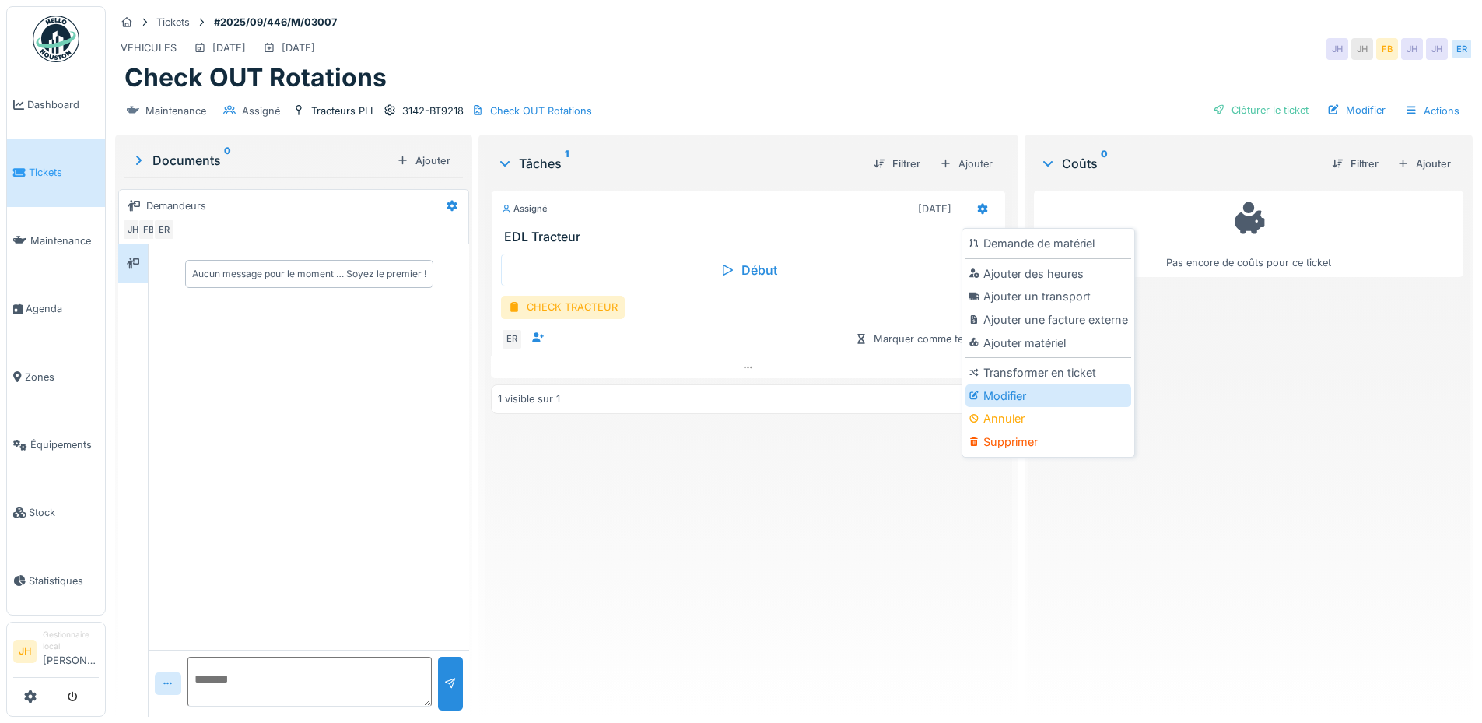
click at [1024, 392] on div "Modifier" at bounding box center [1048, 395] width 166 height 23
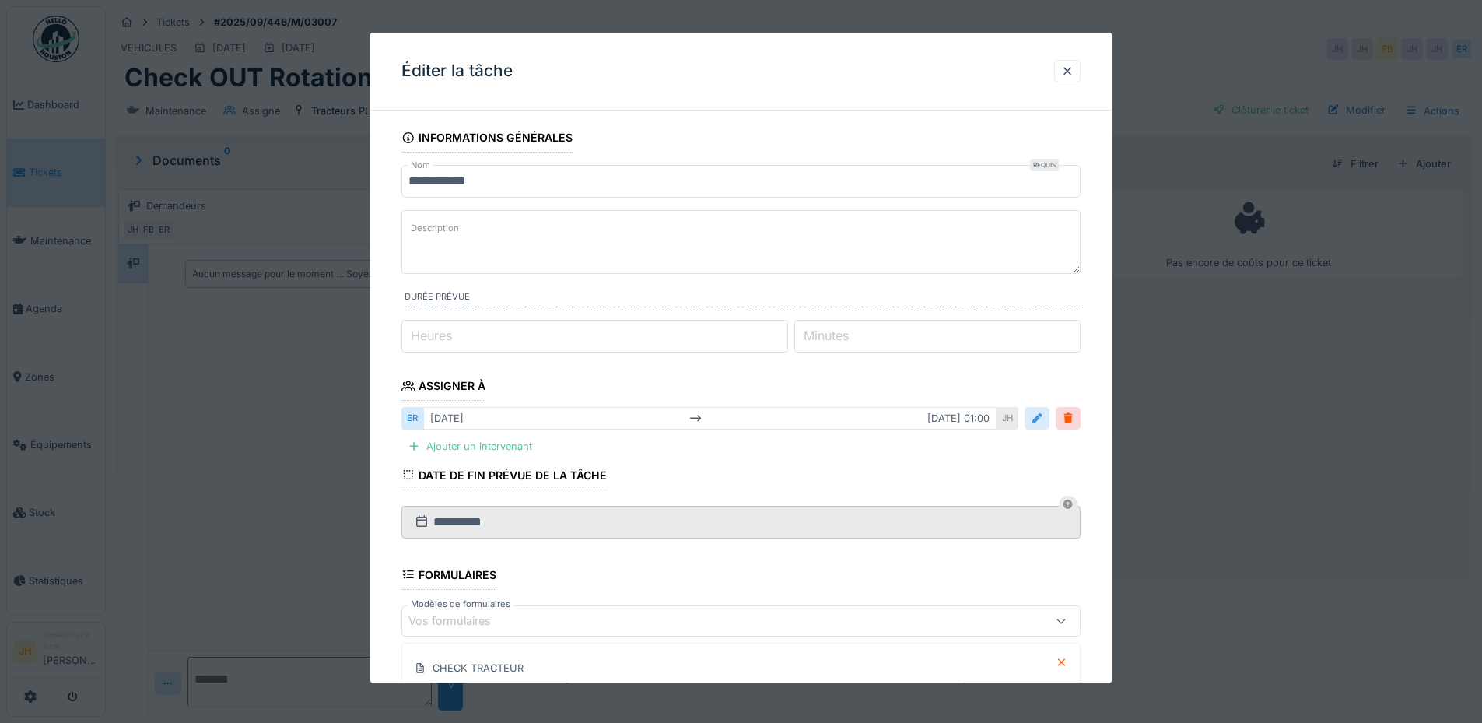
click at [1038, 424] on div at bounding box center [1037, 418] width 12 height 15
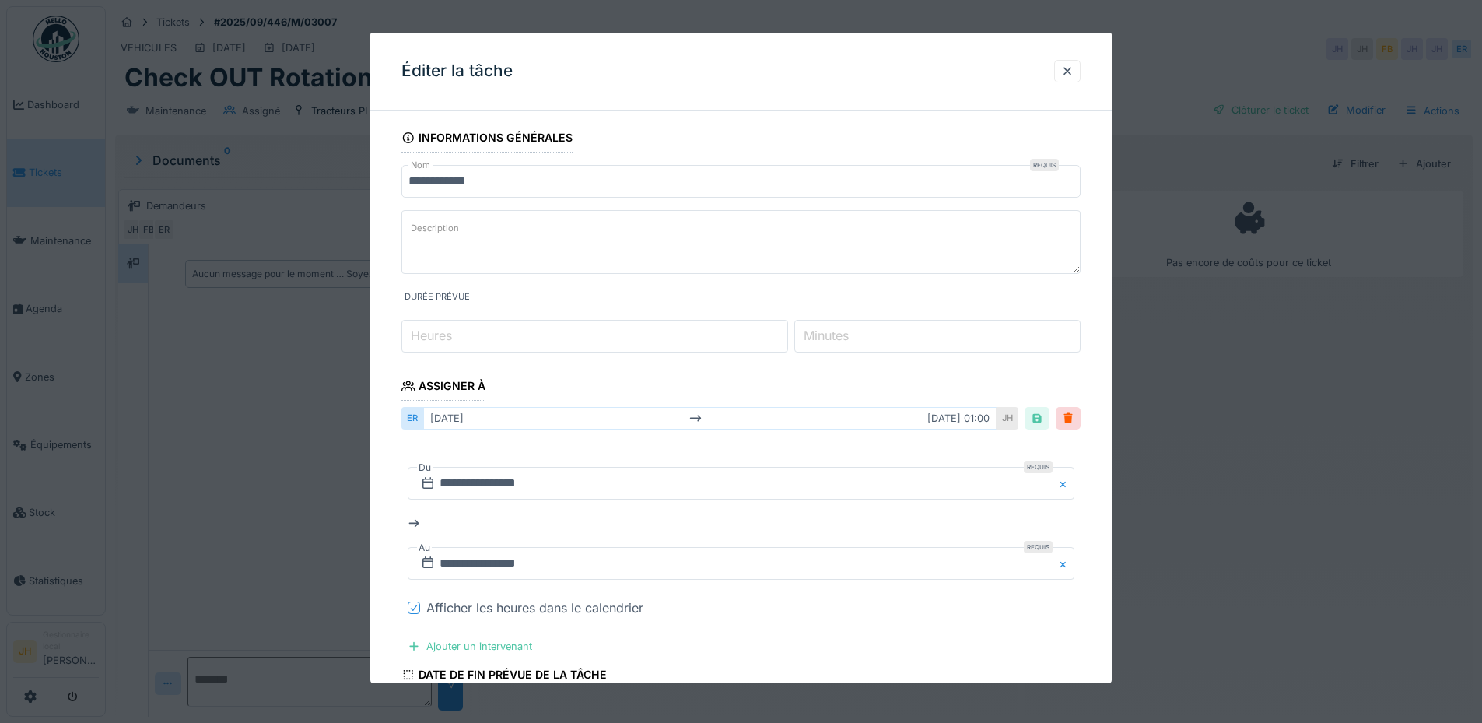
drag, startPoint x: 411, startPoint y: 604, endPoint x: 444, endPoint y: 559, distance: 55.7
click at [412, 604] on icon at bounding box center [413, 608] width 9 height 8
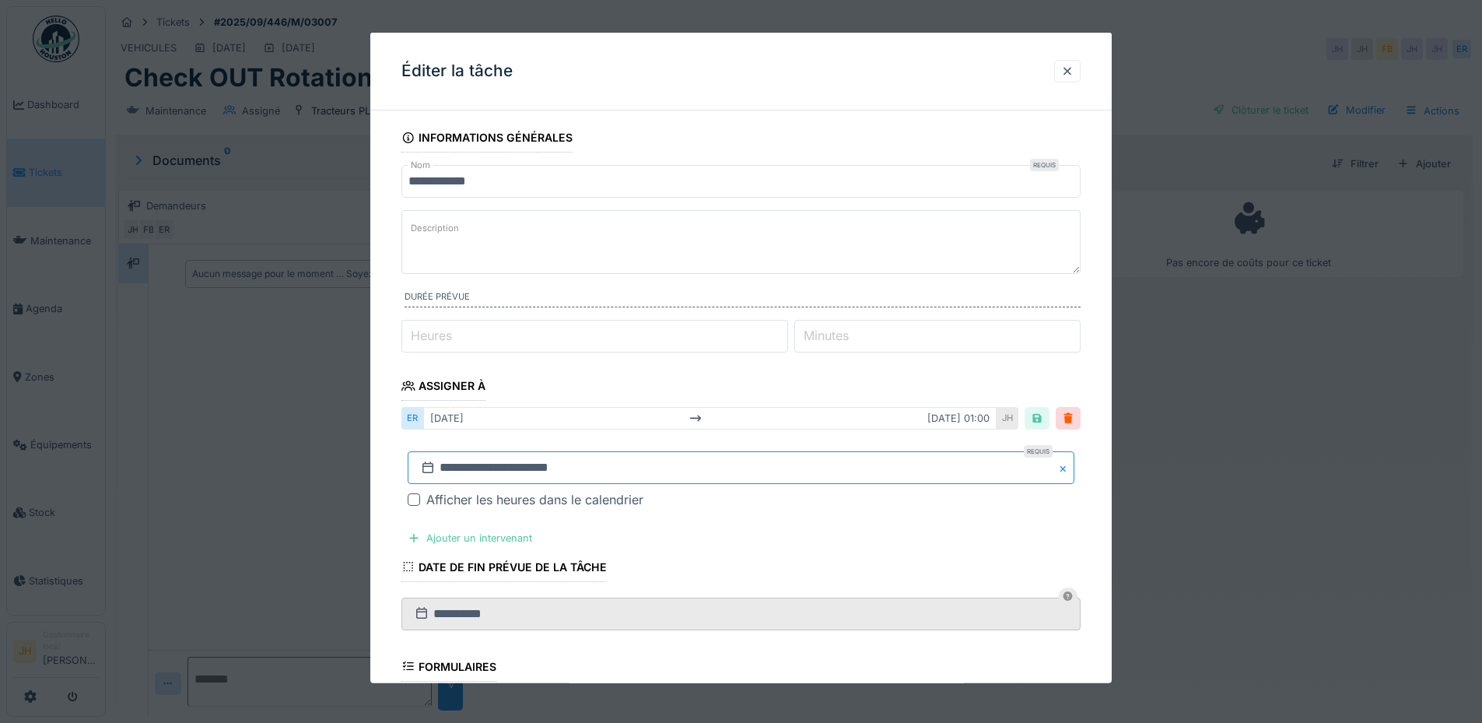
click at [501, 474] on input "**********" at bounding box center [741, 467] width 667 height 33
click at [825, 259] on button "Next Month" at bounding box center [823, 259] width 25 height 25
click at [799, 394] on div "25" at bounding box center [794, 399] width 21 height 21
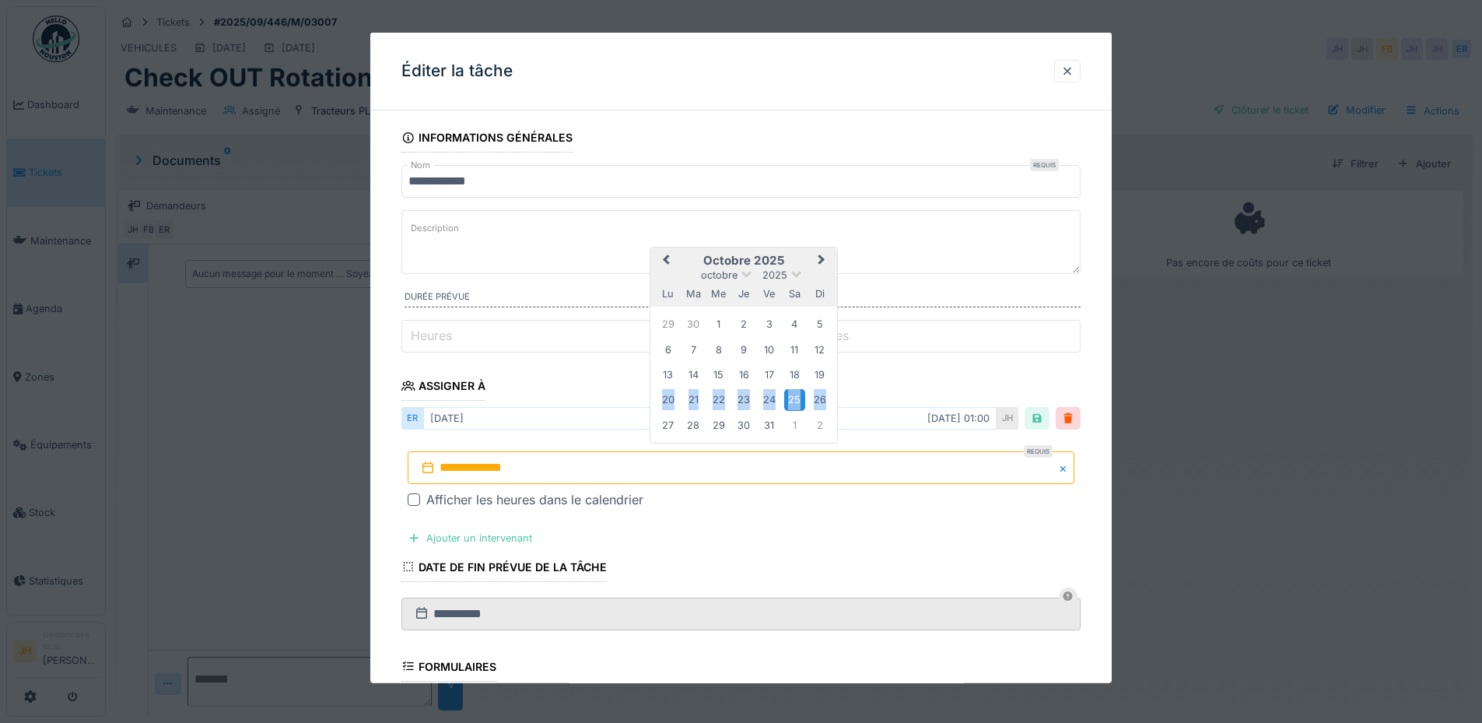
click at [799, 394] on div "25" at bounding box center [794, 399] width 21 height 21
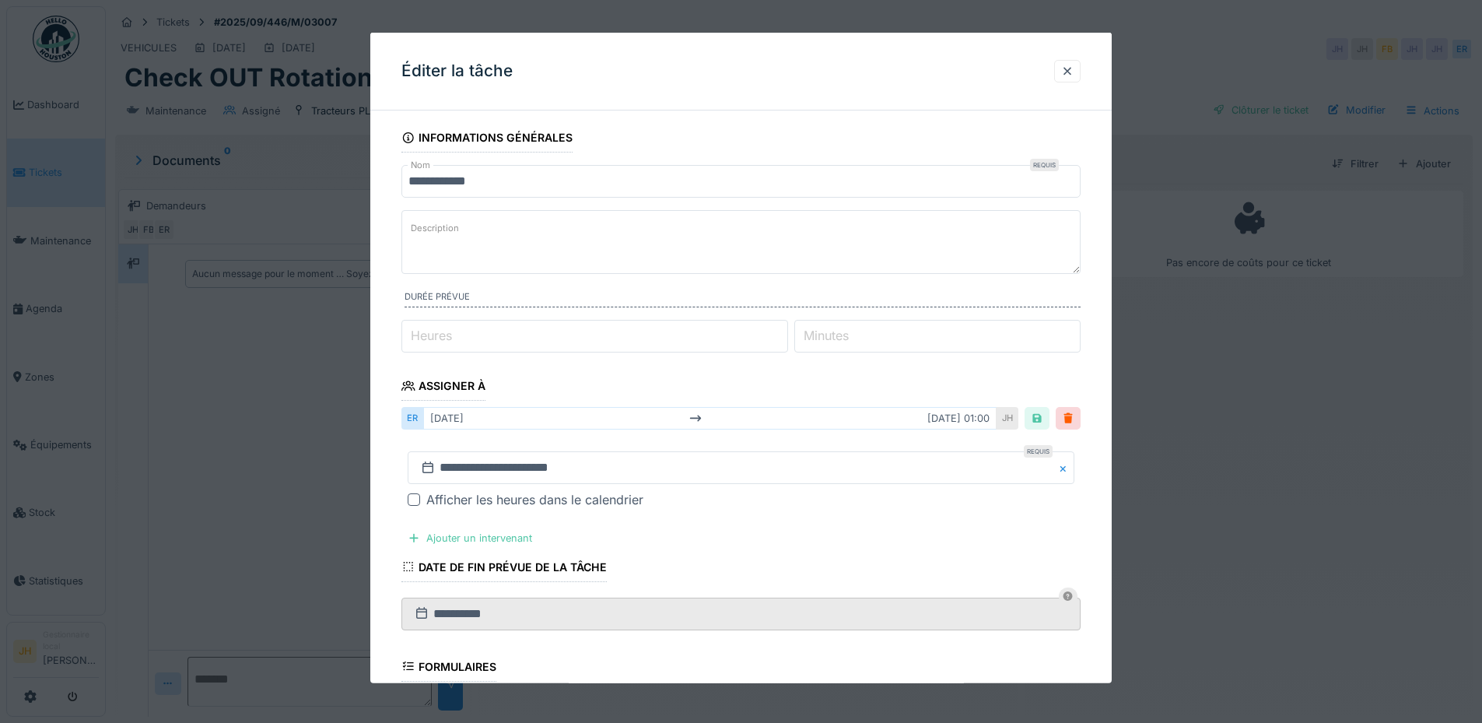
scroll to position [301, 0]
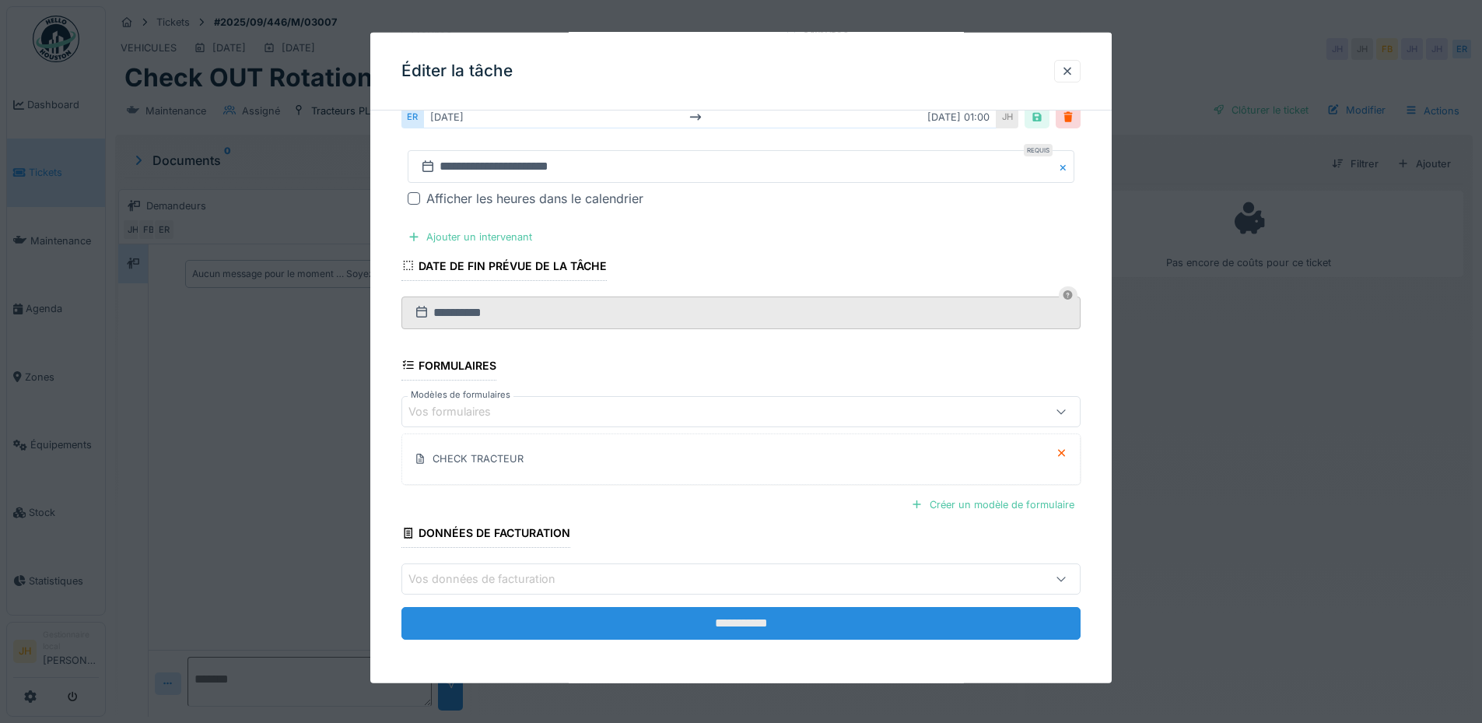
click at [744, 617] on input "**********" at bounding box center [740, 623] width 679 height 33
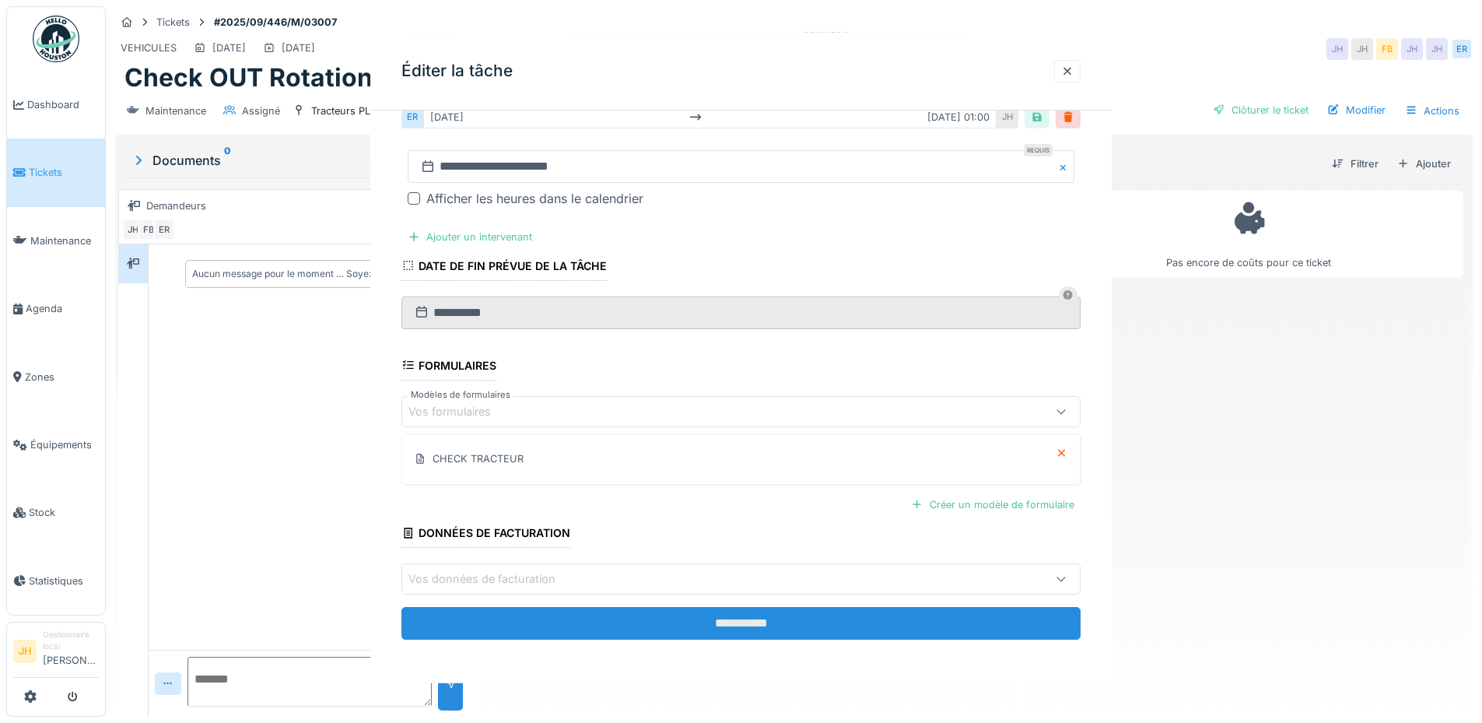
scroll to position [0, 0]
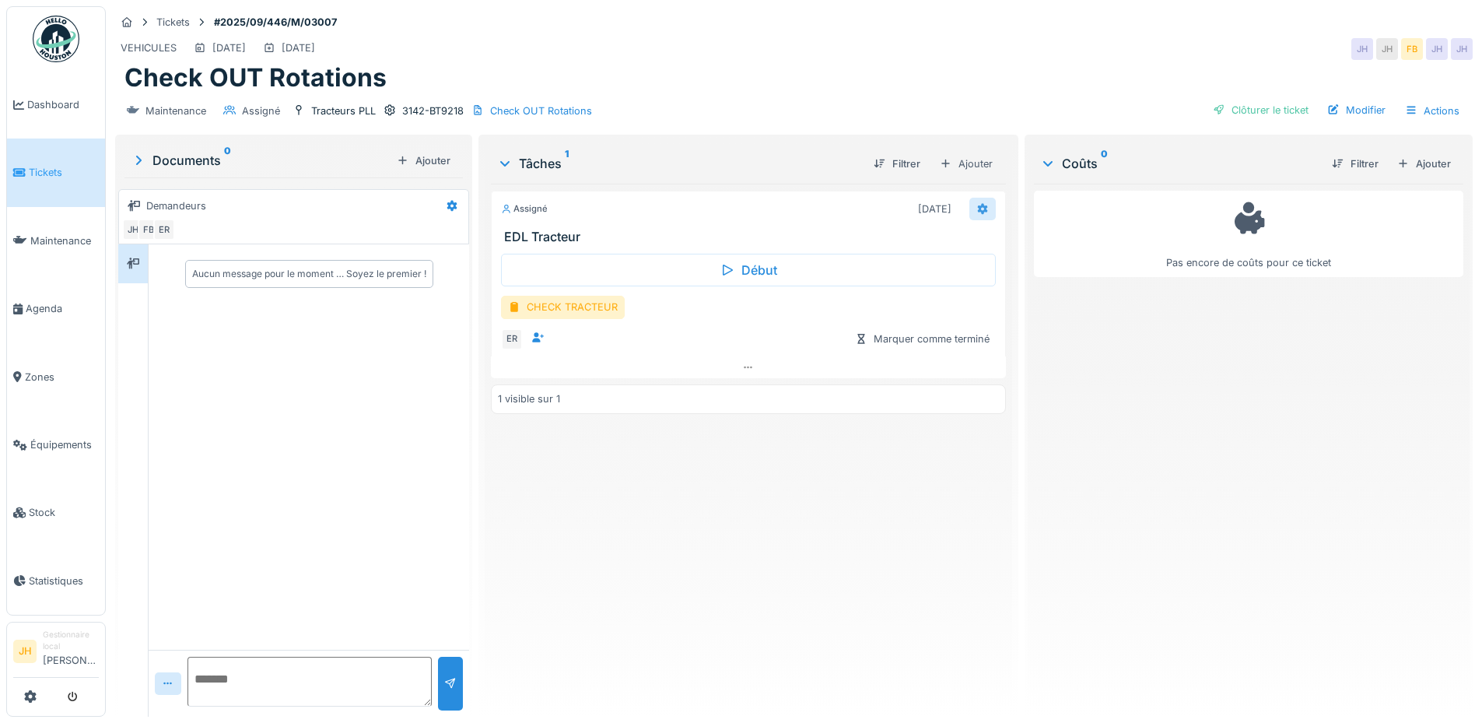
click at [976, 211] on icon at bounding box center [982, 209] width 12 height 10
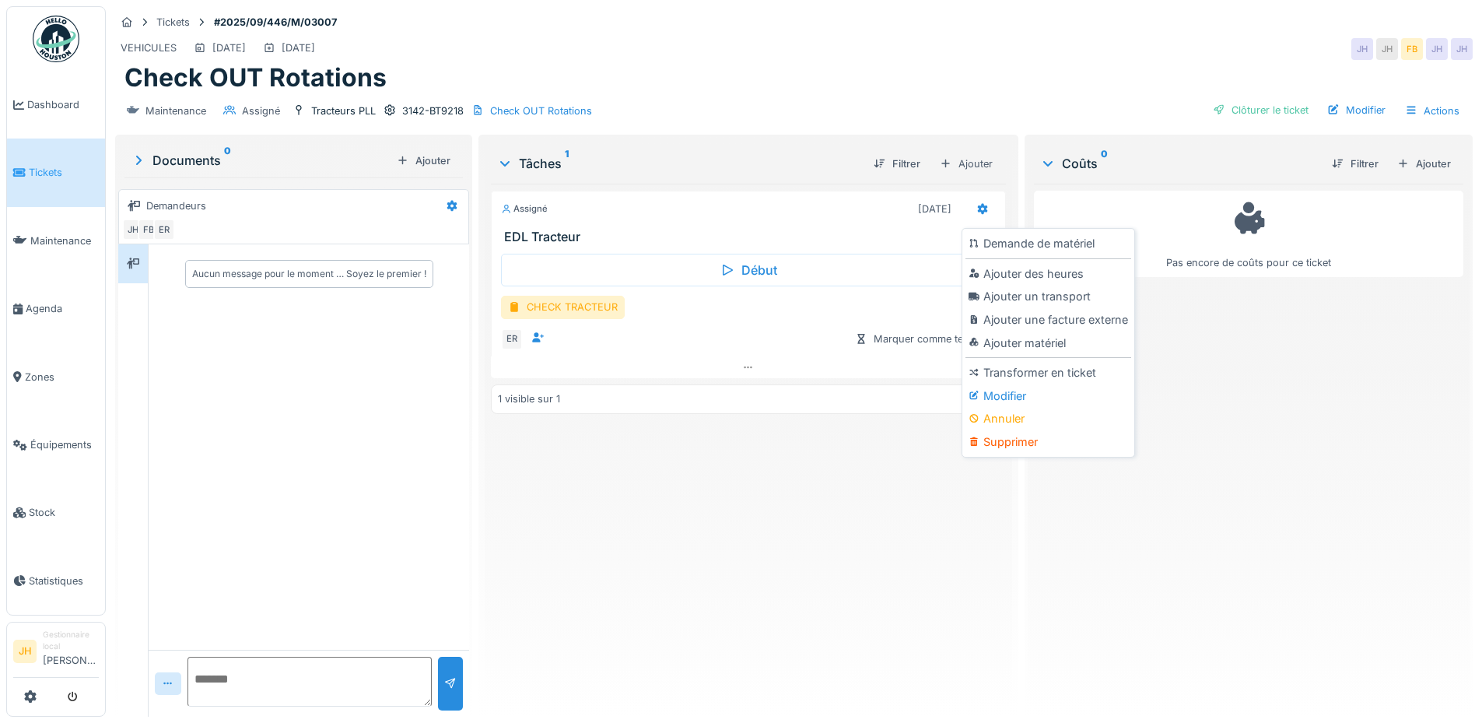
click at [874, 513] on div "Assigné [DATE] EDL Tracteur Début CHECK TRACTEUR ER Marquer comme terminé 1 vis…" at bounding box center [748, 444] width 514 height 520
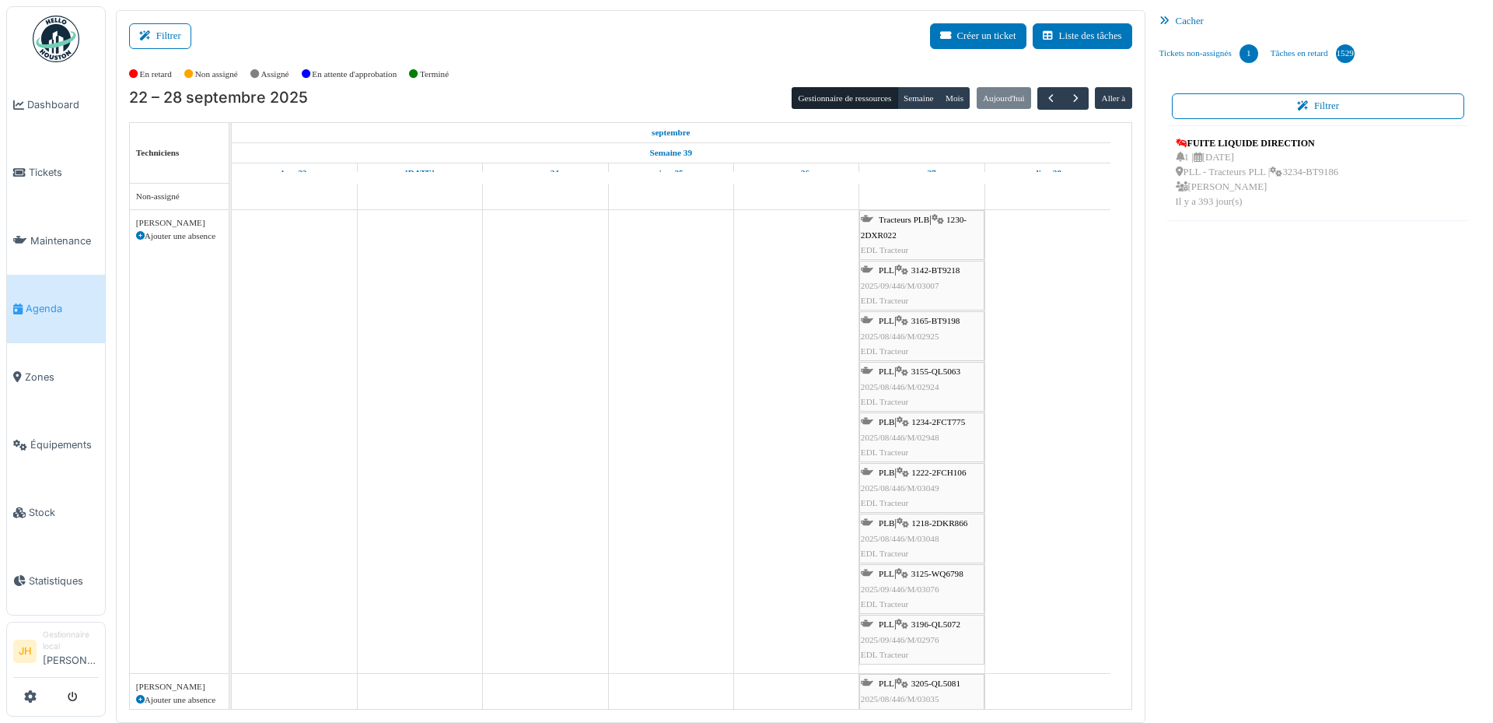
click at [953, 267] on span "3142-BT9218" at bounding box center [936, 269] width 49 height 9
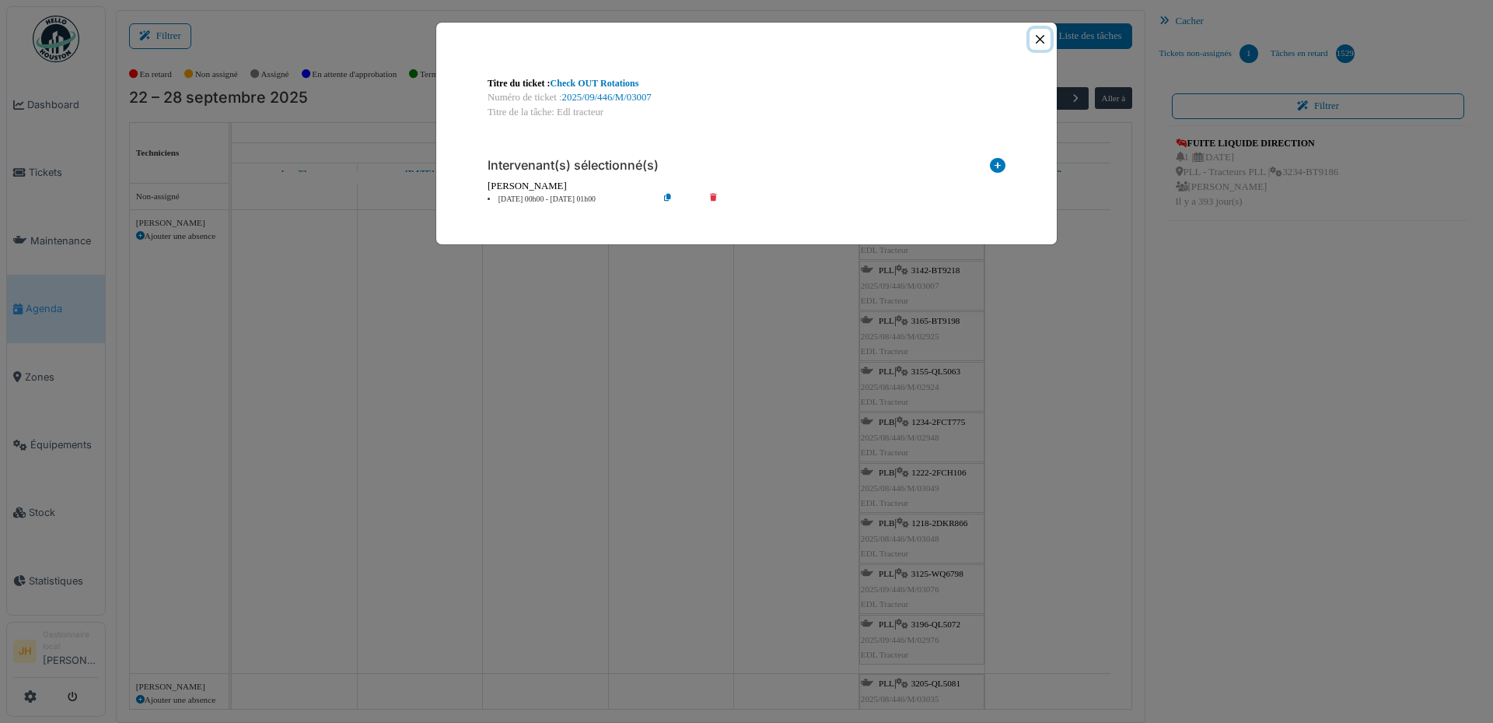
click at [1040, 40] on button "Close" at bounding box center [1040, 39] width 21 height 21
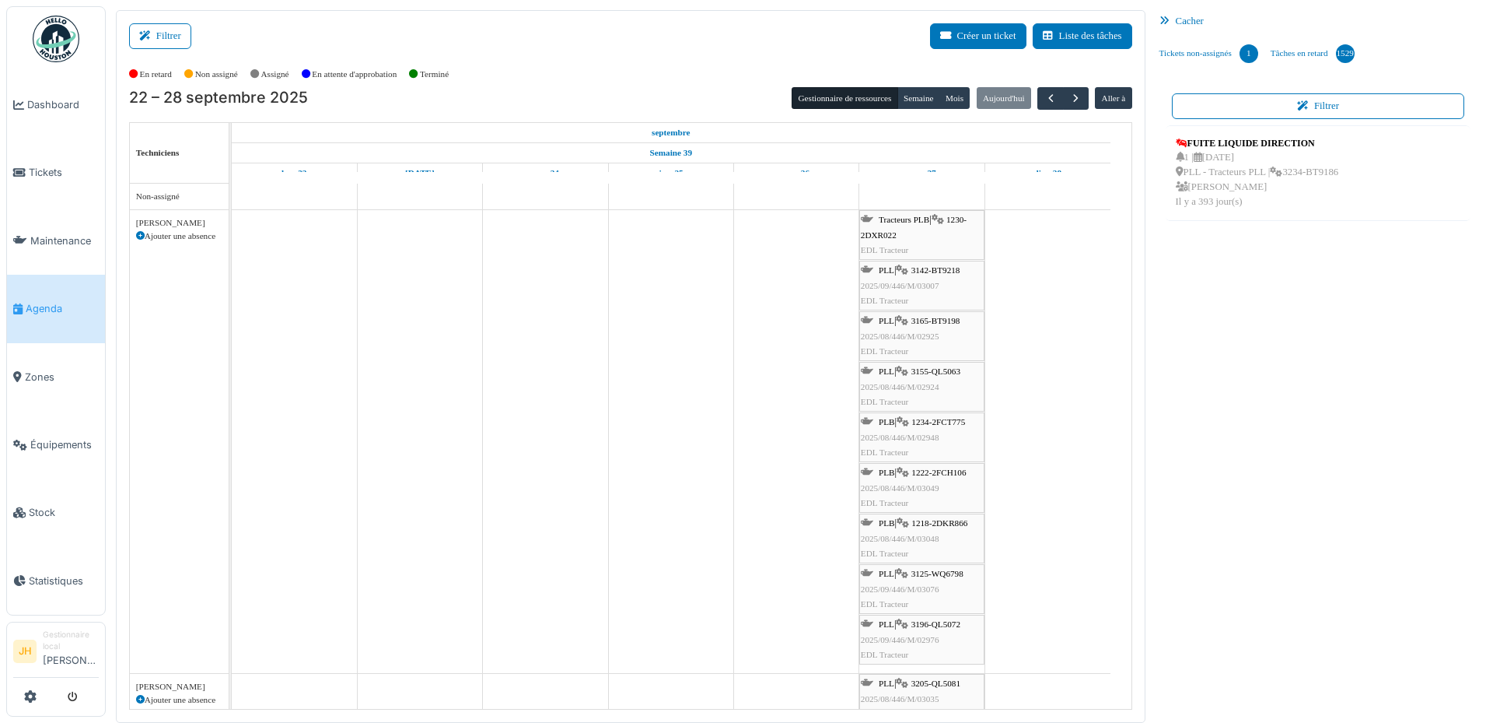
drag, startPoint x: 1059, startPoint y: 329, endPoint x: 1005, endPoint y: 296, distance: 62.8
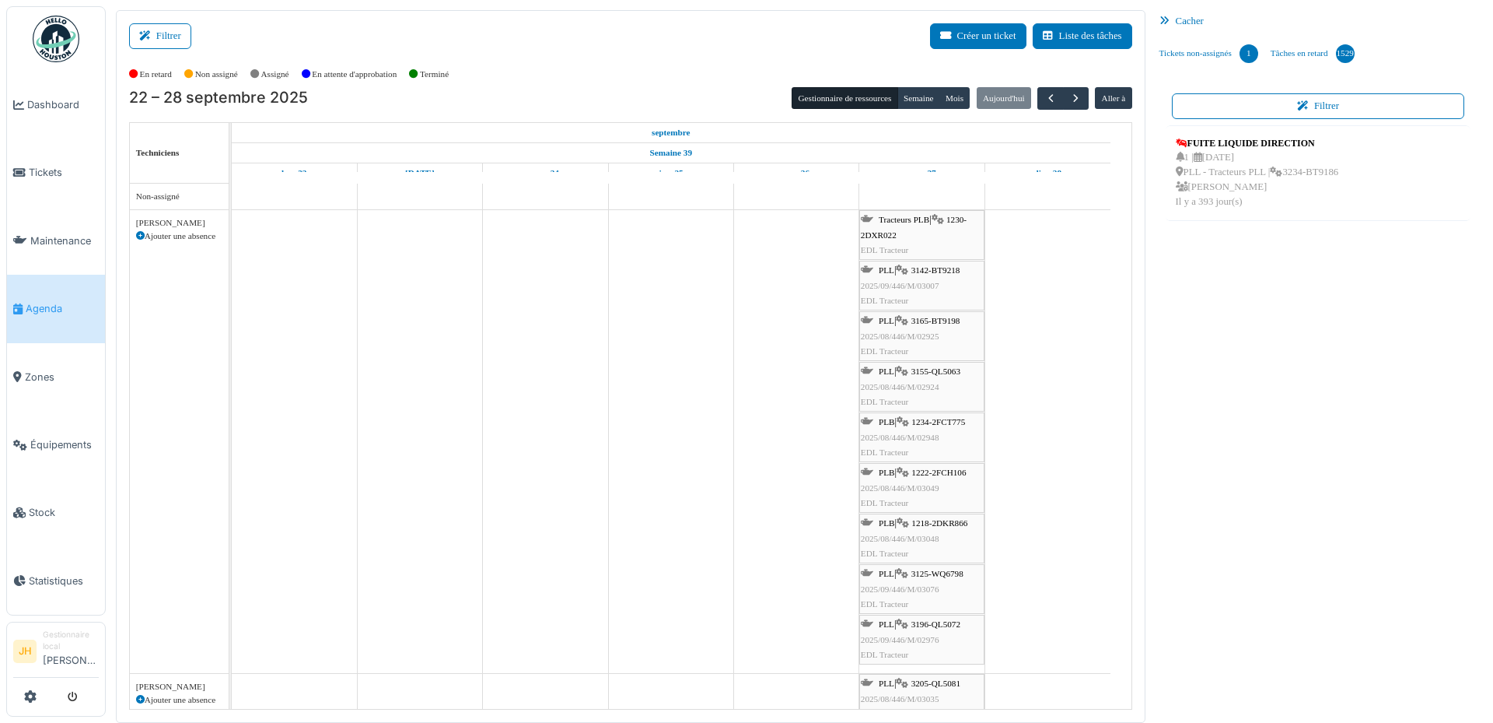
click at [51, 292] on link "Agenda" at bounding box center [56, 309] width 98 height 68
click at [944, 269] on span "3142-BT9218" at bounding box center [936, 269] width 49 height 9
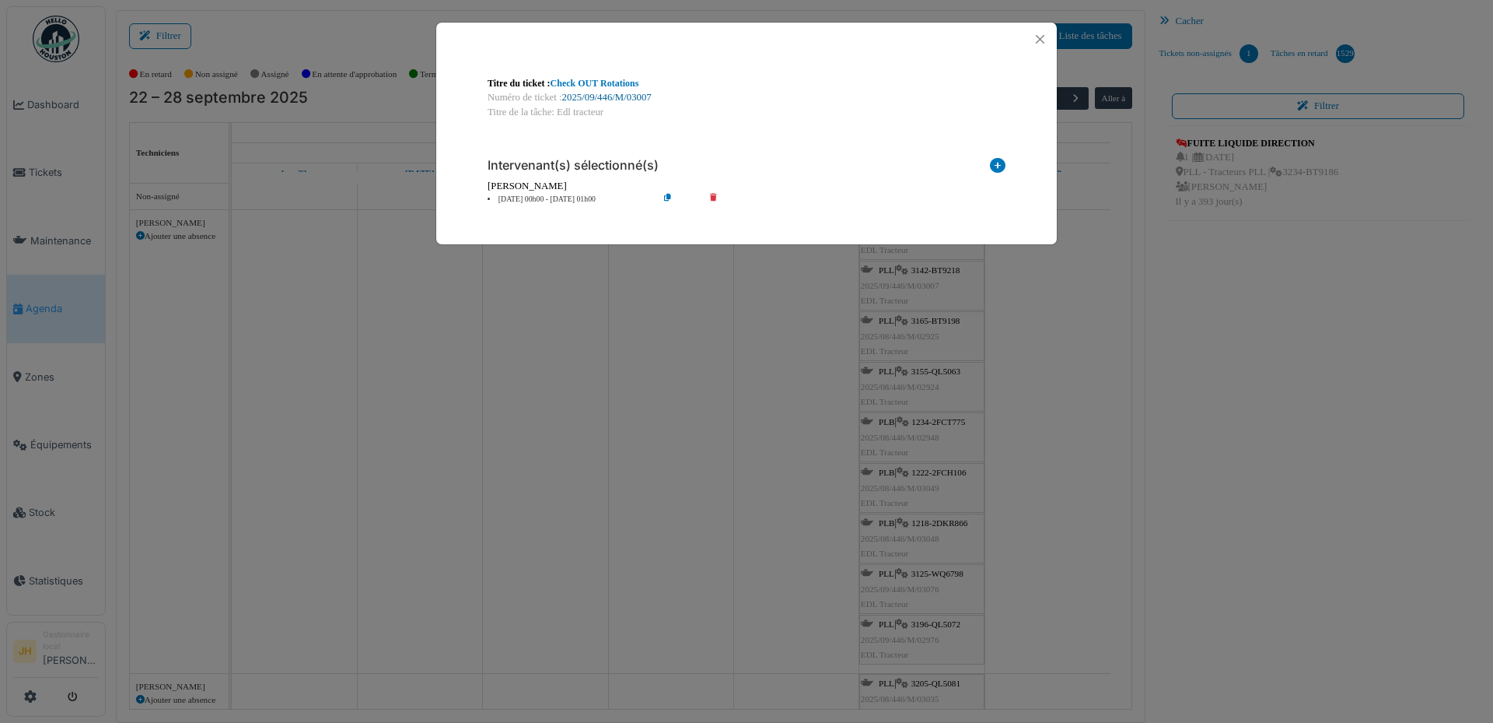
click at [629, 96] on link "2025/09/446/M/03007" at bounding box center [606, 97] width 89 height 11
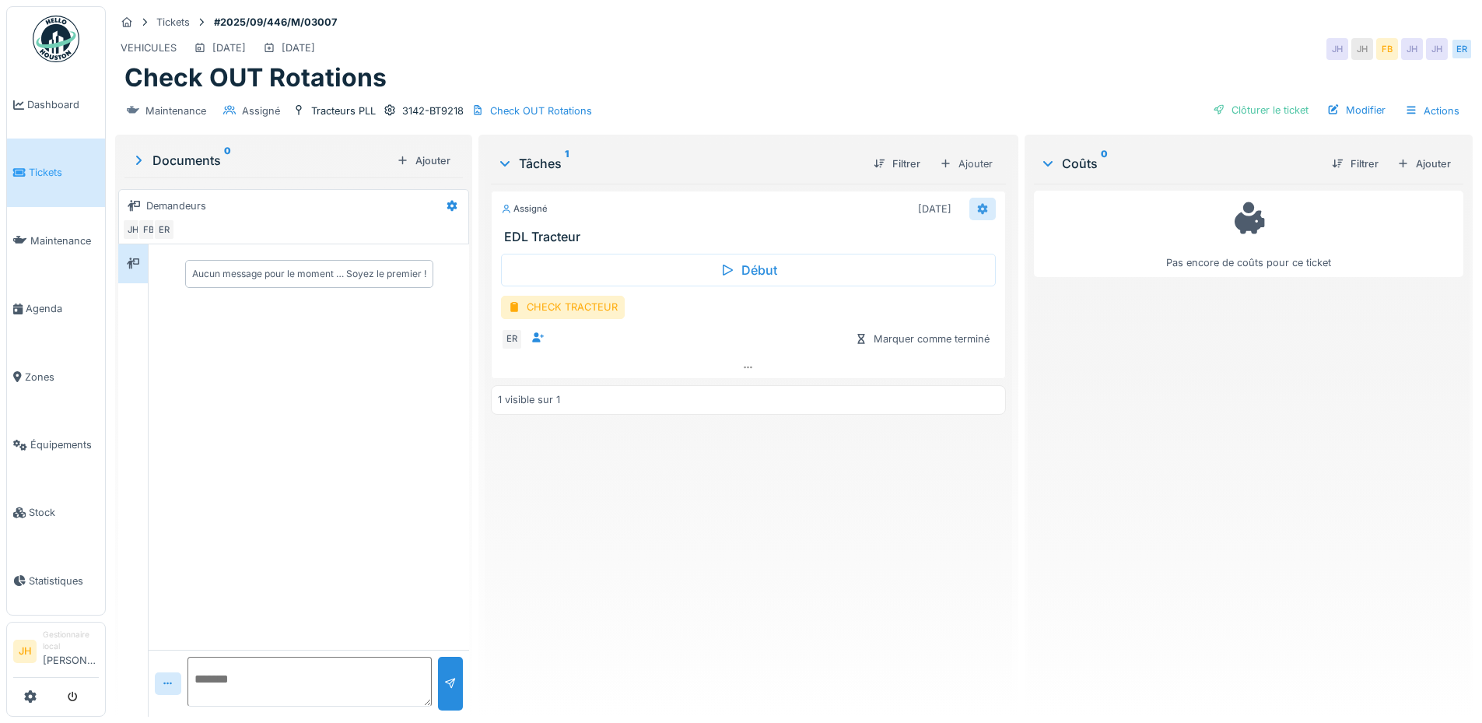
click at [976, 204] on icon at bounding box center [982, 209] width 12 height 10
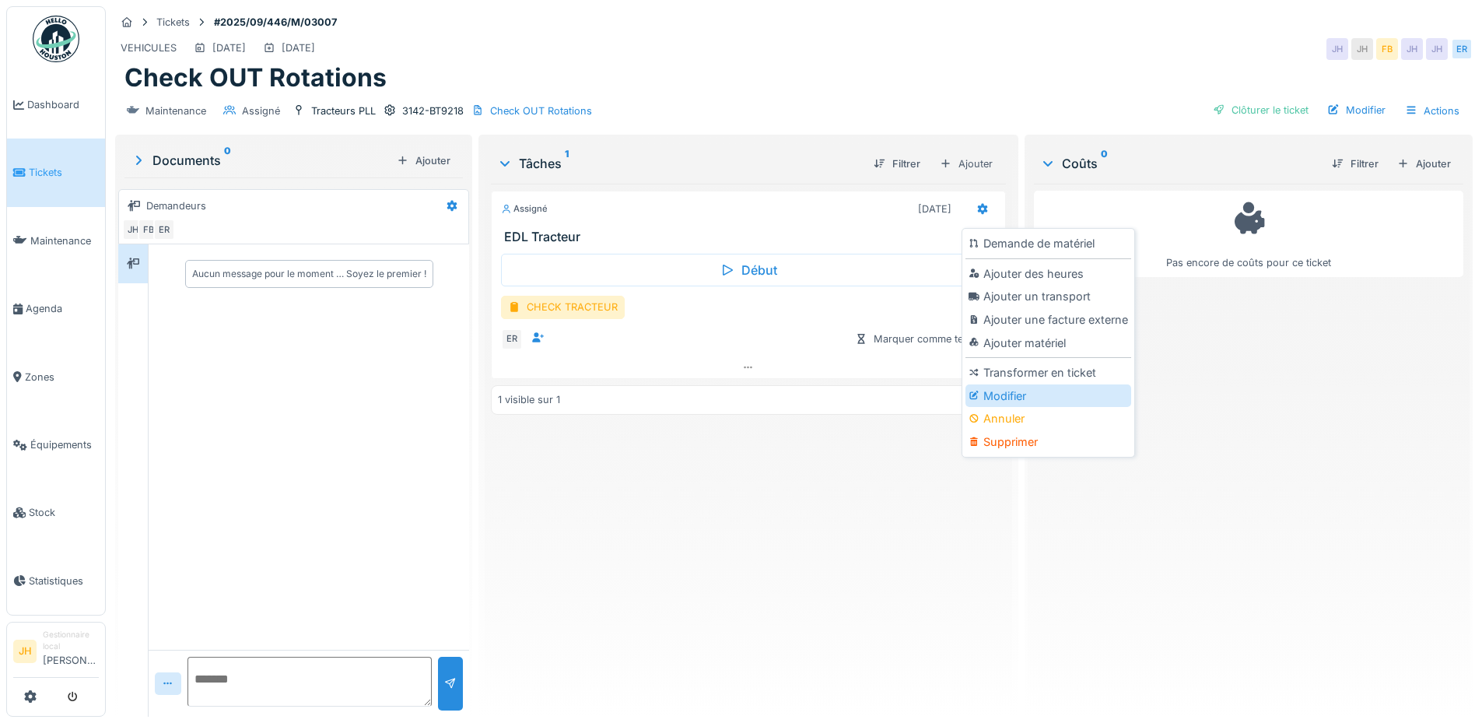
click at [1014, 397] on div "Modifier" at bounding box center [1048, 395] width 166 height 23
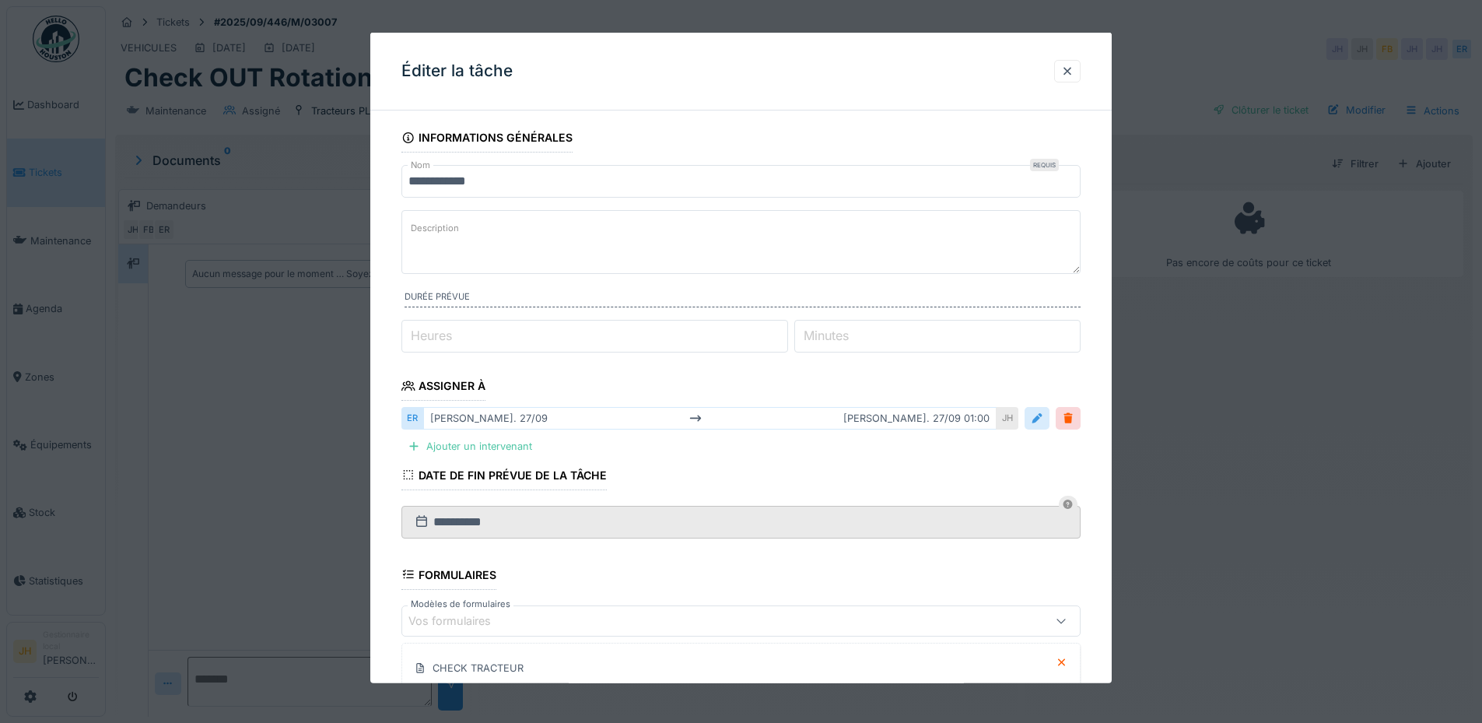
click at [1039, 421] on div at bounding box center [1037, 418] width 12 height 15
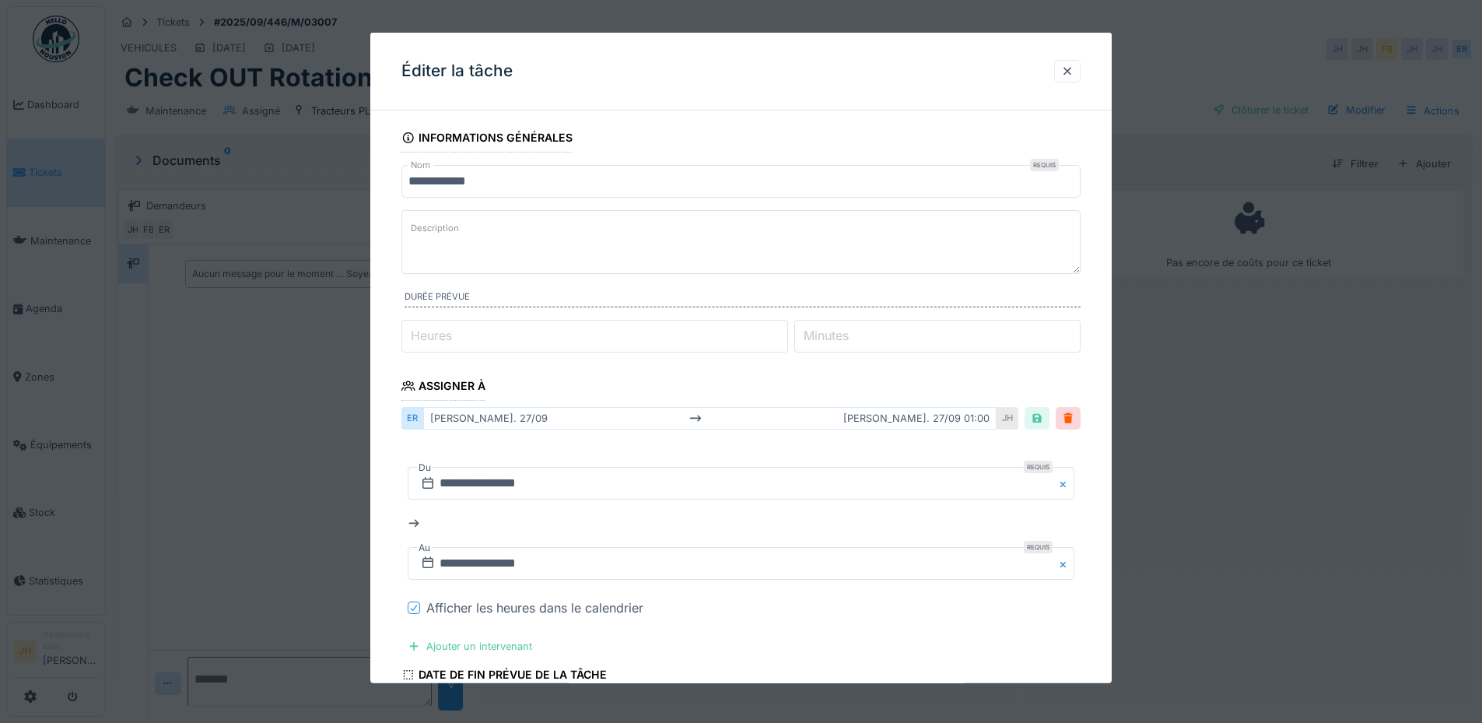
click at [416, 609] on icon at bounding box center [413, 608] width 9 height 8
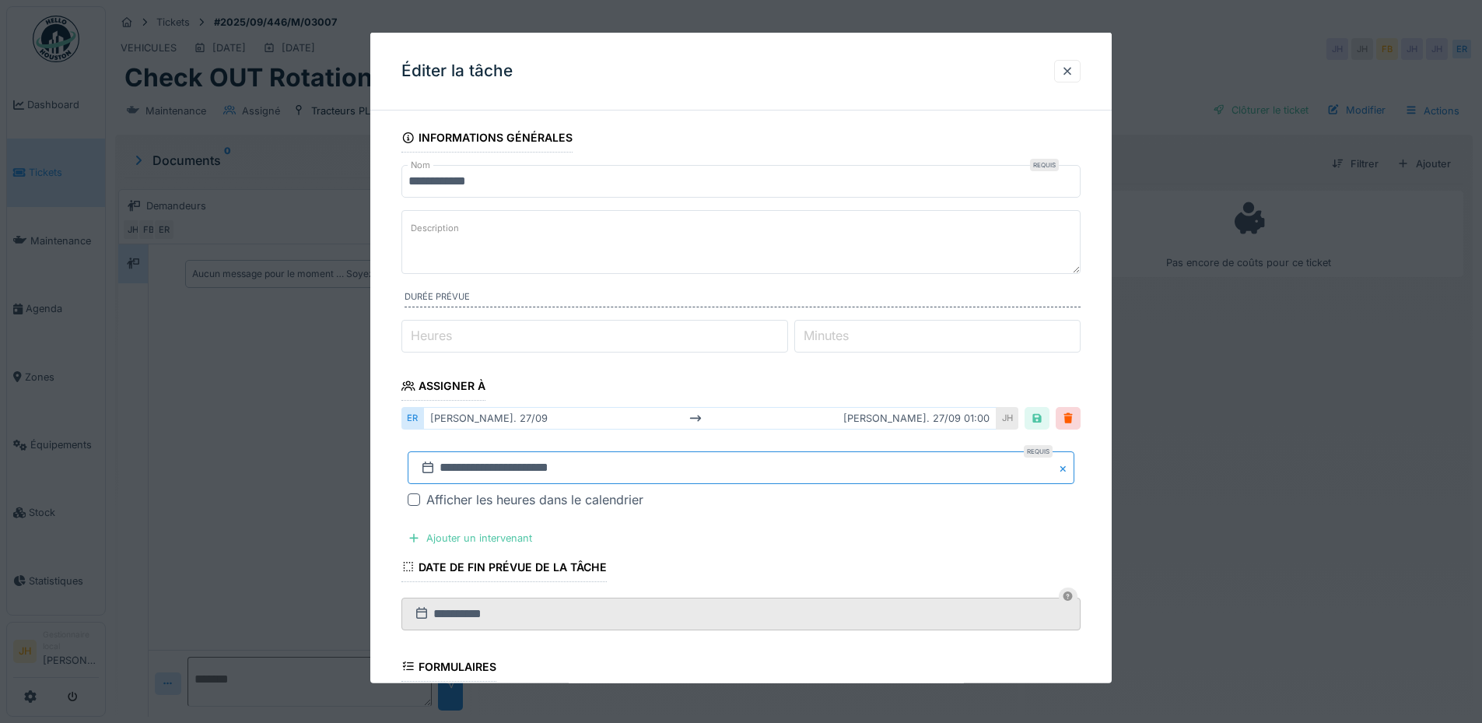
click at [523, 464] on input "**********" at bounding box center [741, 467] width 667 height 33
click at [821, 260] on span "Next Month" at bounding box center [821, 259] width 0 height 19
click at [793, 396] on div "25" at bounding box center [794, 399] width 21 height 21
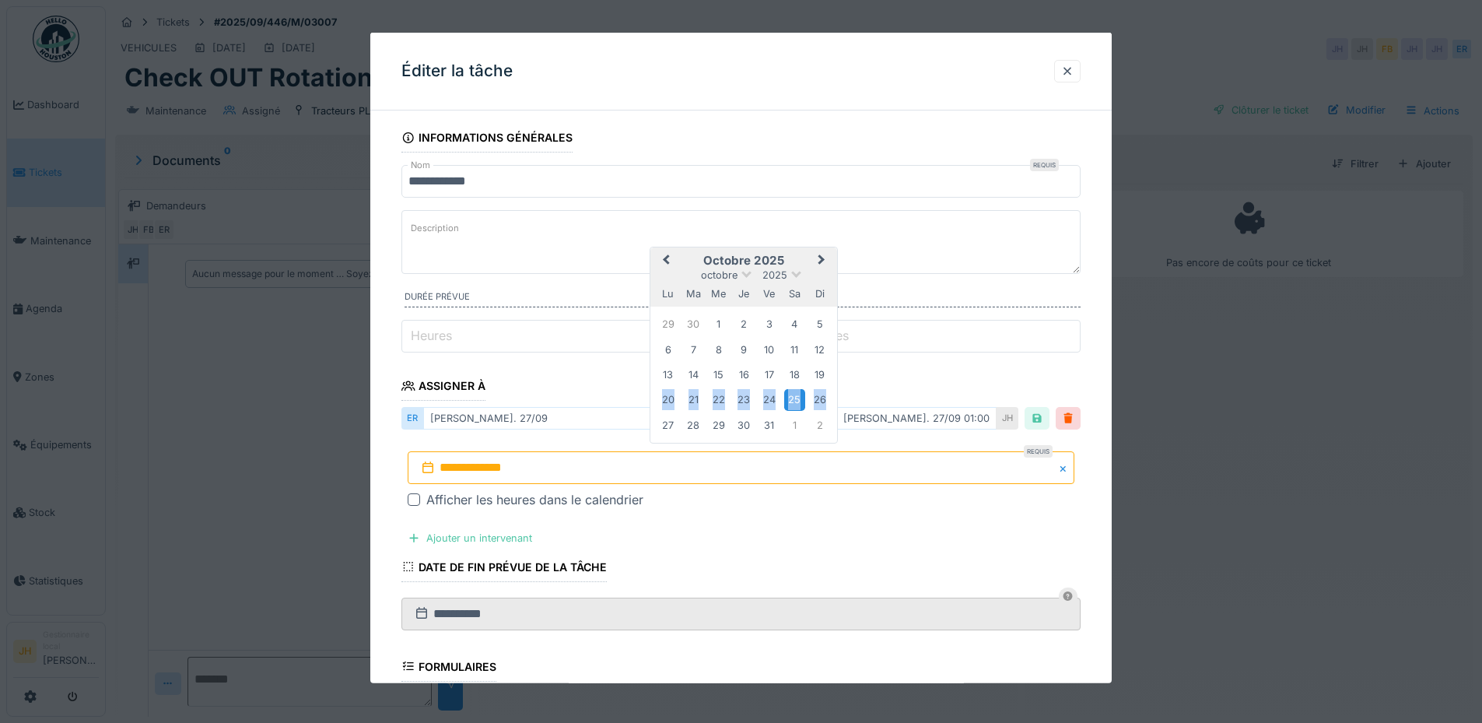
click at [793, 396] on div "25" at bounding box center [794, 399] width 21 height 21
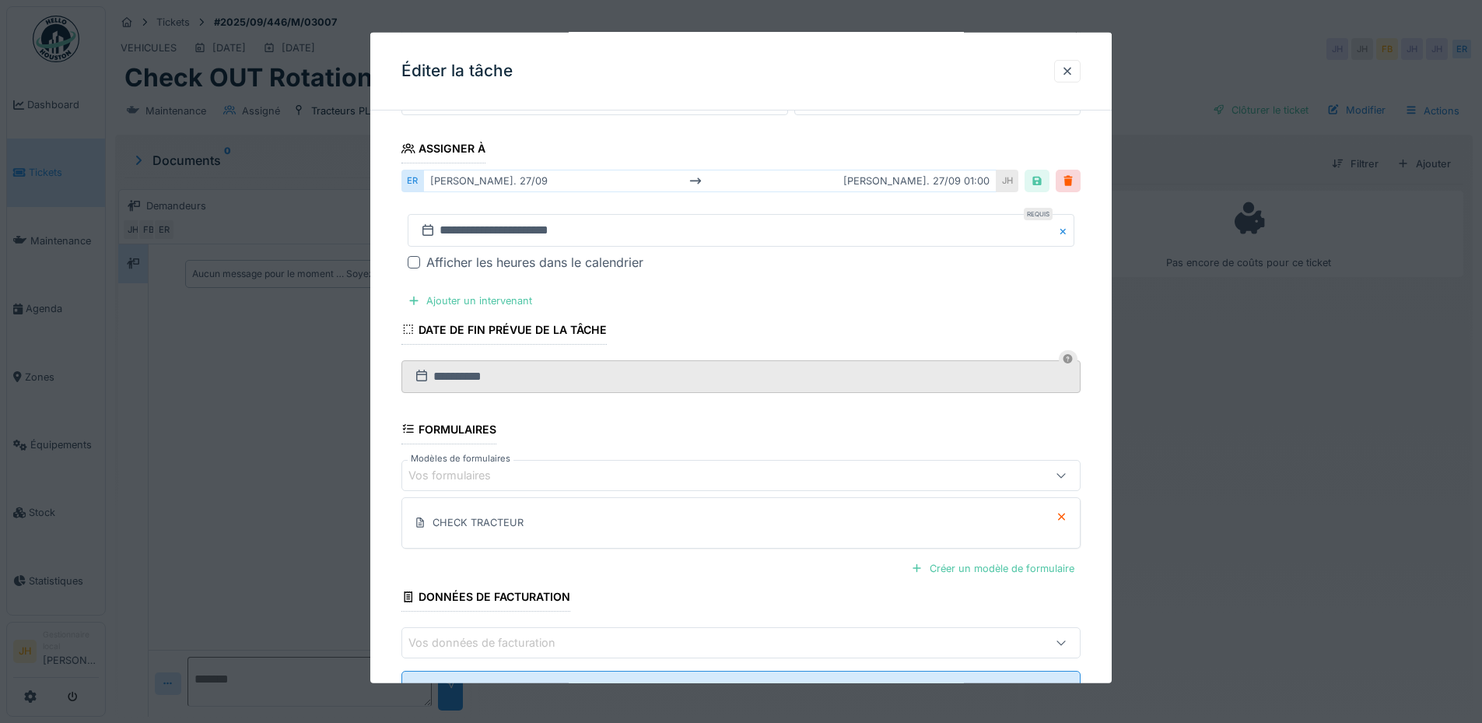
scroll to position [301, 0]
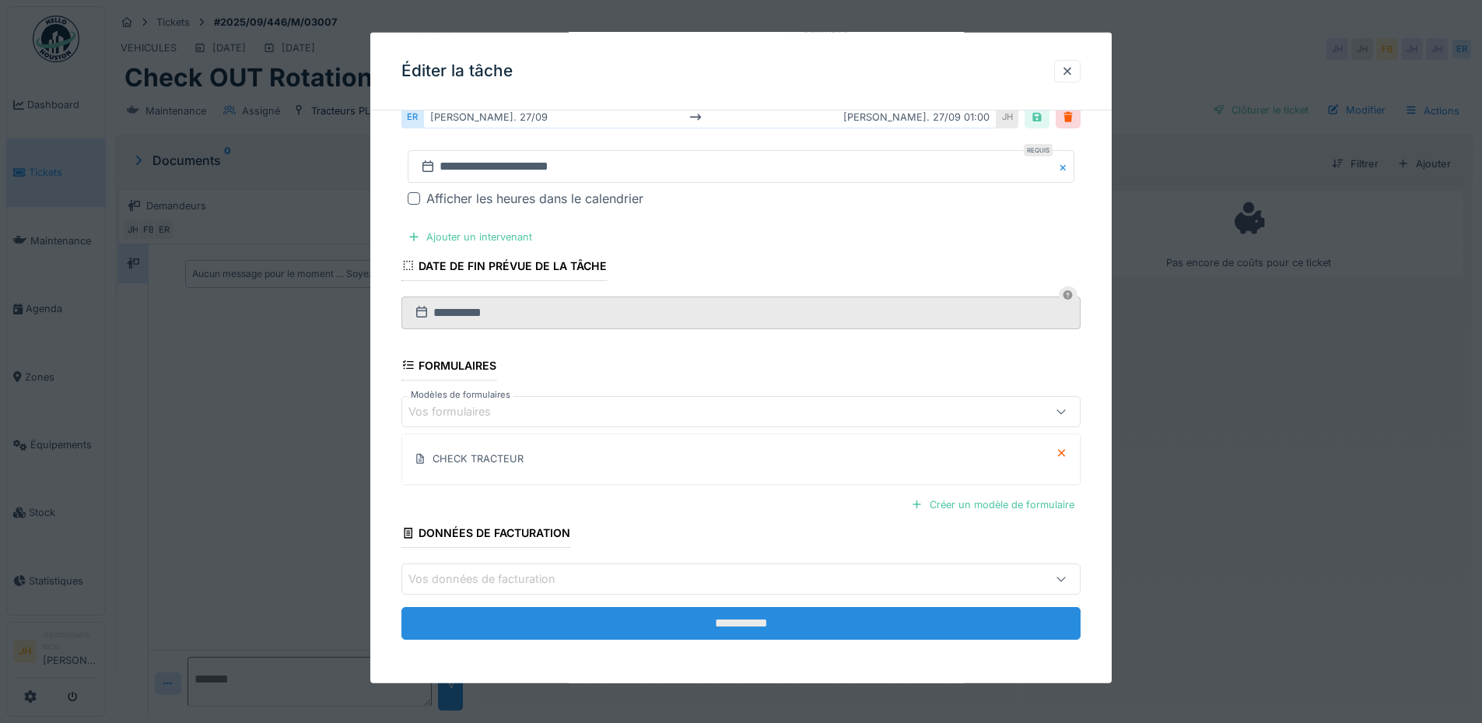
click at [822, 629] on input "**********" at bounding box center [740, 623] width 679 height 33
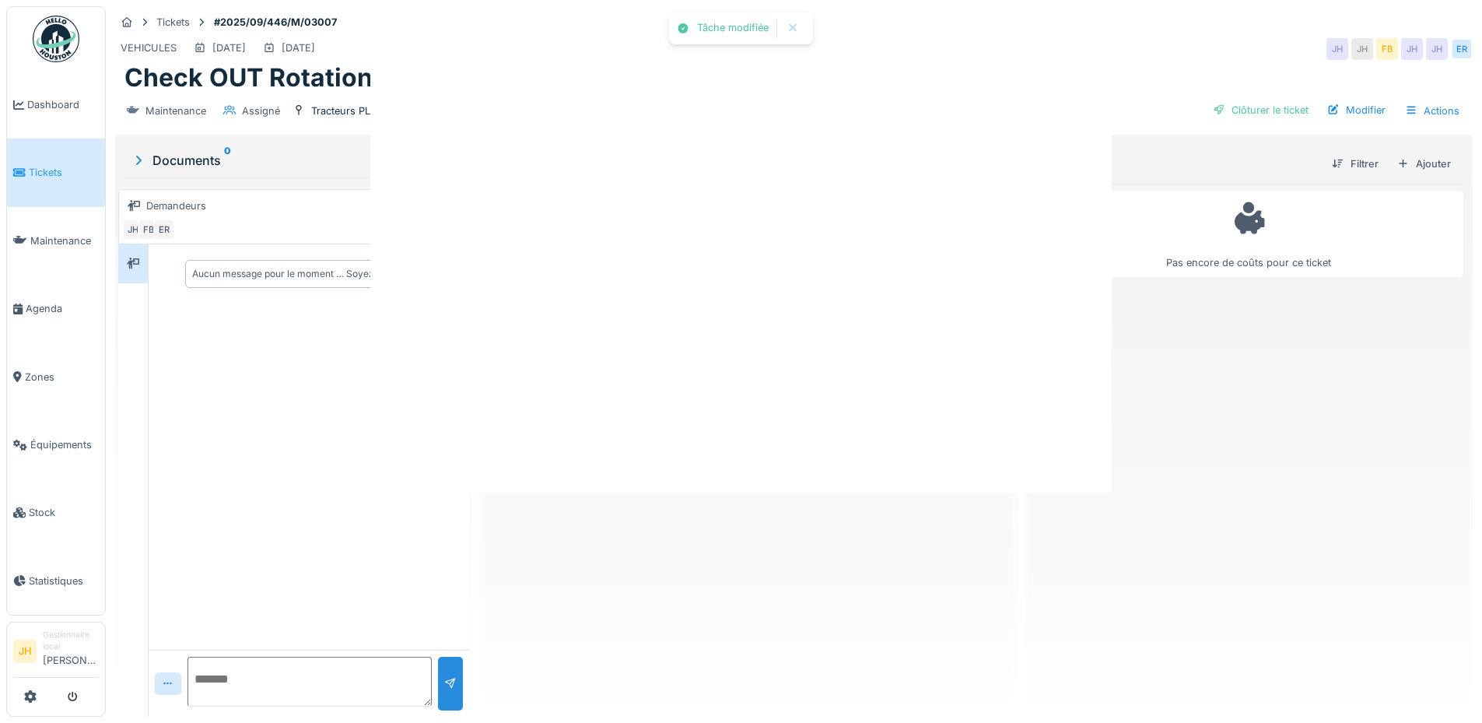
scroll to position [0, 0]
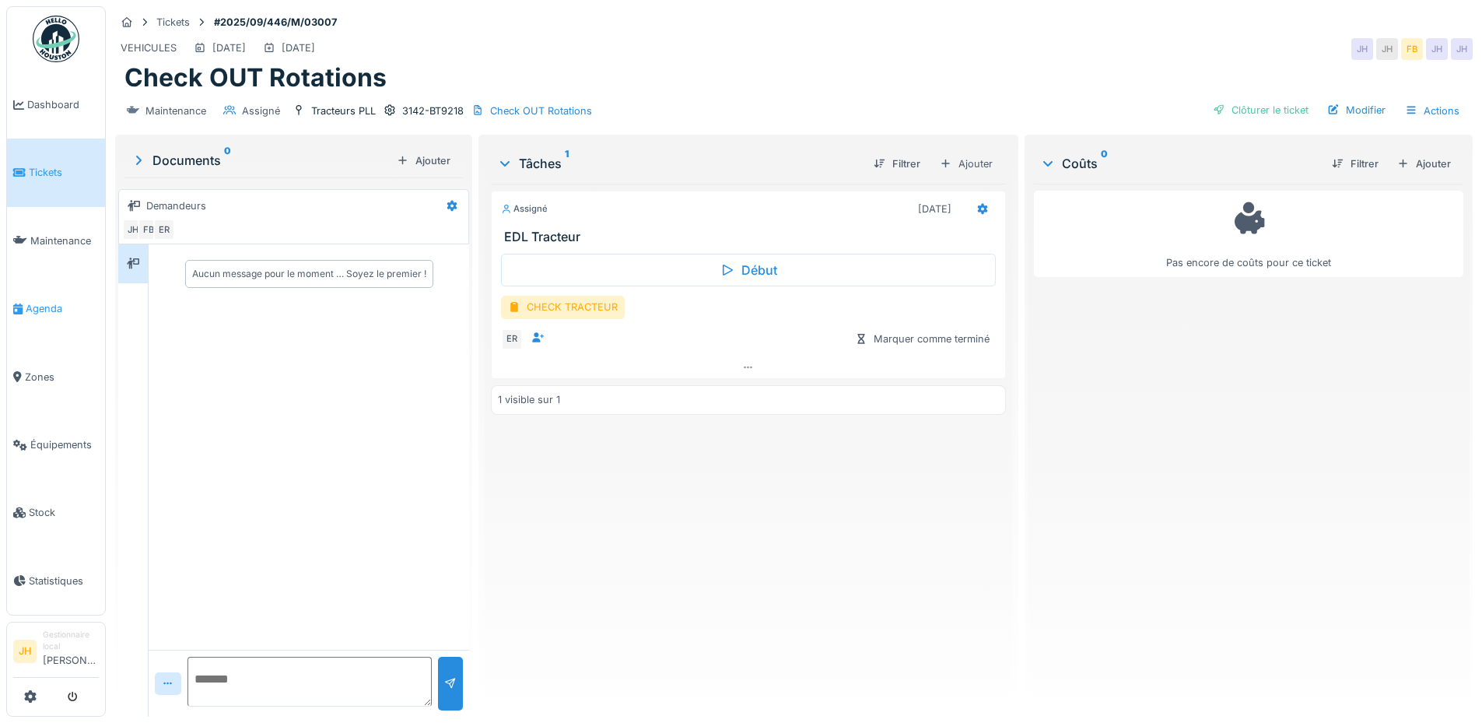
click at [54, 301] on span "Agenda" at bounding box center [62, 308] width 73 height 15
